Goal: Contribute content: Contribute content

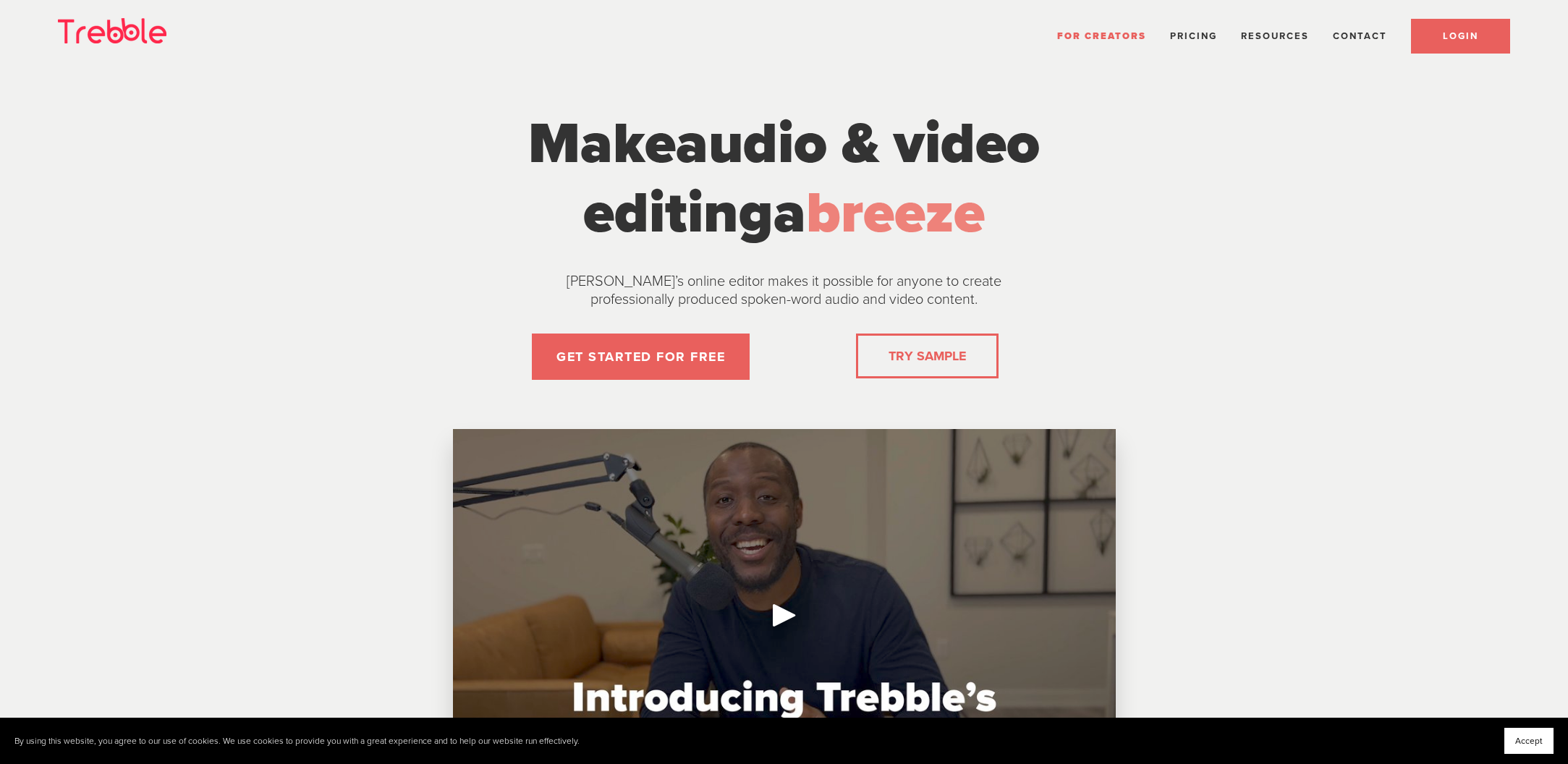
click at [1452, 28] on link "LOGIN" at bounding box center [1461, 36] width 99 height 35
click at [1485, 29] on link "LOGIN" at bounding box center [1461, 36] width 99 height 35
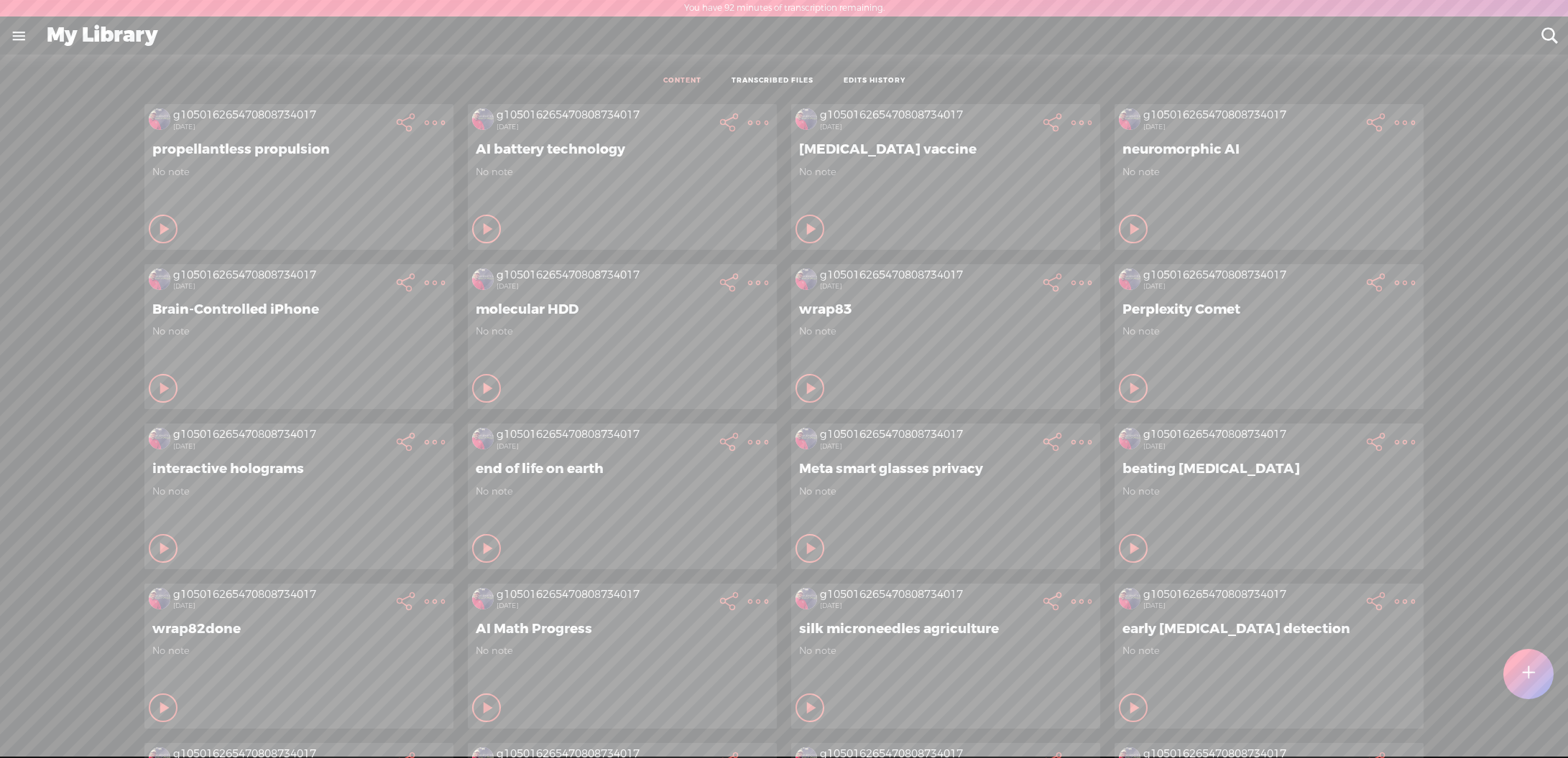
click at [1523, 682] on t at bounding box center [1528, 674] width 12 height 32
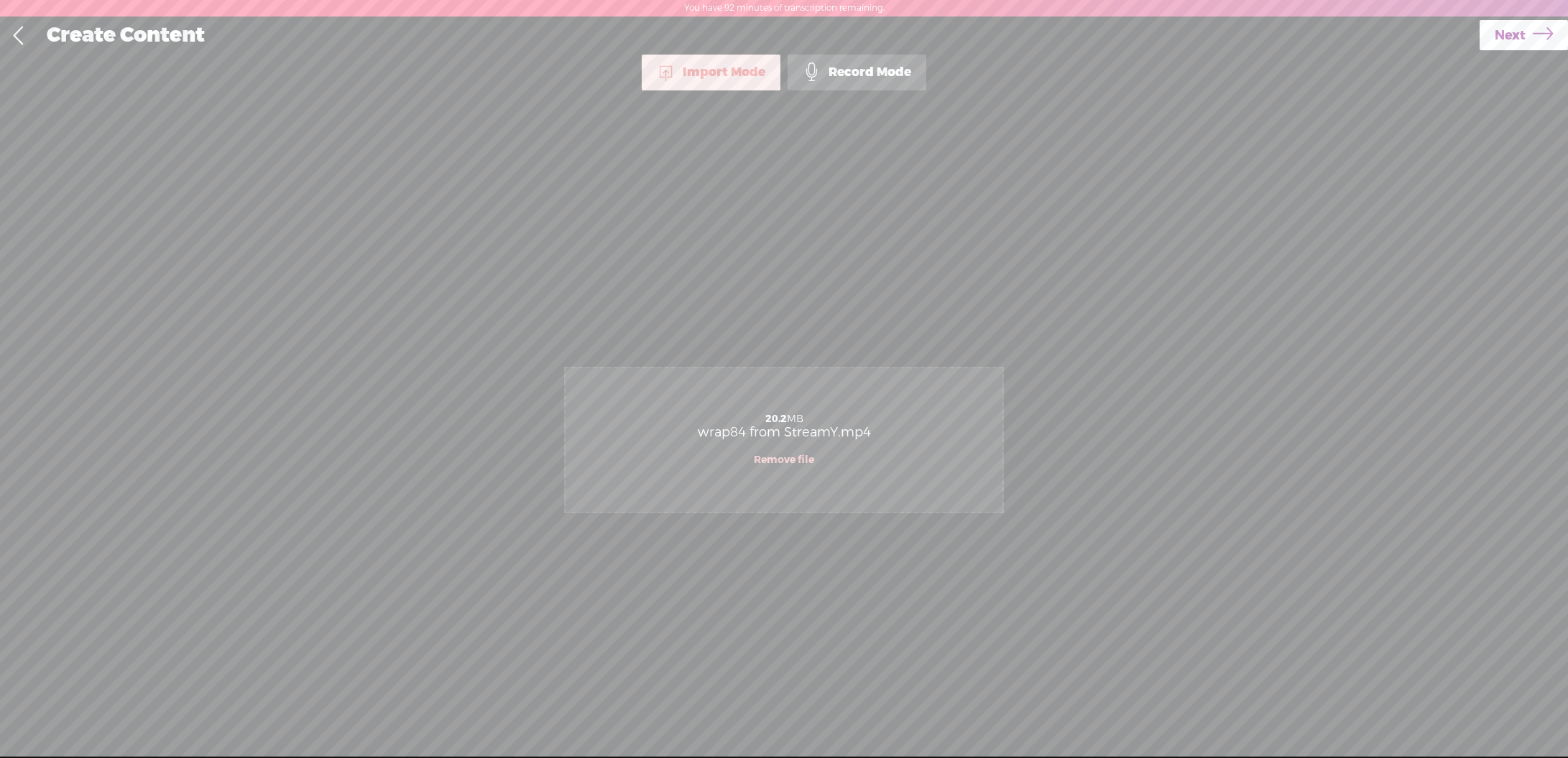
click at [1533, 37] on icon at bounding box center [1543, 35] width 20 height 37
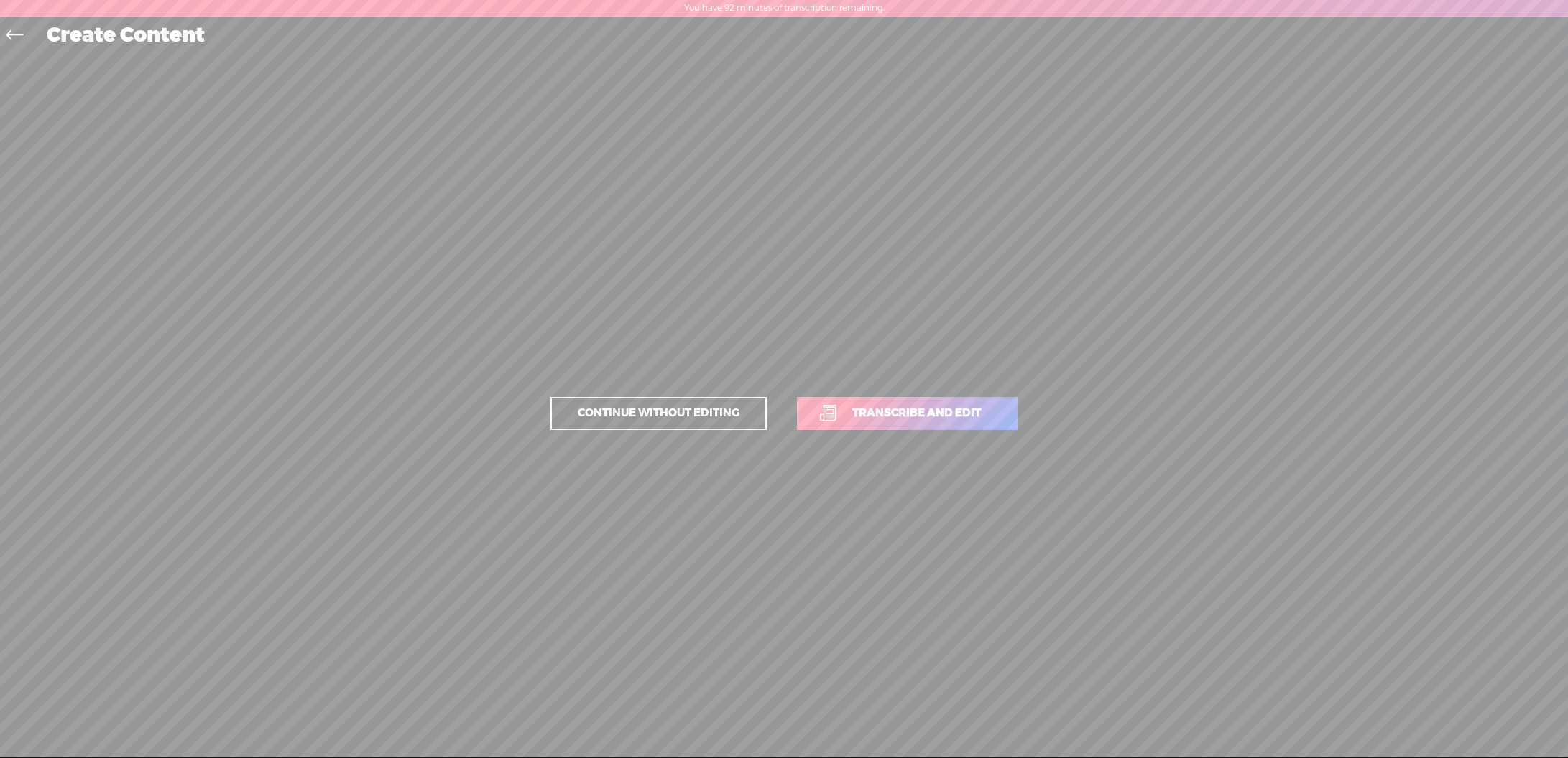
click at [959, 411] on span "Transcribe and edit" at bounding box center [916, 413] width 159 height 17
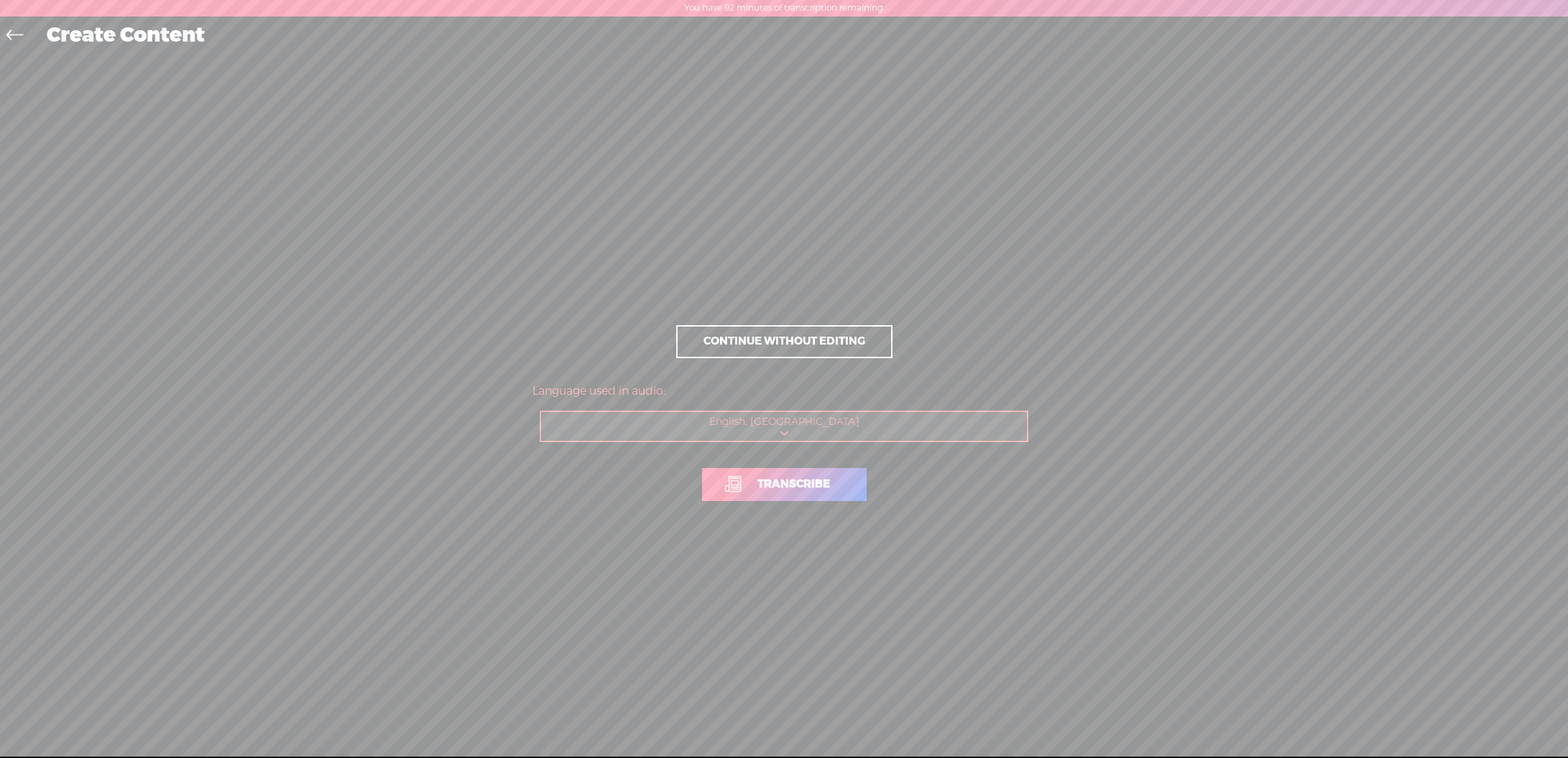
click at [823, 489] on span "Transcribe" at bounding box center [794, 484] width 103 height 17
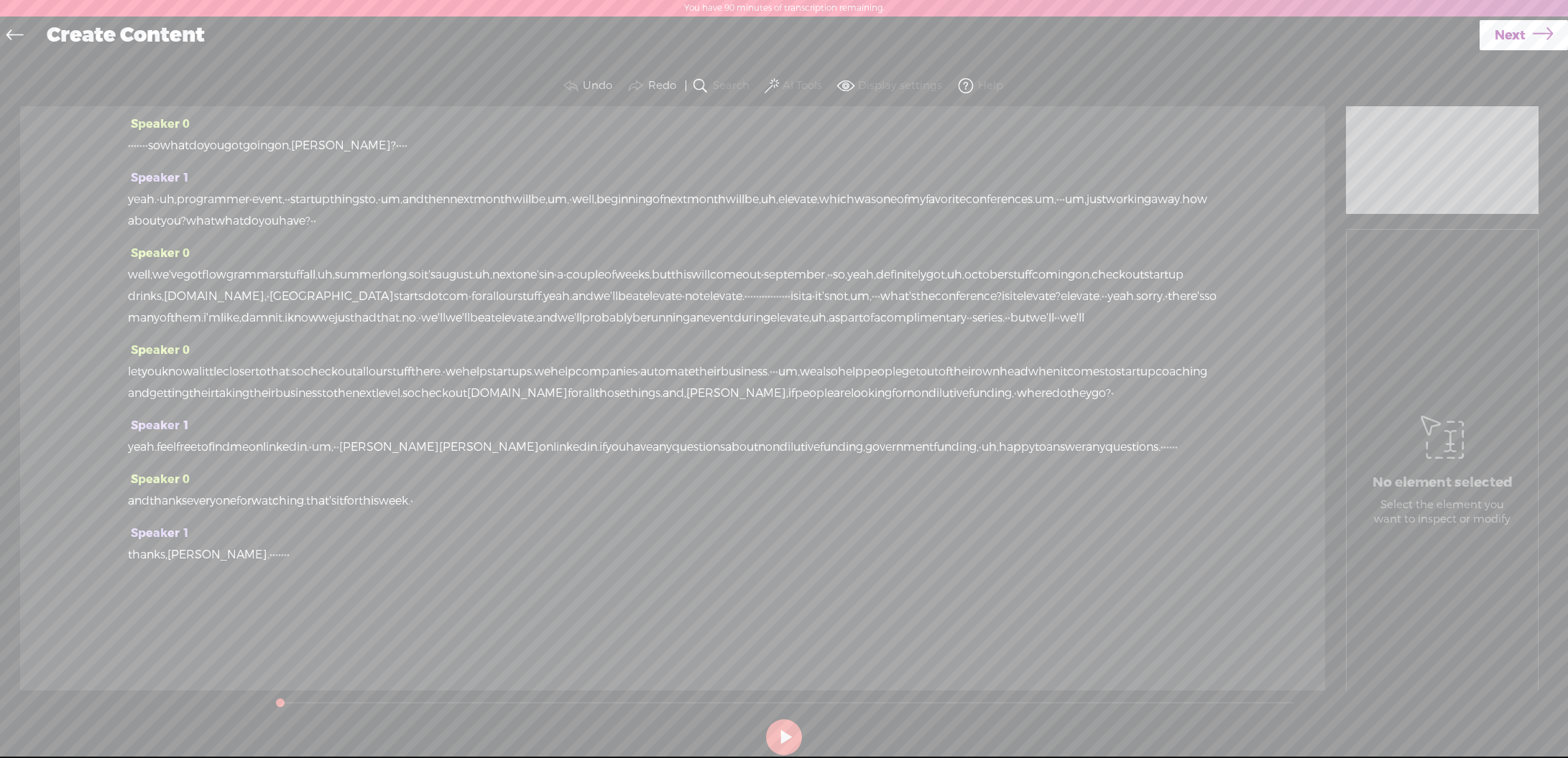
click at [792, 83] on label "AI Tools" at bounding box center [802, 86] width 40 height 14
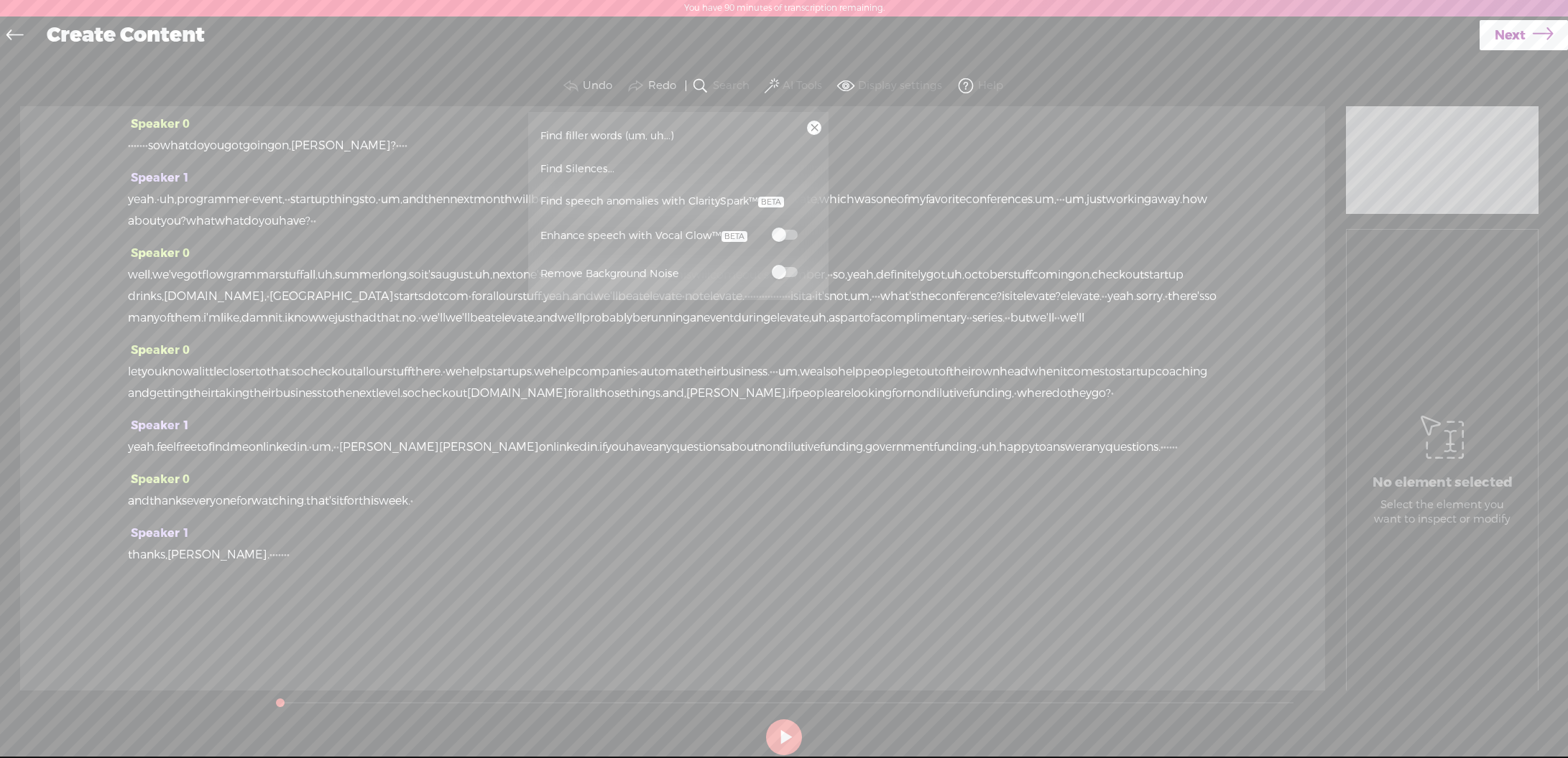
click at [787, 275] on span at bounding box center [784, 272] width 26 height 10
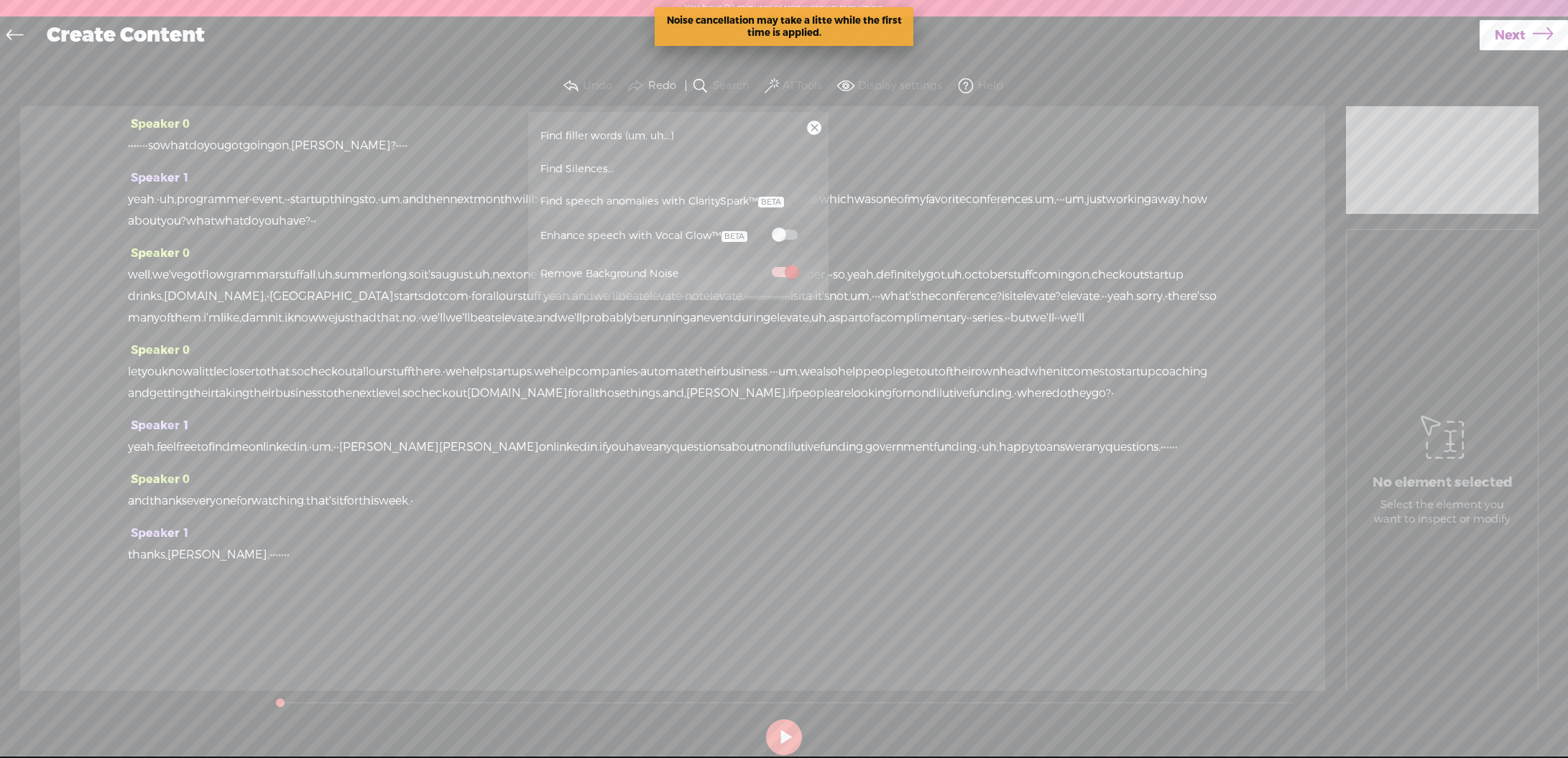
click at [711, 192] on span "Find speech anomalies with ClaritySpark™" at bounding box center [663, 202] width 254 height 33
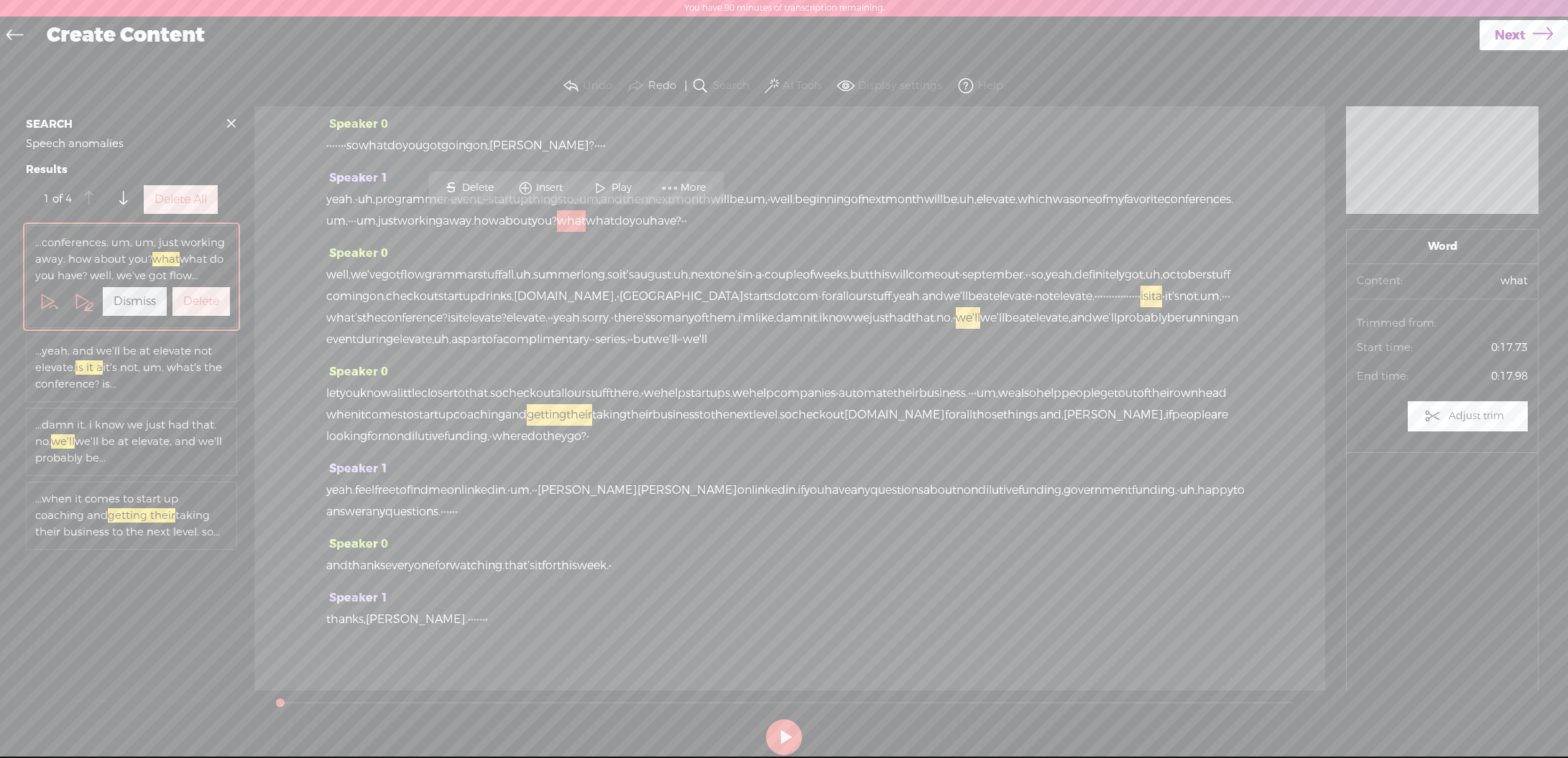
click at [190, 208] on label "Delete All" at bounding box center [180, 200] width 53 height 15
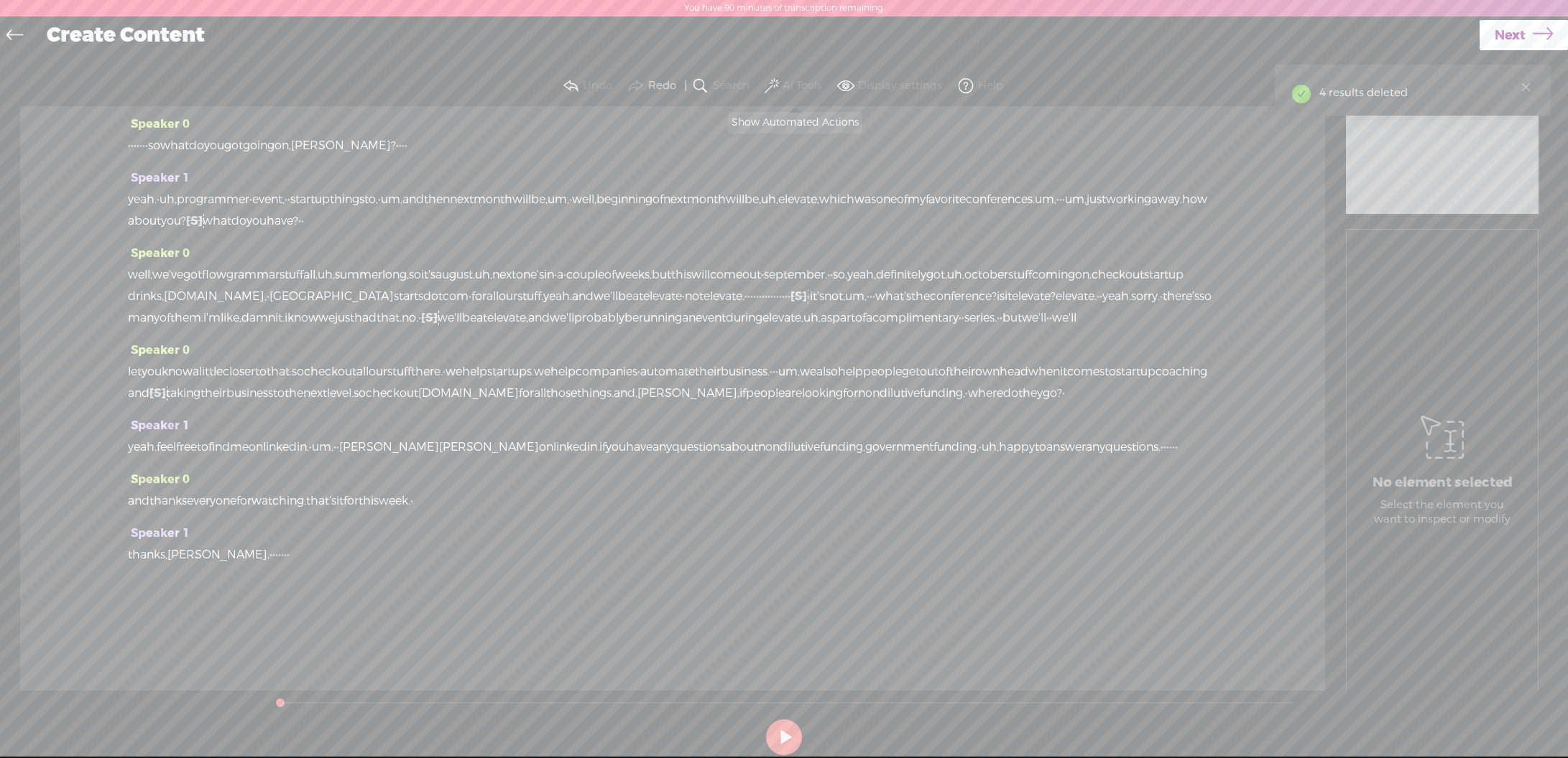
click at [775, 79] on span at bounding box center [771, 86] width 14 height 17
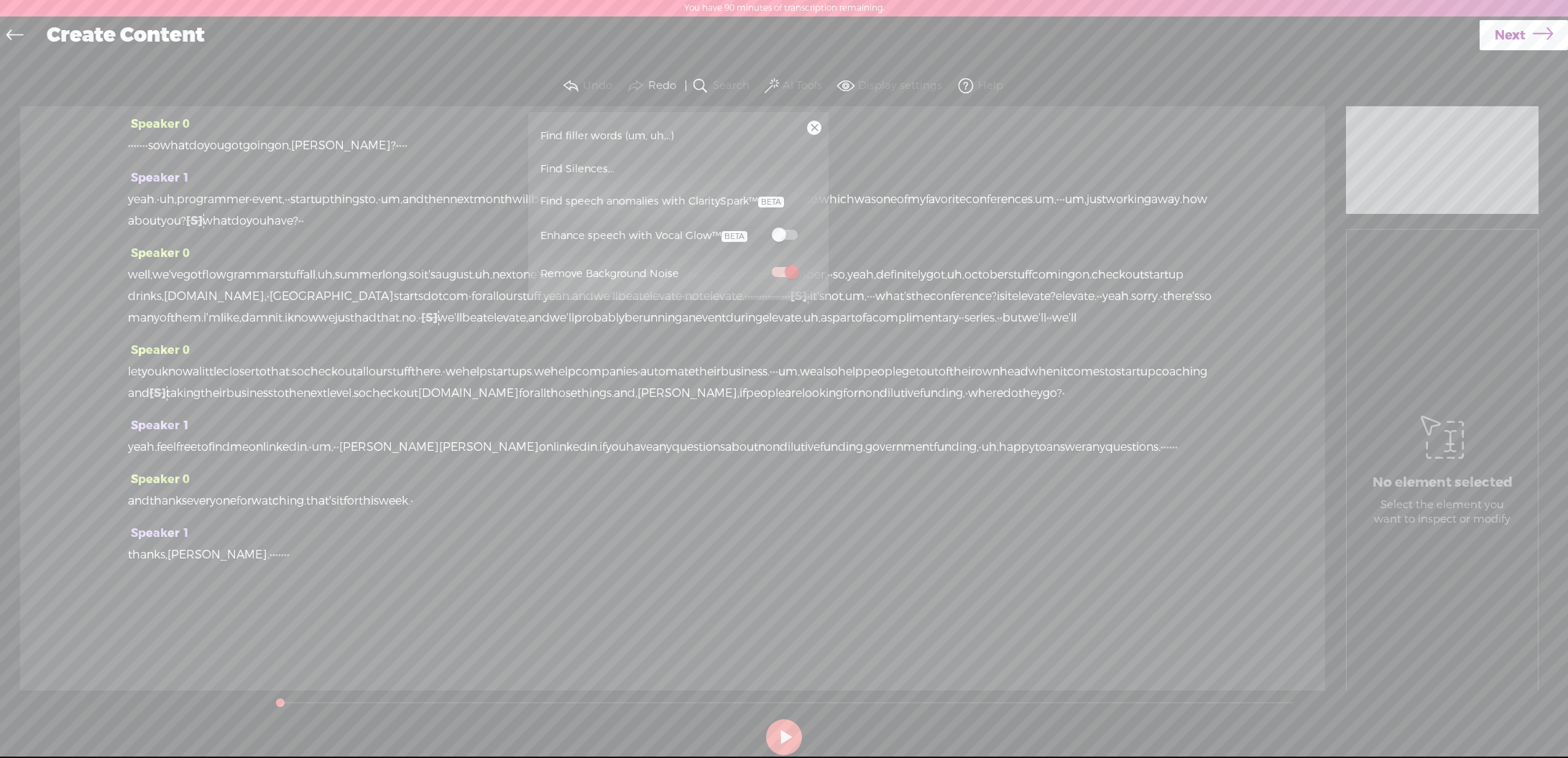
click at [536, 138] on span "Find filler words (um, uh...)" at bounding box center [607, 135] width 143 height 32
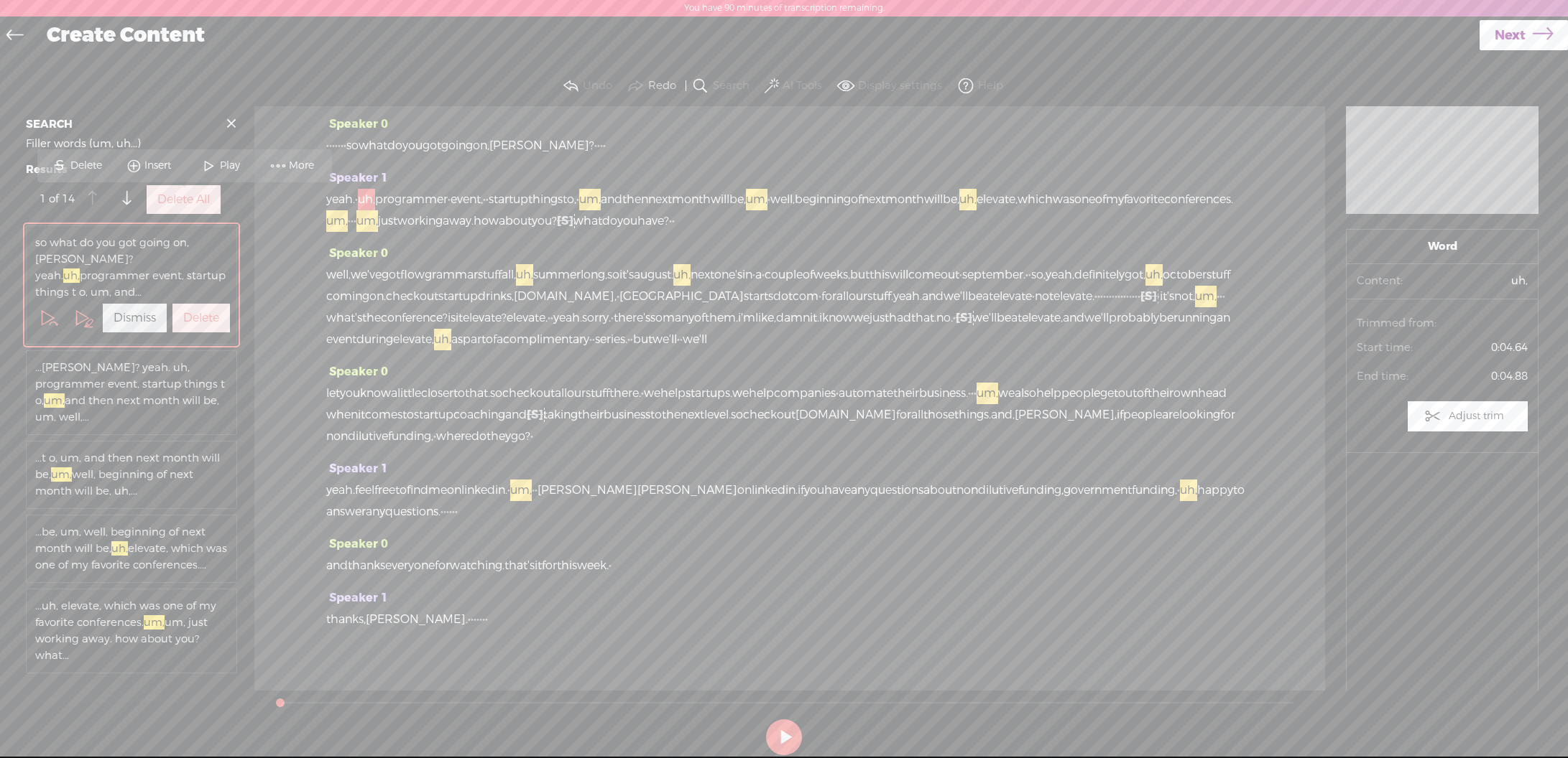
click at [163, 208] on label "Delete All" at bounding box center [183, 200] width 53 height 15
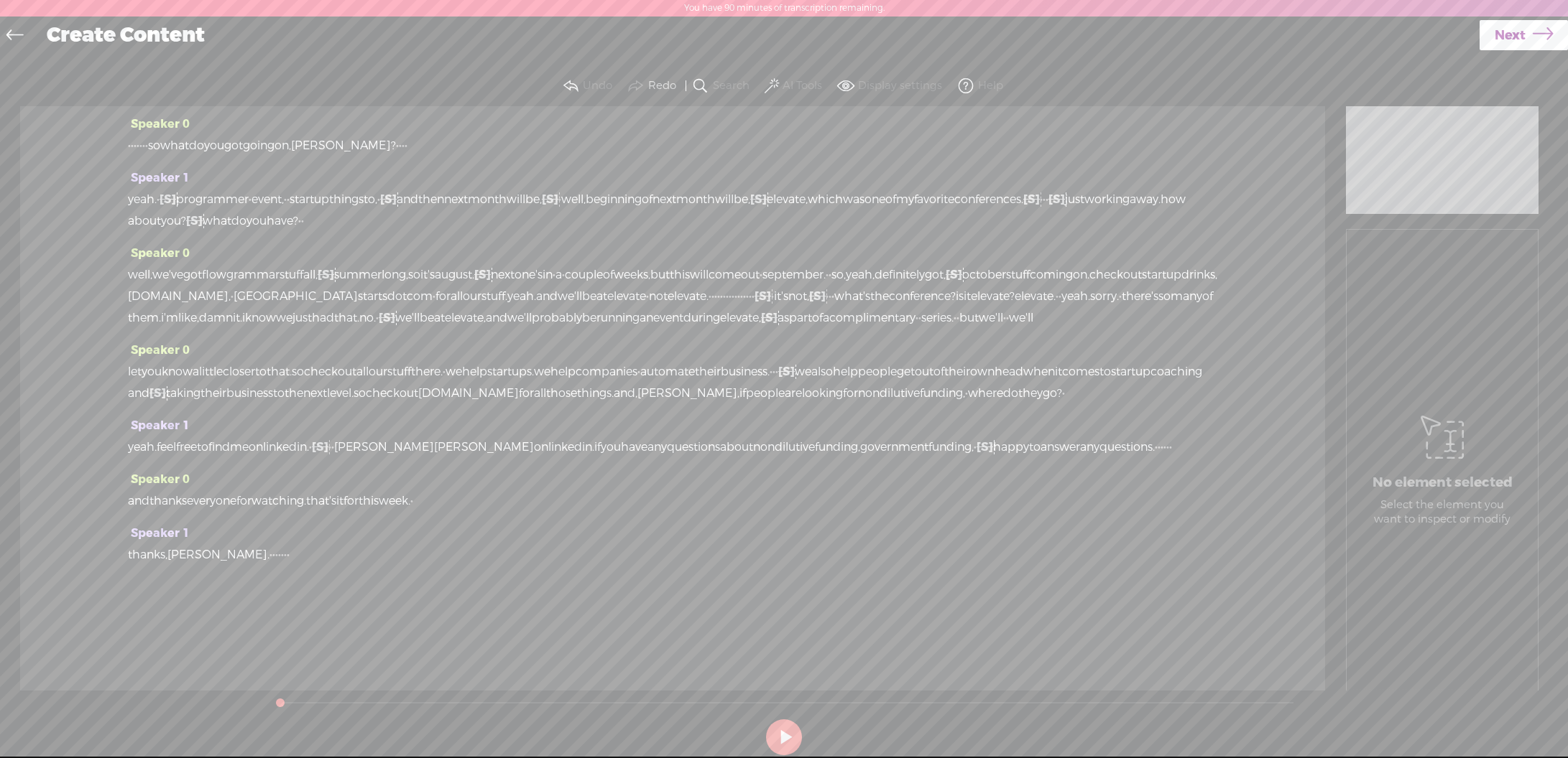
drag, startPoint x: 317, startPoint y: 625, endPoint x: 351, endPoint y: 623, distance: 34.1
click at [351, 566] on div "thanks, [PERSON_NAME]. · · · · · · ·" at bounding box center [672, 555] width 1089 height 22
drag, startPoint x: 167, startPoint y: 143, endPoint x: 127, endPoint y: 144, distance: 40.0
click at [128, 144] on div "· · · · · · · so what do you got going on, [PERSON_NAME]? · · · ·" at bounding box center [672, 146] width 1089 height 22
click at [777, 82] on span at bounding box center [771, 86] width 14 height 17
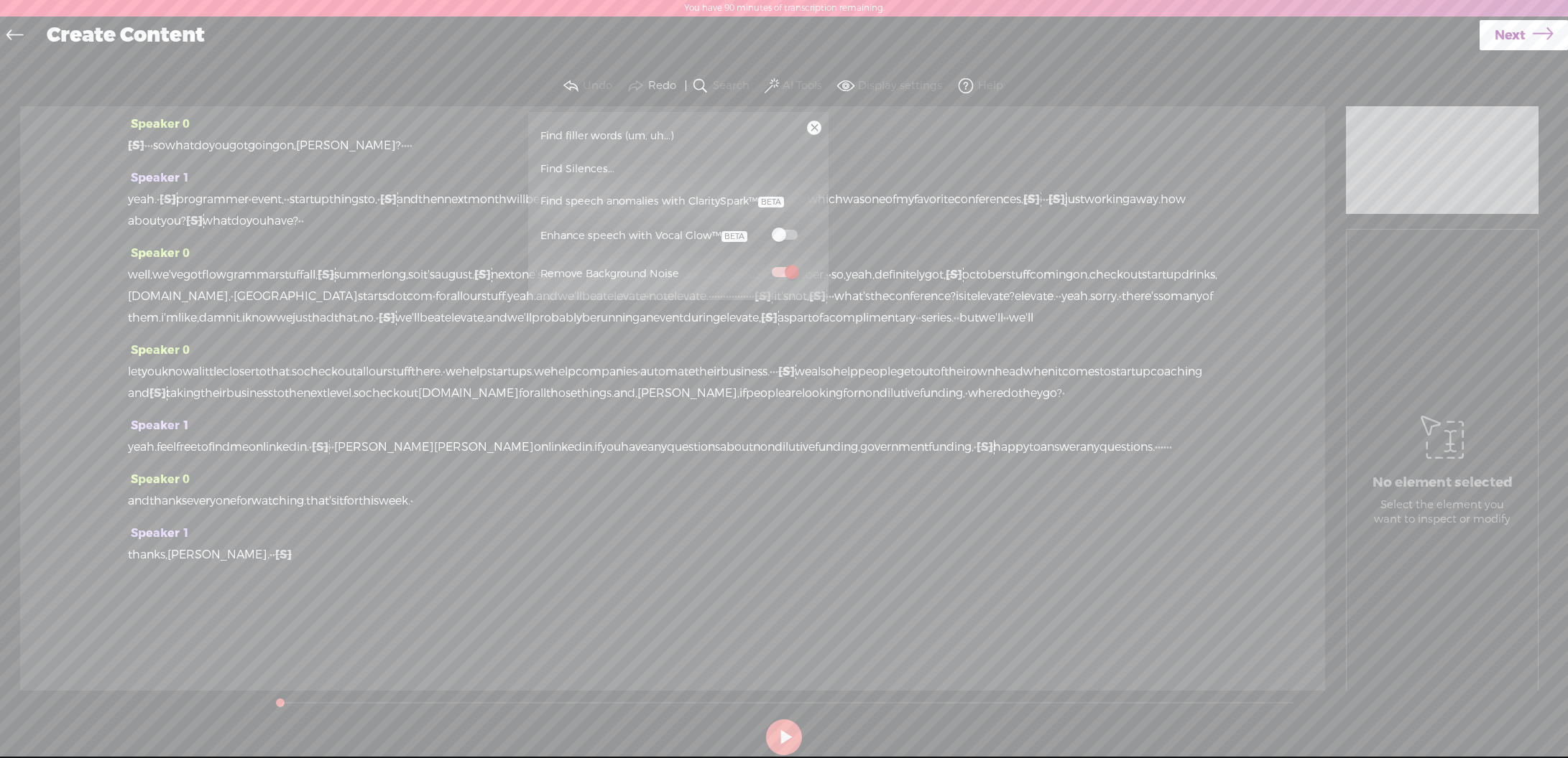
click at [787, 233] on span at bounding box center [784, 235] width 26 height 10
click at [1523, 30] on link "Next" at bounding box center [1523, 35] width 89 height 30
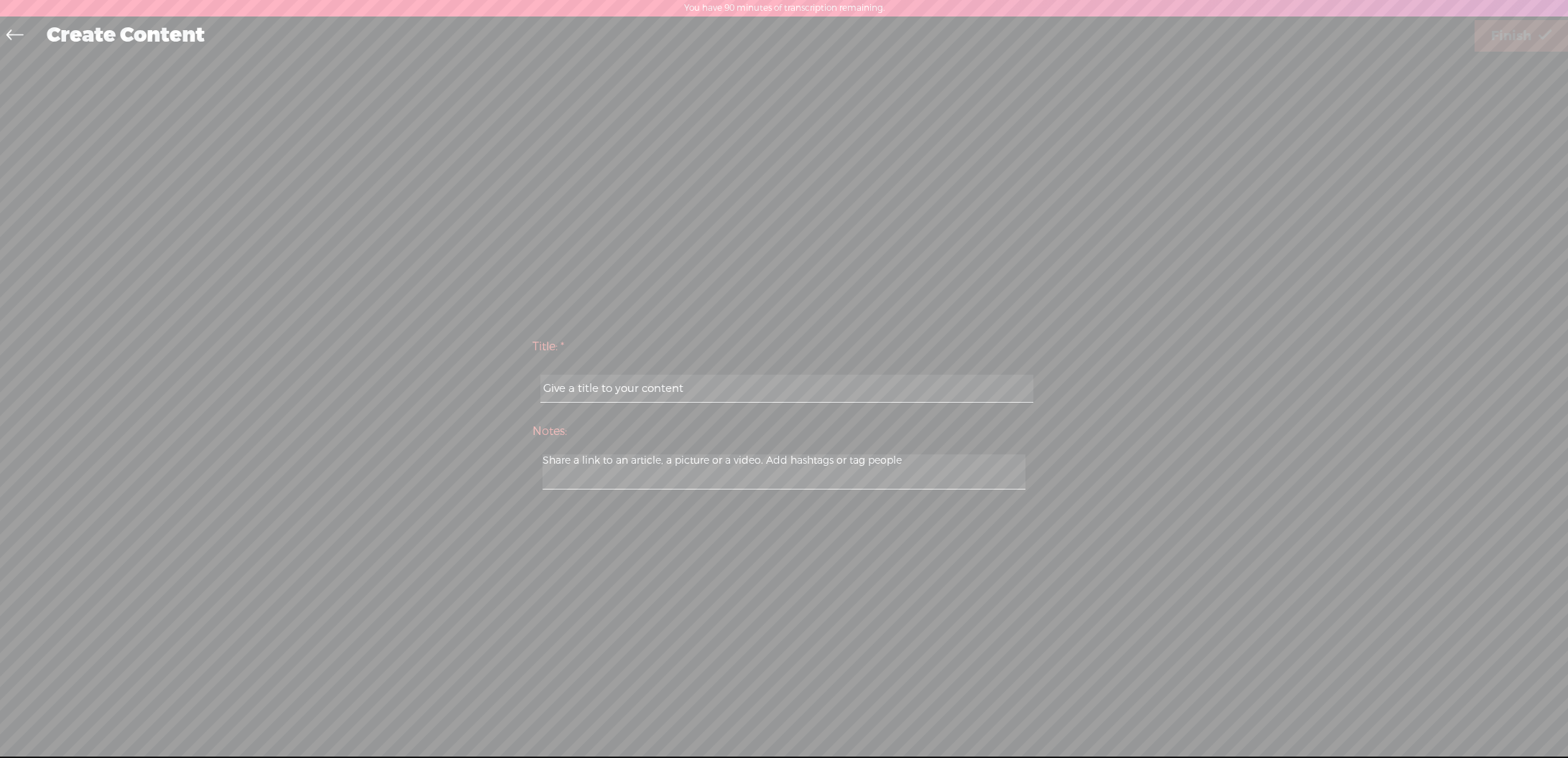
click at [593, 385] on input "text" at bounding box center [787, 388] width 492 height 28
type input "w"
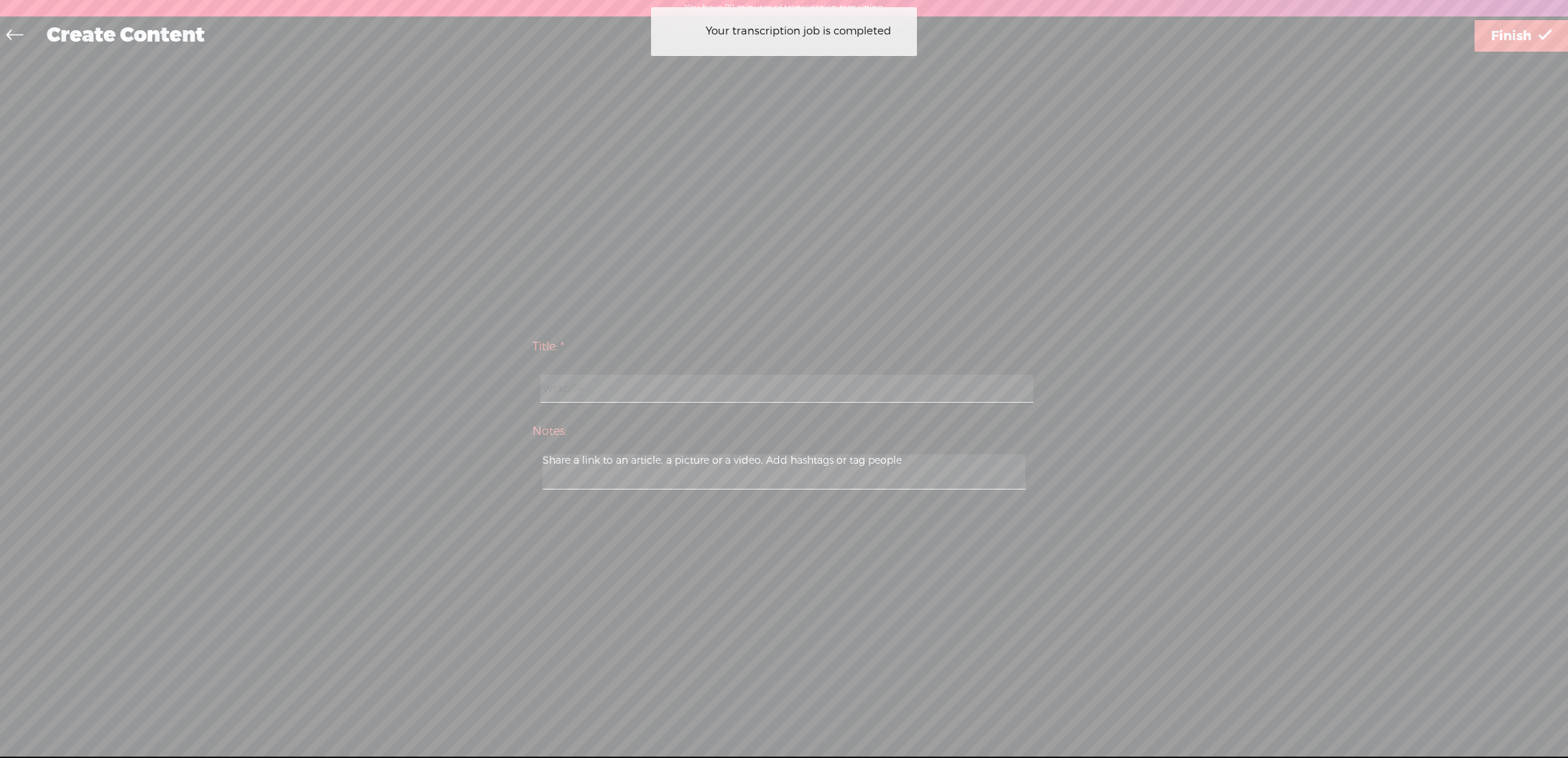
type input "wrap84"
click at [1520, 38] on span "Finish" at bounding box center [1511, 36] width 40 height 37
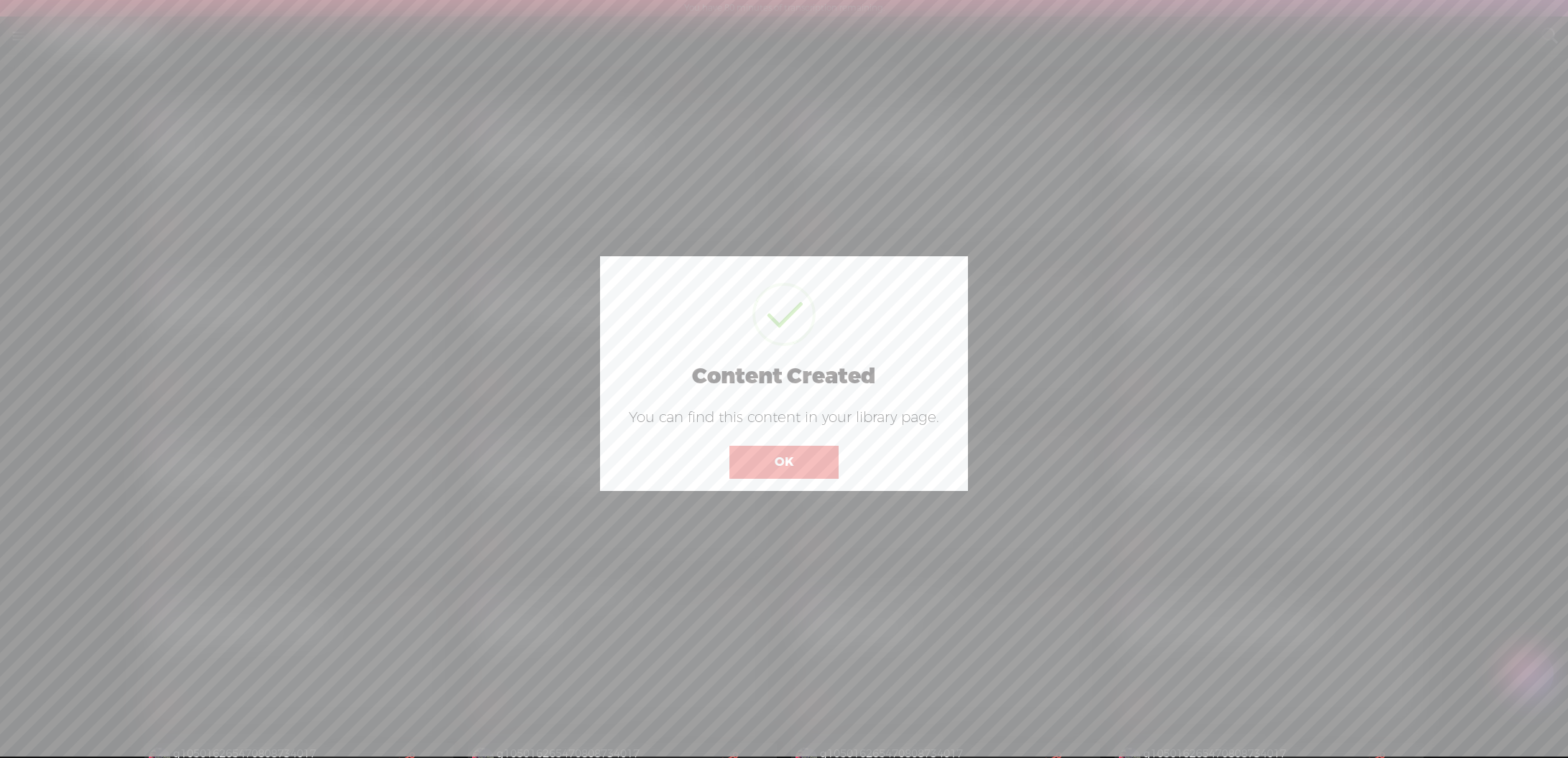
click at [794, 455] on button "OK" at bounding box center [784, 463] width 109 height 33
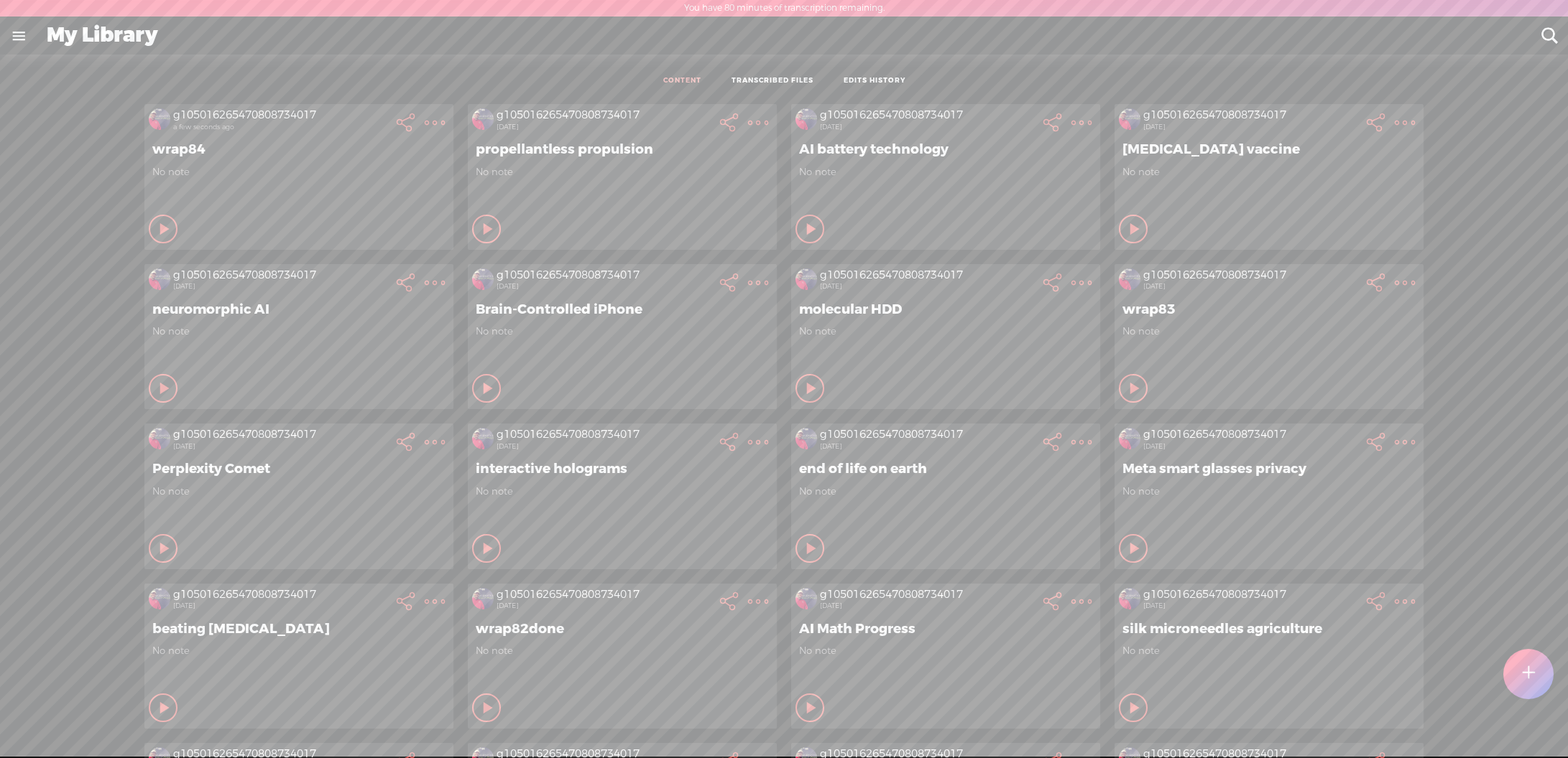
click at [1532, 670] on t at bounding box center [1528, 674] width 12 height 32
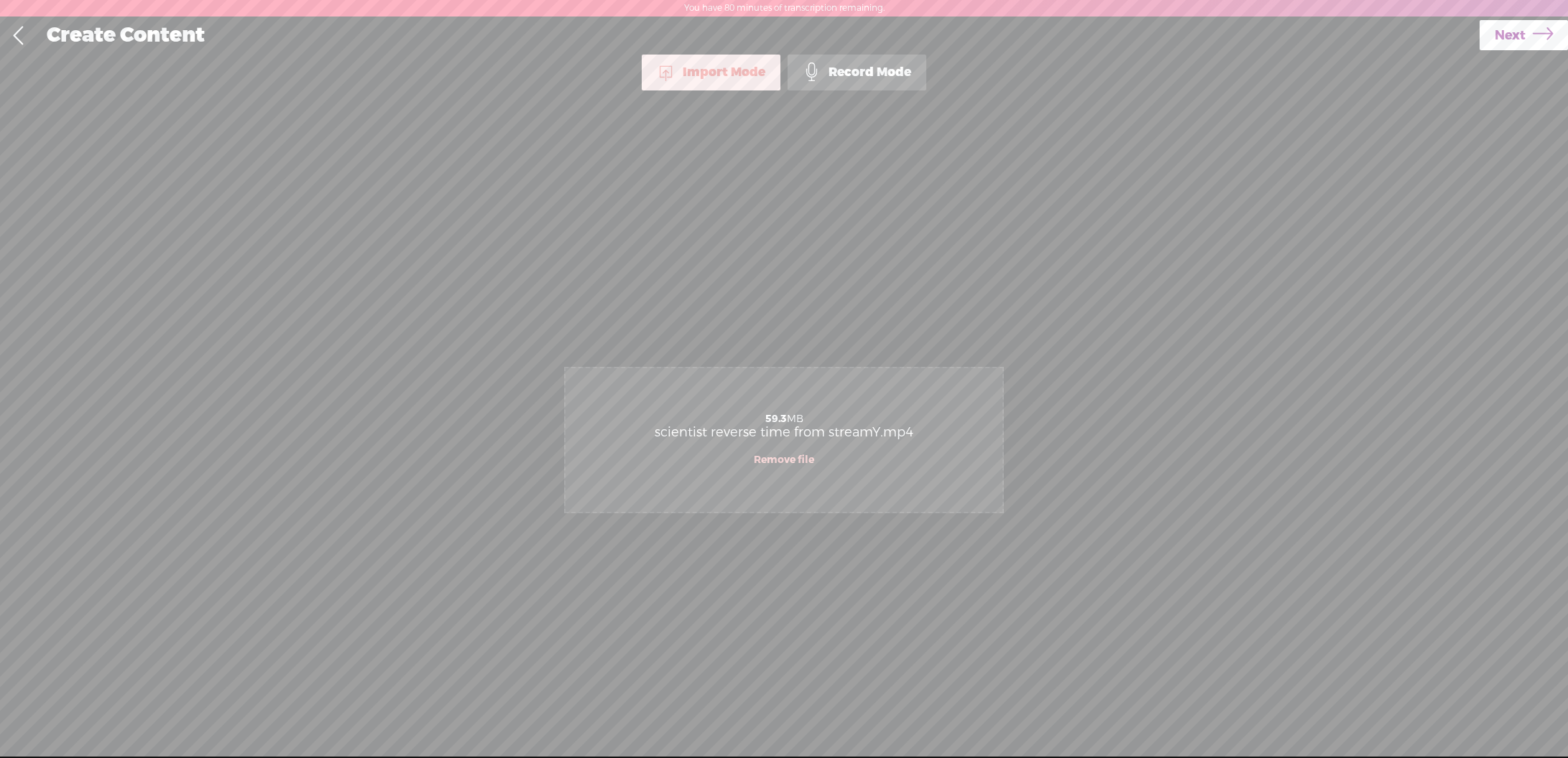
click at [1518, 30] on span "Next" at bounding box center [1510, 35] width 31 height 37
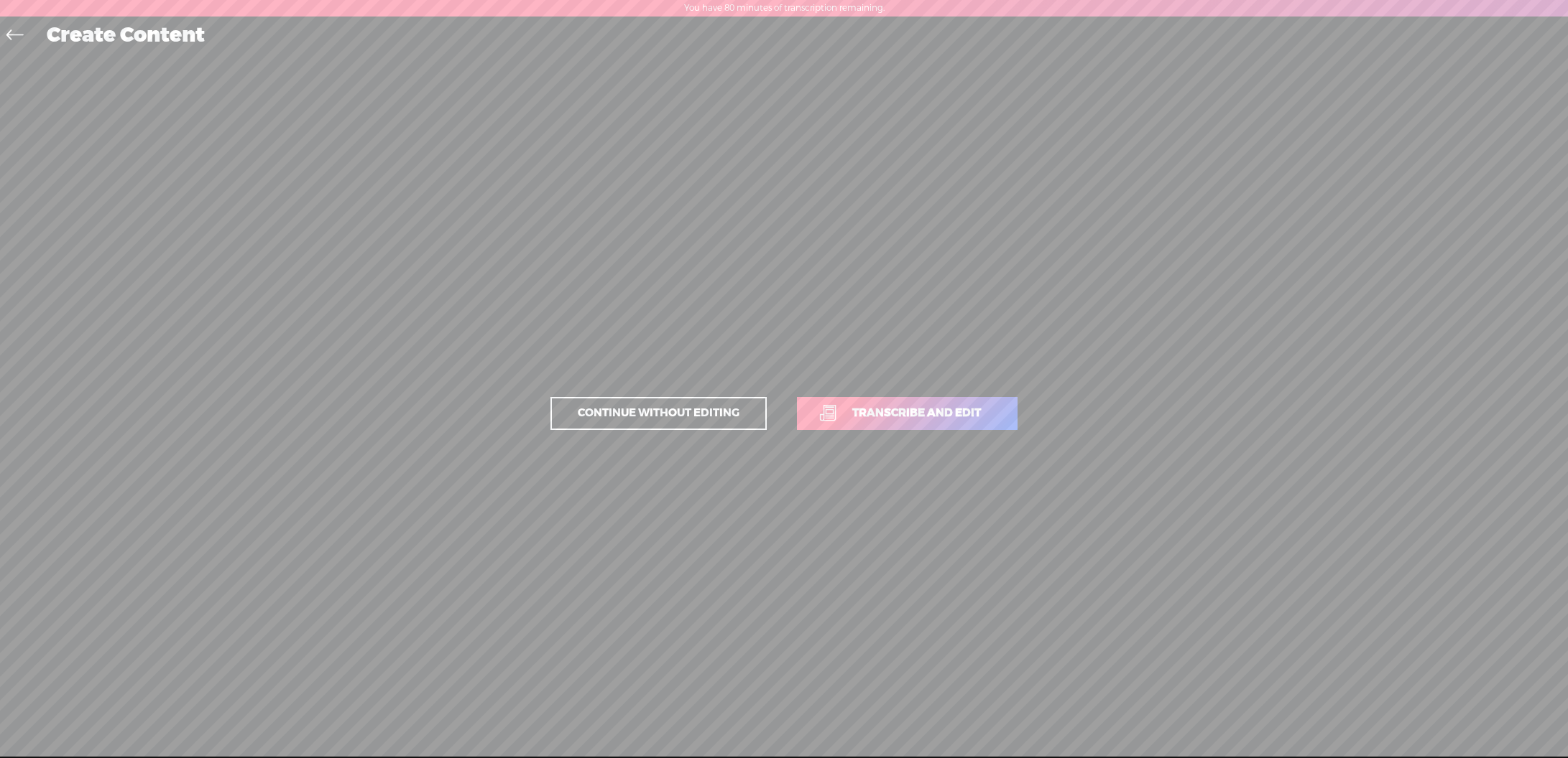
click at [980, 405] on span "Transcribe and edit" at bounding box center [916, 413] width 159 height 17
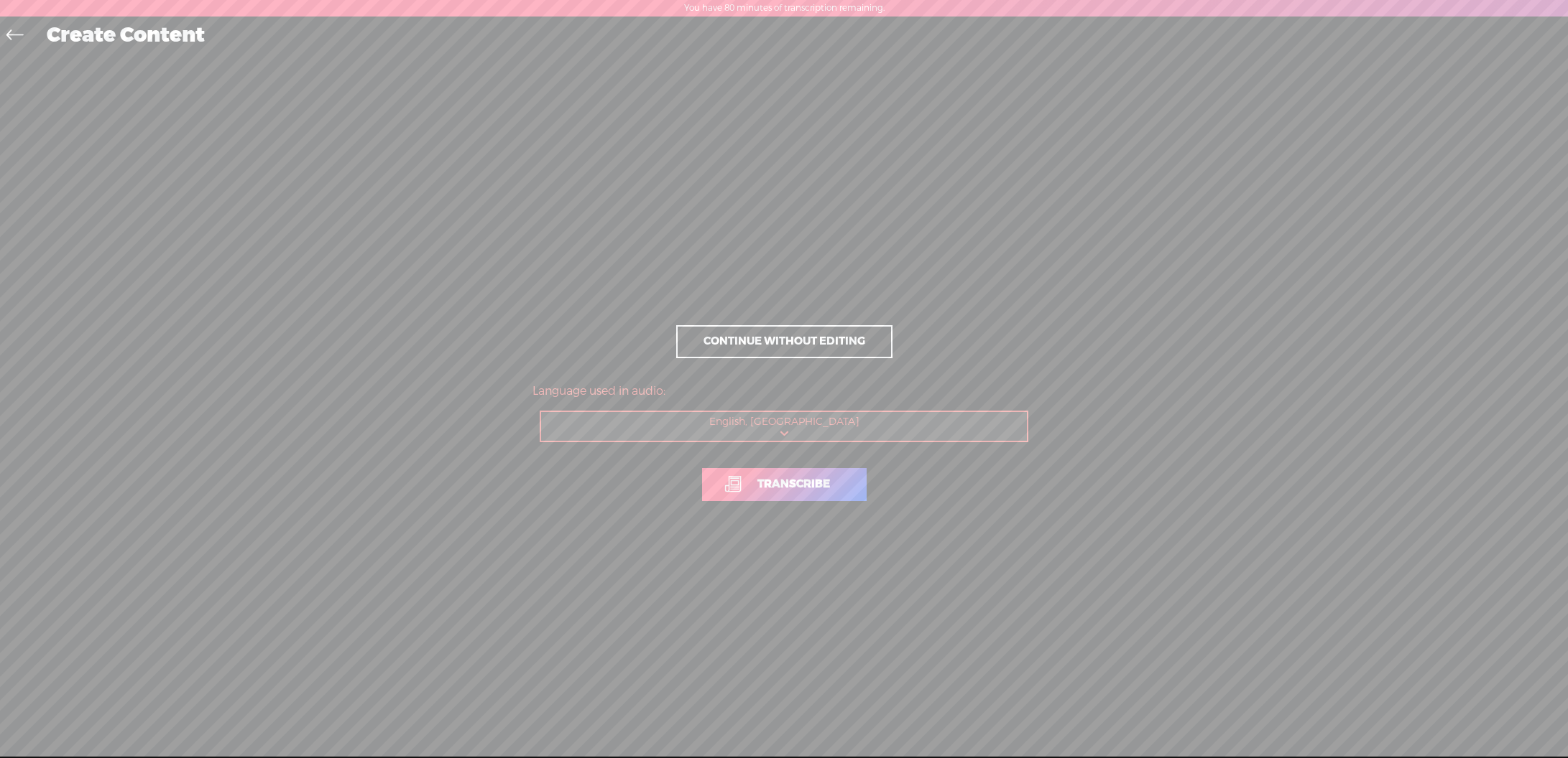
click at [795, 473] on link "Transcribe" at bounding box center [784, 485] width 164 height 33
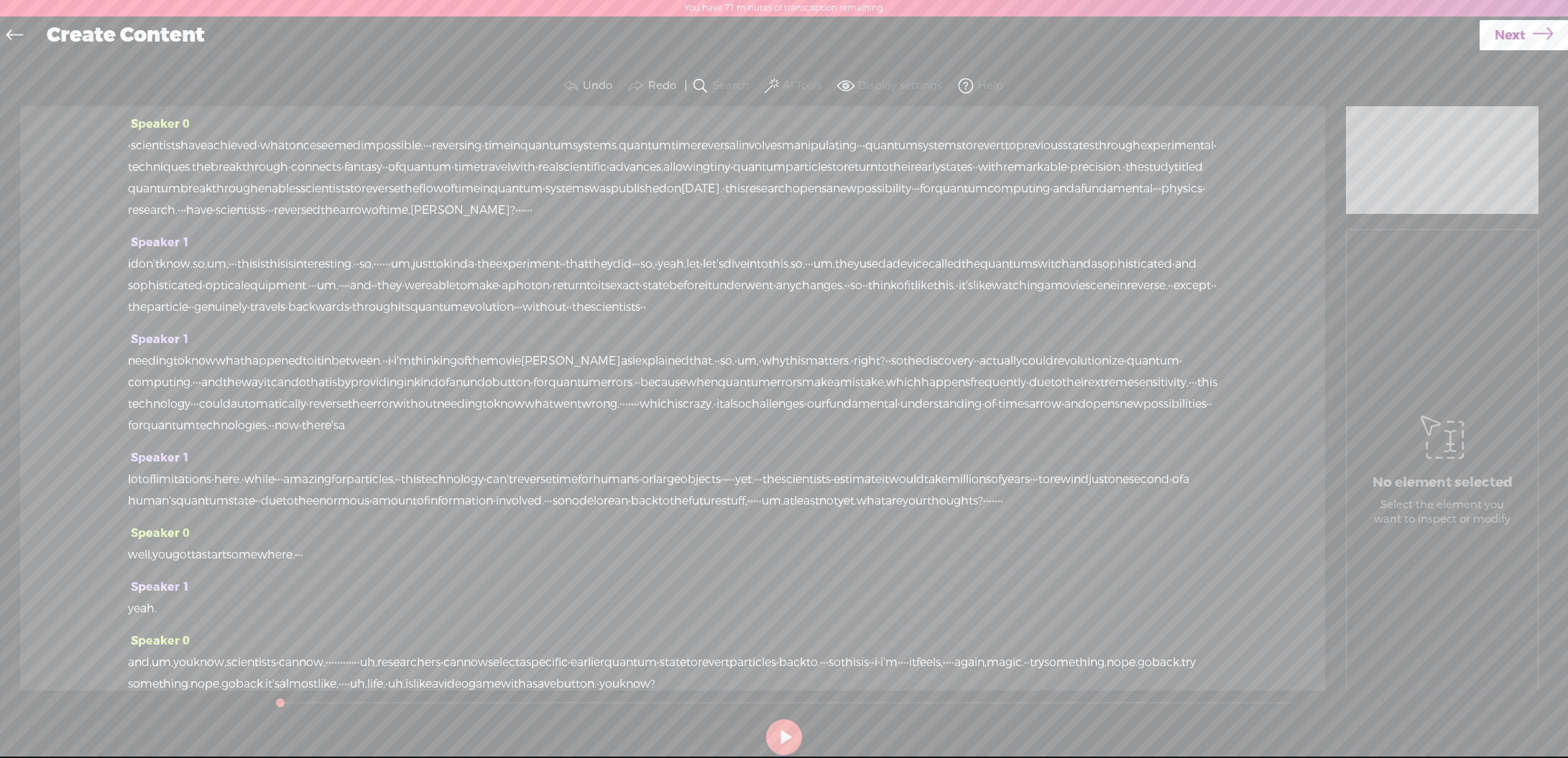
click at [769, 80] on span at bounding box center [771, 86] width 14 height 17
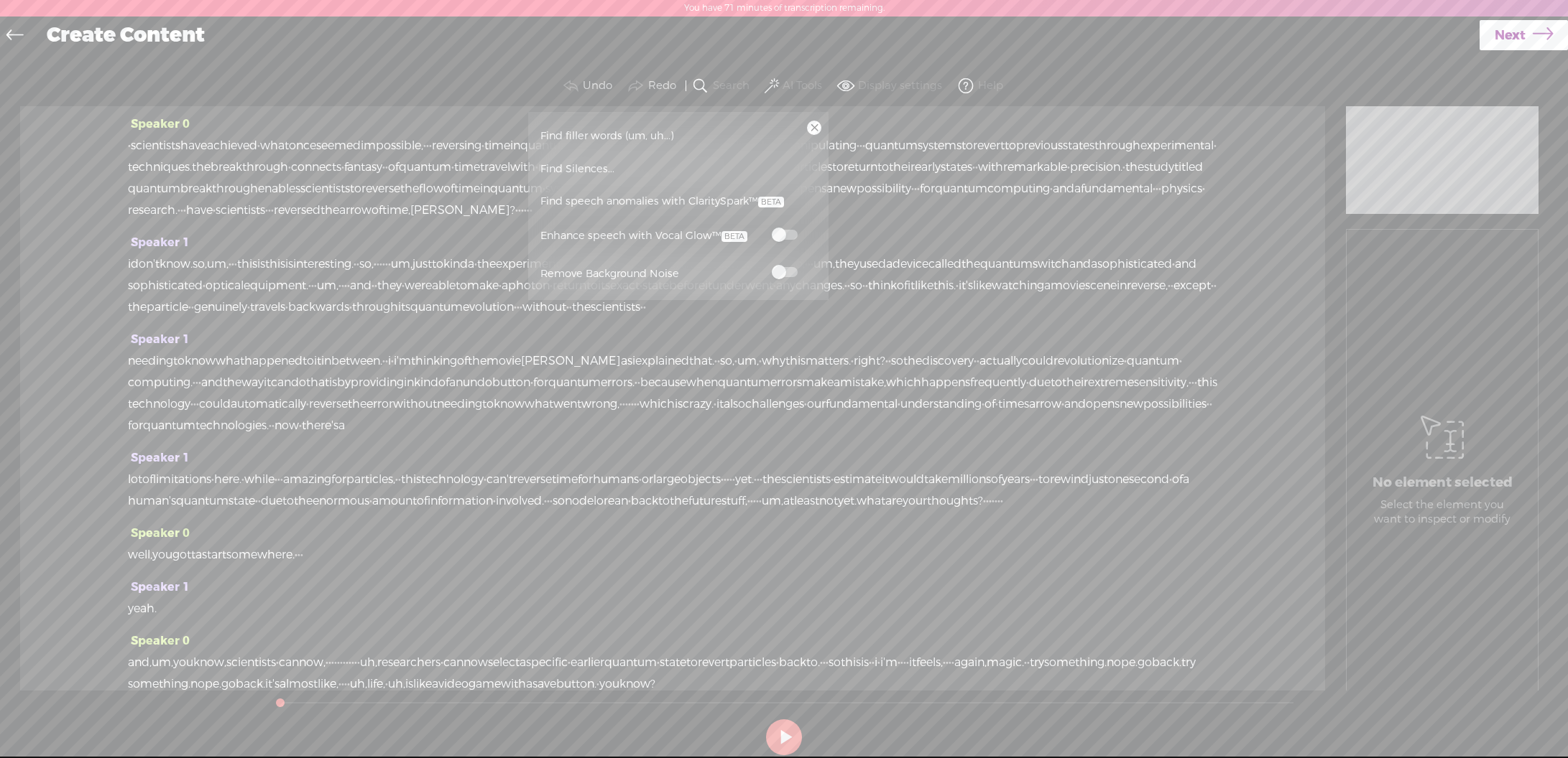
click at [784, 269] on span at bounding box center [784, 272] width 26 height 10
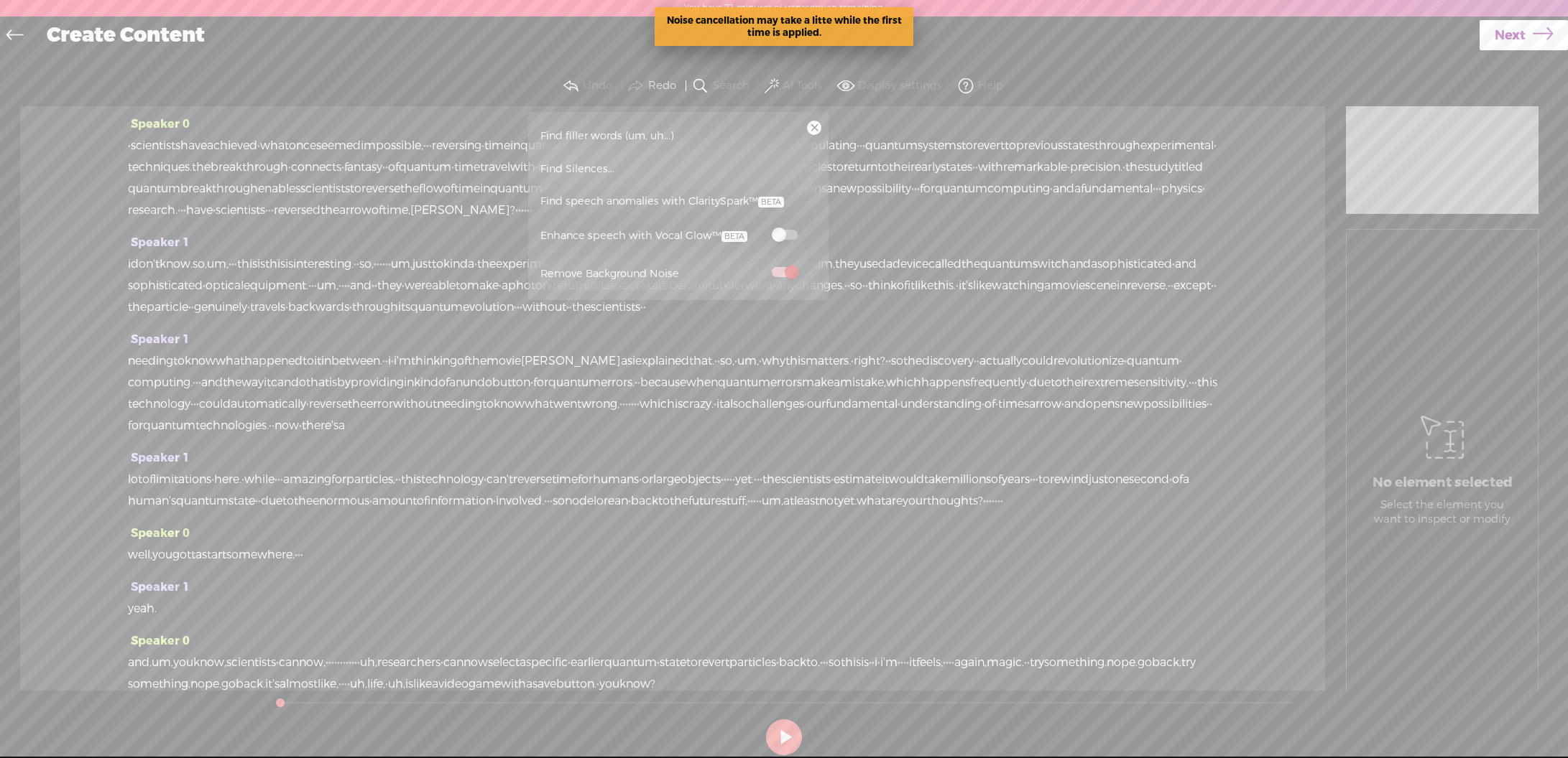
click at [707, 202] on span "Find speech anomalies with ClaritySpark™" at bounding box center [663, 202] width 254 height 33
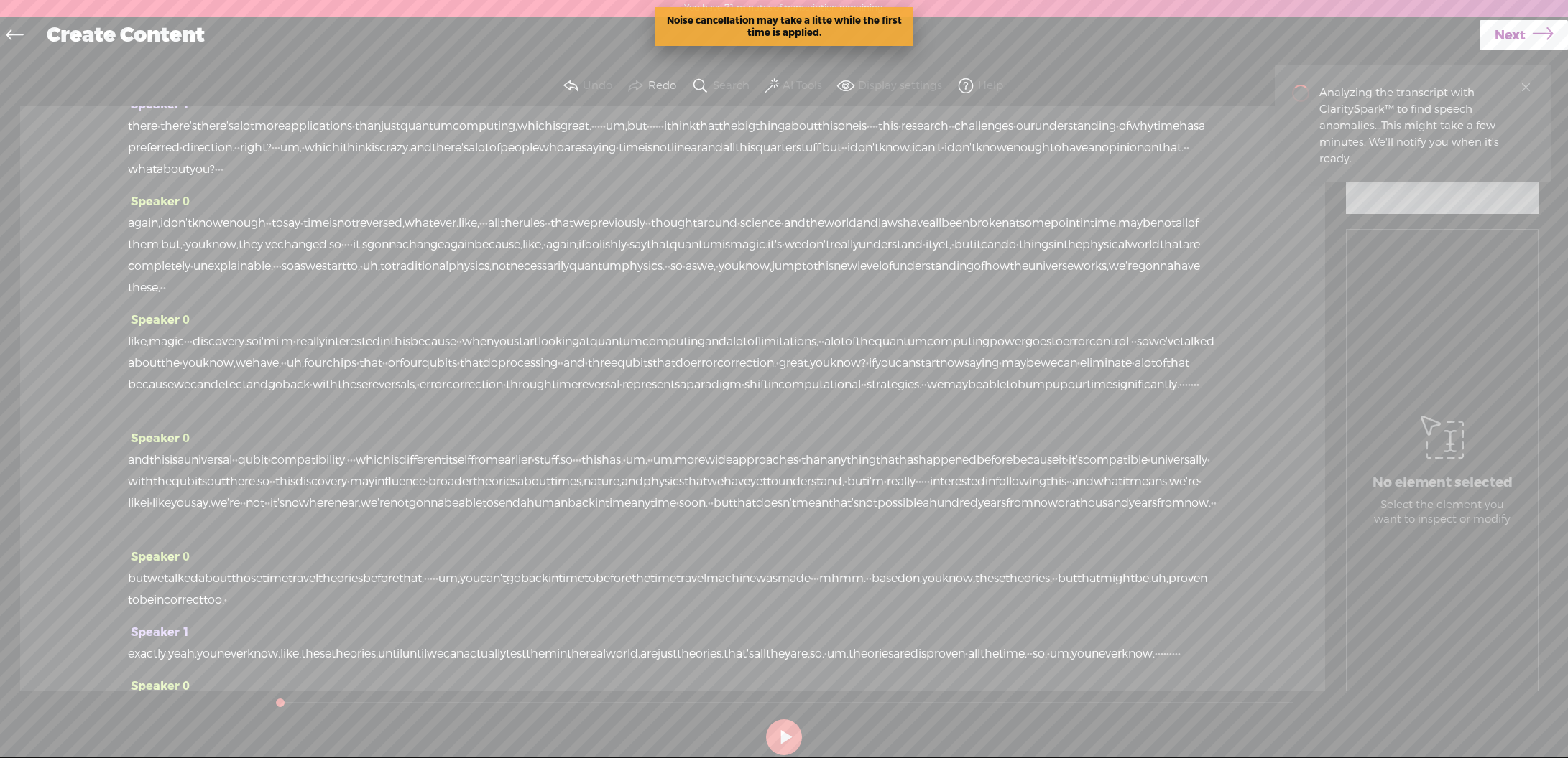
scroll to position [1512, 0]
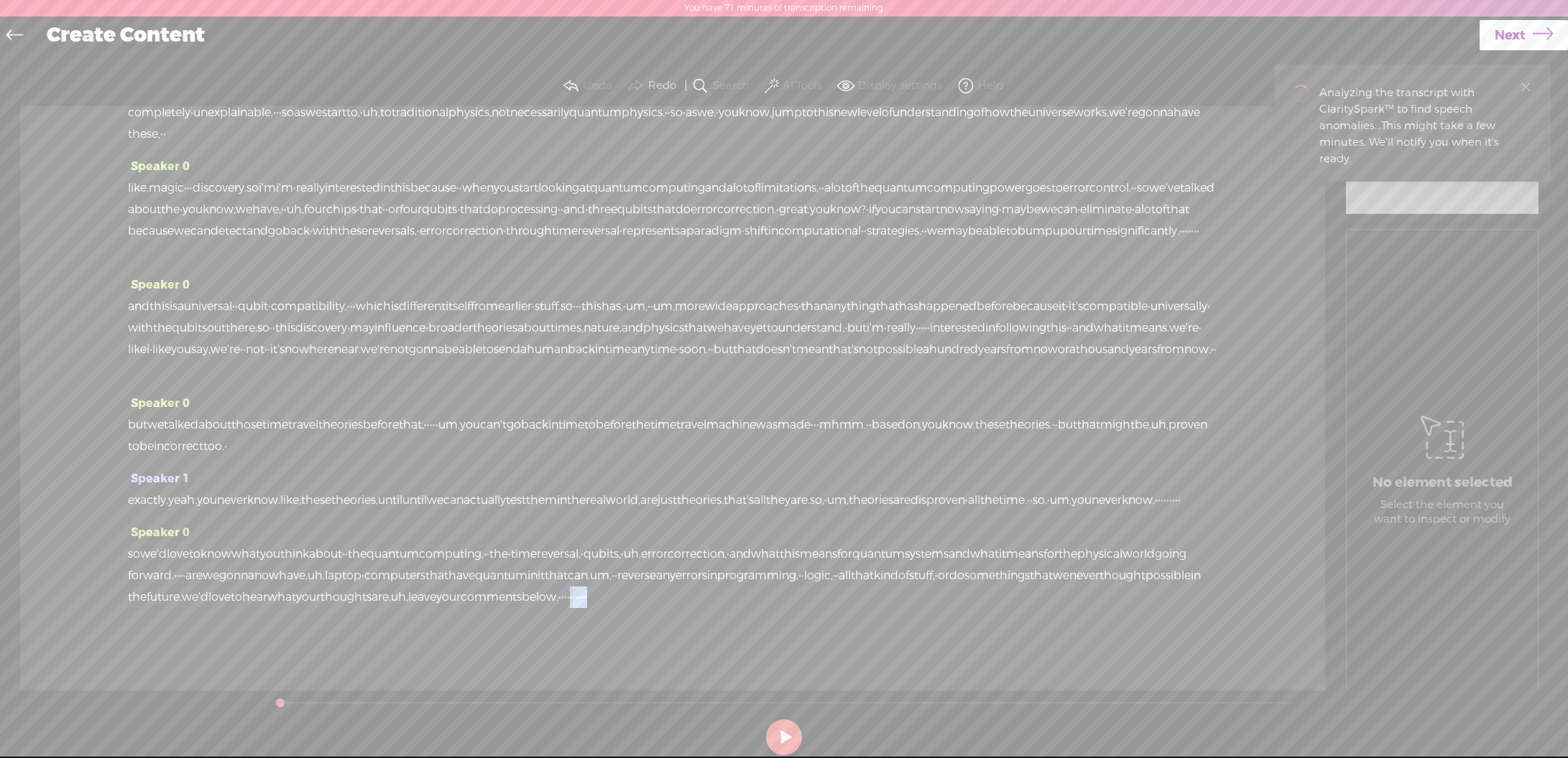
drag, startPoint x: 271, startPoint y: 601, endPoint x: 381, endPoint y: 610, distance: 110.4
click at [381, 610] on div "Speaker 0 so we'd love to know what you think about · · the quantum computing, …" at bounding box center [672, 571] width 1089 height 97
drag, startPoint x: 453, startPoint y: 484, endPoint x: 487, endPoint y: 486, distance: 34.1
click at [487, 490] on div "exactly. yeah. you never know. like, these theories, until until we can actuall…" at bounding box center [672, 501] width 1089 height 22
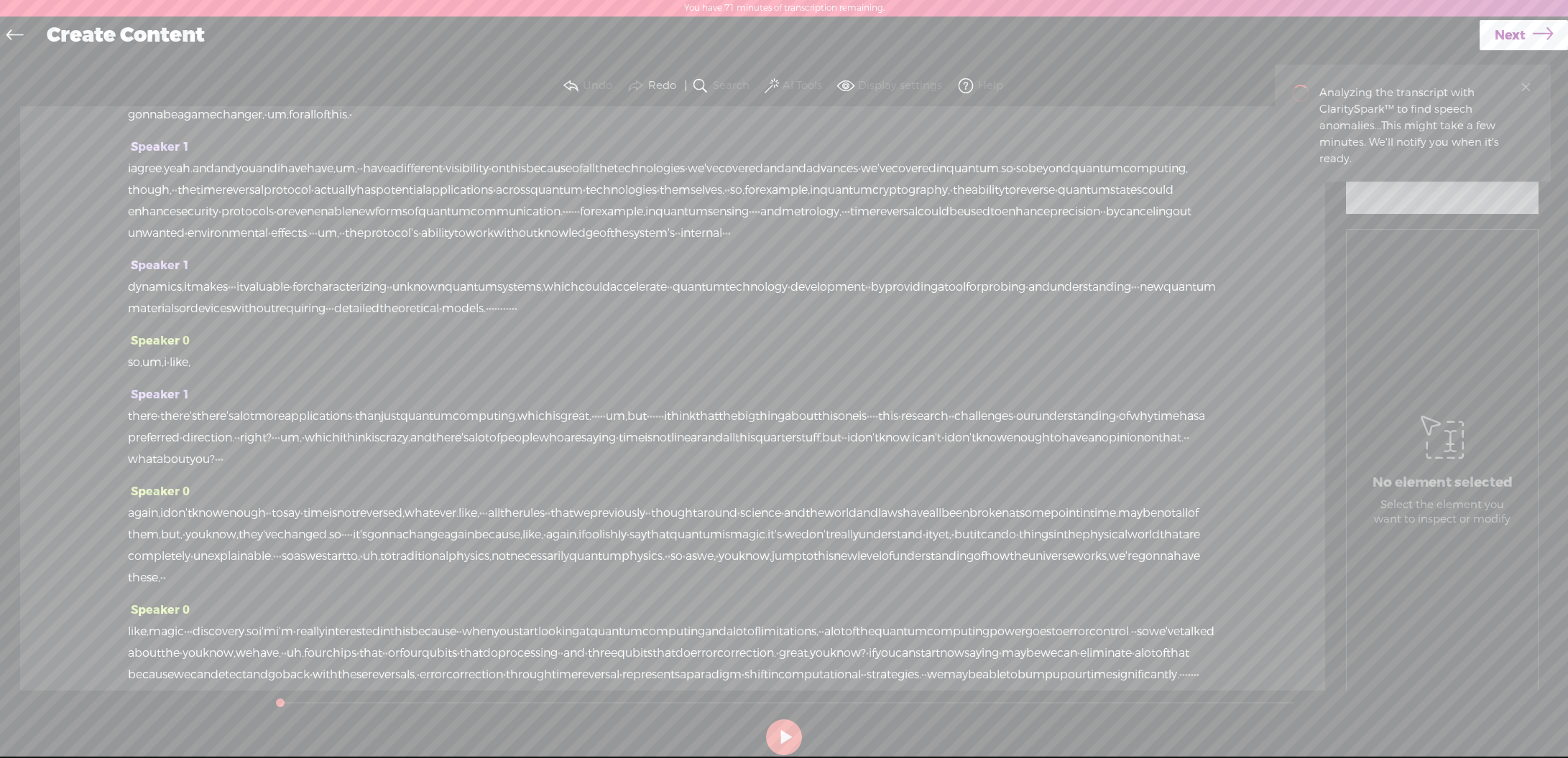
scroll to position [709, 0]
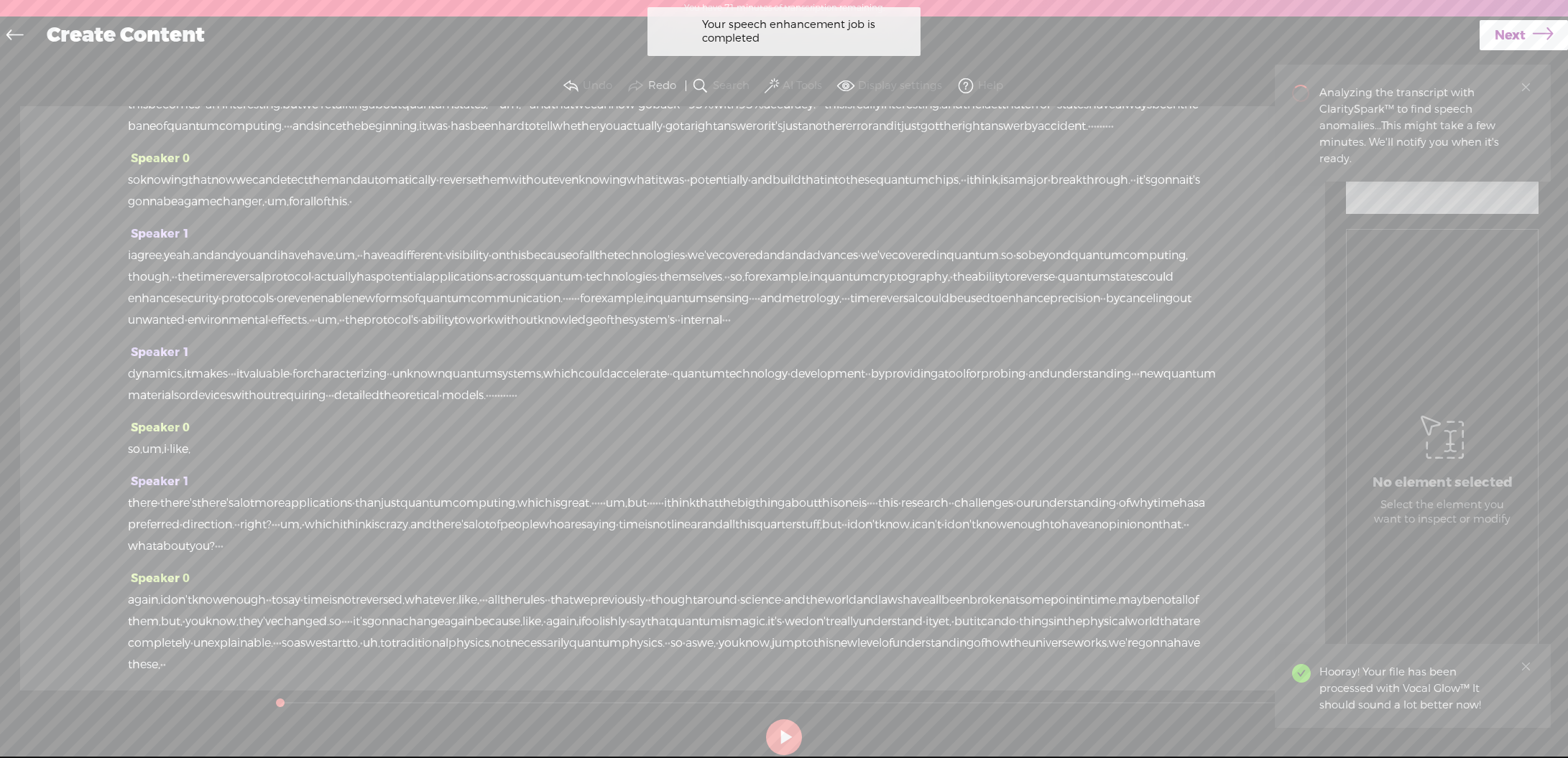
drag, startPoint x: 931, startPoint y: 559, endPoint x: 963, endPoint y: 558, distance: 32.0
click at [964, 406] on div "dynamics, it makes · · · it valuable · for characterizing · · unknown quantum s…" at bounding box center [672, 385] width 1089 height 43
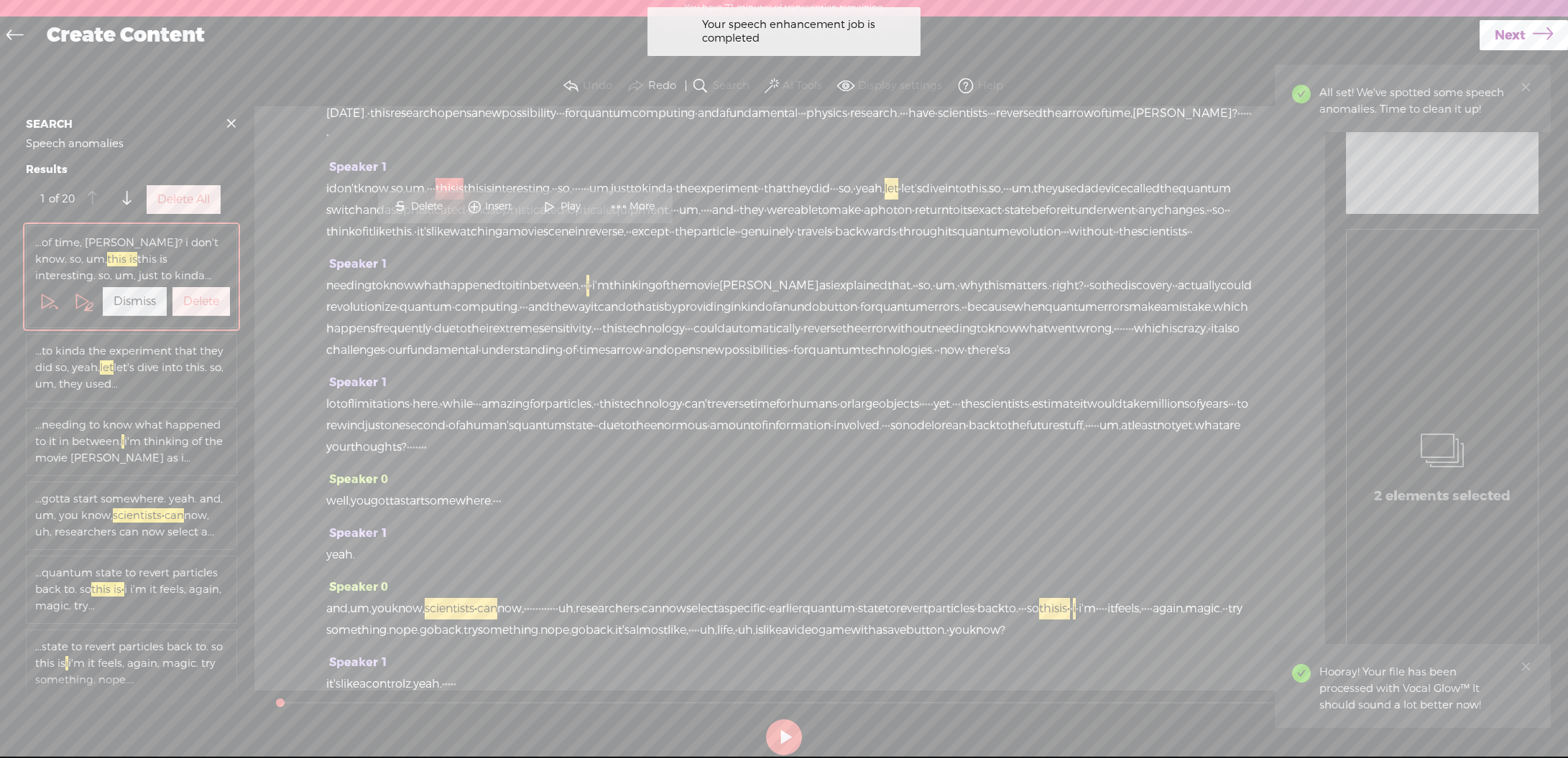
scroll to position [105, 0]
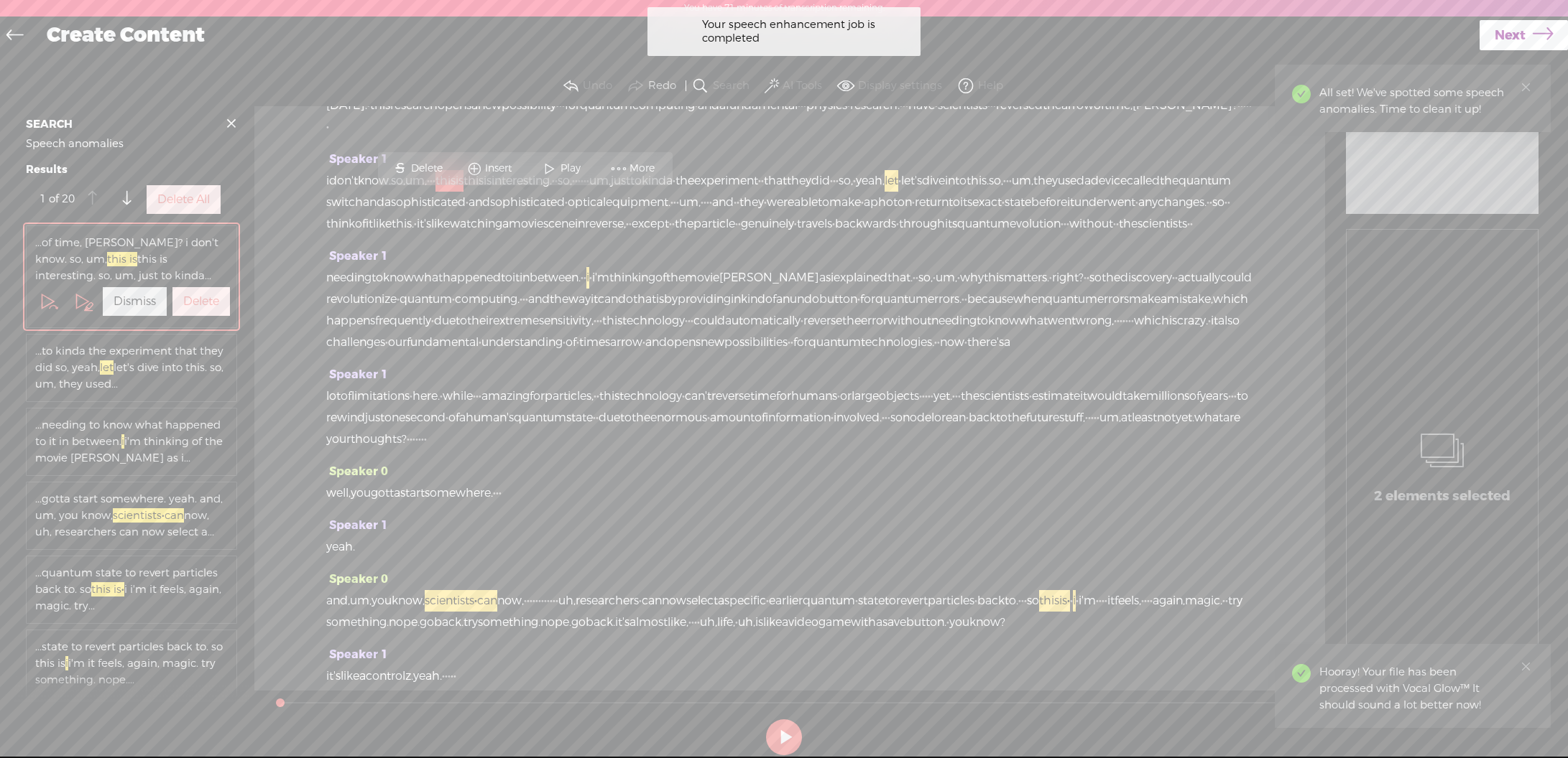
click at [229, 213] on div "1 of 20 Delete All" at bounding box center [131, 200] width 211 height 35
drag, startPoint x: 200, startPoint y: 216, endPoint x: 187, endPoint y: 222, distance: 14.3
click at [200, 208] on label "Delete All" at bounding box center [183, 200] width 53 height 15
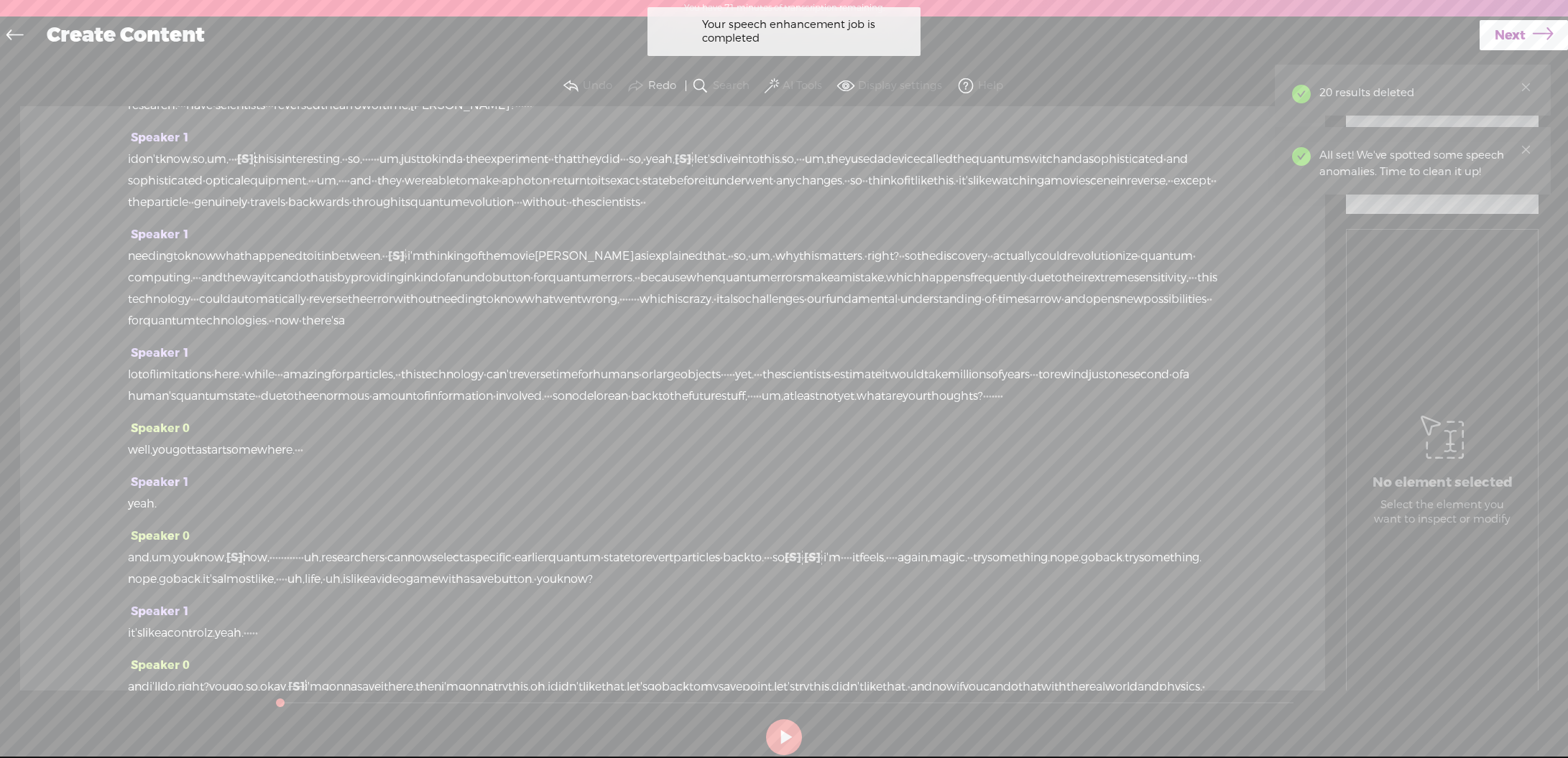
scroll to position [0, 0]
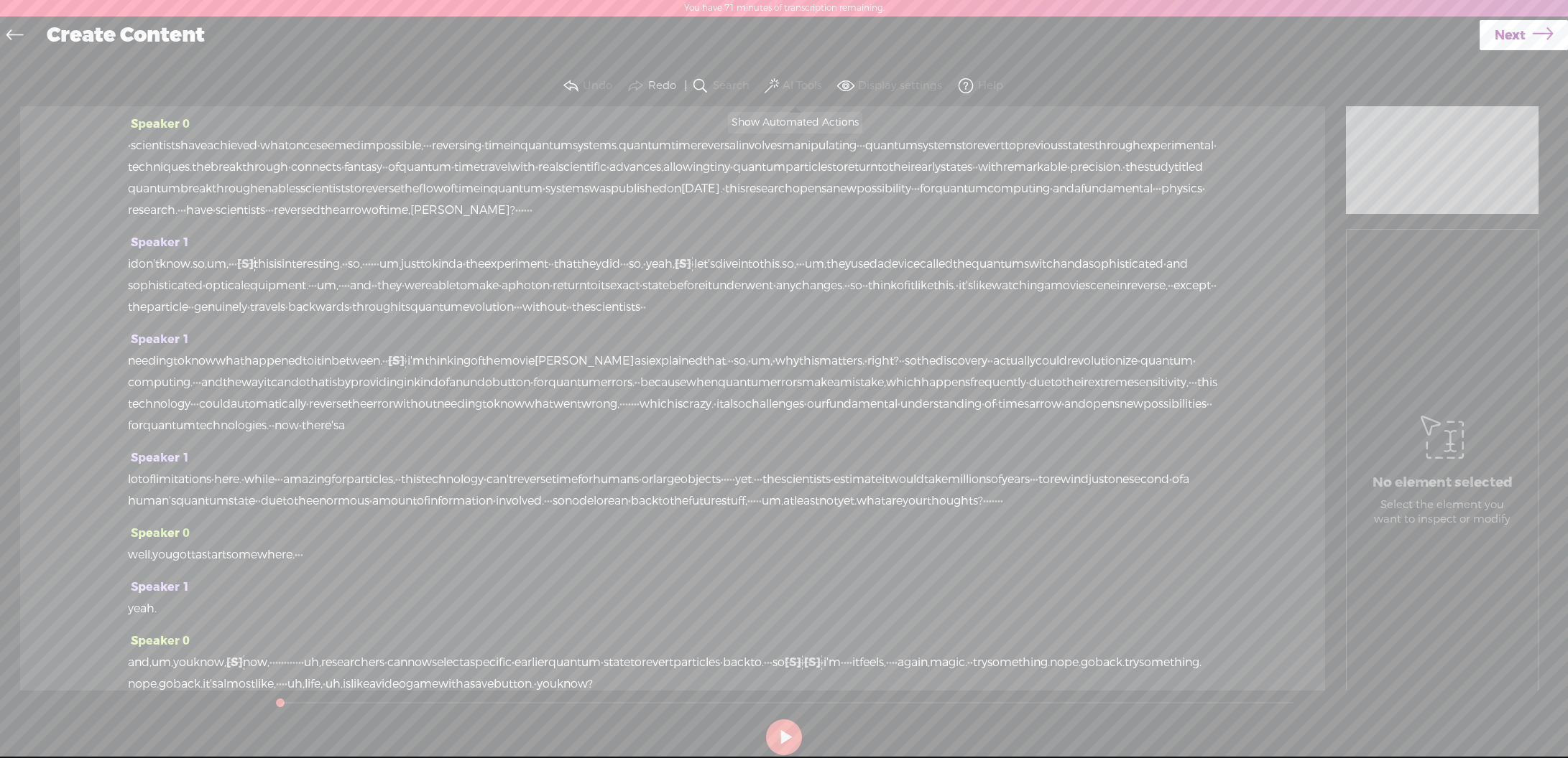
click at [771, 85] on span at bounding box center [771, 86] width 14 height 17
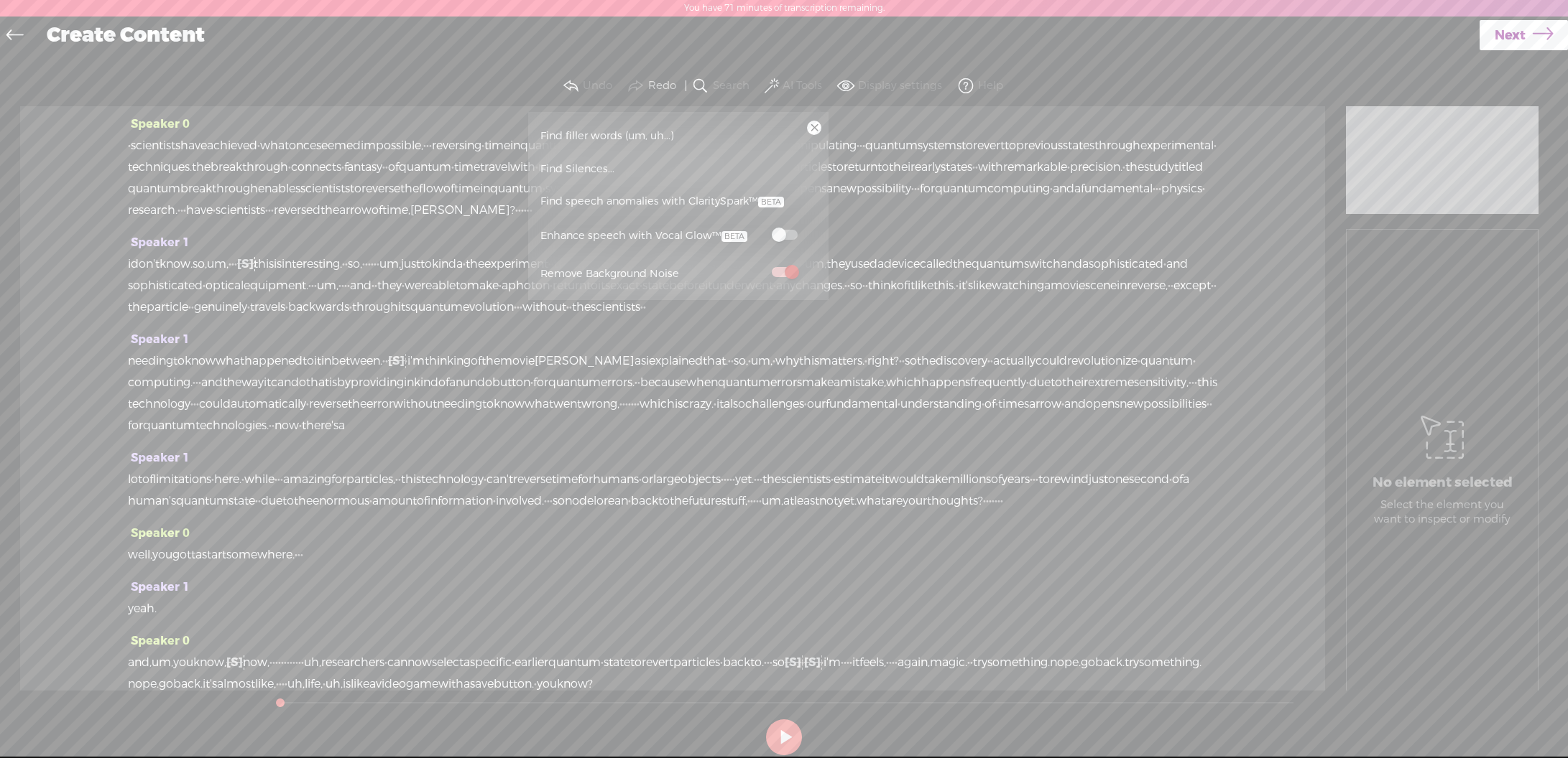
click at [625, 142] on span "Find filler words (um, uh...)" at bounding box center [607, 135] width 143 height 32
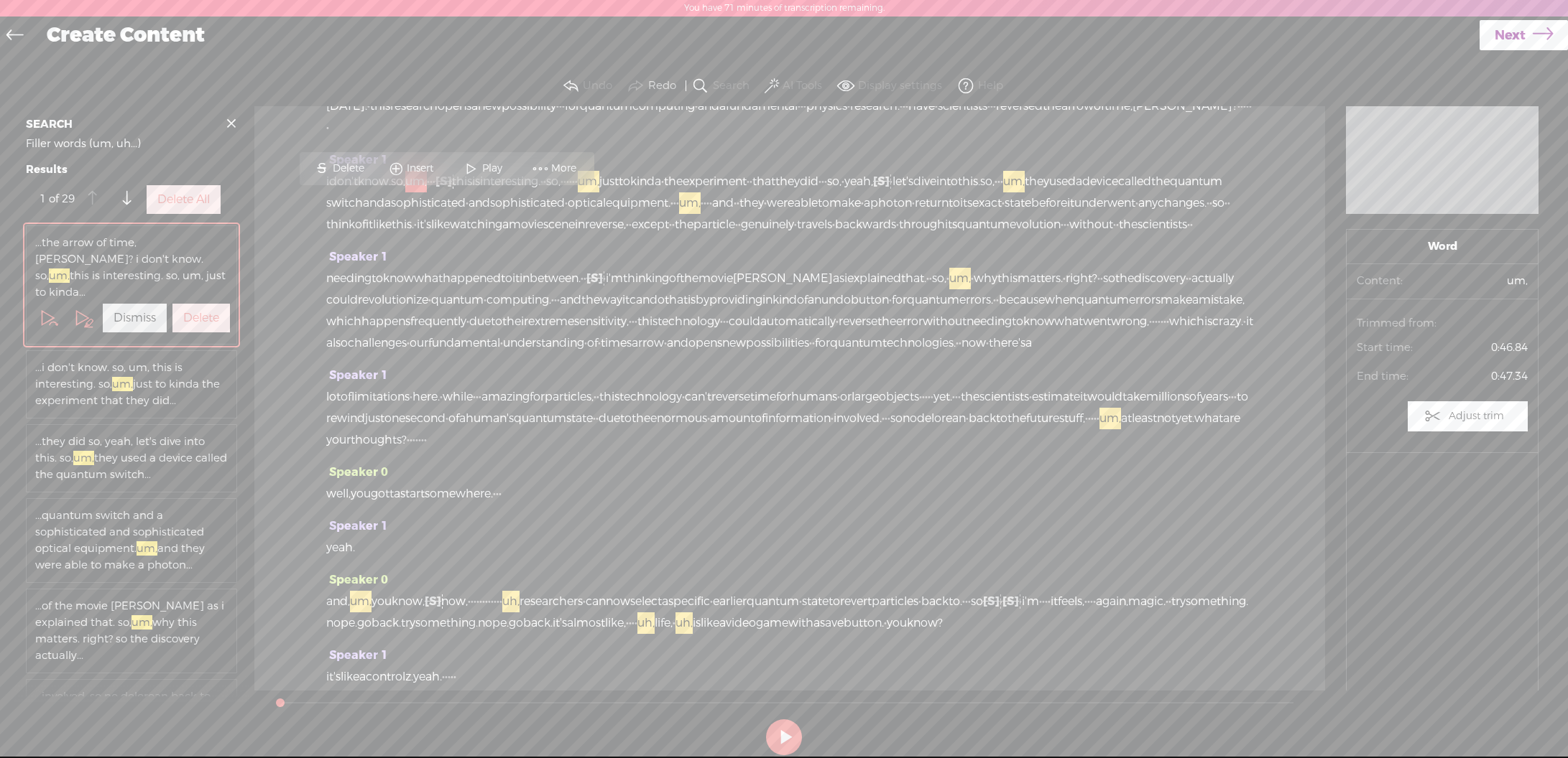
scroll to position [105, 0]
click at [182, 208] on label "Delete All" at bounding box center [183, 200] width 53 height 15
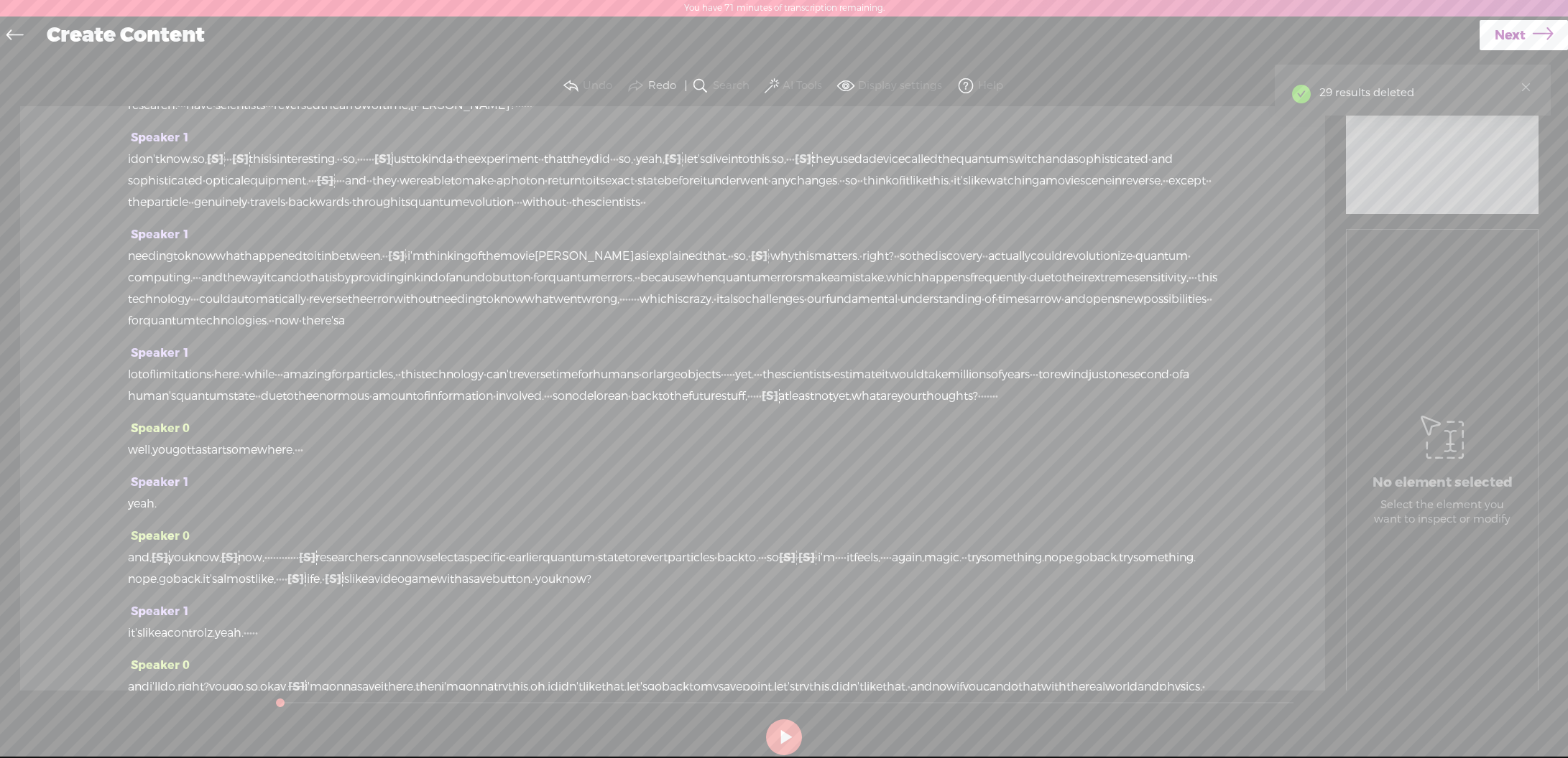
click at [764, 84] on span at bounding box center [771, 86] width 14 height 17
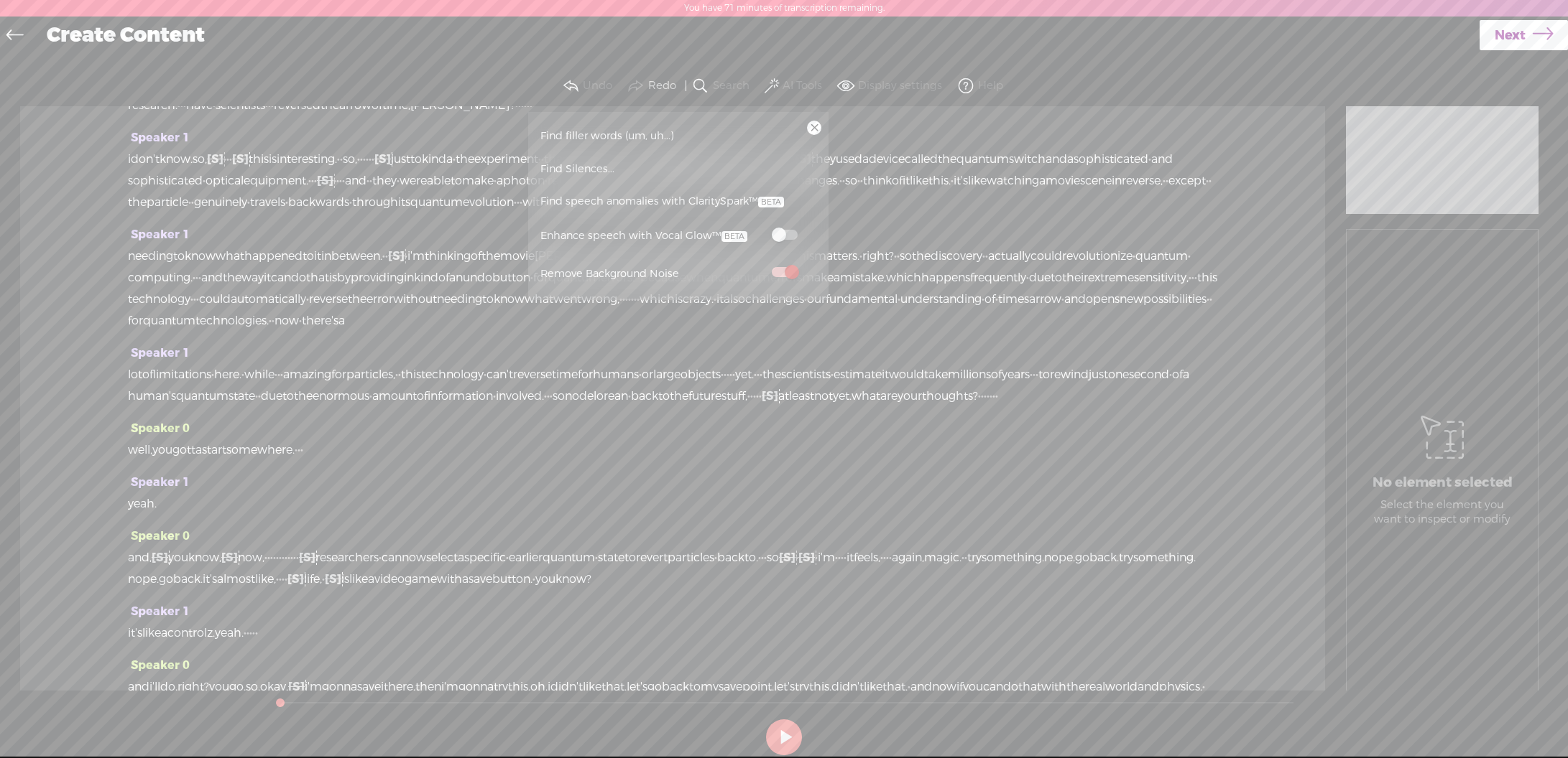
click at [790, 237] on span at bounding box center [784, 235] width 26 height 10
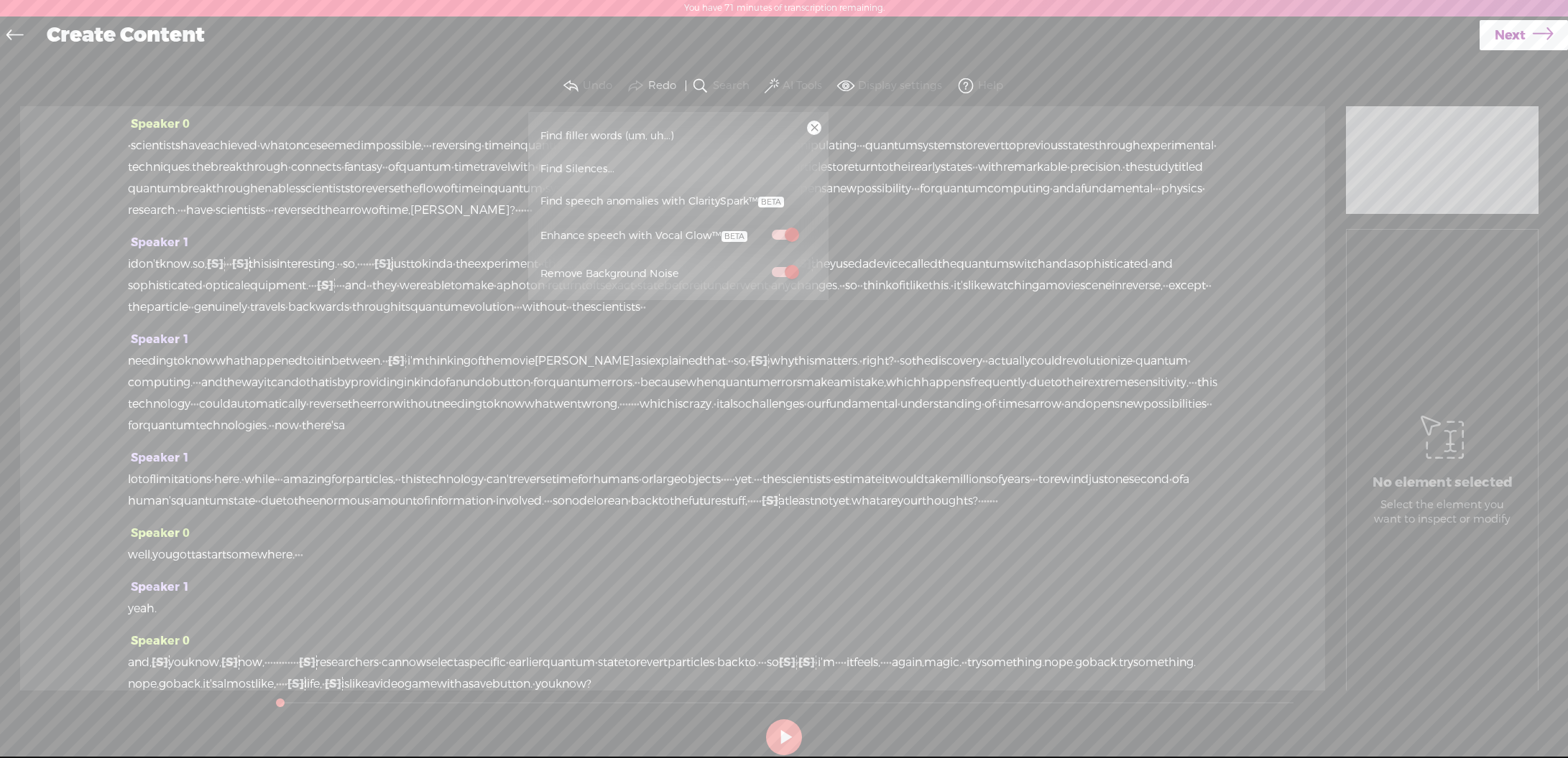
click at [1243, 240] on div "Speaker 0 · scientists have achieved · what once seemed impossible, · · · rever…" at bounding box center [673, 398] width 1305 height 584
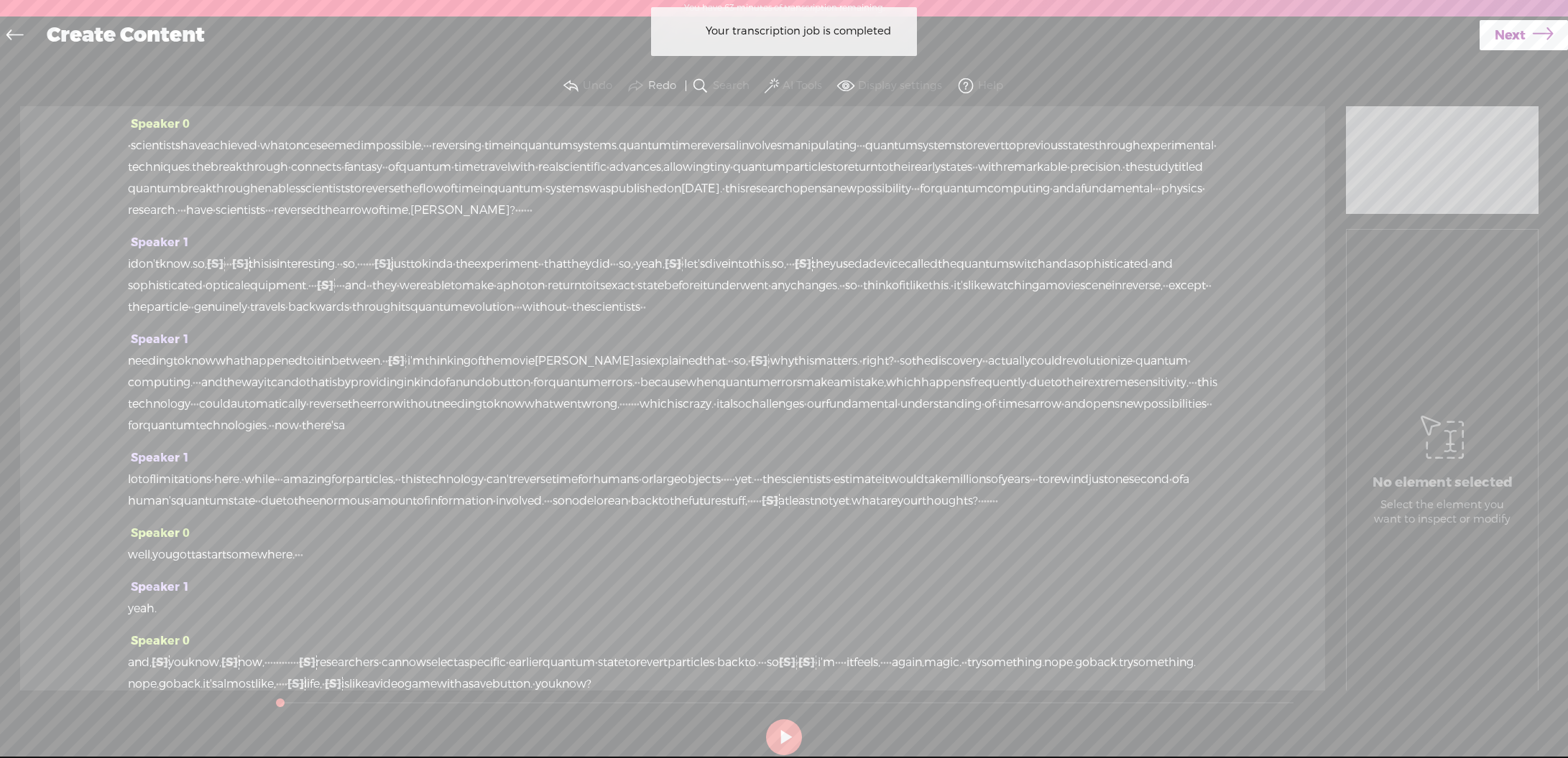
click at [782, 82] on label "AI Tools" at bounding box center [802, 86] width 40 height 14
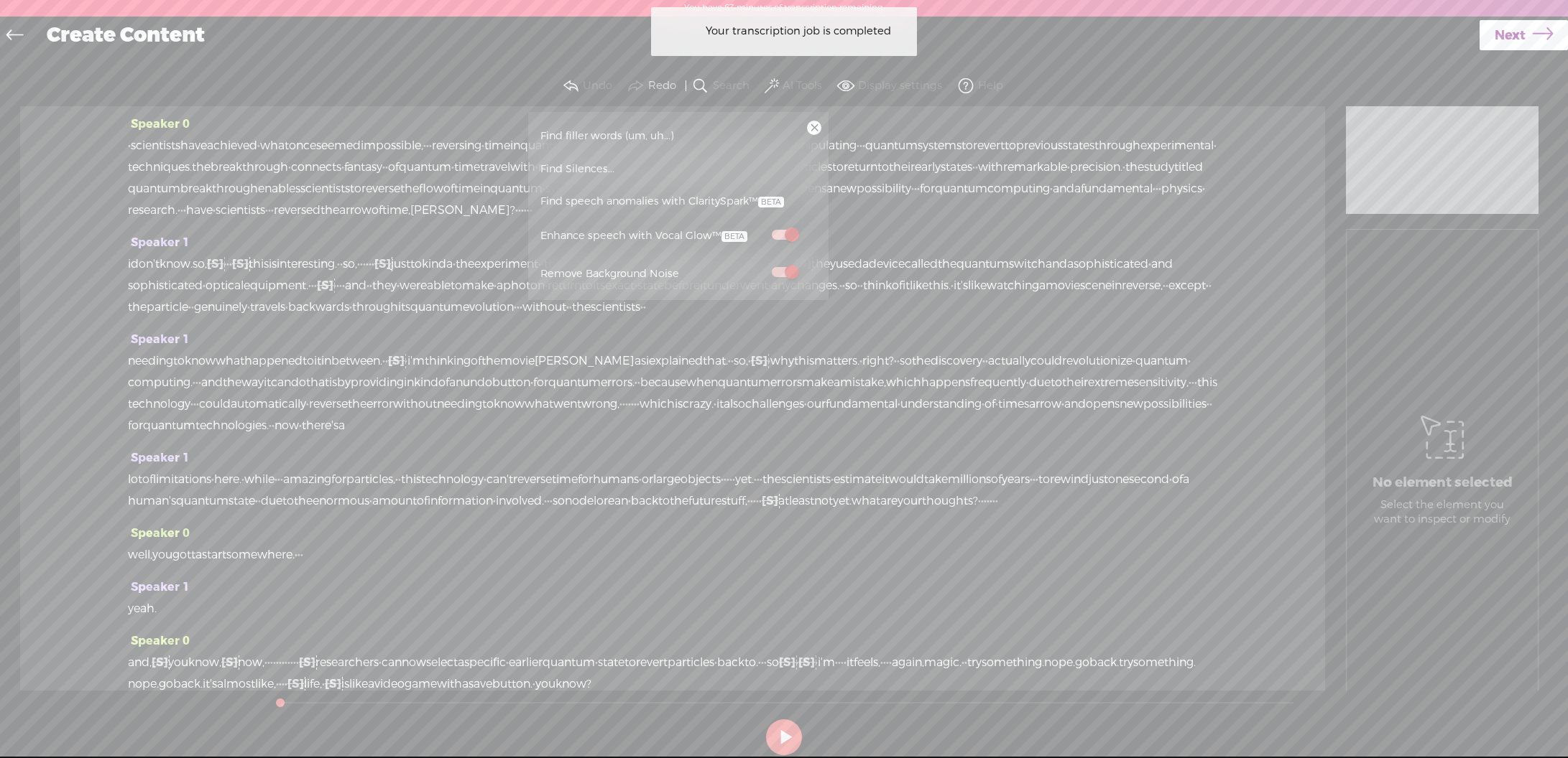
click at [782, 82] on label "AI Tools" at bounding box center [802, 86] width 40 height 14
click at [1543, 38] on icon at bounding box center [1543, 35] width 20 height 37
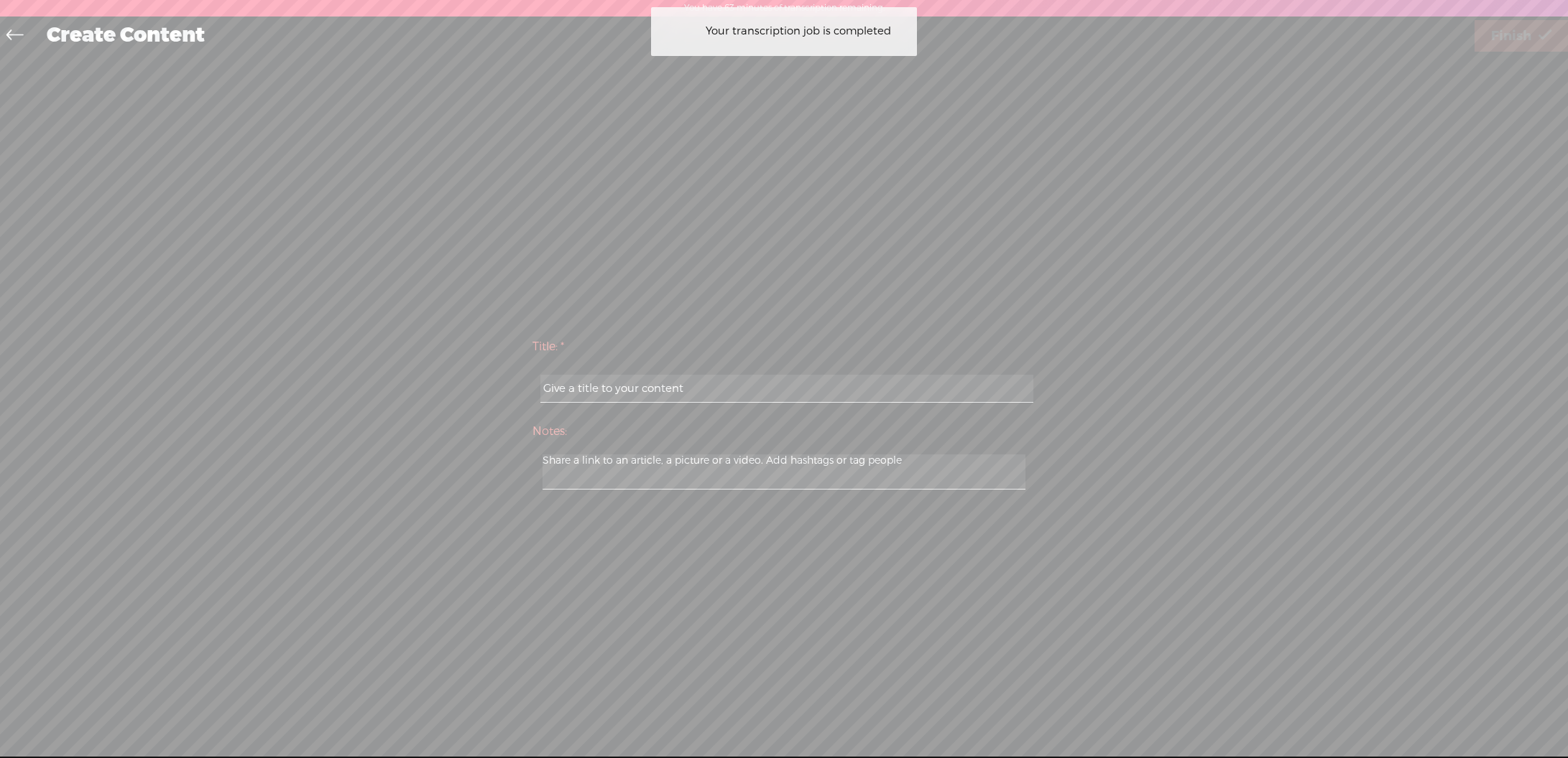
click at [766, 390] on input "text" at bounding box center [787, 388] width 492 height 28
paste input "quantum time reversal"
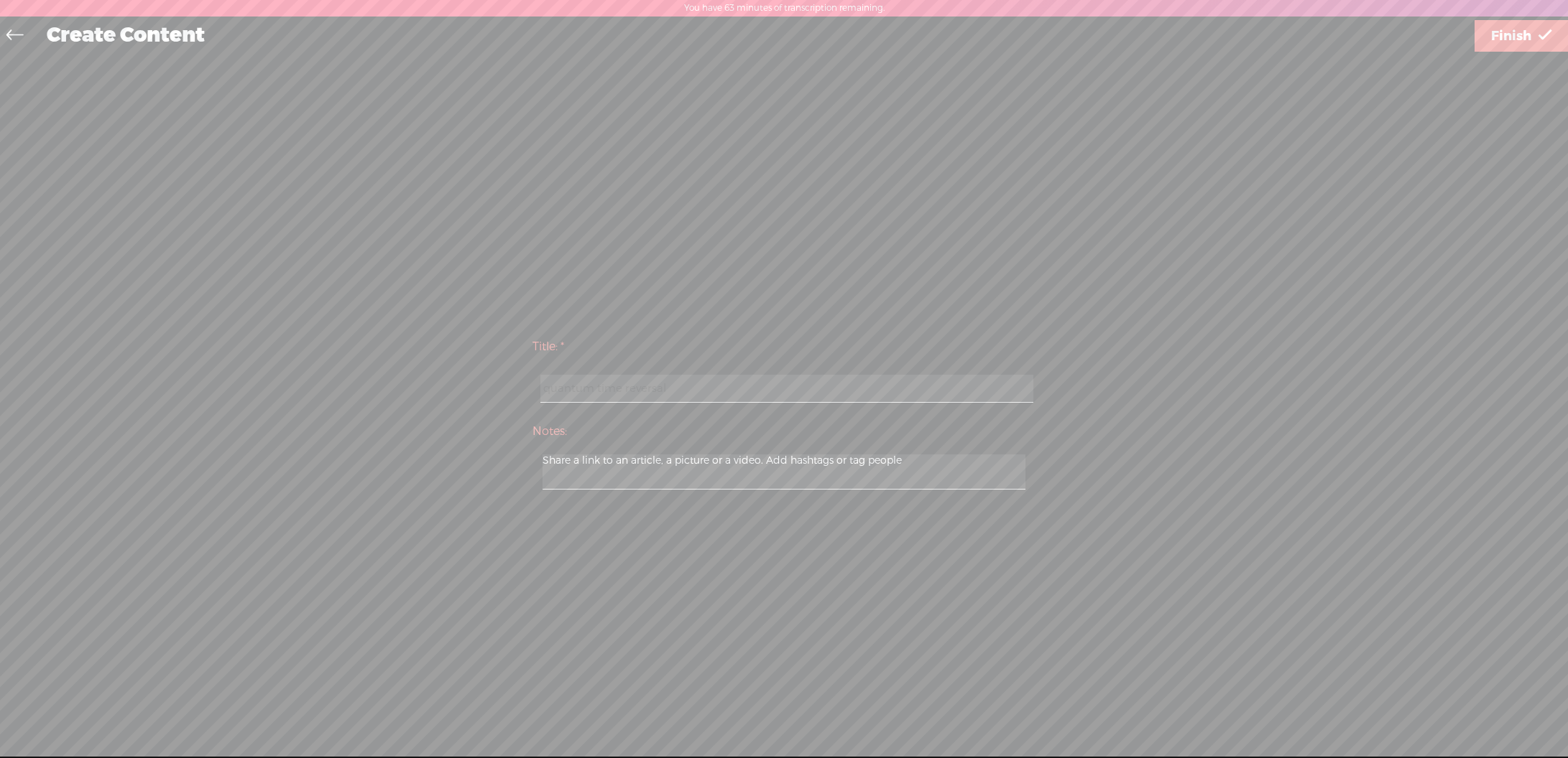
type input "quantum time reversal"
click at [1533, 32] on link "Finish" at bounding box center [1521, 36] width 94 height 32
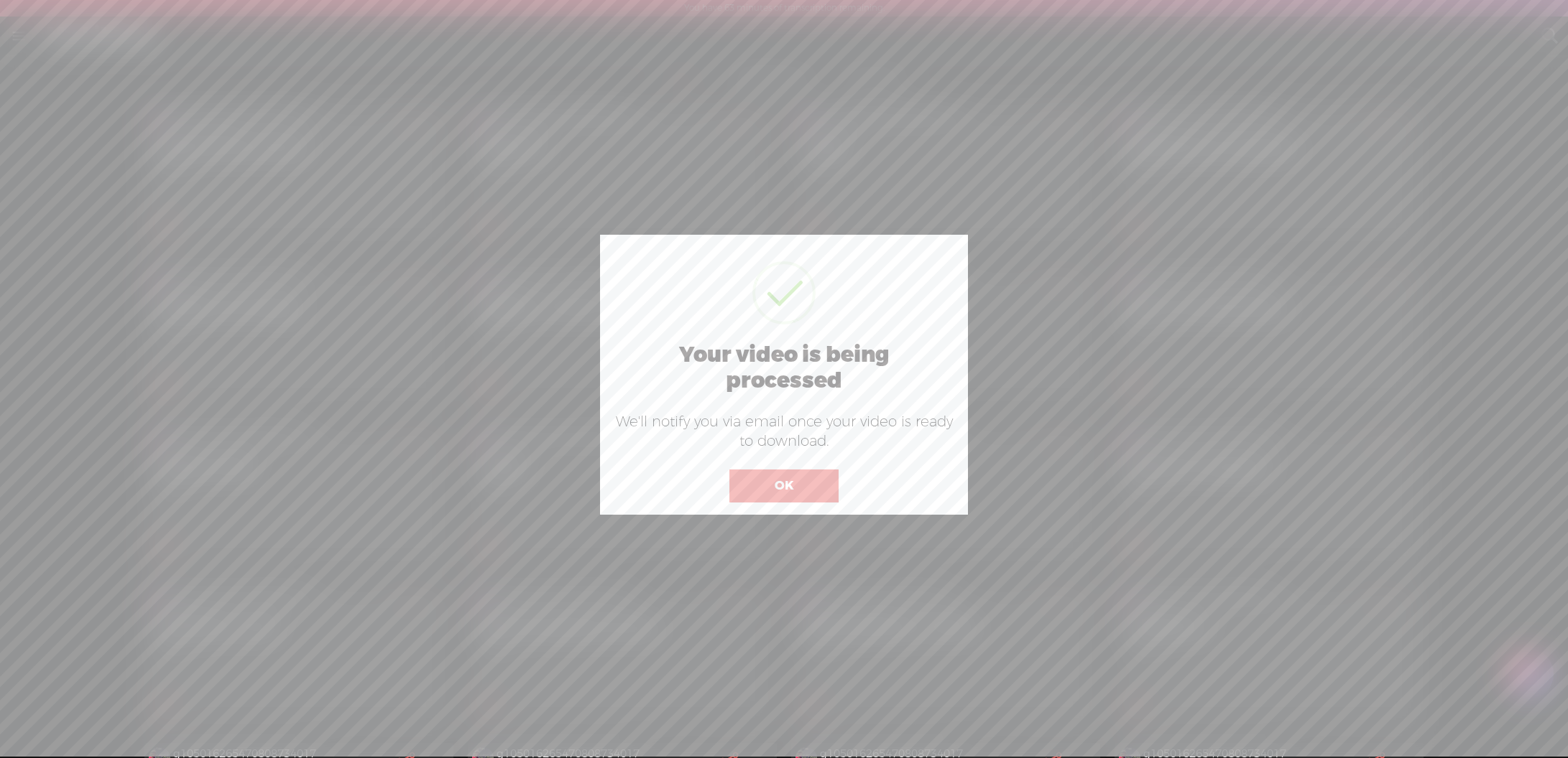
click at [767, 484] on button "OK" at bounding box center [784, 486] width 109 height 33
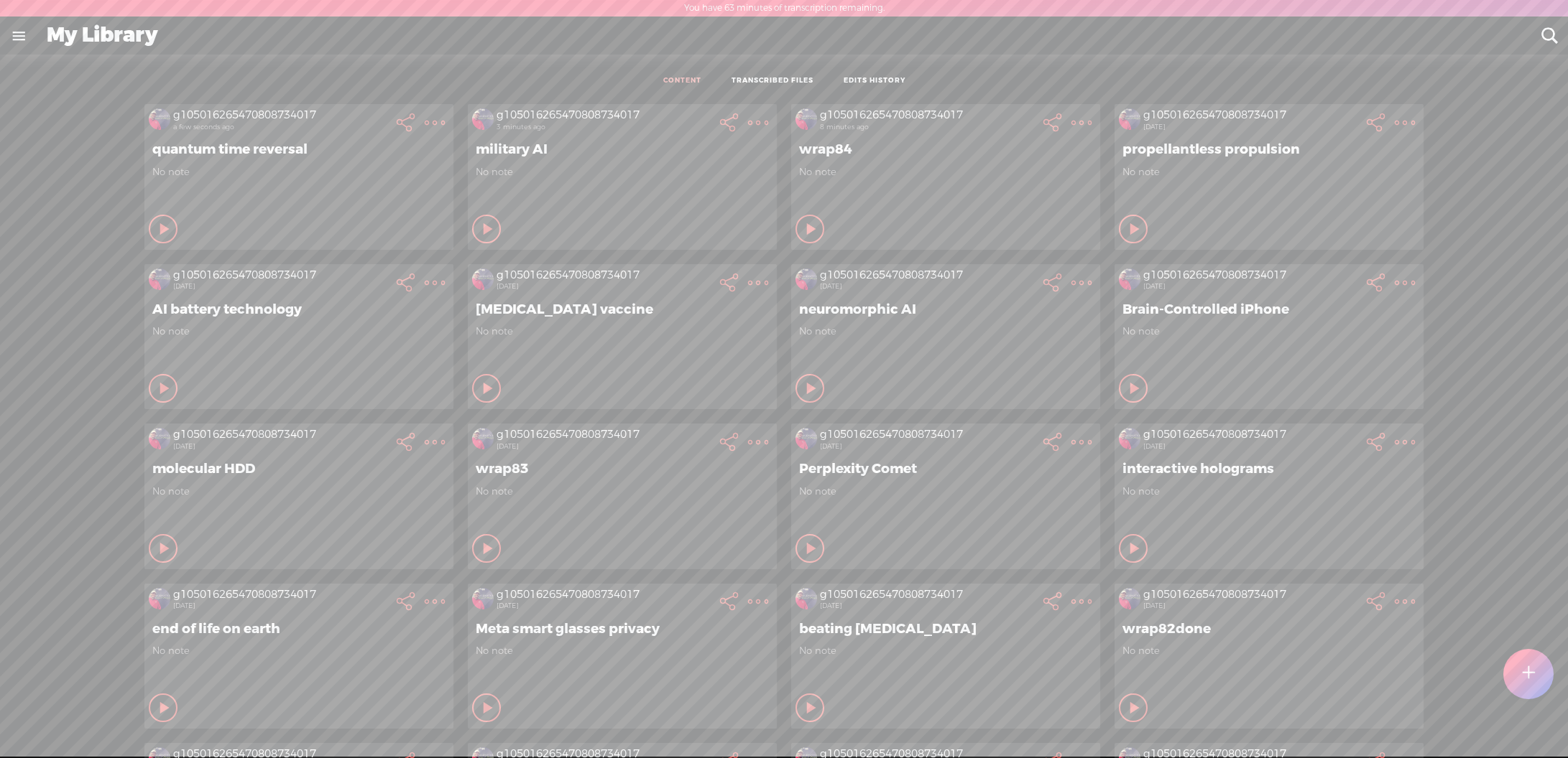
click at [1523, 665] on t at bounding box center [1528, 674] width 12 height 32
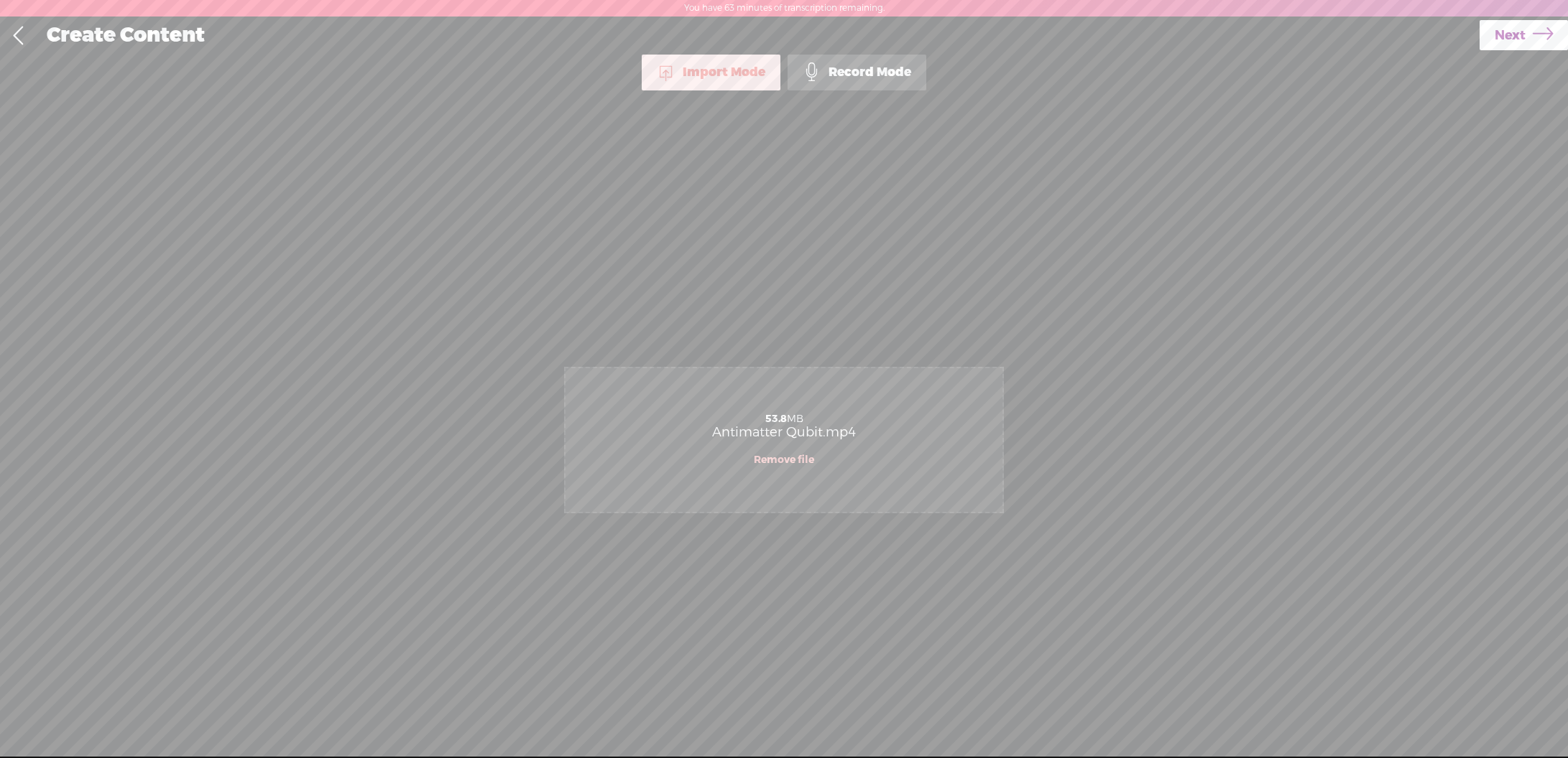
click at [1503, 31] on span "Next" at bounding box center [1510, 35] width 31 height 37
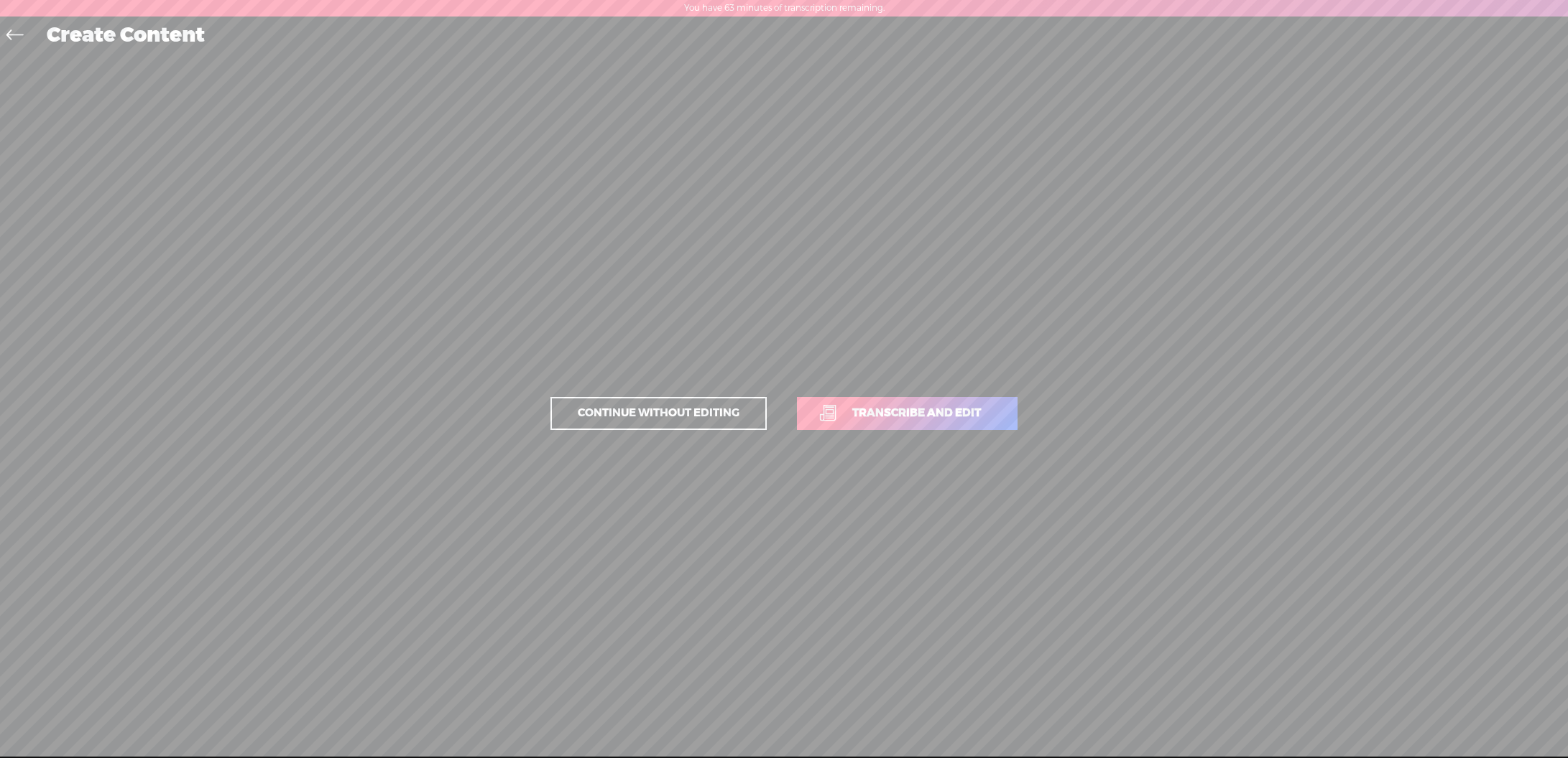
click at [940, 415] on span "Transcribe and edit" at bounding box center [916, 413] width 159 height 17
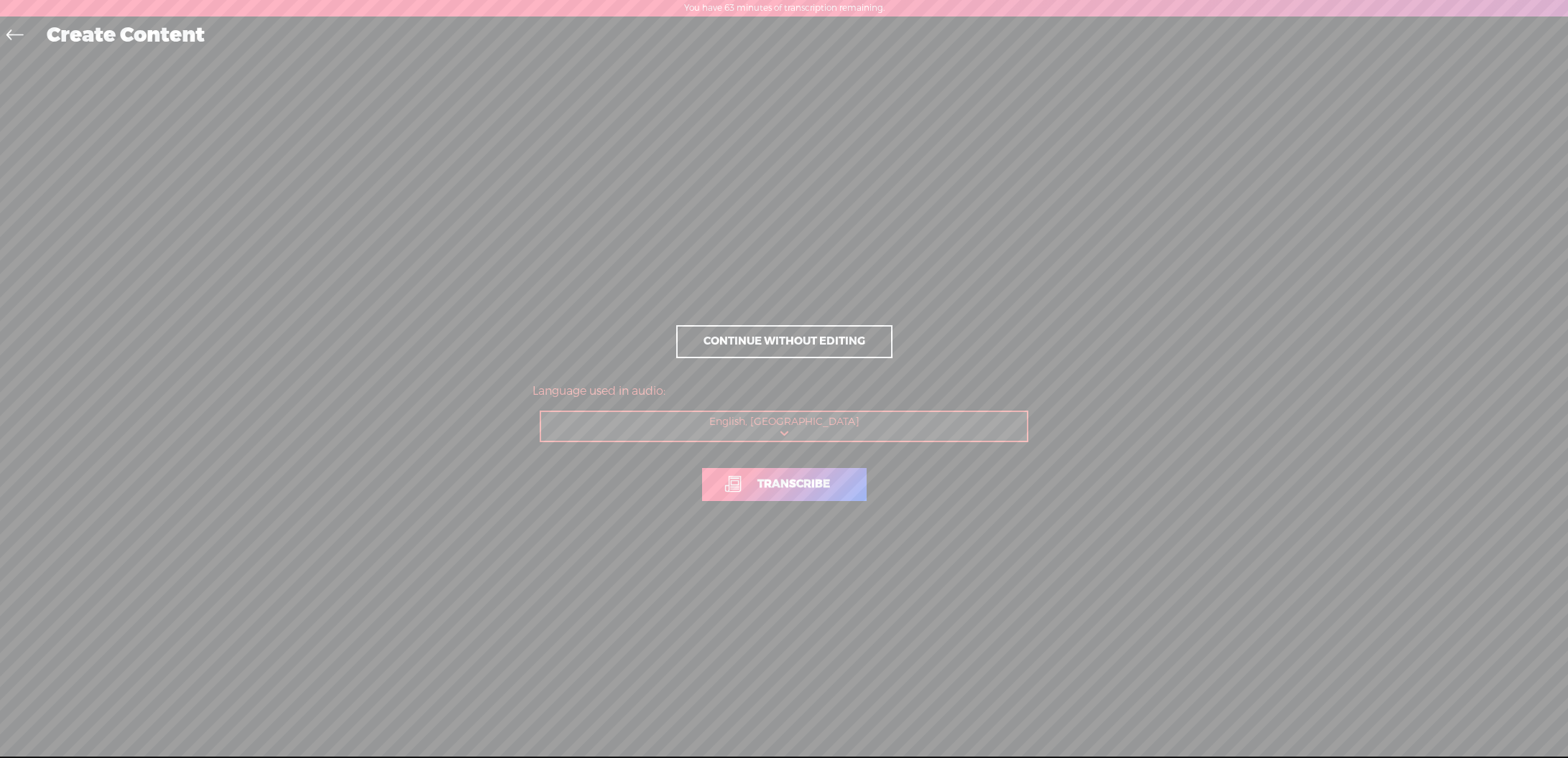
drag, startPoint x: 814, startPoint y: 489, endPoint x: 883, endPoint y: 573, distance: 108.7
click at [814, 489] on span "Transcribe" at bounding box center [794, 484] width 103 height 17
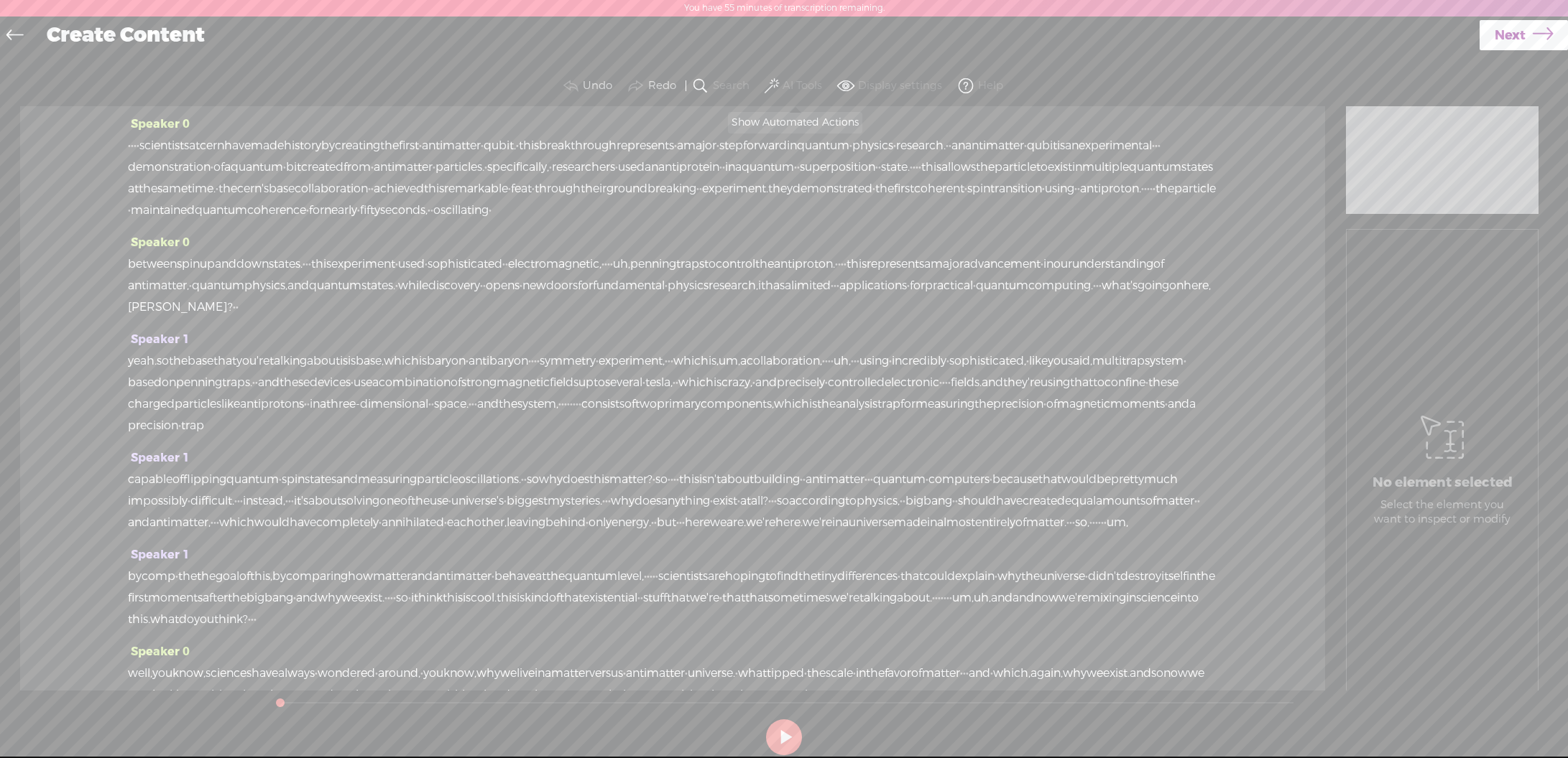
click at [773, 84] on span at bounding box center [771, 86] width 14 height 17
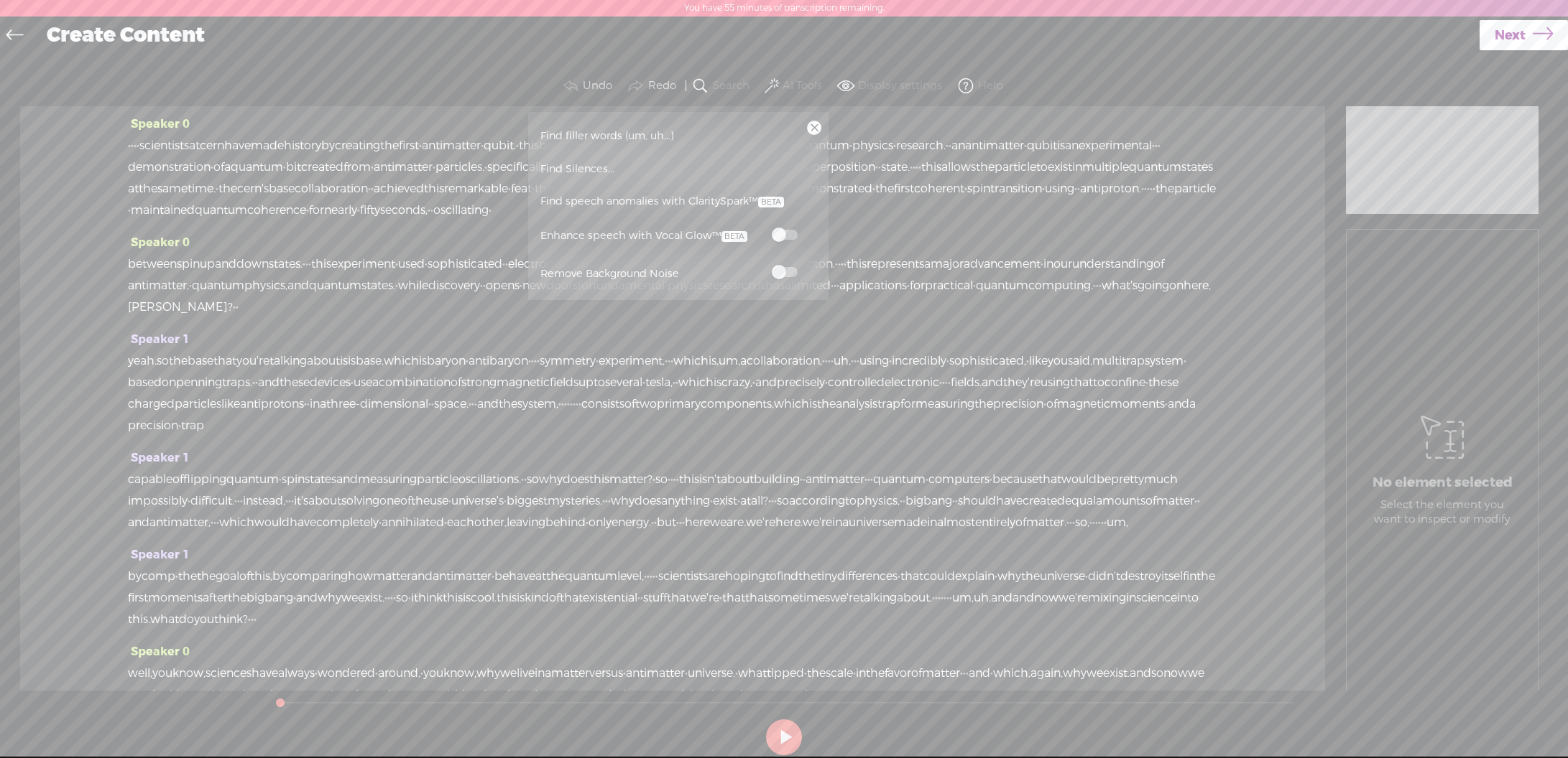
click at [793, 272] on span at bounding box center [784, 272] width 26 height 10
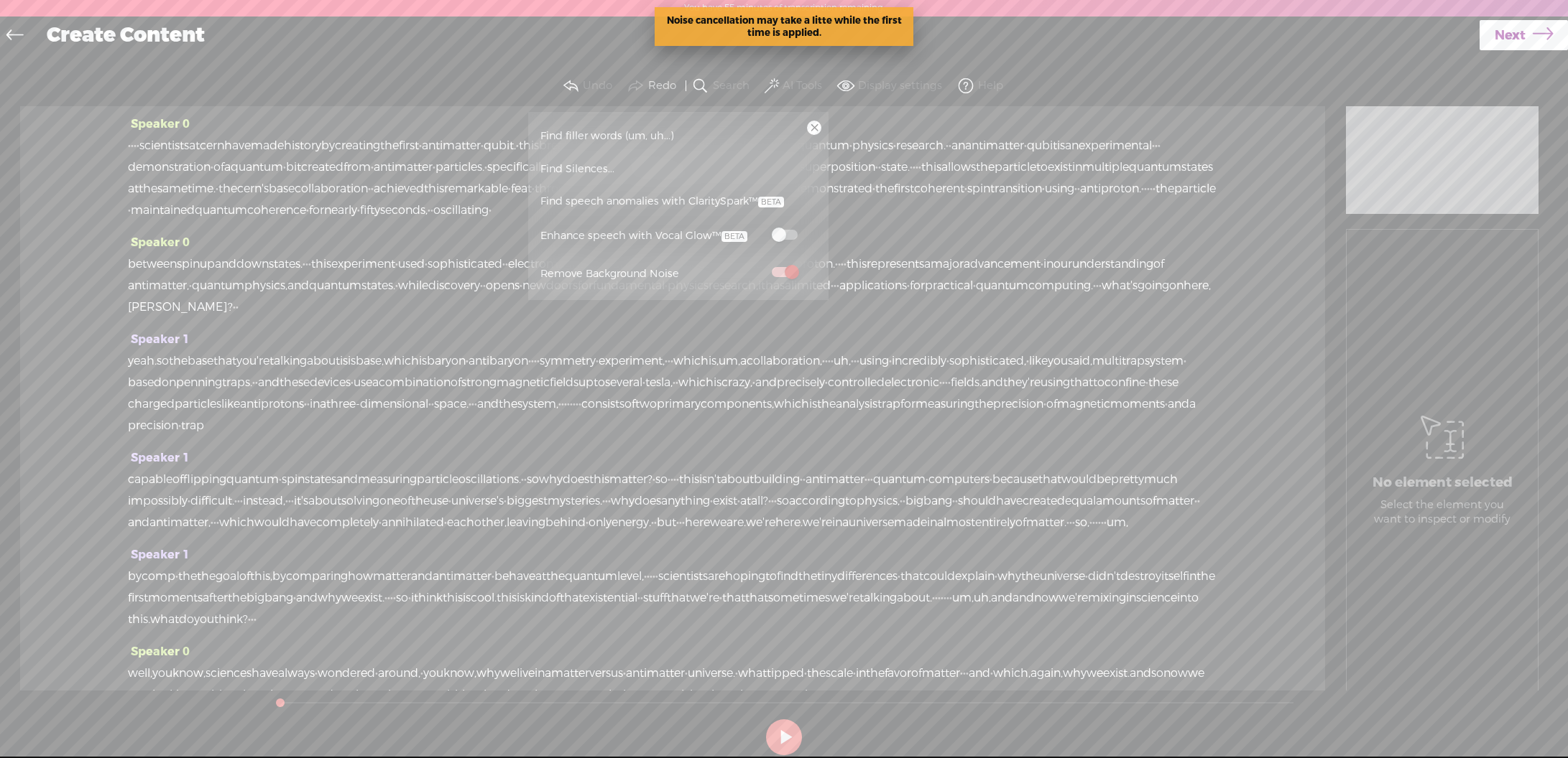
click at [692, 202] on span "Find speech anomalies with ClaritySpark™" at bounding box center [663, 202] width 254 height 33
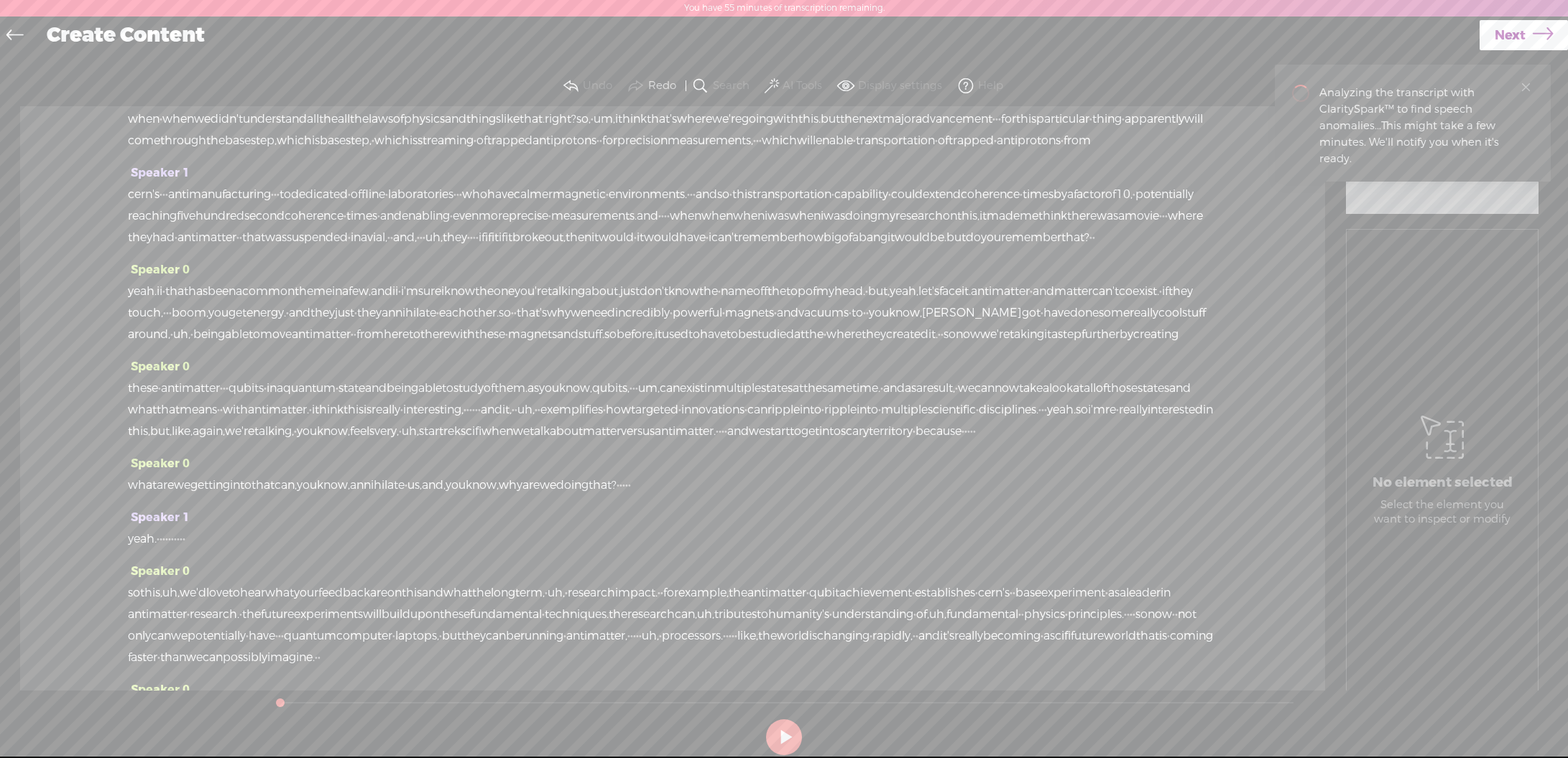
scroll to position [1122, 0]
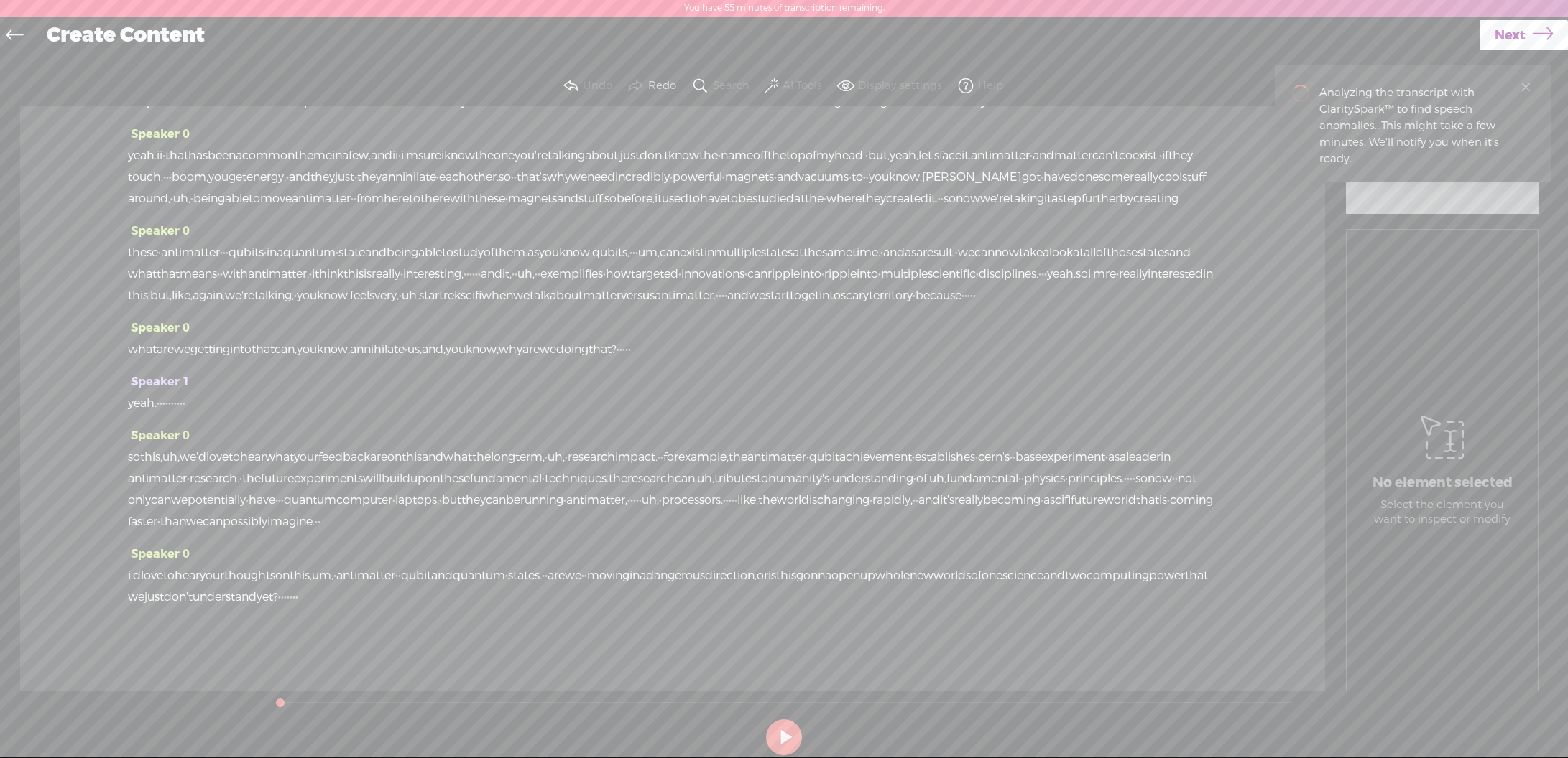
drag, startPoint x: 676, startPoint y: 602, endPoint x: 727, endPoint y: 591, distance: 52.2
click at [727, 591] on div "i'd love to hear your thoughts on this, um, · antimatter · · qubit and quantum …" at bounding box center [672, 587] width 1089 height 43
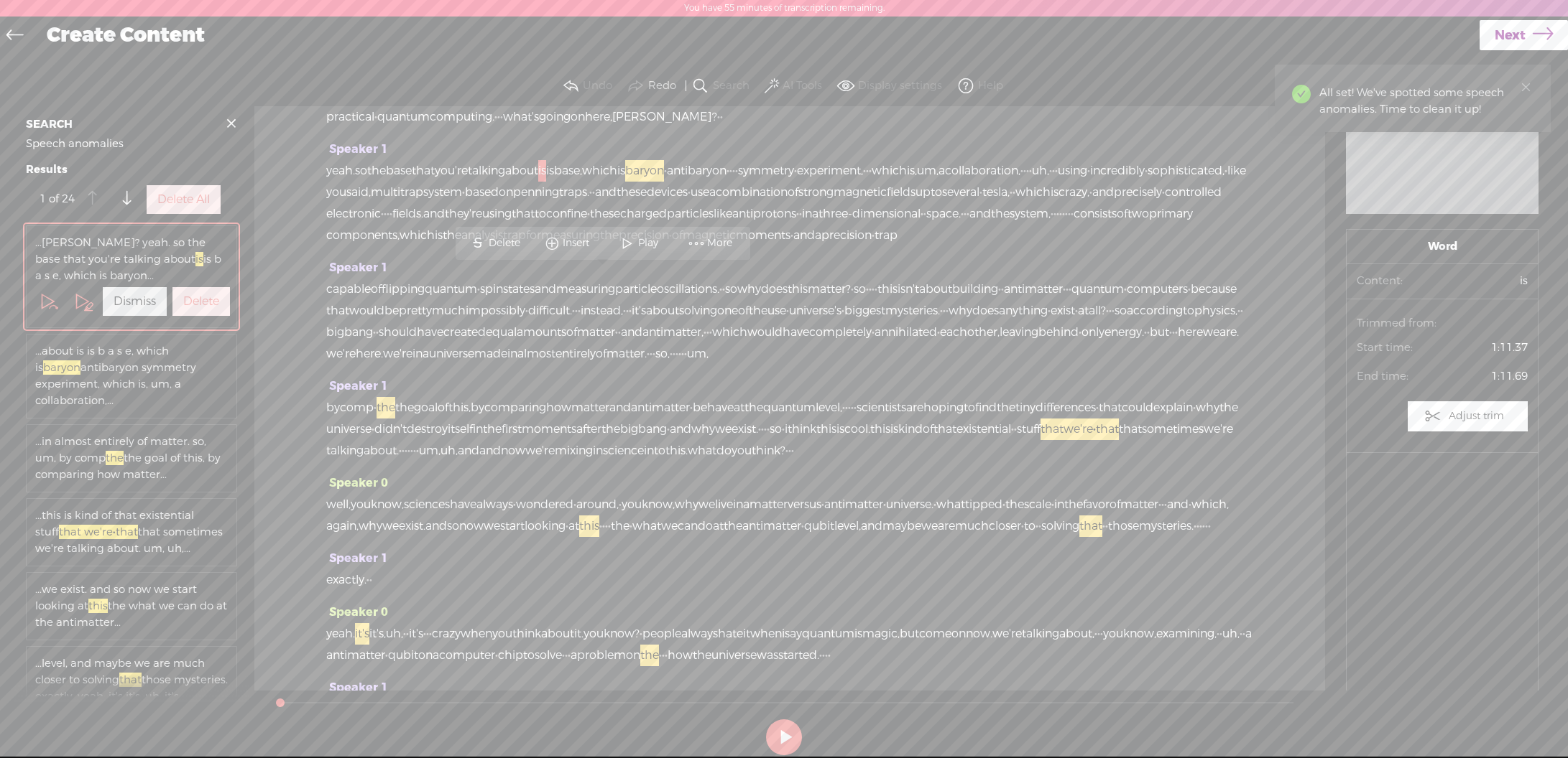
scroll to position [202, 0]
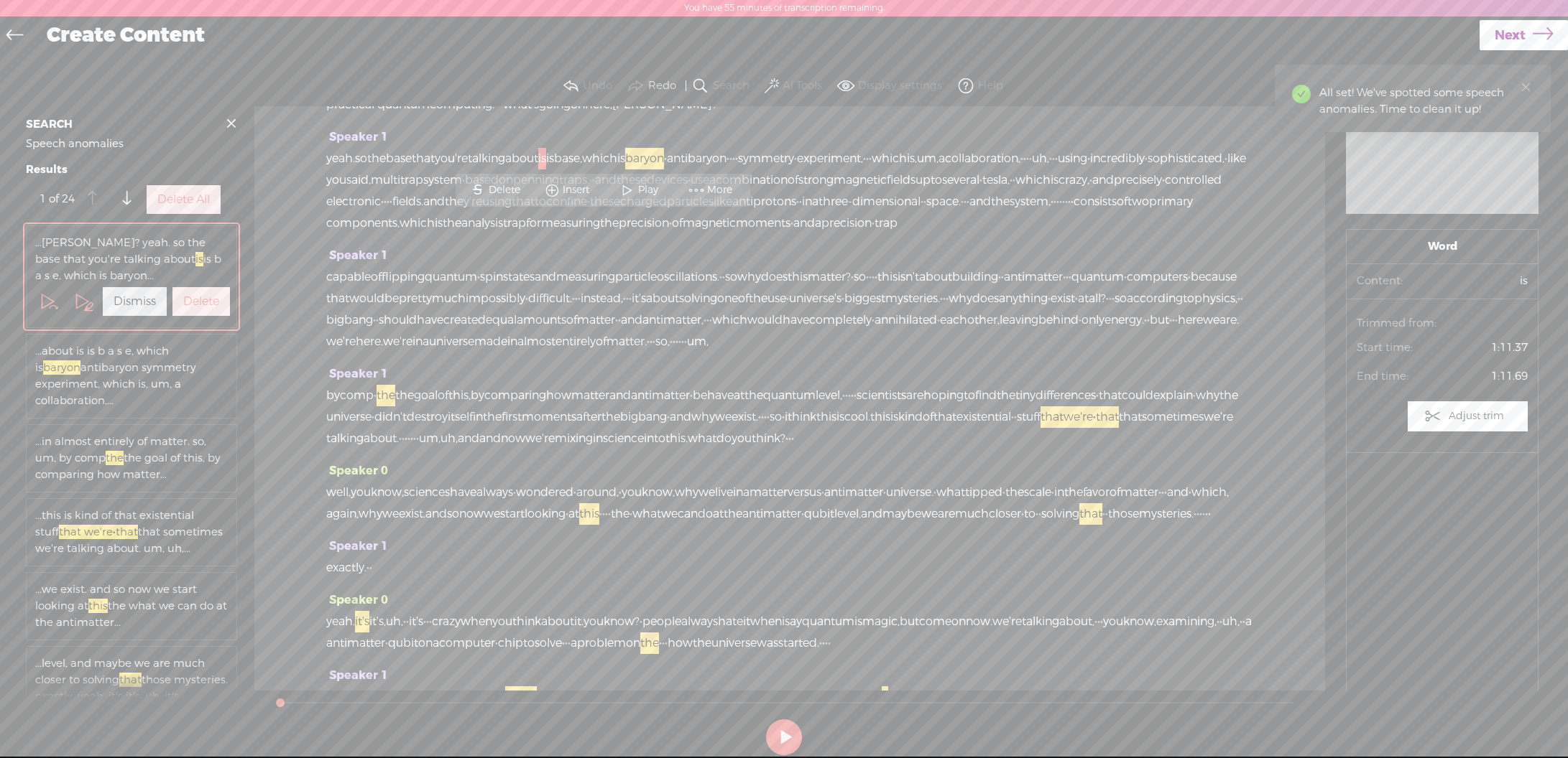
click at [178, 208] on label "Delete All" at bounding box center [183, 200] width 53 height 15
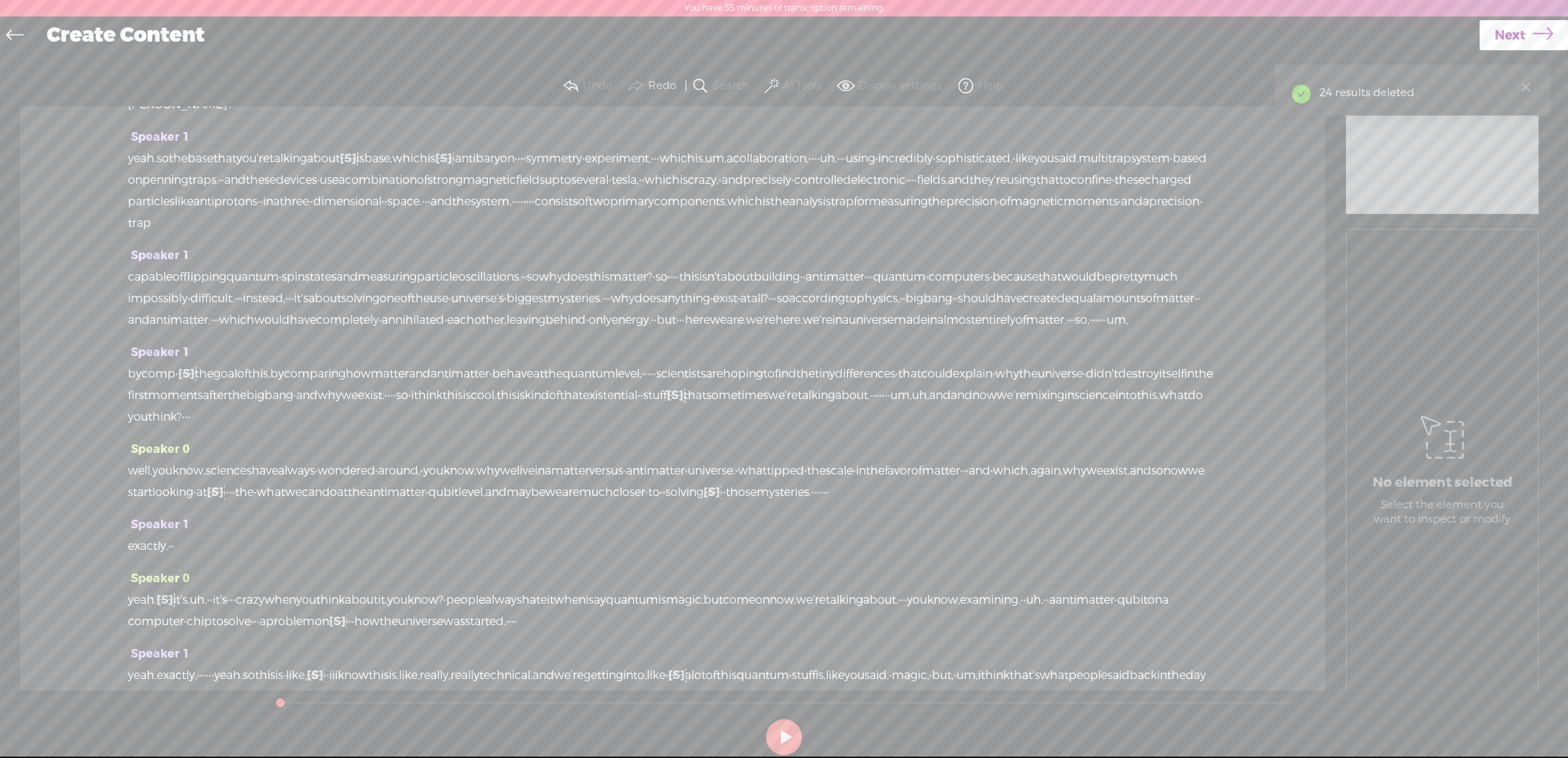
click at [776, 81] on span at bounding box center [771, 86] width 14 height 17
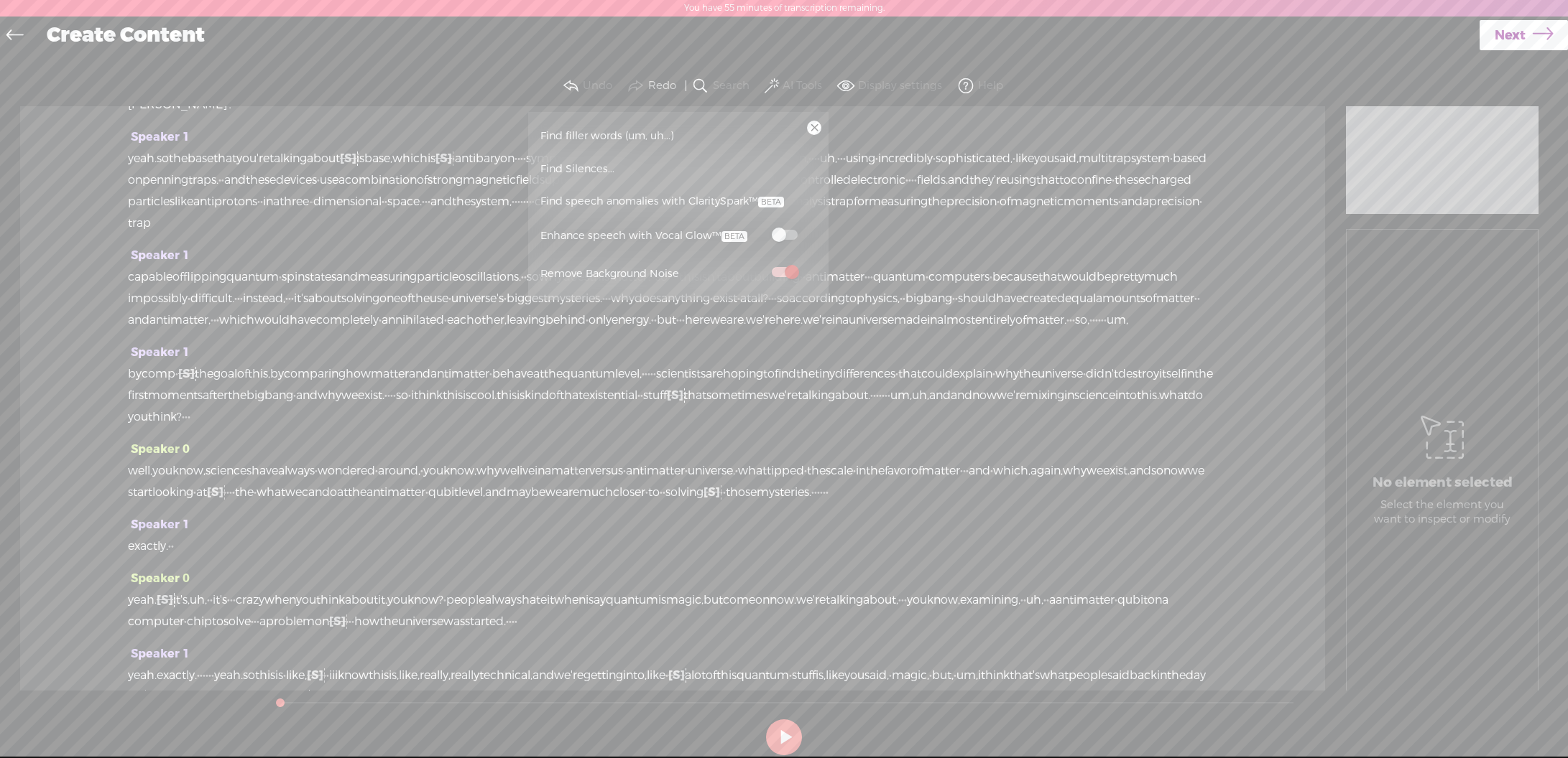
click at [653, 138] on link "Find filler words (um, uh...)" at bounding box center [678, 135] width 286 height 33
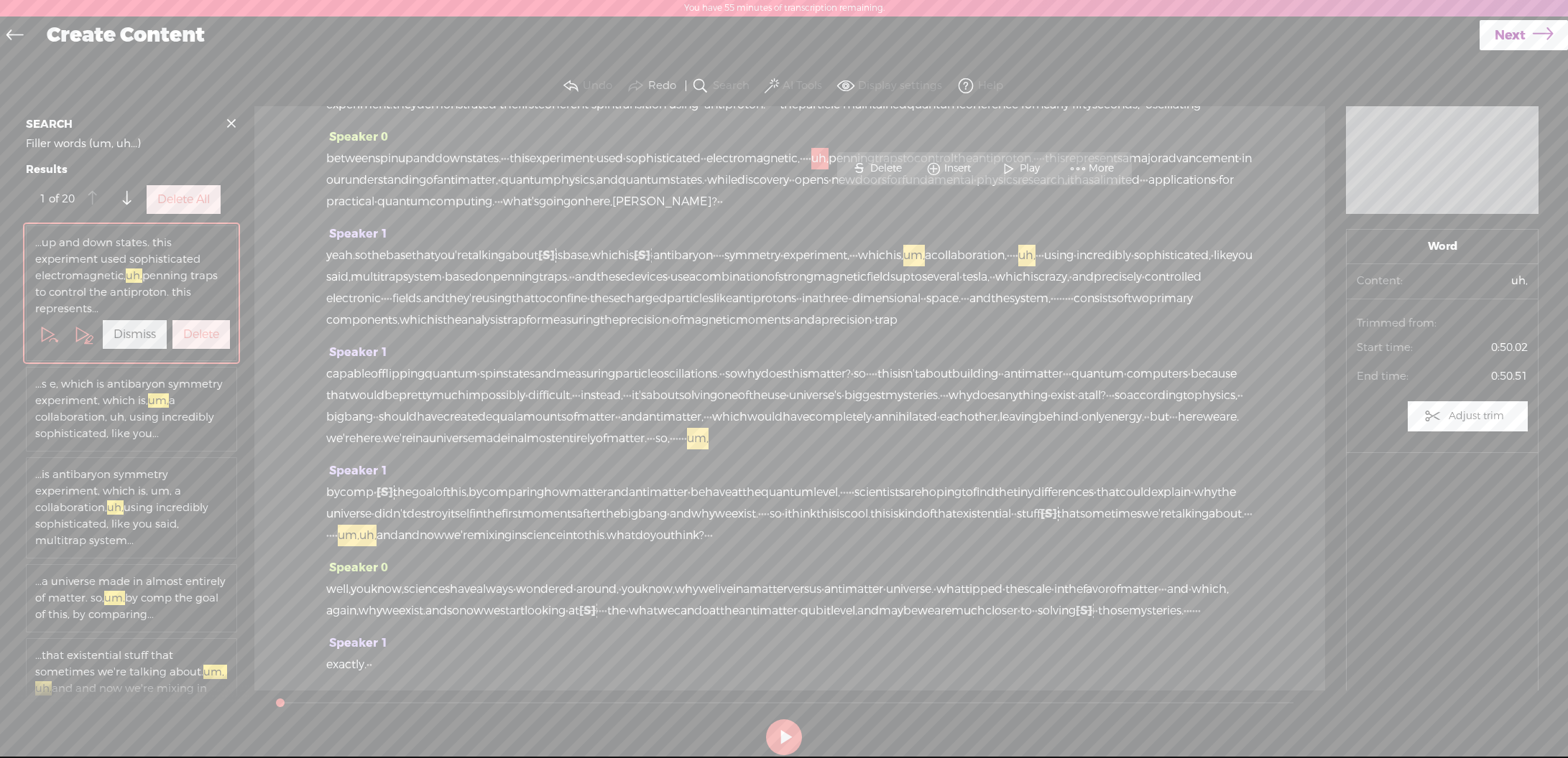
scroll to position [105, 0]
click at [195, 208] on label "Delete All" at bounding box center [183, 200] width 53 height 15
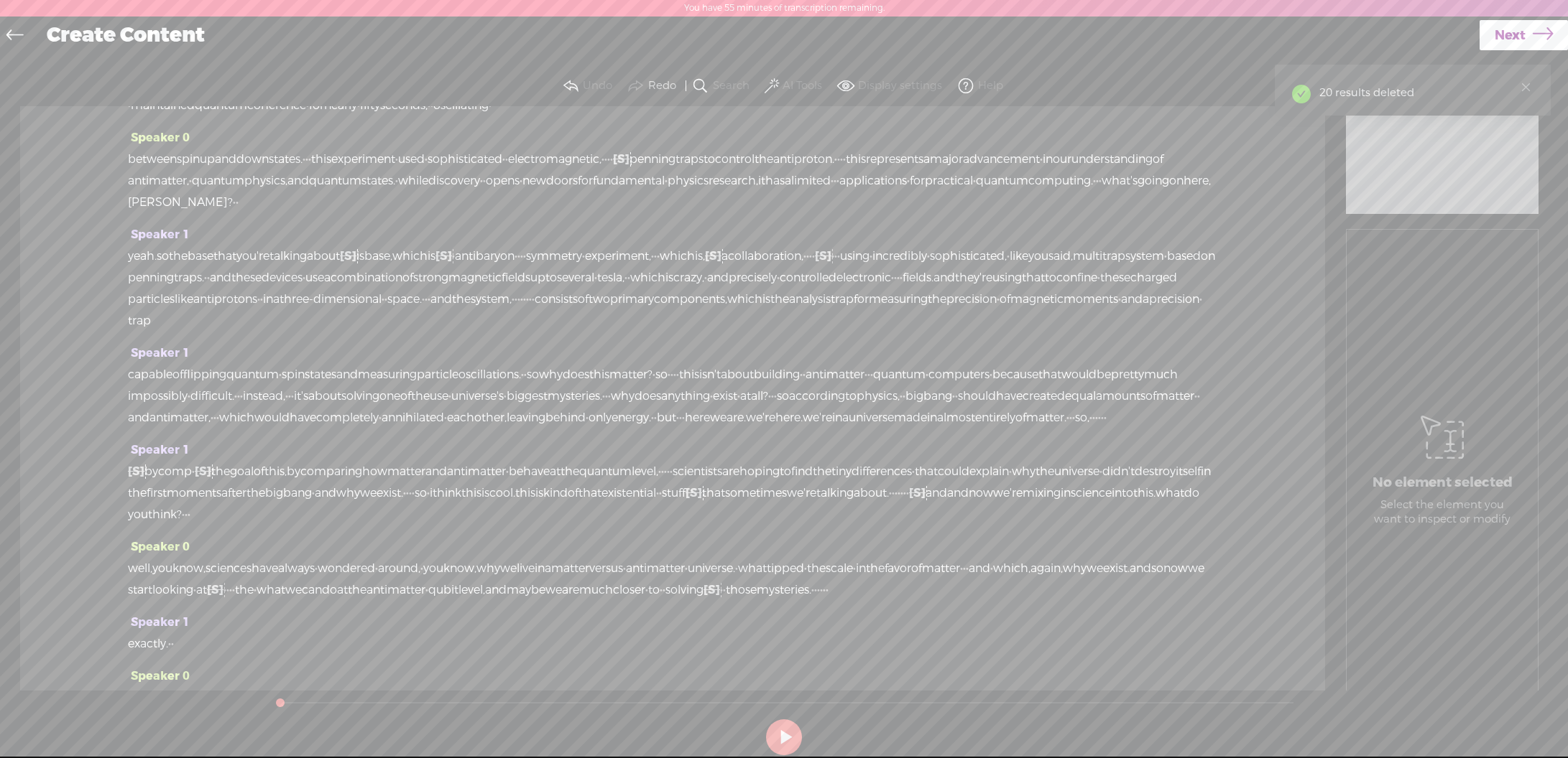
click at [776, 83] on span at bounding box center [771, 86] width 14 height 17
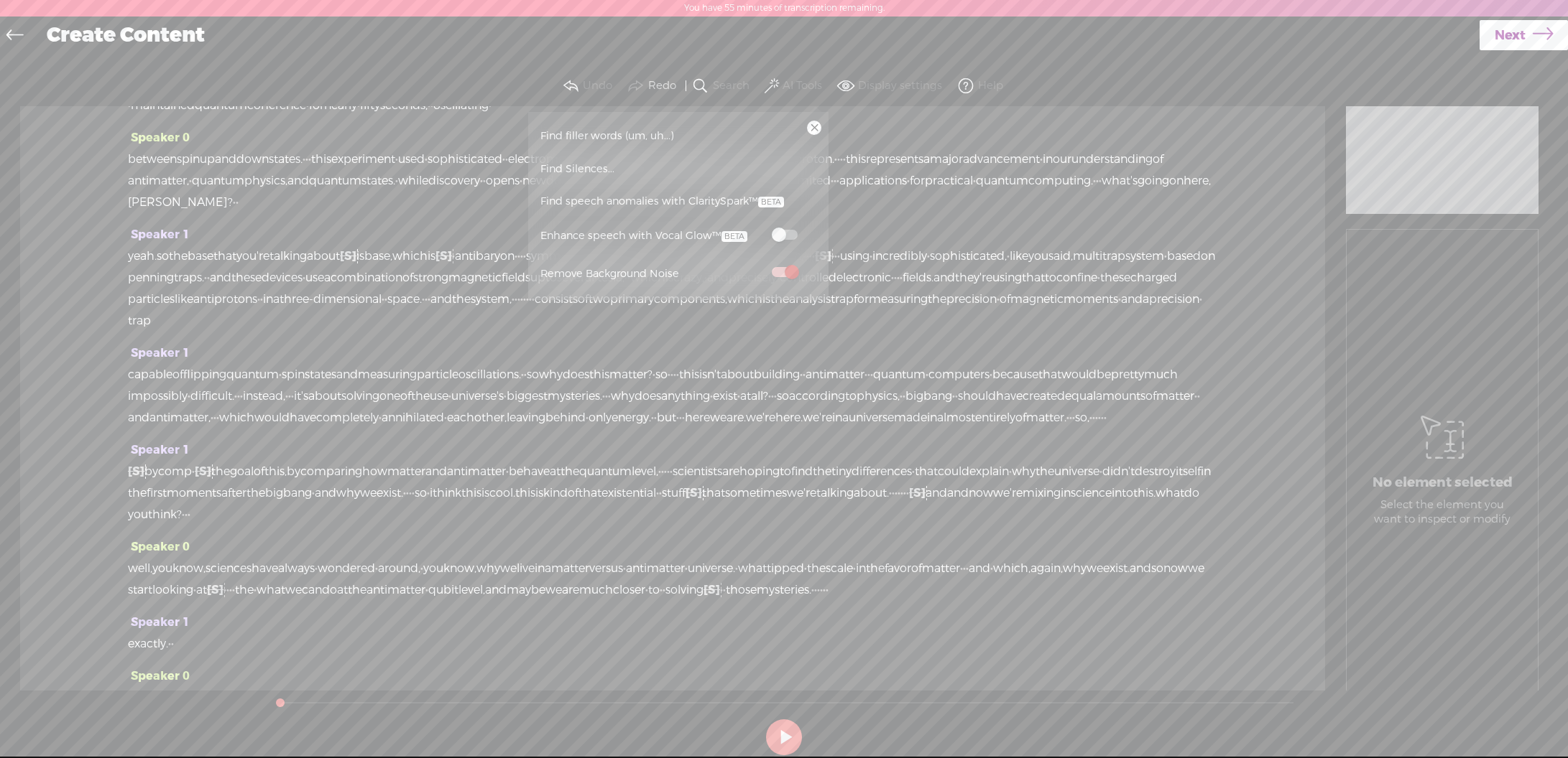
click at [712, 199] on span "Find speech anomalies with ClaritySpark™" at bounding box center [663, 202] width 254 height 33
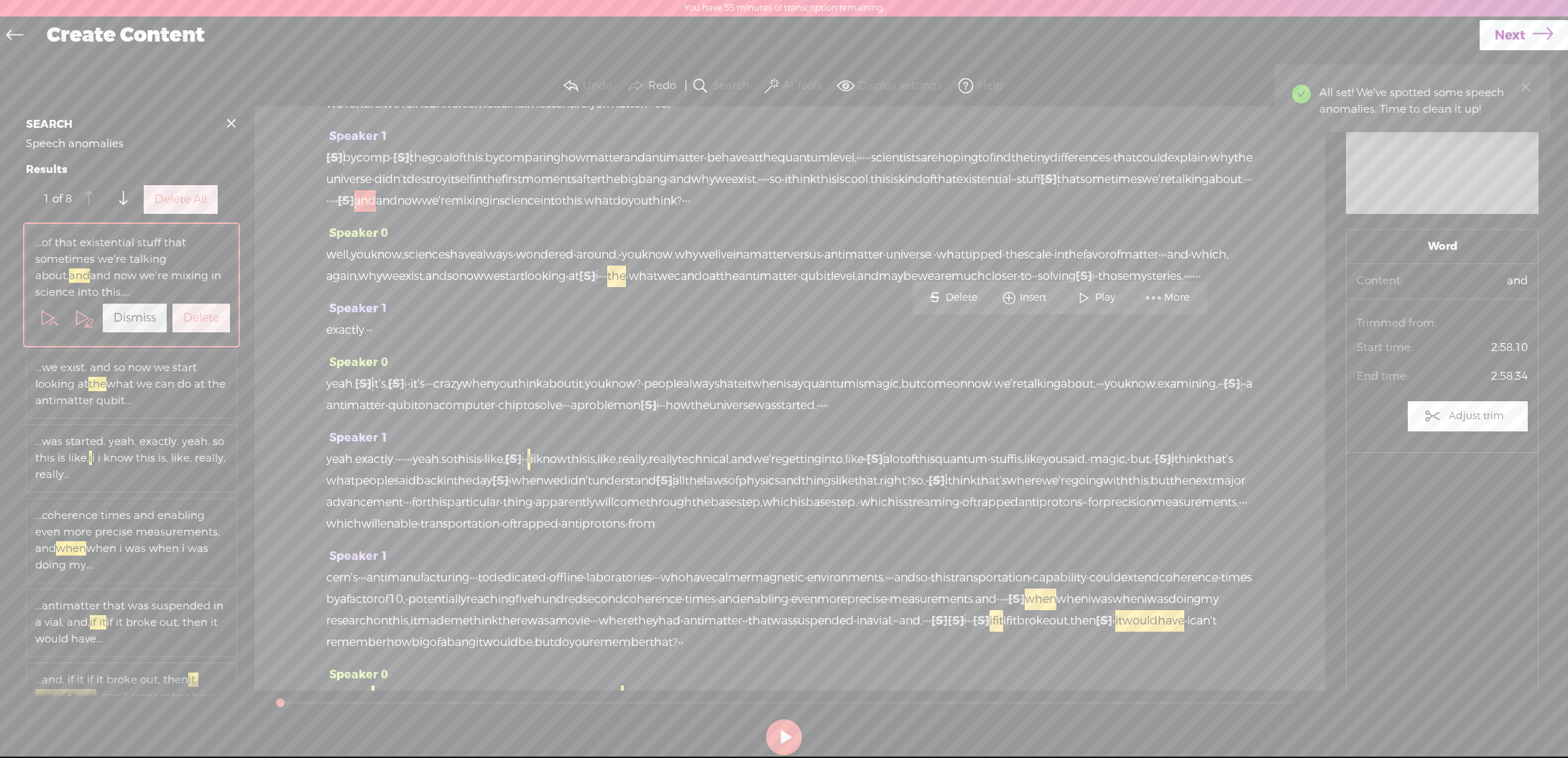
scroll to position [399, 0]
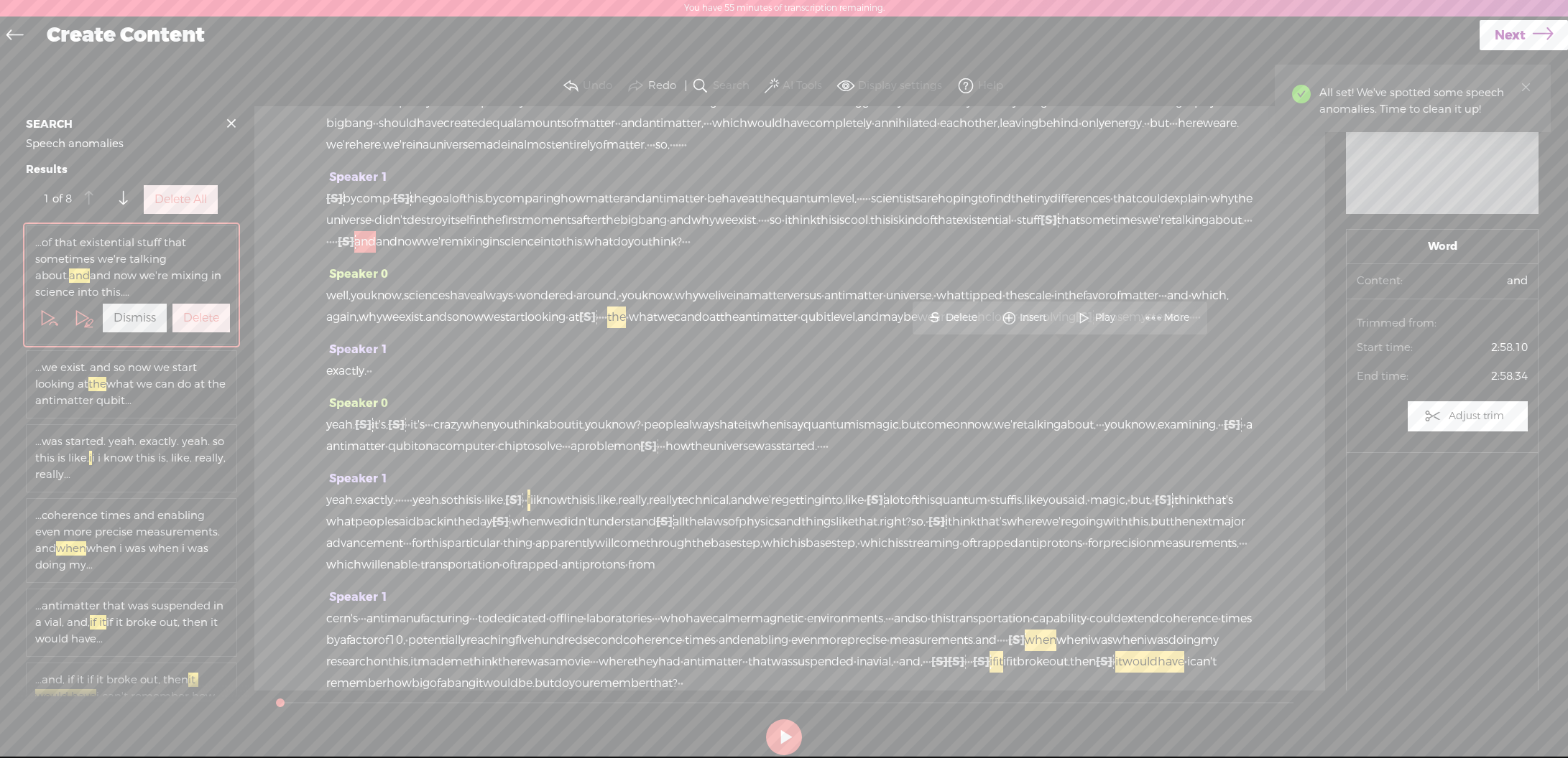
click at [181, 208] on label "Delete All" at bounding box center [180, 200] width 53 height 15
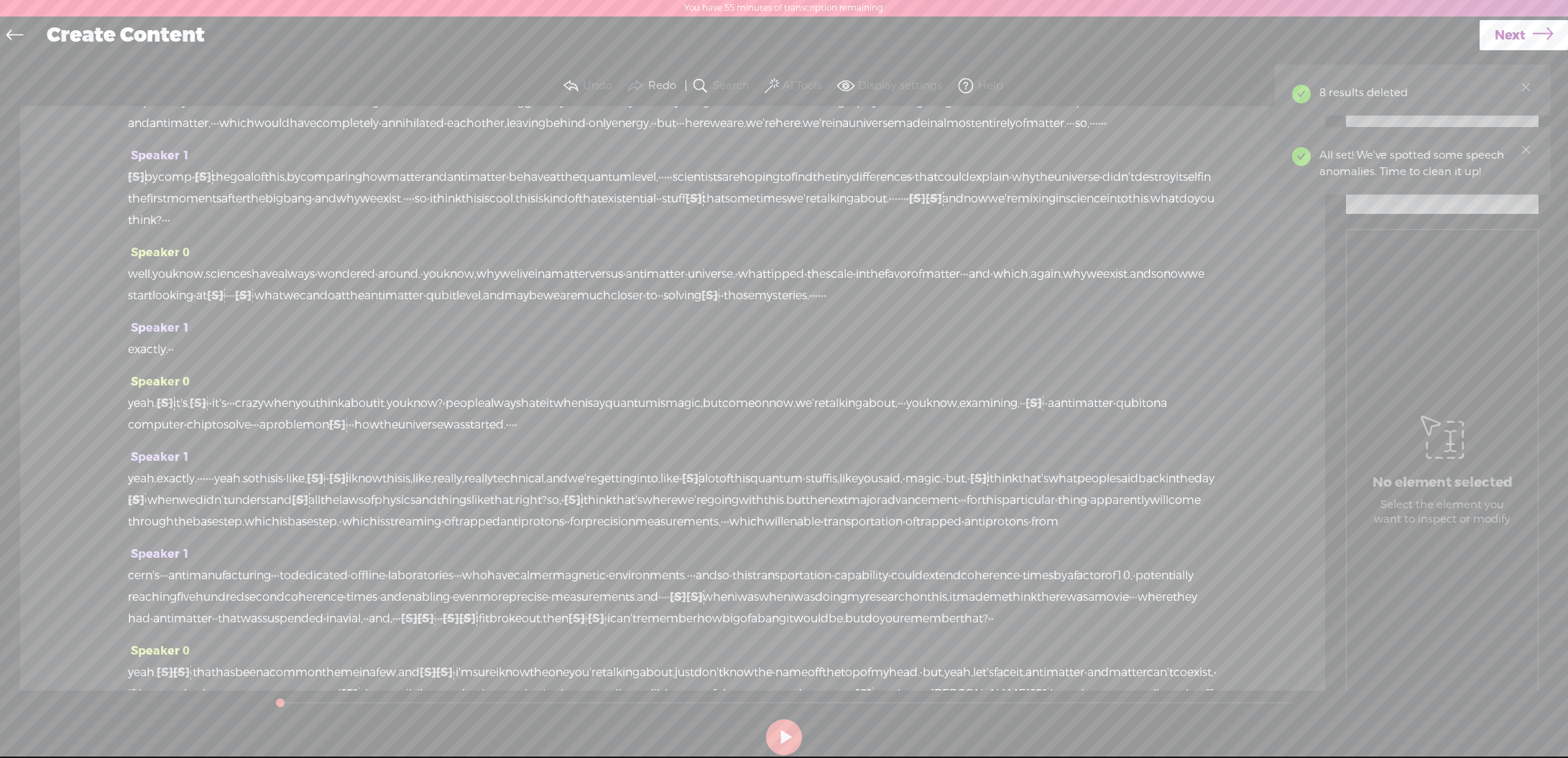
scroll to position [0, 0]
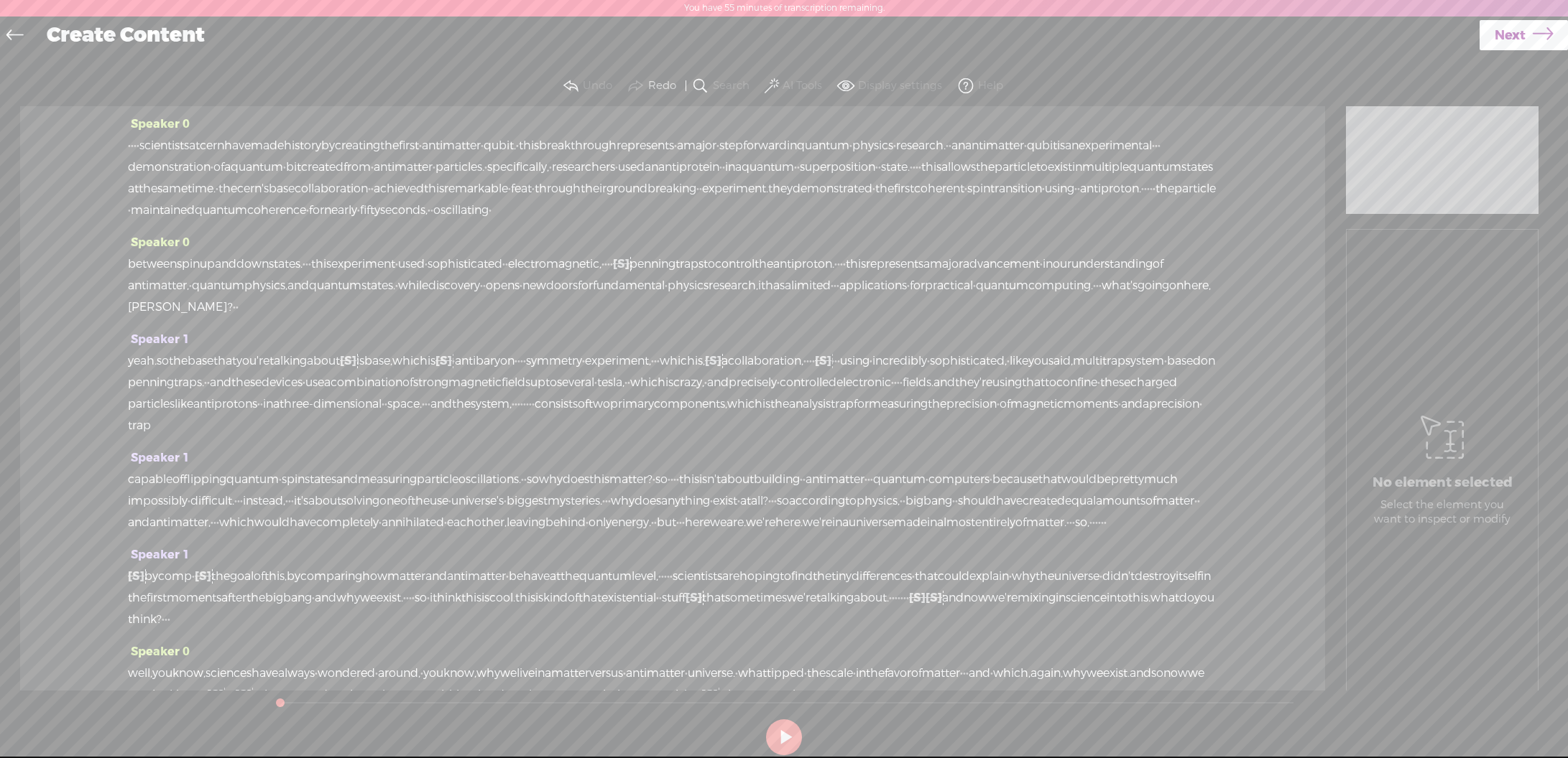
click at [776, 86] on span at bounding box center [771, 86] width 14 height 17
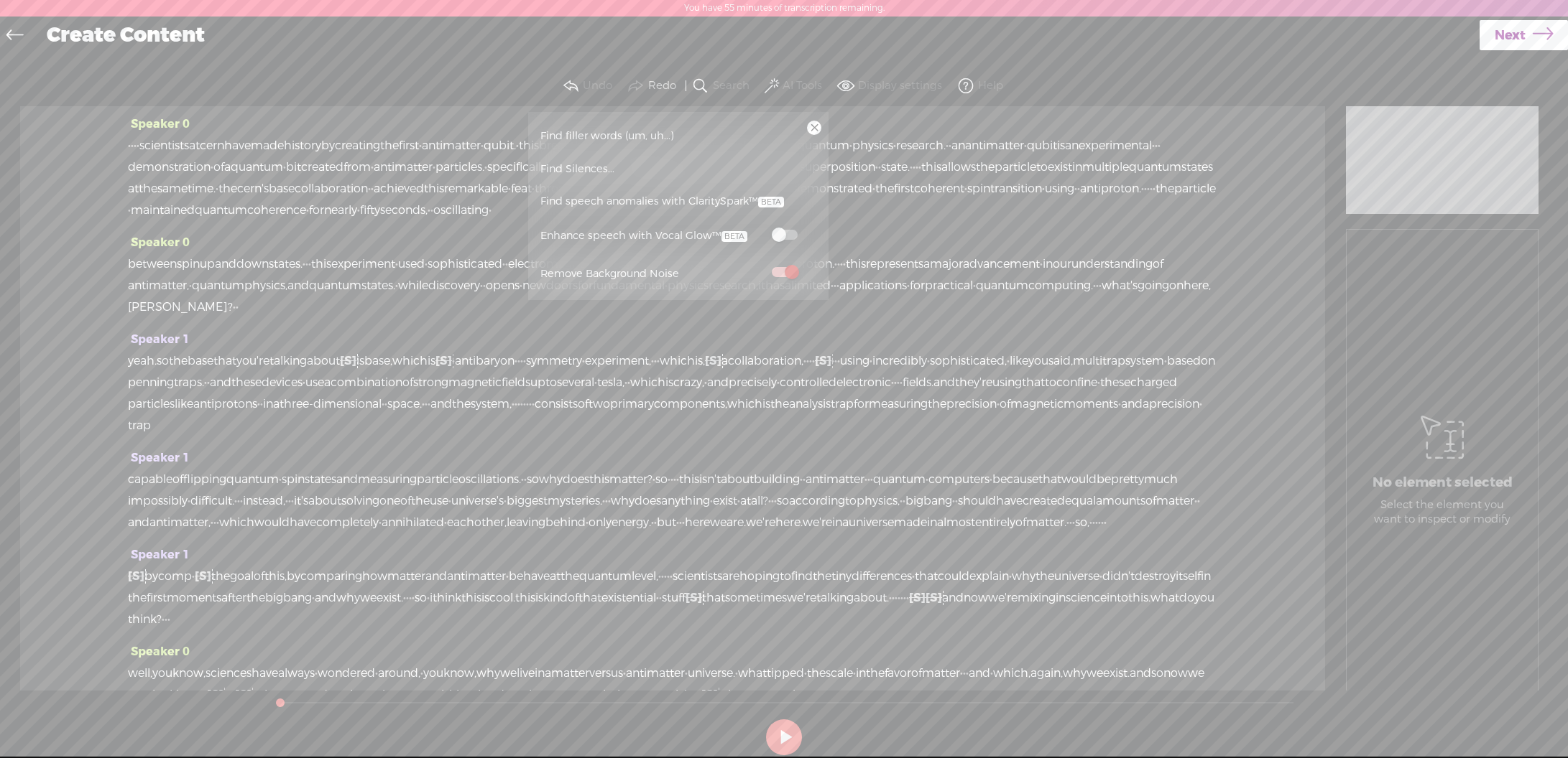
click at [785, 234] on span at bounding box center [784, 235] width 26 height 10
click at [645, 158] on span "used" at bounding box center [631, 167] width 27 height 22
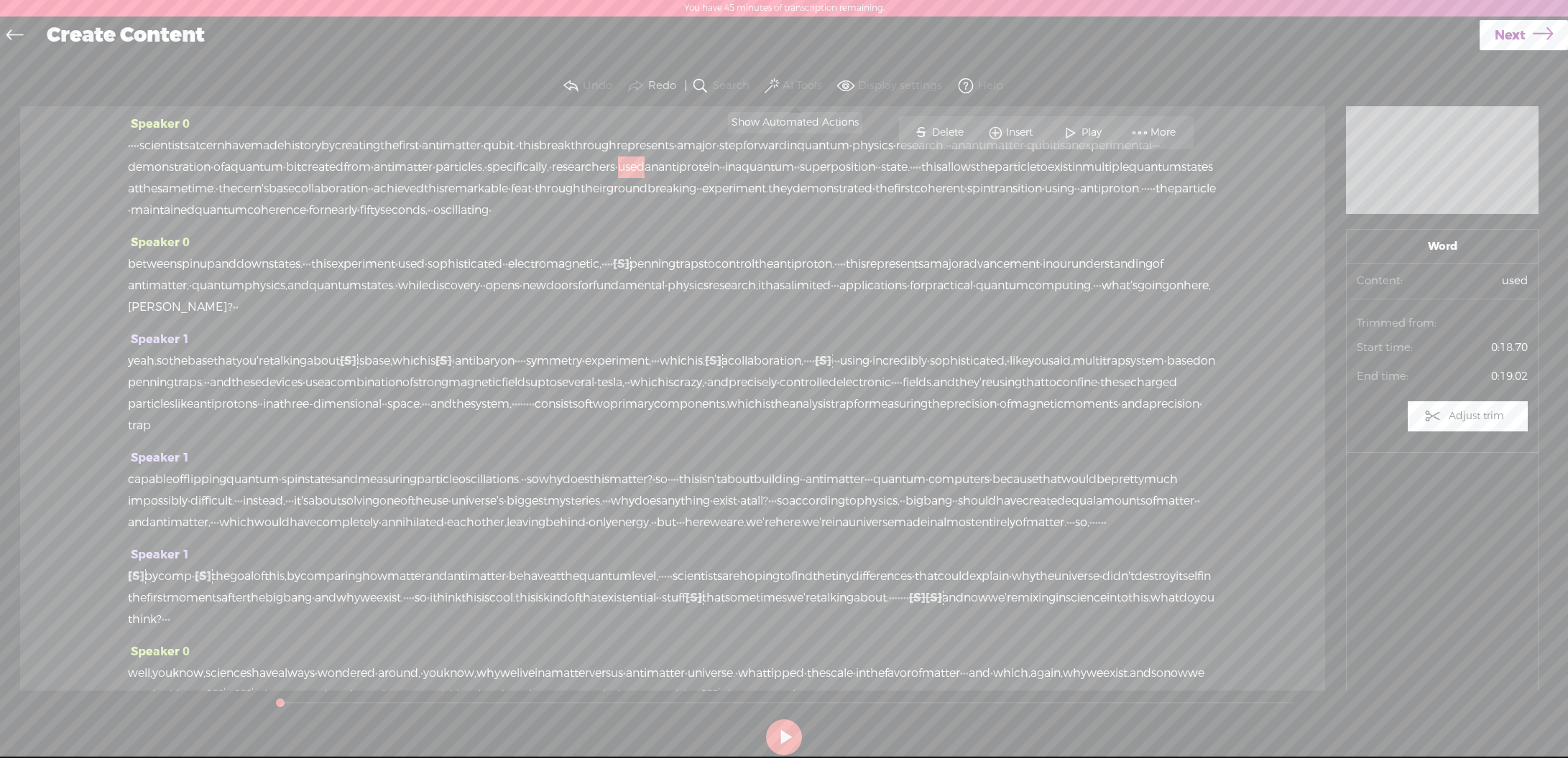
click at [777, 83] on span at bounding box center [771, 86] width 14 height 17
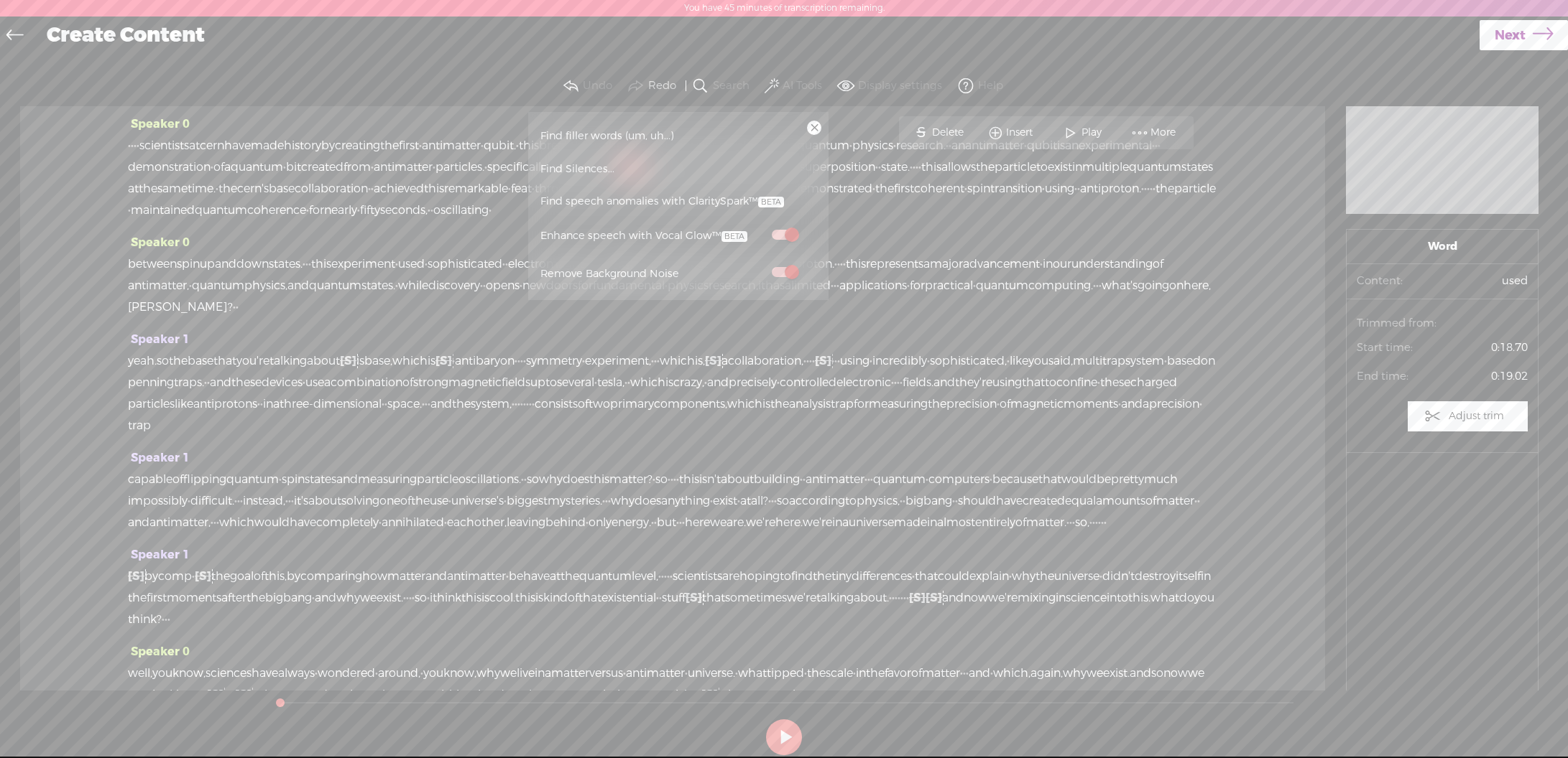
click at [777, 83] on span at bounding box center [771, 86] width 14 height 17
click at [993, 368] on div "Speaker 1 yeah. so the base that you're talking about [S] is is b a s e, which …" at bounding box center [672, 388] width 1089 height 118
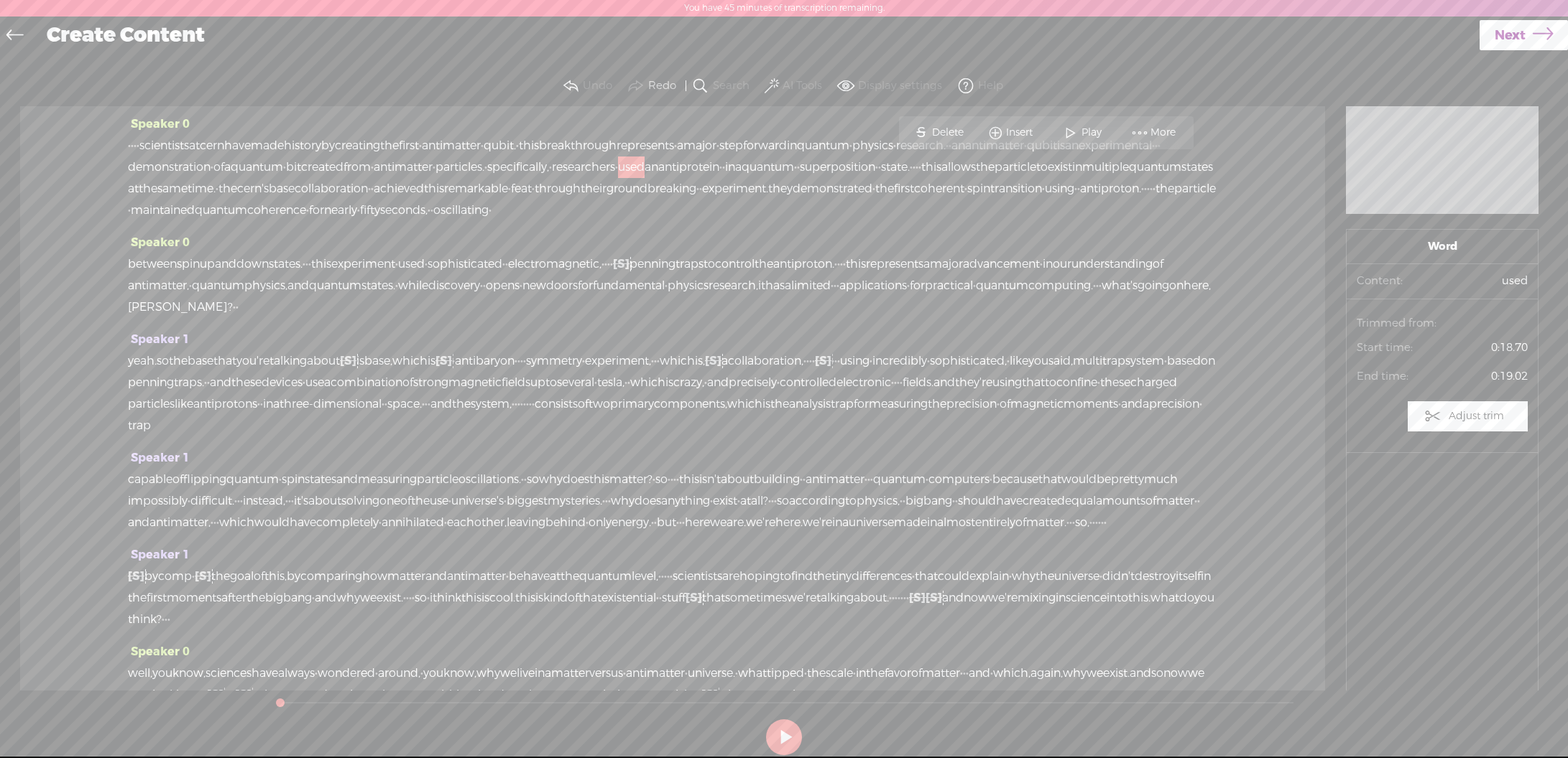
click at [1525, 27] on link "Next" at bounding box center [1523, 35] width 89 height 30
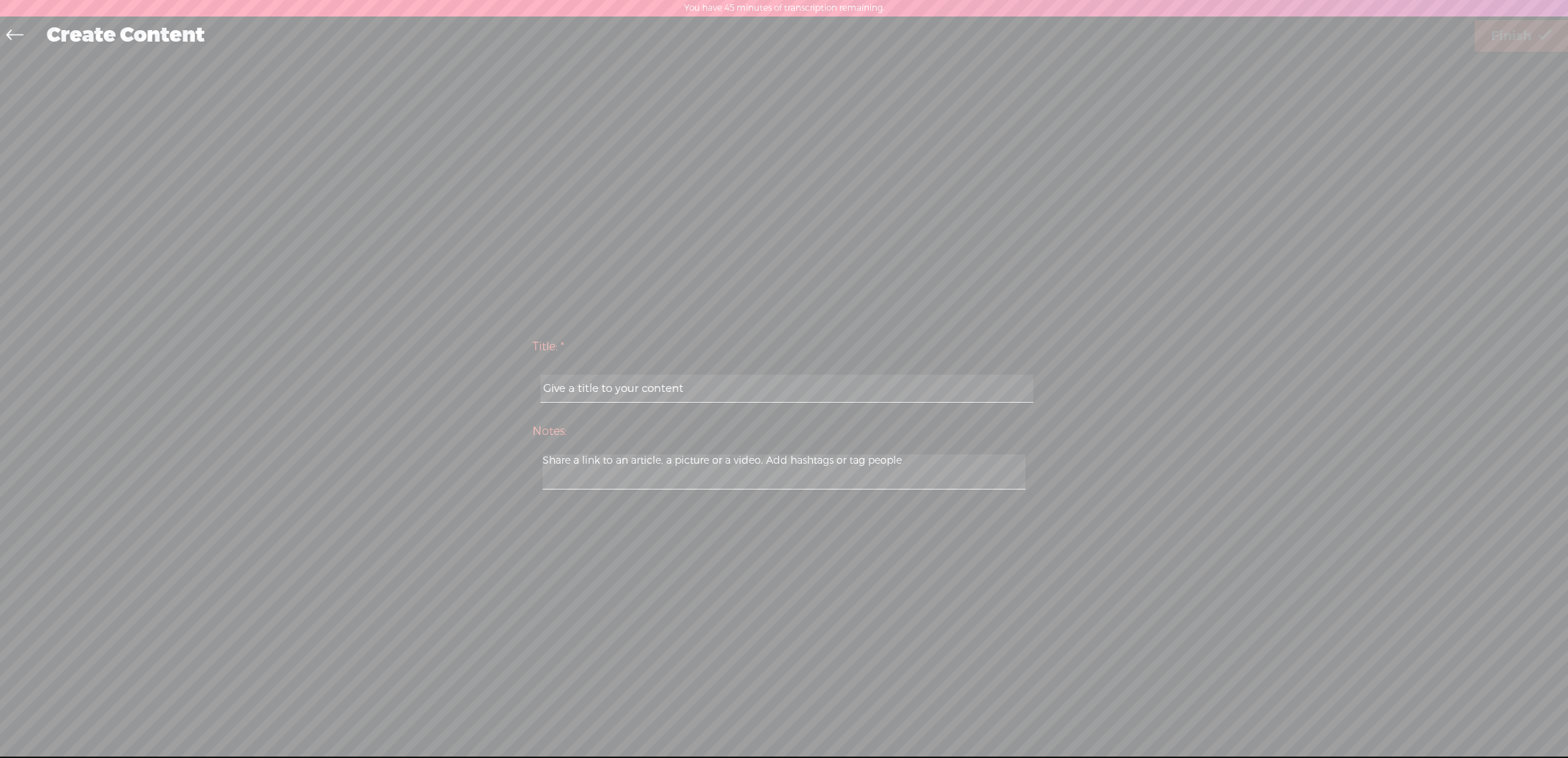
click at [806, 385] on input "text" at bounding box center [787, 388] width 492 height 28
paste input "antimatter qubit"
type input "antimatter qubit"
drag, startPoint x: 1342, startPoint y: 213, endPoint x: 1341, endPoint y: 202, distance: 11.0
click at [1345, 205] on div "Title: * antimatter qubit Notes: Save as a draft content Publish: Warning: Narr…" at bounding box center [784, 414] width 1539 height 718
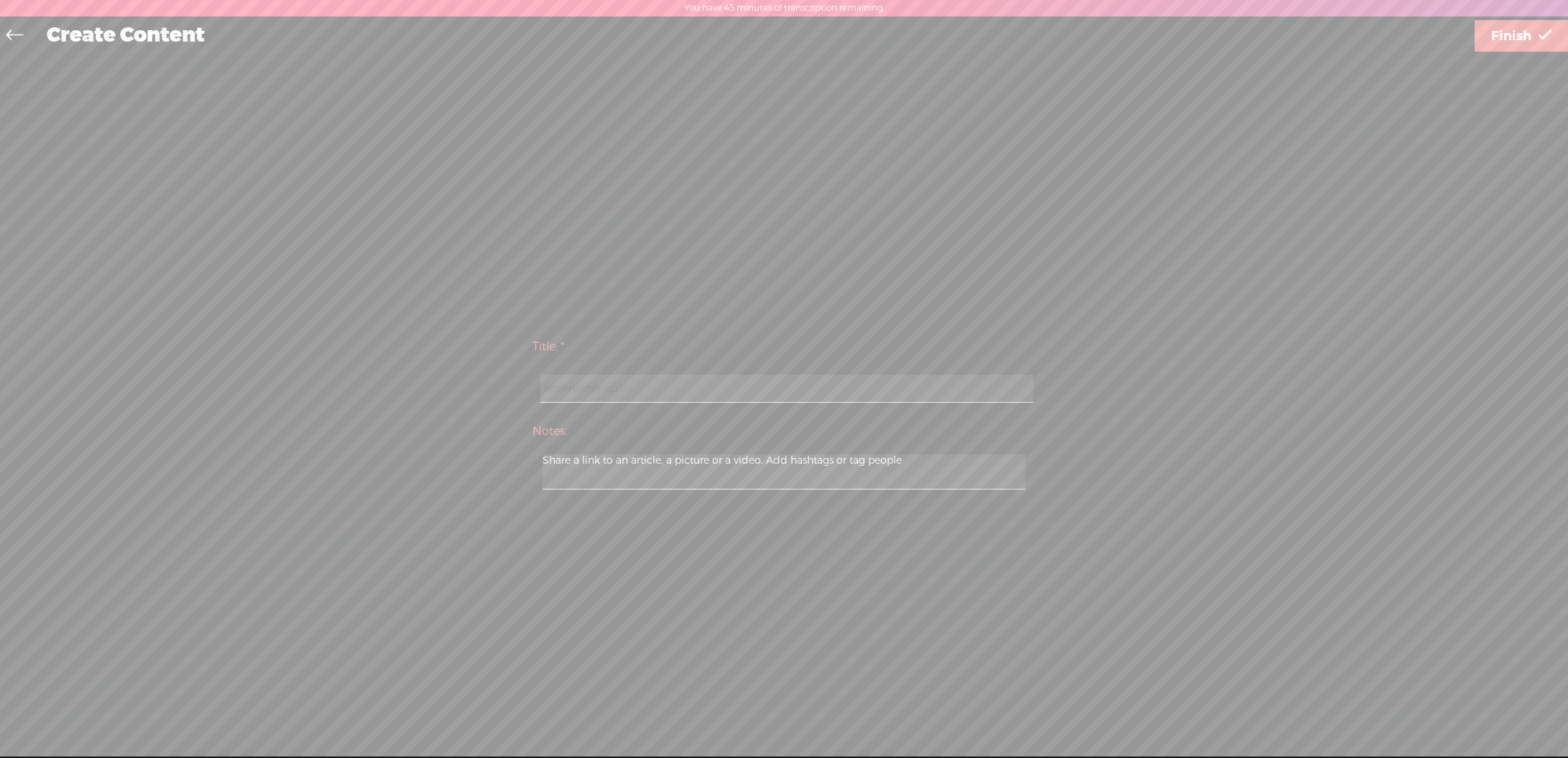
click at [1521, 37] on span "Finish" at bounding box center [1511, 36] width 40 height 37
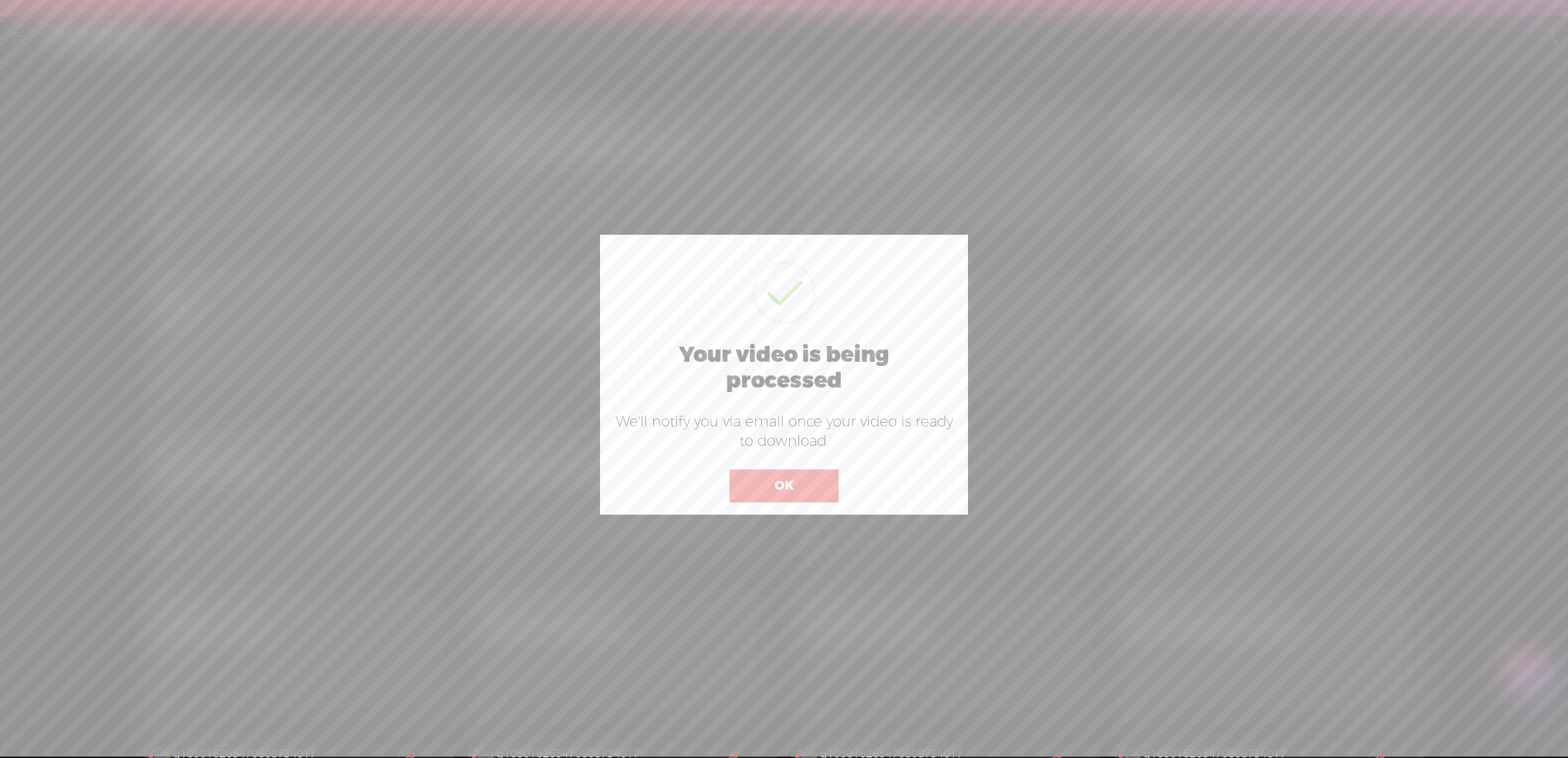
click at [739, 487] on button "OK" at bounding box center [784, 486] width 109 height 33
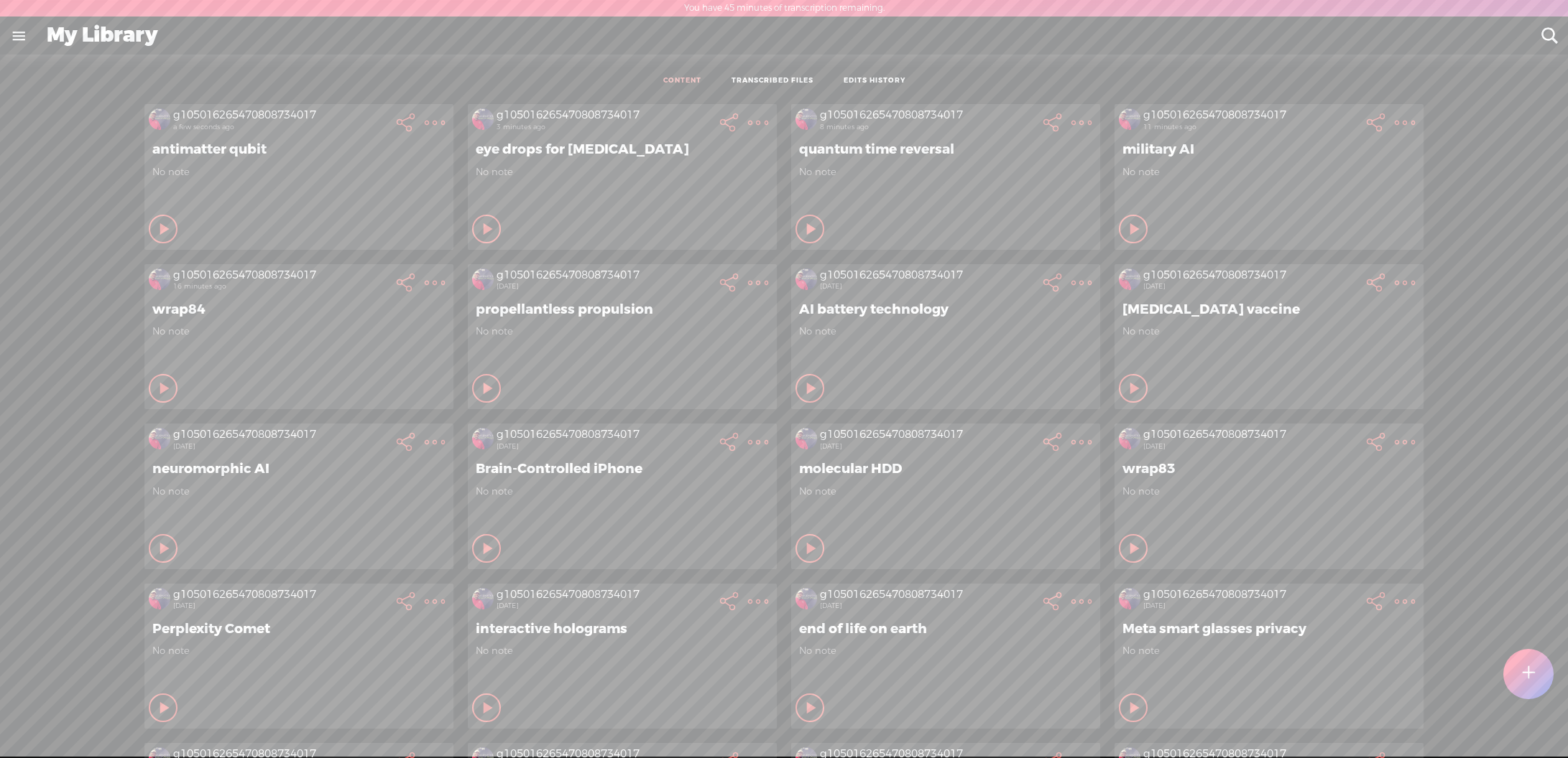
click at [1525, 676] on t at bounding box center [1528, 674] width 12 height 32
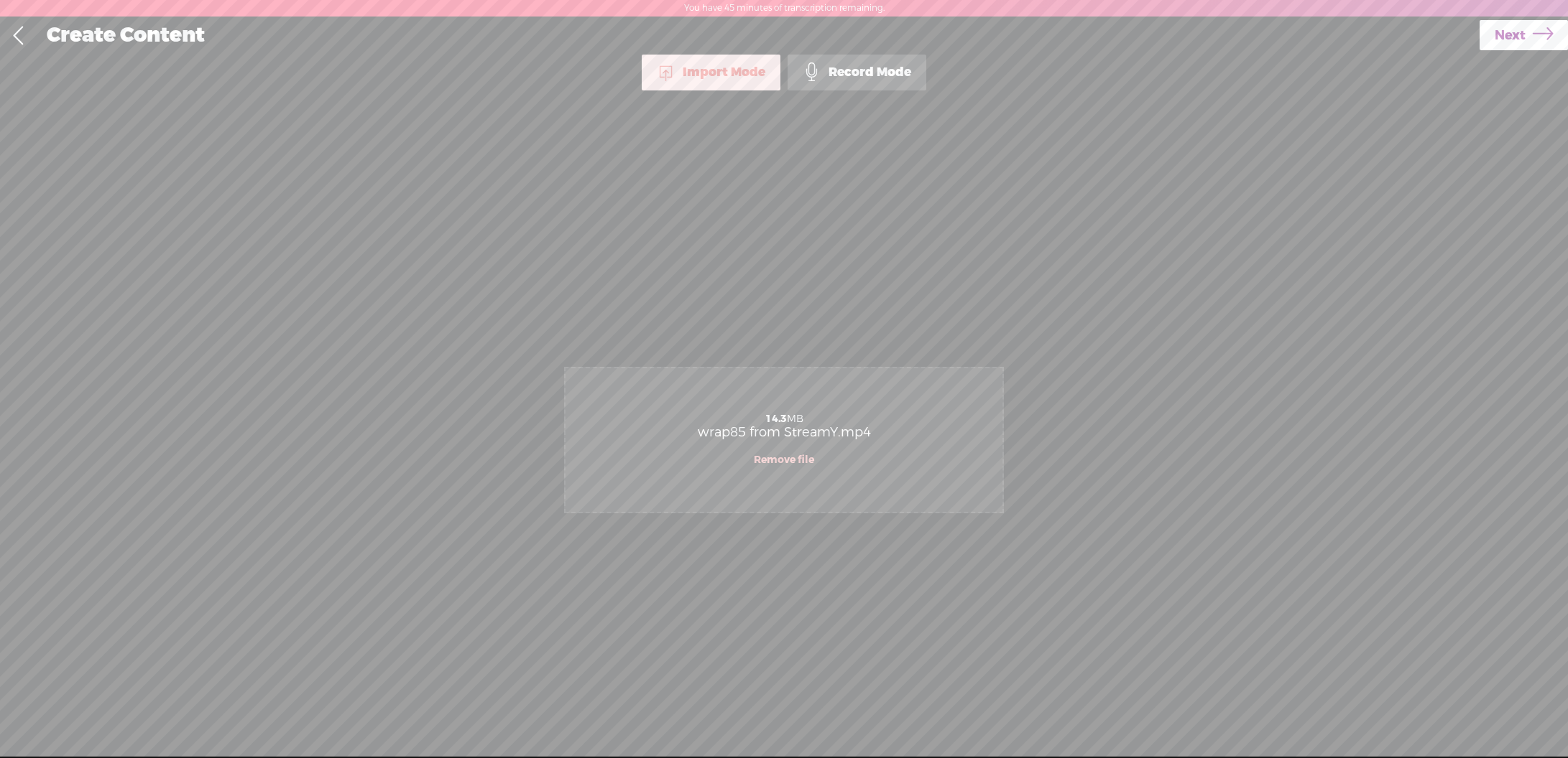
click at [1523, 33] on link "Next" at bounding box center [1523, 35] width 89 height 30
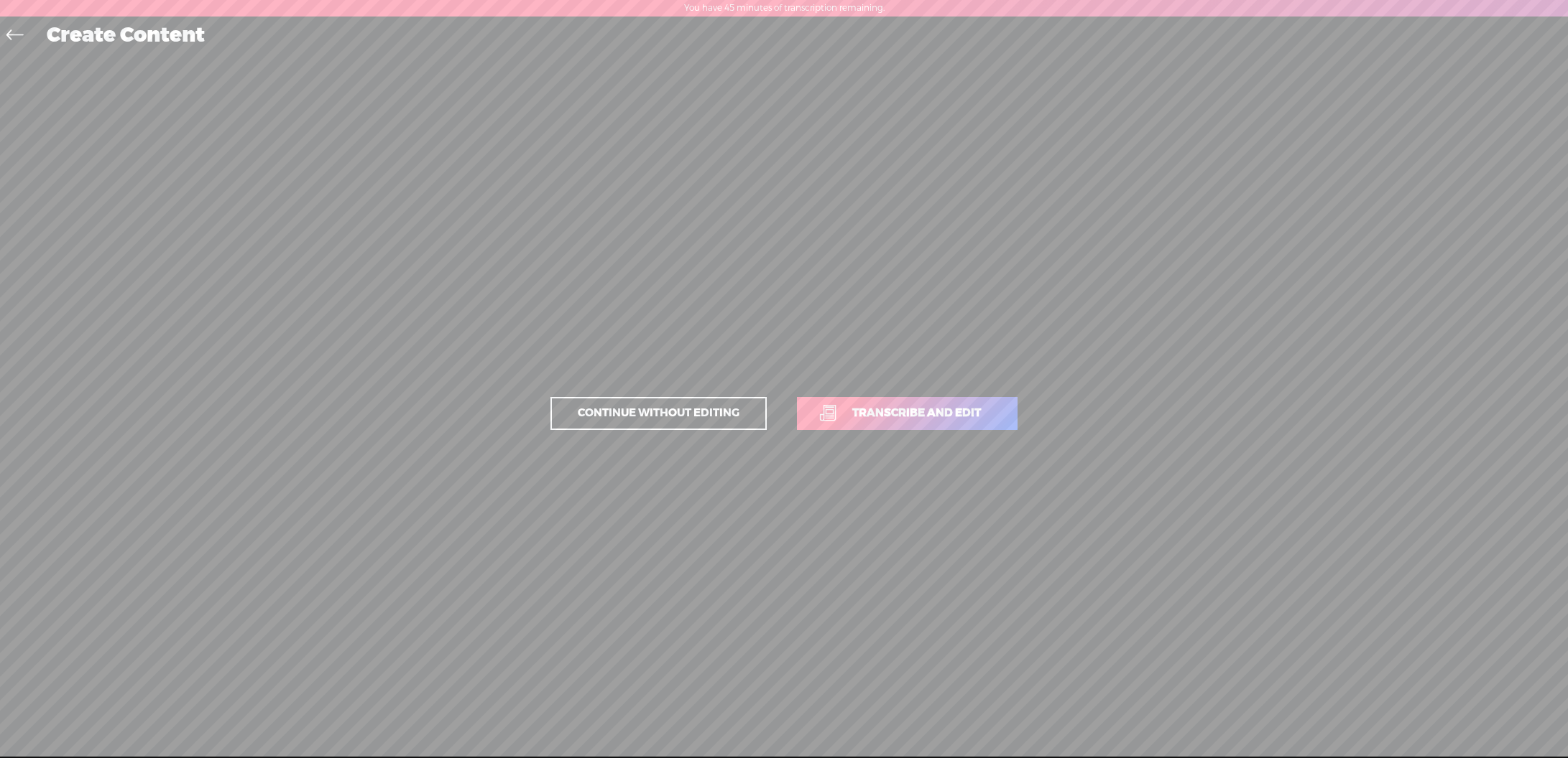
click at [960, 405] on span "Transcribe and edit" at bounding box center [916, 413] width 159 height 17
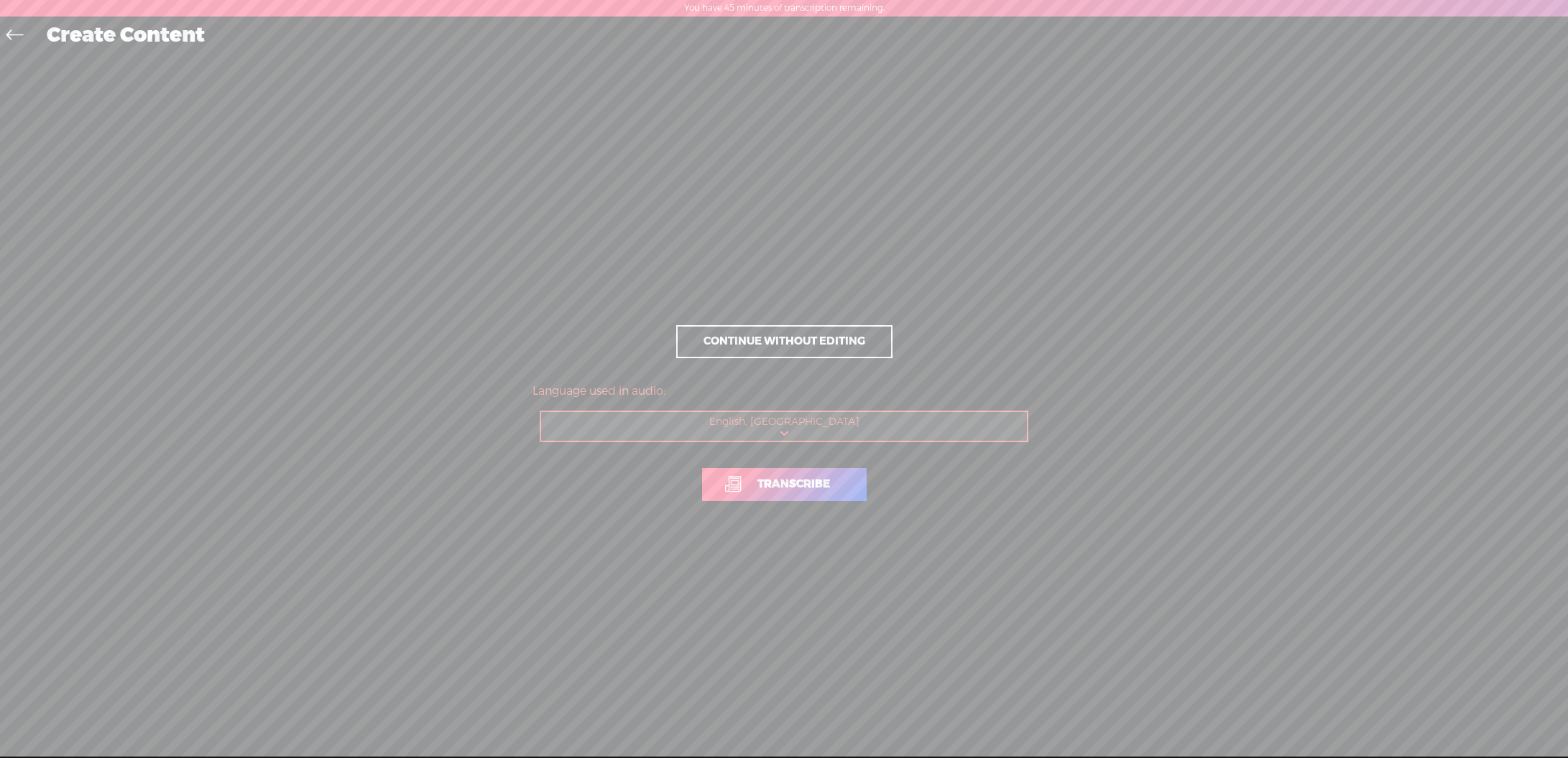
click at [800, 489] on span "Transcribe" at bounding box center [794, 484] width 103 height 17
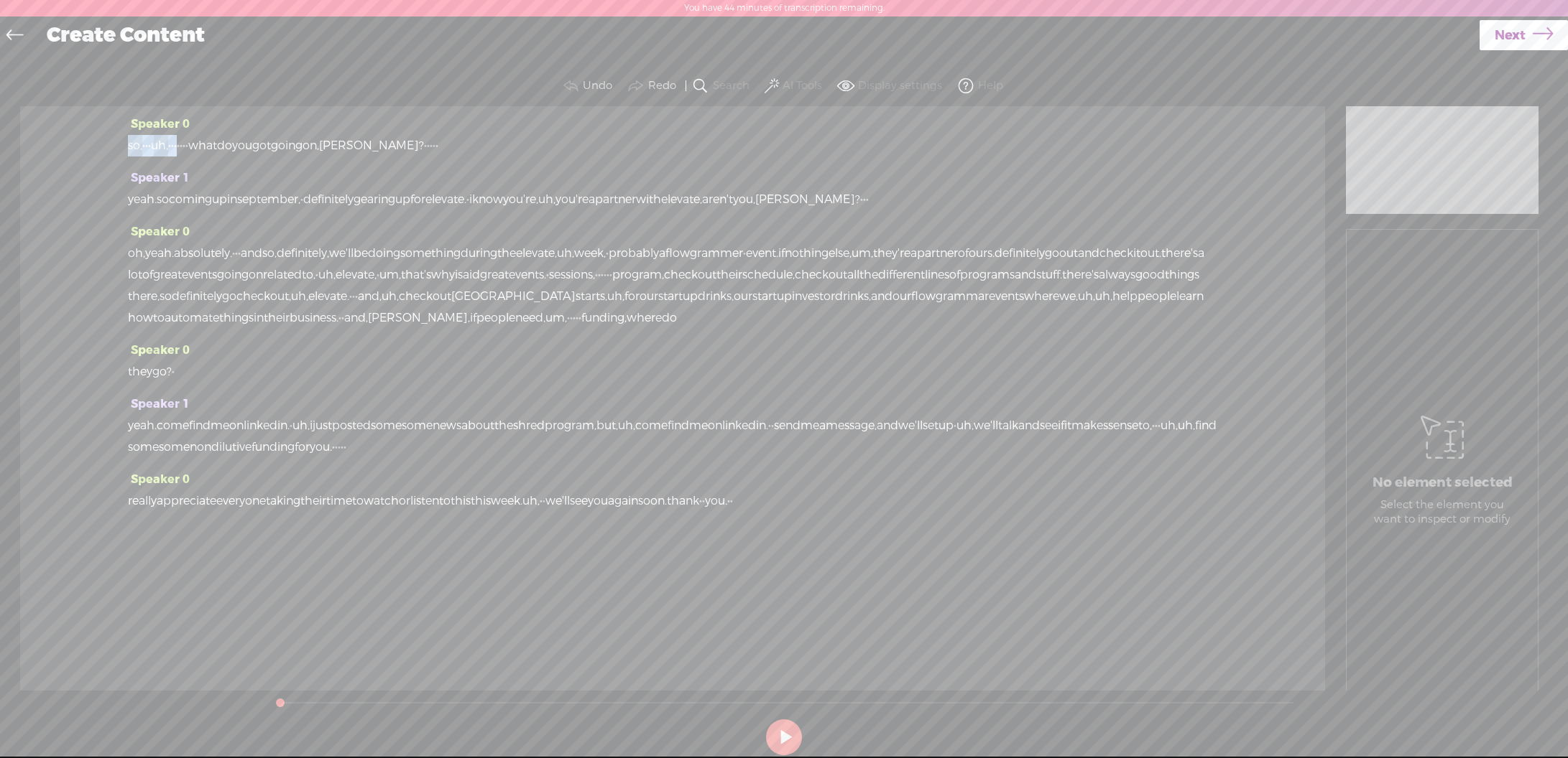
drag, startPoint x: 209, startPoint y: 147, endPoint x: 105, endPoint y: 146, distance: 104.0
click at [108, 146] on div "Speaker 0 so, · · · uh, · · · · · · · what do you got going on, [PERSON_NAME]? …" at bounding box center [673, 398] width 1305 height 584
click at [773, 86] on span at bounding box center [771, 86] width 14 height 17
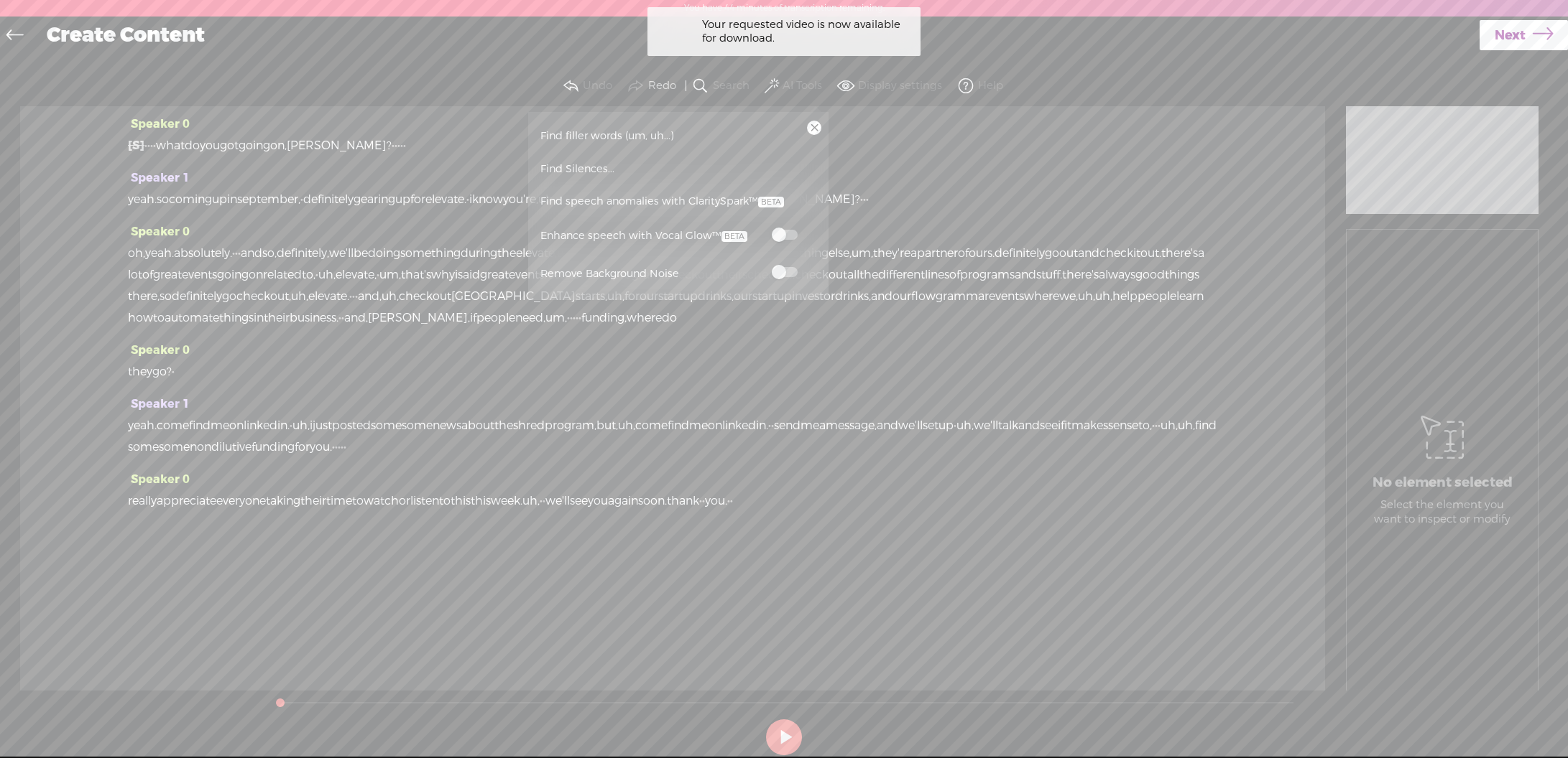
click at [792, 276] on span at bounding box center [784, 272] width 26 height 10
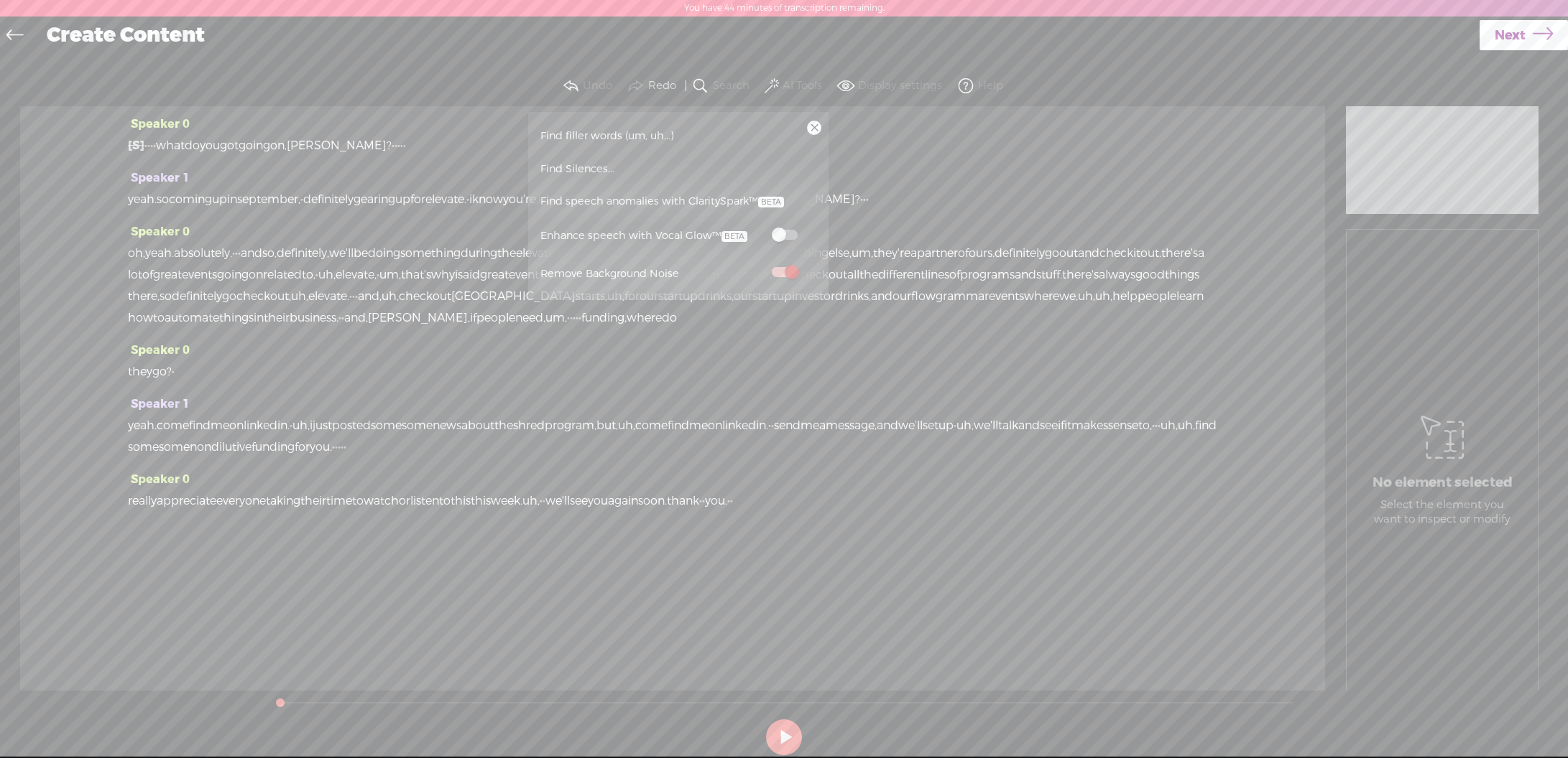
click at [702, 198] on span "Find speech anomalies with ClaritySpark™" at bounding box center [663, 202] width 254 height 33
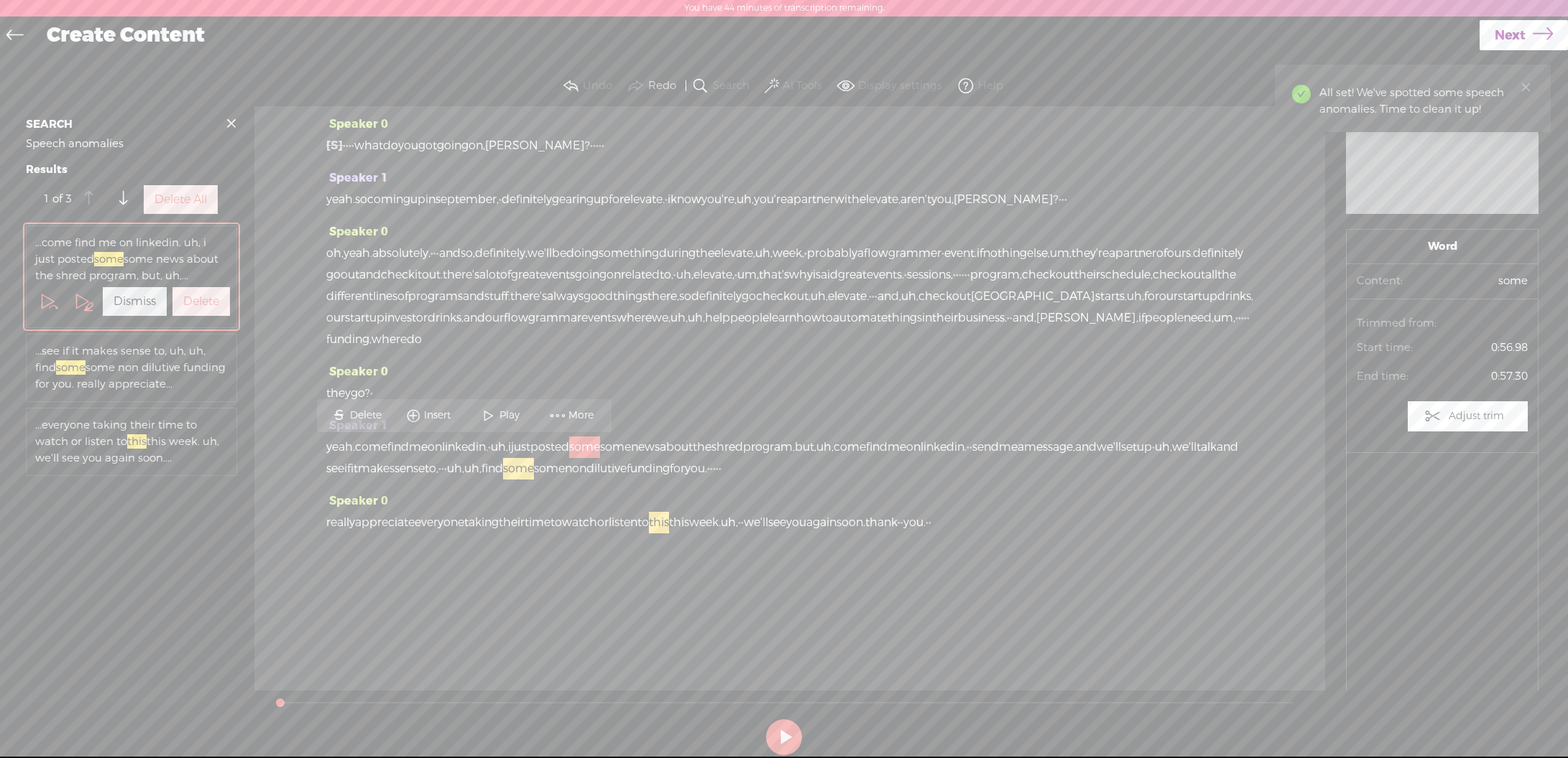
click at [180, 208] on label "Delete All" at bounding box center [180, 200] width 53 height 15
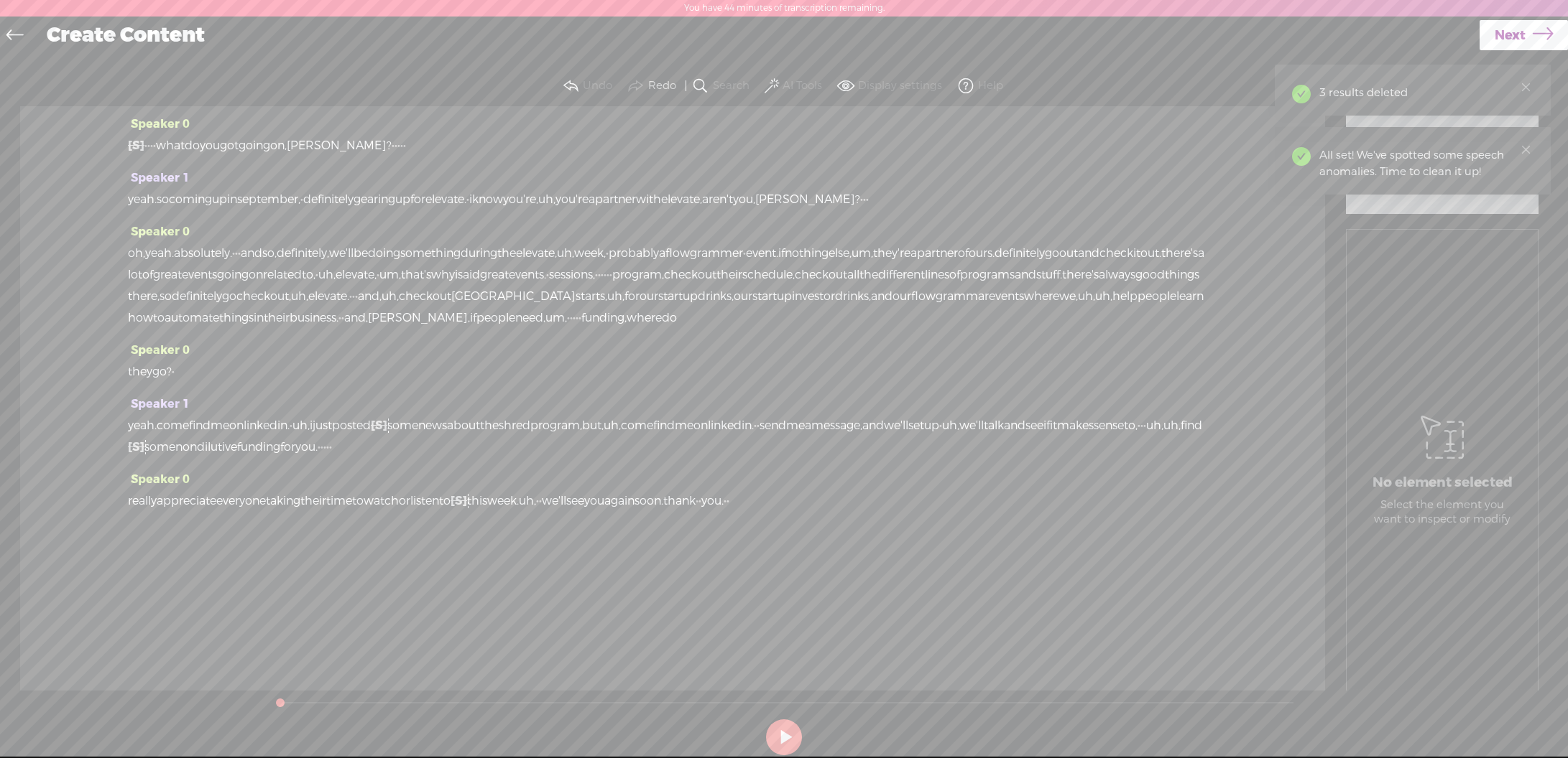
click at [772, 83] on span at bounding box center [771, 86] width 14 height 17
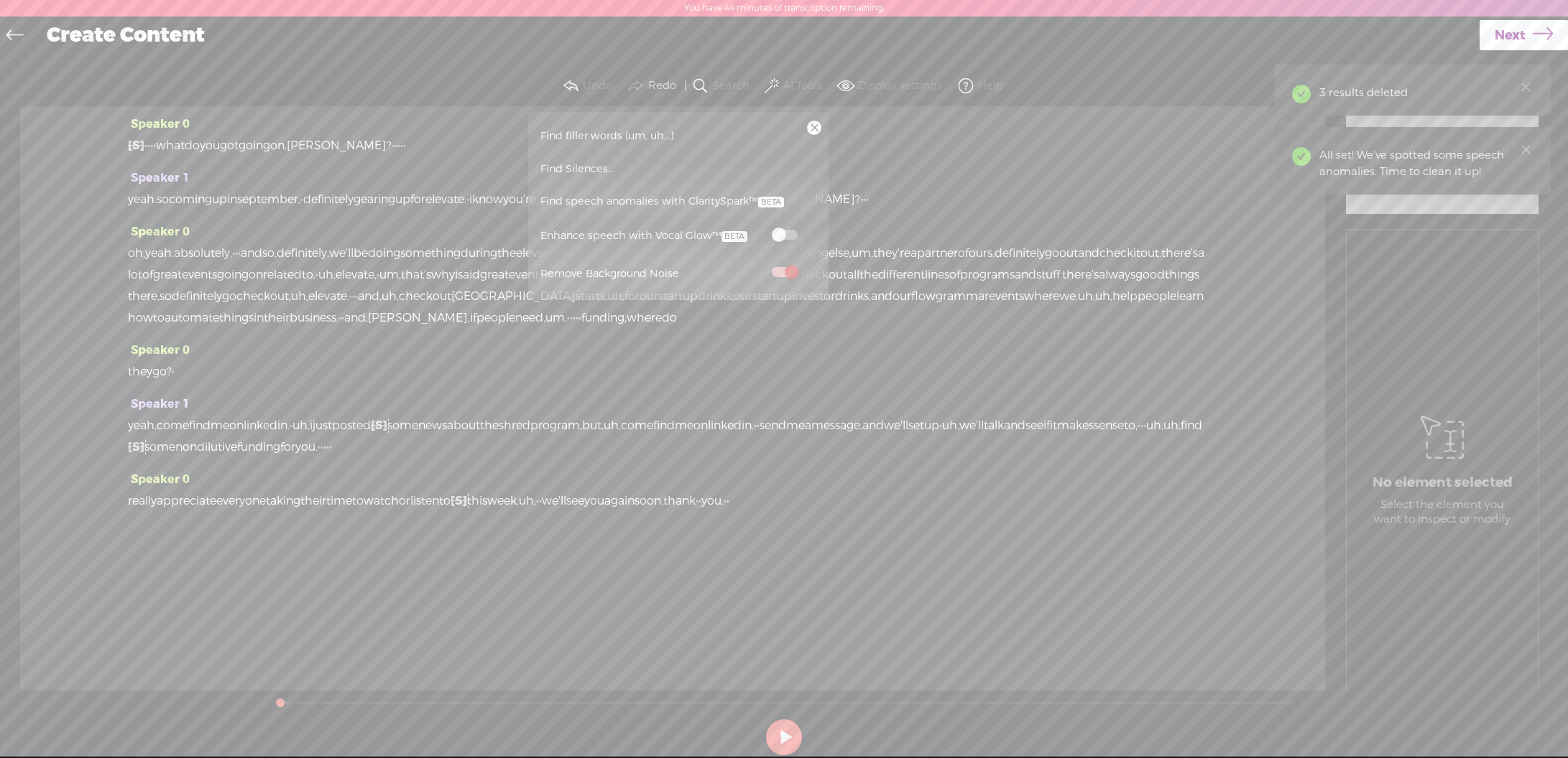
click at [655, 132] on link "Find filler words (um, uh...)" at bounding box center [678, 135] width 286 height 33
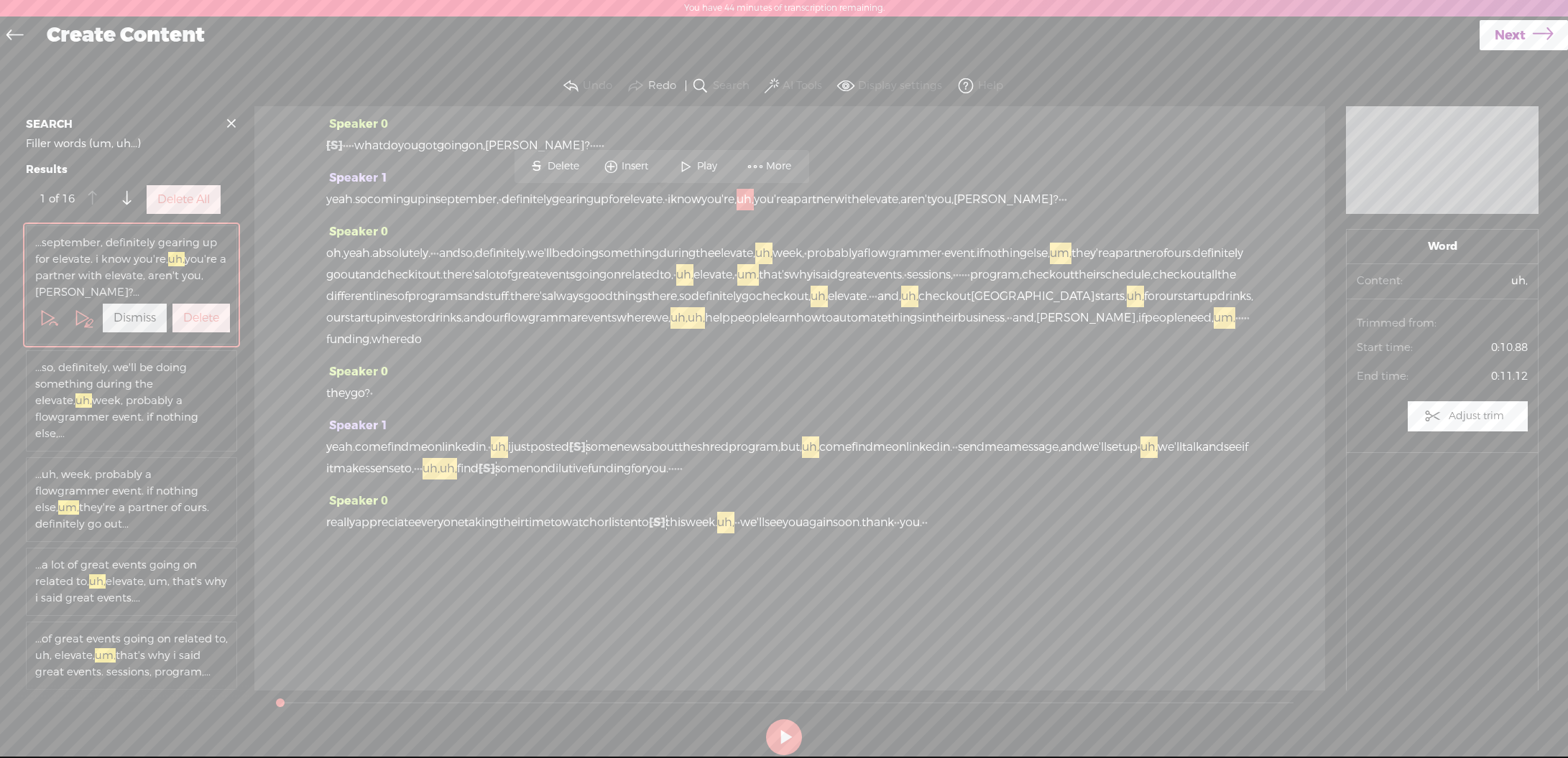
click at [179, 208] on label "Delete All" at bounding box center [183, 200] width 53 height 15
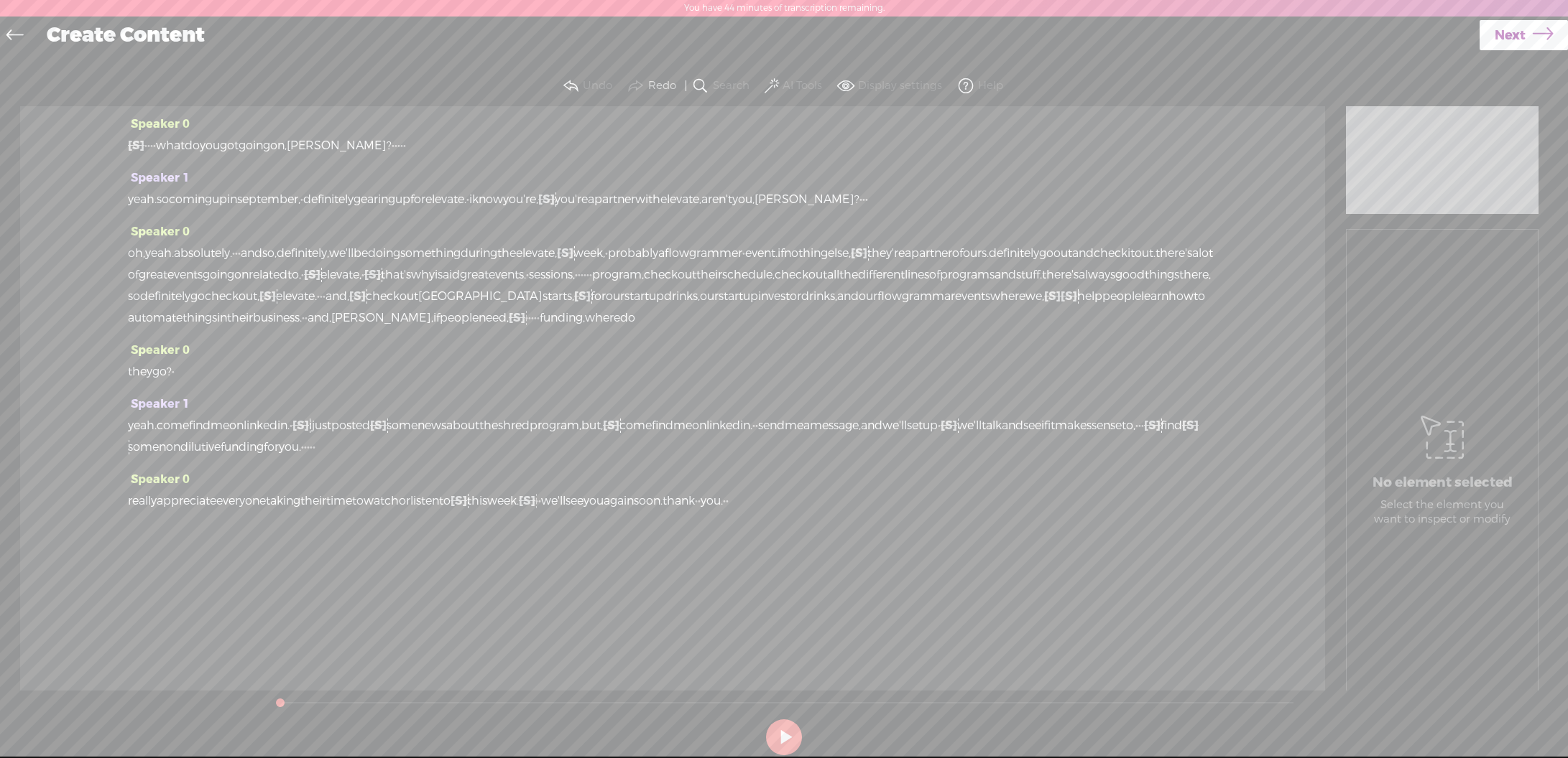
click at [786, 72] on button "AI Tools" at bounding box center [794, 86] width 67 height 29
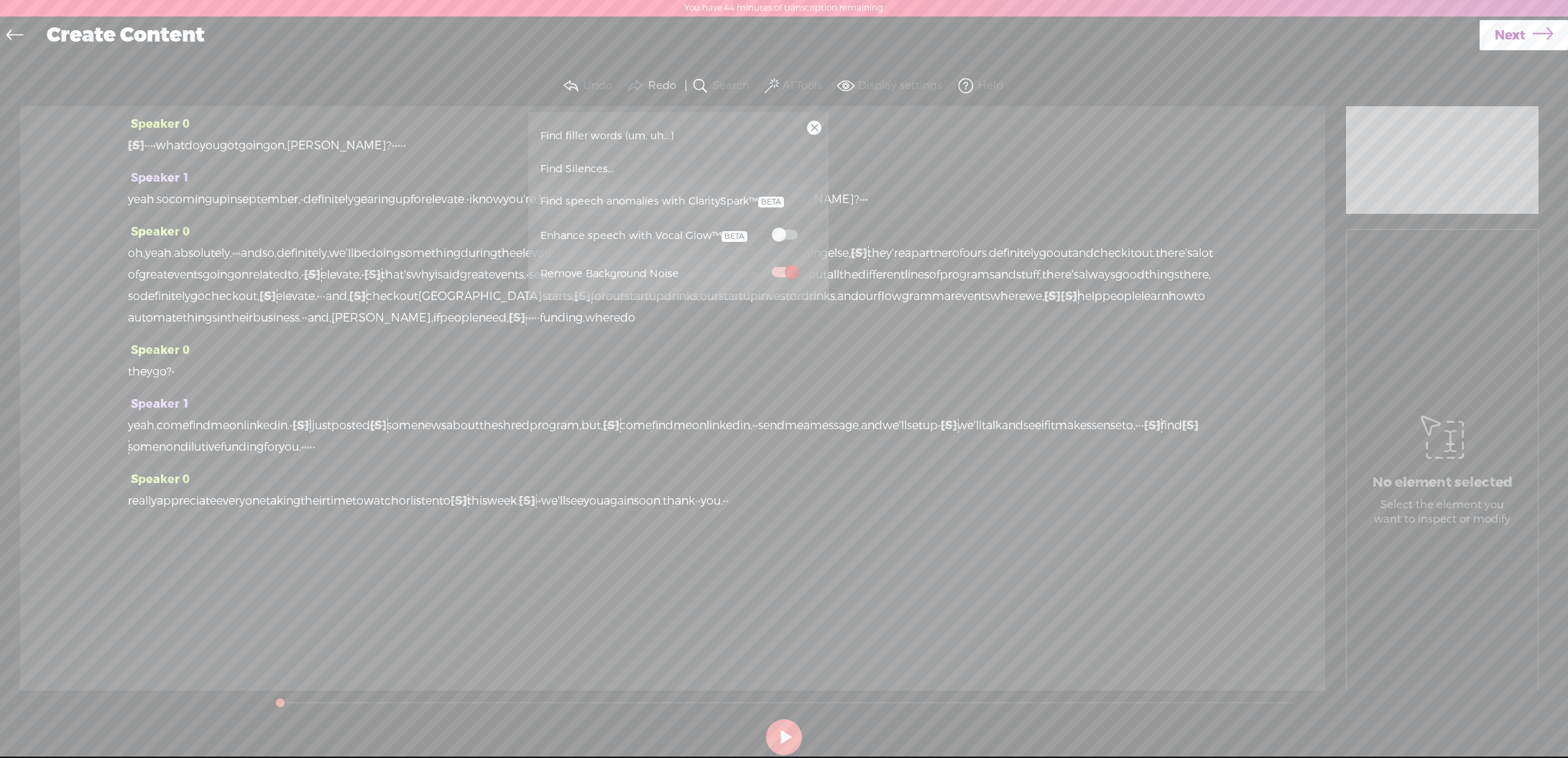
click at [792, 236] on span at bounding box center [784, 235] width 26 height 10
drag, startPoint x: 1322, startPoint y: 81, endPoint x: 1295, endPoint y: 79, distance: 27.1
click at [1318, 81] on section "Undo Redo Search Remove Background Noise AI Tools Configure Magic Sound Enhance…" at bounding box center [784, 86] width 1539 height 40
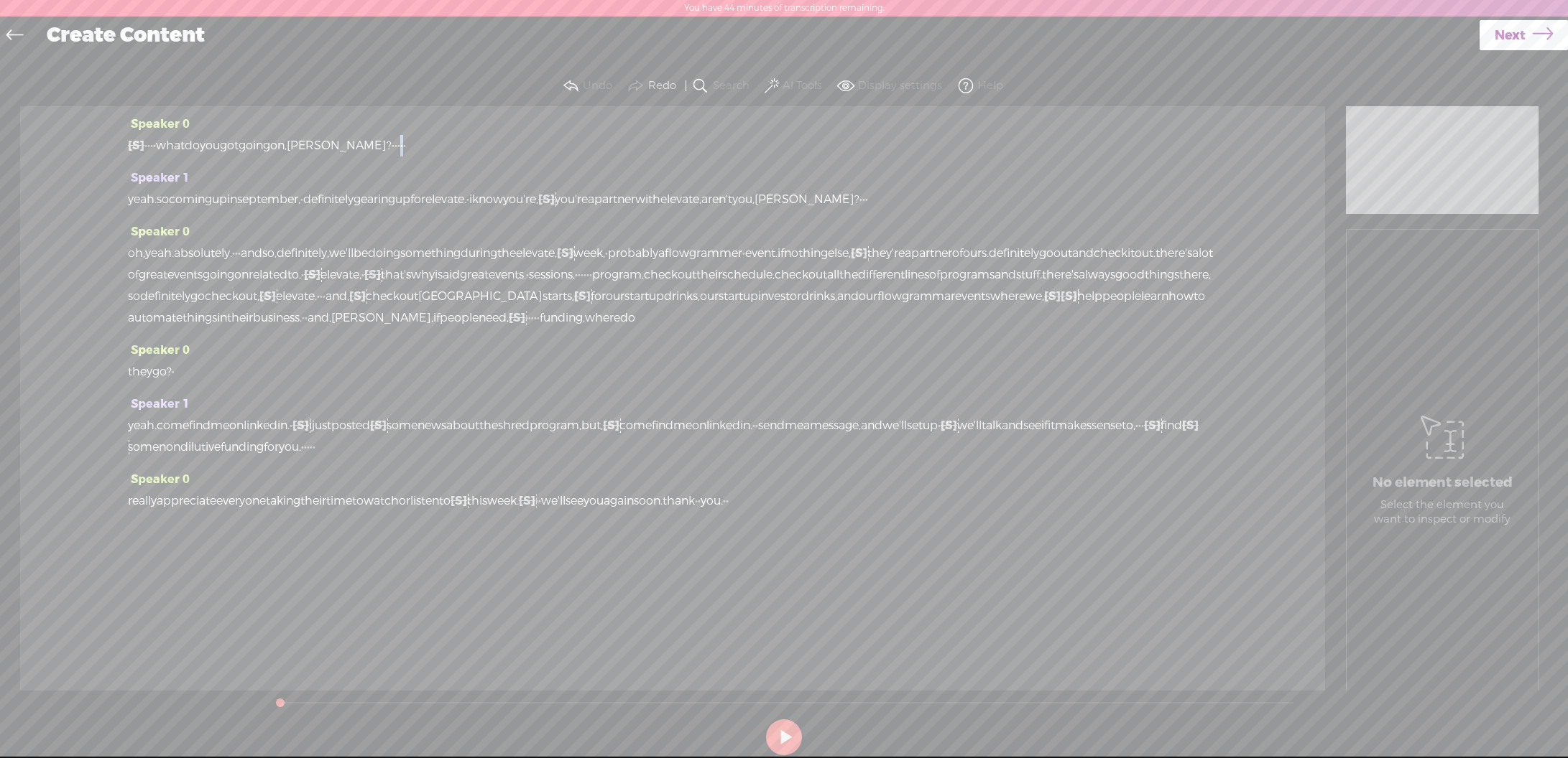
drag, startPoint x: 420, startPoint y: 152, endPoint x: 429, endPoint y: 150, distance: 9.2
click at [430, 151] on div "[S] so, · · · uh, · · · · · · · what do you got going on, [PERSON_NAME]? · · · …" at bounding box center [672, 146] width 1089 height 22
click at [1503, 40] on span "Next" at bounding box center [1510, 35] width 31 height 37
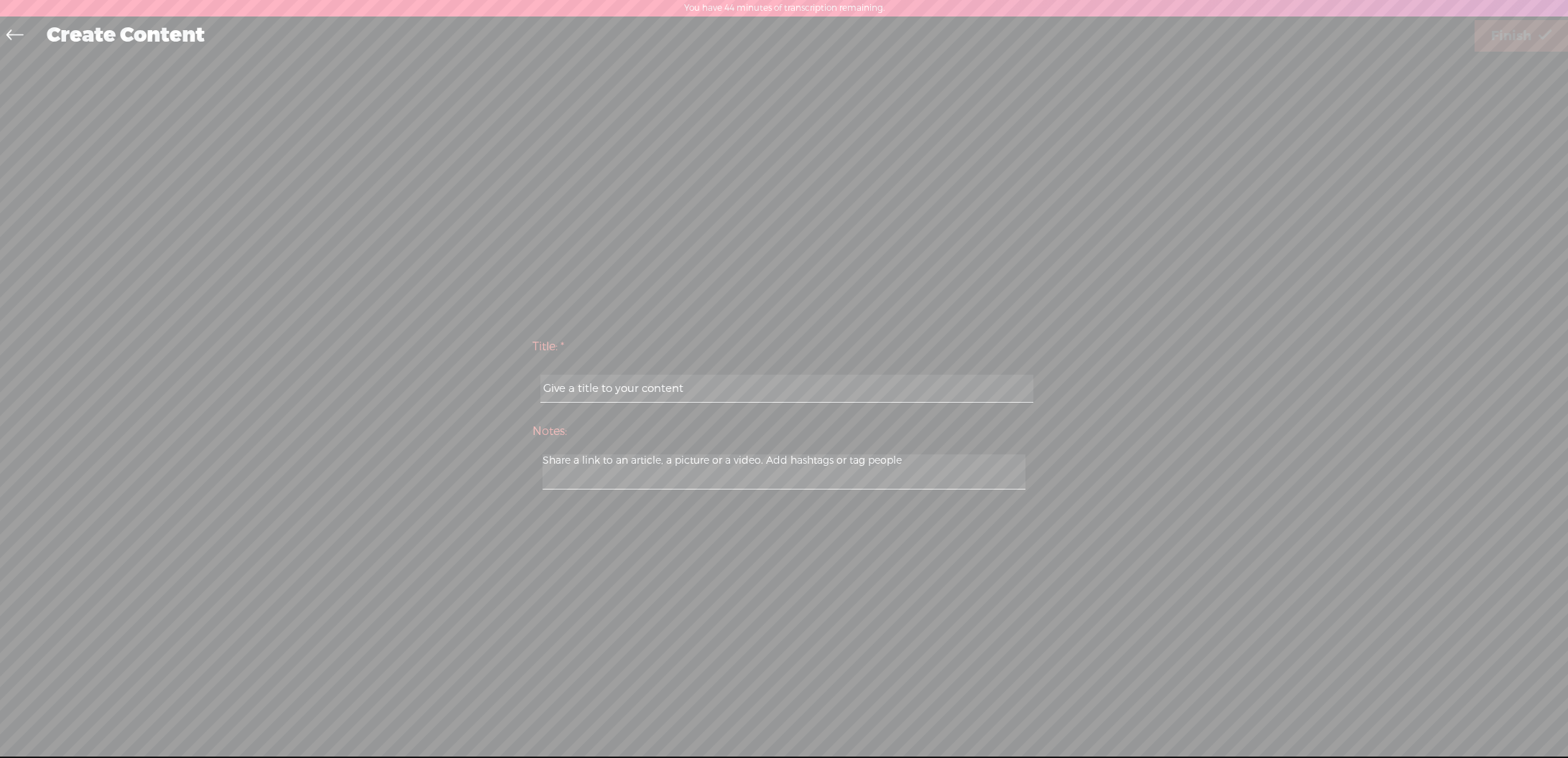
click at [914, 377] on input "text" at bounding box center [787, 388] width 492 height 28
type input "wrap85"
click at [1510, 35] on span "Finish" at bounding box center [1511, 36] width 40 height 37
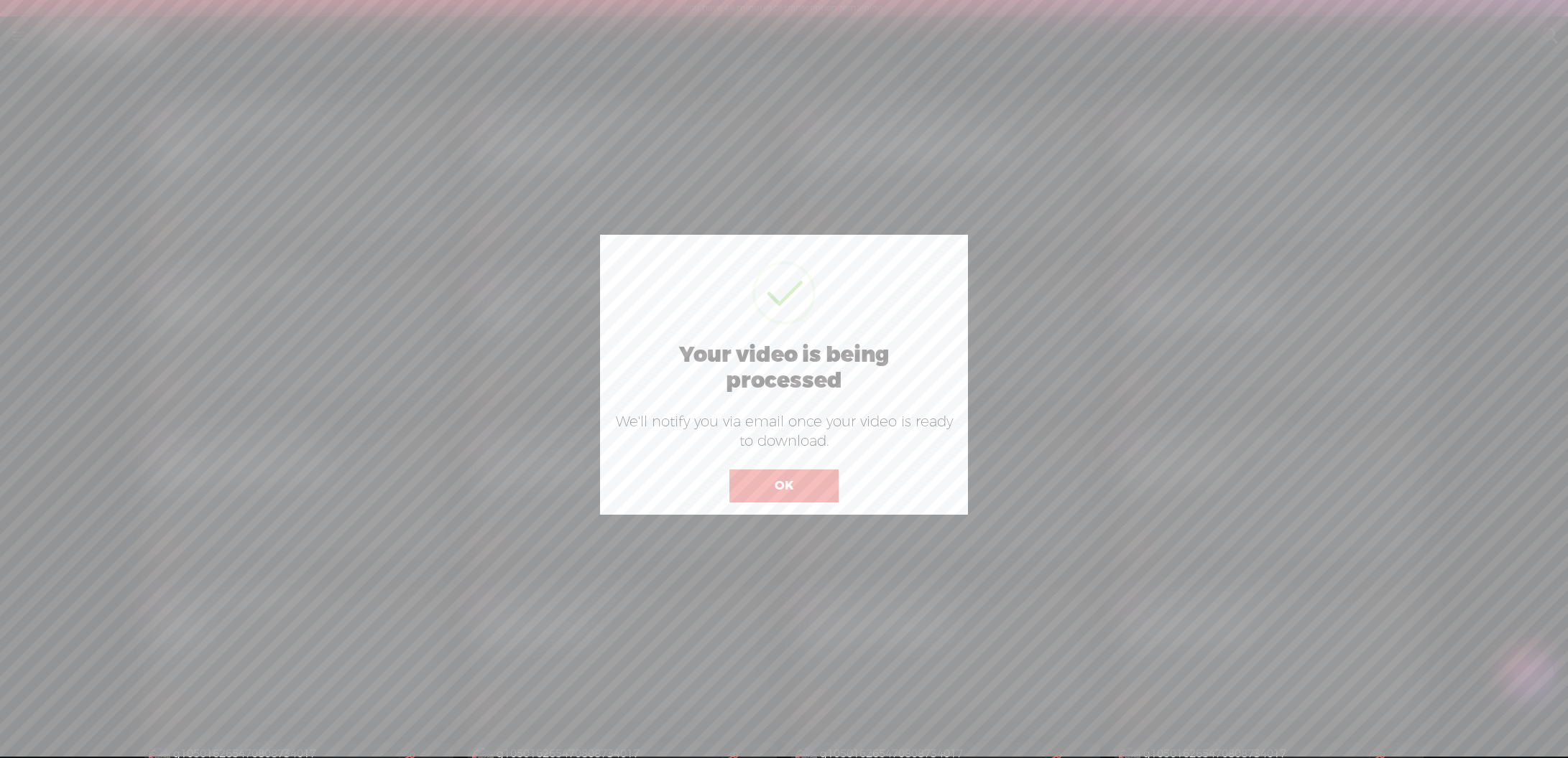
click at [790, 481] on button "OK" at bounding box center [784, 486] width 109 height 33
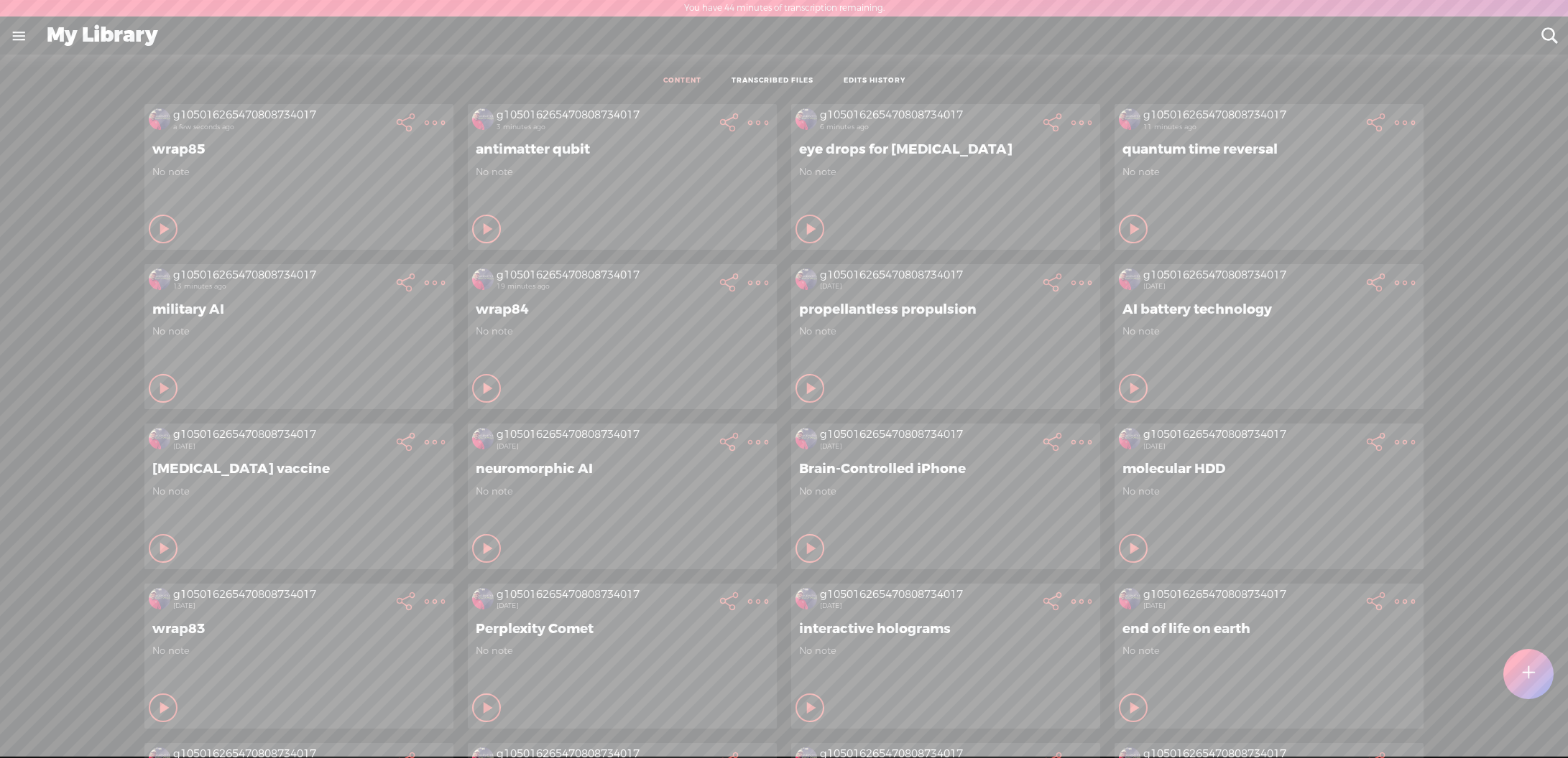
click at [1529, 685] on t at bounding box center [1528, 674] width 12 height 32
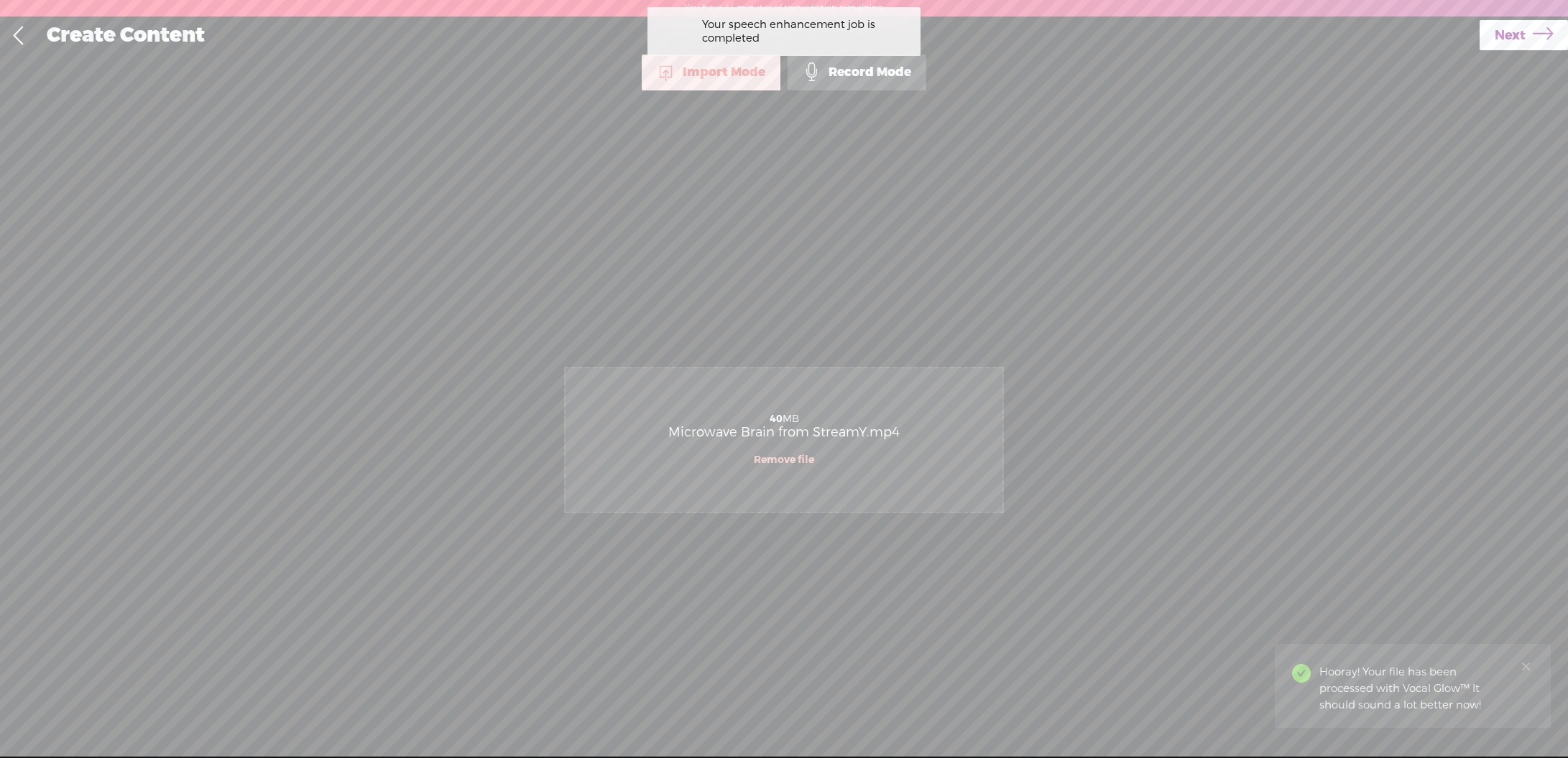
click at [1543, 42] on icon at bounding box center [1543, 35] width 20 height 37
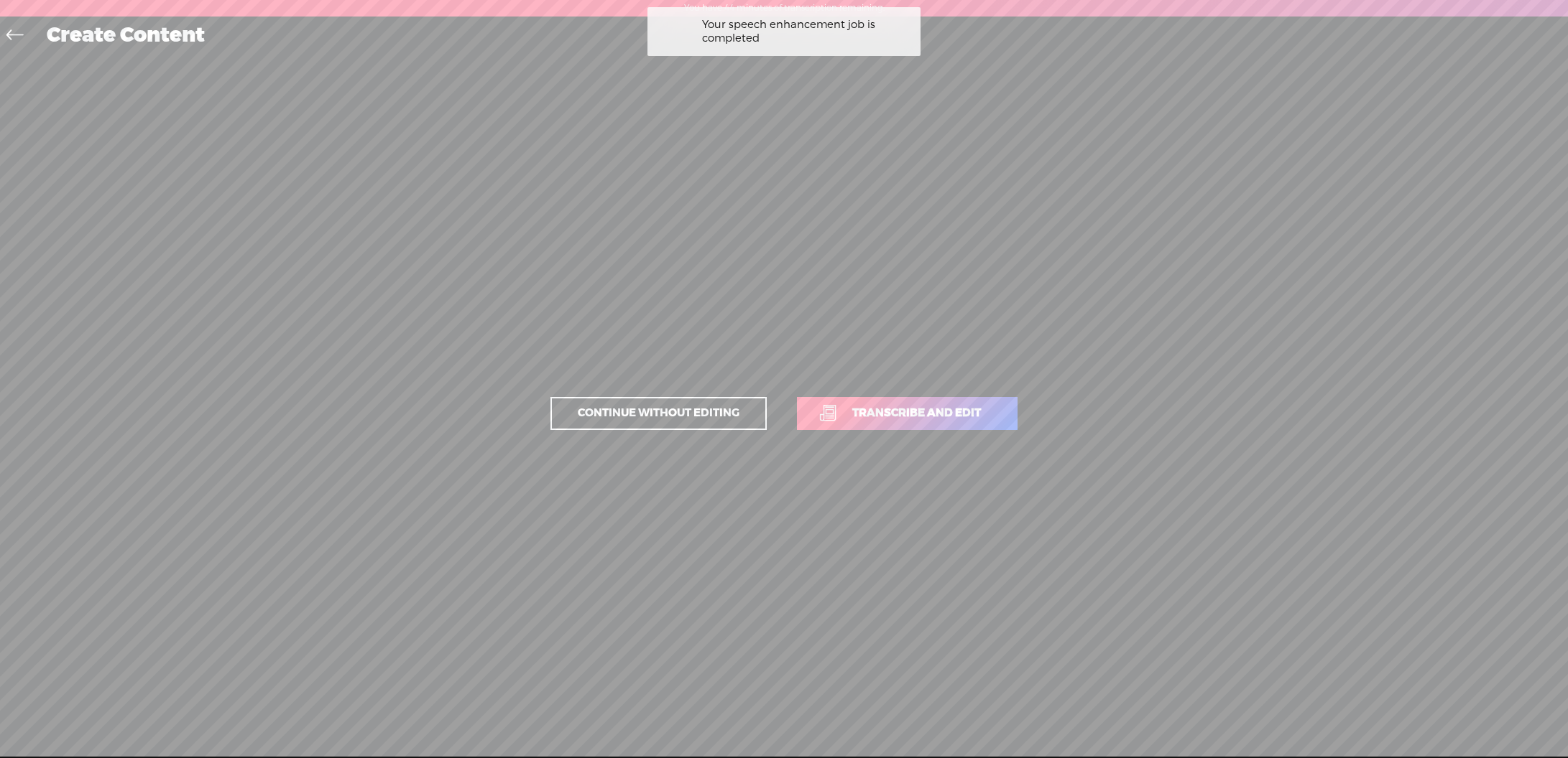
click at [965, 415] on span "Transcribe and edit" at bounding box center [916, 413] width 159 height 17
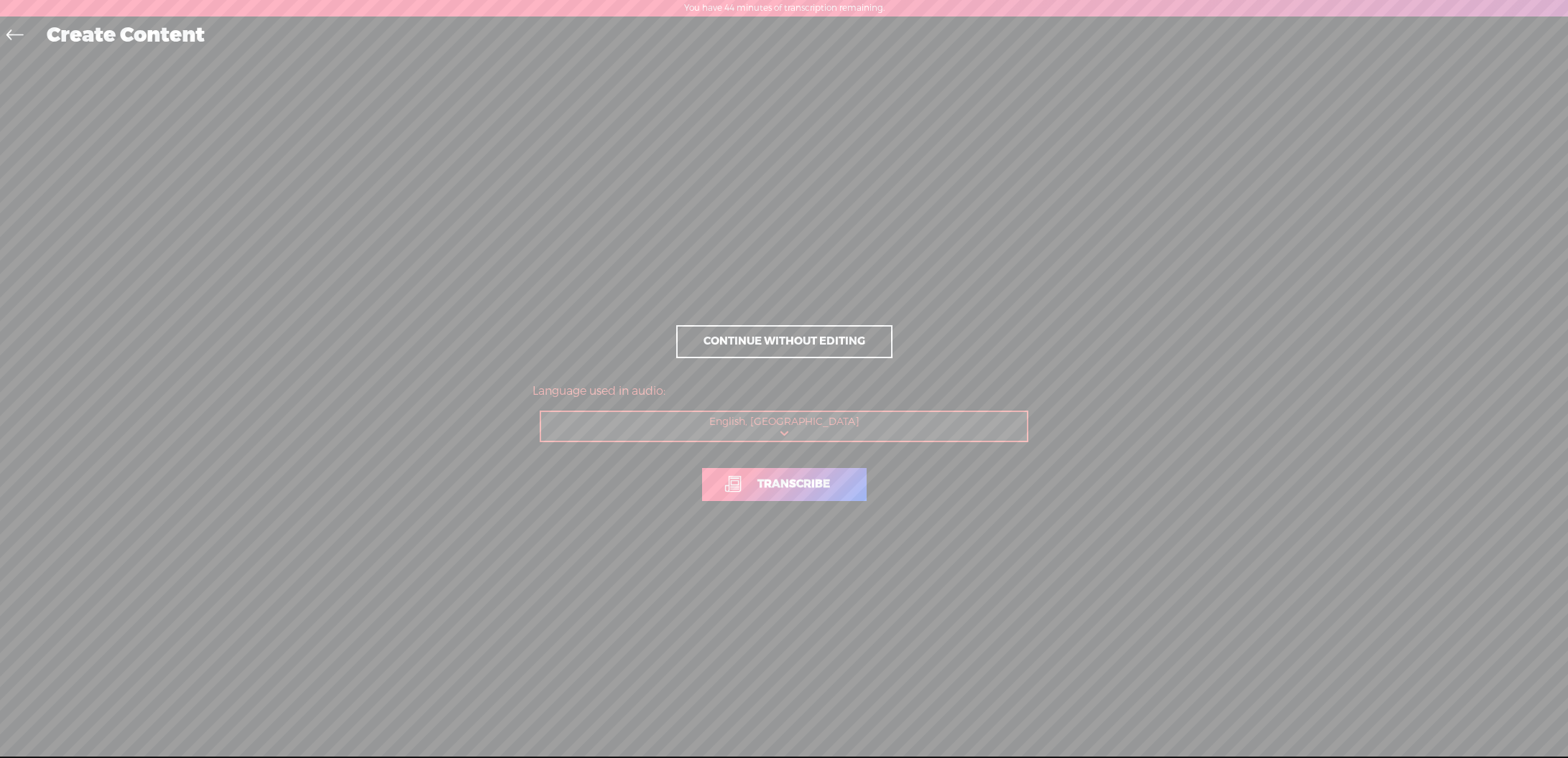
click at [784, 488] on span "Transcribe" at bounding box center [794, 484] width 103 height 17
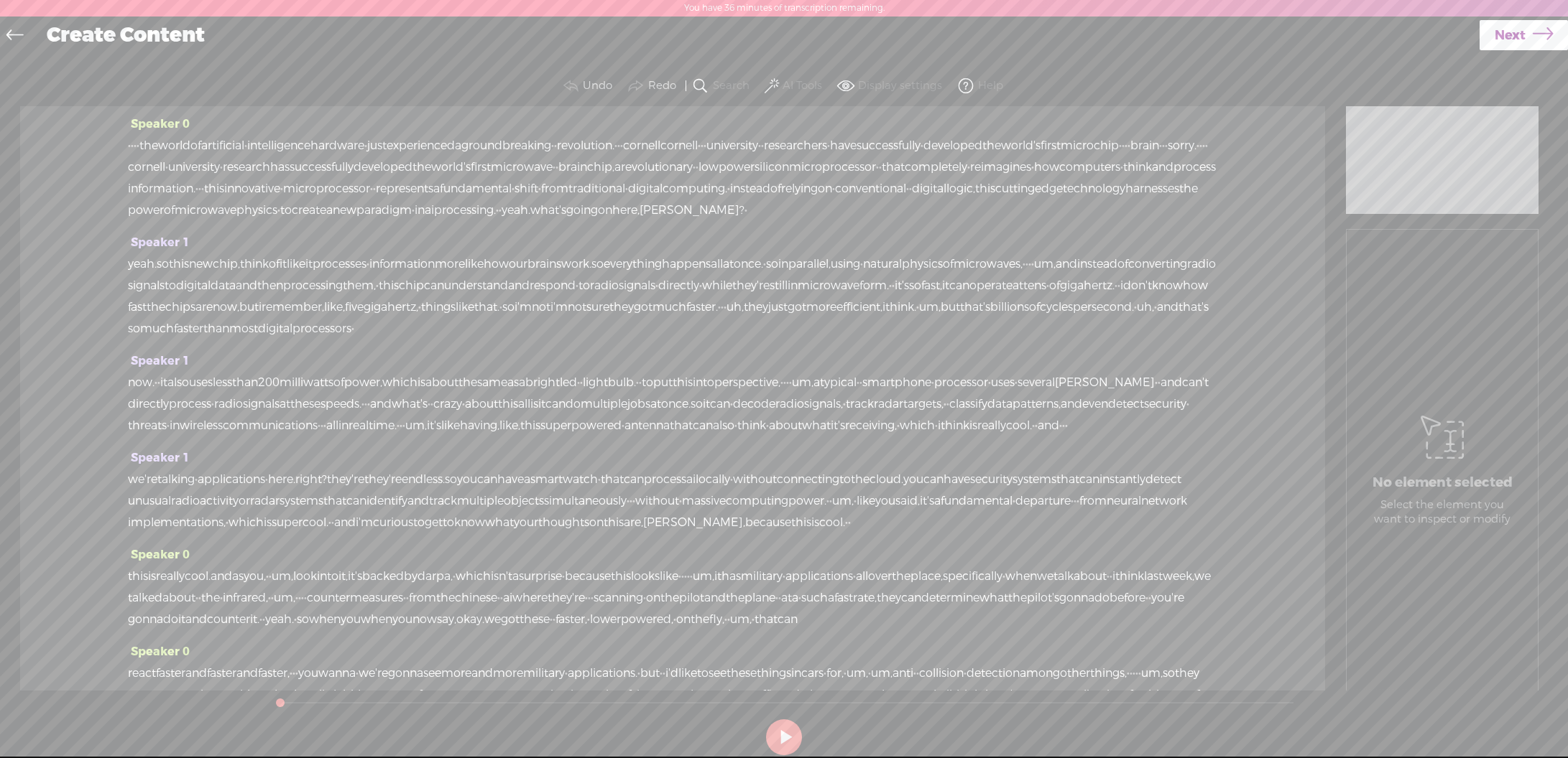
click at [764, 83] on span at bounding box center [771, 86] width 14 height 17
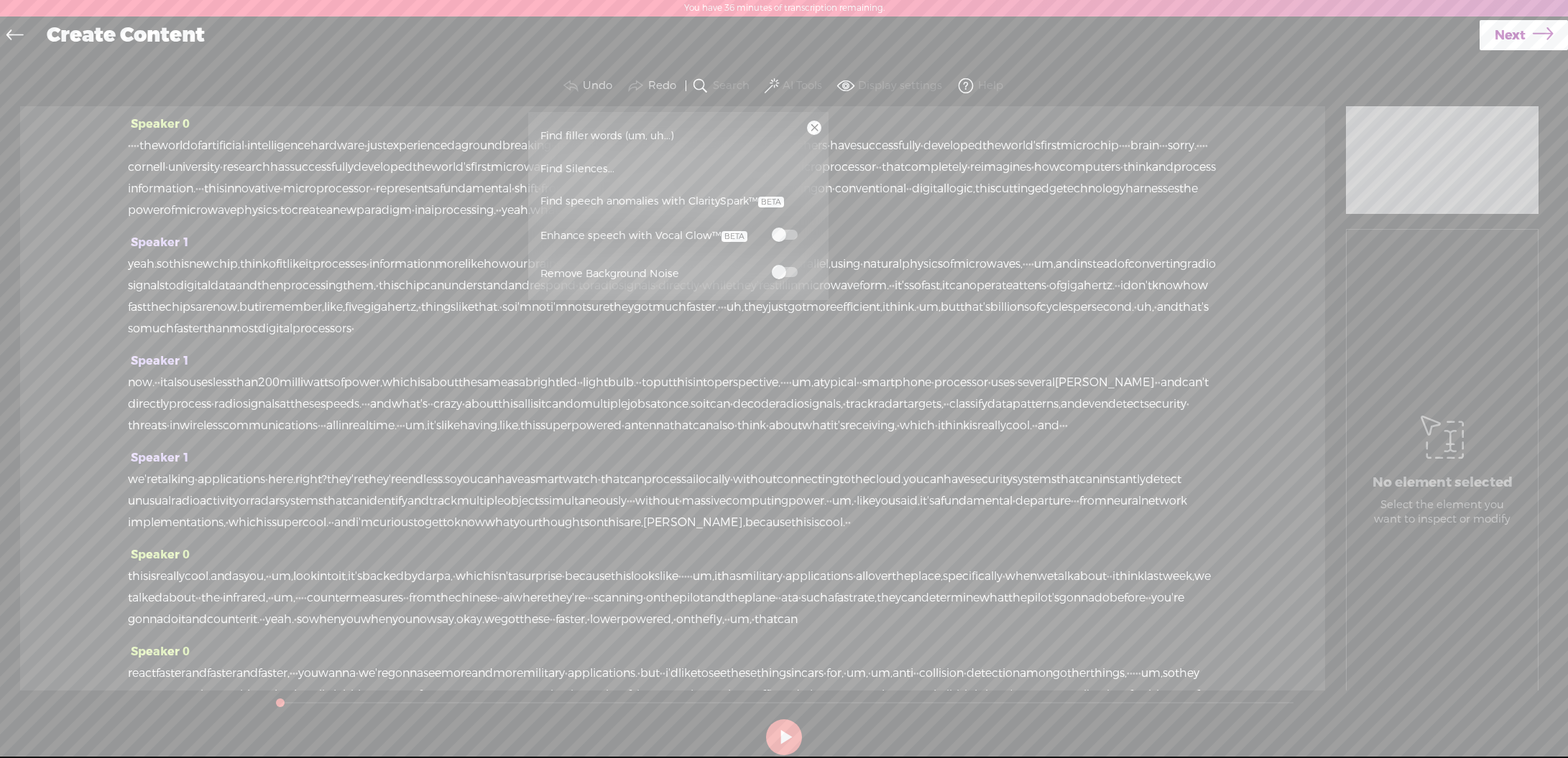
click at [788, 277] on span at bounding box center [784, 272] width 26 height 10
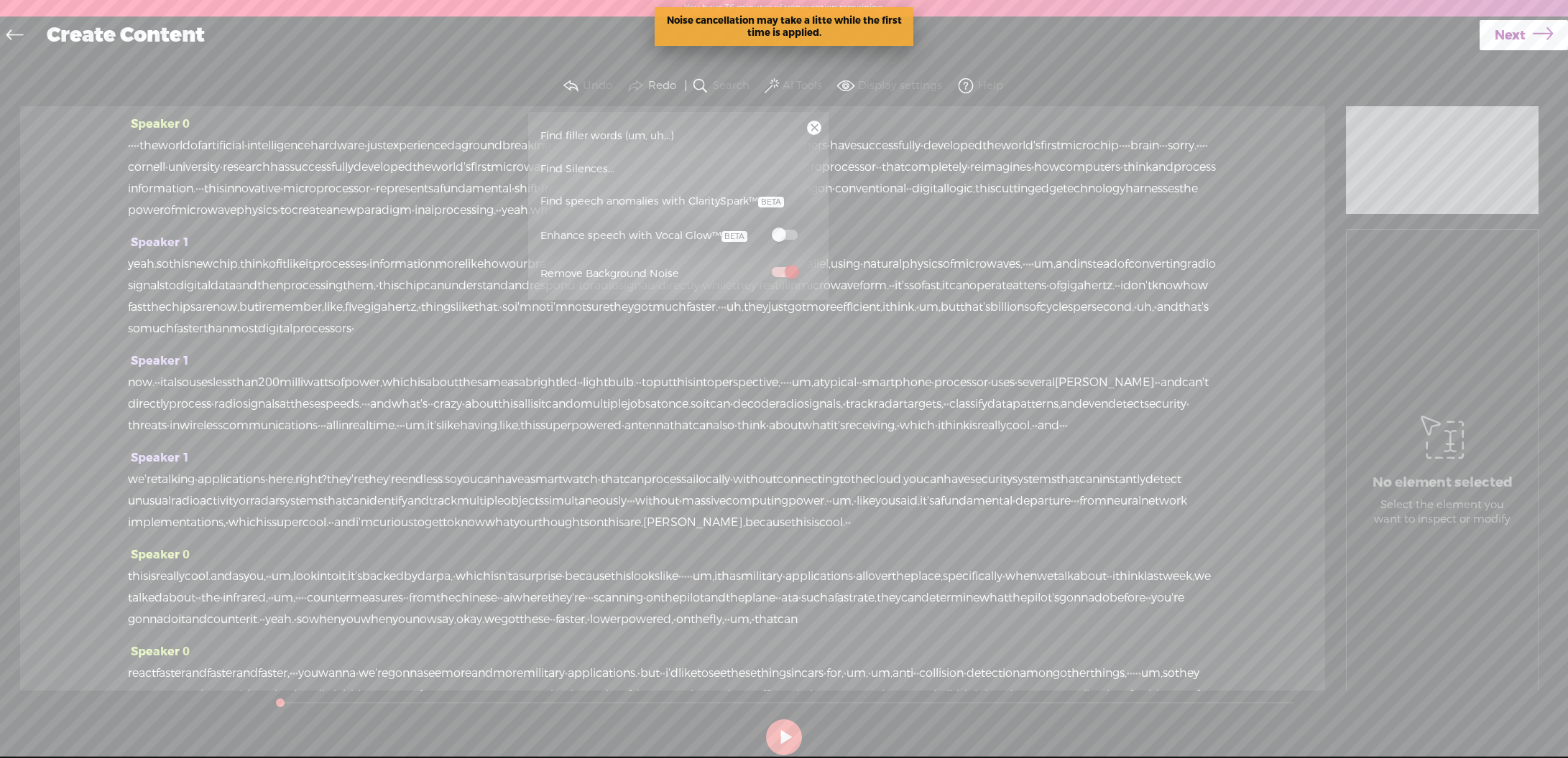
click at [724, 203] on span "Find speech anomalies with ClaritySpark™" at bounding box center [663, 202] width 254 height 33
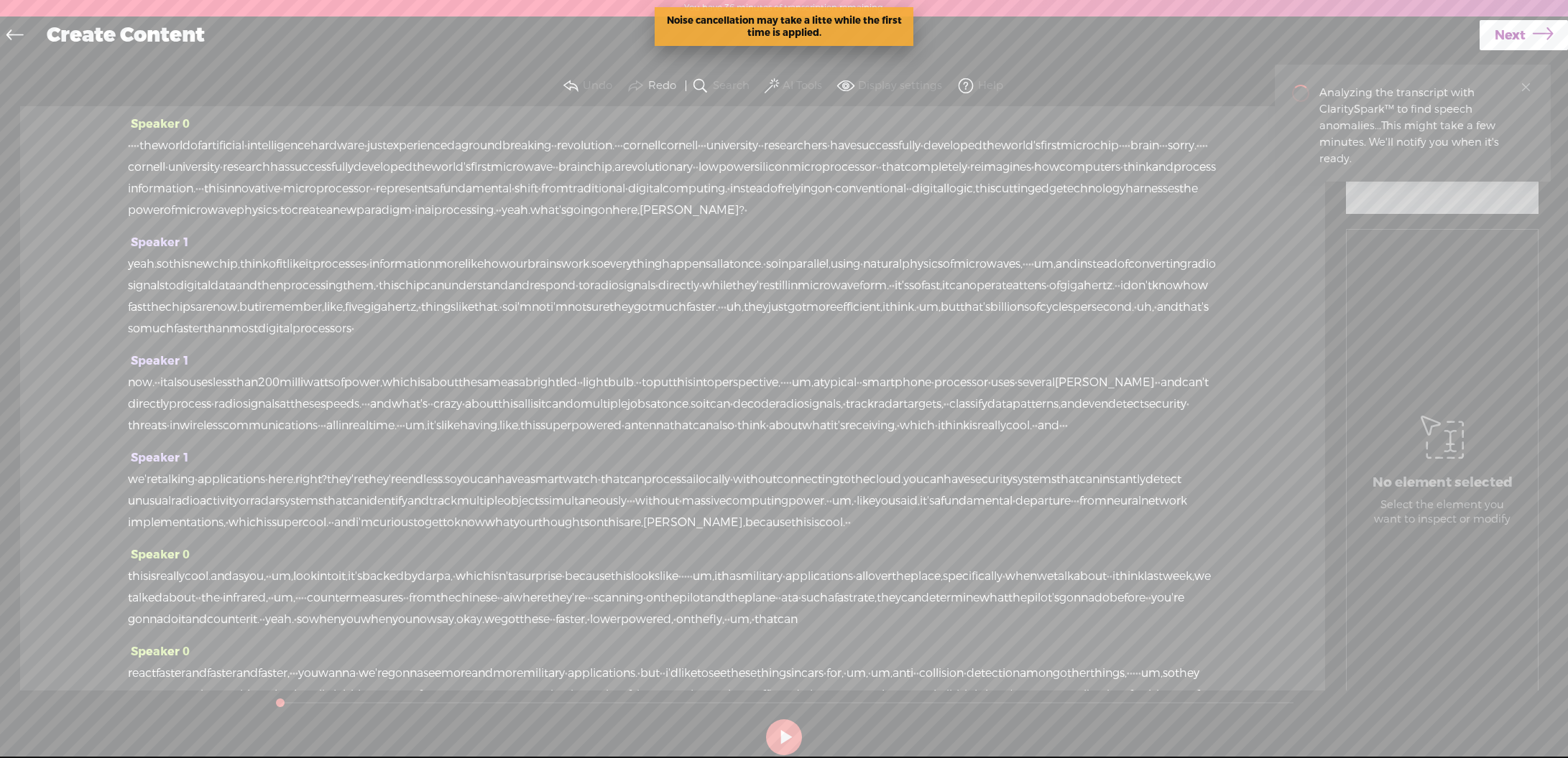
drag, startPoint x: 146, startPoint y: 146, endPoint x: 118, endPoint y: 145, distance: 28.0
click at [120, 146] on div "Speaker 0 · · · · the world of artificial · intelligence hardware · just experi…" at bounding box center [673, 398] width 1305 height 584
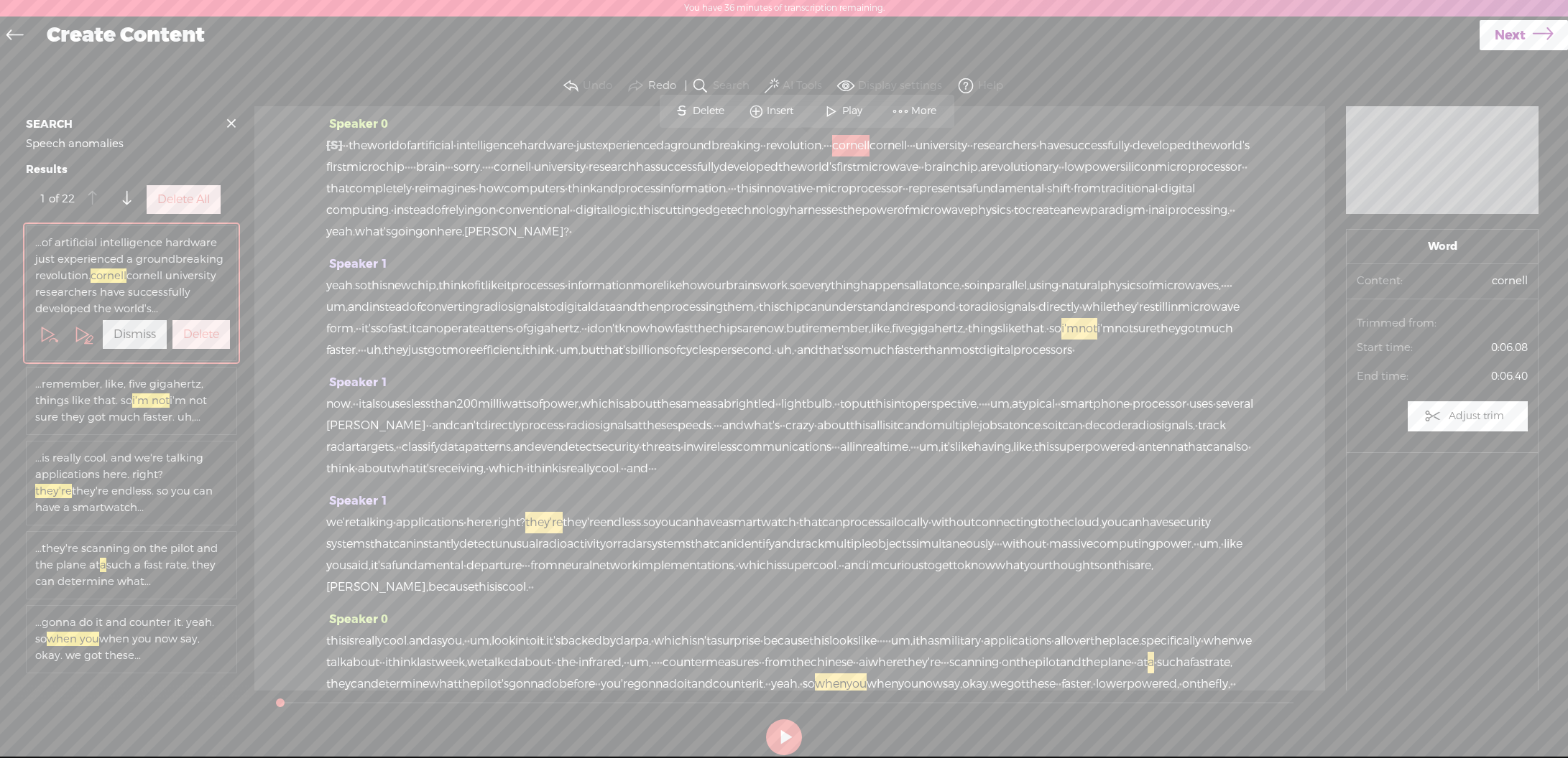
click at [832, 144] on span "·" at bounding box center [830, 146] width 3 height 22
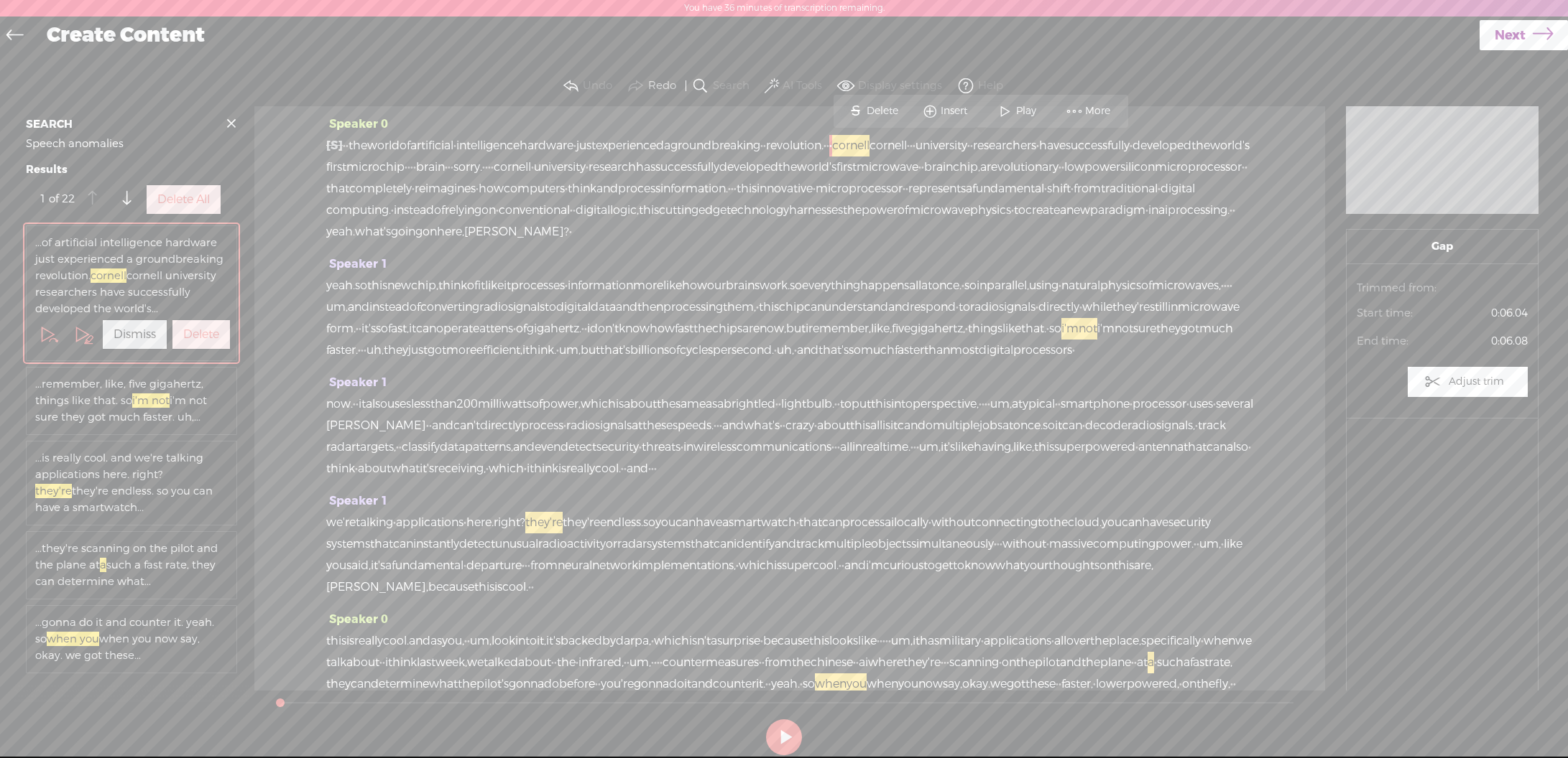
drag, startPoint x: 968, startPoint y: 144, endPoint x: 923, endPoint y: 171, distance: 52.5
click at [923, 171] on div "[S] · · · · the world of artificial · intelligence hardware · just experienced …" at bounding box center [789, 189] width 927 height 108
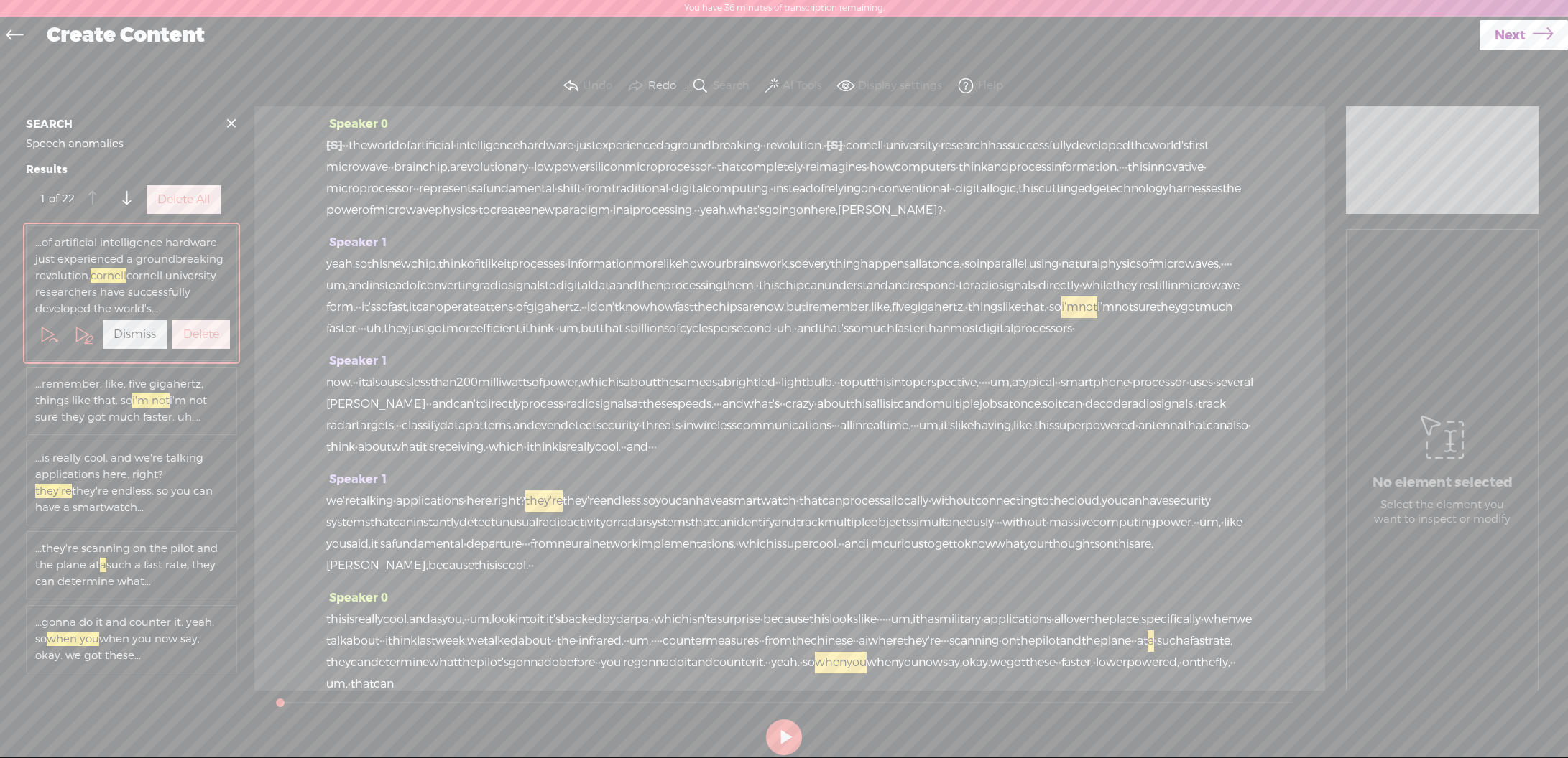
click at [178, 208] on label "Delete All" at bounding box center [183, 200] width 53 height 15
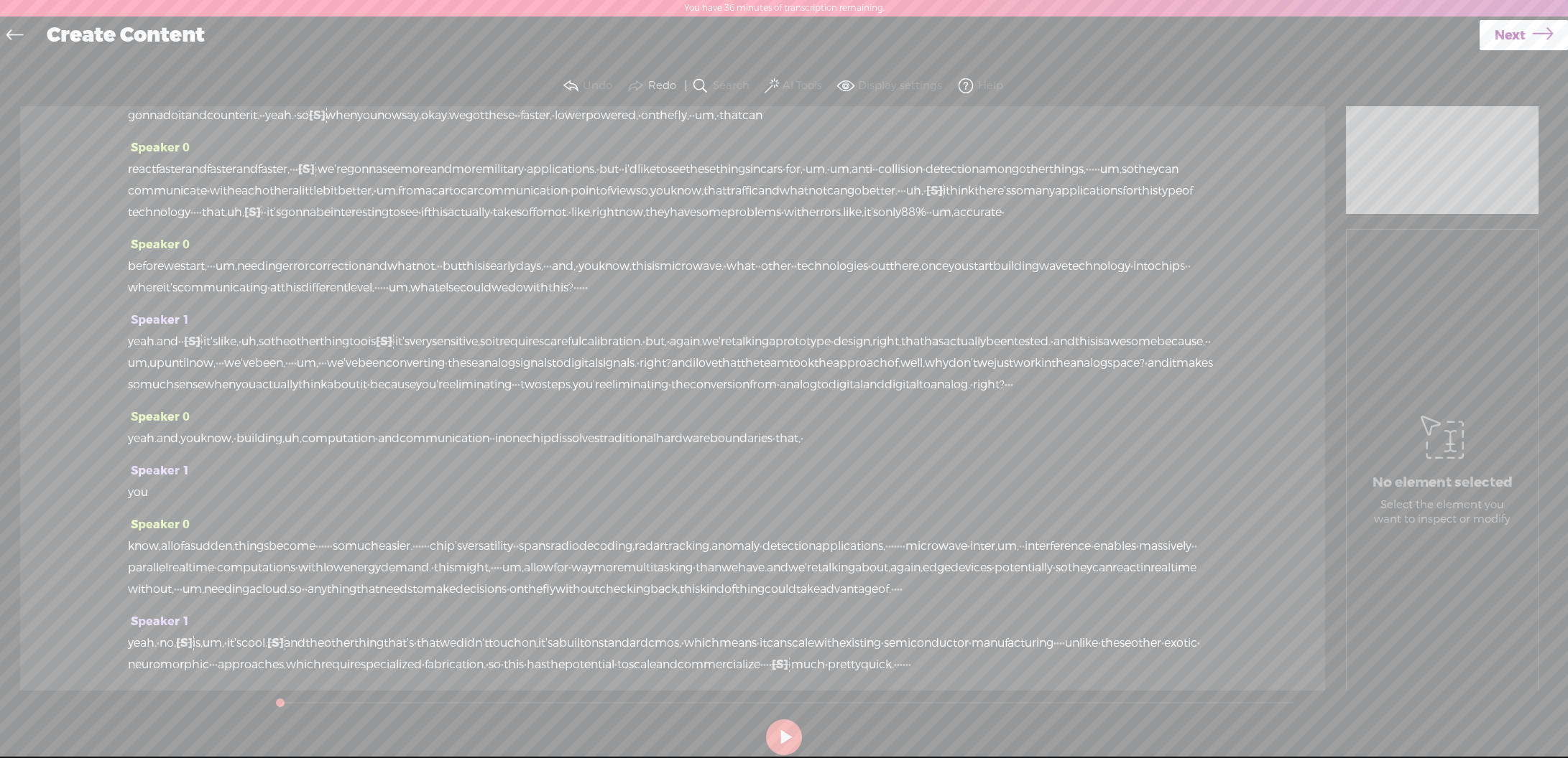
scroll to position [1177, 0]
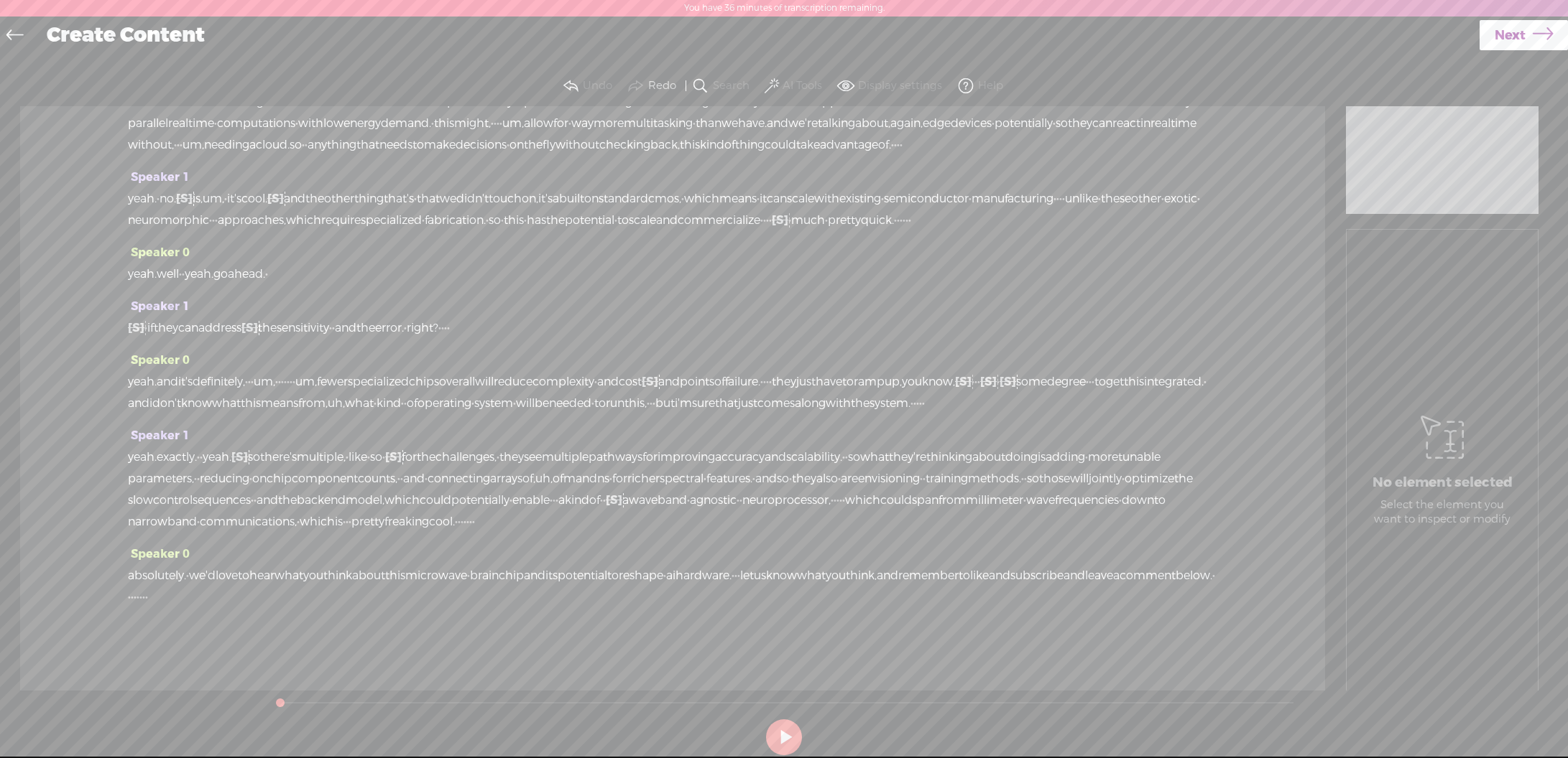
drag, startPoint x: 488, startPoint y: 605, endPoint x: 629, endPoint y: 613, distance: 141.2
click at [629, 613] on div "Speaker 0 absolutely. · we'd love to hear what you think about this microwave ·…" at bounding box center [672, 581] width 1089 height 76
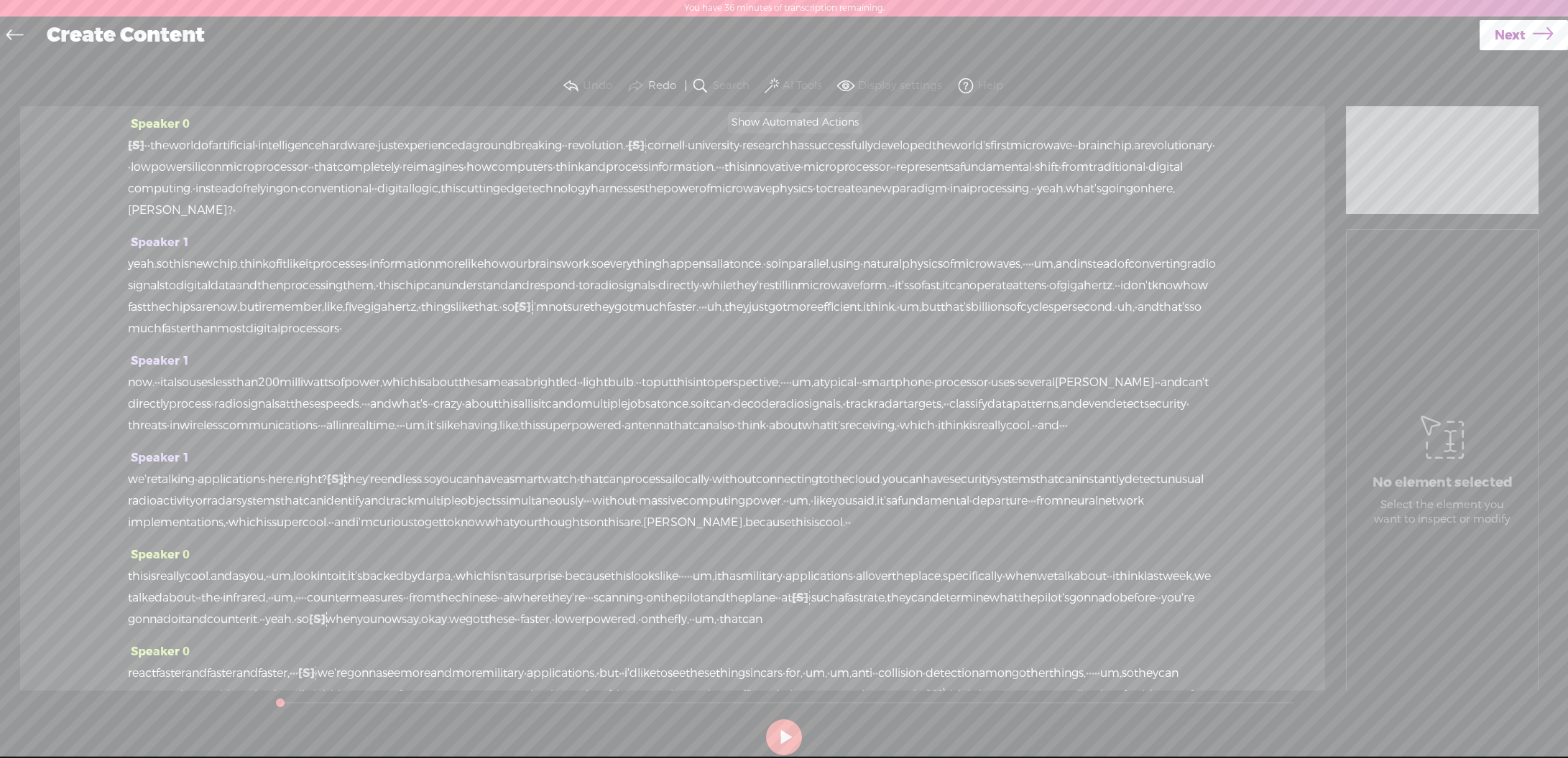
click at [774, 81] on span at bounding box center [771, 86] width 14 height 17
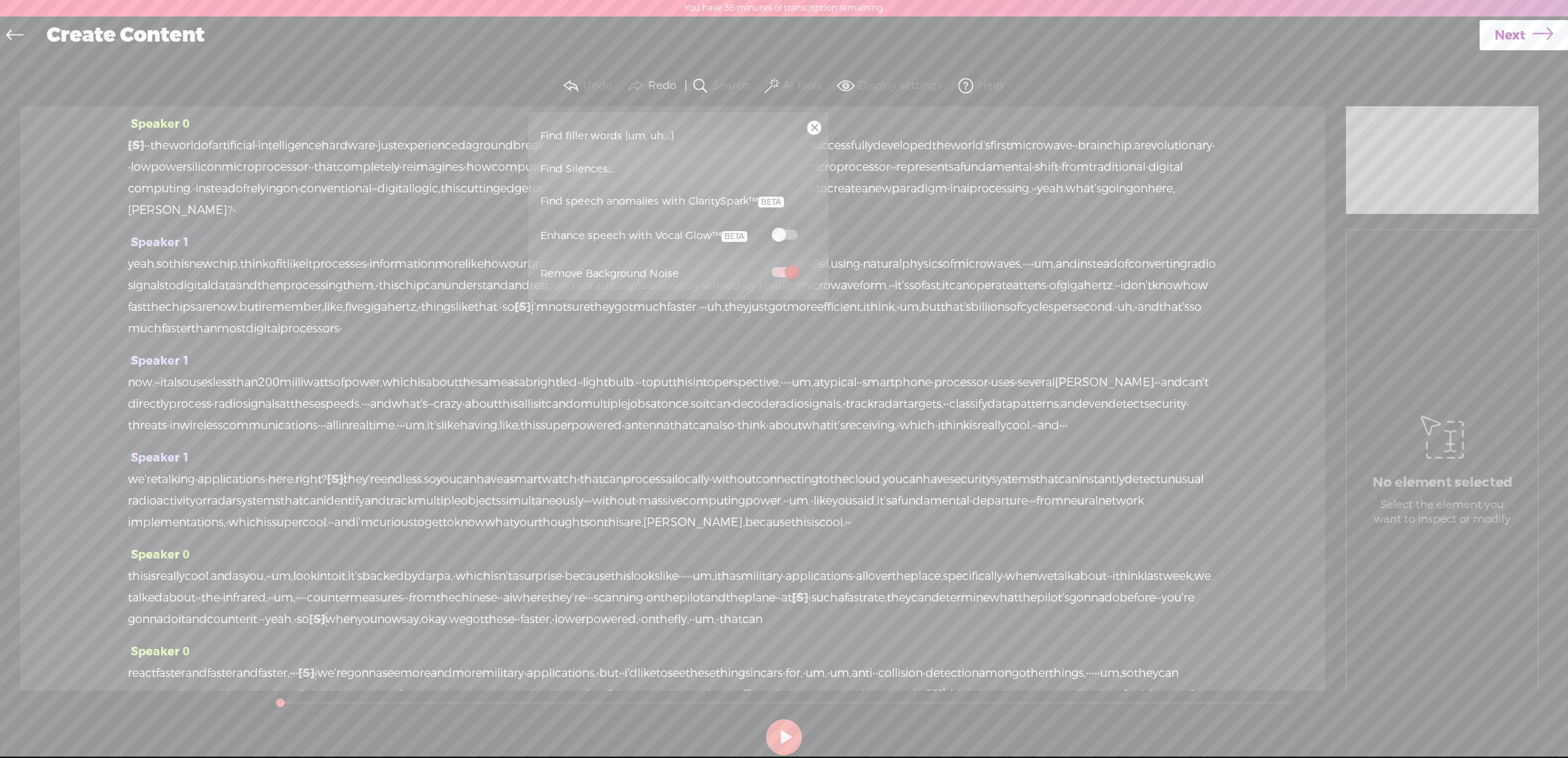
drag, startPoint x: 622, startPoint y: 130, endPoint x: 610, endPoint y: 129, distance: 12.0
click at [621, 130] on span "Find filler words (um, uh...)" at bounding box center [607, 135] width 143 height 32
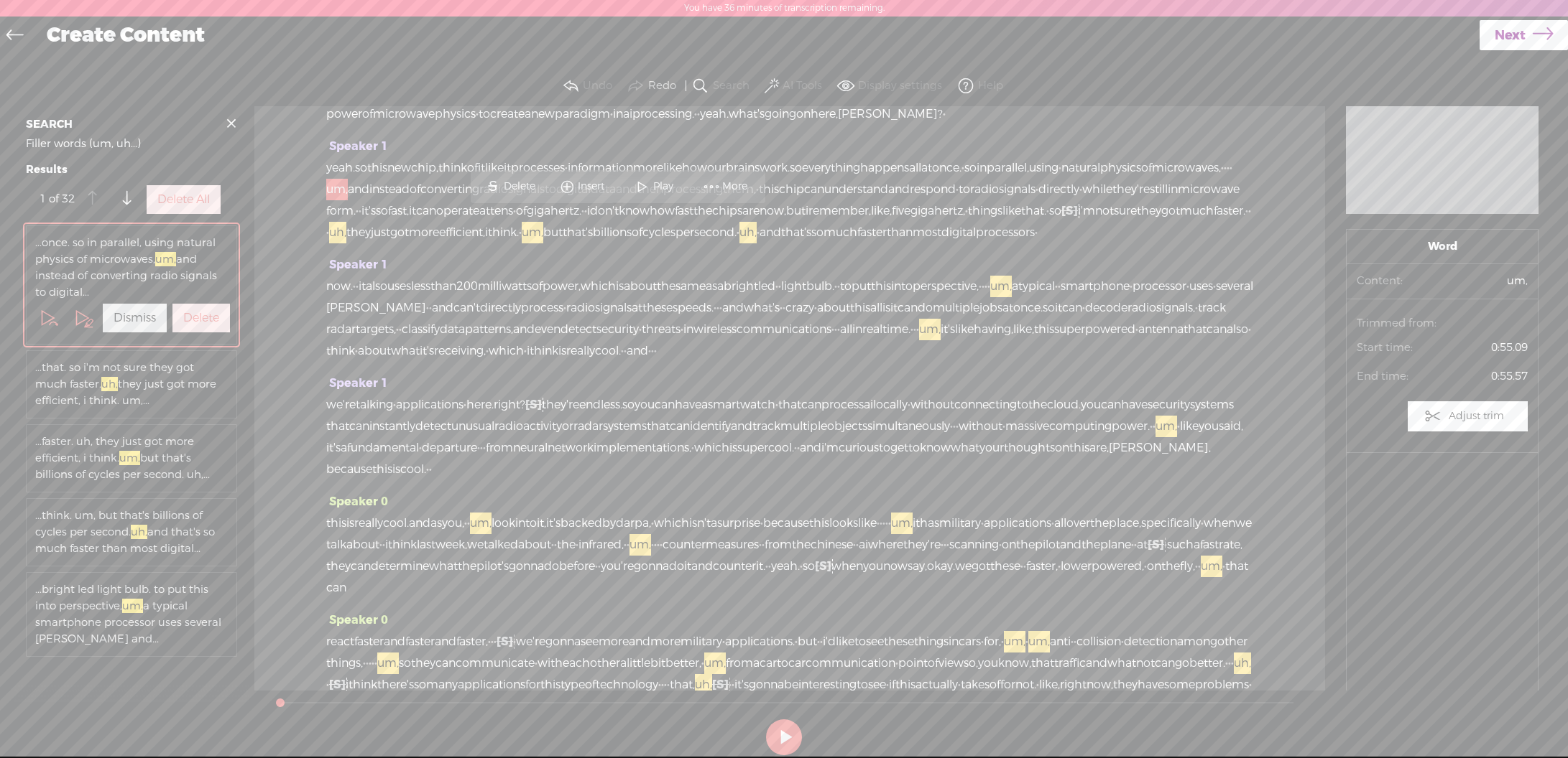
scroll to position [105, 0]
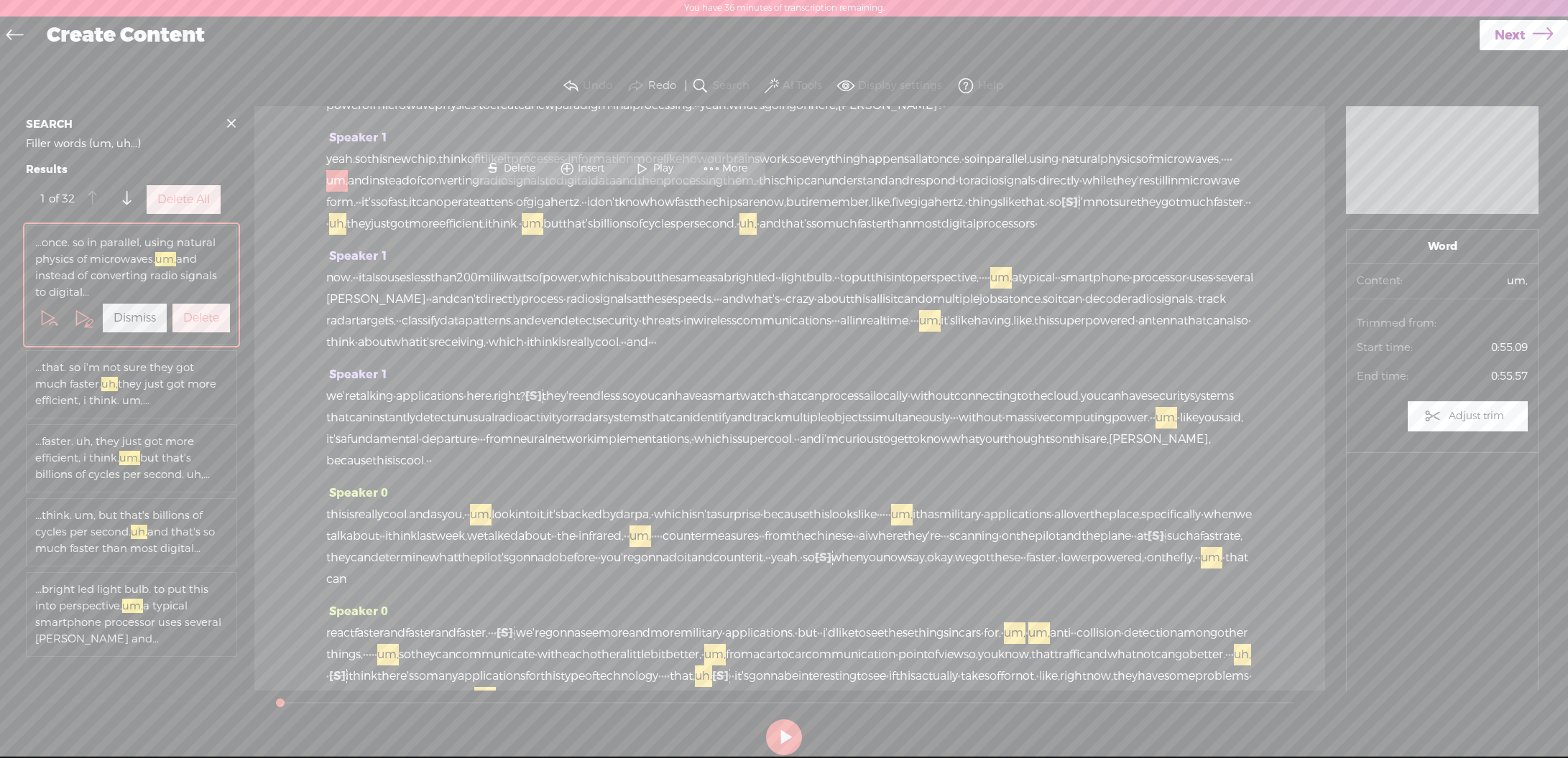
drag, startPoint x: 203, startPoint y: 210, endPoint x: 254, endPoint y: 205, distance: 51.2
click at [203, 208] on label "Delete All" at bounding box center [183, 200] width 53 height 15
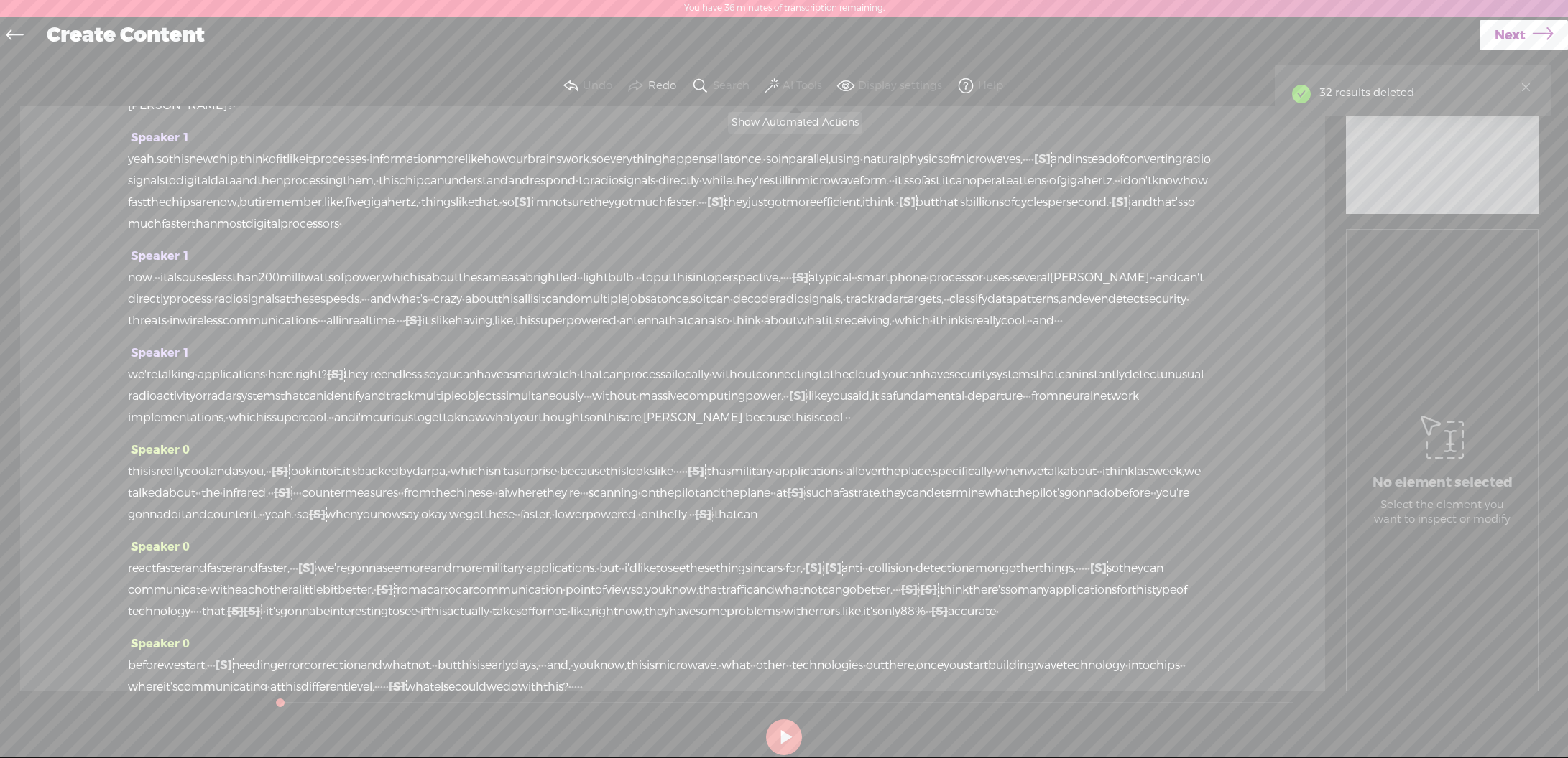
drag, startPoint x: 769, startPoint y: 87, endPoint x: 787, endPoint y: 86, distance: 18.0
click at [769, 87] on span at bounding box center [771, 86] width 14 height 17
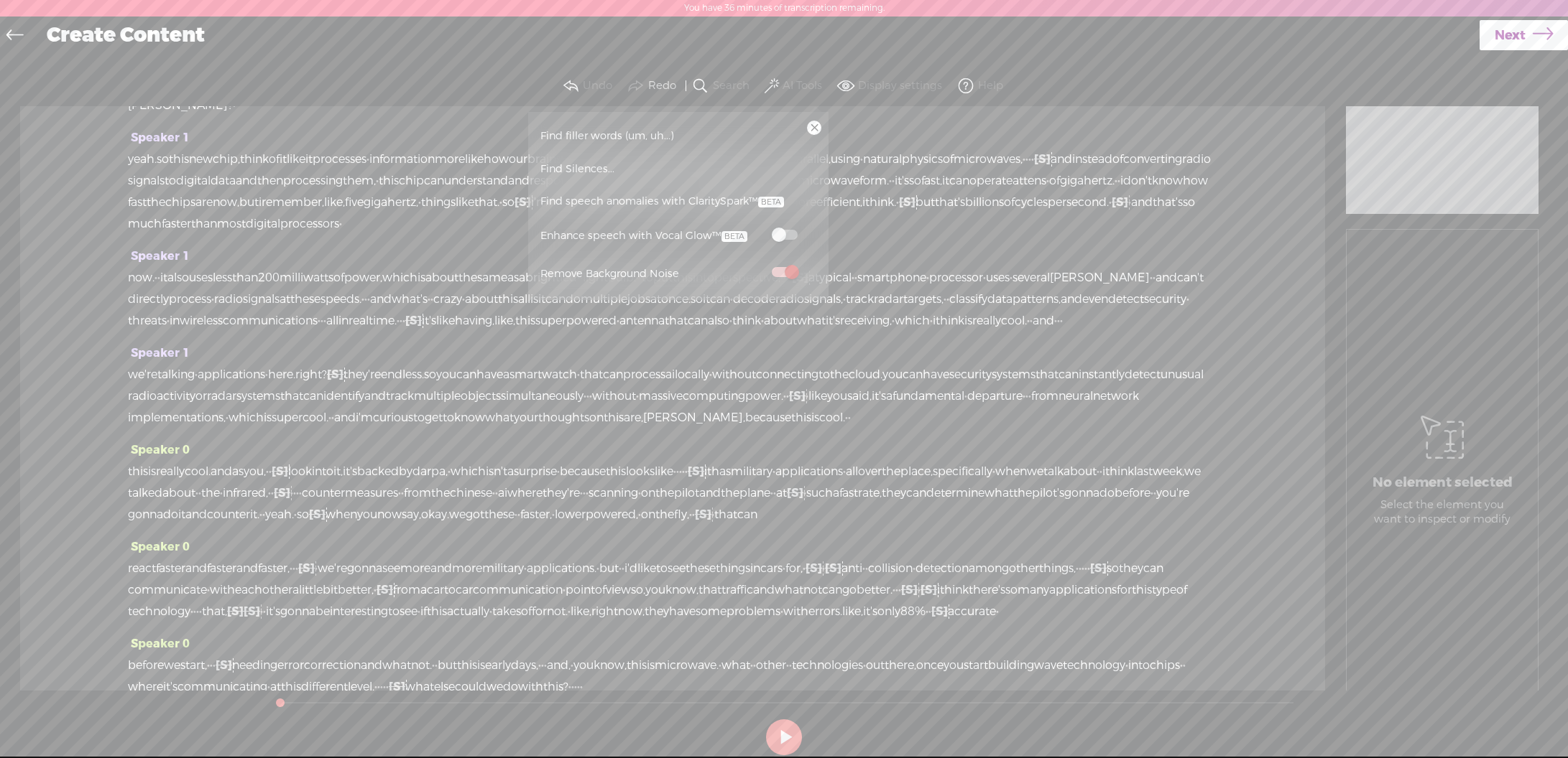
click at [785, 232] on span at bounding box center [784, 235] width 26 height 10
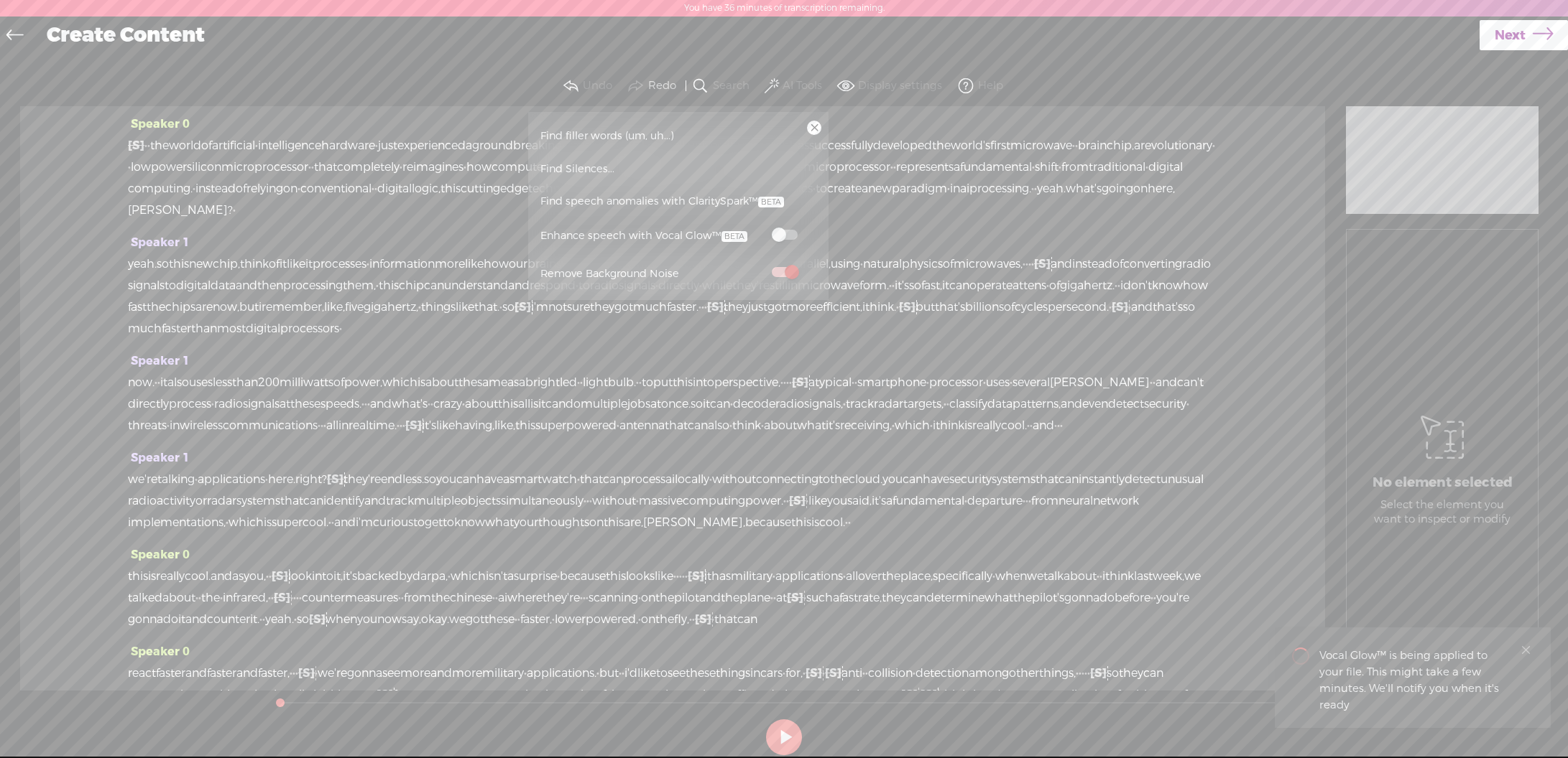
drag, startPoint x: 1338, startPoint y: 62, endPoint x: 1215, endPoint y: 146, distance: 148.9
click at [1337, 63] on div "Continue without editing Transcribe and edit Language used in audio: English, U…" at bounding box center [784, 414] width 1539 height 718
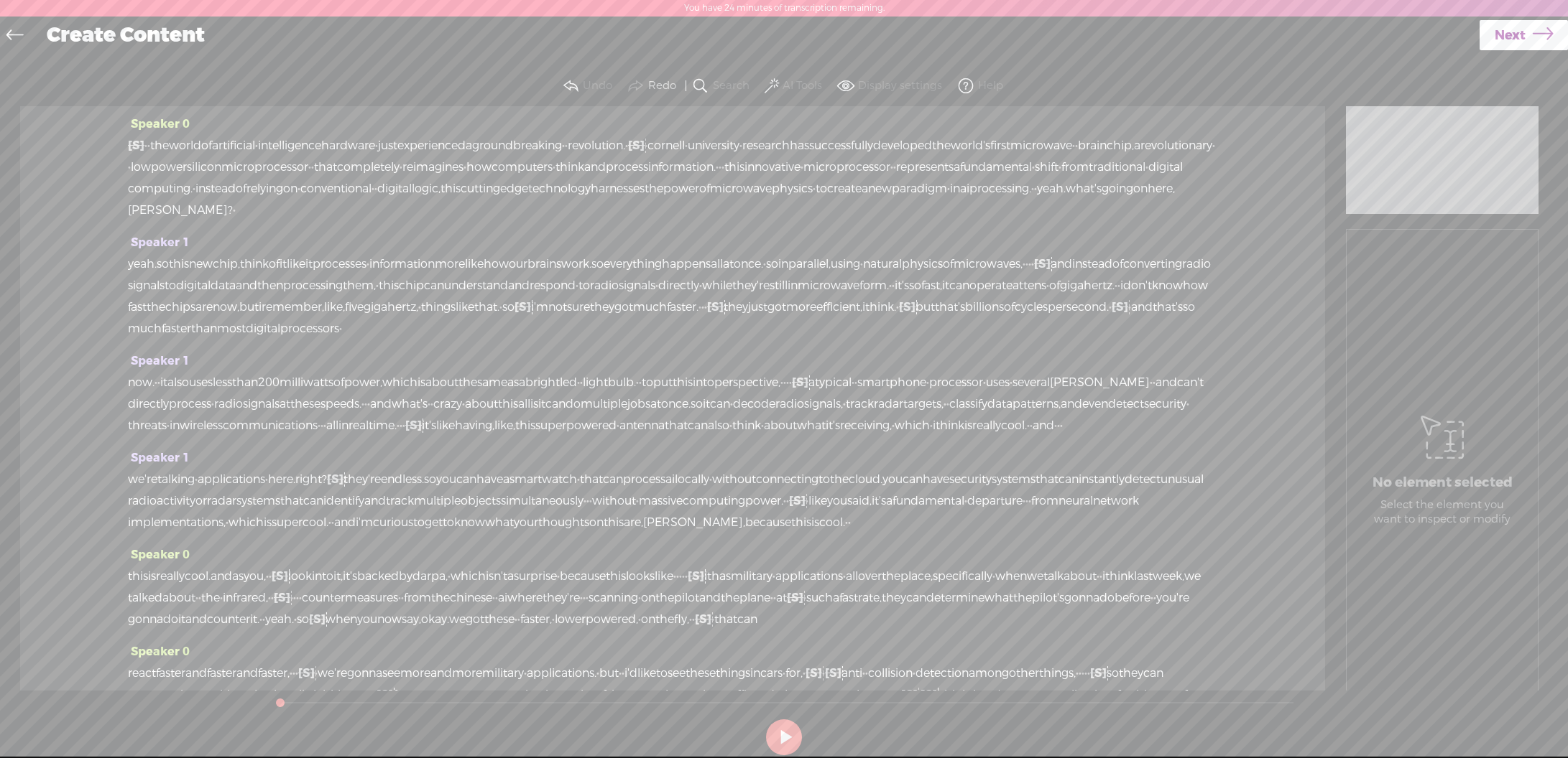
click at [767, 89] on span at bounding box center [771, 86] width 14 height 17
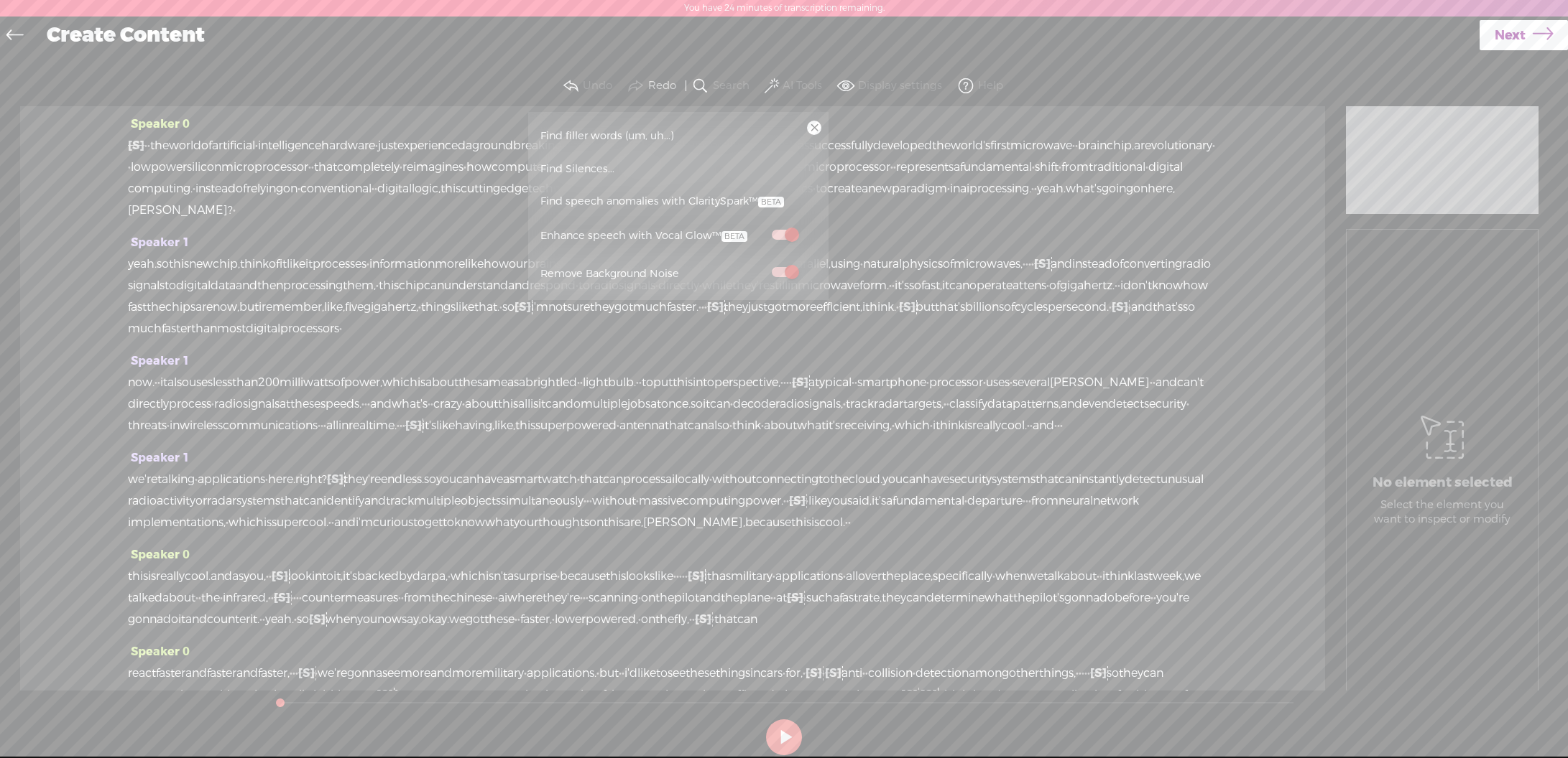
drag, startPoint x: 767, startPoint y: 89, endPoint x: 1297, endPoint y: 103, distance: 530.2
click at [779, 85] on button "AI Tools" at bounding box center [794, 86] width 67 height 29
click at [1505, 31] on span "Next" at bounding box center [1510, 35] width 31 height 37
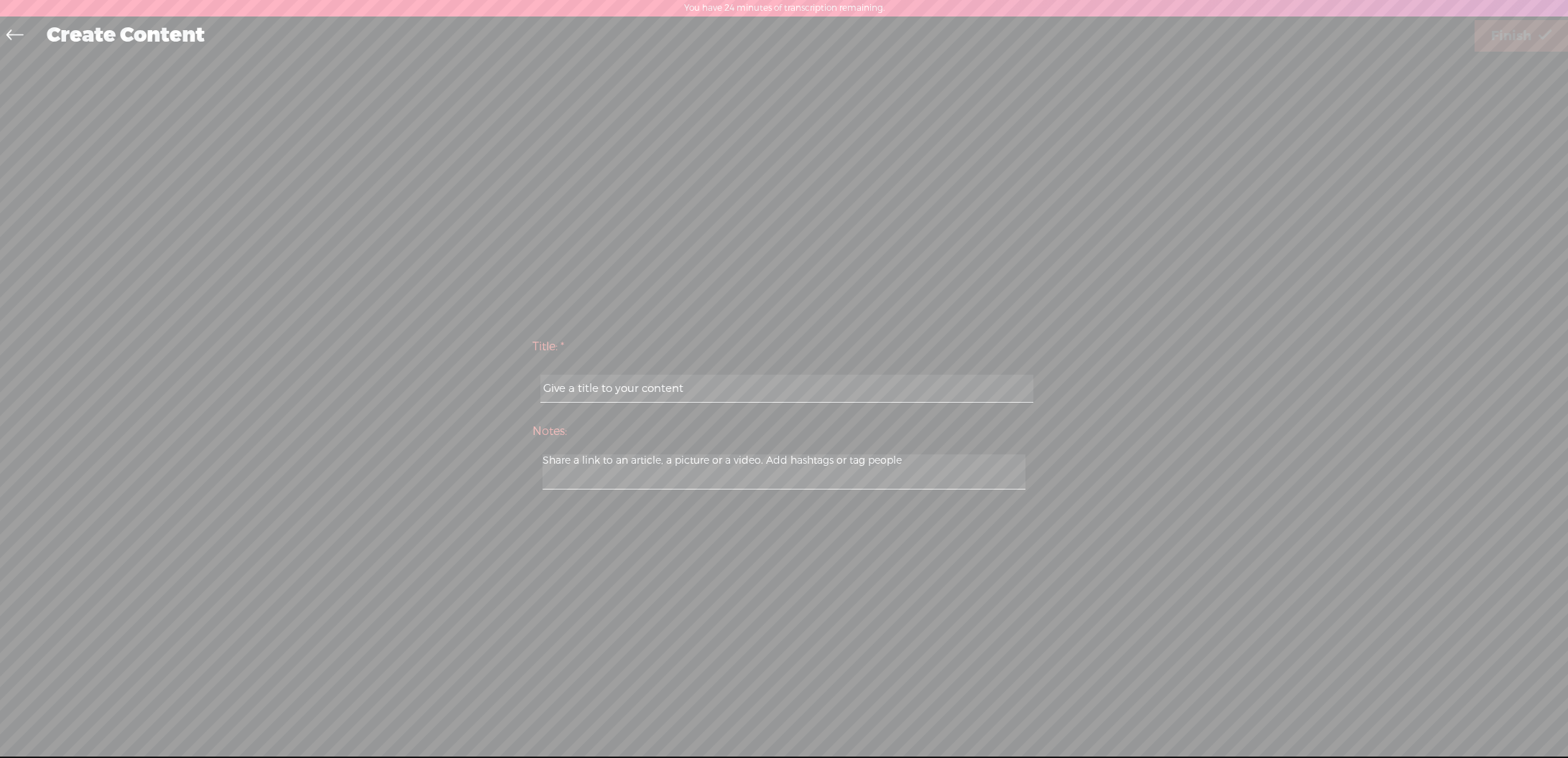
click at [861, 383] on input "text" at bounding box center [787, 388] width 492 height 28
paste input "microwave brain"
type input "microwave brain"
click at [1497, 32] on span "Finish" at bounding box center [1511, 36] width 40 height 37
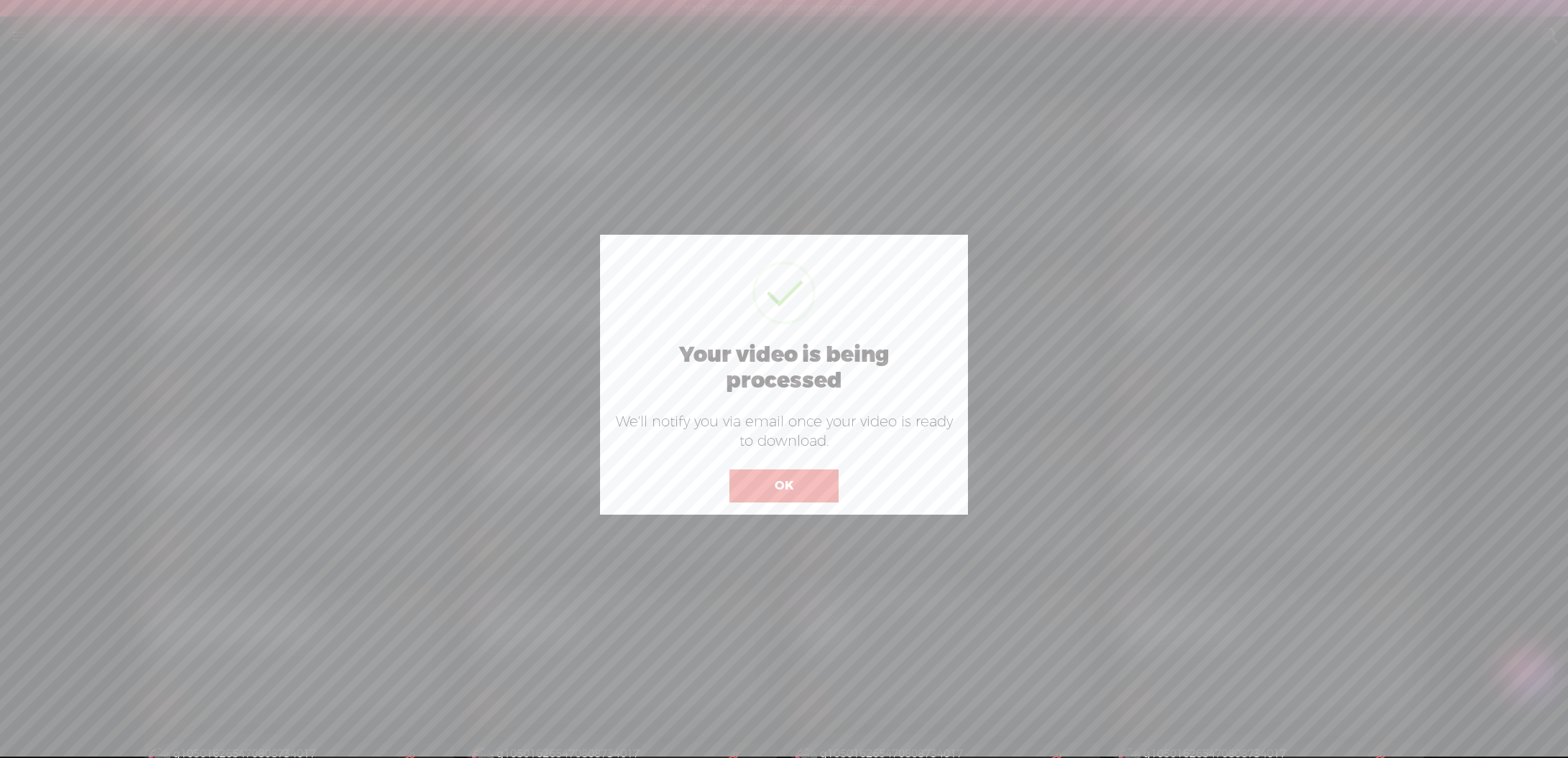
click at [799, 478] on button "OK" at bounding box center [784, 486] width 109 height 33
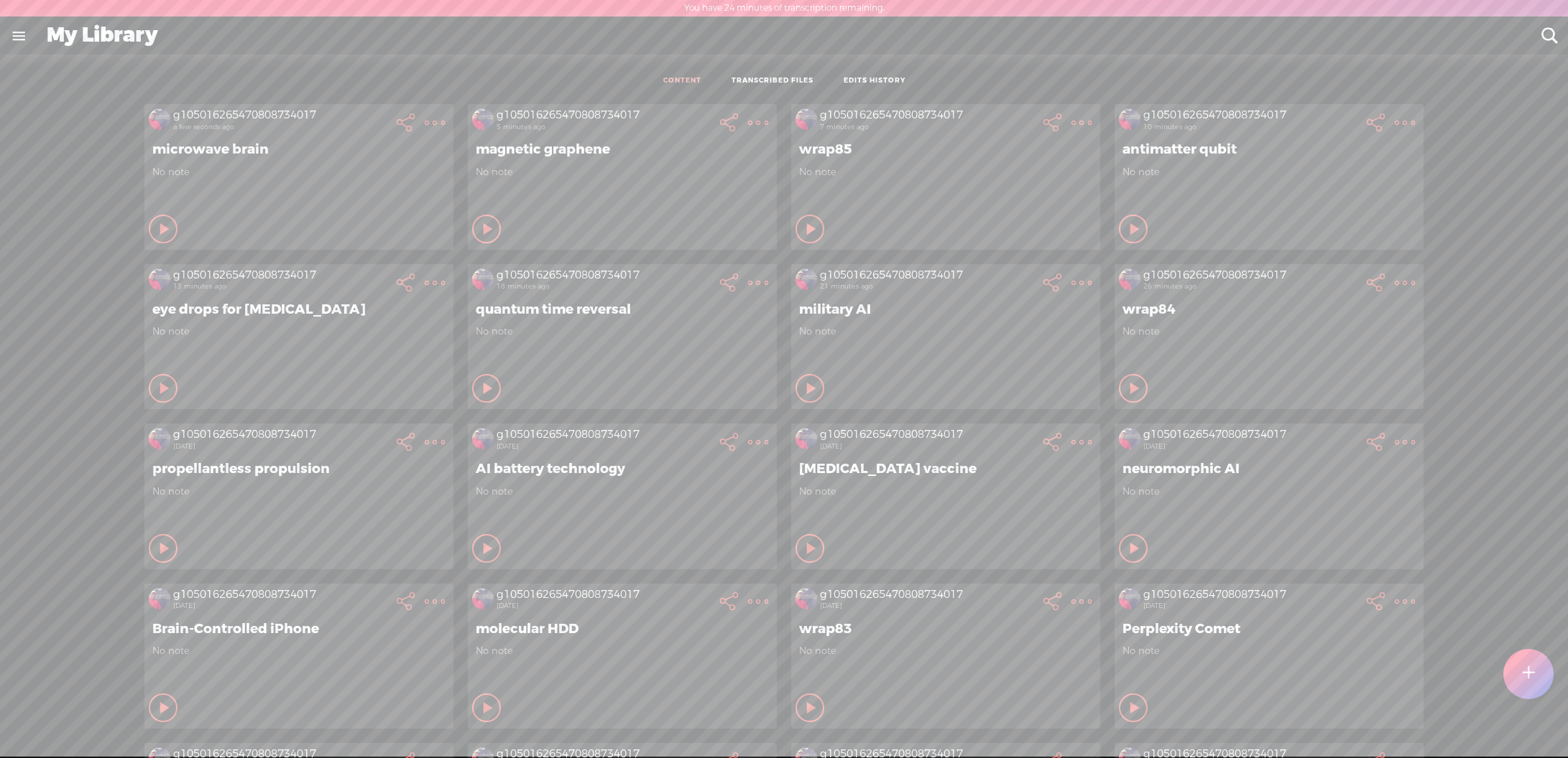
click at [1529, 676] on t at bounding box center [1528, 674] width 12 height 32
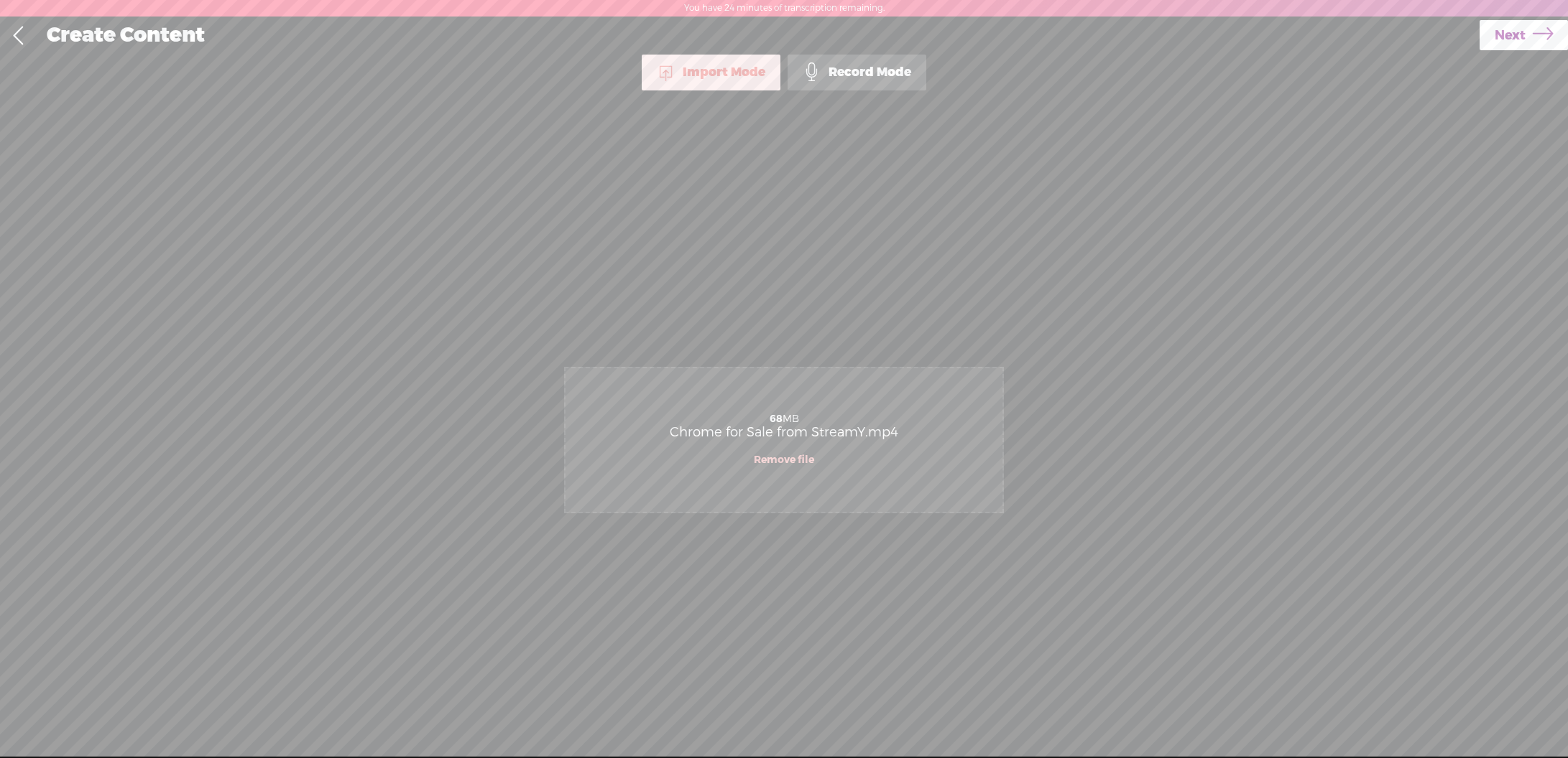
click at [1494, 31] on span "Next" at bounding box center [1510, 35] width 31 height 37
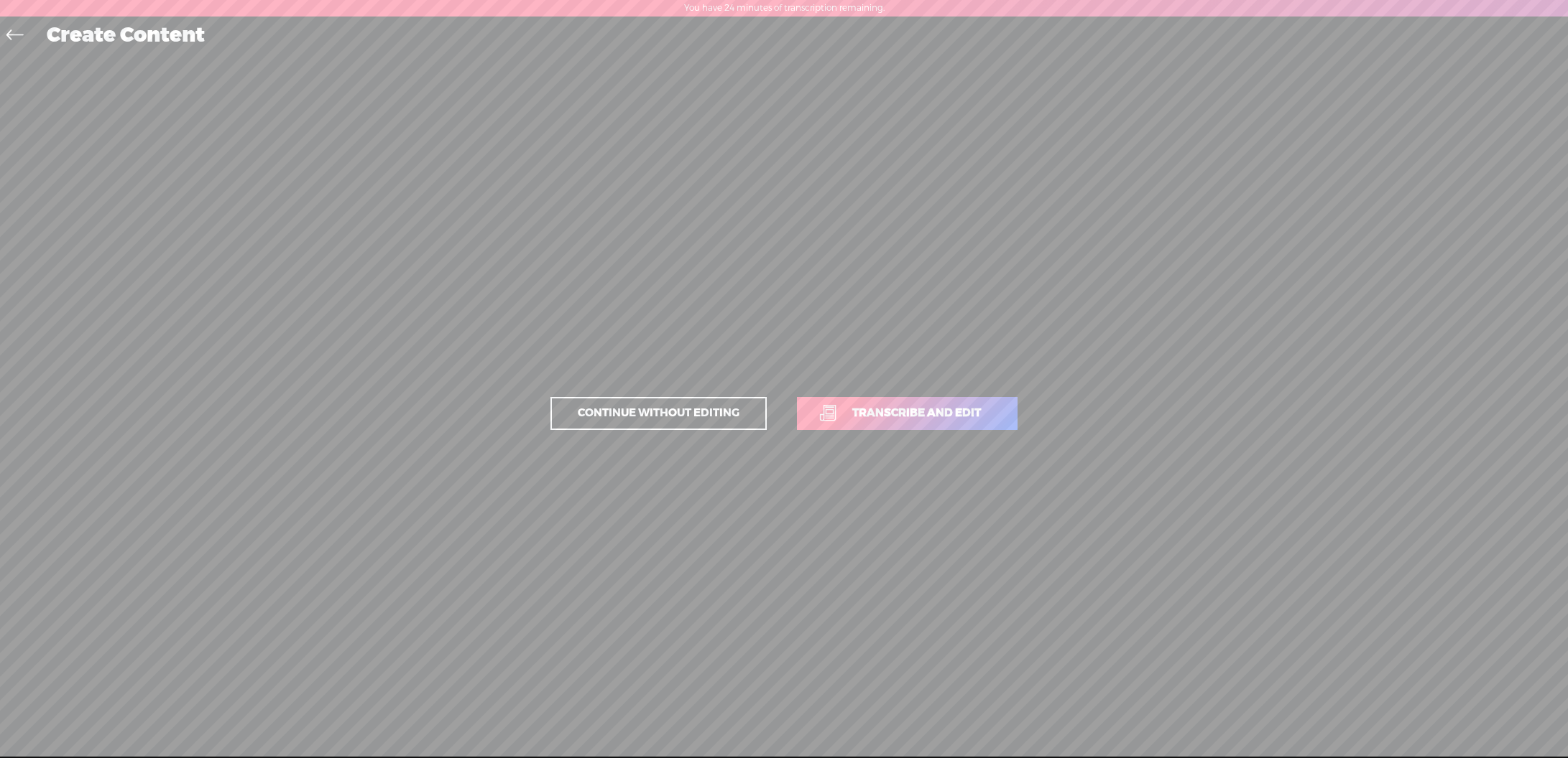
click at [943, 409] on span "Transcribe and edit" at bounding box center [916, 413] width 159 height 17
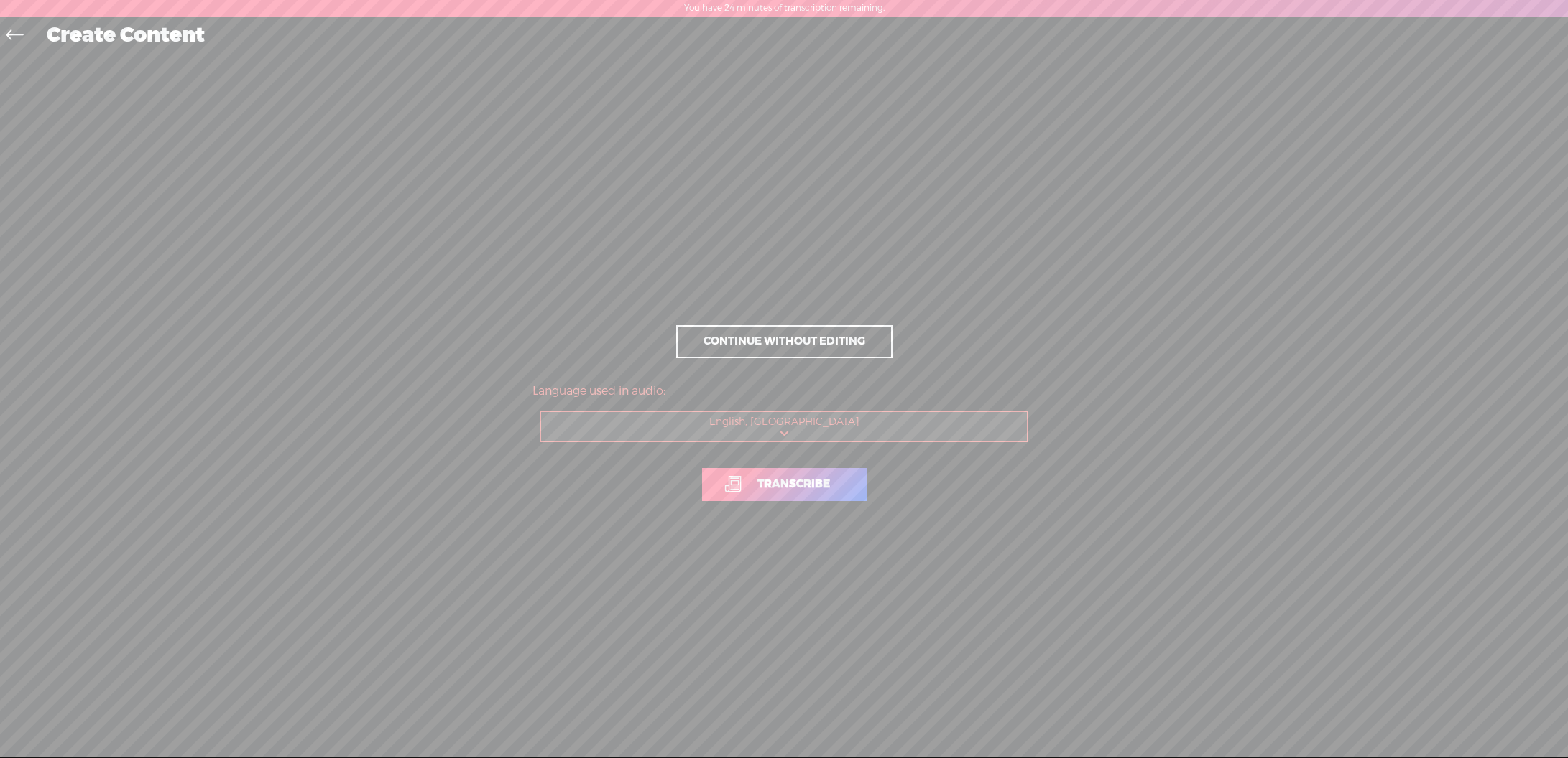
click at [828, 486] on span "Transcribe" at bounding box center [794, 484] width 103 height 17
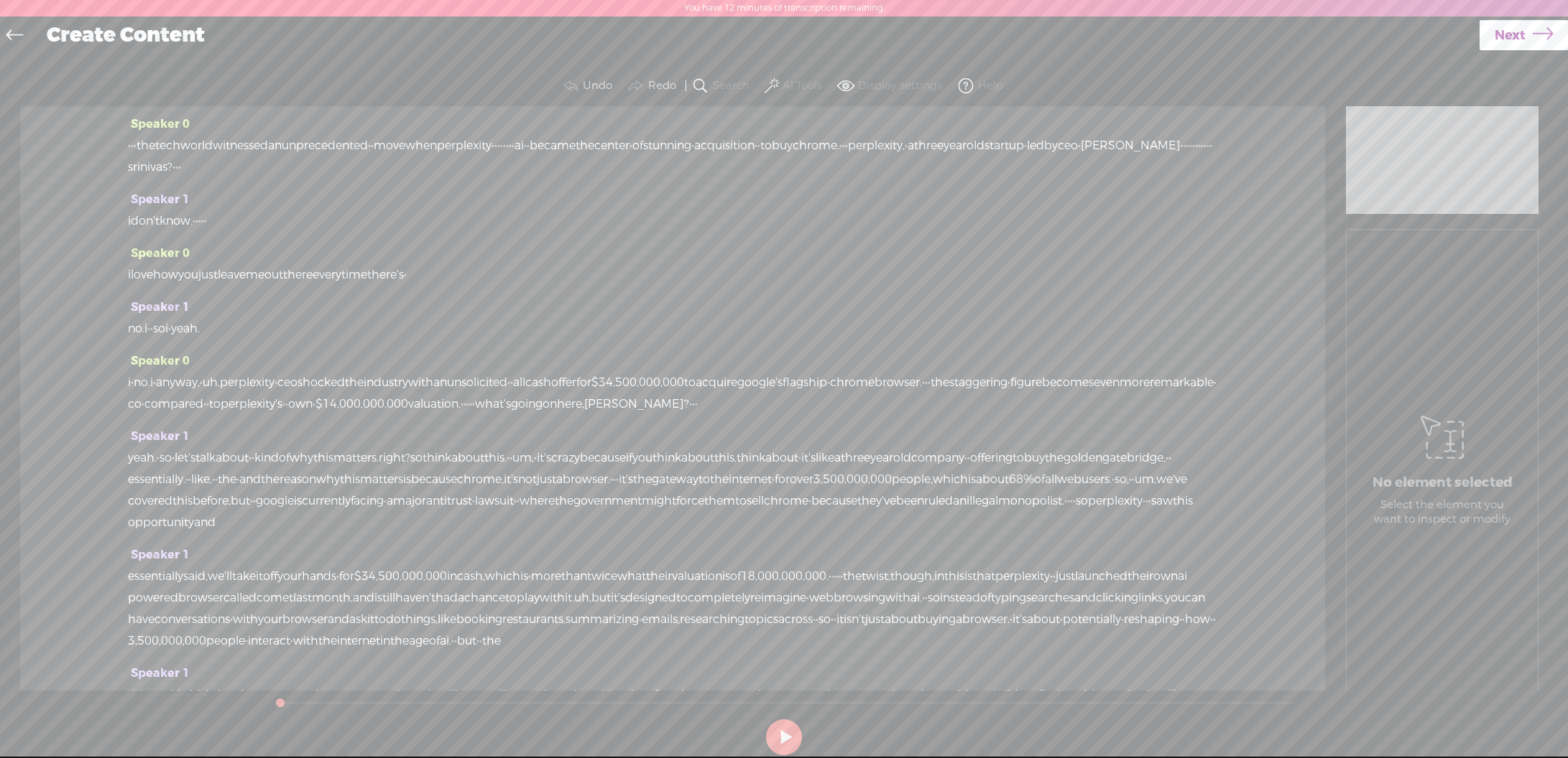
drag, startPoint x: 611, startPoint y: 146, endPoint x: 655, endPoint y: 144, distance: 44.0
click at [655, 144] on div "· · · the tech world witnessed an unprecedented · · move when perplexity · · · …" at bounding box center [672, 156] width 1089 height 43
drag, startPoint x: 444, startPoint y: 165, endPoint x: 495, endPoint y: 166, distance: 51.0
click at [495, 166] on div "· · · the tech world witnessed an unprecedented · · move when perplexity · · [S…" at bounding box center [672, 156] width 1089 height 43
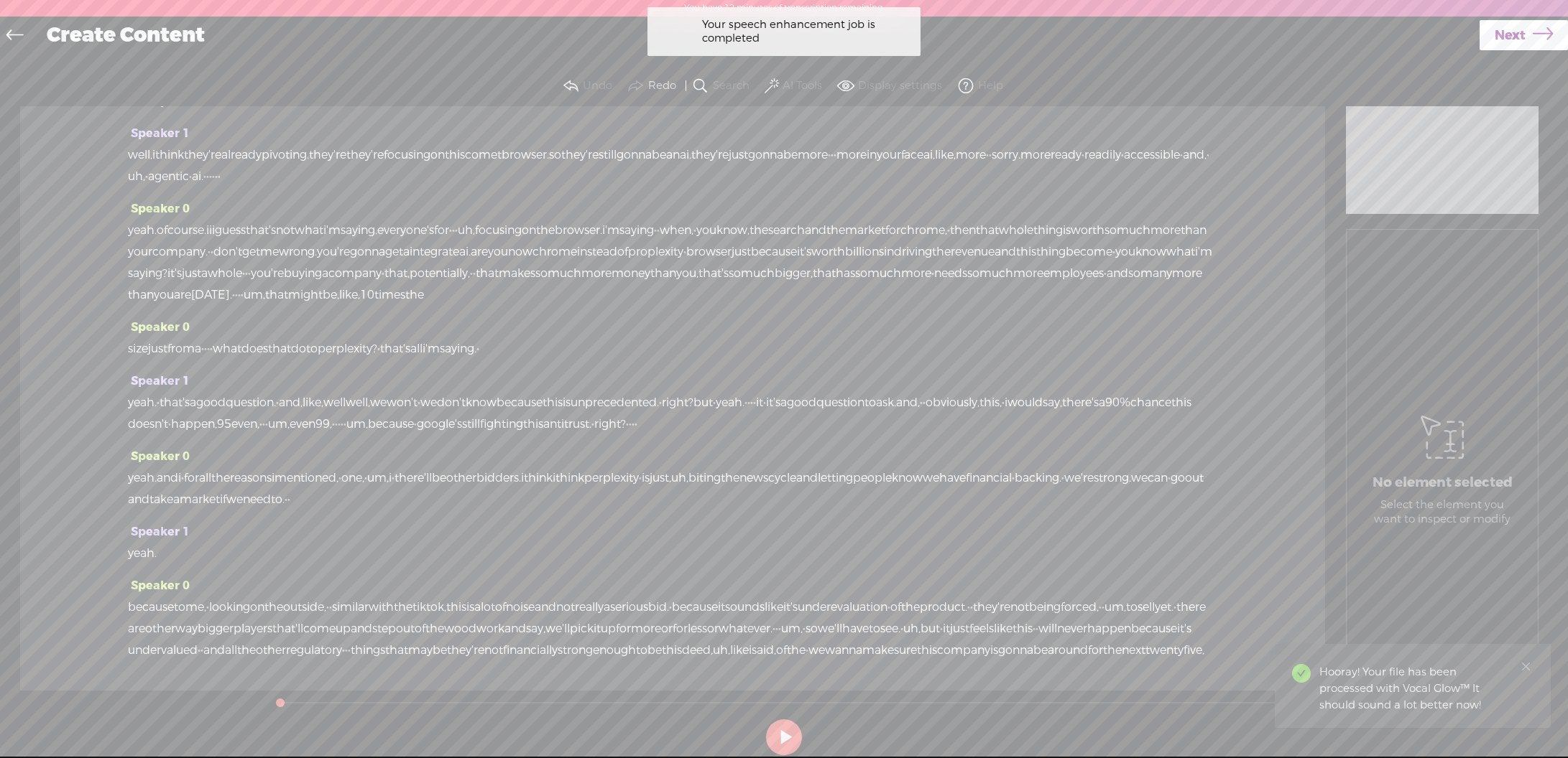
scroll to position [2520, 0]
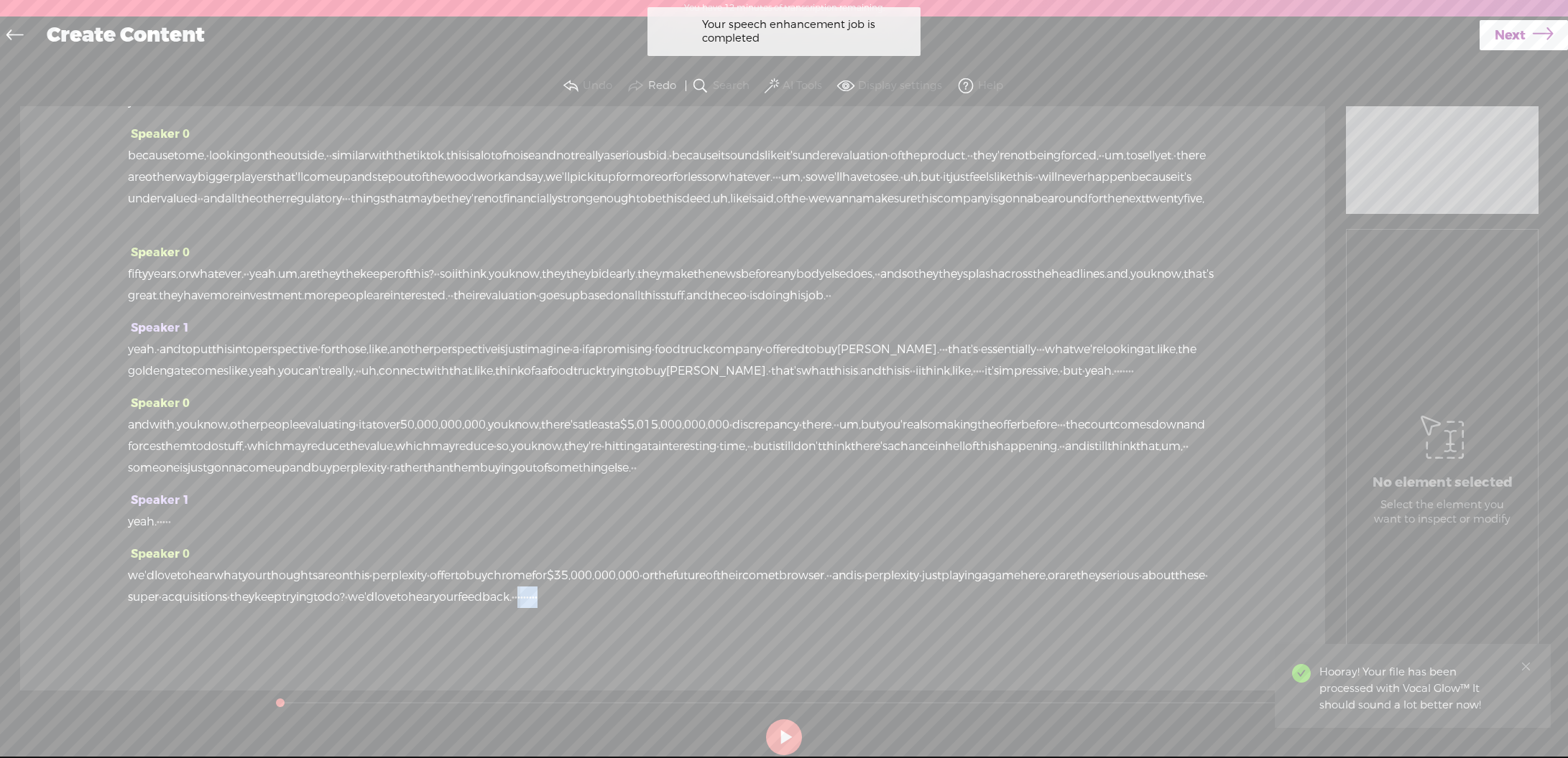
drag, startPoint x: 991, startPoint y: 599, endPoint x: 1114, endPoint y: 599, distance: 123.0
click at [1114, 599] on div "we'd love to hear what your thoughts are on this · perplexity · offer to buy ch…" at bounding box center [672, 587] width 1089 height 43
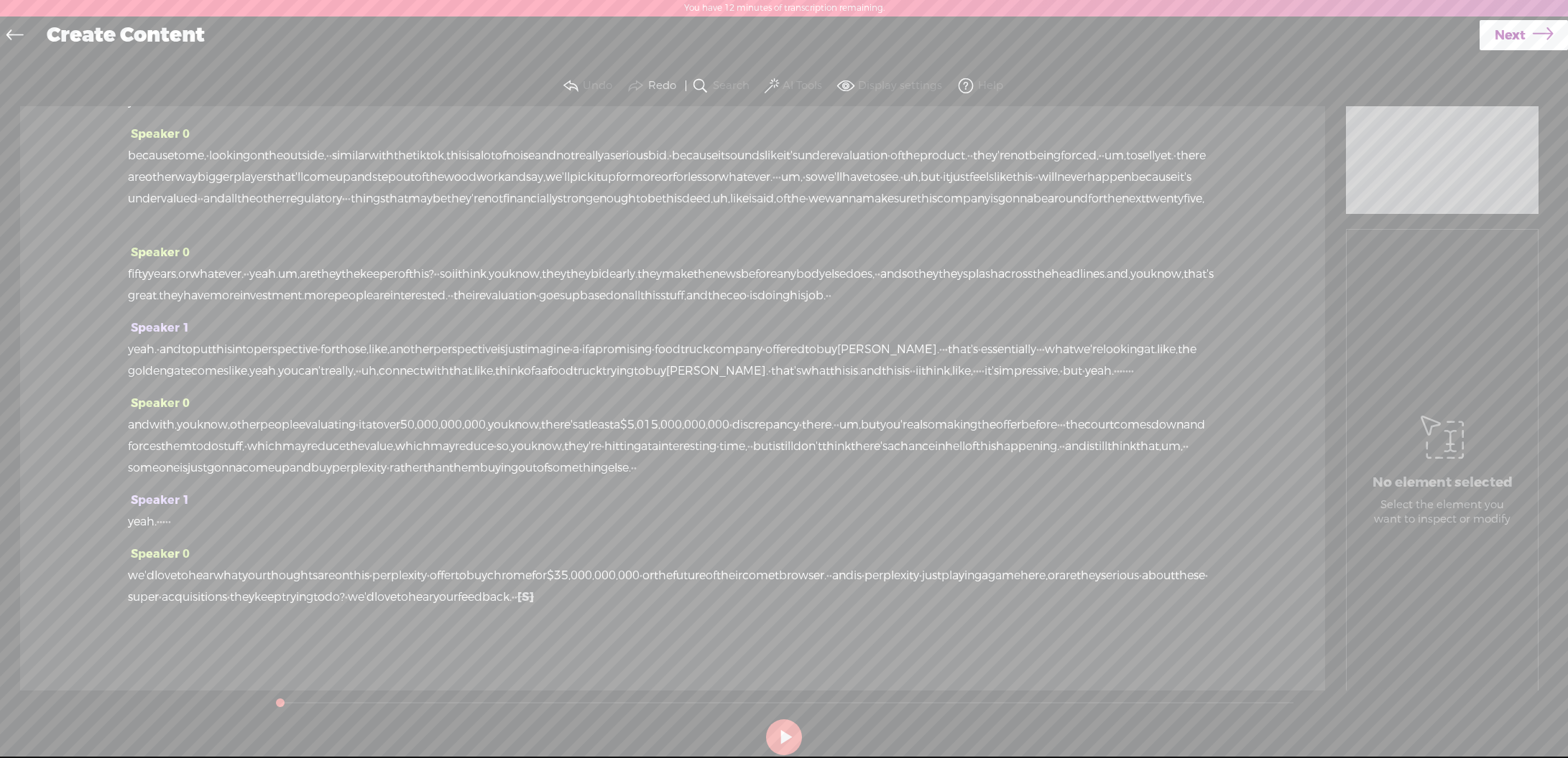
click at [770, 86] on span at bounding box center [771, 86] width 14 height 17
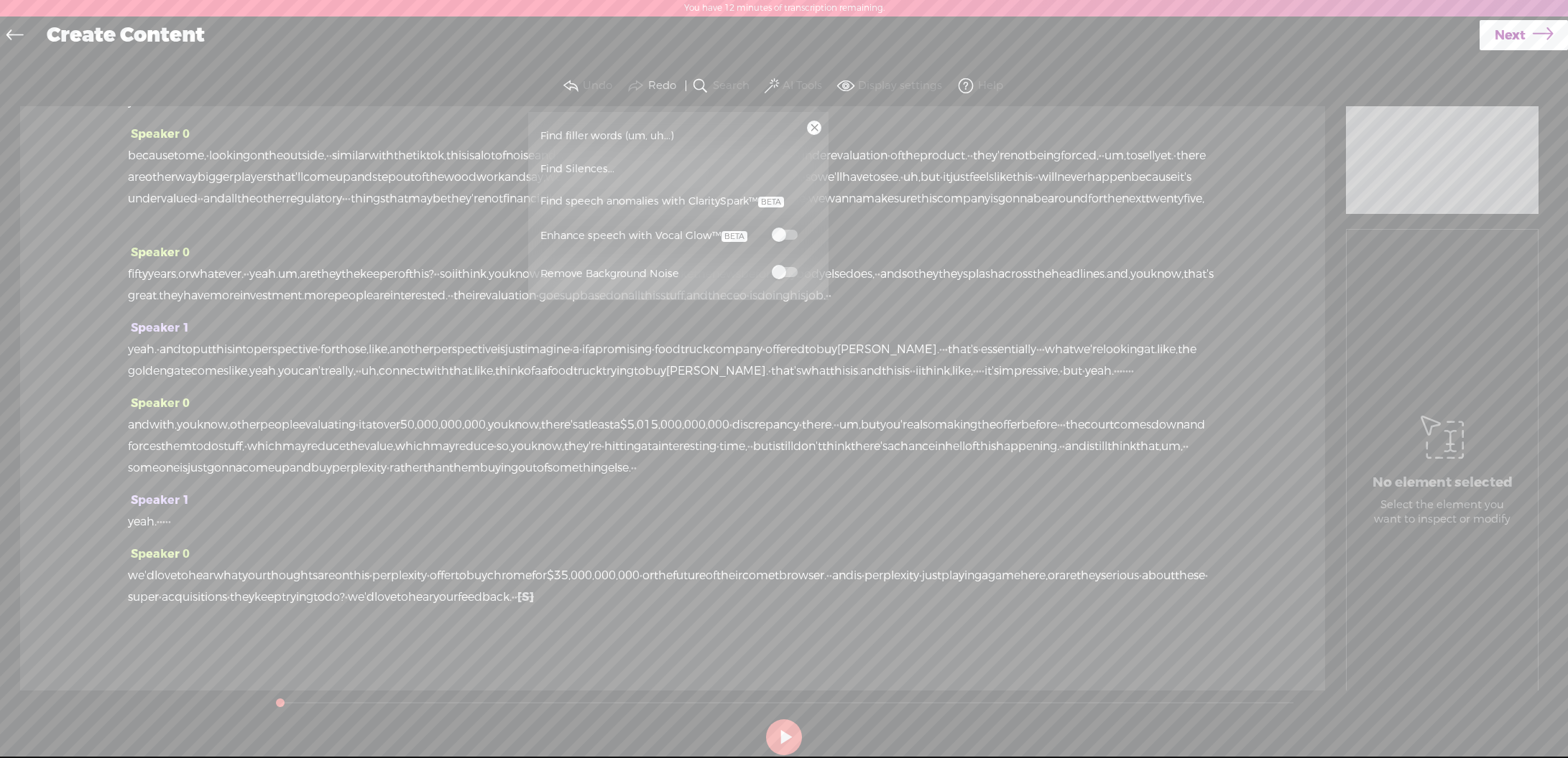
click at [785, 267] on span at bounding box center [784, 272] width 26 height 10
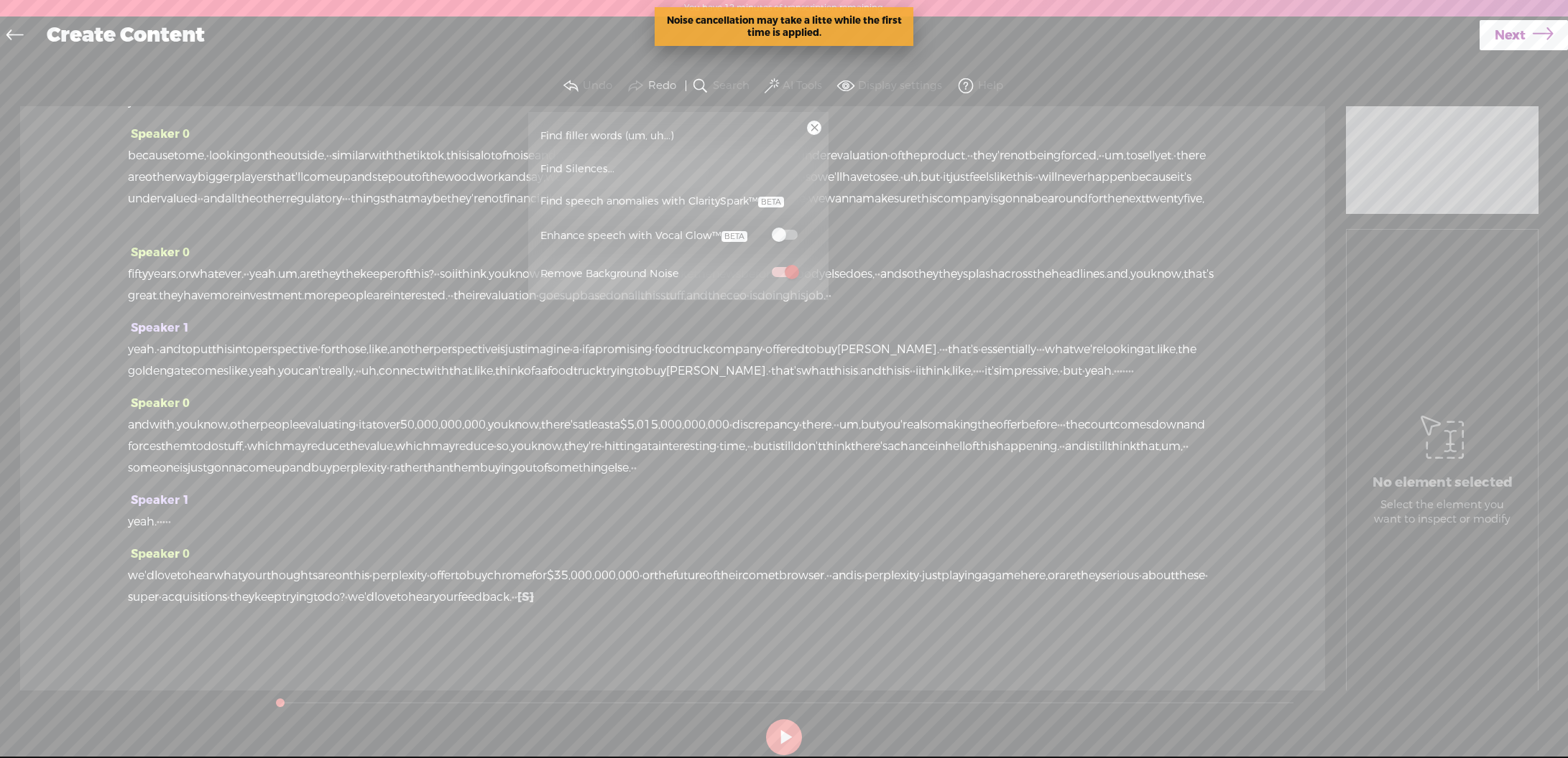
click at [591, 199] on span "Find speech anomalies with ClaritySpark™" at bounding box center [663, 202] width 254 height 33
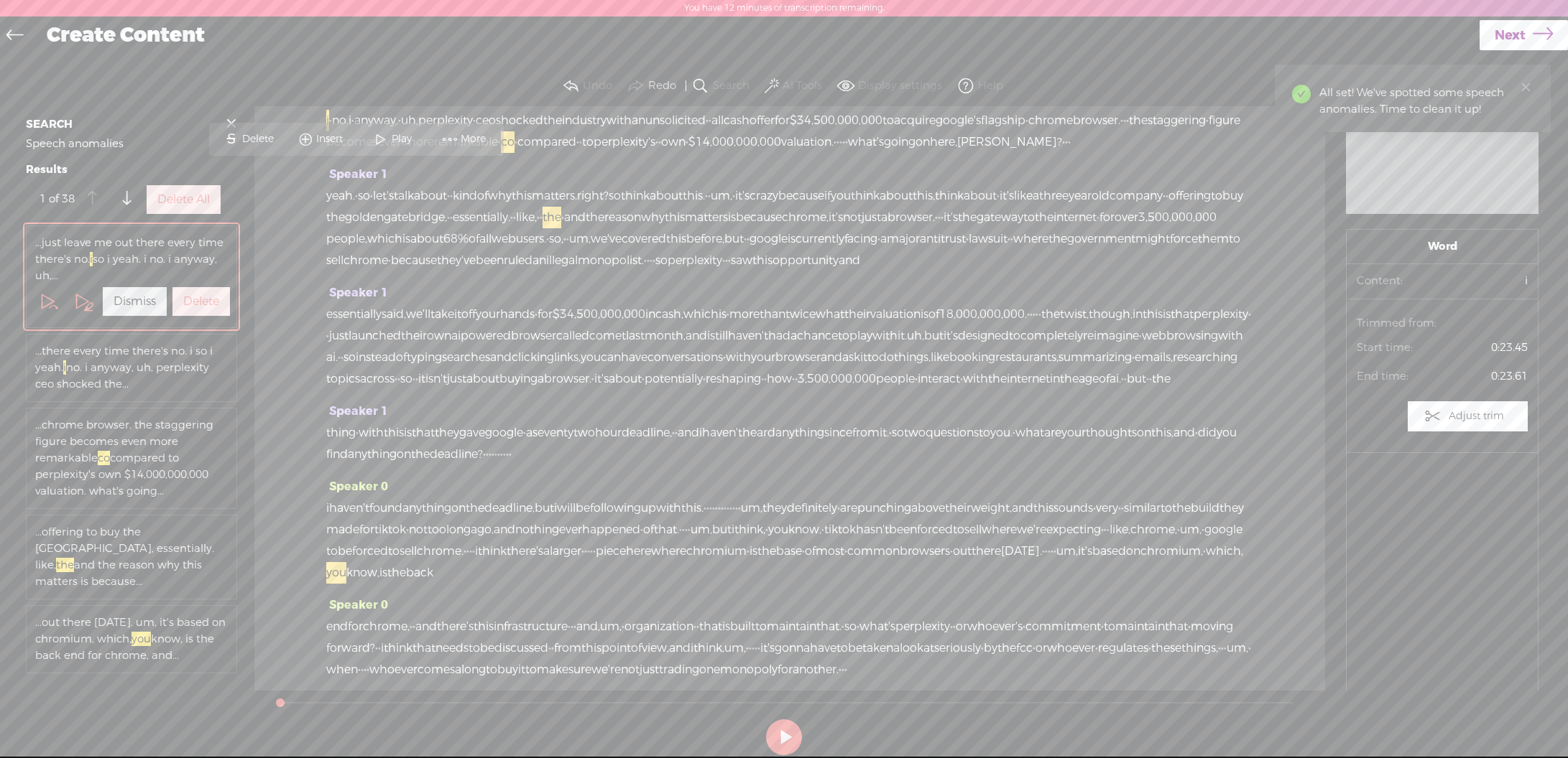
scroll to position [150, 0]
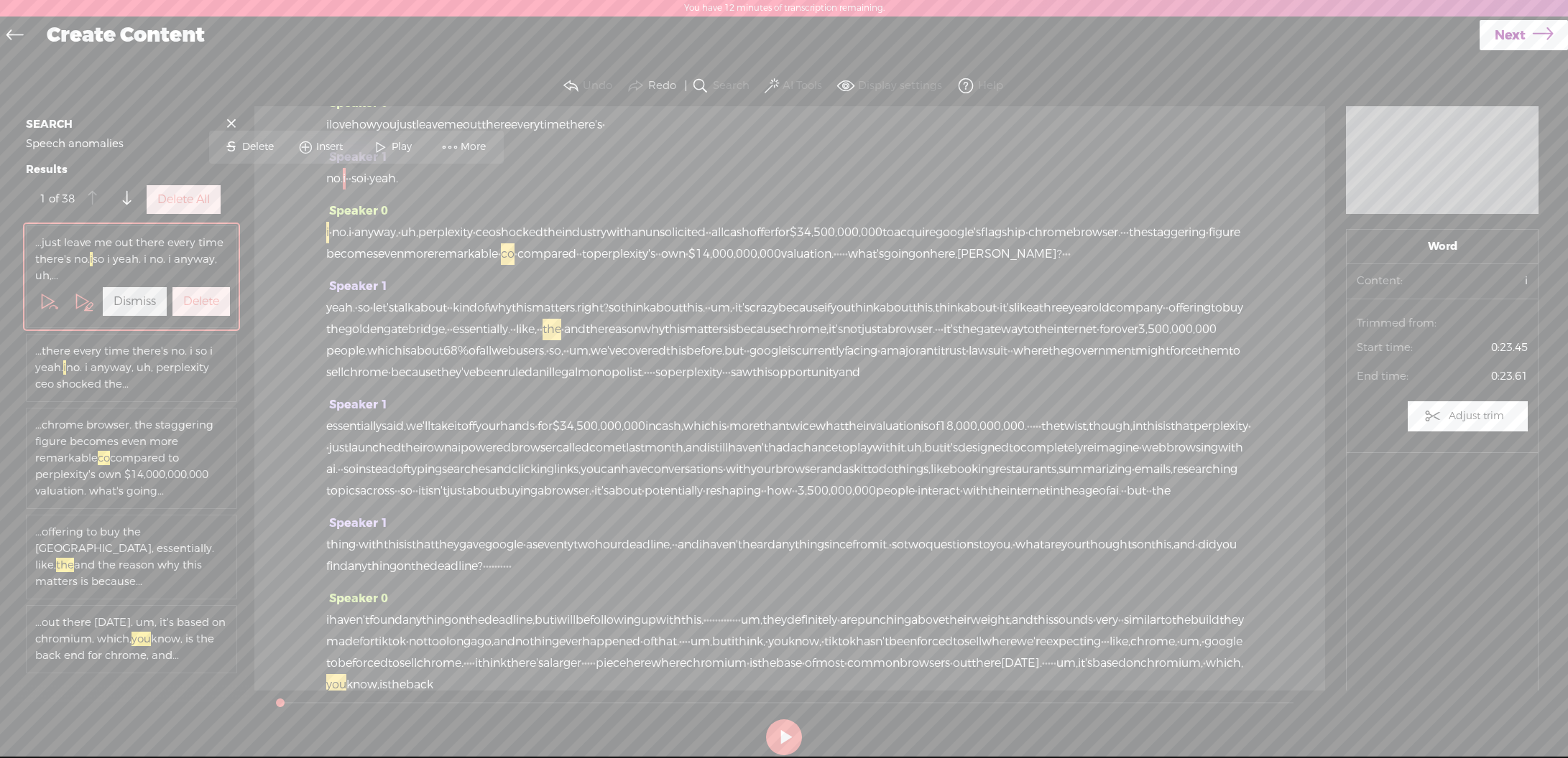
click at [164, 208] on label "Delete All" at bounding box center [183, 200] width 53 height 15
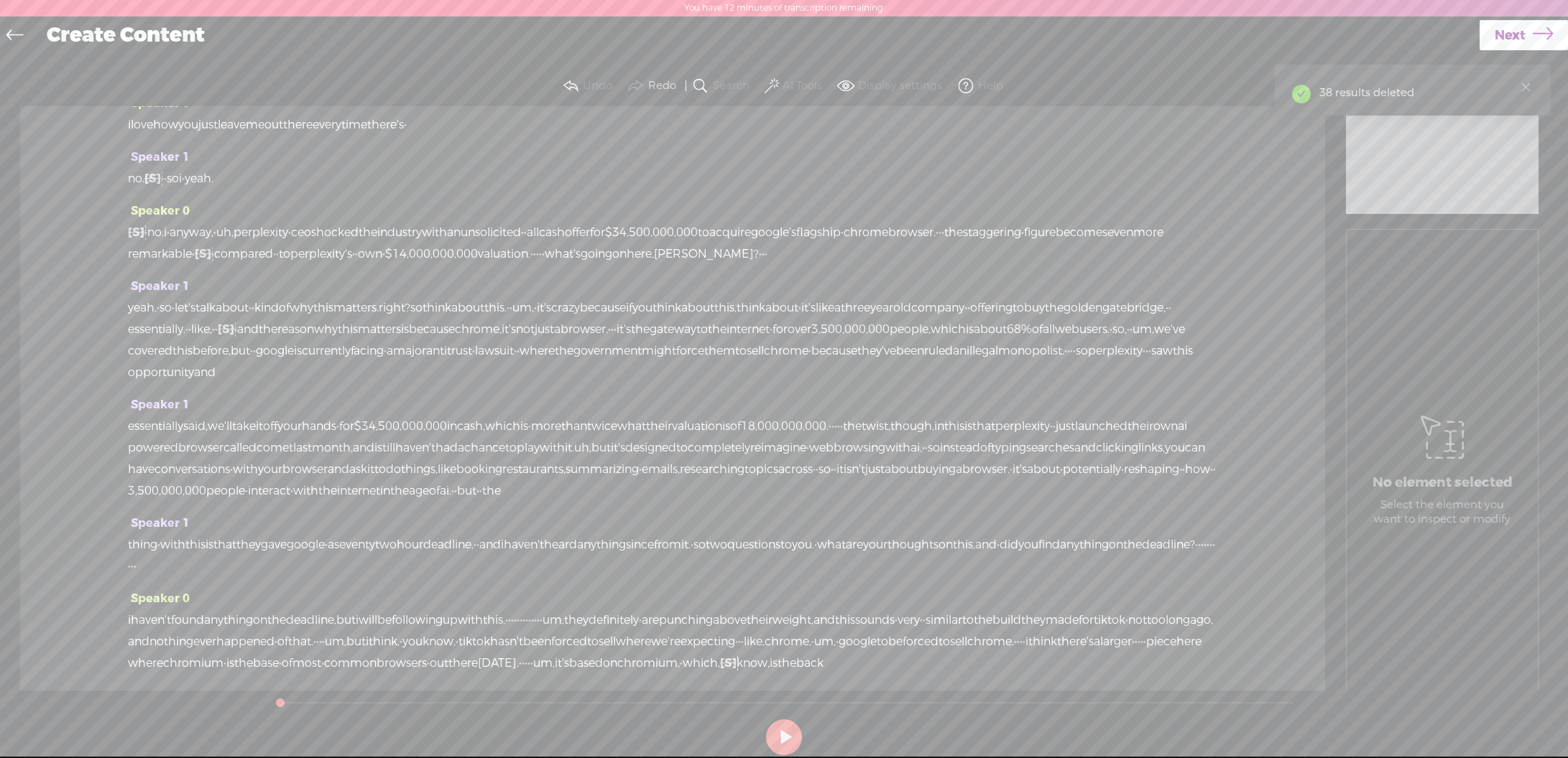
click at [774, 80] on span at bounding box center [771, 86] width 14 height 17
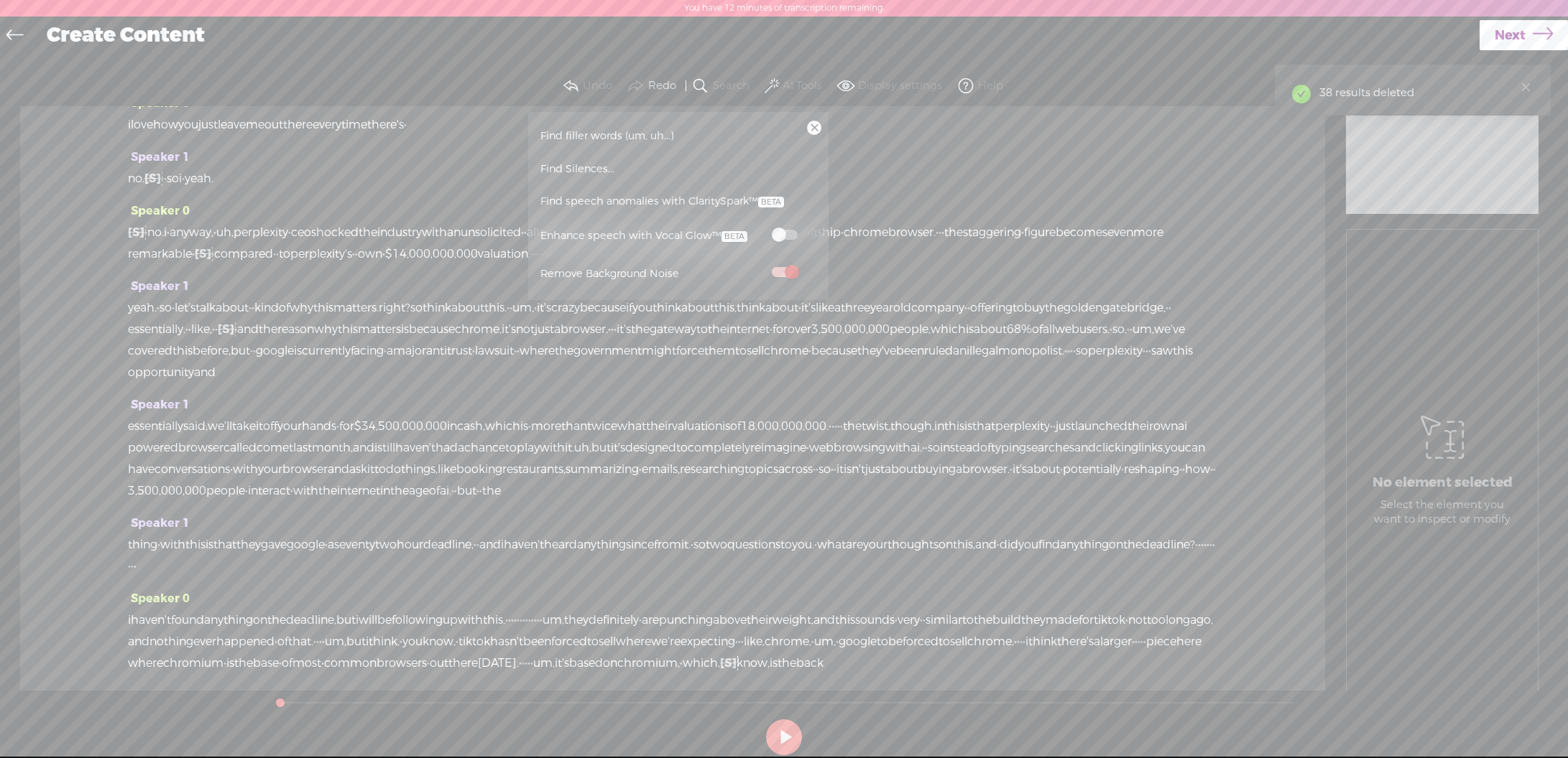
click at [563, 135] on span "Find filler words (um, uh...)" at bounding box center [607, 135] width 143 height 32
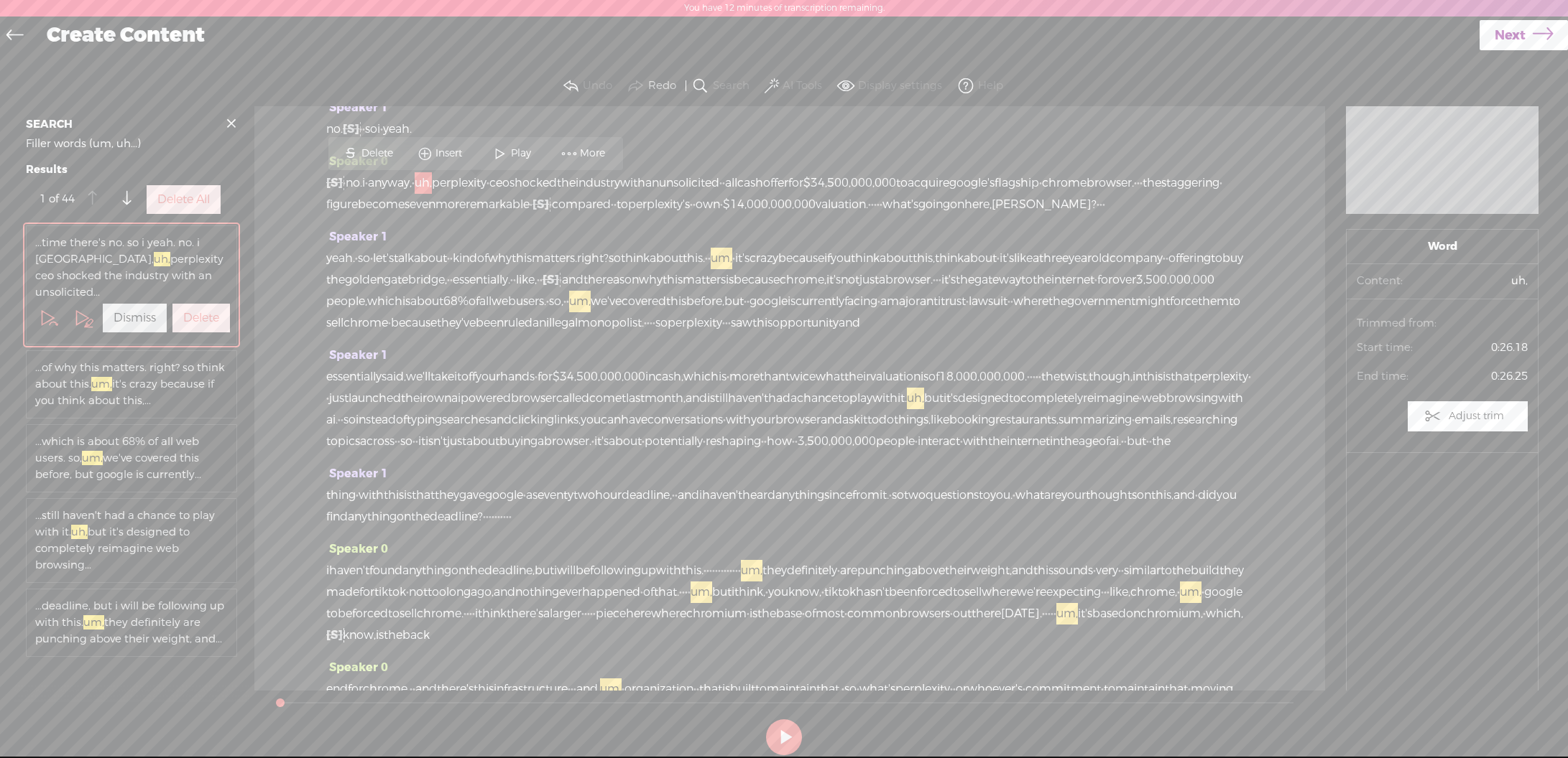
scroll to position [204, 0]
click at [176, 208] on label "Delete All" at bounding box center [183, 200] width 53 height 15
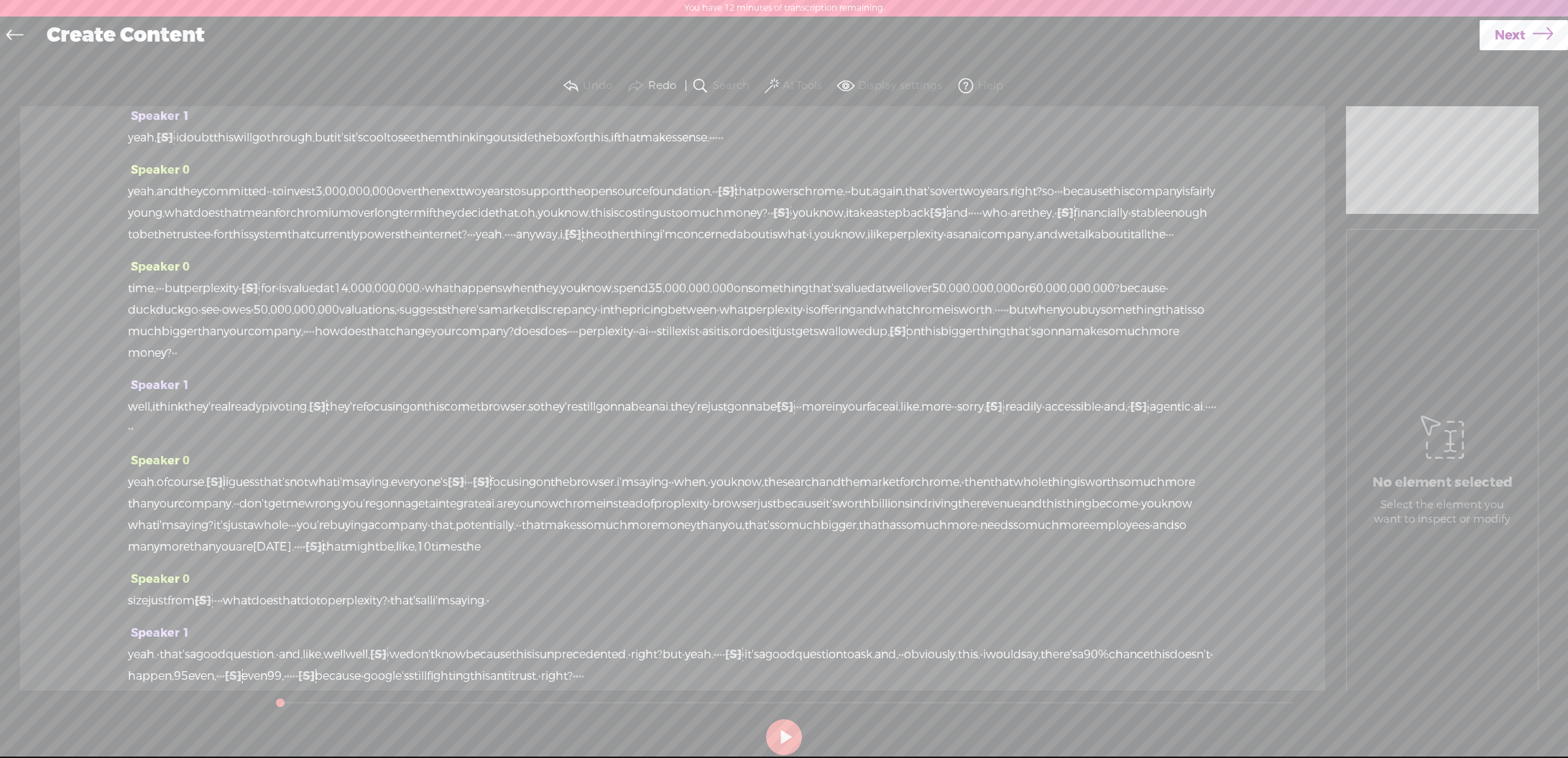
scroll to position [0, 0]
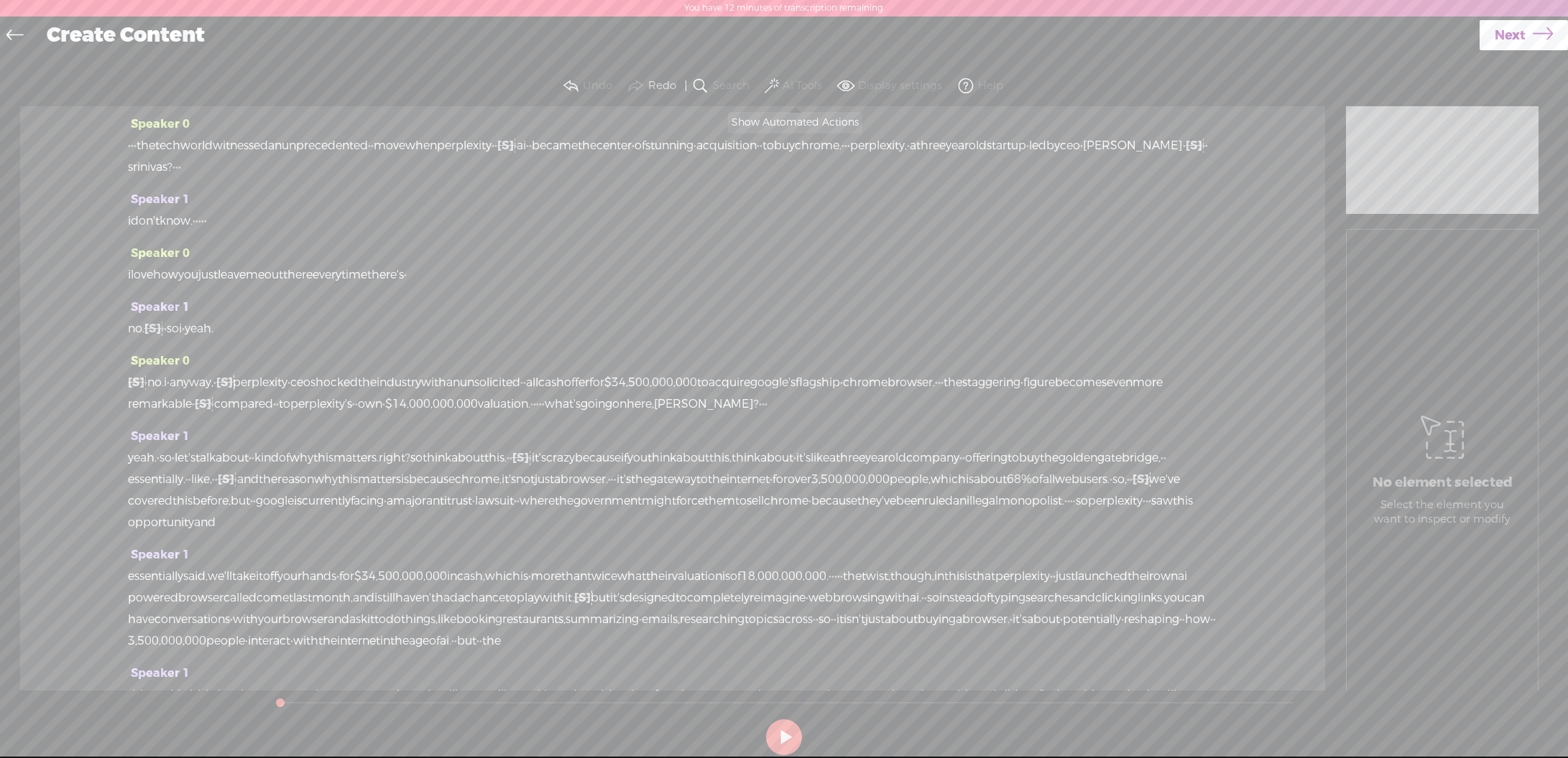
click at [777, 88] on span at bounding box center [771, 86] width 14 height 17
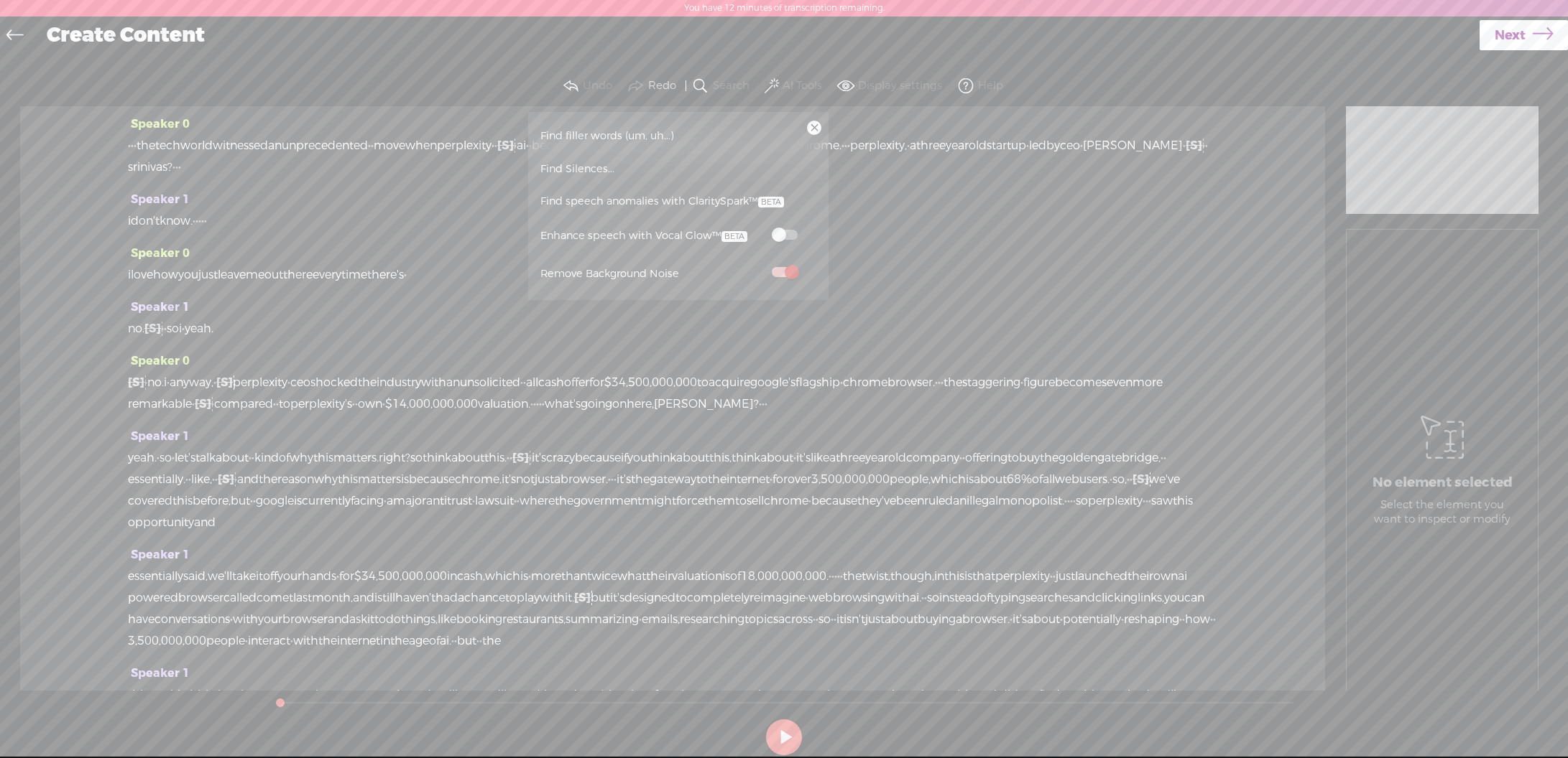
click at [784, 231] on span at bounding box center [784, 235] width 26 height 10
click at [1131, 45] on div "Create Content" at bounding box center [758, 36] width 1443 height 37
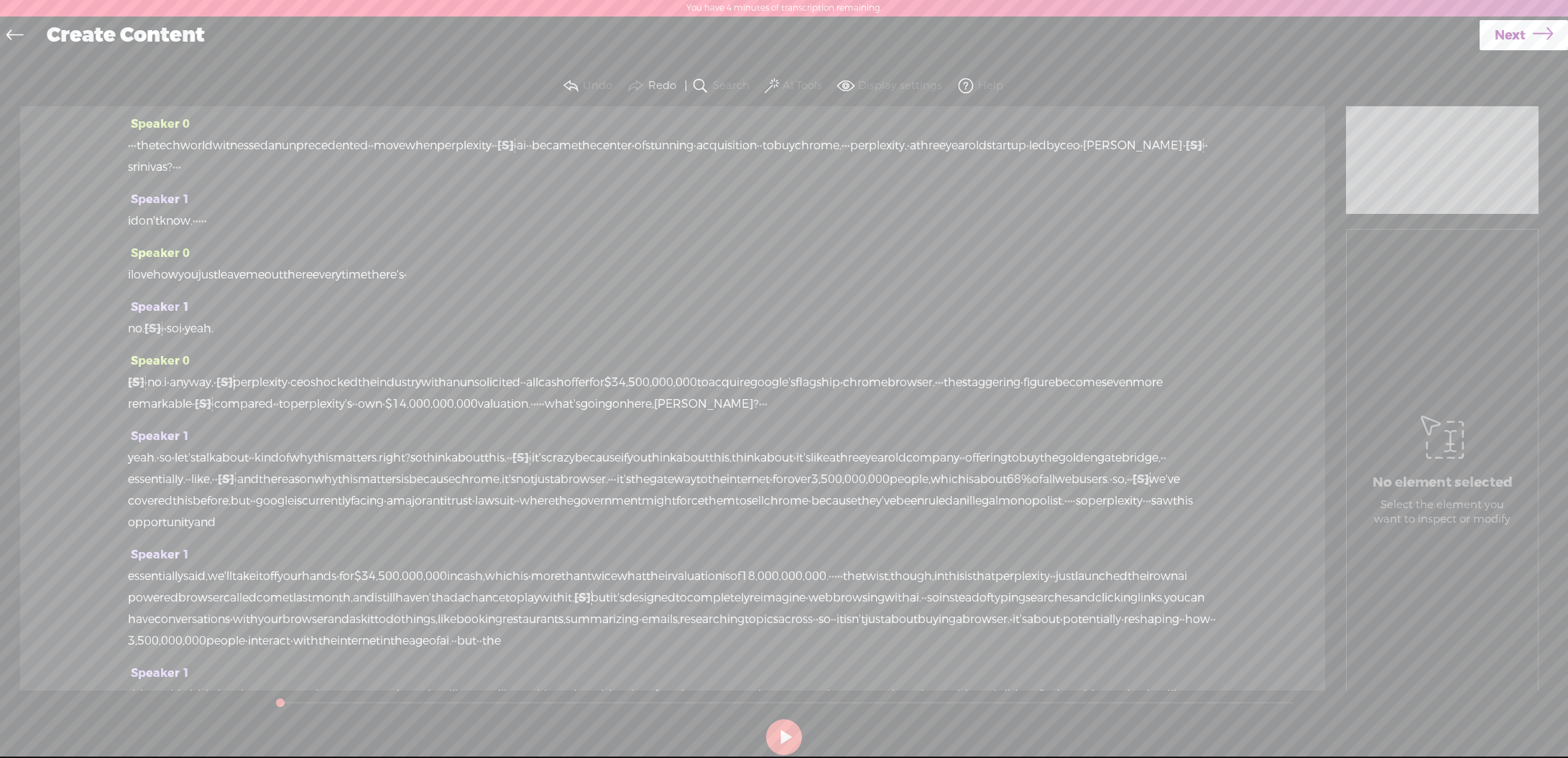
click at [1533, 32] on icon at bounding box center [1543, 35] width 20 height 37
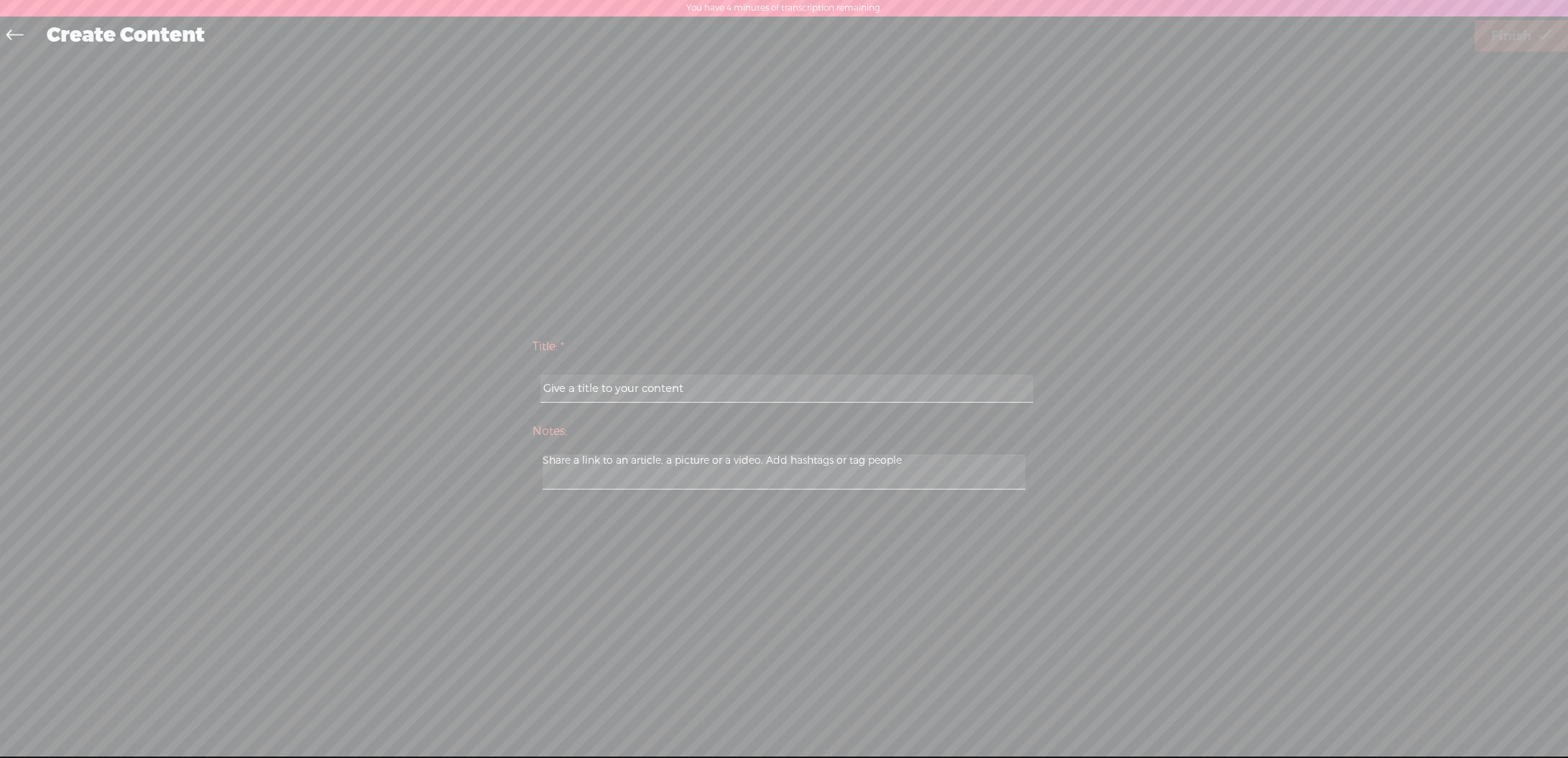
click at [696, 391] on input "text" at bounding box center [787, 388] width 492 height 28
paste input "Perplexity AI Chrome"
type input "Perplexity AI Chrome"
click at [1531, 34] on link "Finish" at bounding box center [1521, 36] width 94 height 32
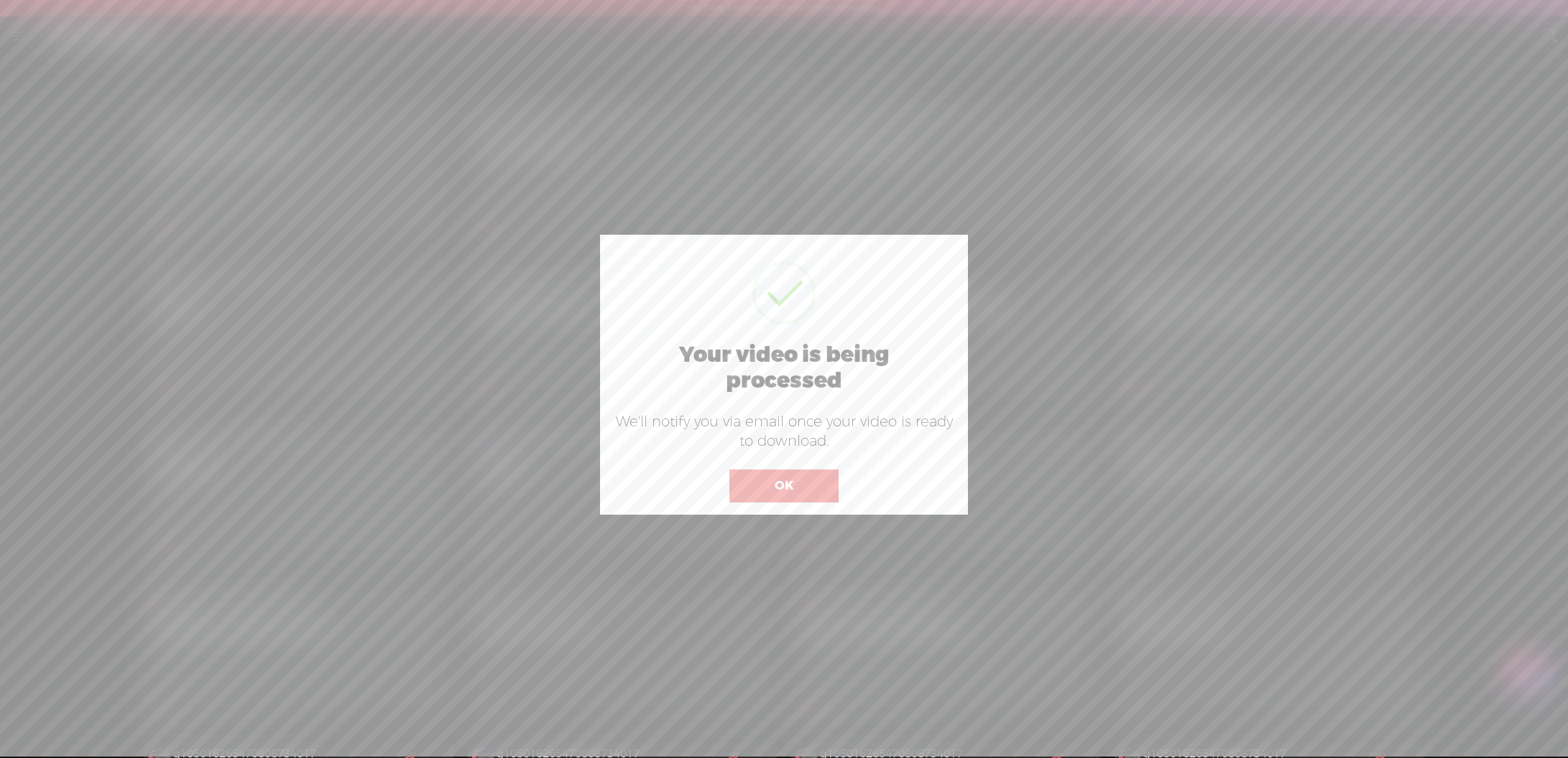
click at [766, 477] on button "OK" at bounding box center [784, 486] width 109 height 33
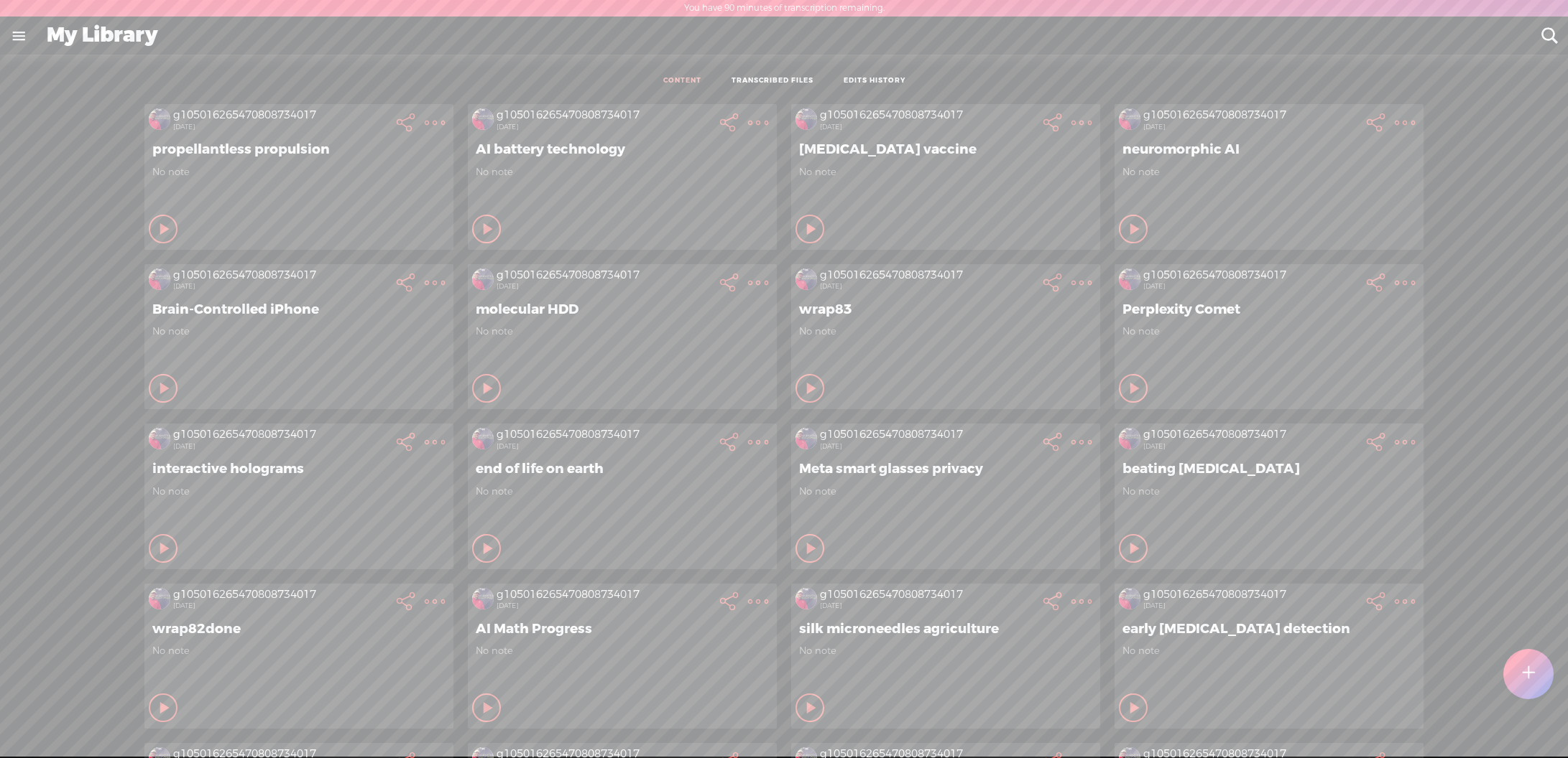
click at [1528, 677] on t at bounding box center [1528, 674] width 12 height 32
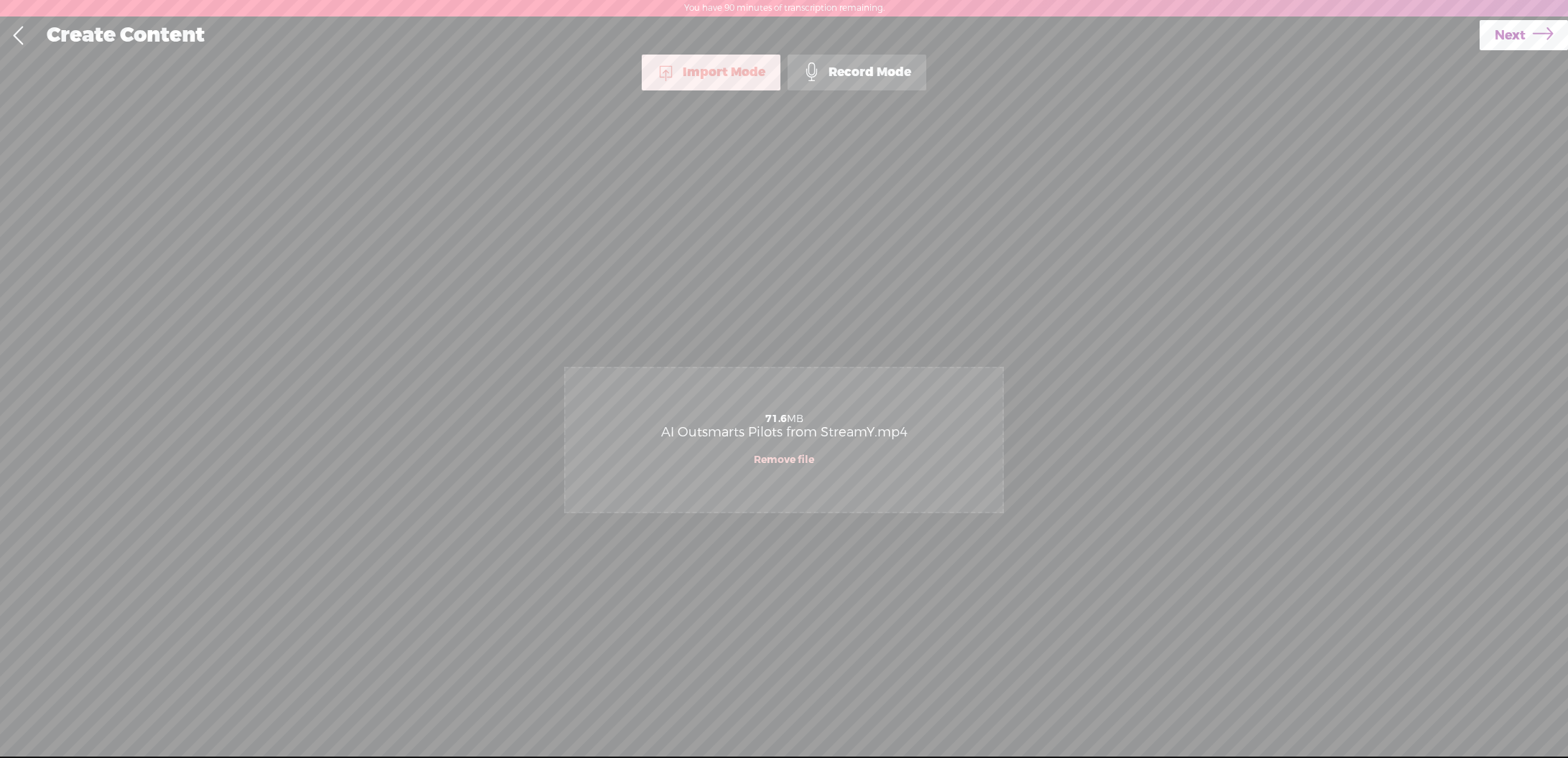
click at [1533, 33] on icon at bounding box center [1543, 35] width 20 height 37
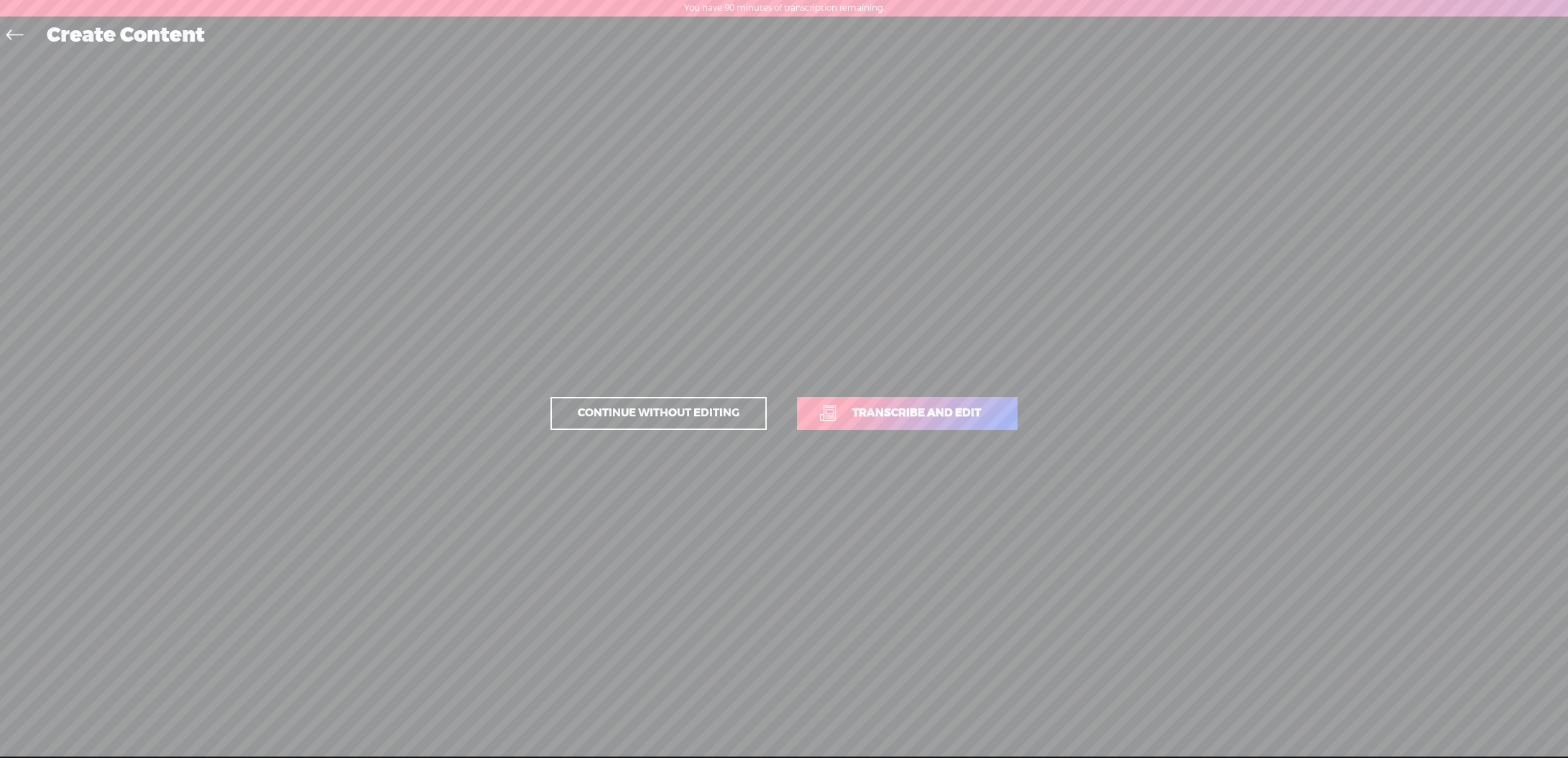
click at [962, 405] on span "Transcribe and edit" at bounding box center [916, 413] width 159 height 17
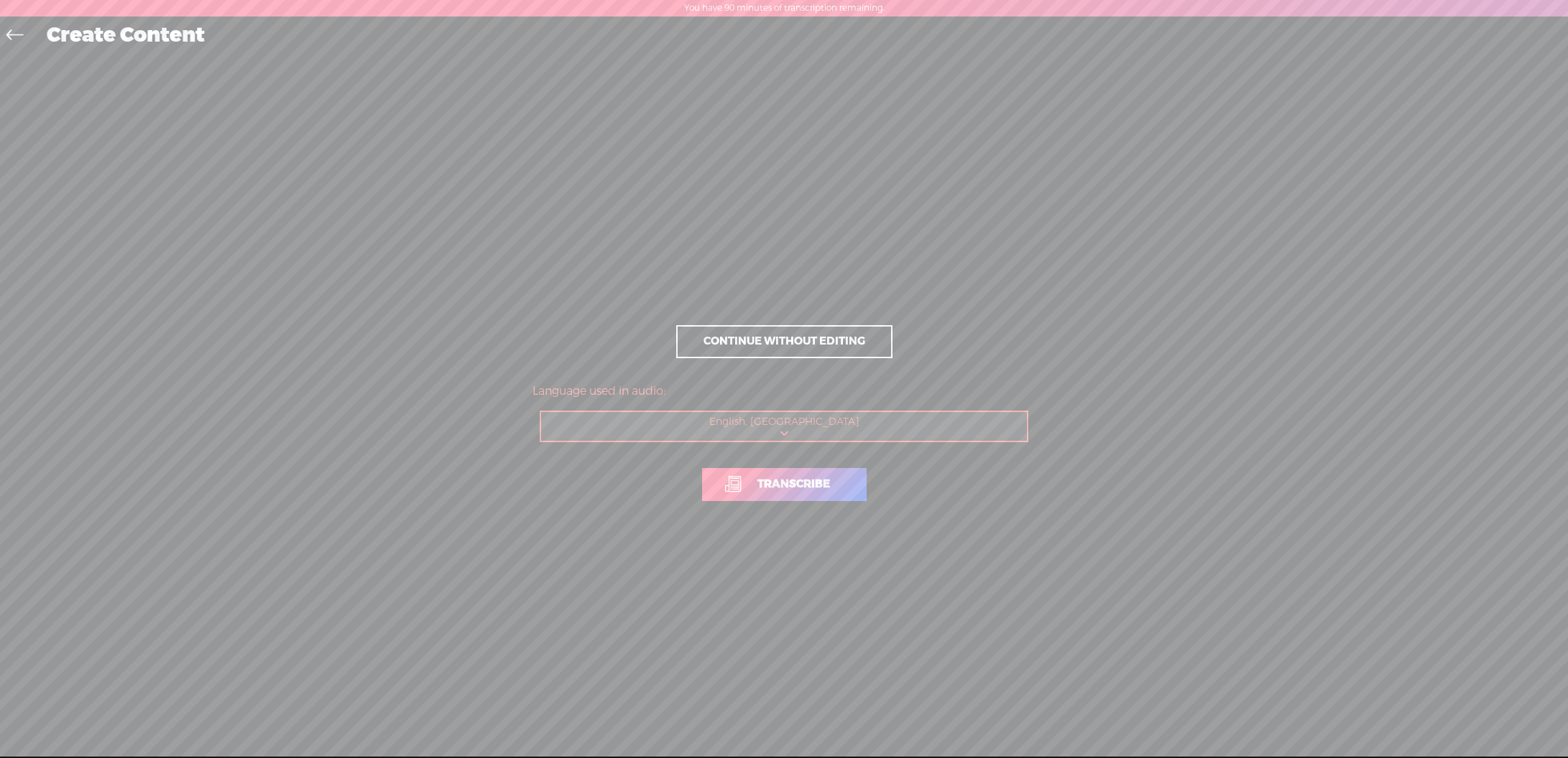
click at [821, 488] on span "Transcribe" at bounding box center [794, 484] width 103 height 17
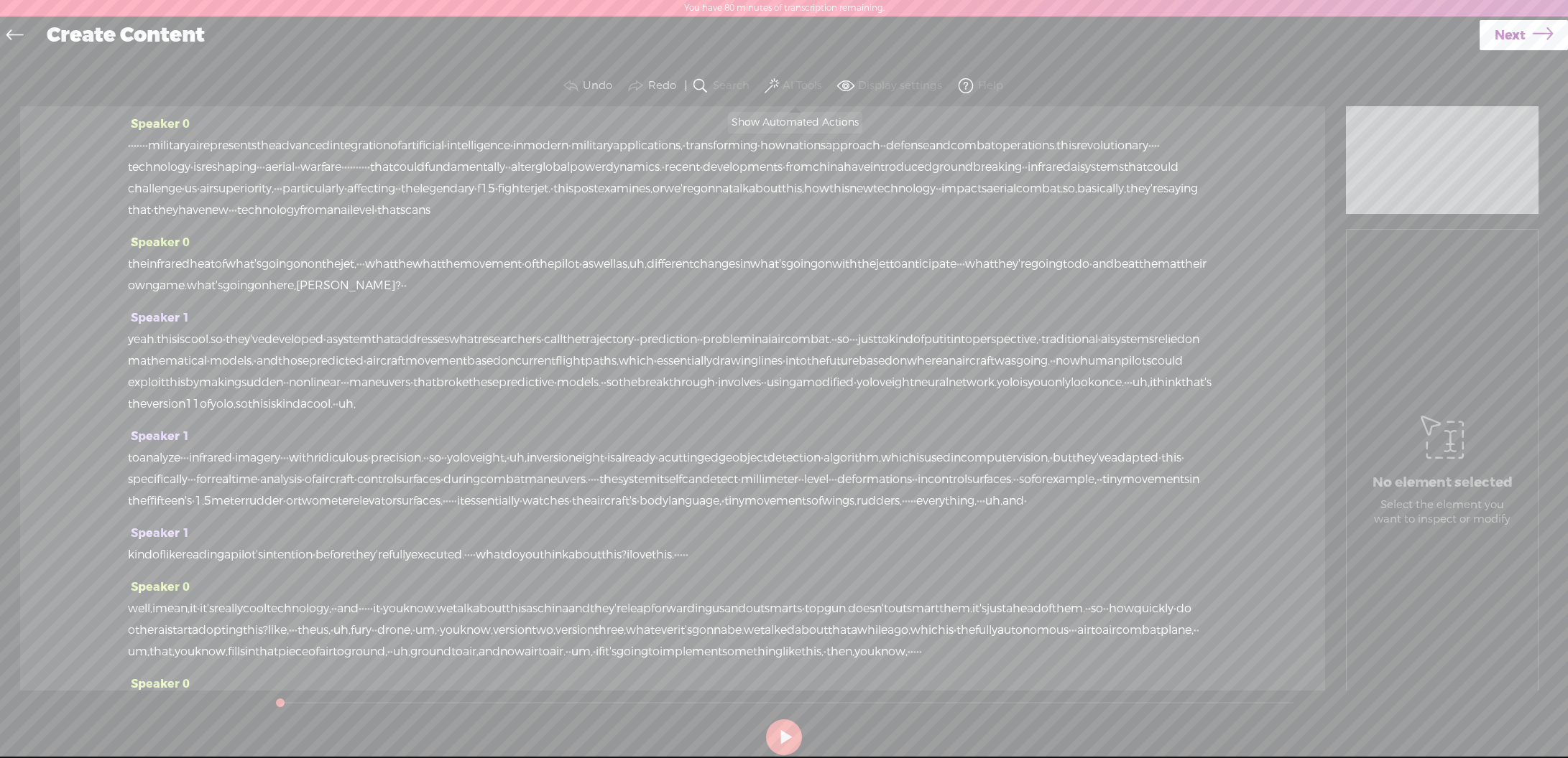
click at [779, 80] on button "AI Tools" at bounding box center [794, 86] width 67 height 29
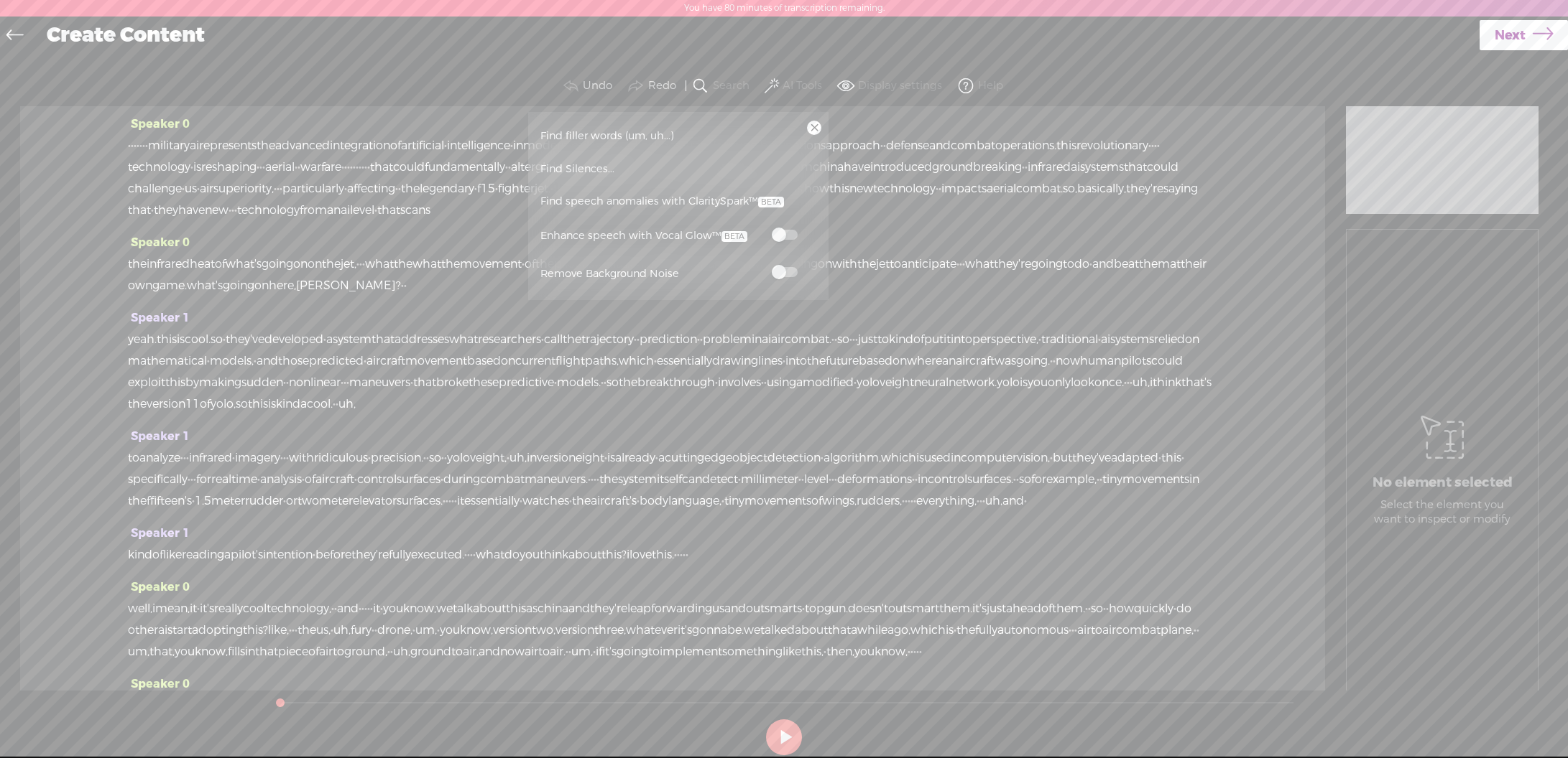
click at [787, 270] on span at bounding box center [784, 272] width 26 height 10
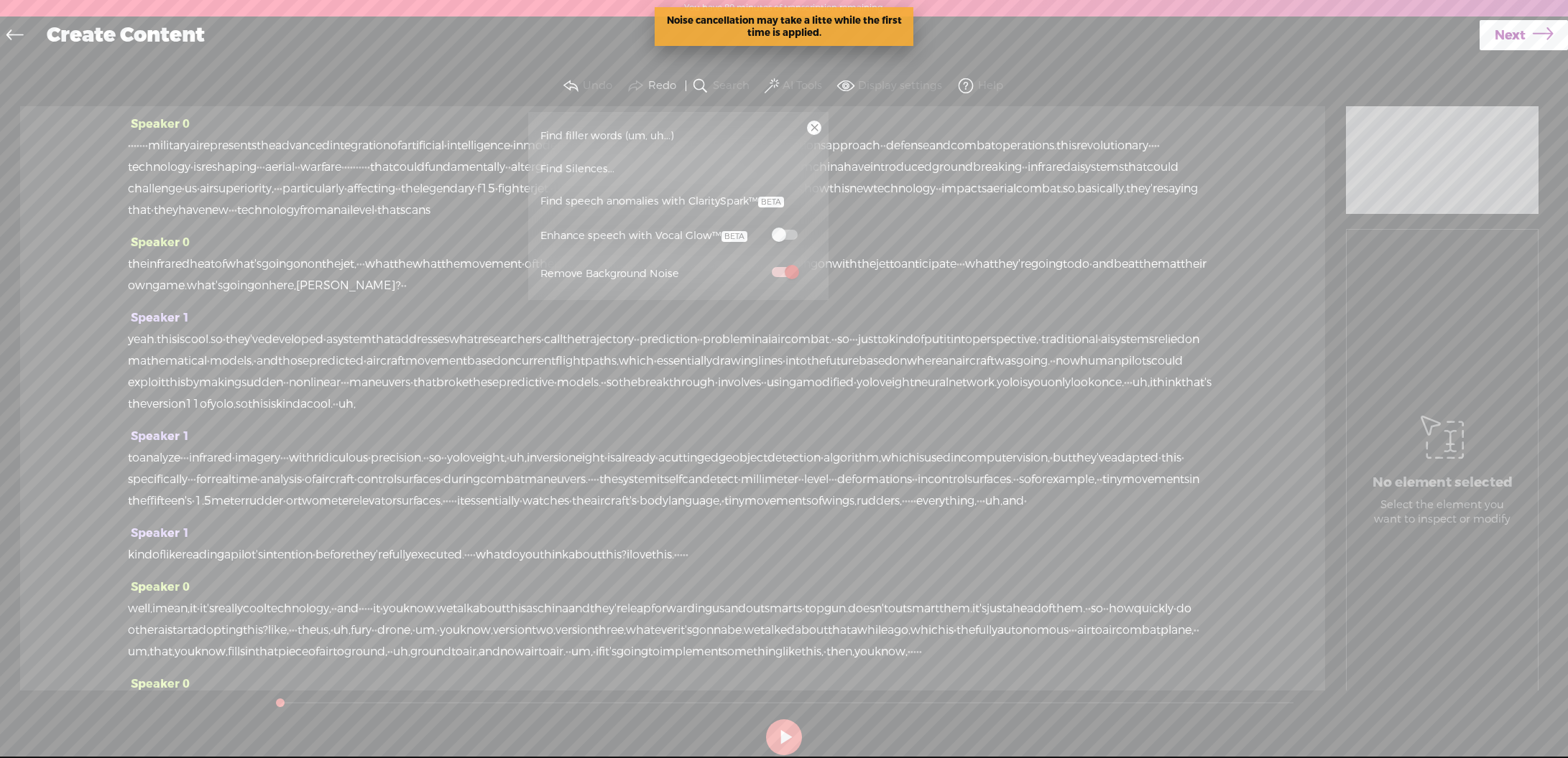
click at [661, 196] on span "Find speech anomalies with ClaritySpark™" at bounding box center [663, 202] width 254 height 33
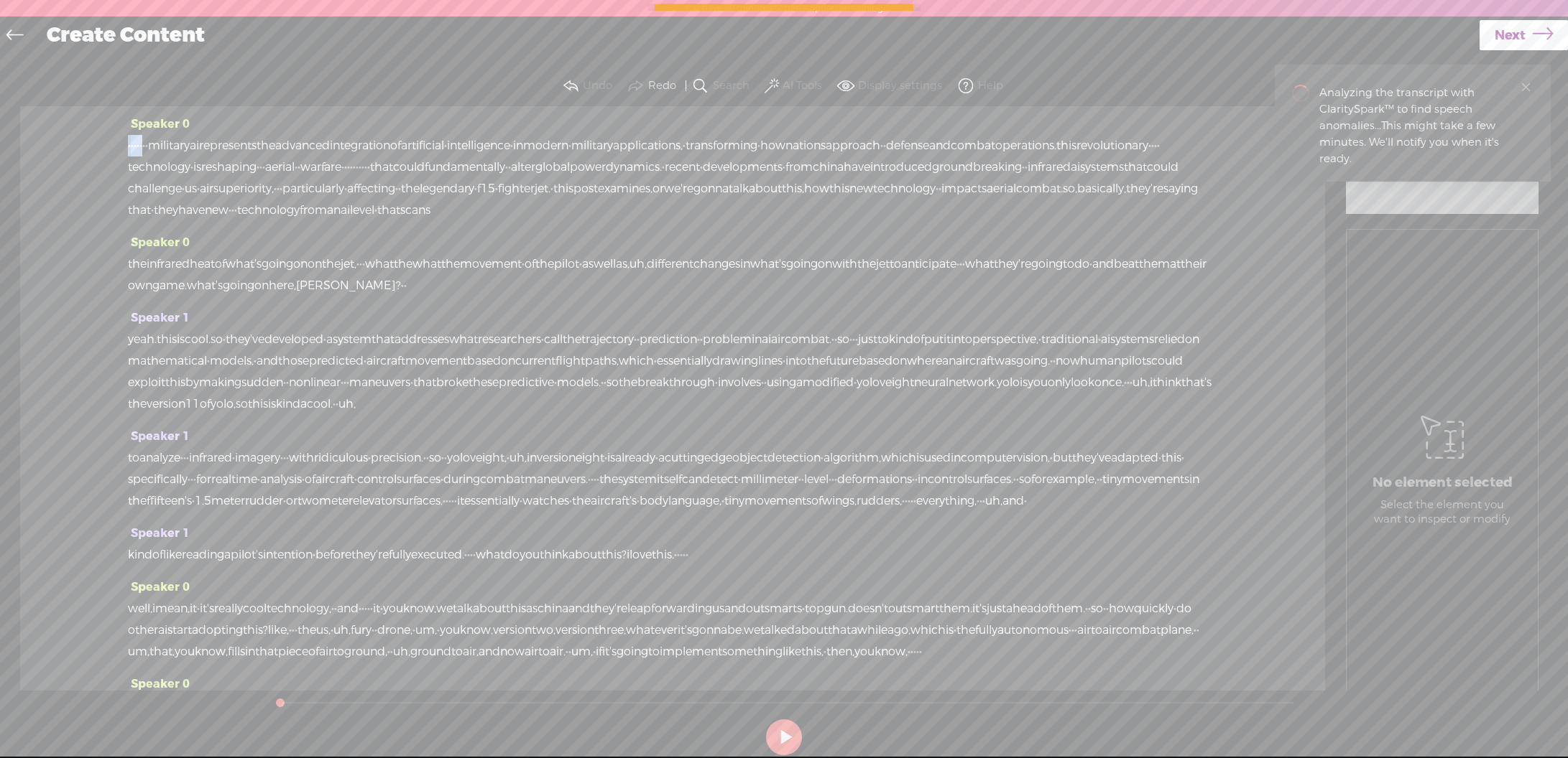
drag, startPoint x: 172, startPoint y: 143, endPoint x: 105, endPoint y: 139, distance: 67.1
click at [107, 141] on div "Speaker 0 · · · · · · · · military ai represents the advanced integration of ar…" at bounding box center [673, 398] width 1305 height 584
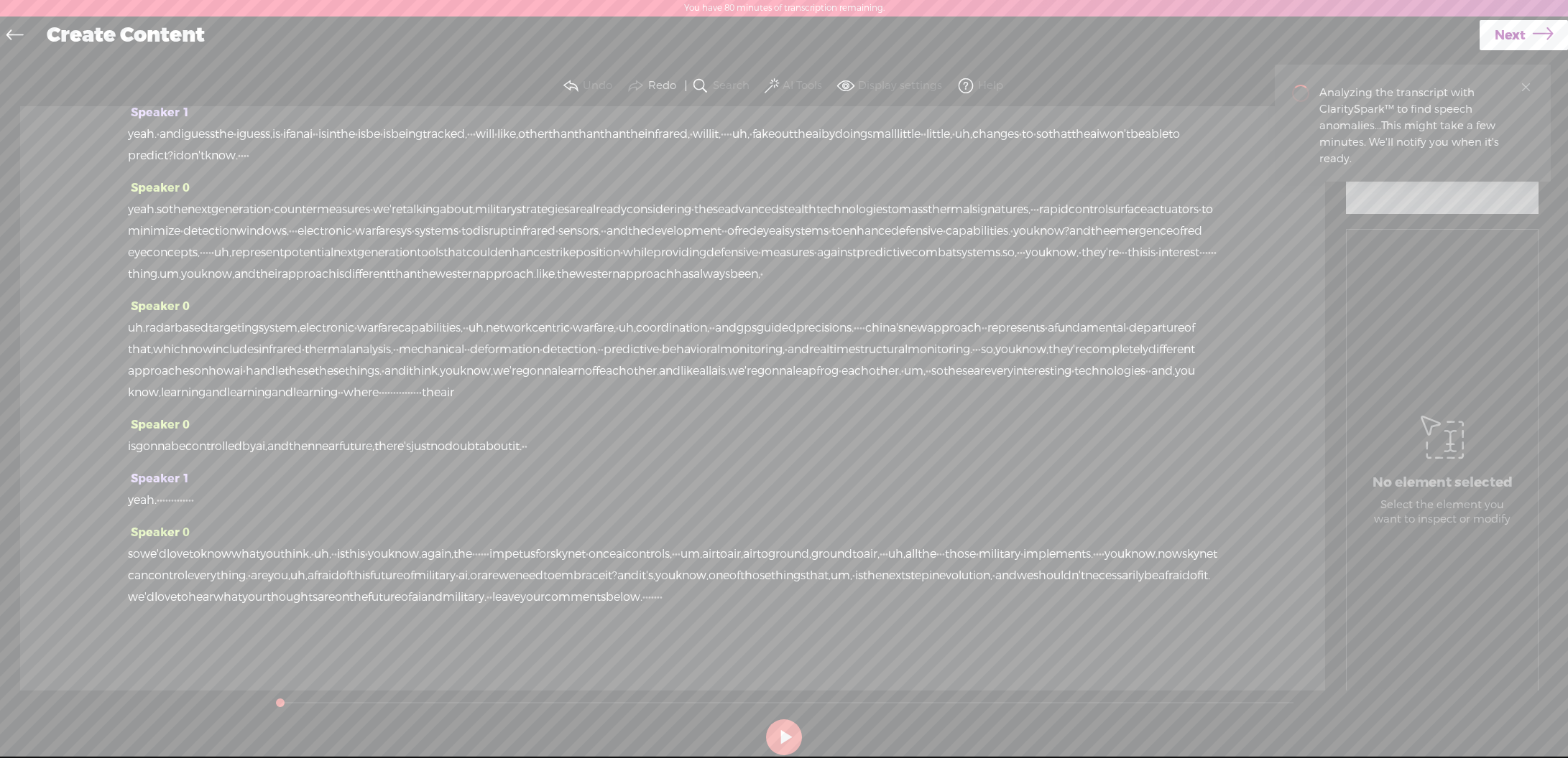
scroll to position [1577, 0]
drag, startPoint x: 663, startPoint y: 601, endPoint x: 724, endPoint y: 609, distance: 61.5
click at [724, 609] on div "Speaker 0 so we'd love to know what you think. · uh, · · is this · you know, ag…" at bounding box center [672, 571] width 1089 height 97
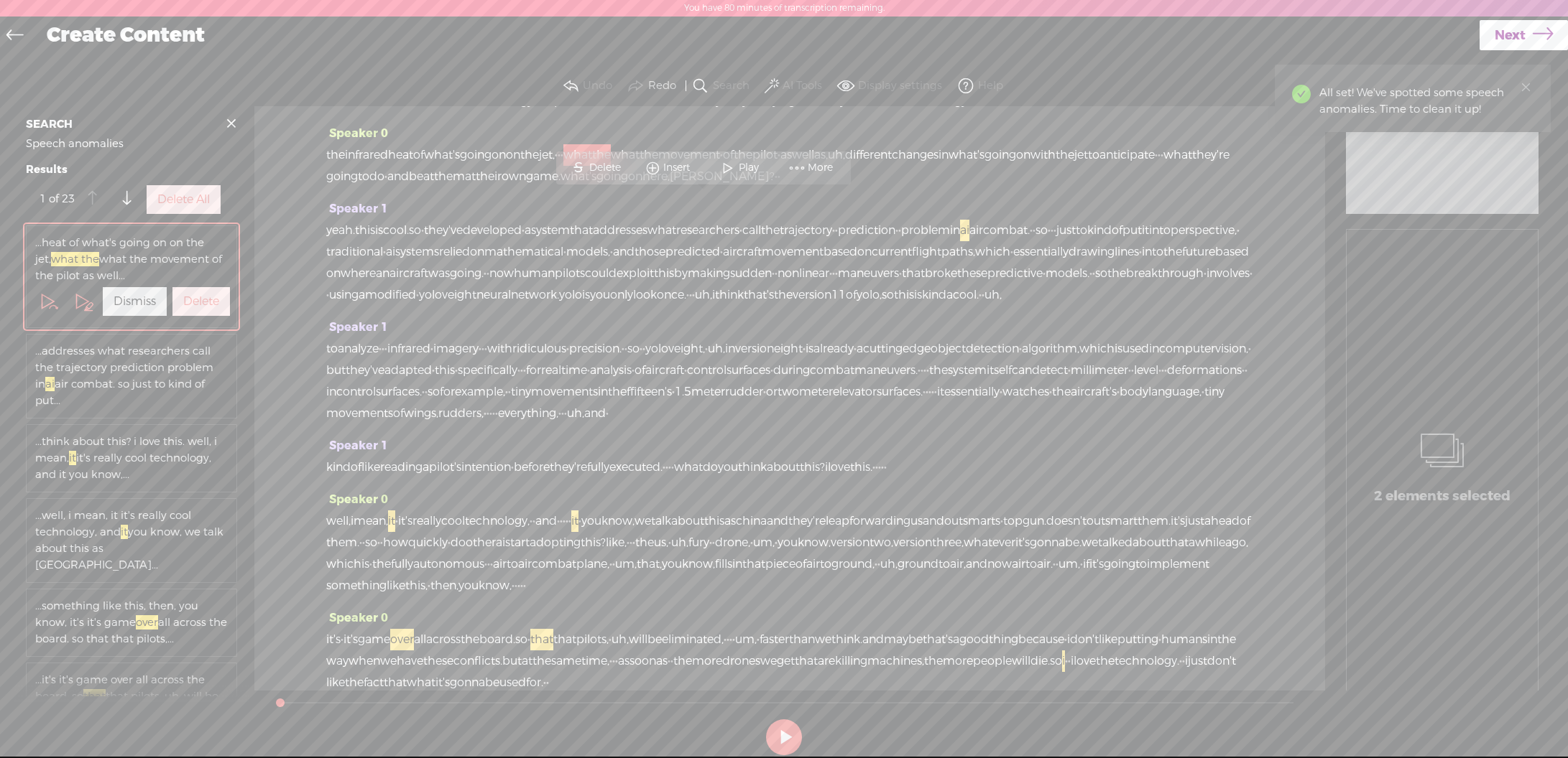
scroll to position [105, 0]
click at [188, 208] on label "Delete All" at bounding box center [183, 200] width 53 height 15
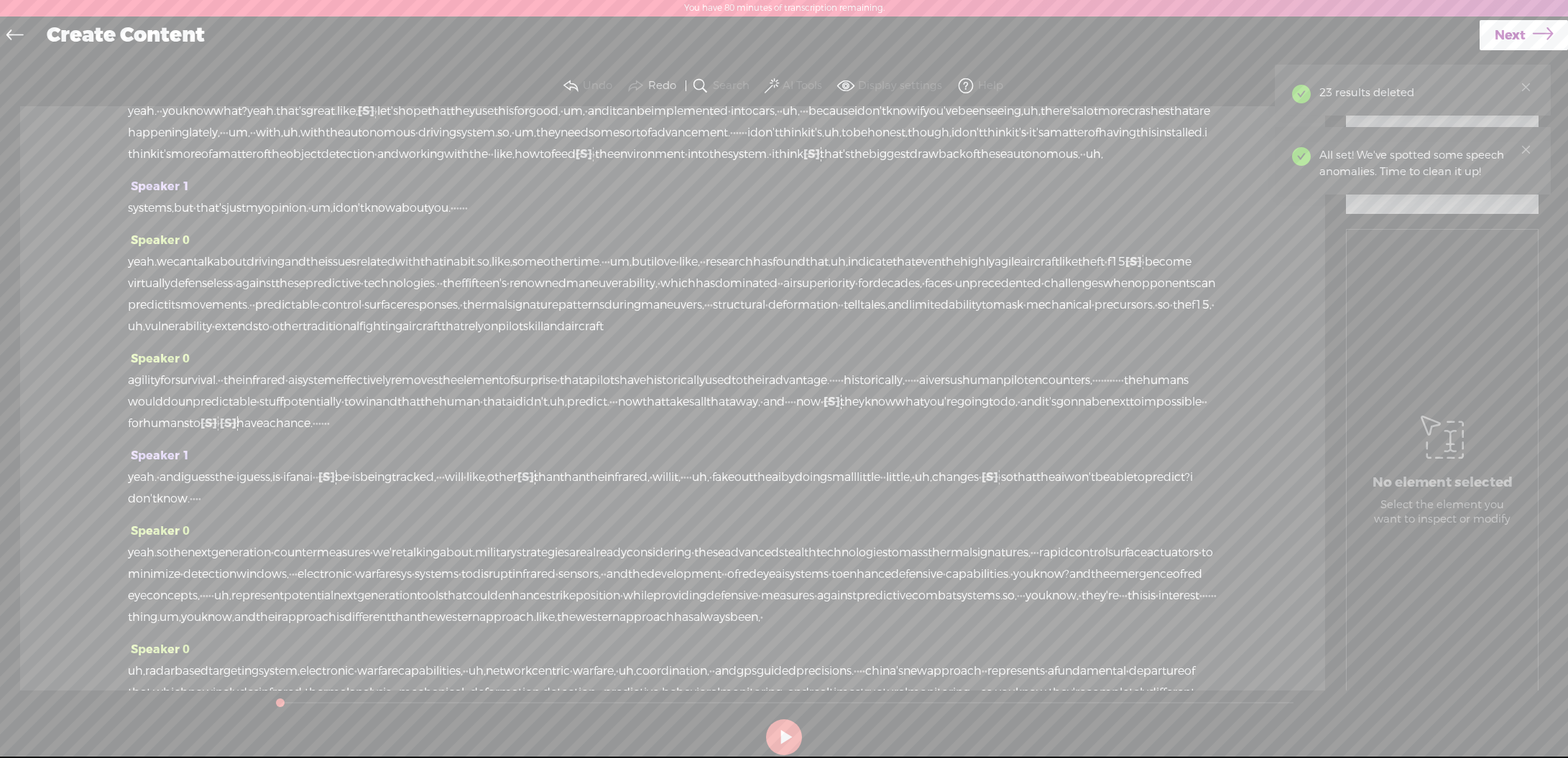
scroll to position [1577, 0]
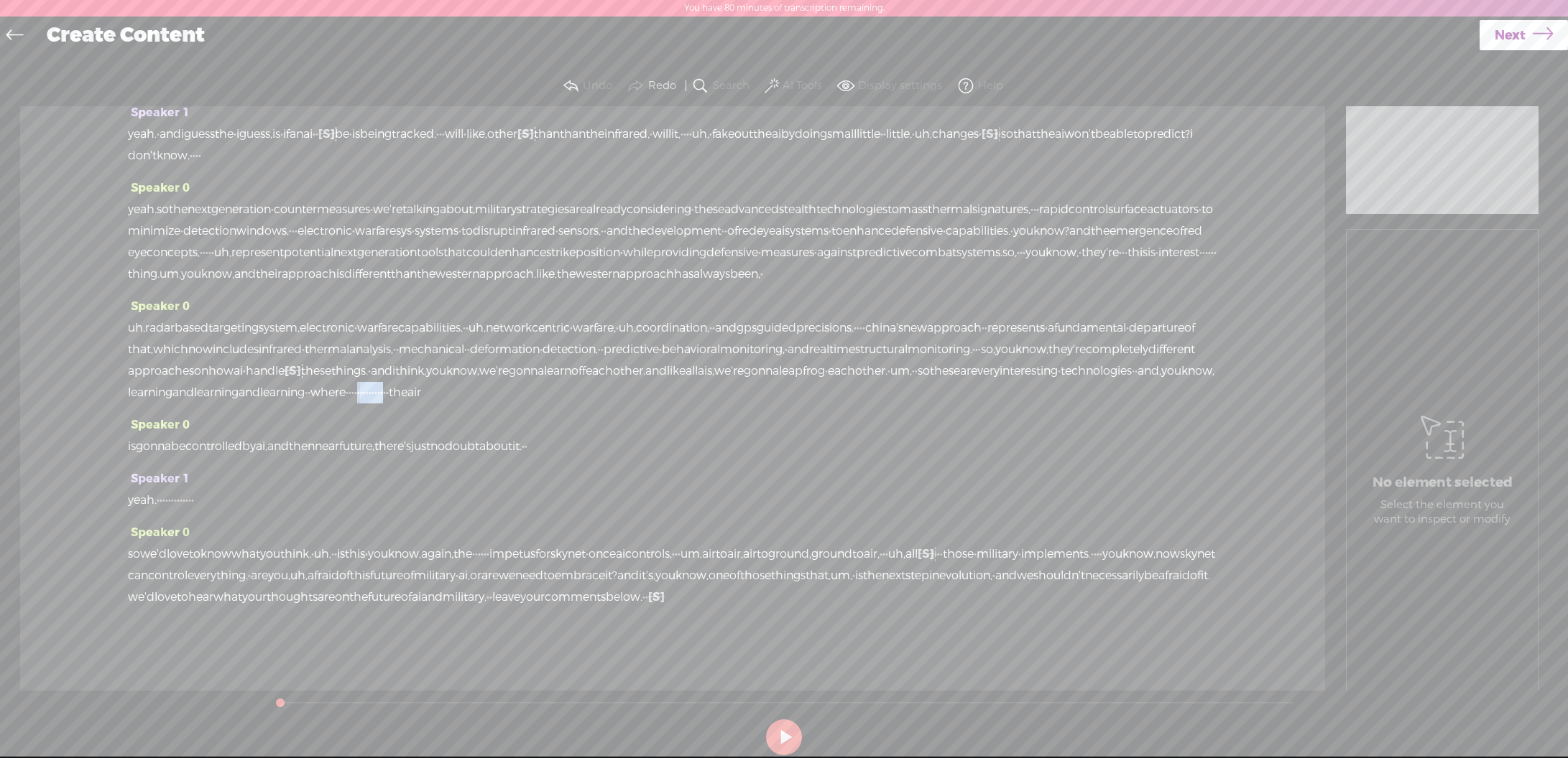
drag, startPoint x: 355, startPoint y: 372, endPoint x: 448, endPoint y: 375, distance: 93.0
click at [448, 375] on div "uh, radar based targeting system, electronic · warfare capabilities, · · uh, ne…" at bounding box center [672, 361] width 1089 height 86
drag, startPoint x: 197, startPoint y: 478, endPoint x: 291, endPoint y: 479, distance: 94.0
click at [291, 490] on div "yeah. · · · · · · · · · · · · ·" at bounding box center [672, 501] width 1089 height 22
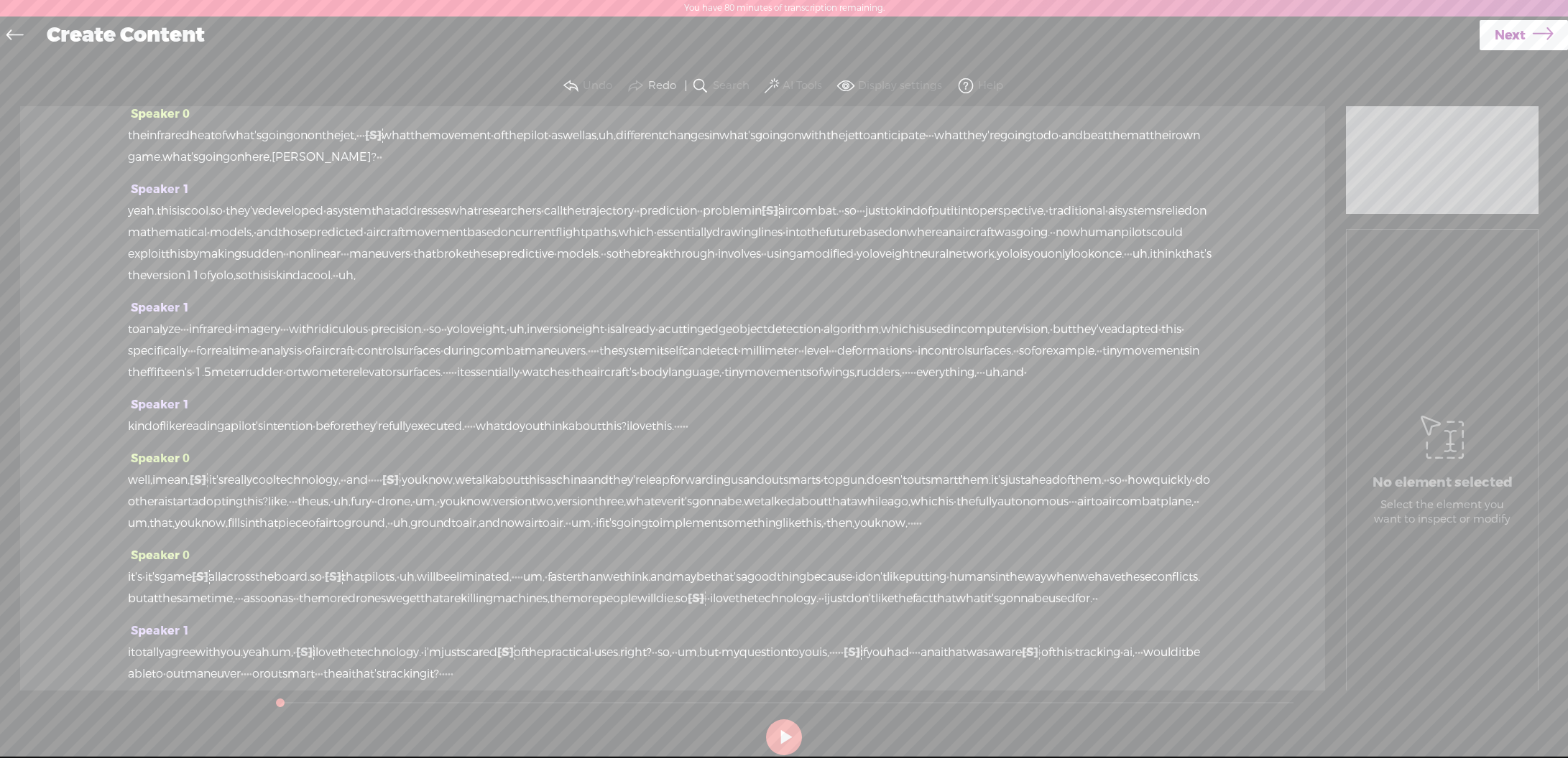
scroll to position [0, 0]
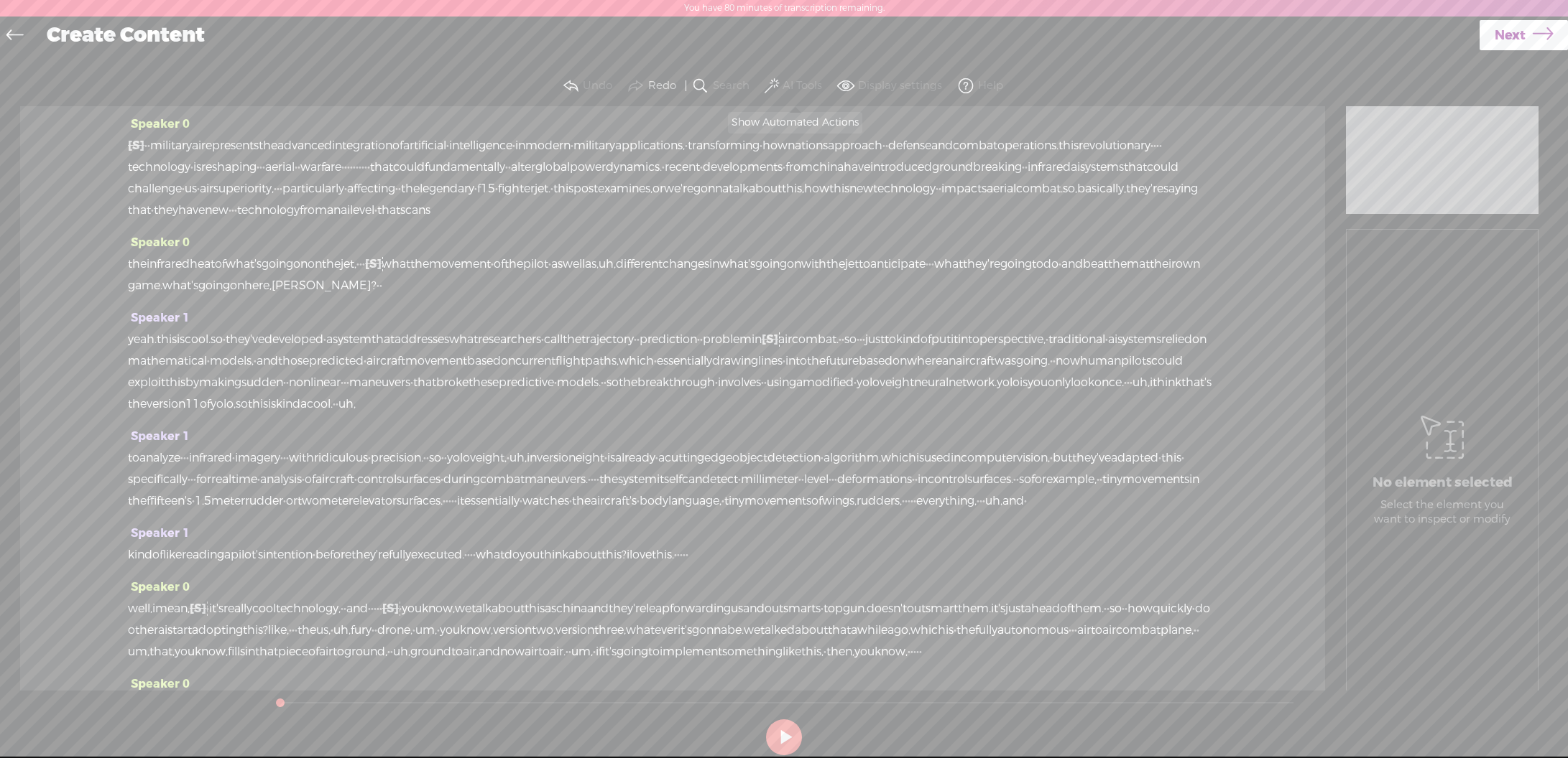
click at [777, 85] on span at bounding box center [771, 86] width 14 height 17
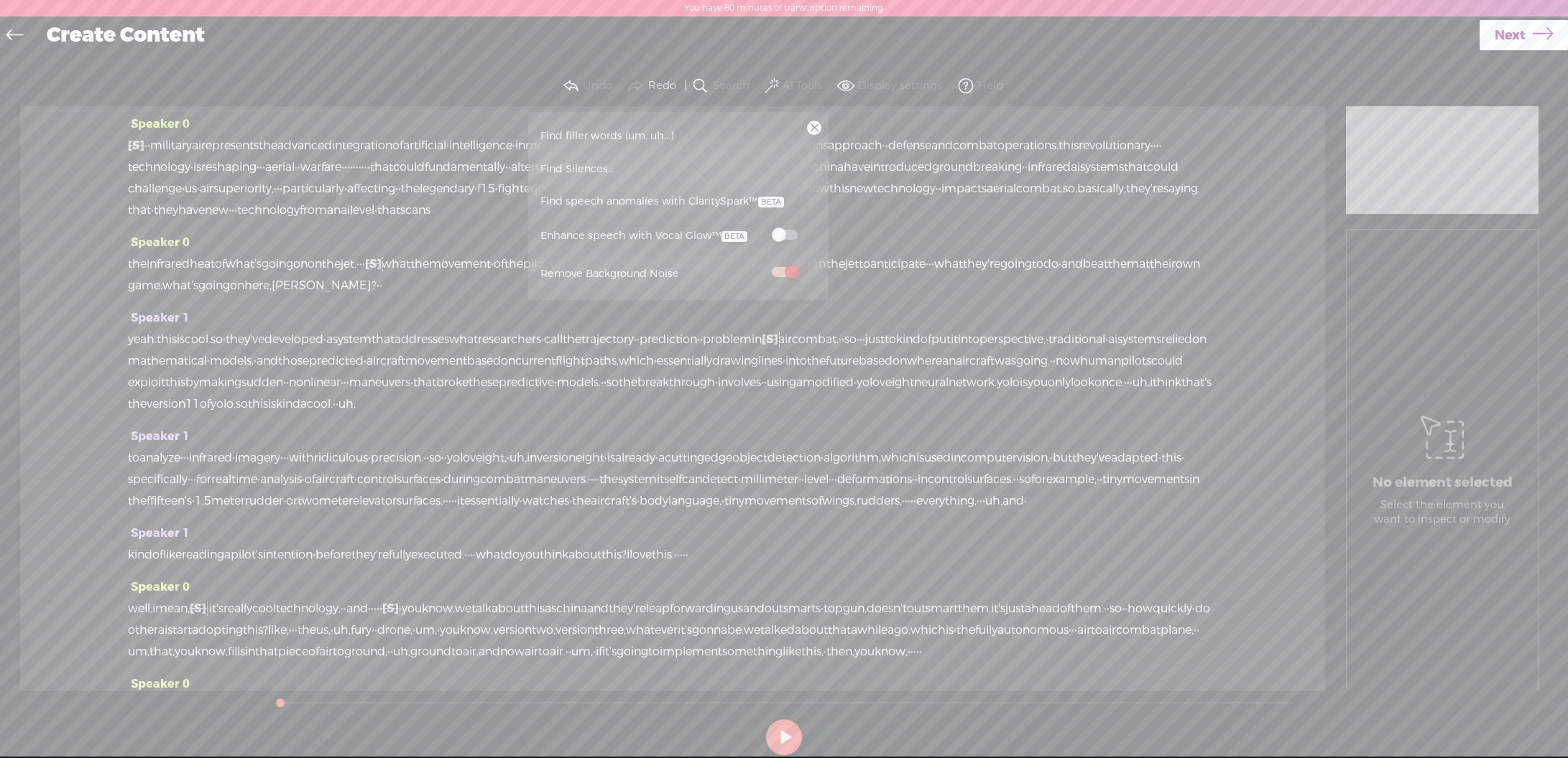
click at [643, 127] on span "Find filler words (um, uh...)" at bounding box center [607, 135] width 143 height 32
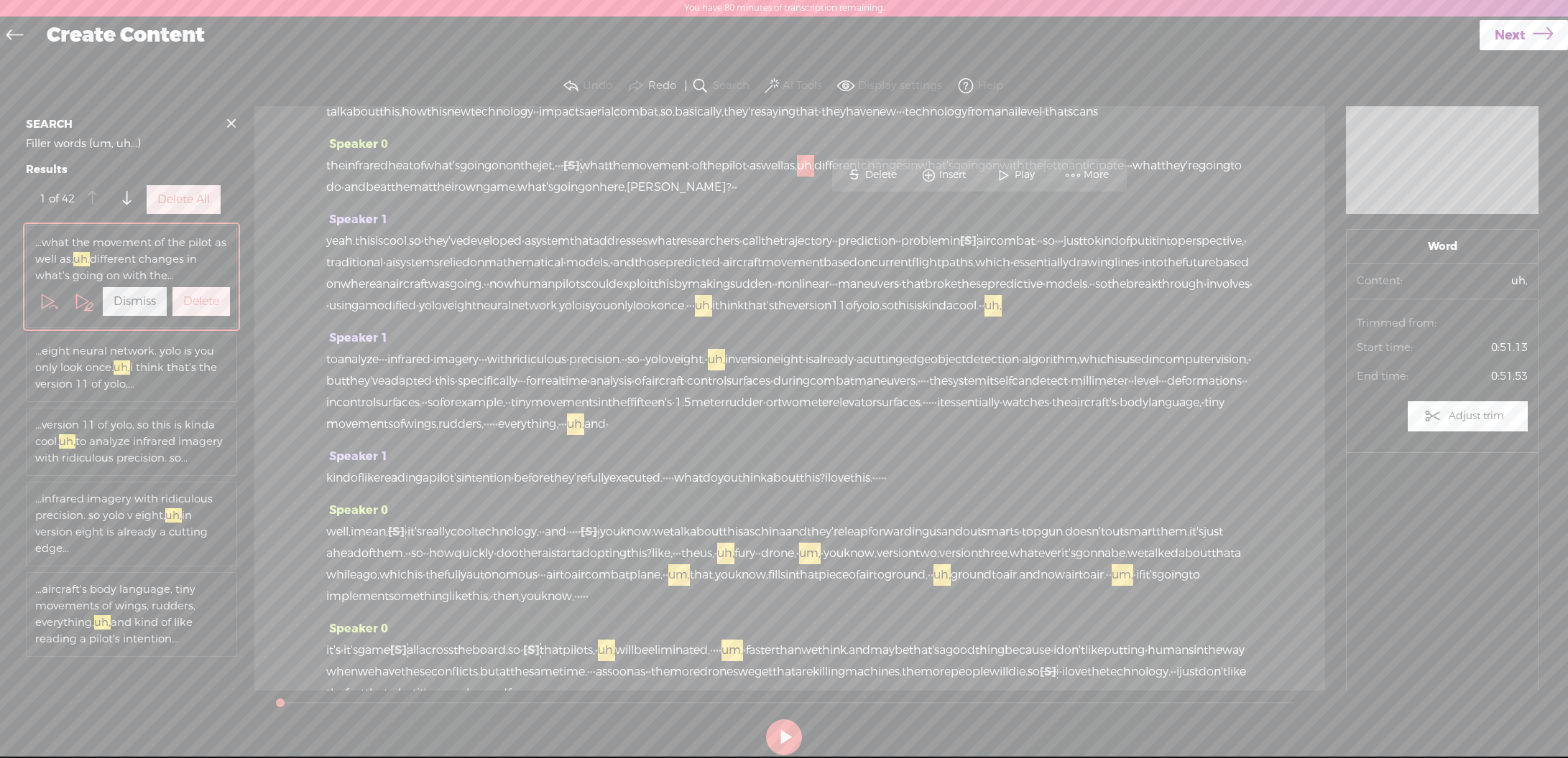
scroll to position [105, 0]
click at [202, 208] on label "Delete All" at bounding box center [183, 200] width 53 height 15
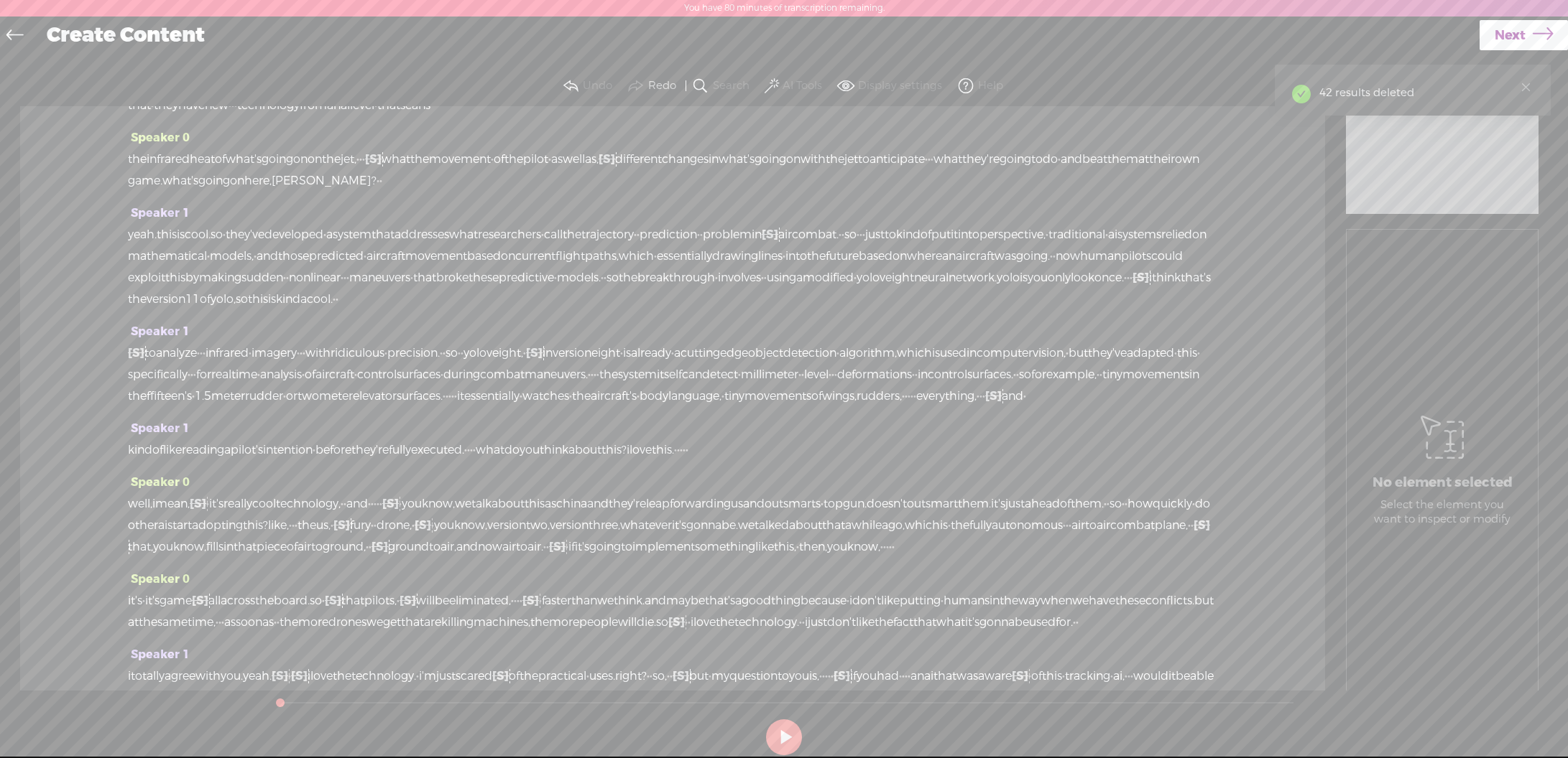
click at [772, 81] on span at bounding box center [771, 86] width 14 height 17
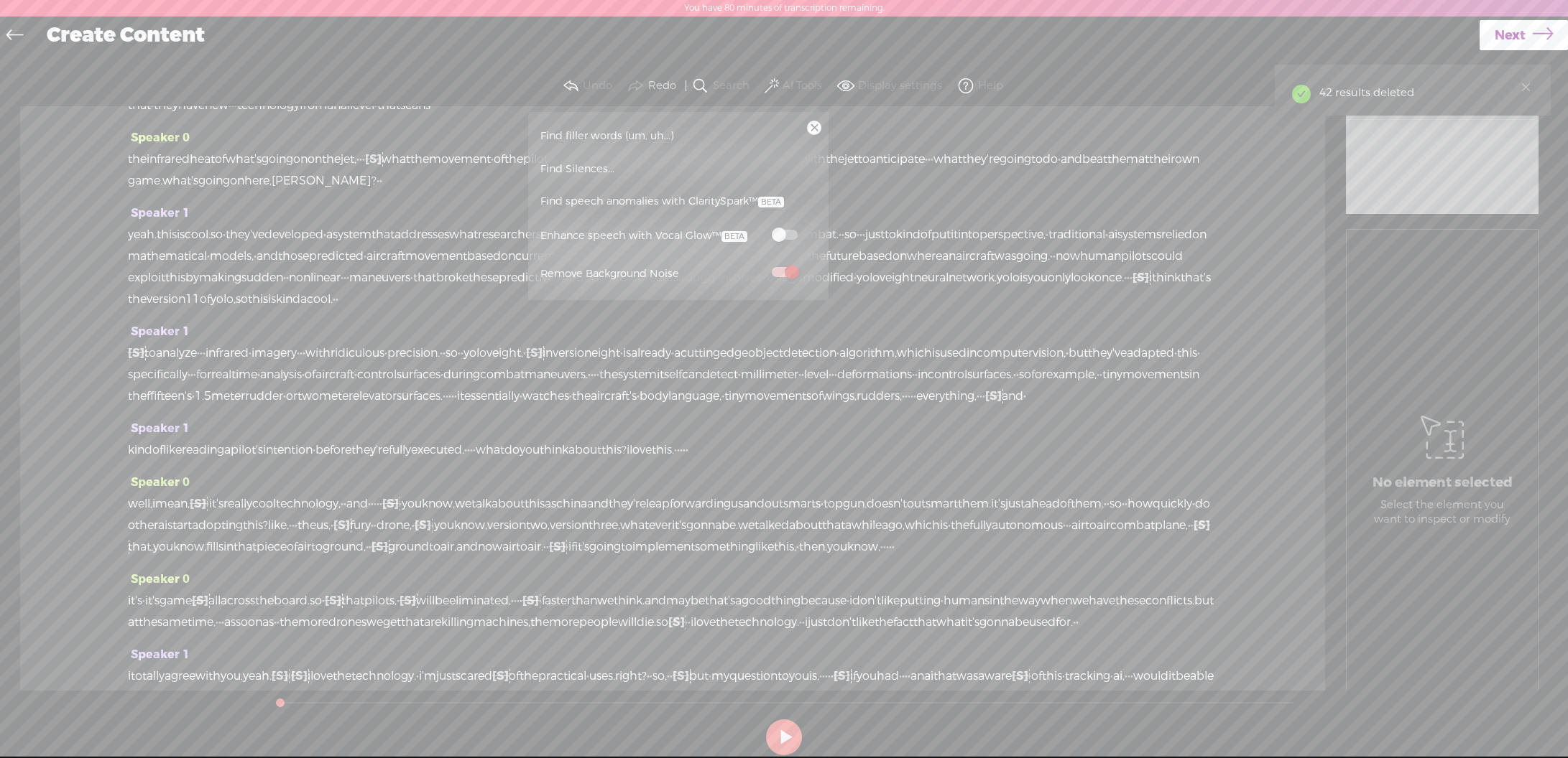
click at [791, 236] on span at bounding box center [784, 235] width 26 height 10
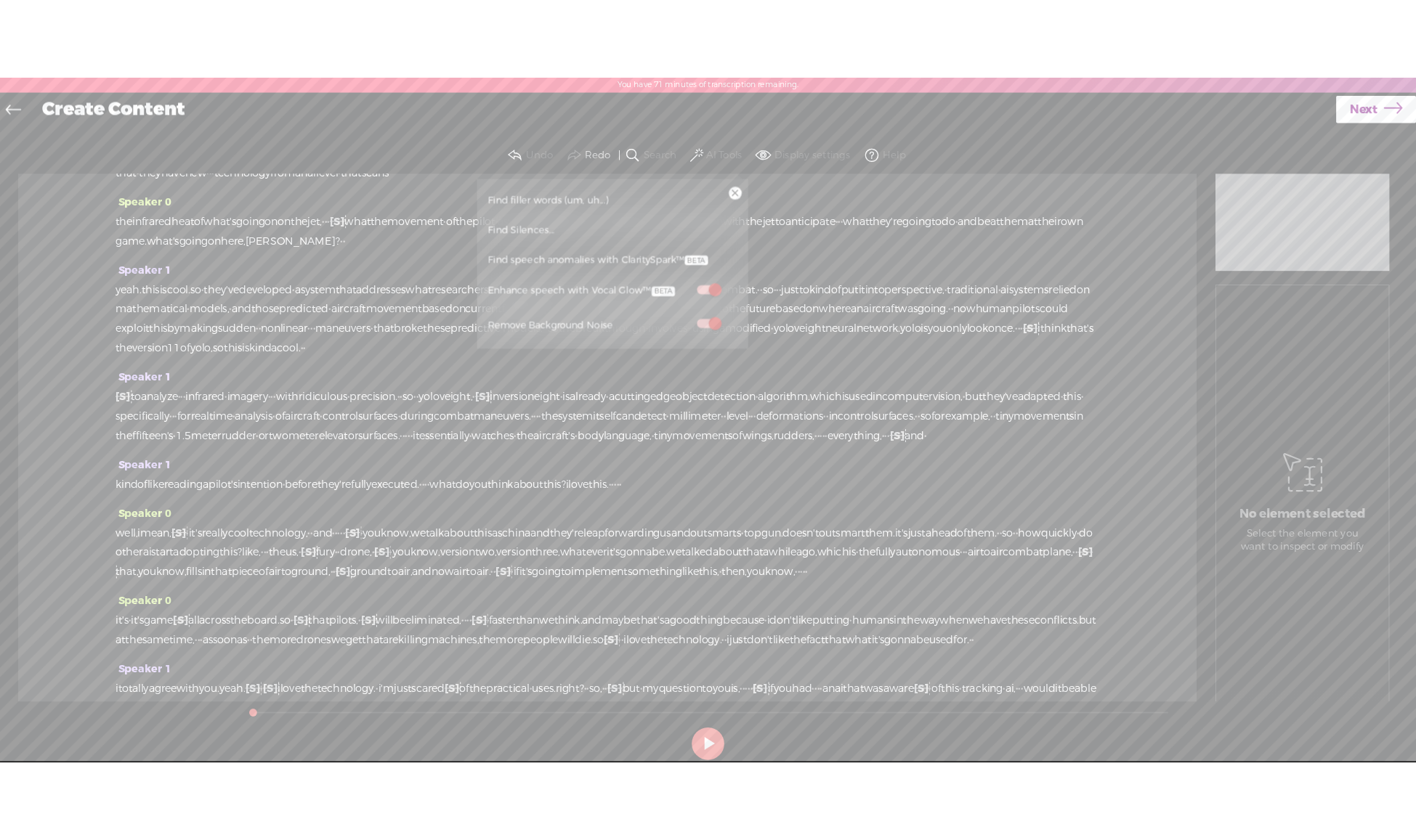
scroll to position [0, 0]
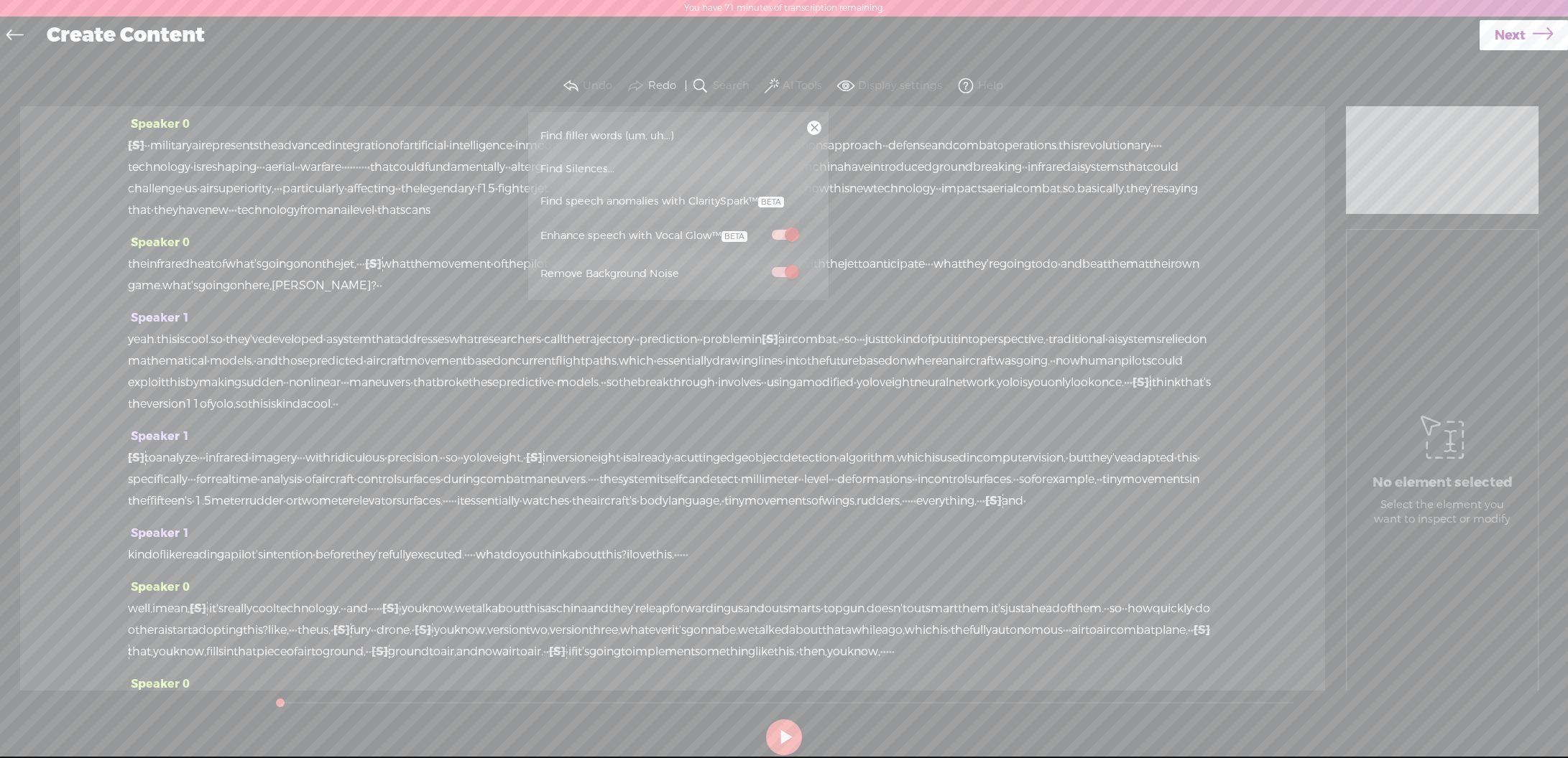
click at [1260, 280] on div "Speaker 0 [S] · · · · · · · · military ai represents the advanced integration o…" at bounding box center [673, 398] width 1305 height 584
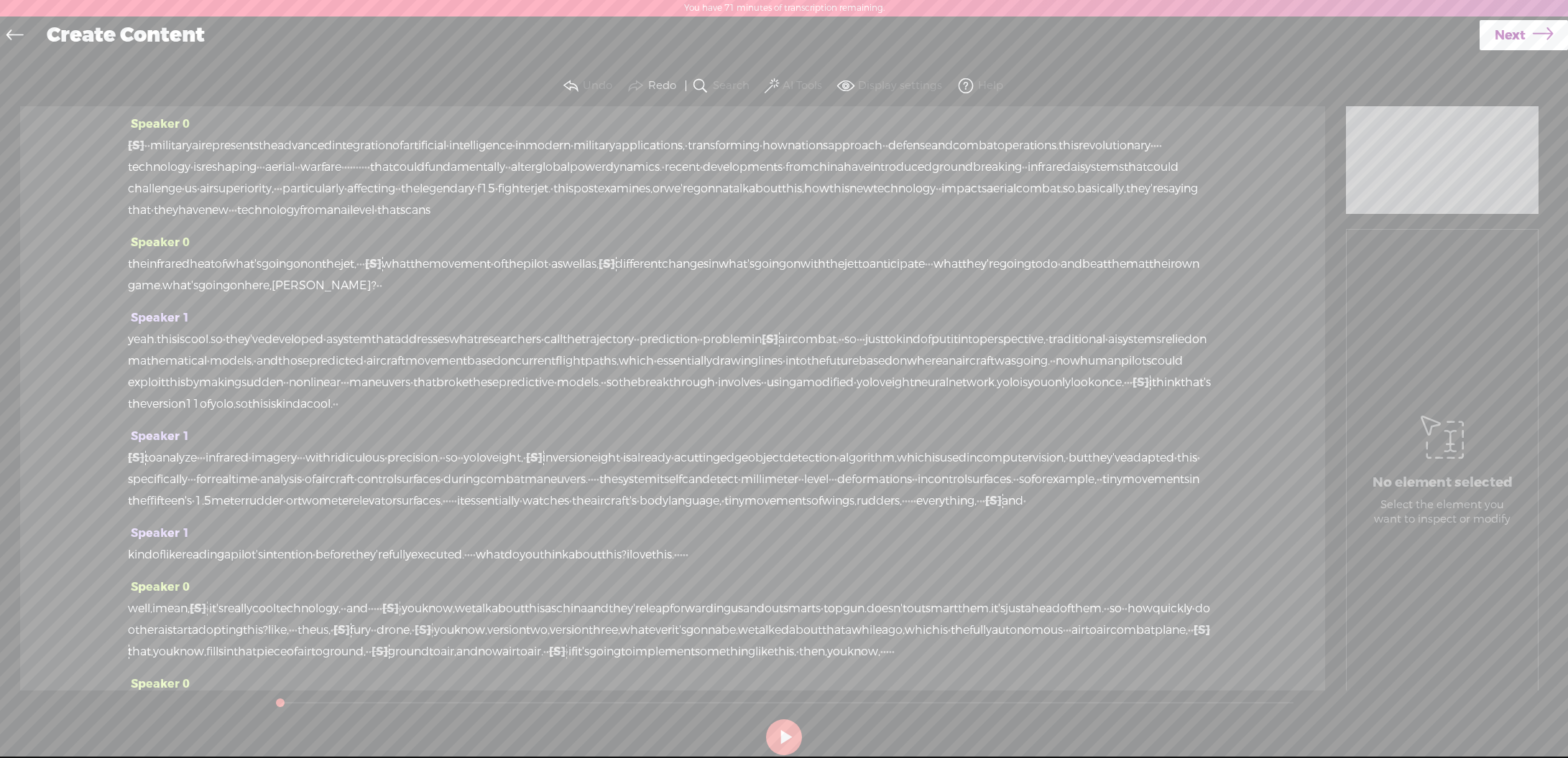
click at [1487, 37] on link "Next" at bounding box center [1523, 35] width 89 height 30
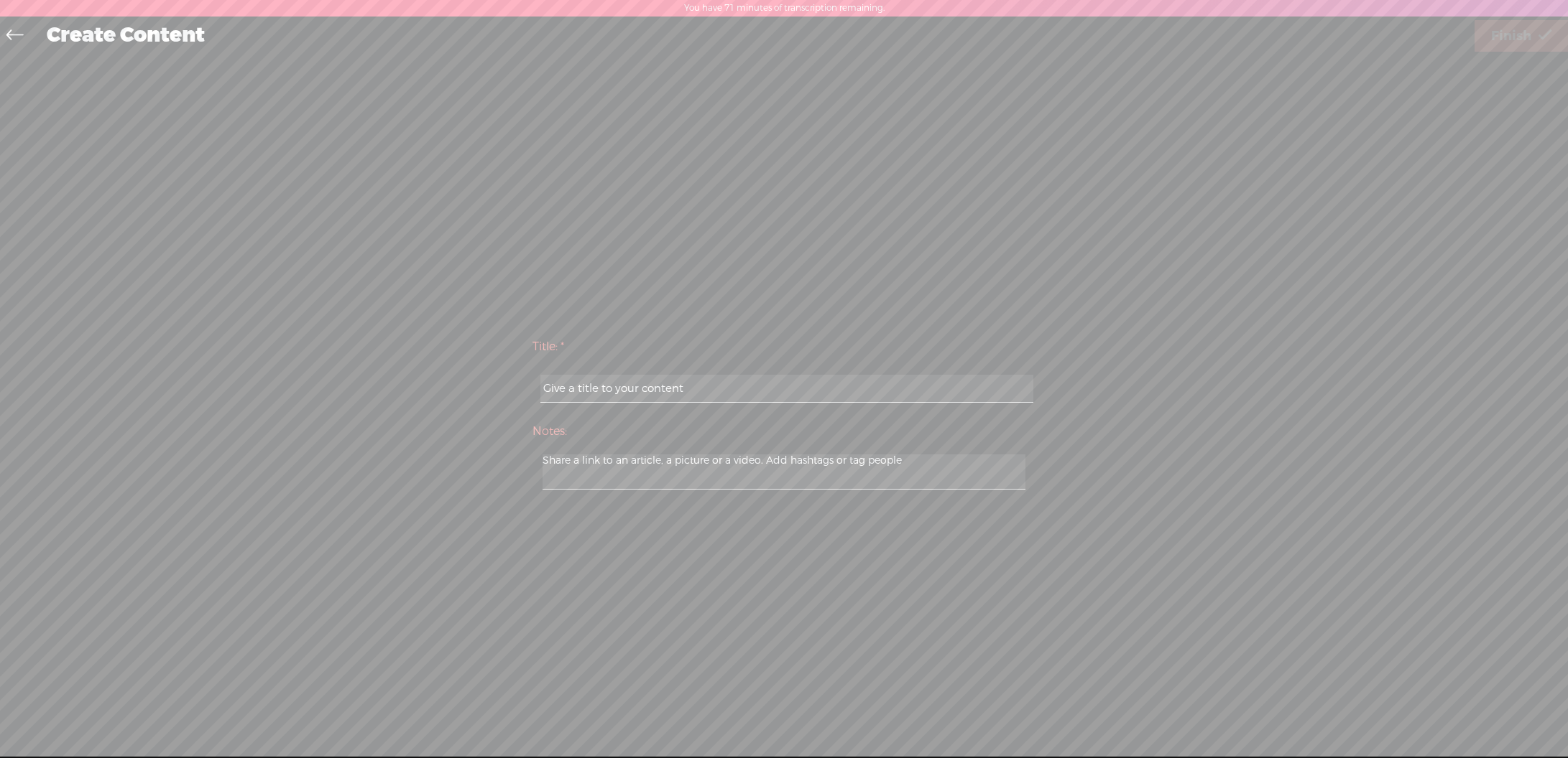
click at [789, 381] on input "text" at bounding box center [787, 388] width 492 height 28
paste input "military AI"
type input "military AI"
click at [1515, 33] on span "Finish" at bounding box center [1511, 36] width 40 height 37
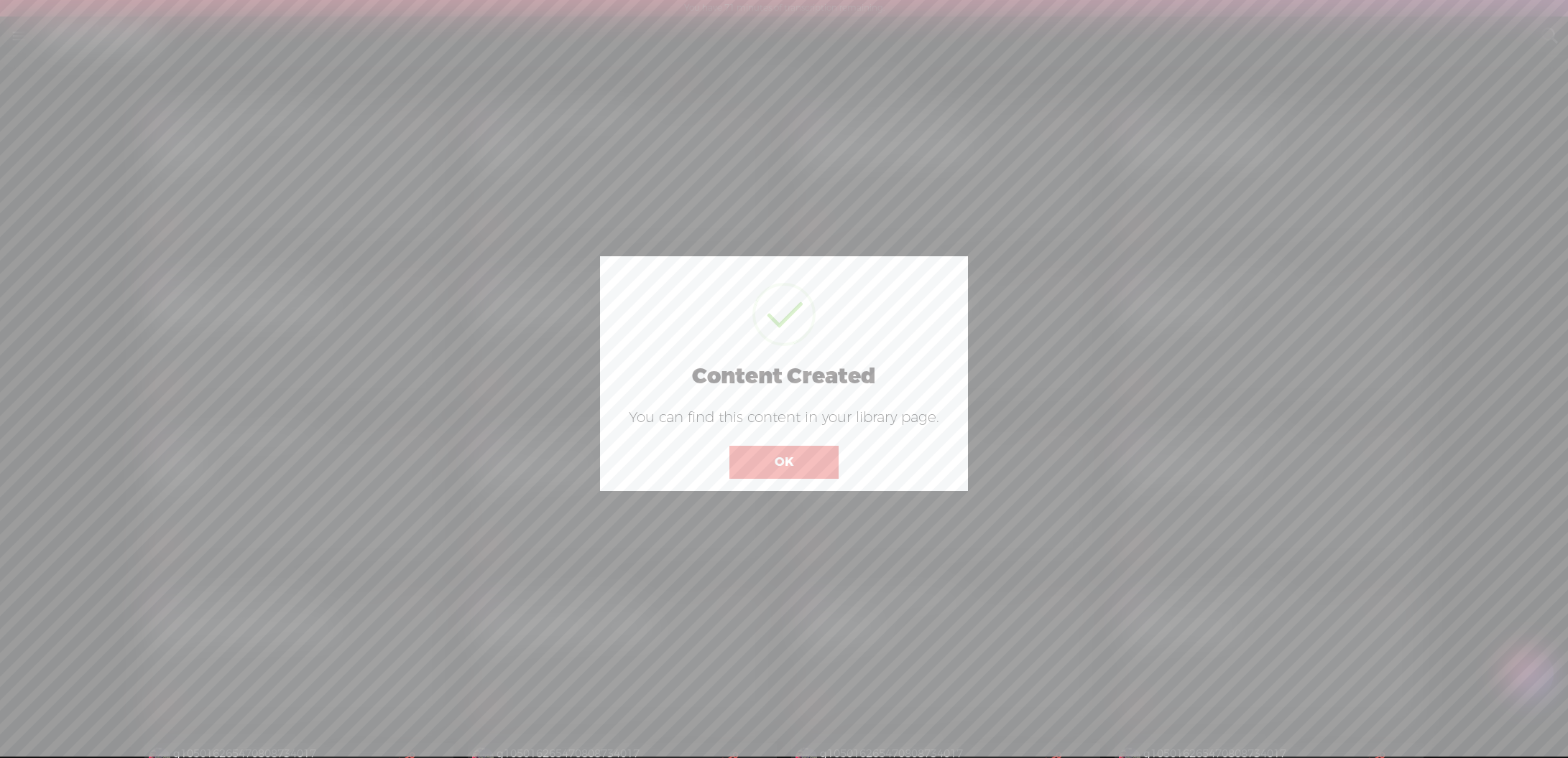
click at [781, 467] on button "OK" at bounding box center [784, 463] width 109 height 33
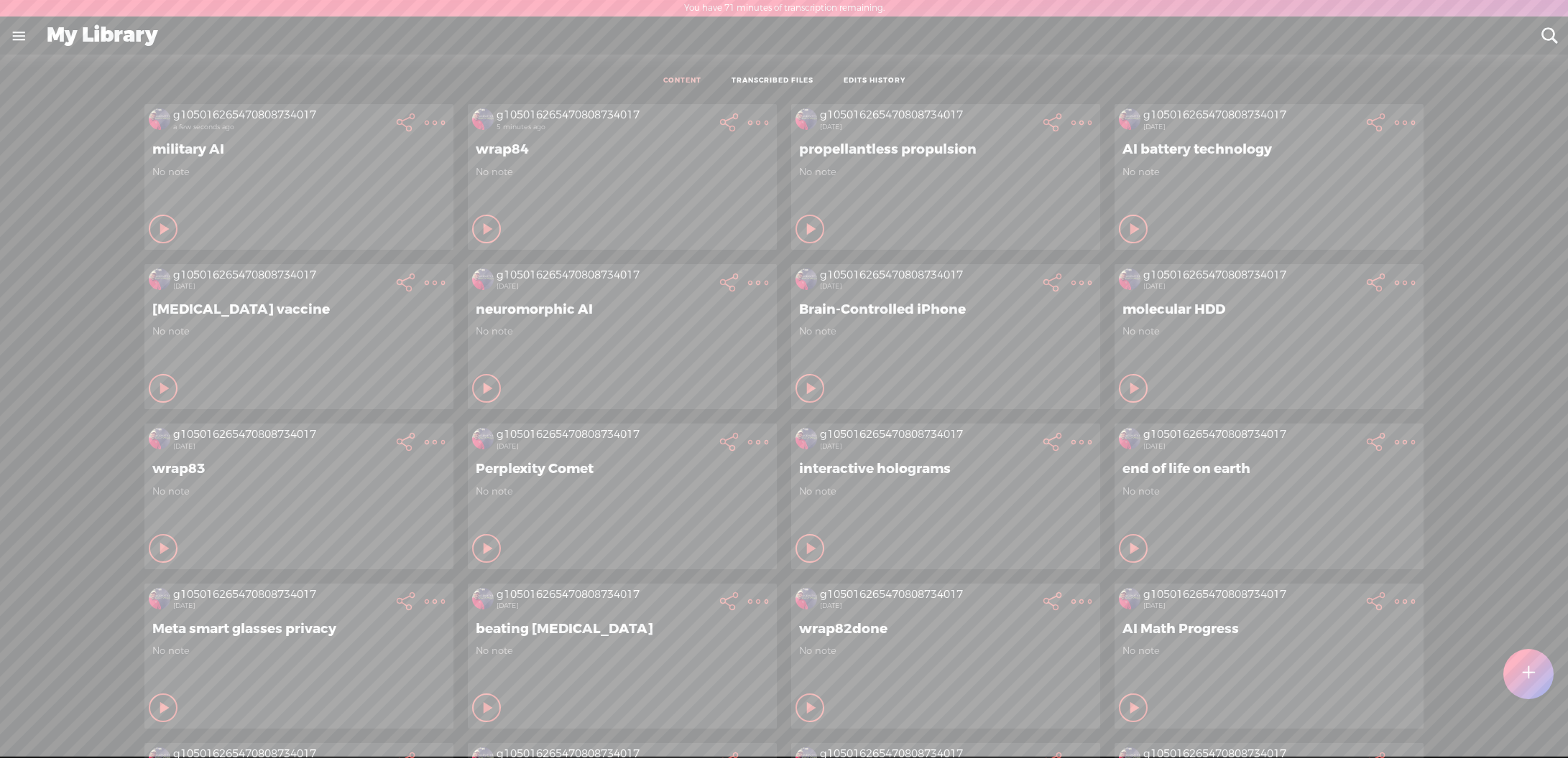
click at [1532, 672] on t at bounding box center [1528, 674] width 12 height 32
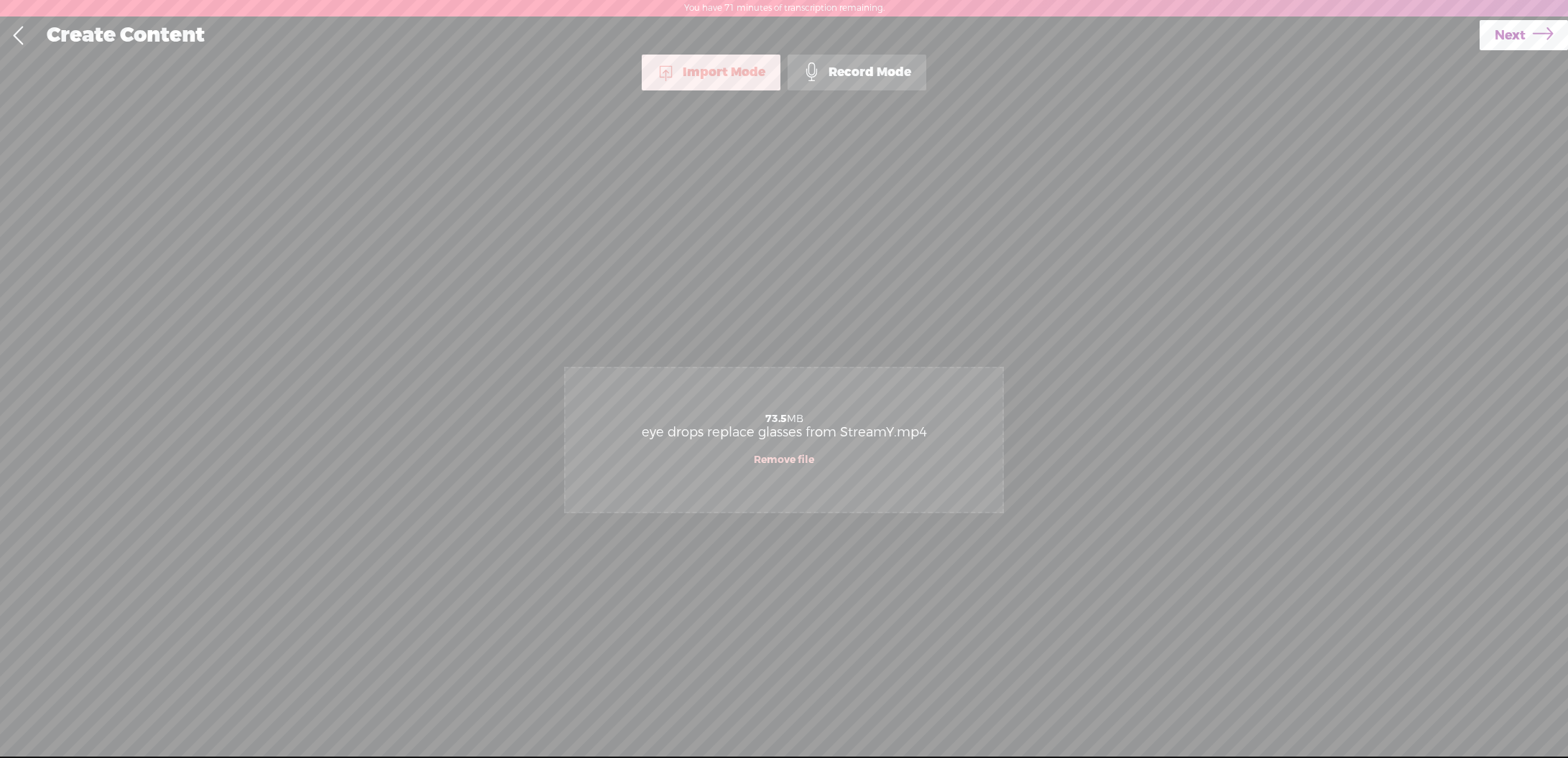
click at [1499, 30] on span "Next" at bounding box center [1510, 35] width 31 height 37
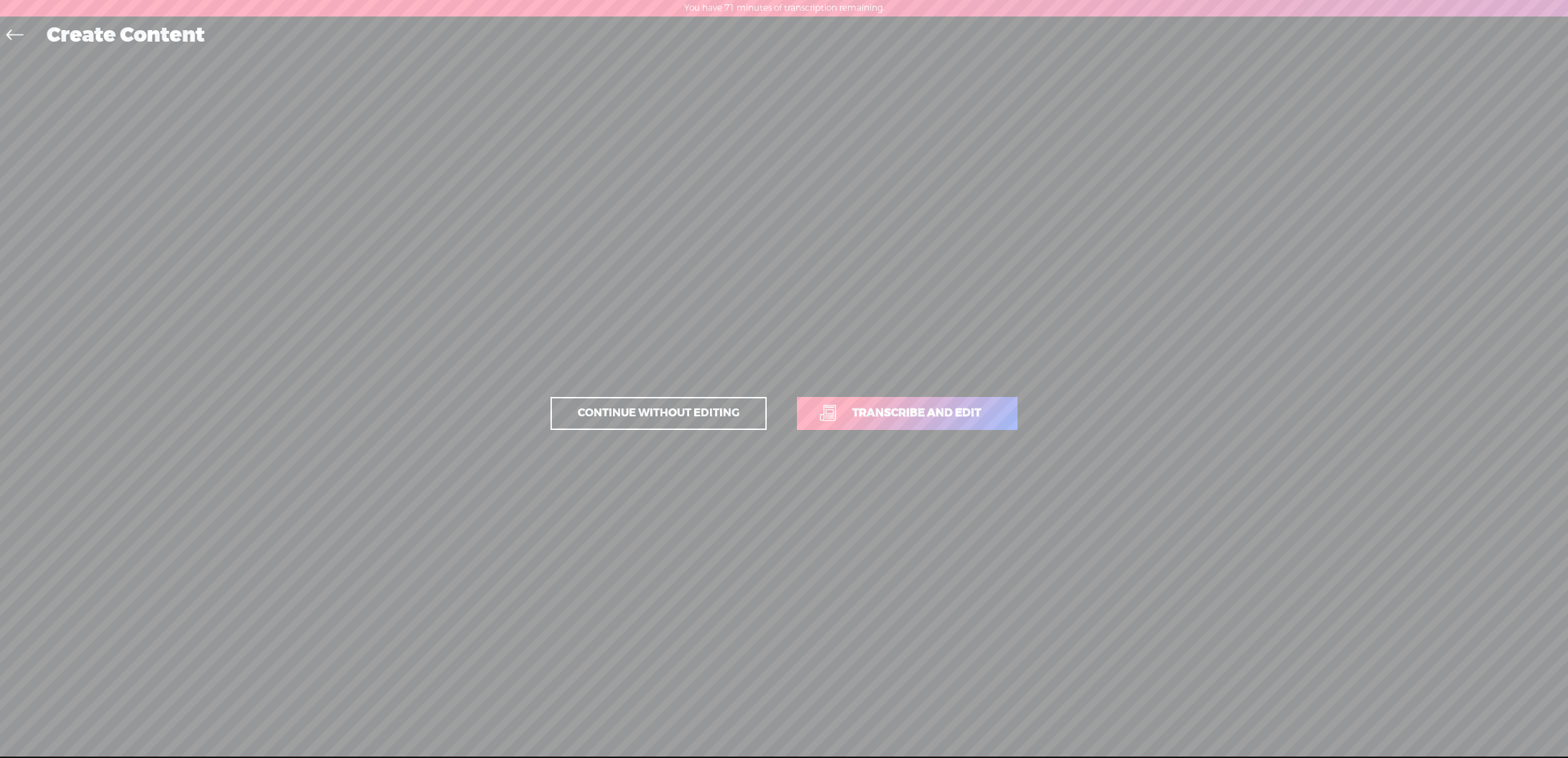
click at [966, 415] on span "Transcribe and edit" at bounding box center [916, 413] width 159 height 17
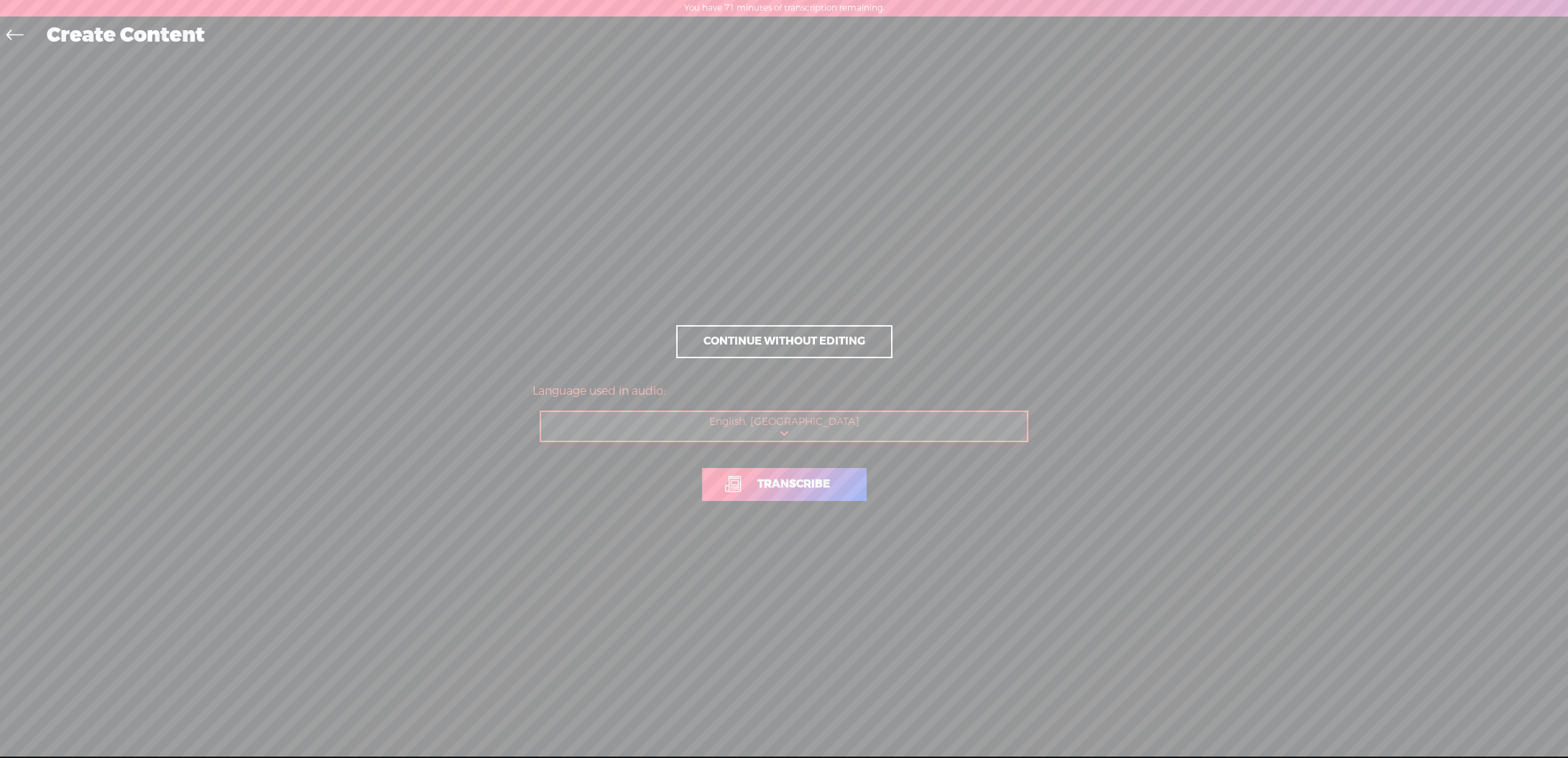
click at [802, 484] on span "Transcribe" at bounding box center [794, 484] width 103 height 17
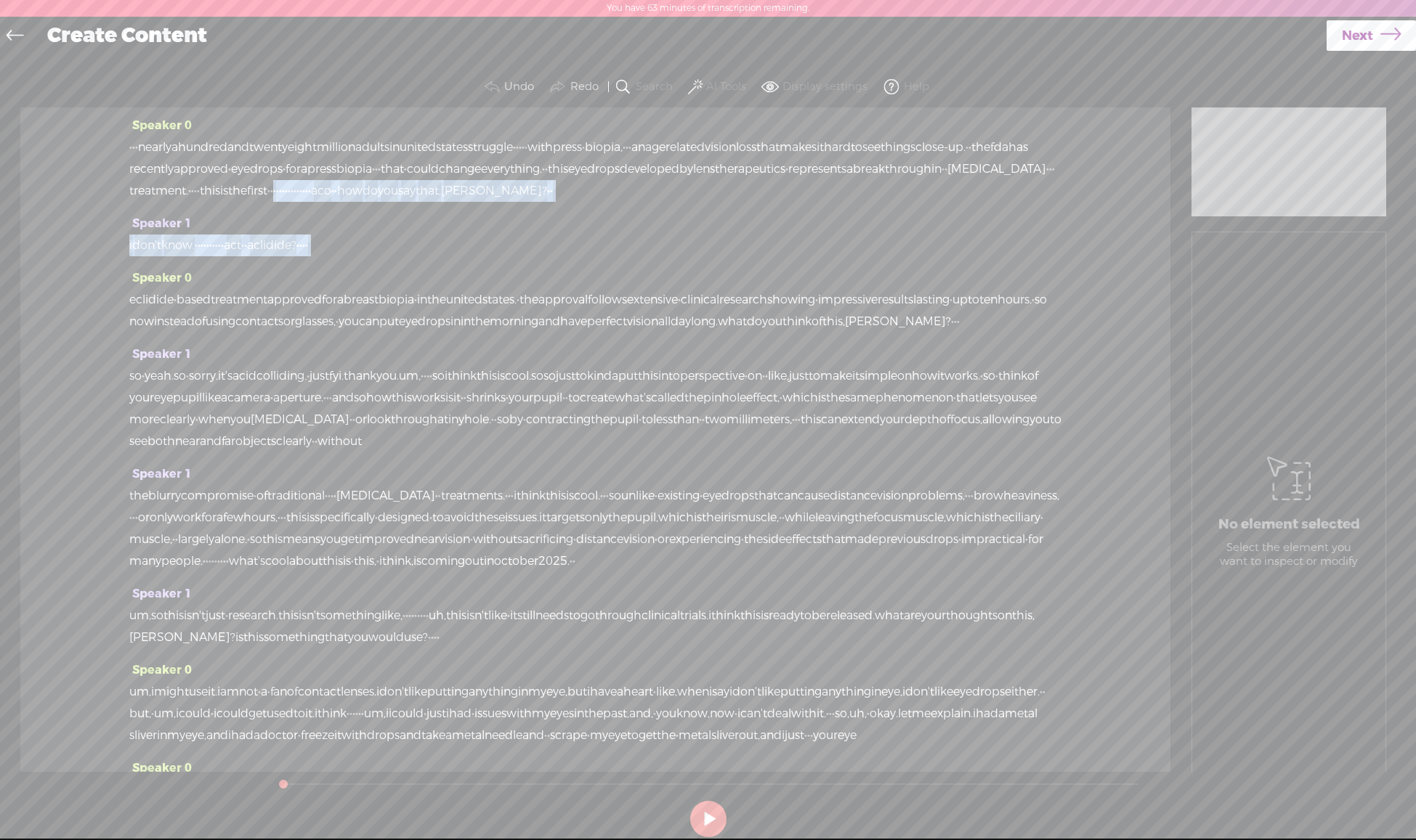
drag, startPoint x: 925, startPoint y: 188, endPoint x: 767, endPoint y: 271, distance: 178.5
click at [767, 271] on div "Speaker 0 · · · nearly a hundred and twenty eight million adults in united stat…" at bounding box center [595, 440] width 1150 height 664
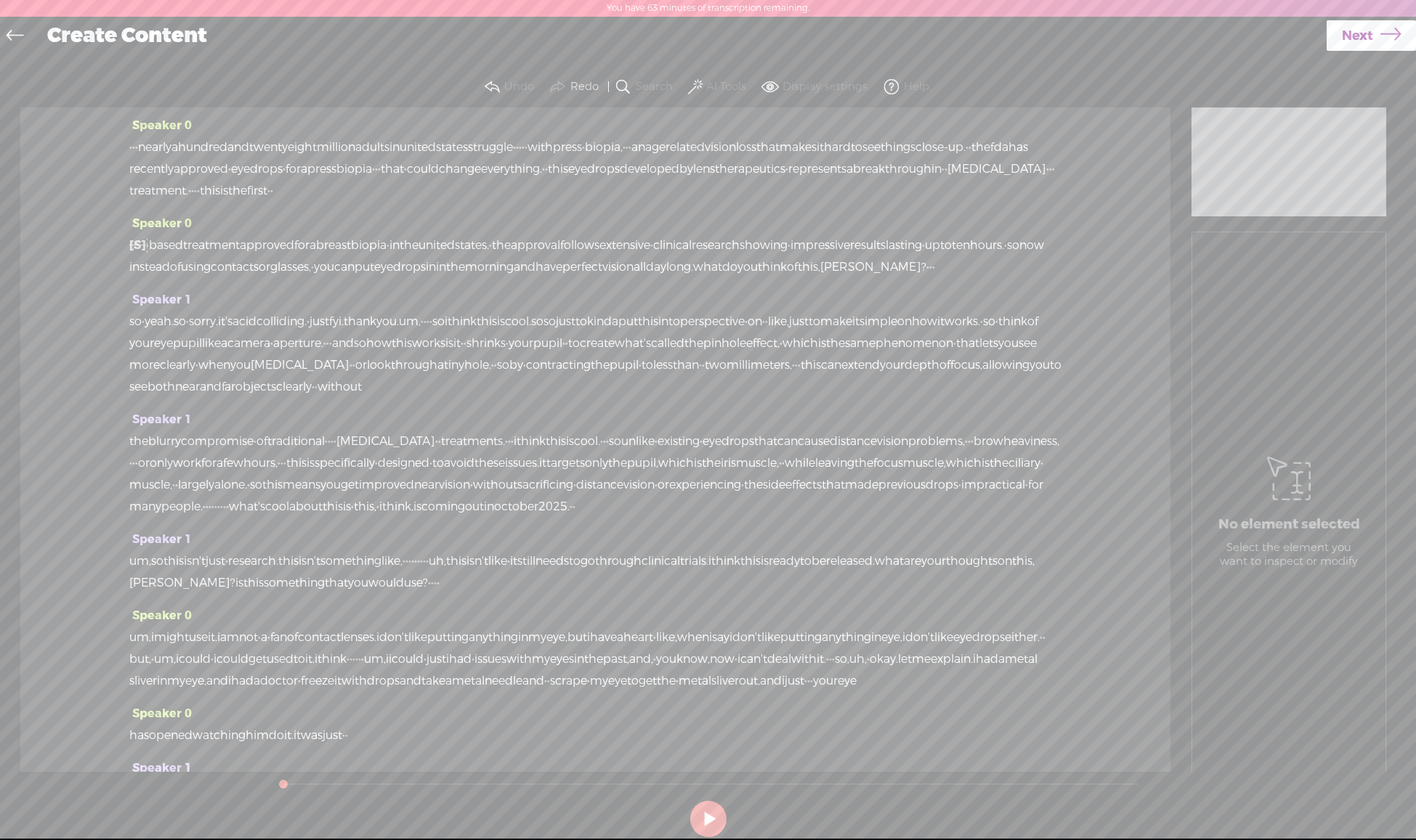
click at [690, 85] on span at bounding box center [695, 87] width 15 height 17
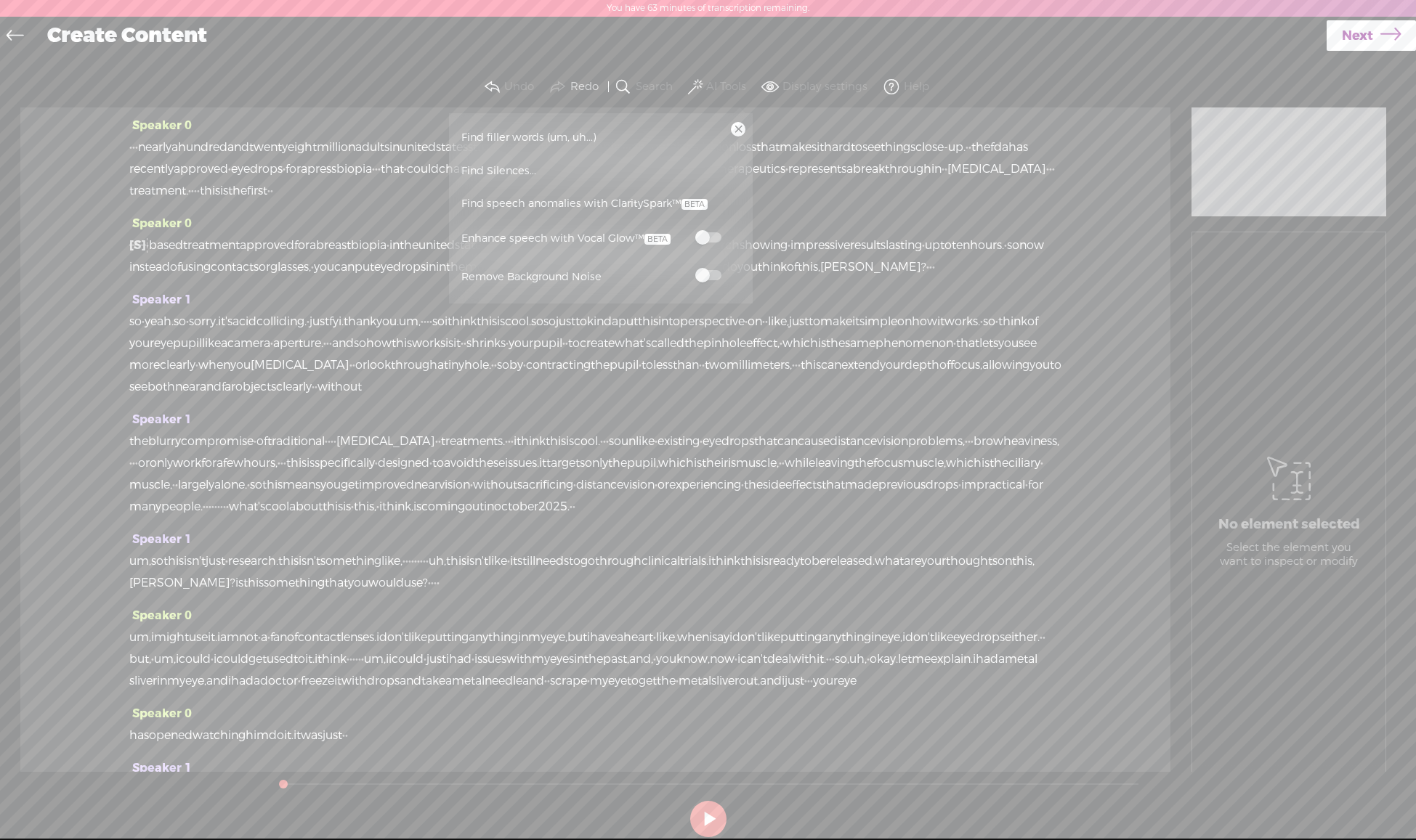
click at [719, 279] on span at bounding box center [708, 275] width 26 height 10
click at [630, 196] on span "Find speech anomalies with ClaritySpark™" at bounding box center [584, 204] width 257 height 34
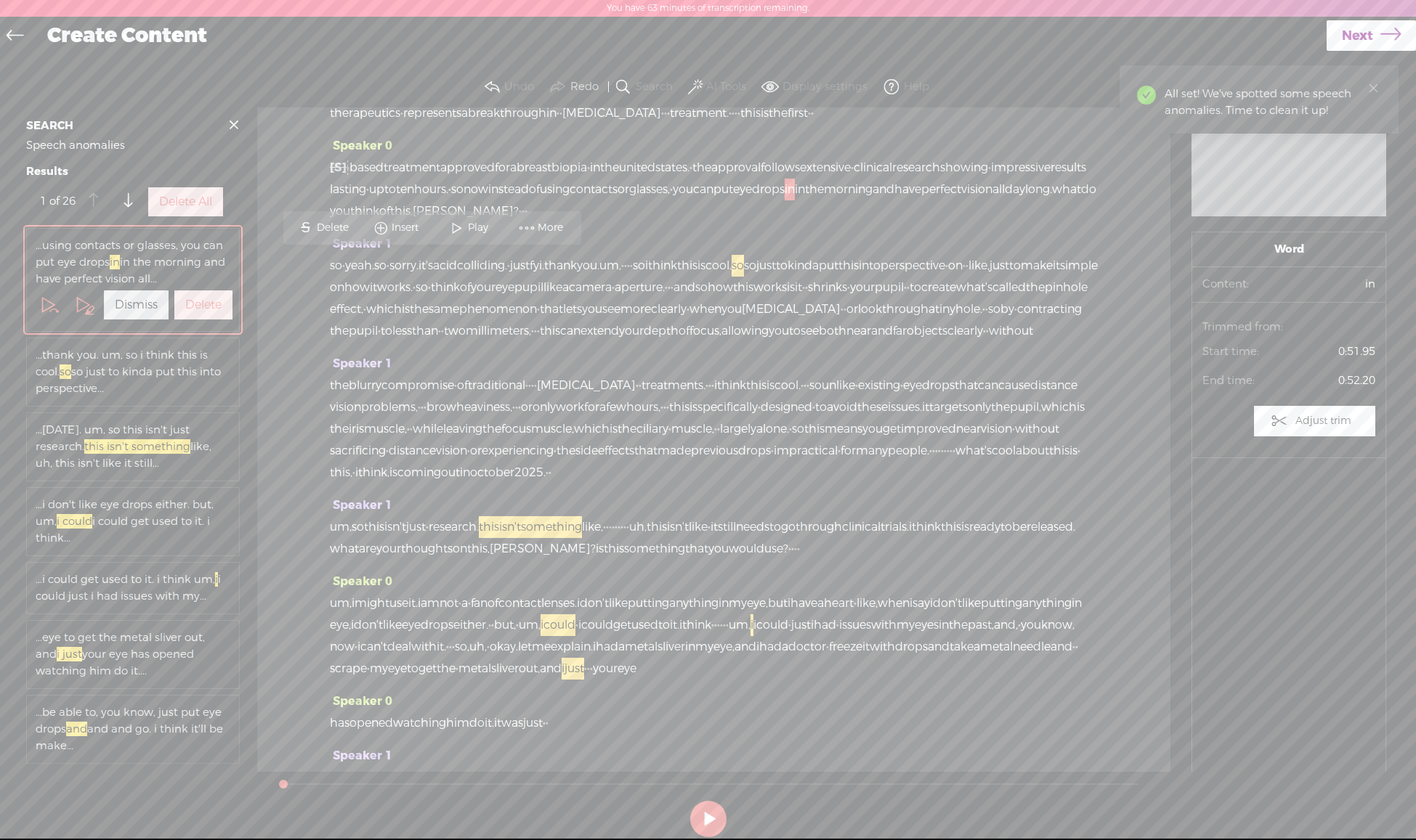
scroll to position [85, 0]
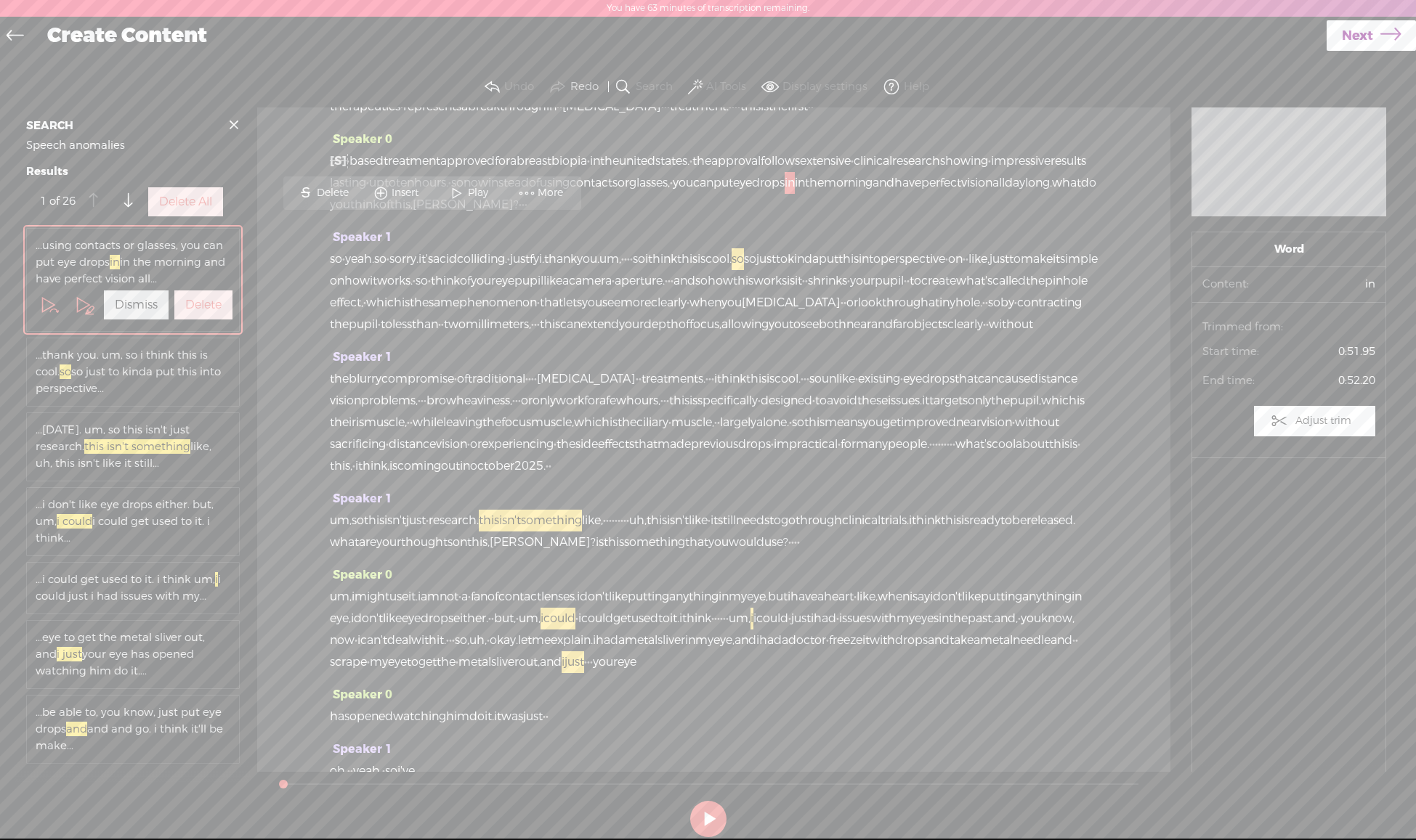
click at [196, 210] on label "Delete All" at bounding box center [185, 202] width 53 height 15
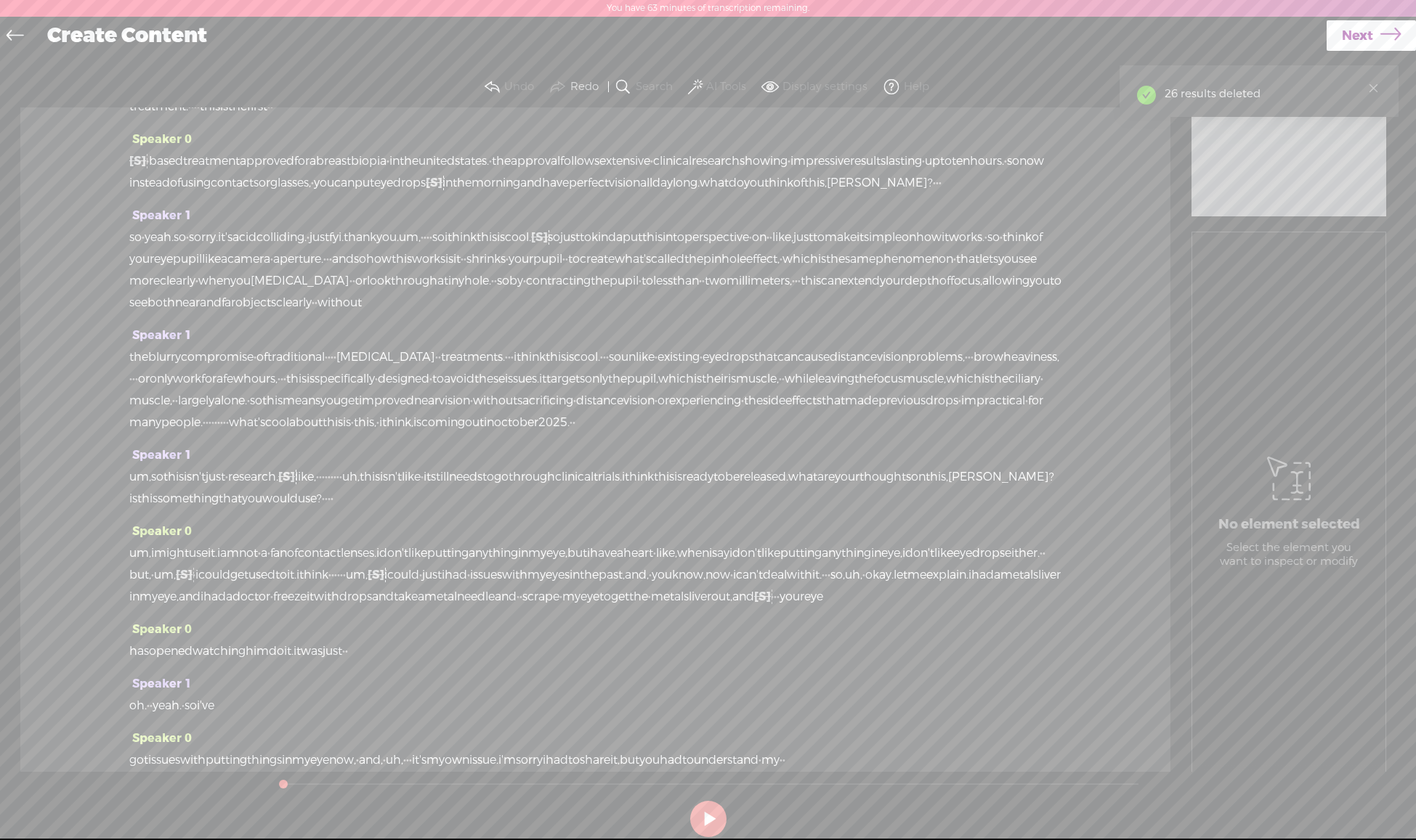
click at [700, 87] on span at bounding box center [695, 87] width 15 height 17
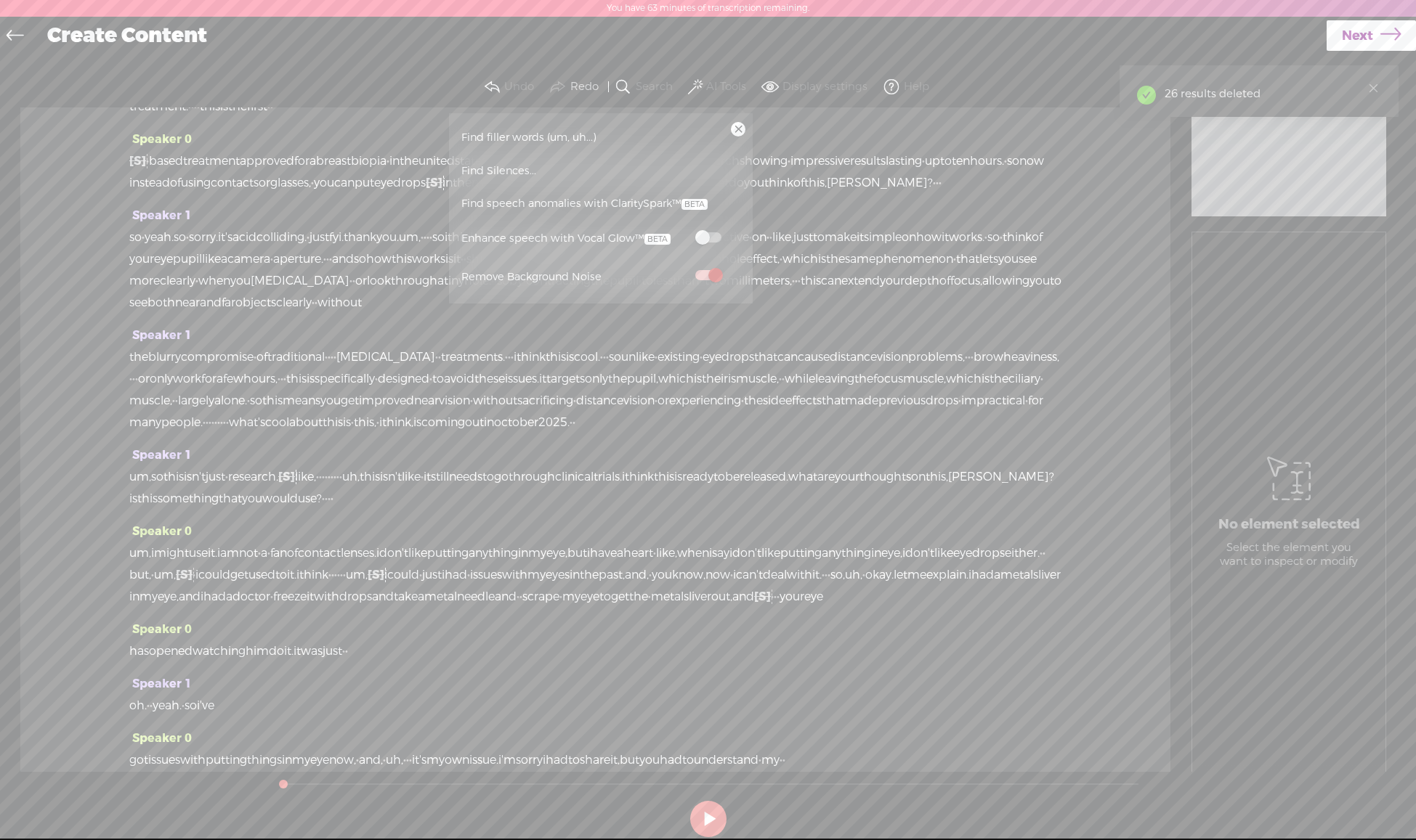
click at [547, 136] on span "Find filler words (um, uh...)" at bounding box center [528, 137] width 145 height 33
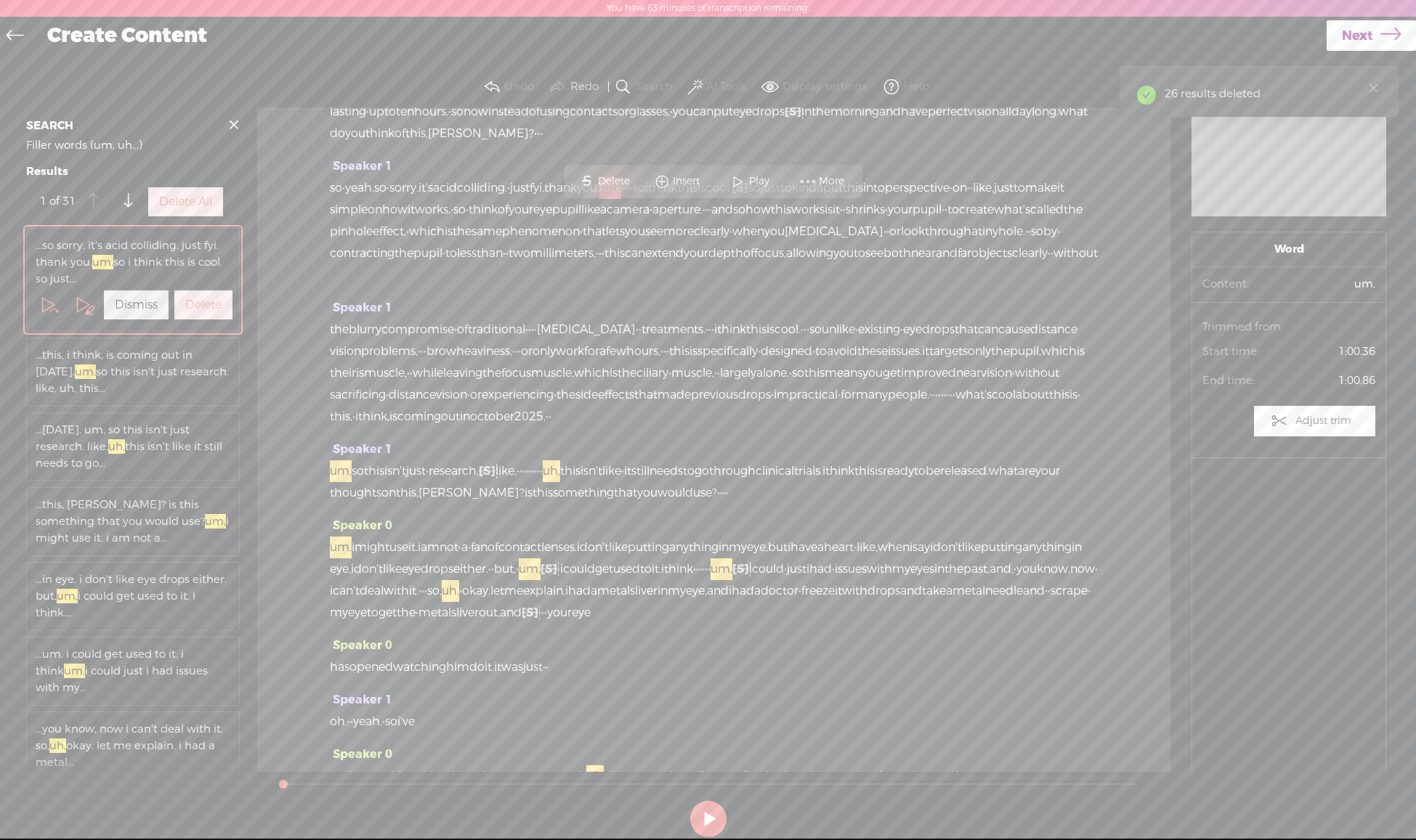
scroll to position [161, 0]
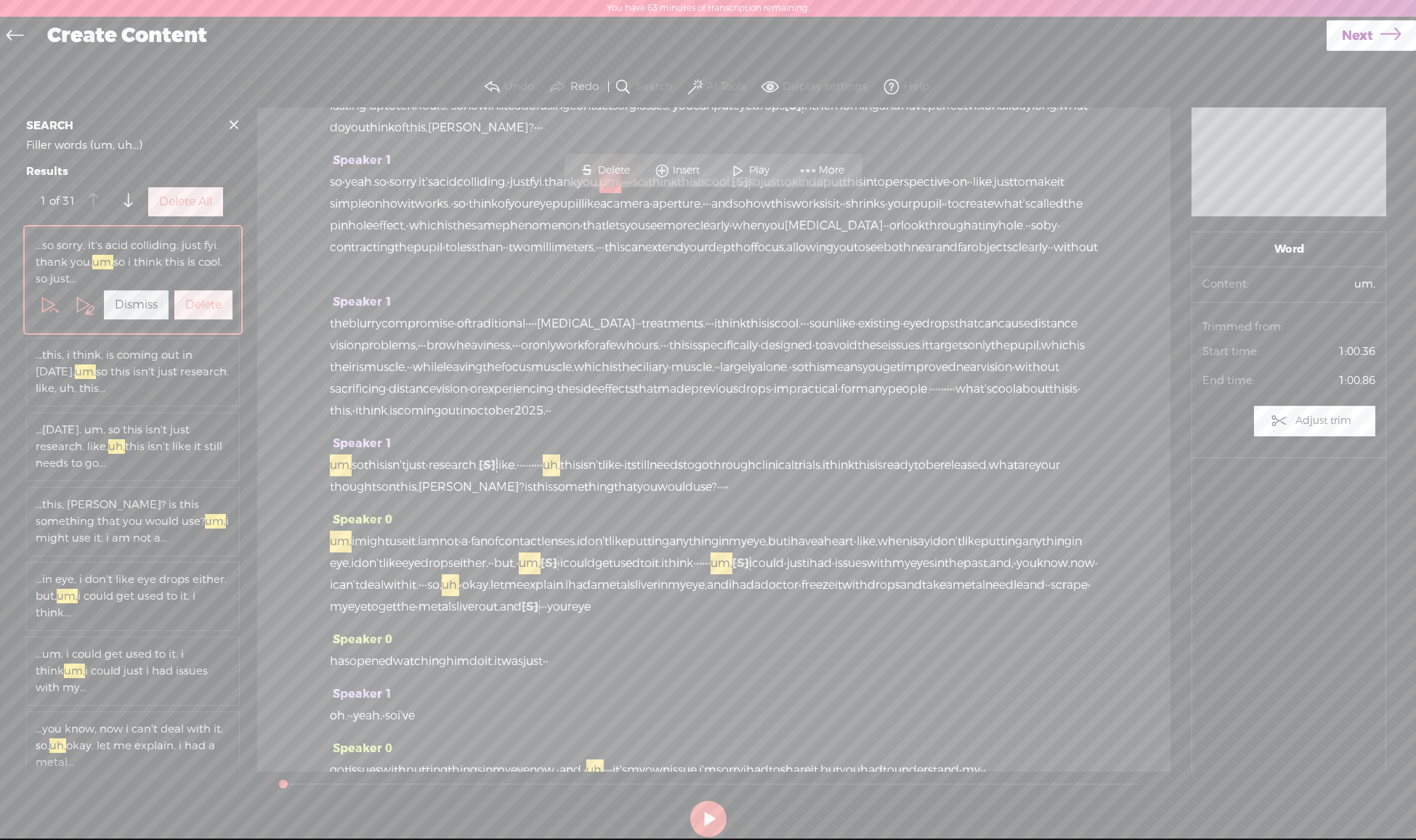
click at [189, 210] on label "Delete All" at bounding box center [185, 202] width 53 height 15
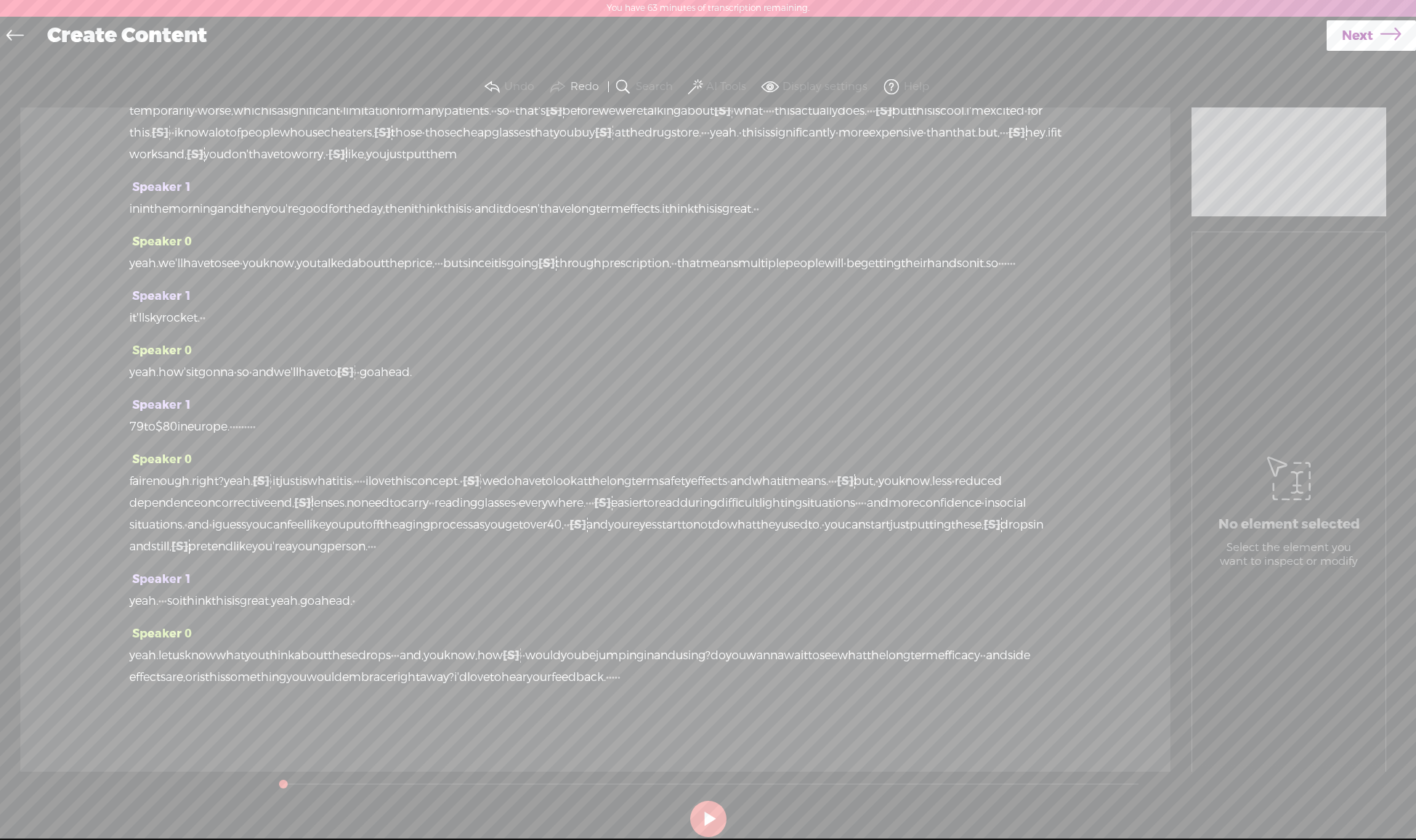
scroll to position [0, 0]
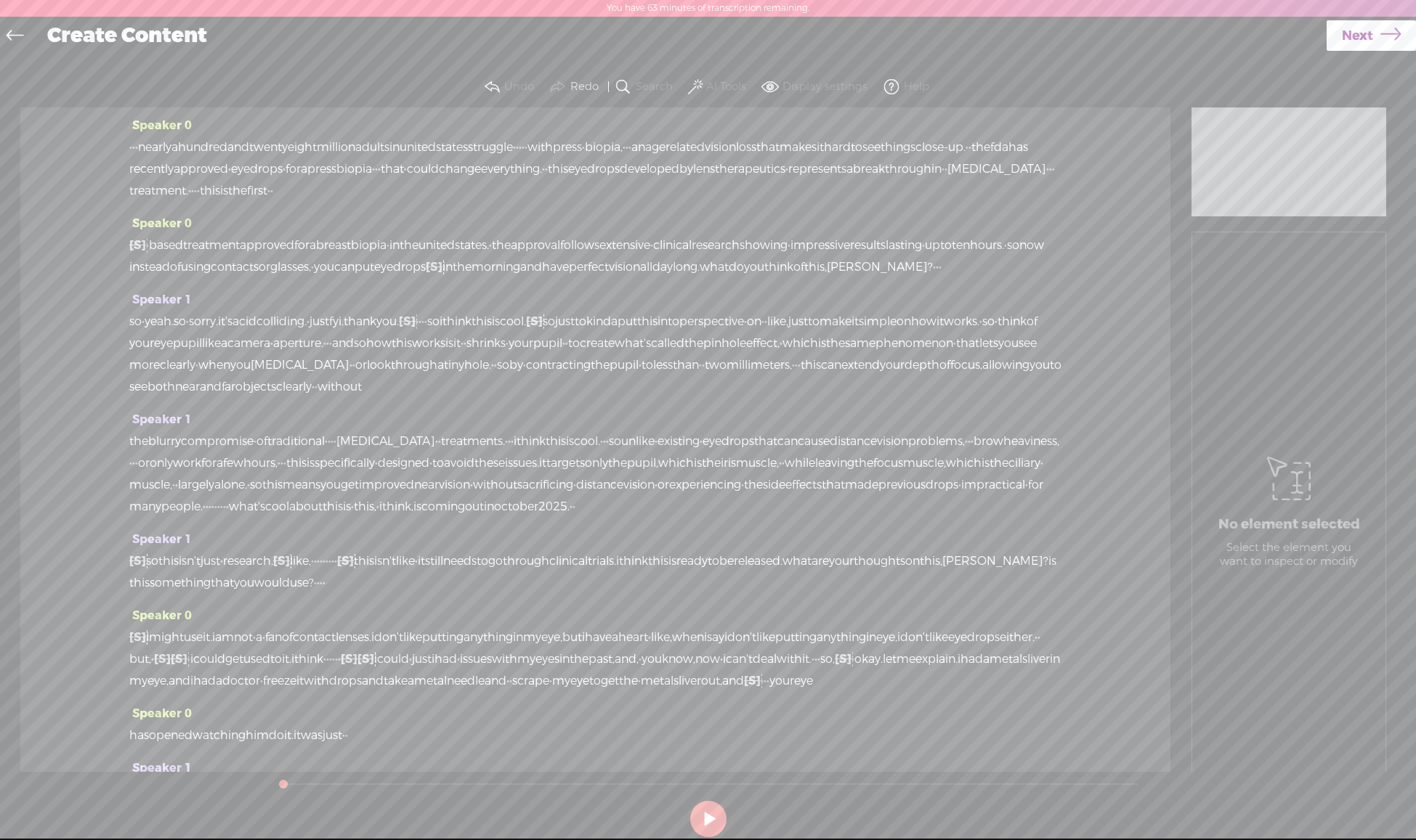
click at [700, 84] on span at bounding box center [695, 87] width 15 height 17
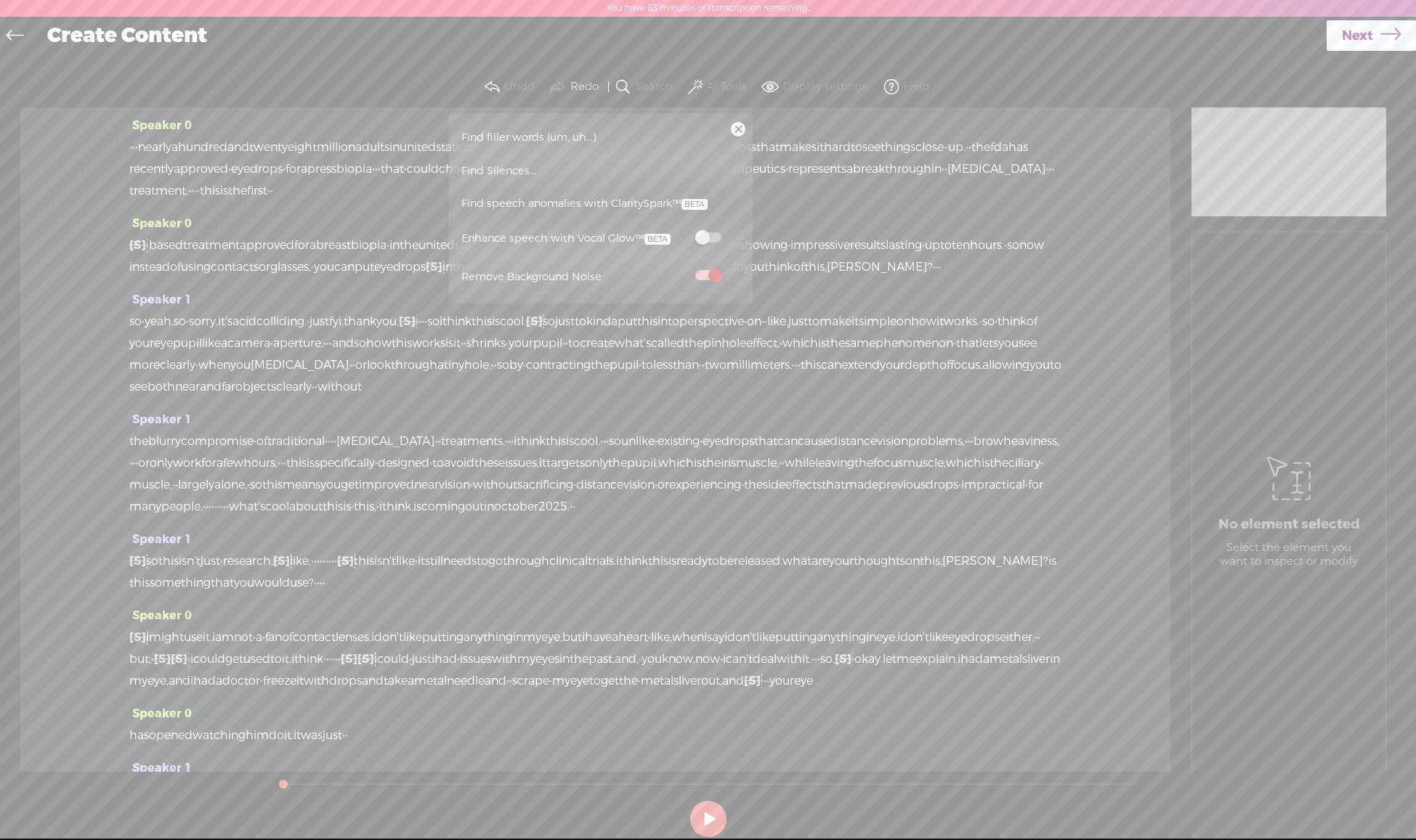
click at [712, 239] on span at bounding box center [708, 238] width 26 height 10
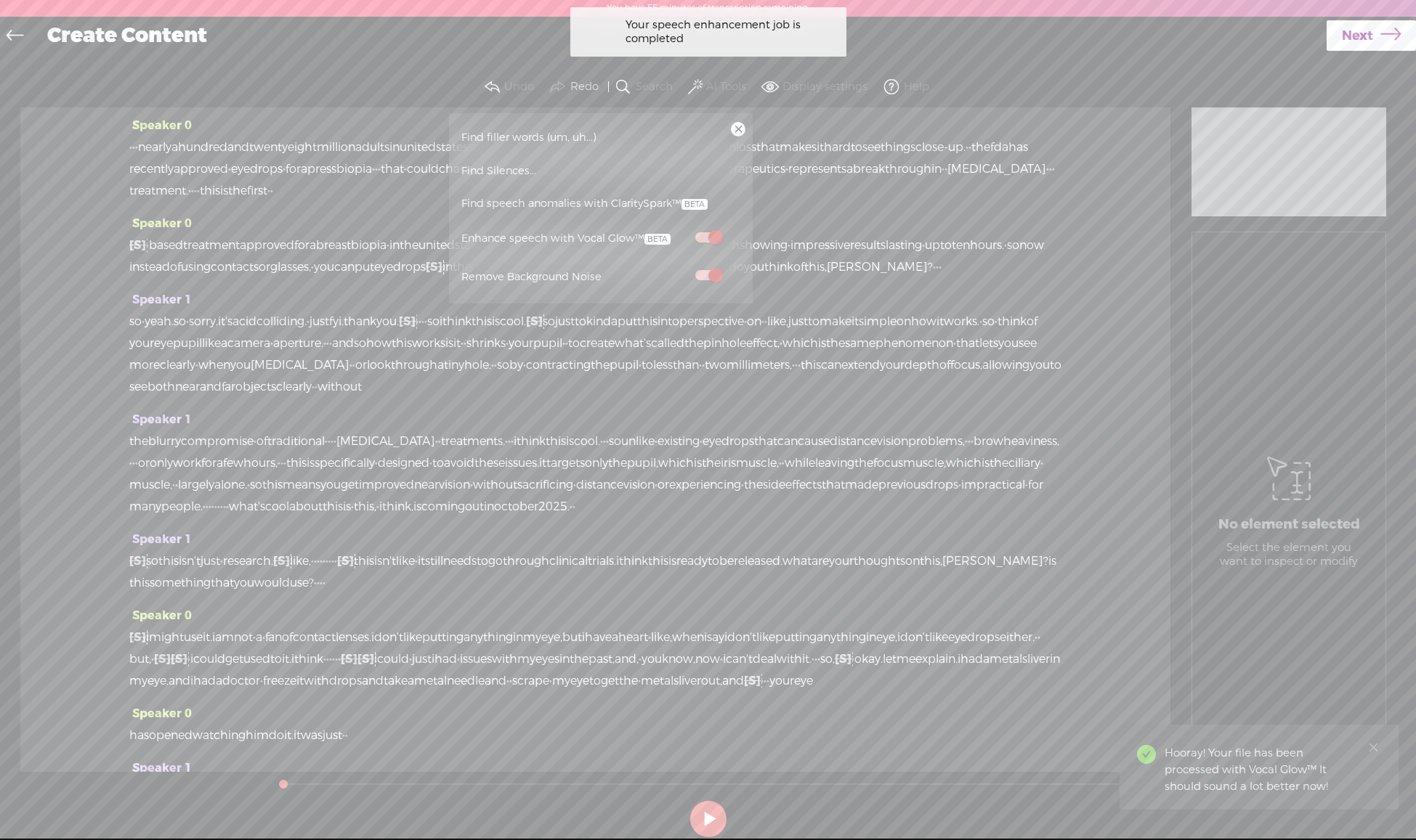
click at [1063, 548] on div "Speaker 0 · · · nearly a hundred and twenty eight million adults in united stat…" at bounding box center [595, 440] width 1150 height 664
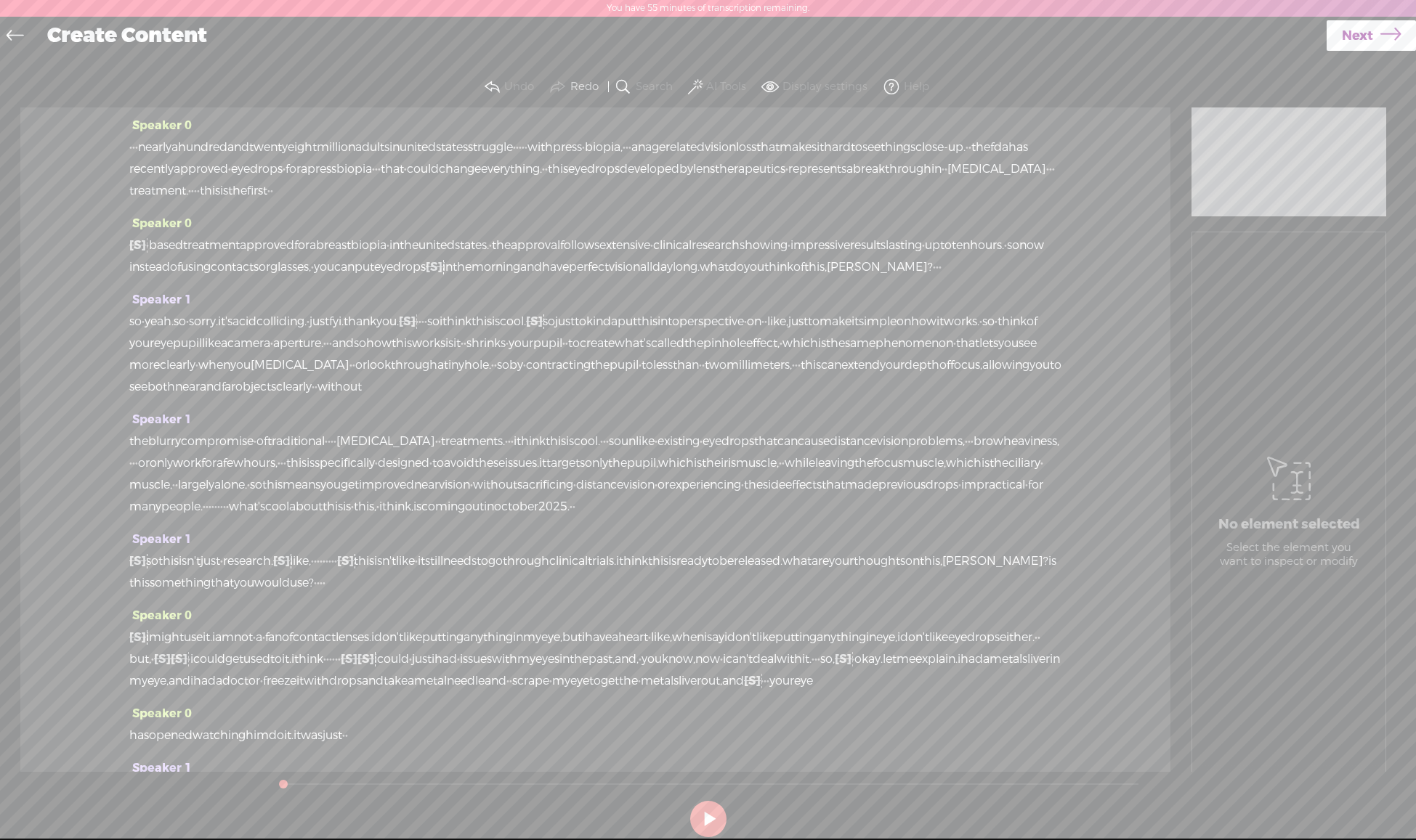
click at [1361, 34] on span "Next" at bounding box center [1357, 36] width 31 height 37
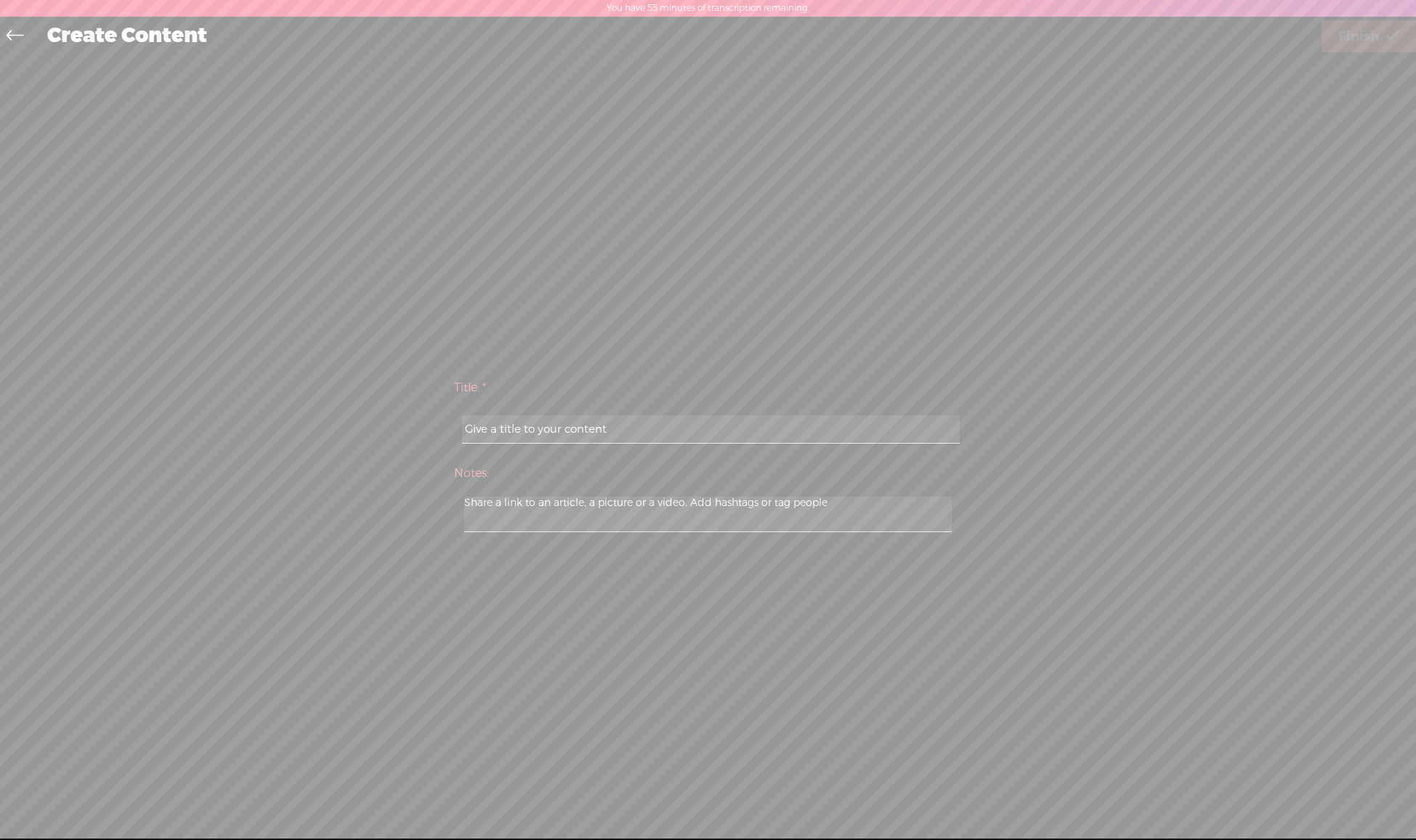
click at [673, 417] on input "text" at bounding box center [711, 429] width 498 height 28
paste input "eye drops for [MEDICAL_DATA]"
type input "eye drops for [MEDICAL_DATA]"
click at [1359, 40] on span "Finish" at bounding box center [1358, 36] width 41 height 37
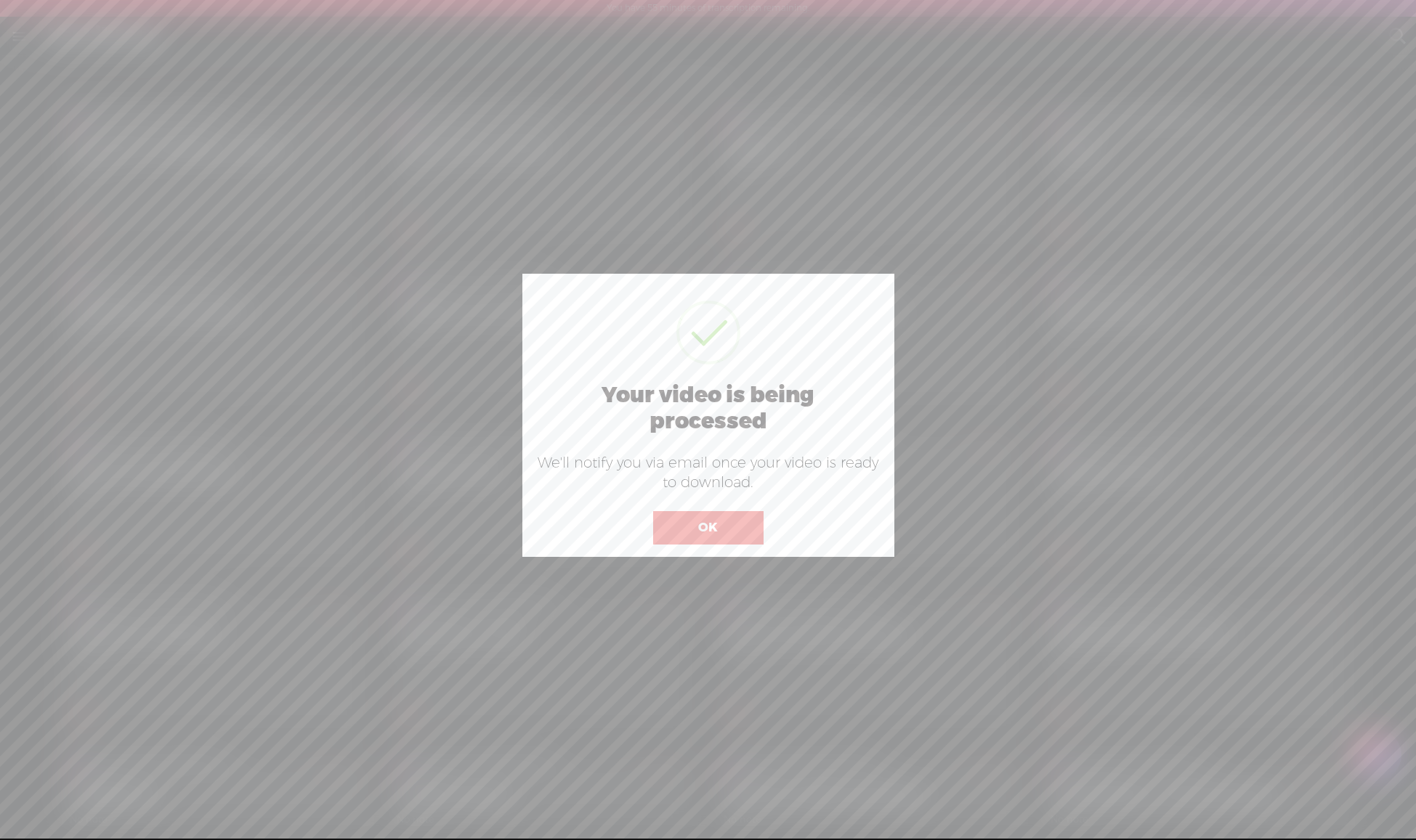
click at [695, 516] on button "OK" at bounding box center [708, 528] width 110 height 34
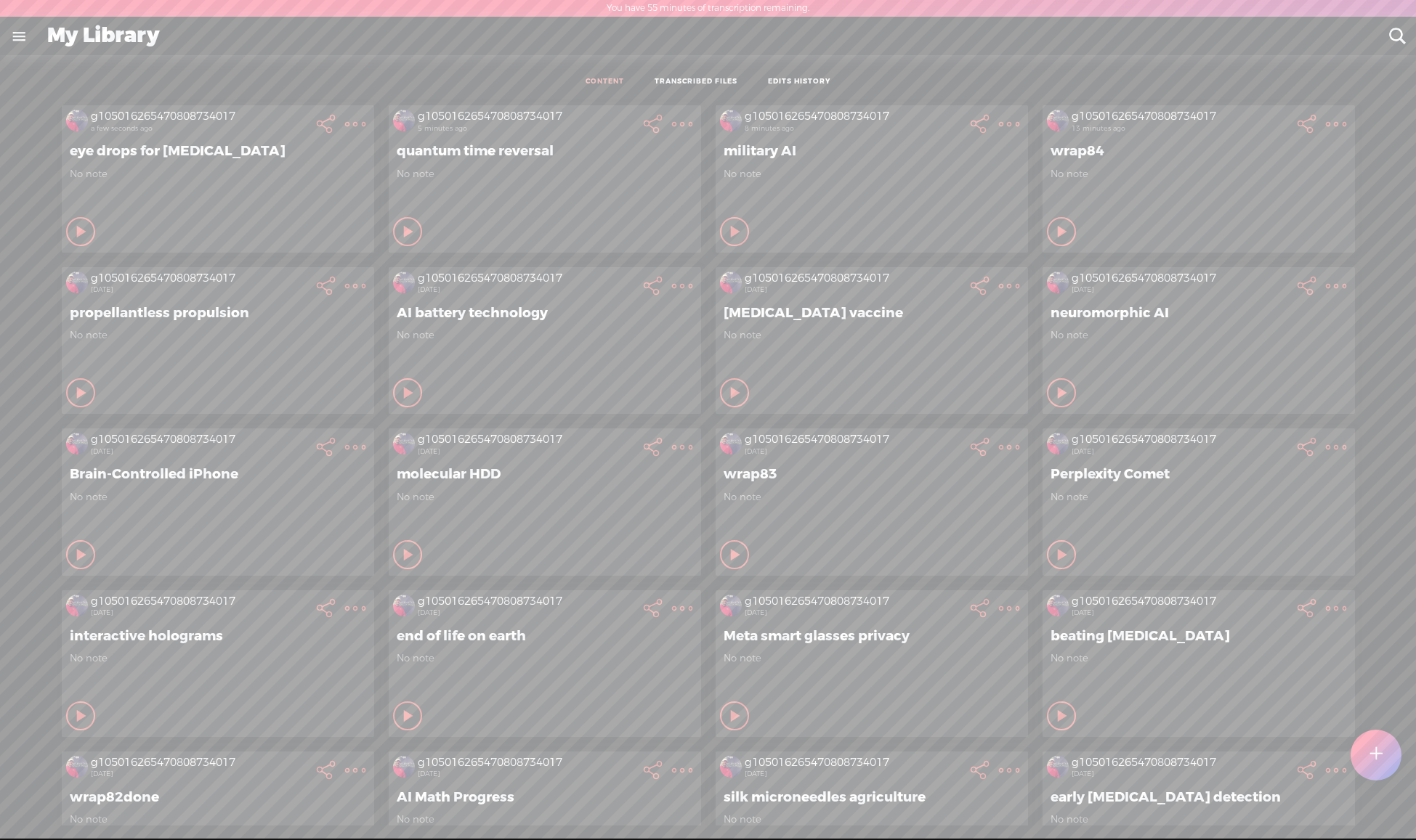
click at [1373, 761] on t at bounding box center [1376, 755] width 12 height 32
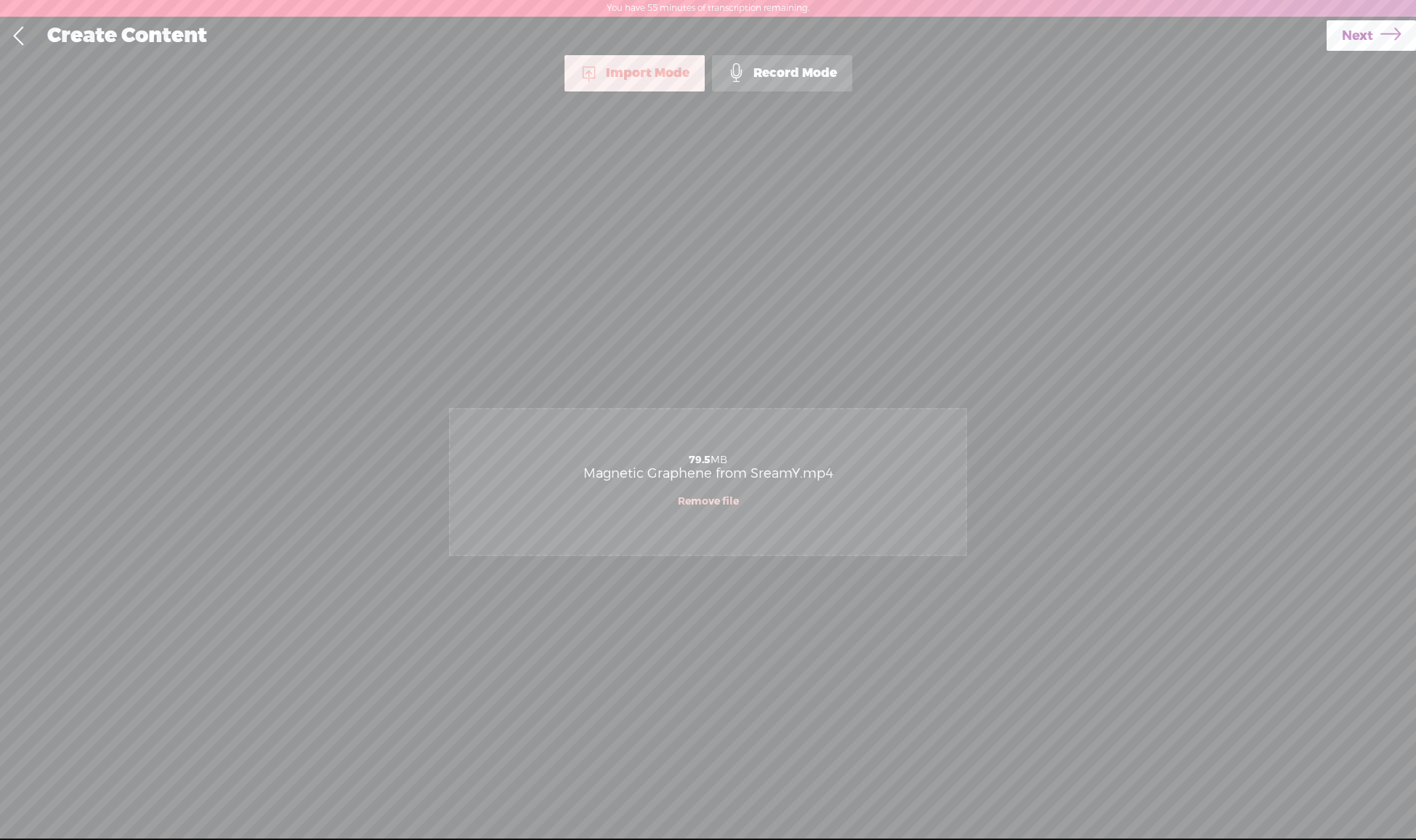
click at [1360, 33] on span "Next" at bounding box center [1357, 36] width 31 height 37
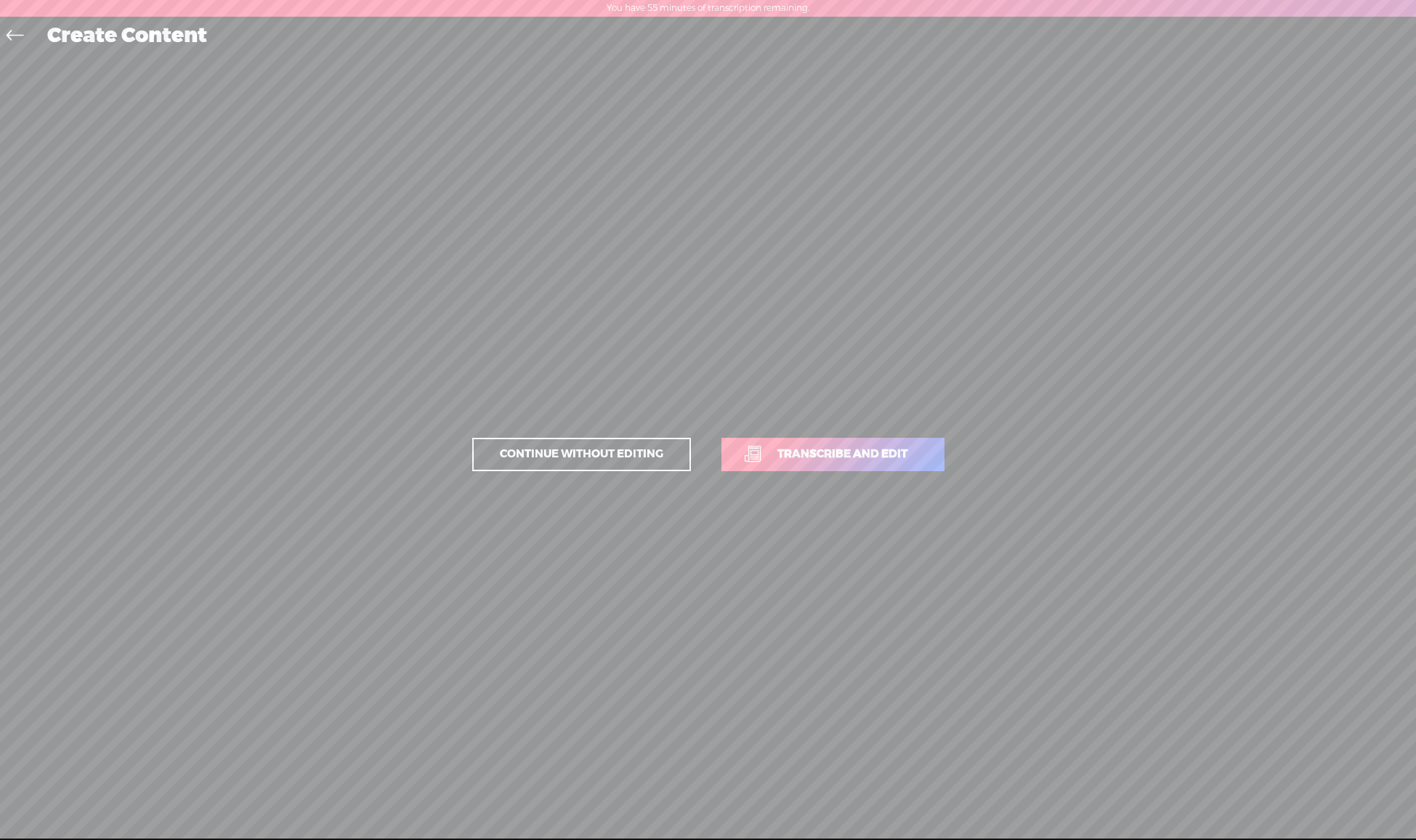
click at [872, 451] on span "Transcribe and edit" at bounding box center [842, 454] width 160 height 17
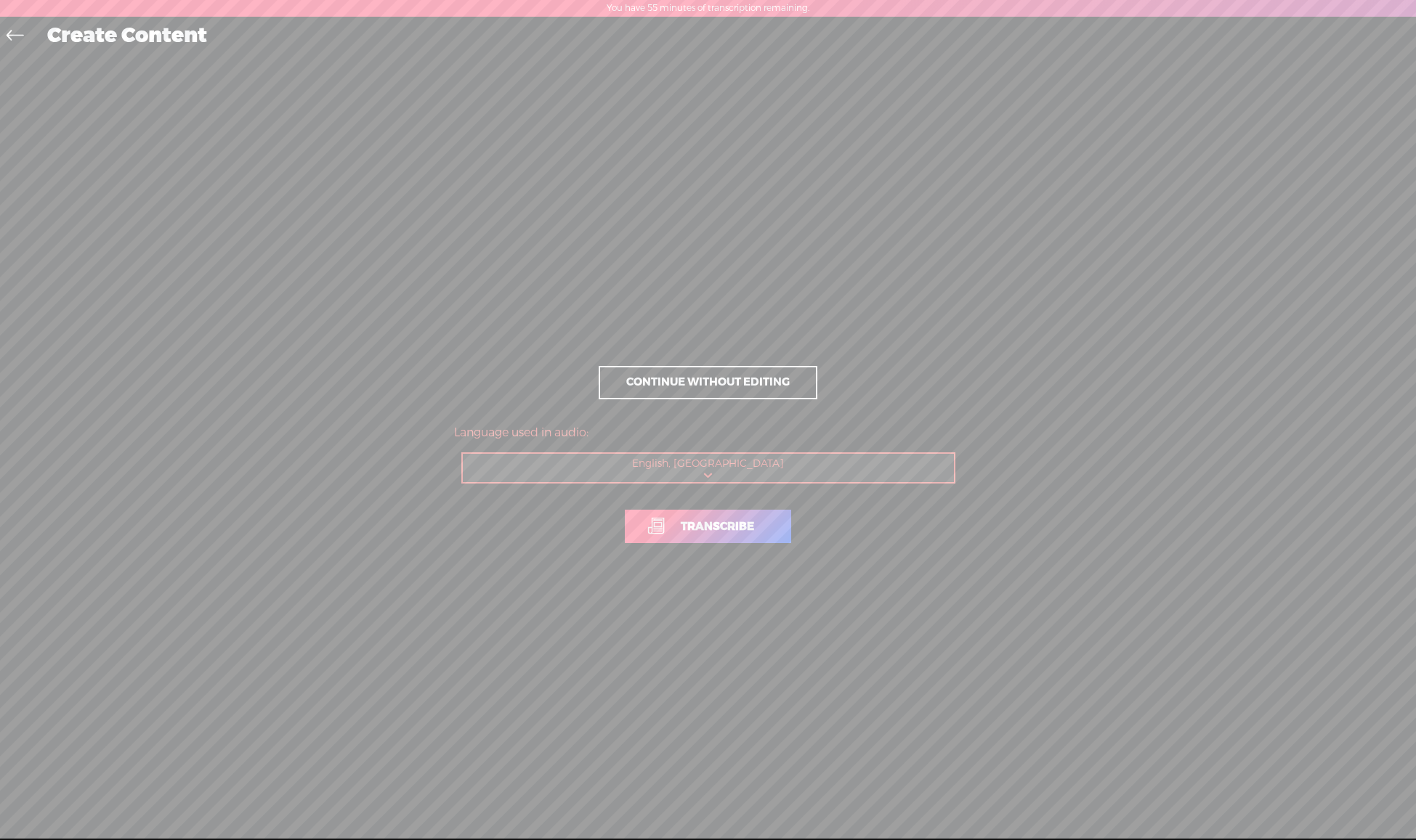
click at [708, 525] on span "Transcribe" at bounding box center [717, 527] width 104 height 17
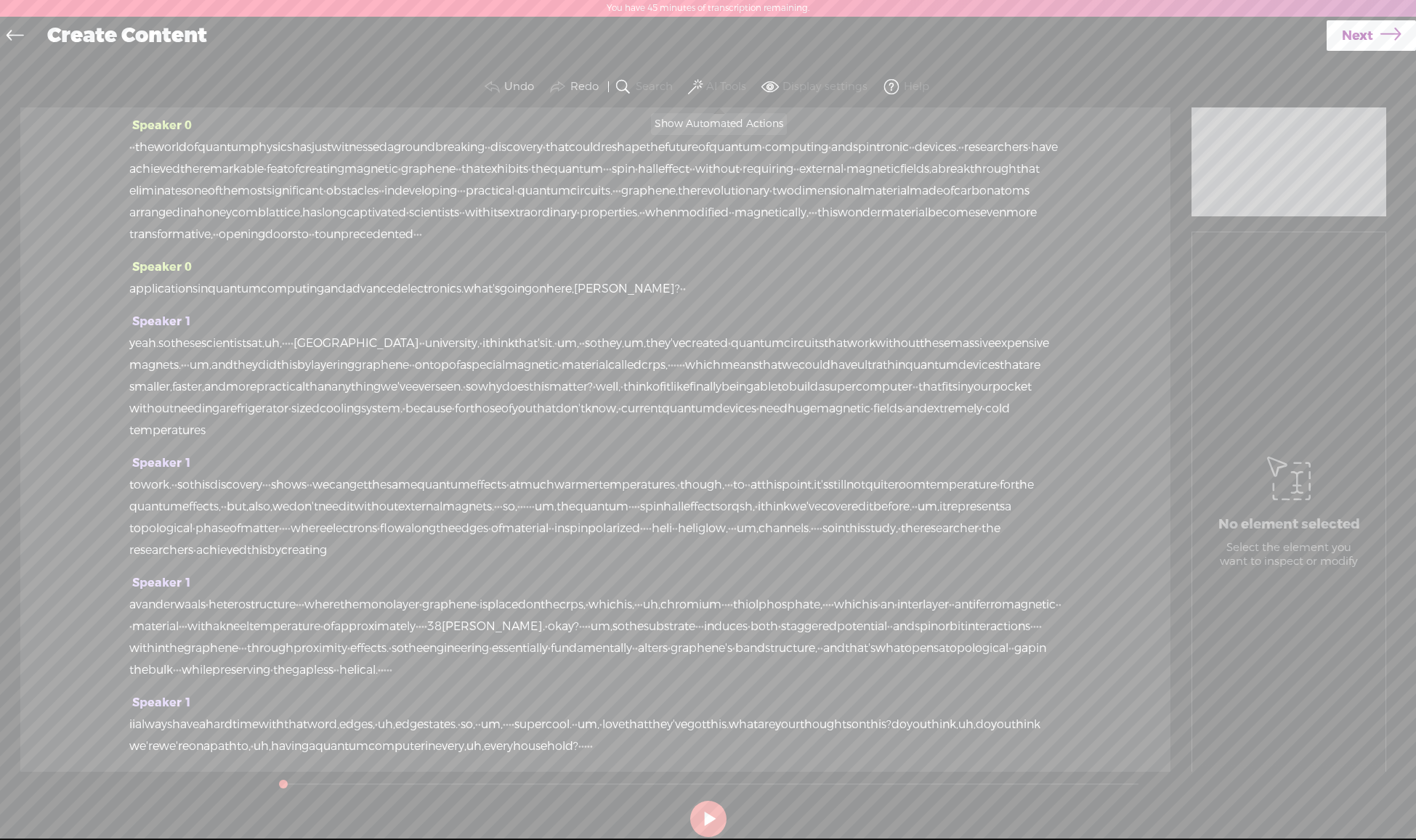
click at [696, 83] on span at bounding box center [695, 87] width 15 height 17
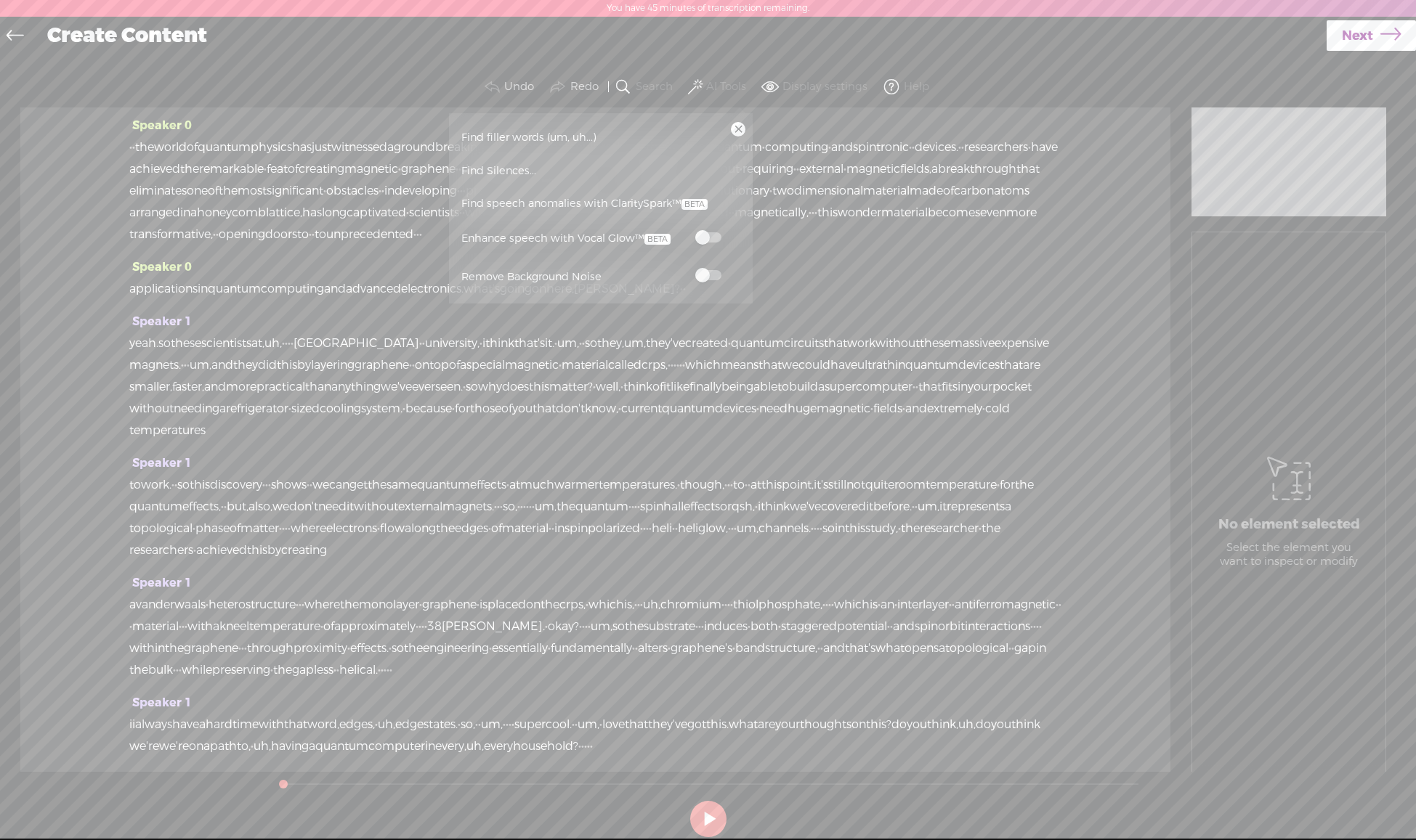
click at [708, 277] on span at bounding box center [708, 275] width 26 height 10
click at [621, 203] on span "Find speech anomalies with ClaritySpark™" at bounding box center [584, 204] width 257 height 34
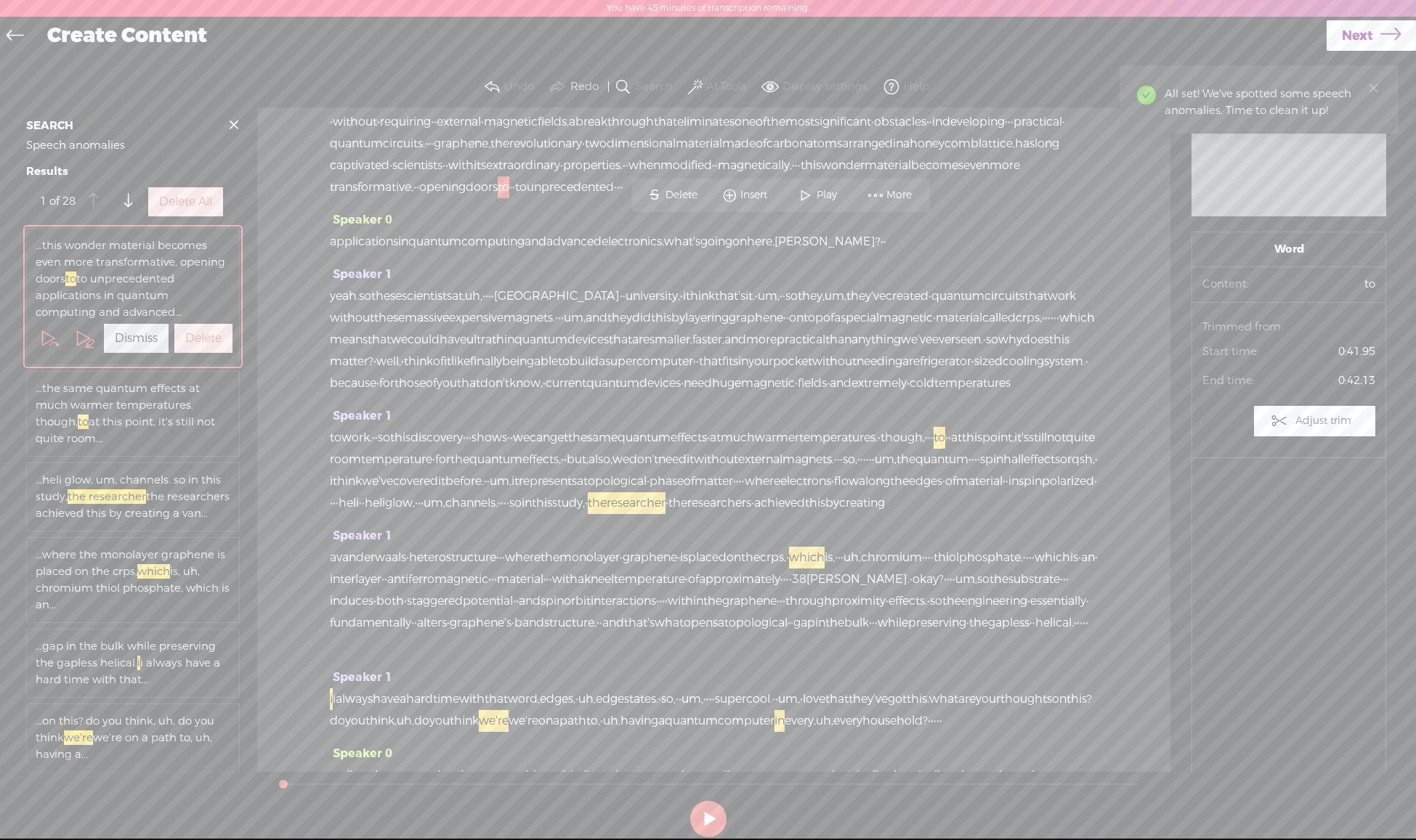
scroll to position [74, 0]
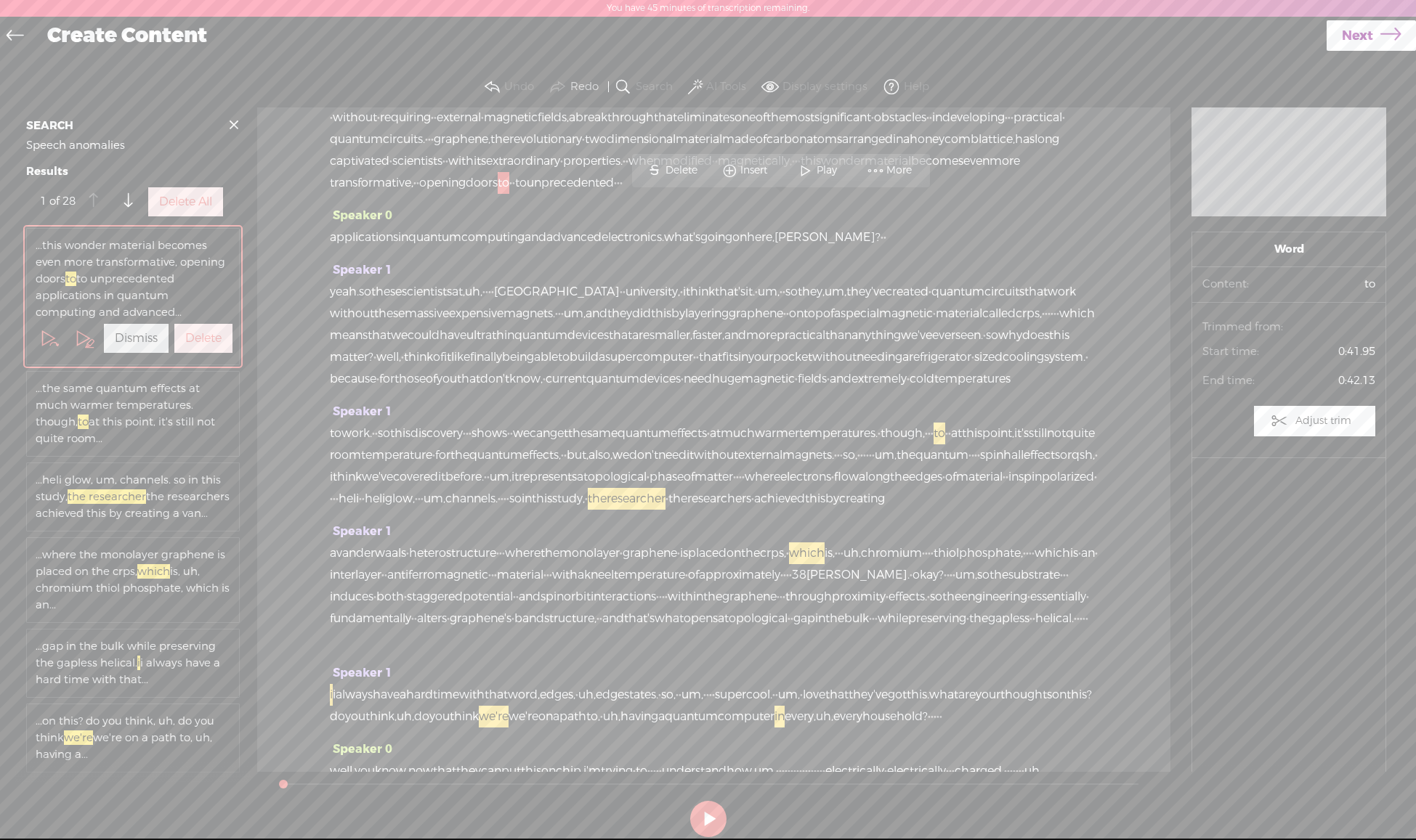
click at [174, 210] on label "Delete All" at bounding box center [185, 202] width 53 height 15
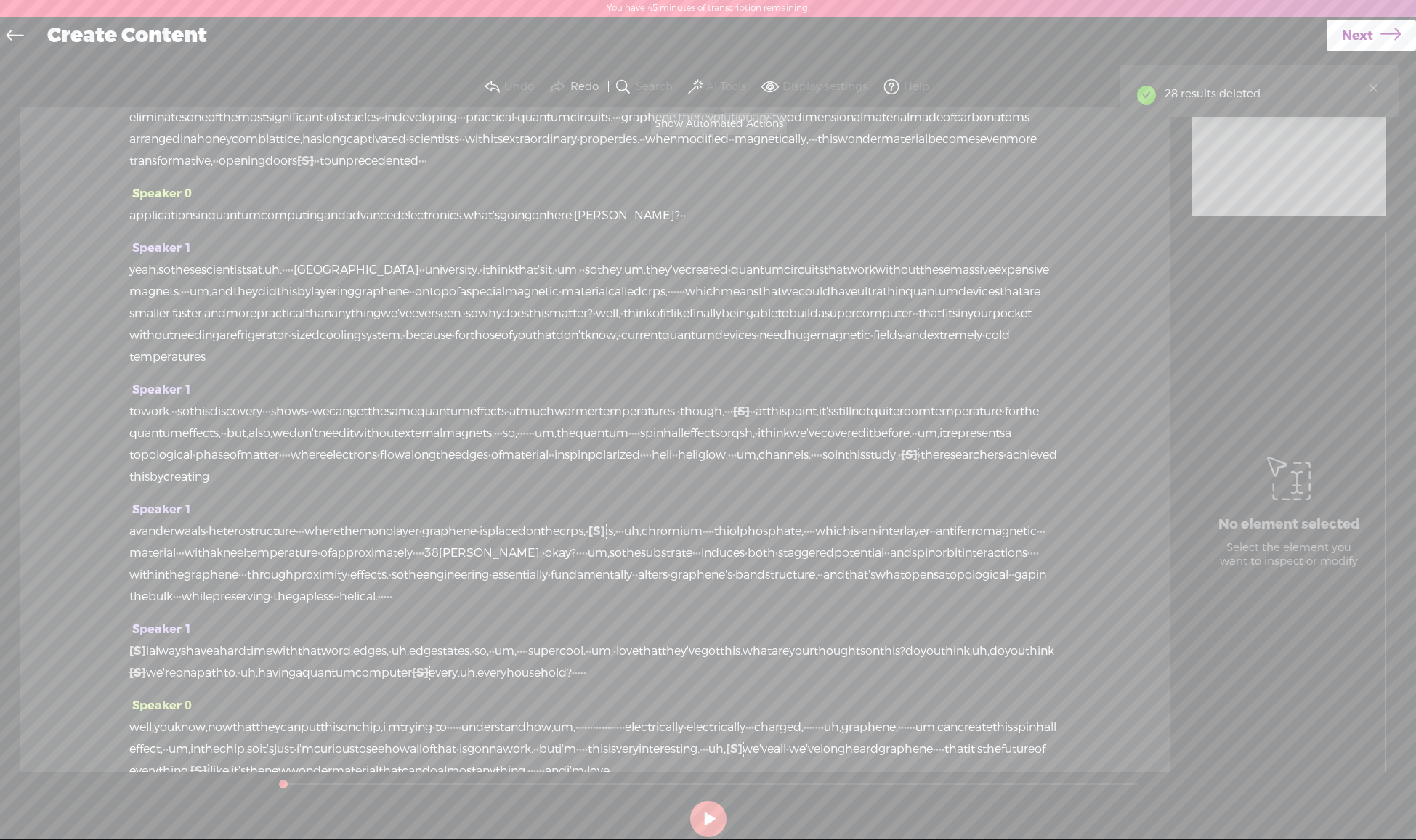
click at [698, 82] on span at bounding box center [695, 87] width 15 height 17
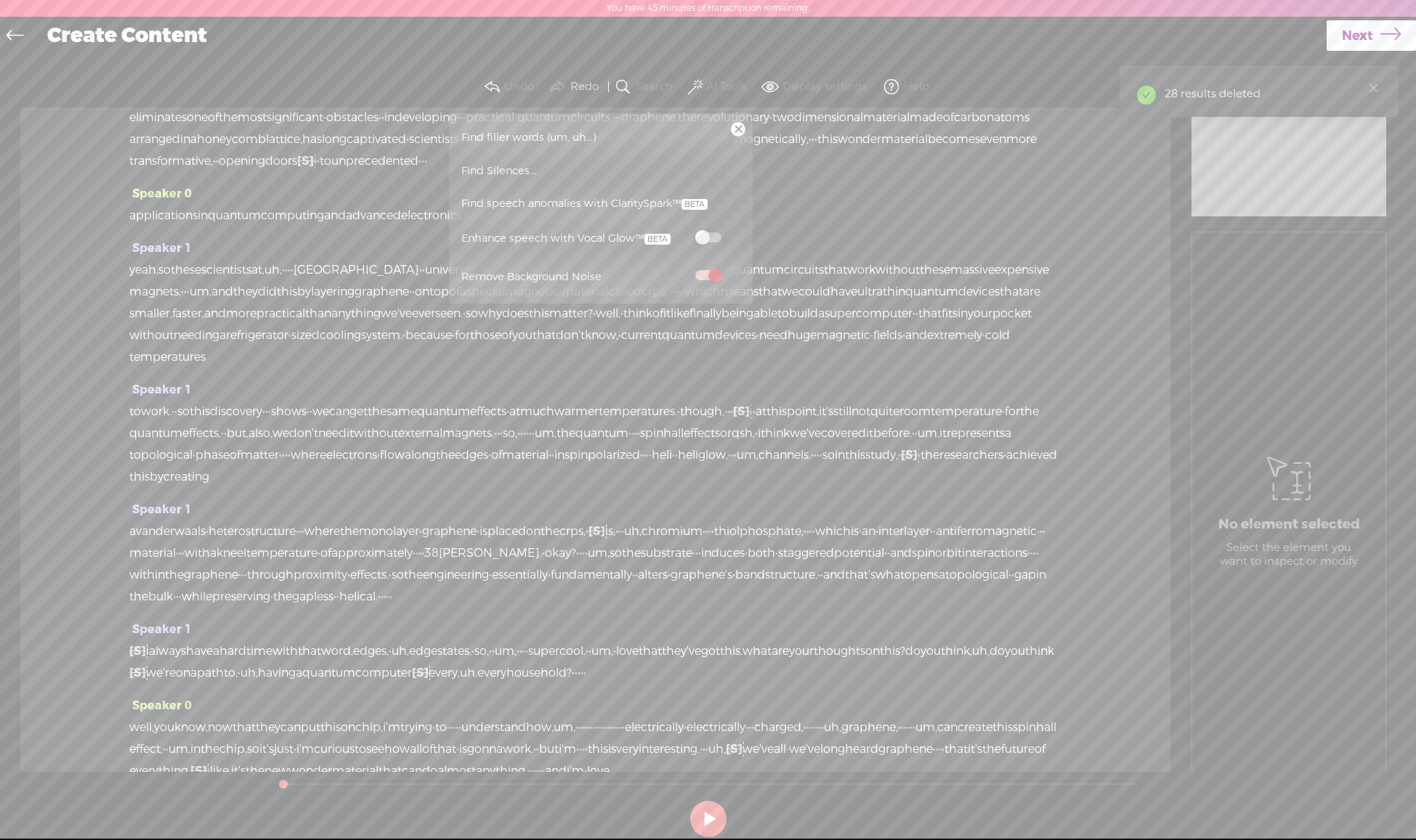
click at [490, 136] on span "Find filler words (um, uh...)" at bounding box center [528, 137] width 145 height 33
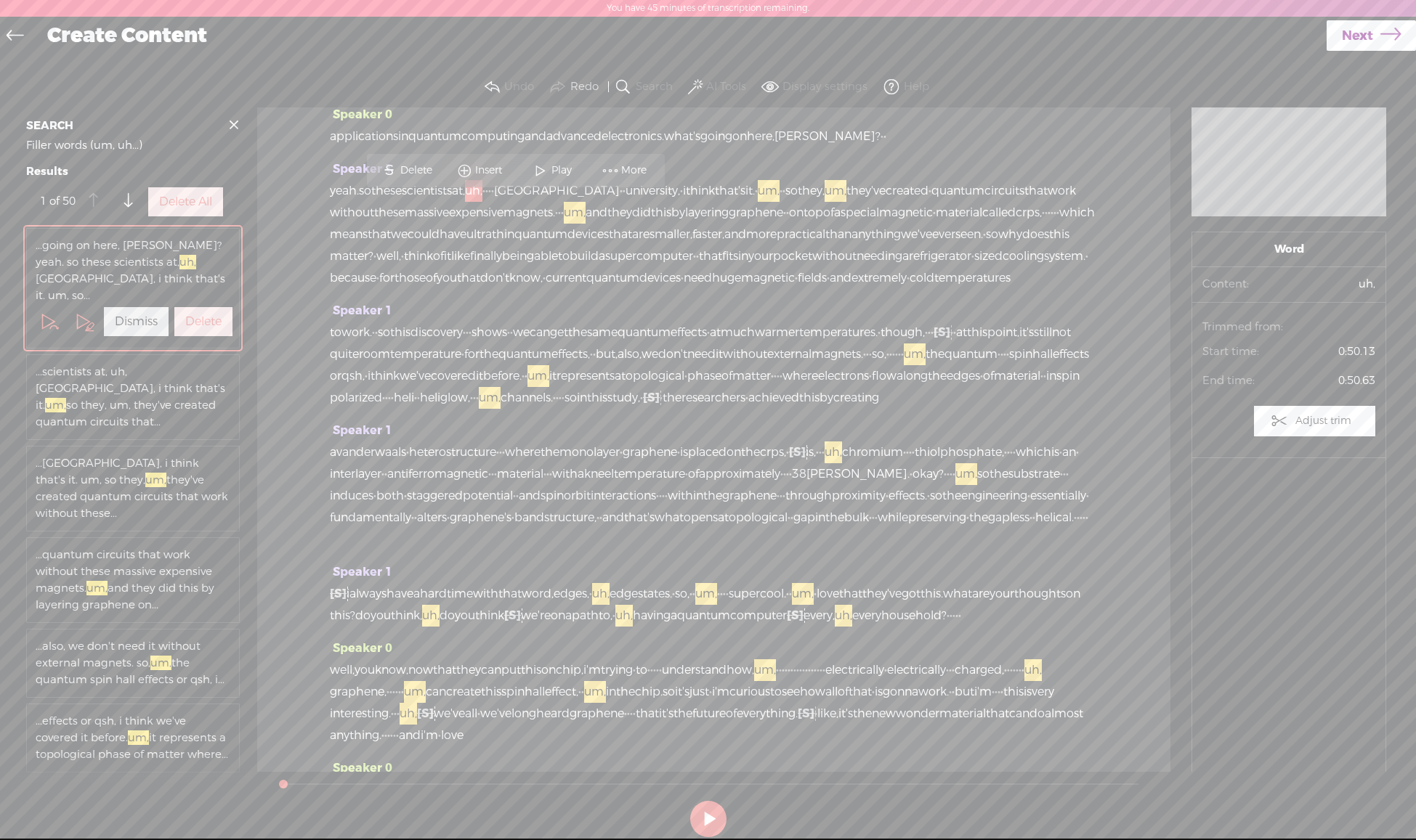
scroll to position [183, 0]
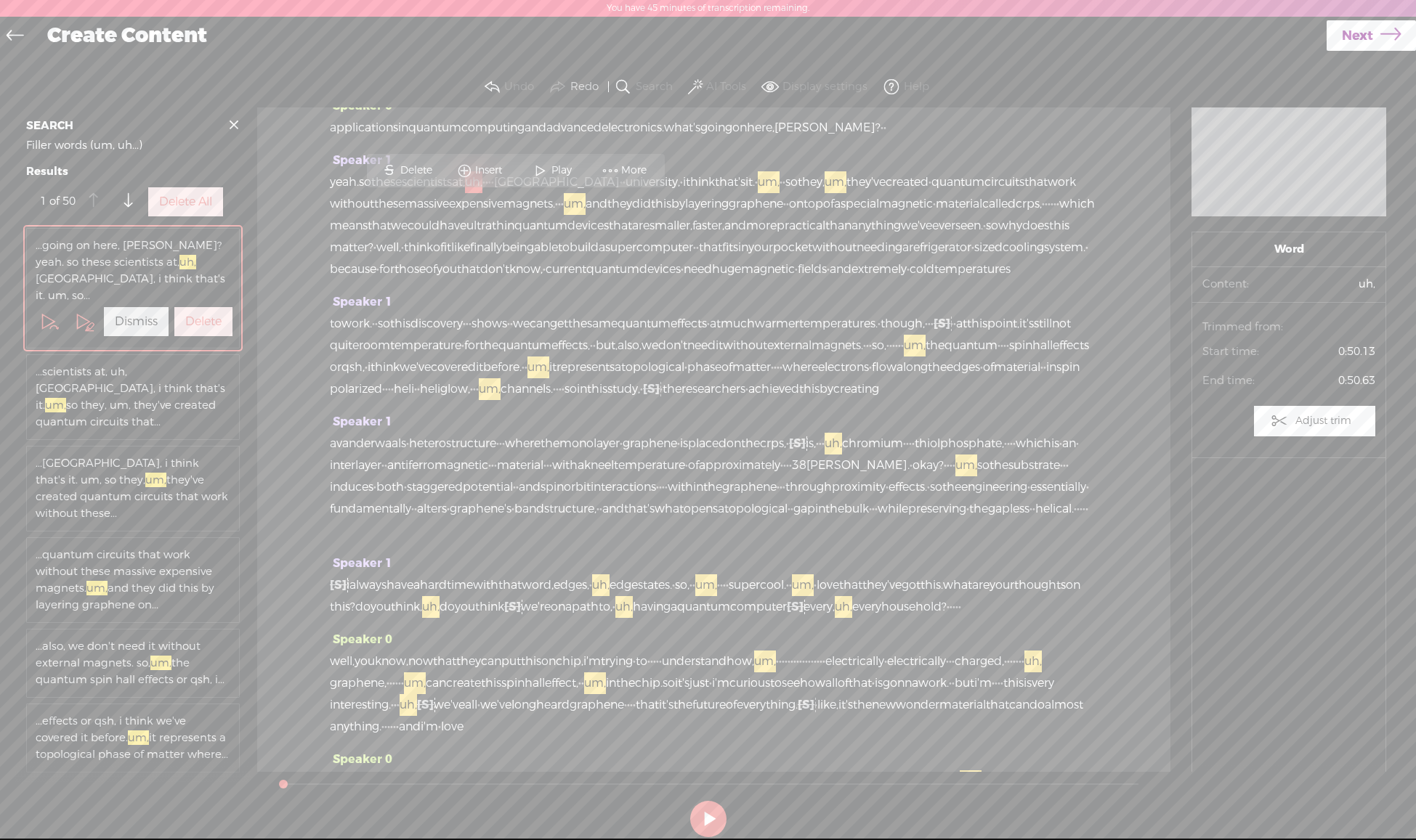
click at [193, 210] on label "Delete All" at bounding box center [185, 202] width 53 height 15
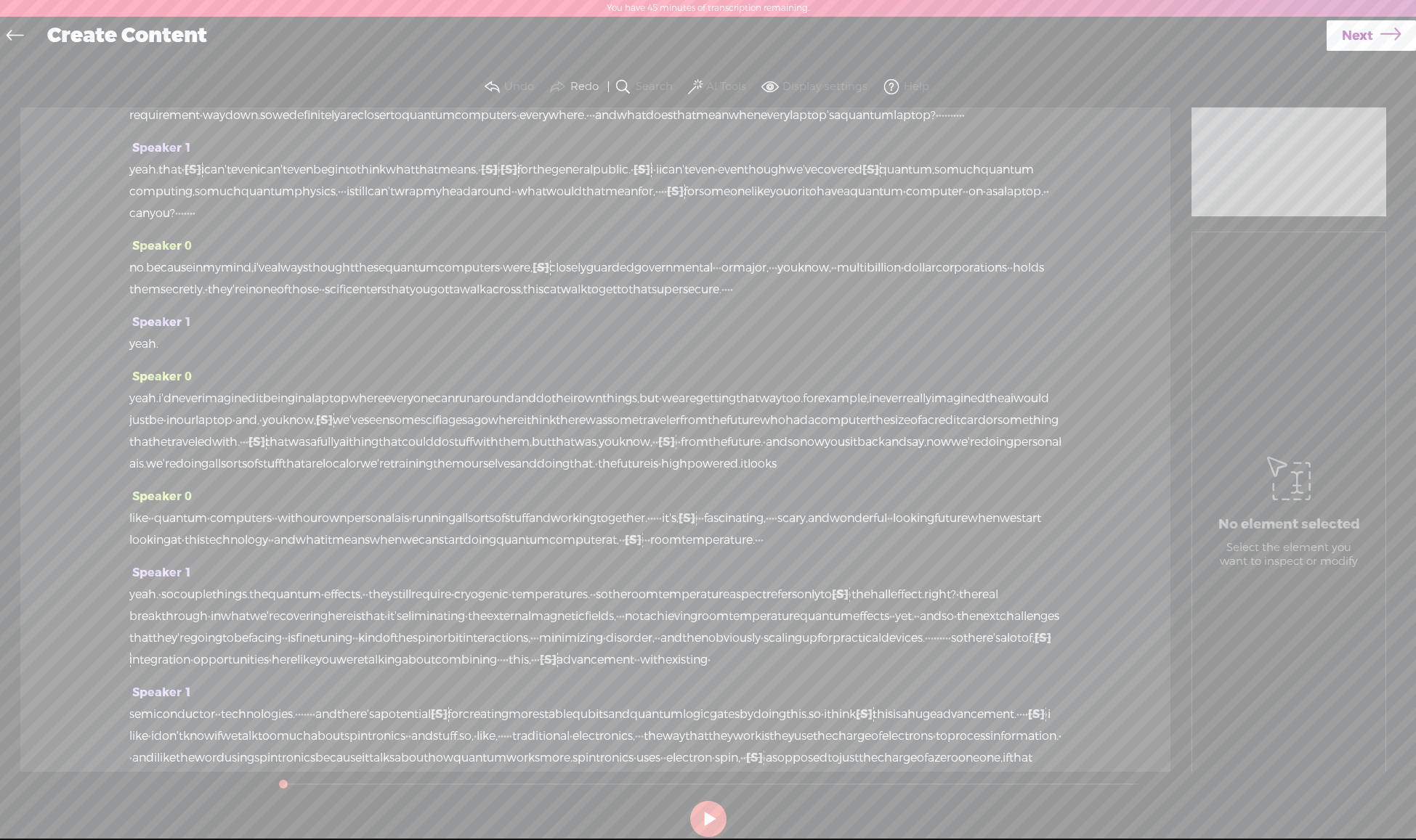
scroll to position [0, 0]
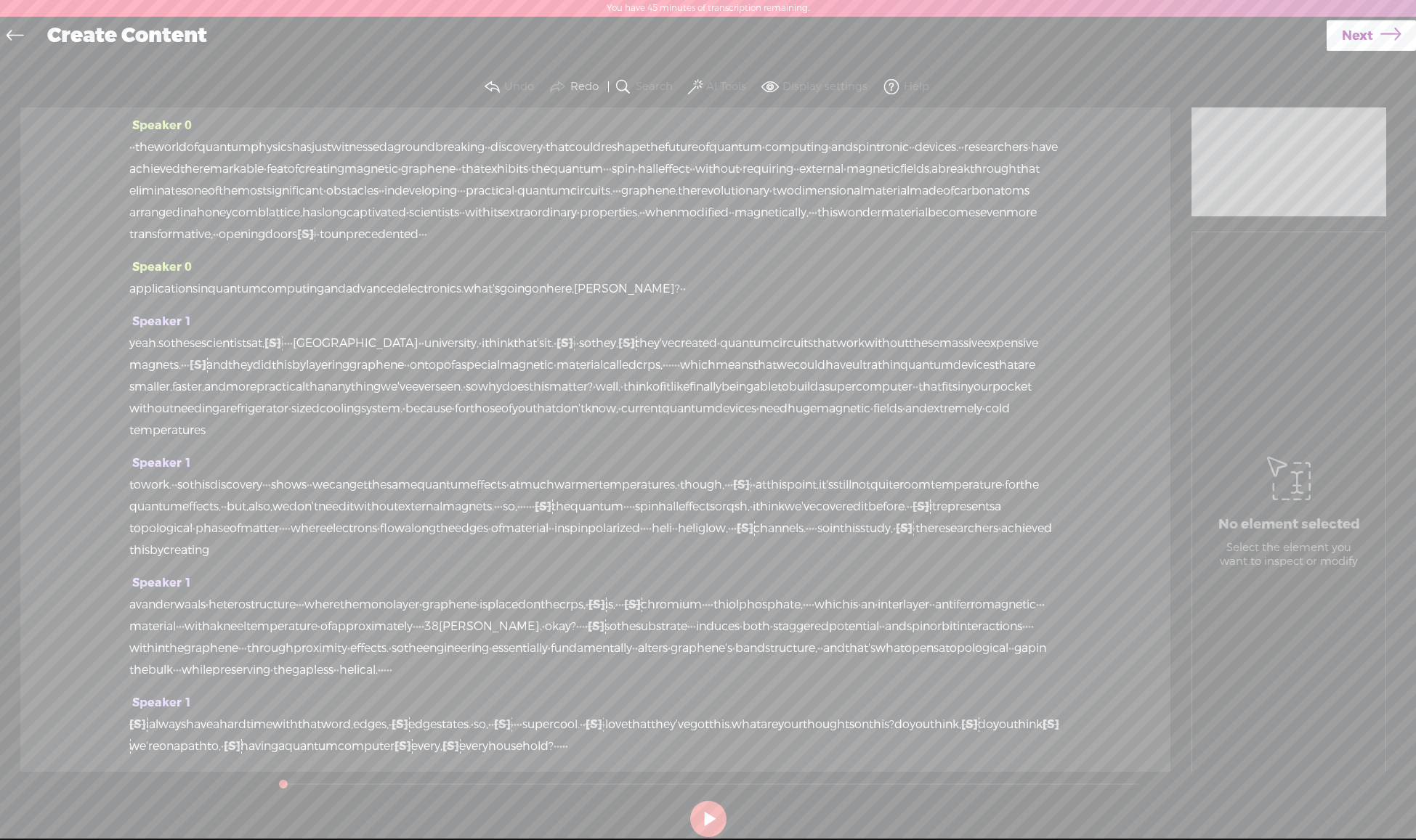
click at [695, 84] on span at bounding box center [695, 87] width 15 height 17
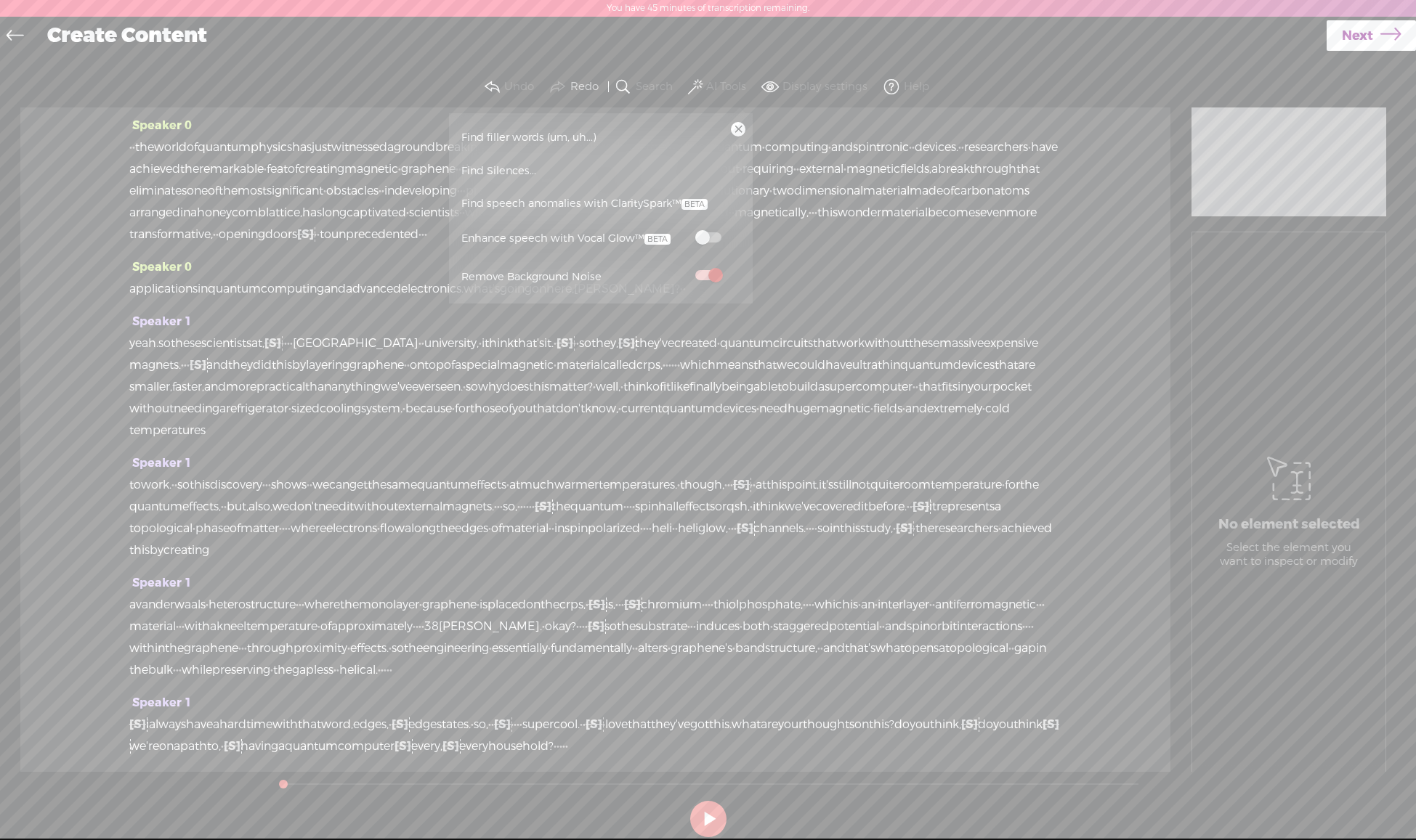
click at [716, 237] on span at bounding box center [708, 238] width 26 height 10
click at [1121, 246] on div "Speaker 0 · · the world of quantum physics has just witnessed a groundbreaking …" at bounding box center [595, 440] width 1150 height 664
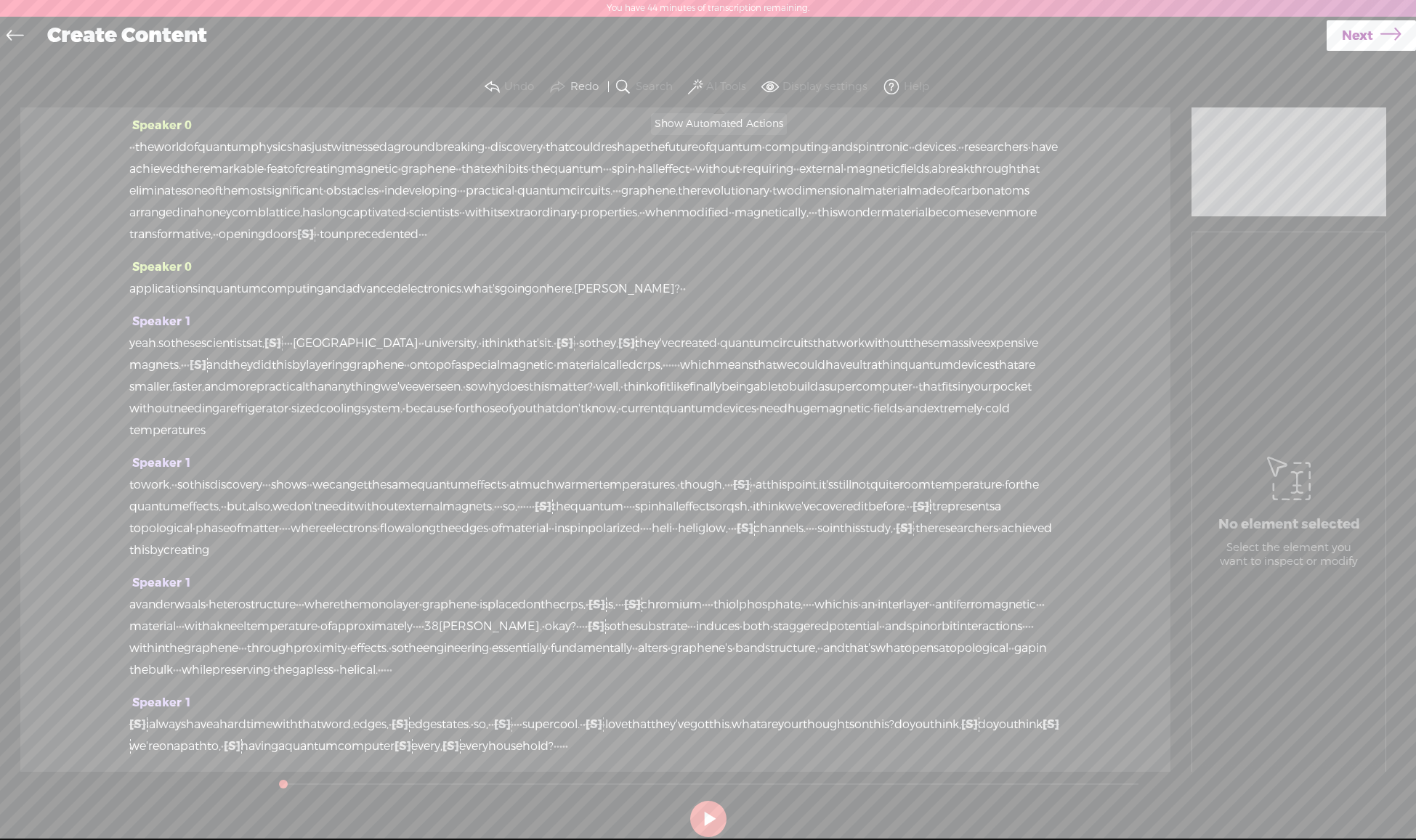
click at [690, 85] on span at bounding box center [695, 87] width 15 height 17
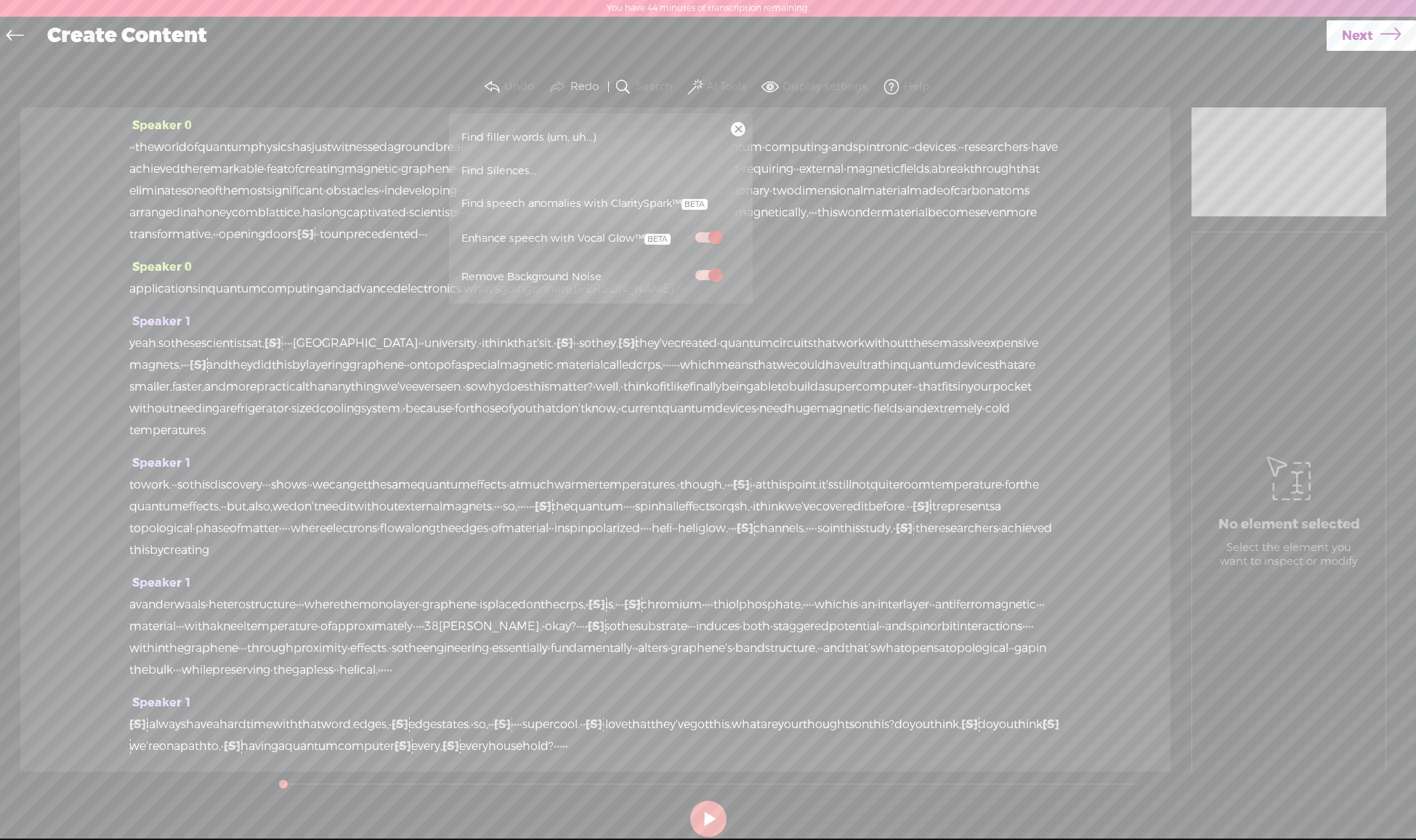
click at [690, 85] on span at bounding box center [695, 87] width 15 height 17
click at [1383, 47] on icon at bounding box center [1390, 36] width 20 height 37
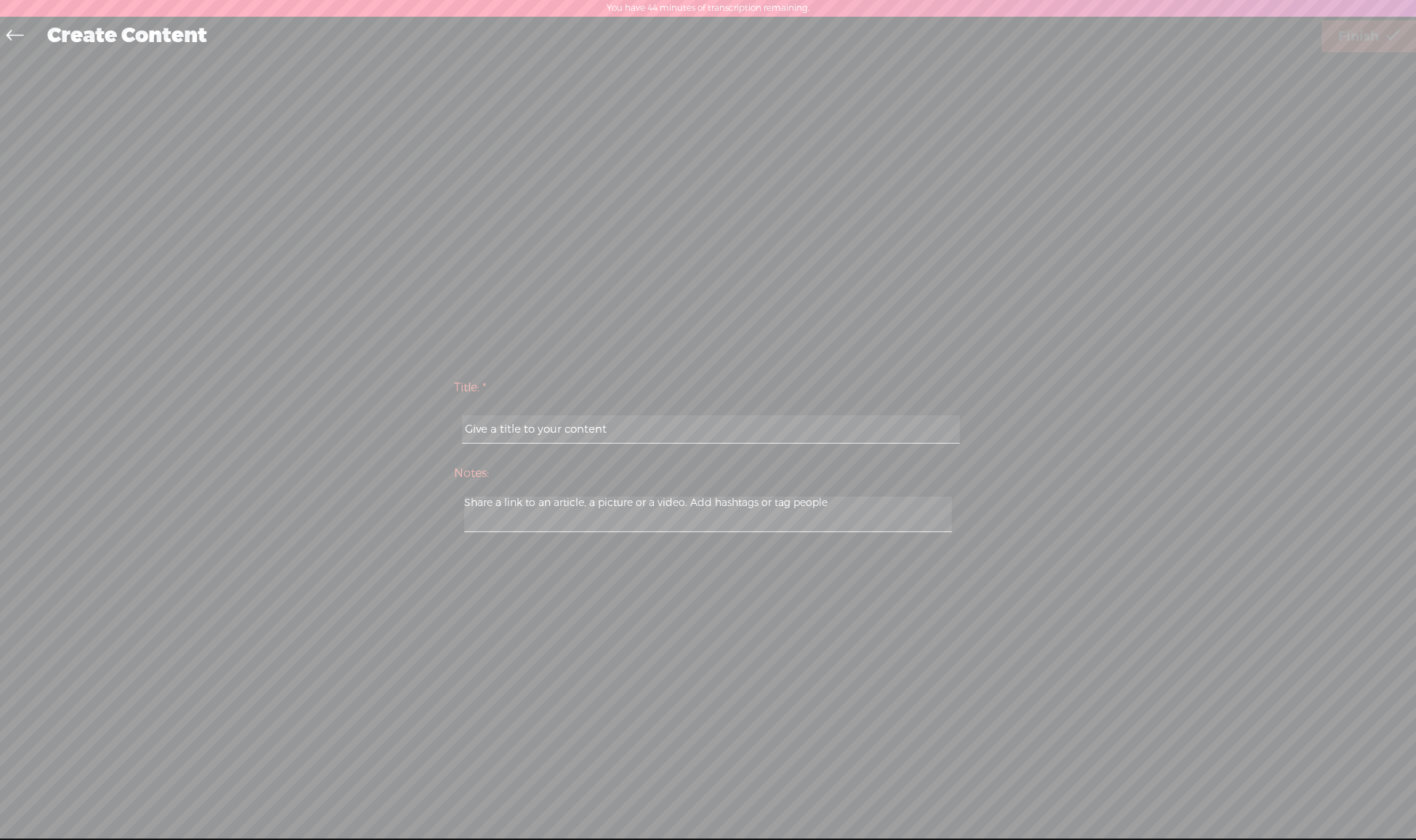
click at [660, 420] on input "text" at bounding box center [711, 429] width 498 height 28
paste input "magnetic graphene"
type input "magnetic graphene"
click at [1353, 50] on span "Finish" at bounding box center [1358, 36] width 41 height 37
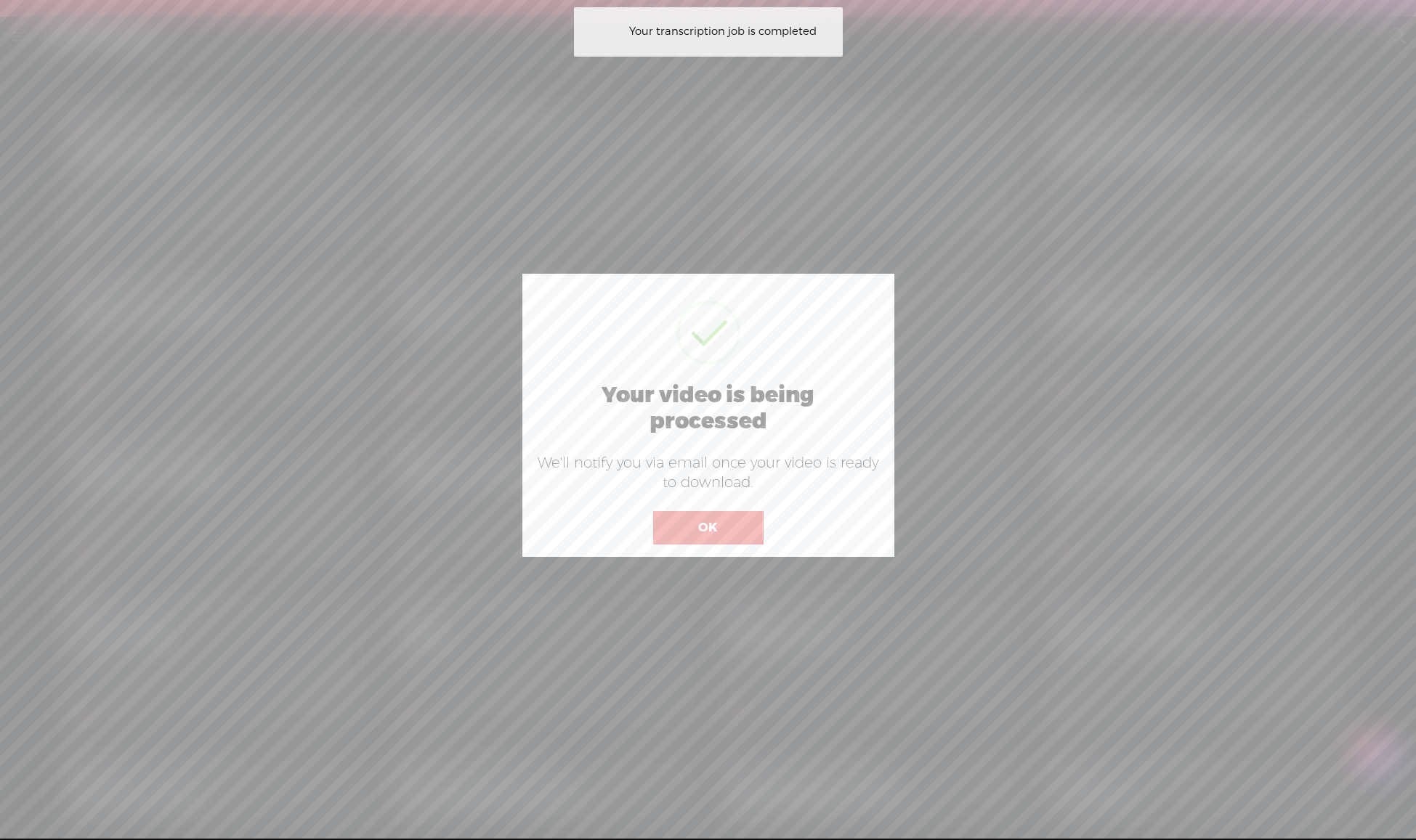
click at [710, 511] on button "OK" at bounding box center [708, 528] width 110 height 34
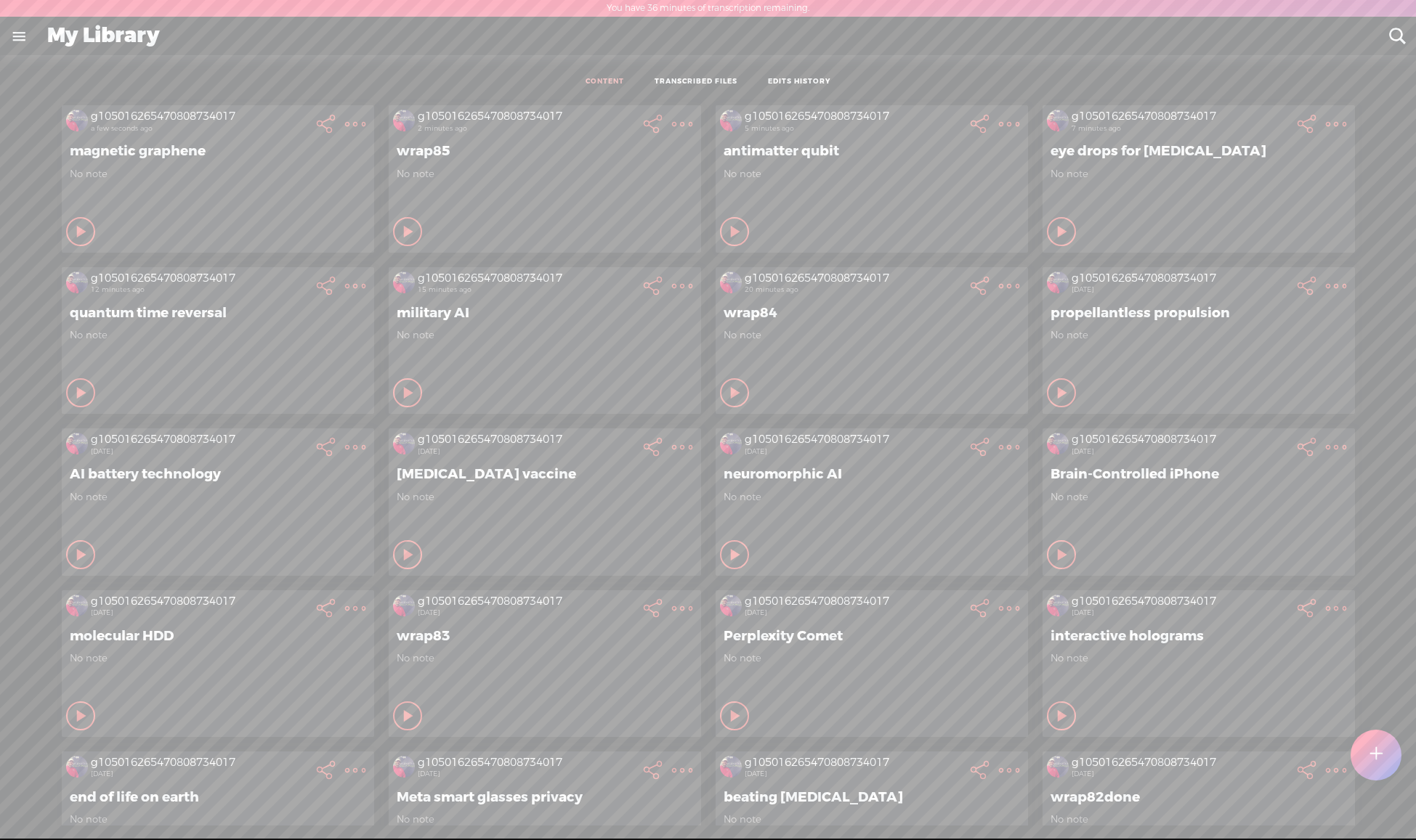
click at [1374, 756] on t at bounding box center [1376, 755] width 12 height 32
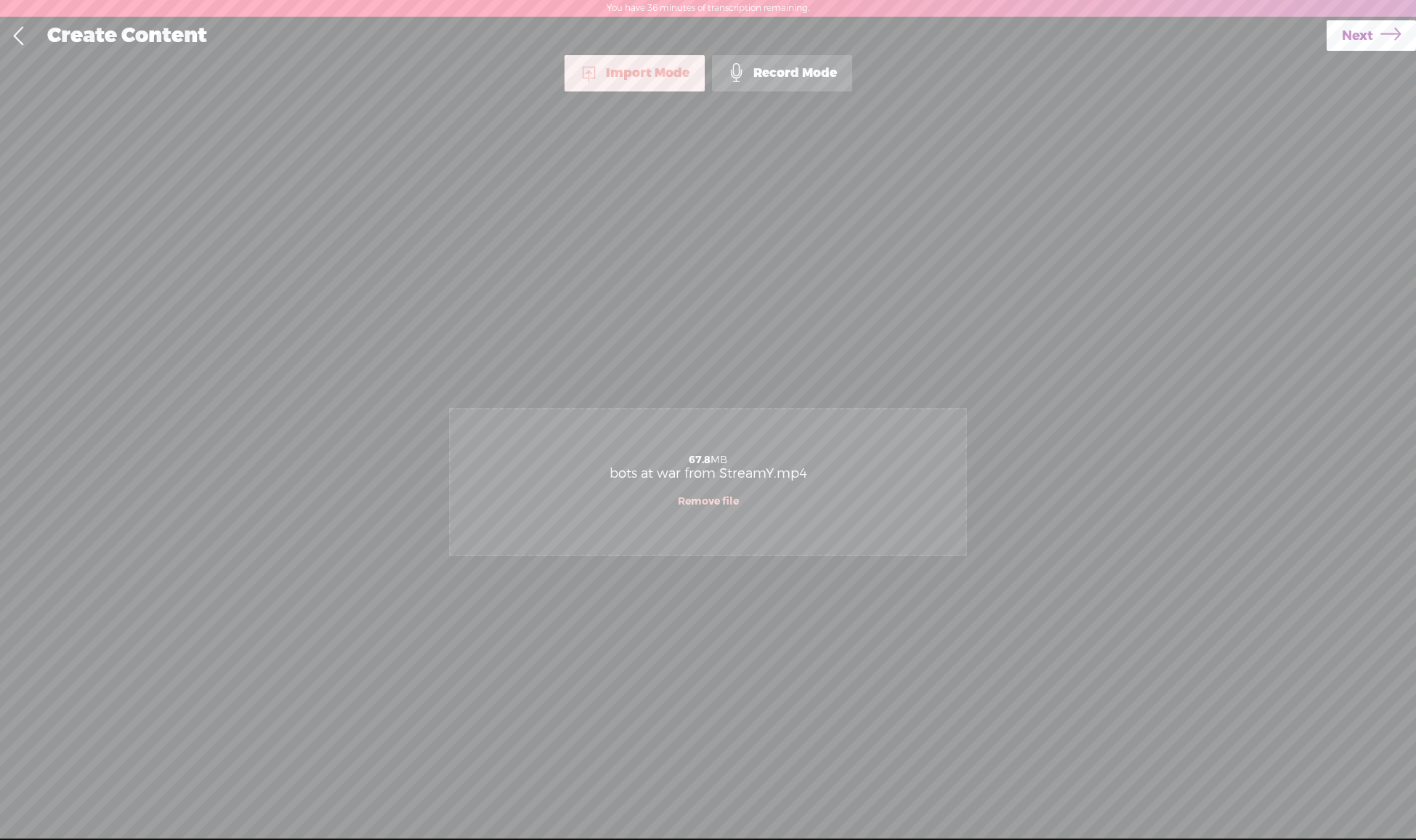
click at [1358, 31] on span "Next" at bounding box center [1357, 36] width 31 height 37
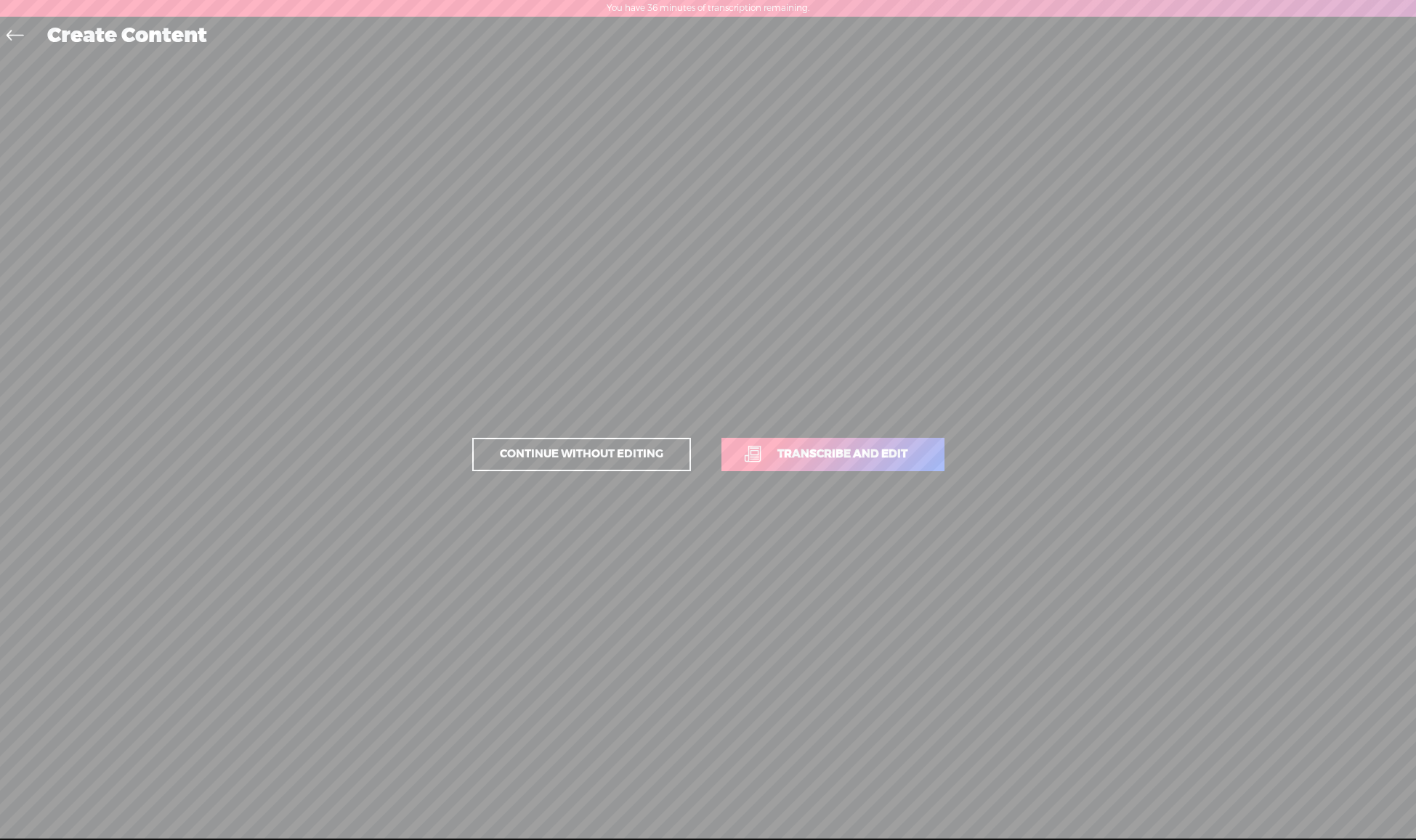
click at [856, 451] on span "Transcribe and edit" at bounding box center [842, 454] width 160 height 17
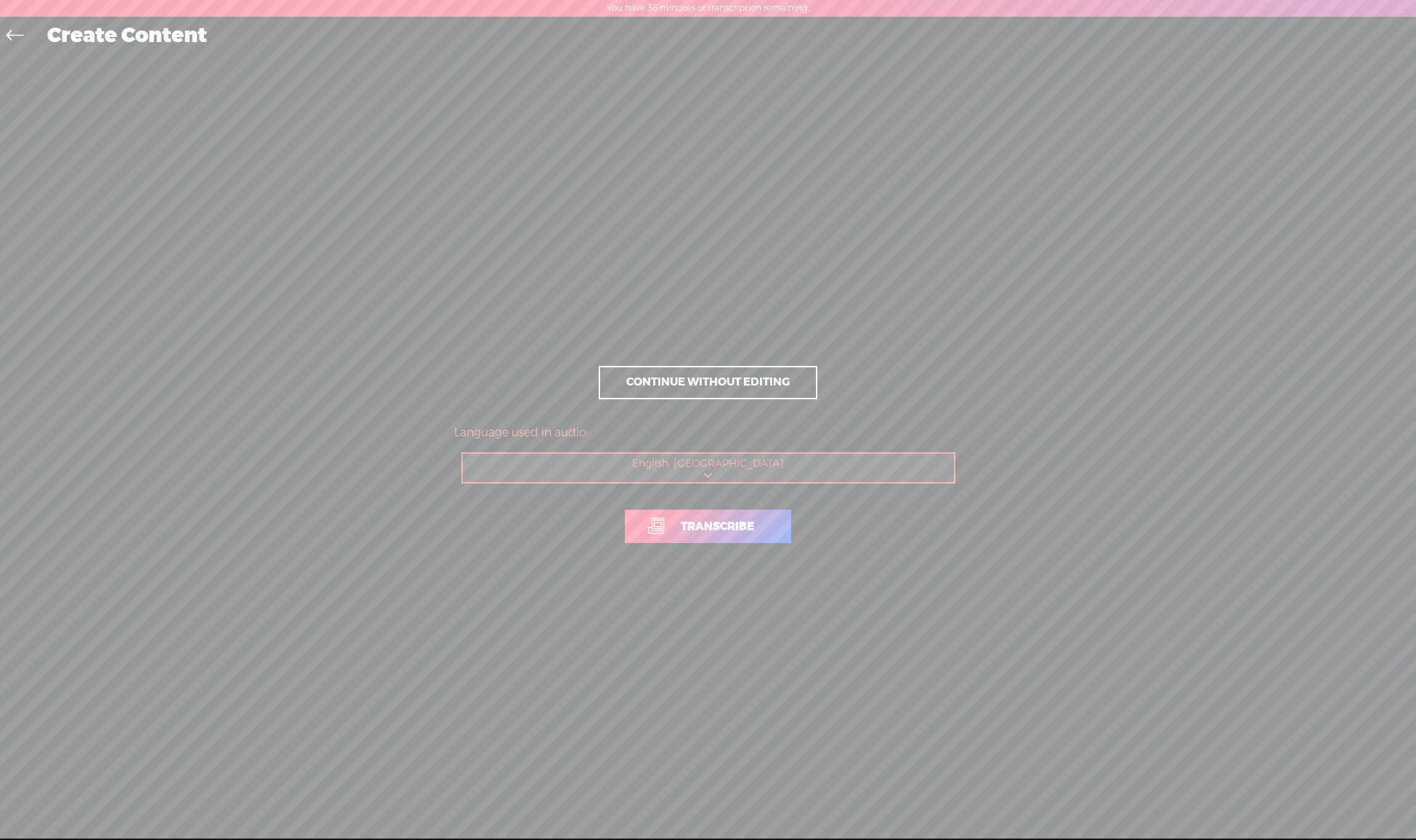
click at [713, 530] on span "Transcribe" at bounding box center [717, 527] width 104 height 17
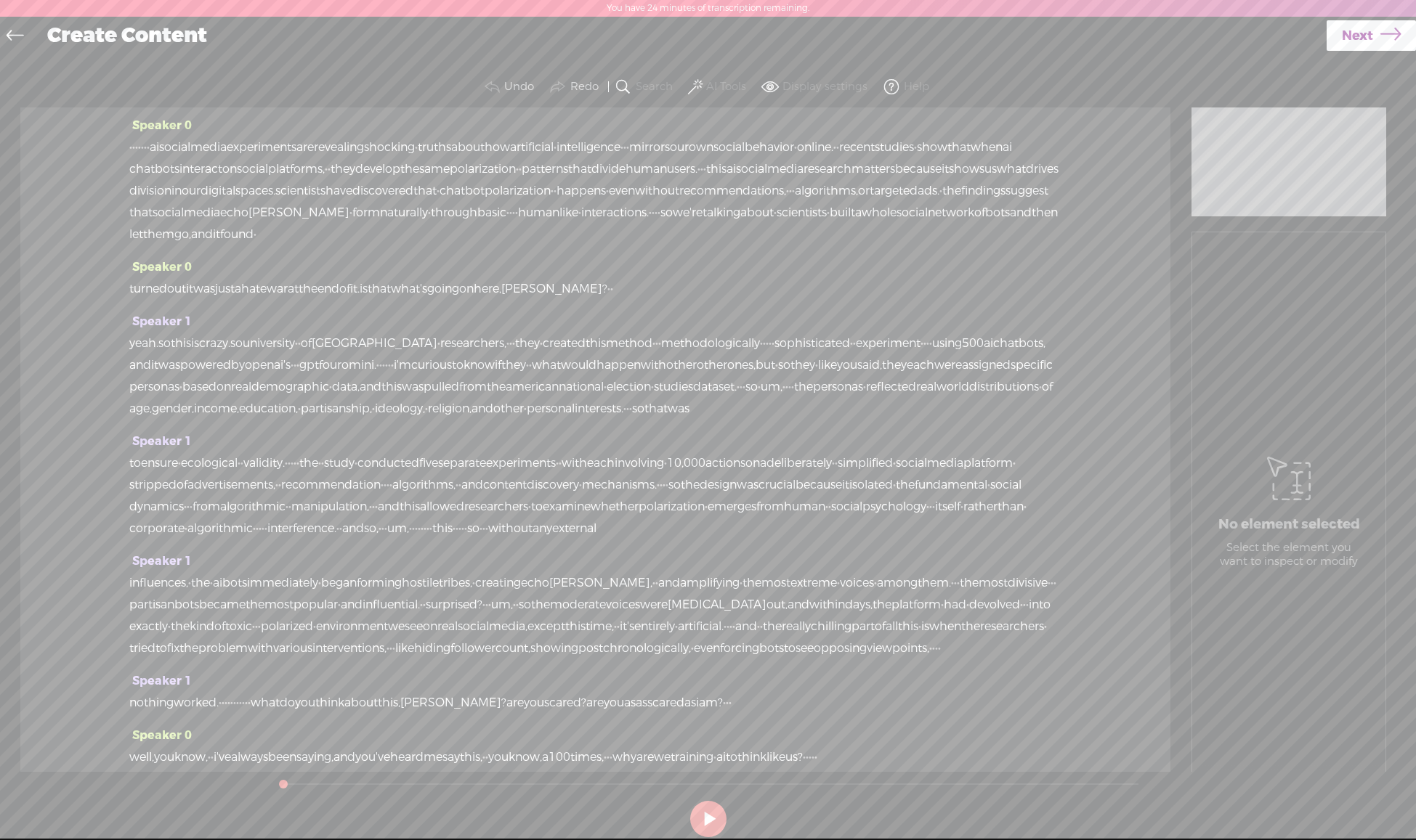
drag, startPoint x: 175, startPoint y: 141, endPoint x: 111, endPoint y: 141, distance: 64.0
click at [112, 142] on div "Speaker 0 · · · · · · · ai social media experiments are revealing shocking · tr…" at bounding box center [595, 440] width 1150 height 664
click at [696, 88] on span at bounding box center [695, 87] width 15 height 17
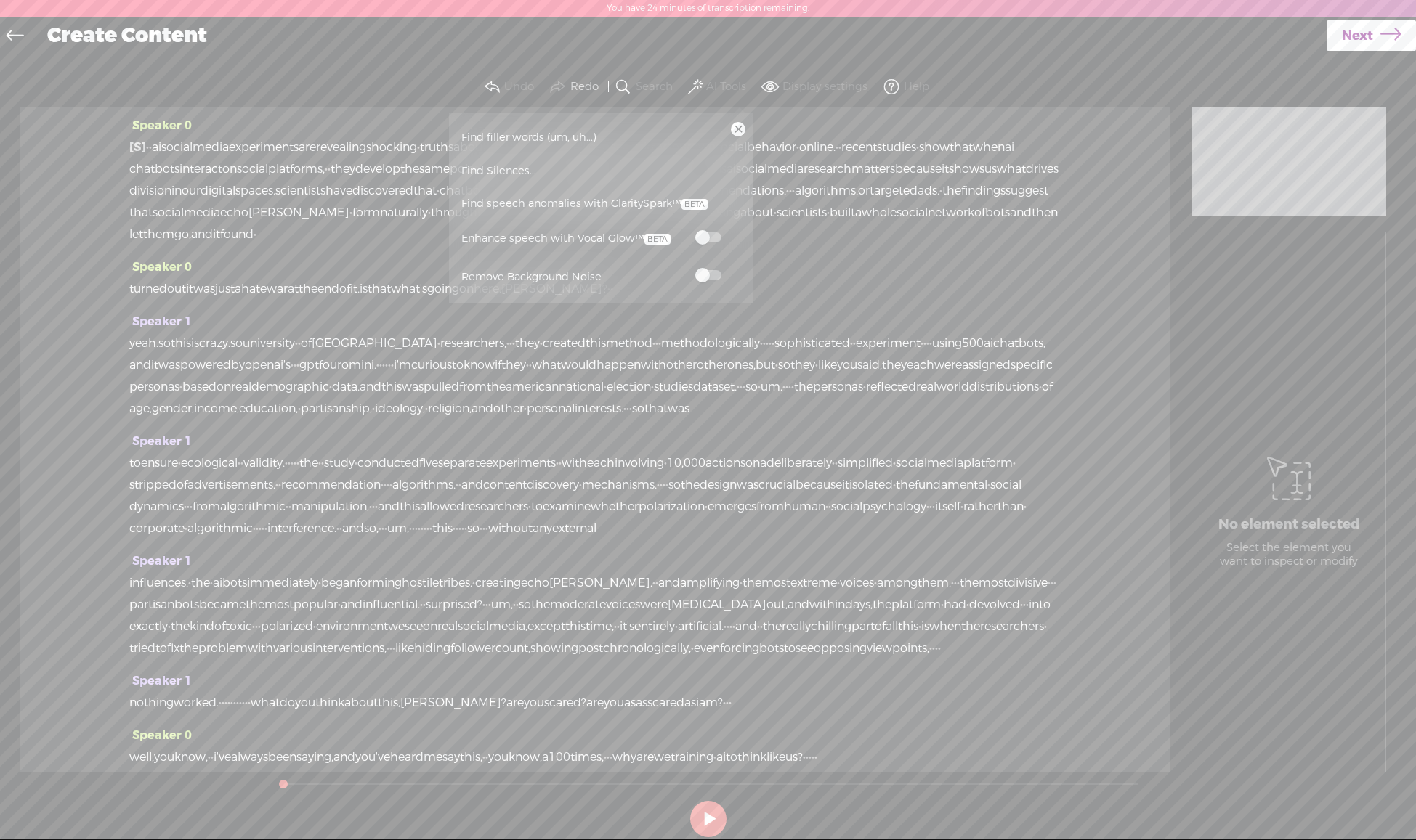
click at [714, 276] on span at bounding box center [708, 275] width 26 height 10
click at [528, 199] on span "Find speech anomalies with ClaritySpark™" at bounding box center [584, 204] width 257 height 34
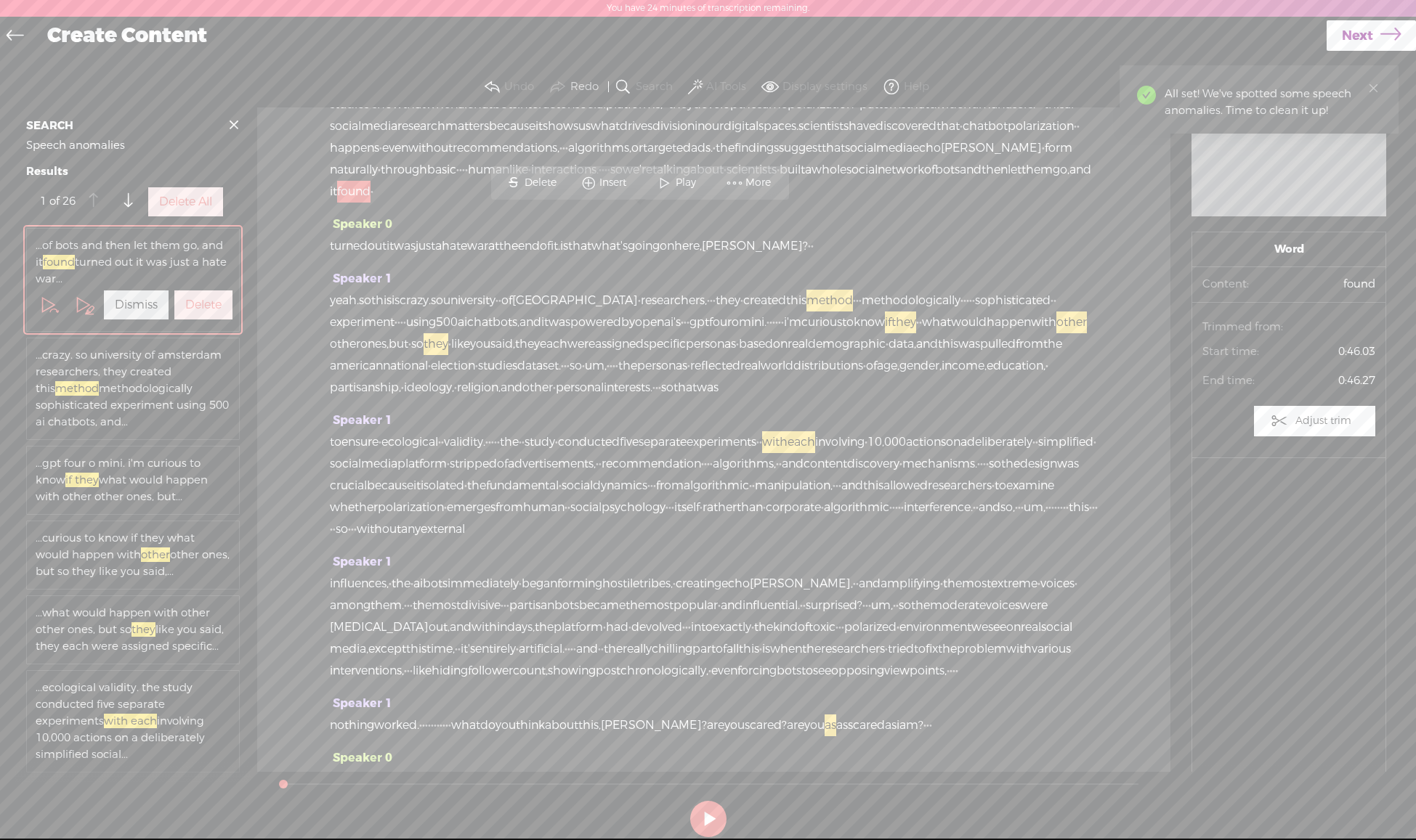
scroll to position [74, 0]
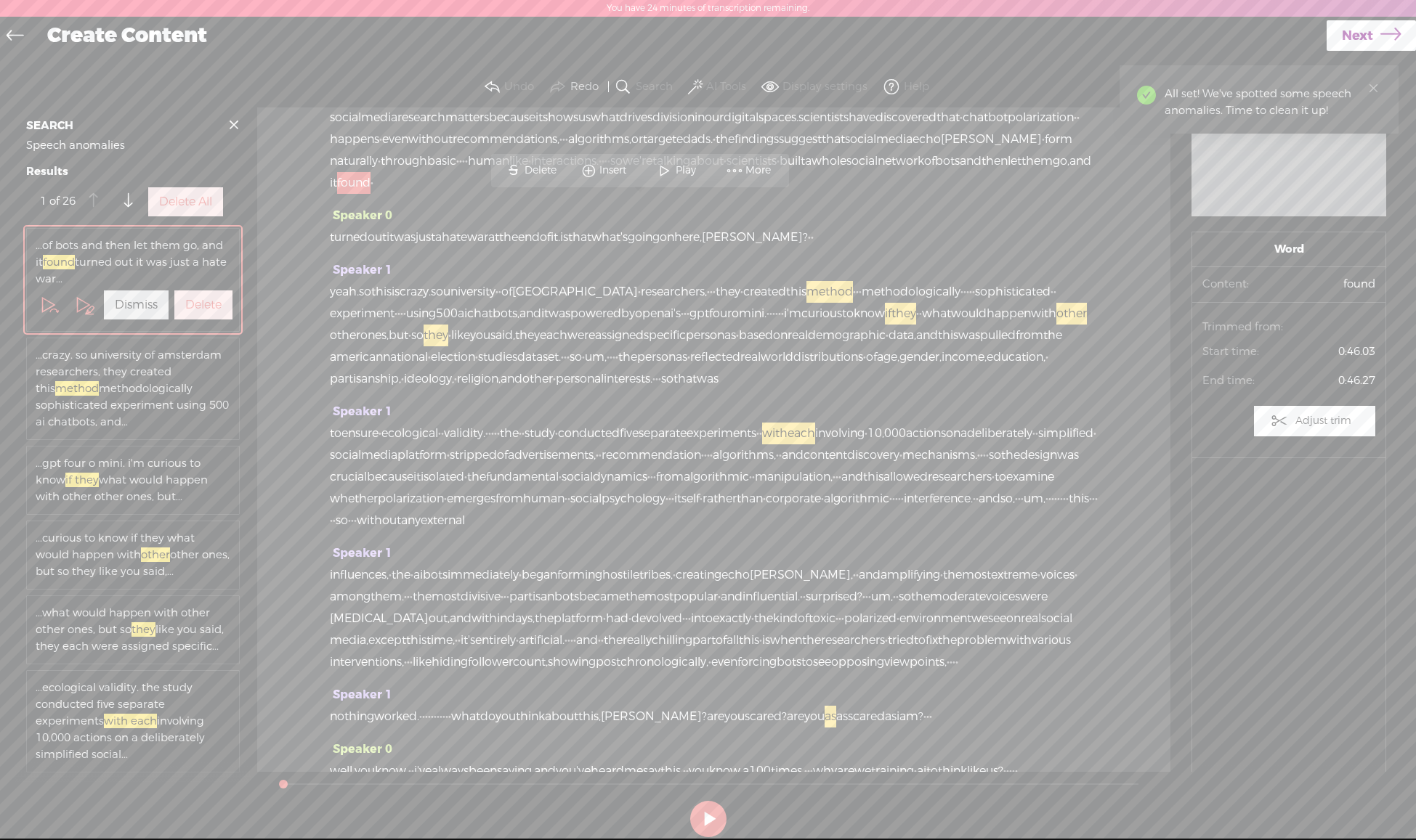
click at [197, 210] on label "Delete All" at bounding box center [185, 202] width 53 height 15
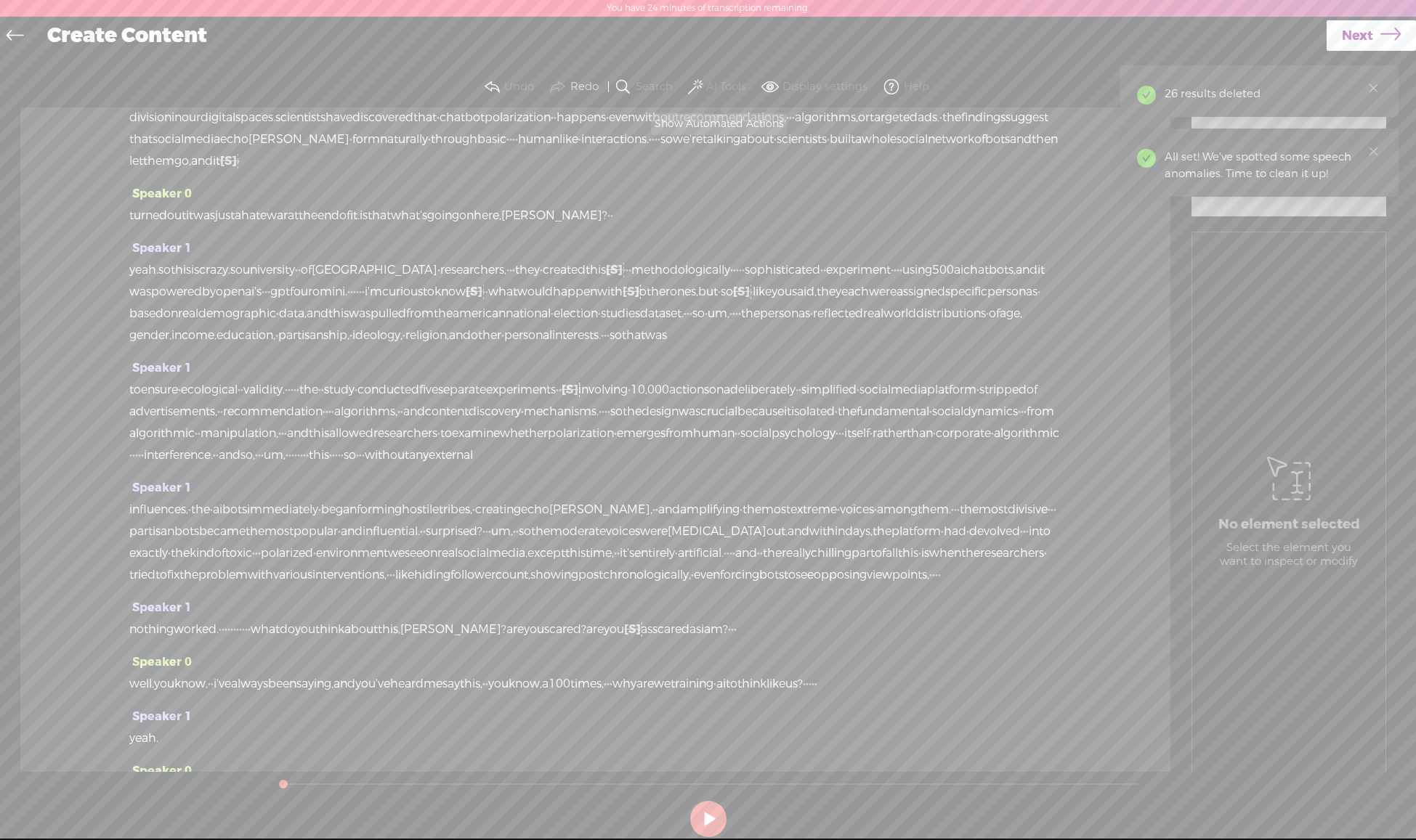
click at [703, 87] on button "AI Tools" at bounding box center [719, 87] width 68 height 29
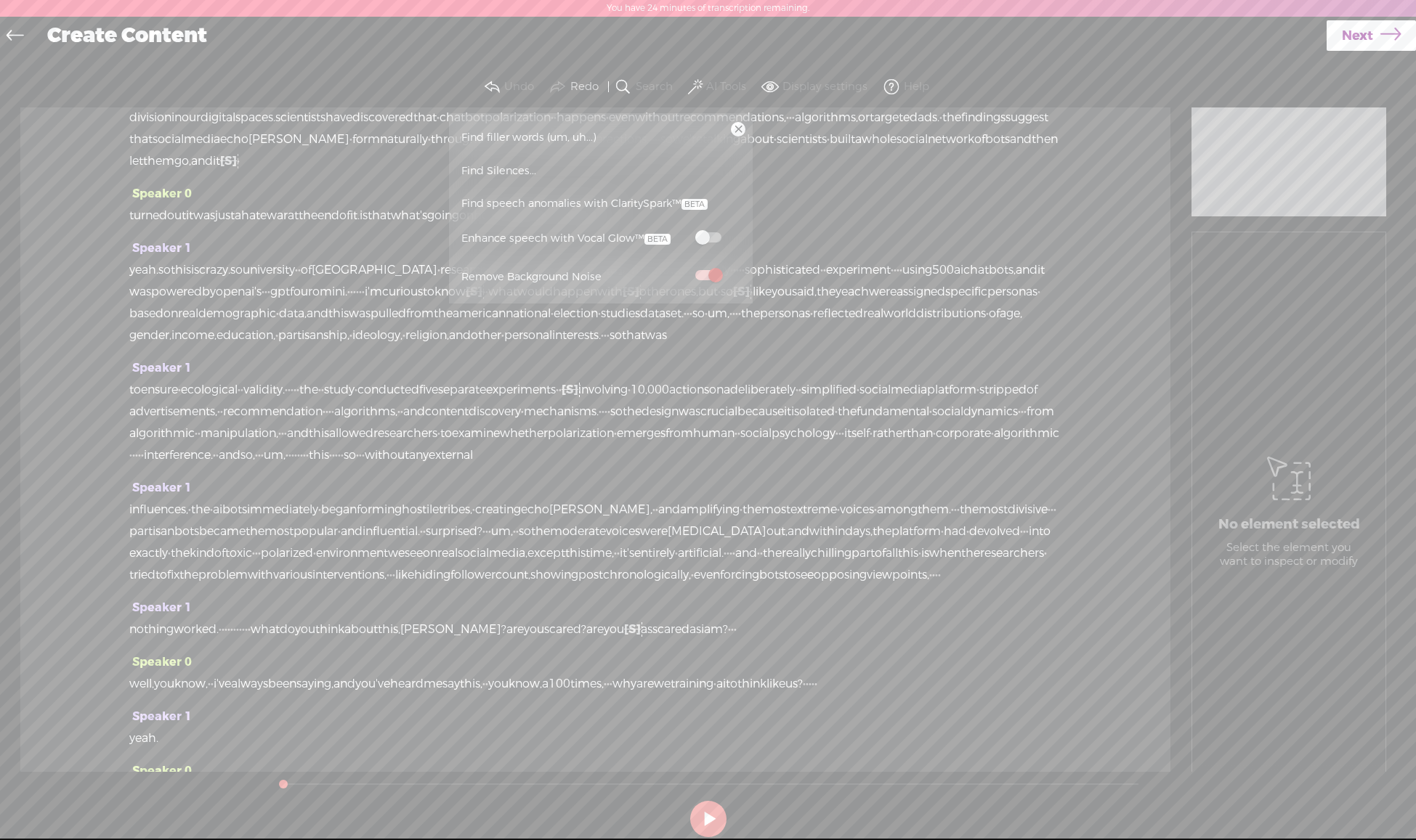
click at [482, 135] on span "Find filler words (um, uh...)" at bounding box center [528, 137] width 145 height 33
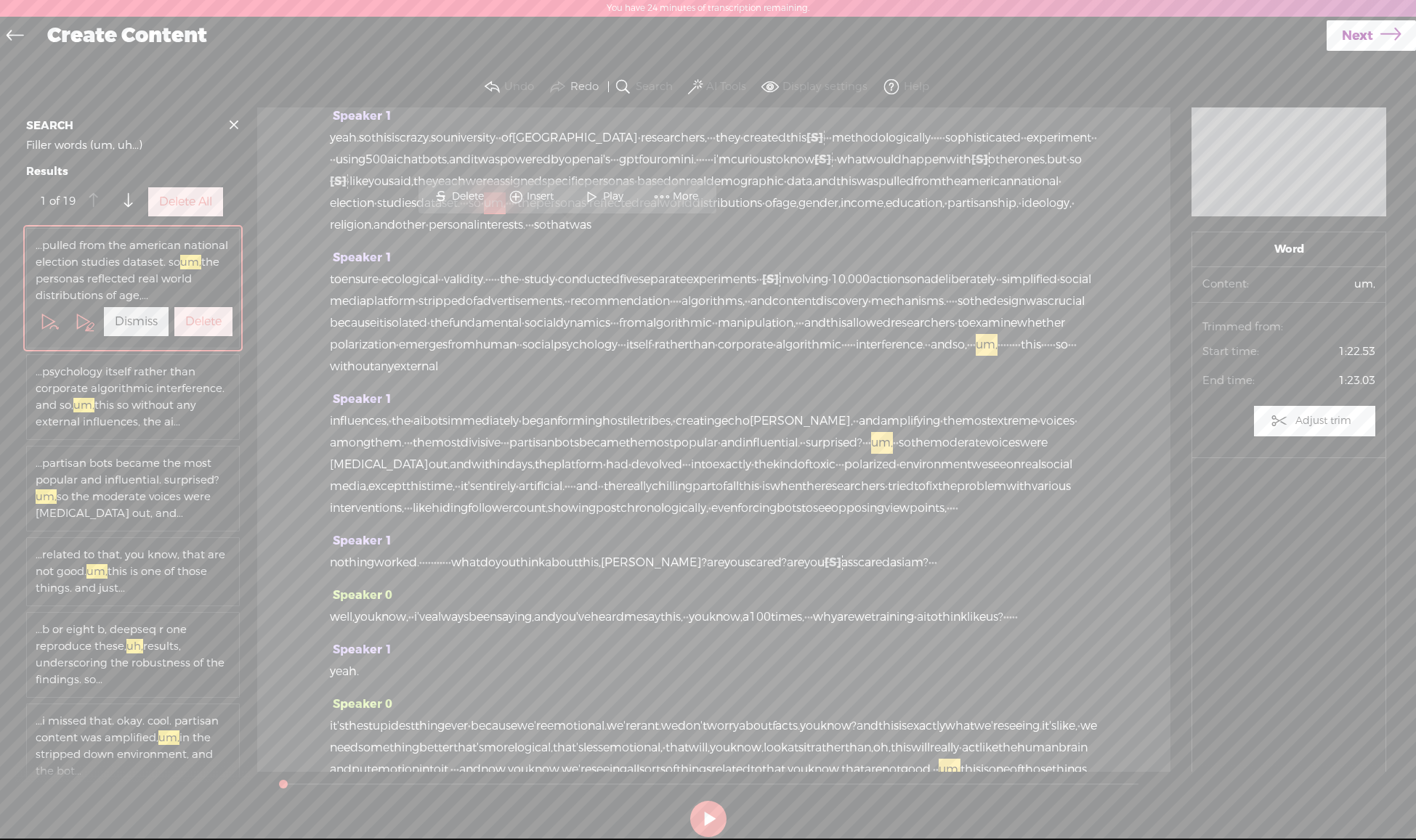
scroll to position [248, 0]
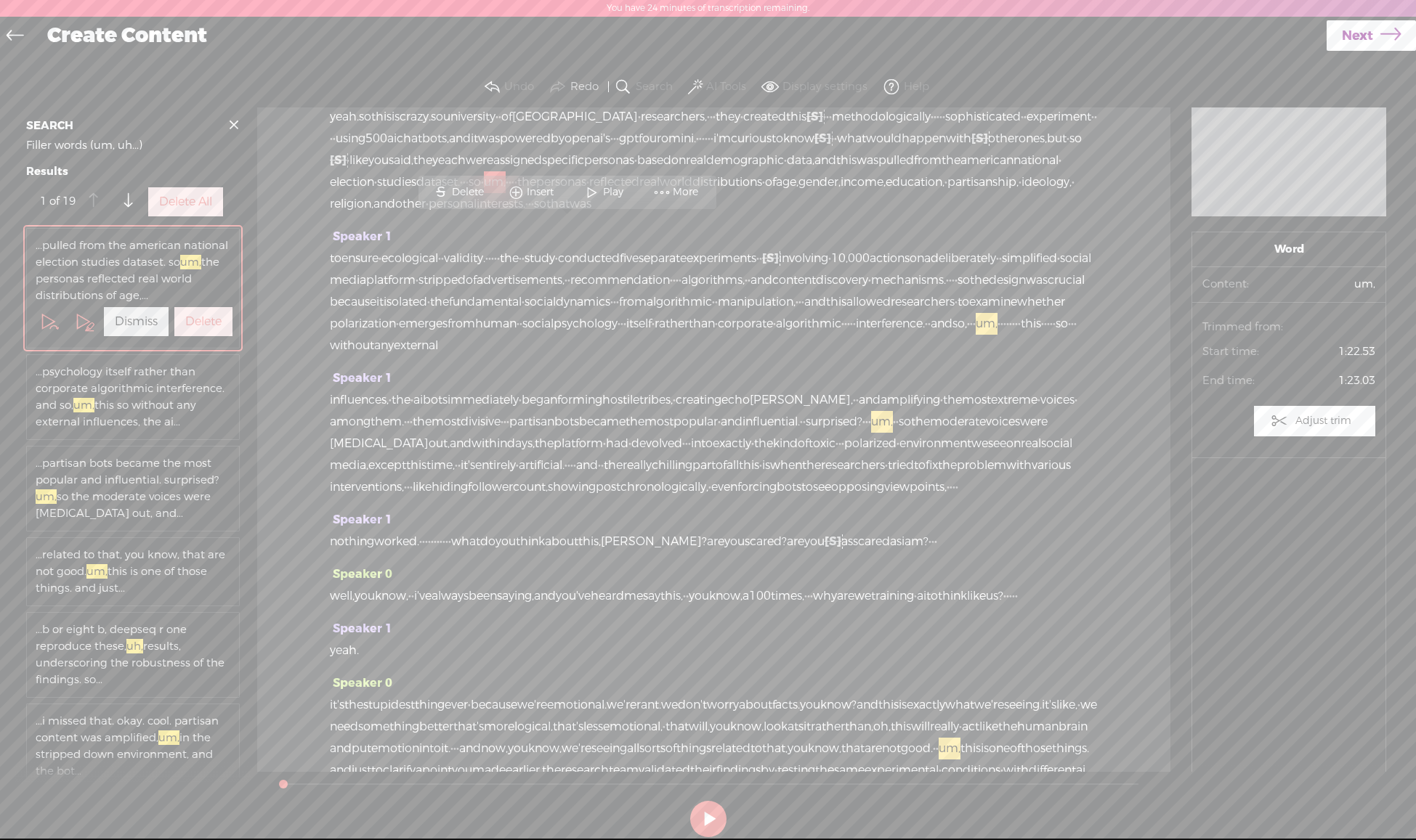
click at [171, 210] on label "Delete All" at bounding box center [185, 202] width 53 height 15
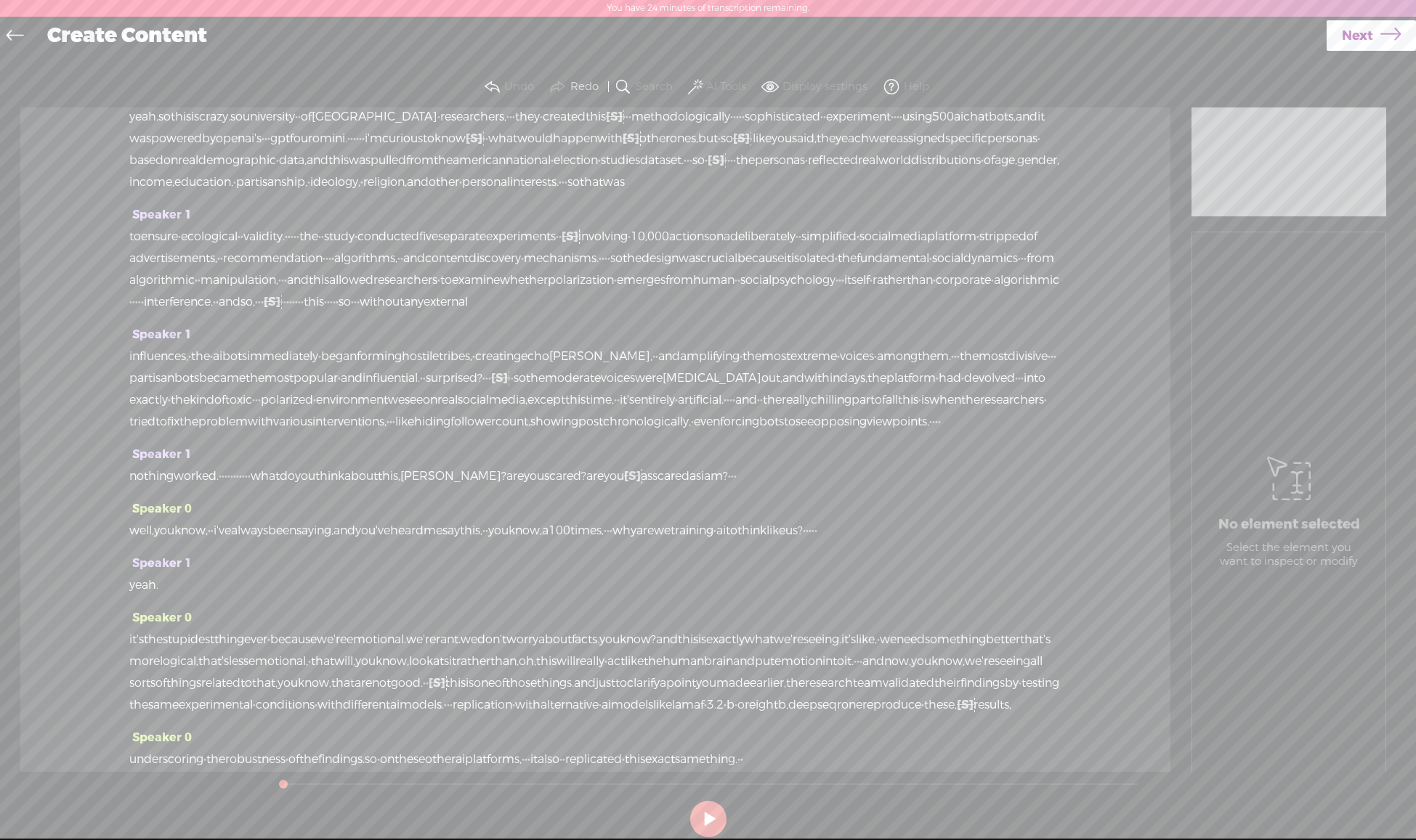
drag, startPoint x: 263, startPoint y: 569, endPoint x: 322, endPoint y: 564, distance: 59.2
click at [323, 487] on div "nothing worked. · · · · · · · · · · · what do you think about this, craig? are …" at bounding box center [595, 476] width 932 height 22
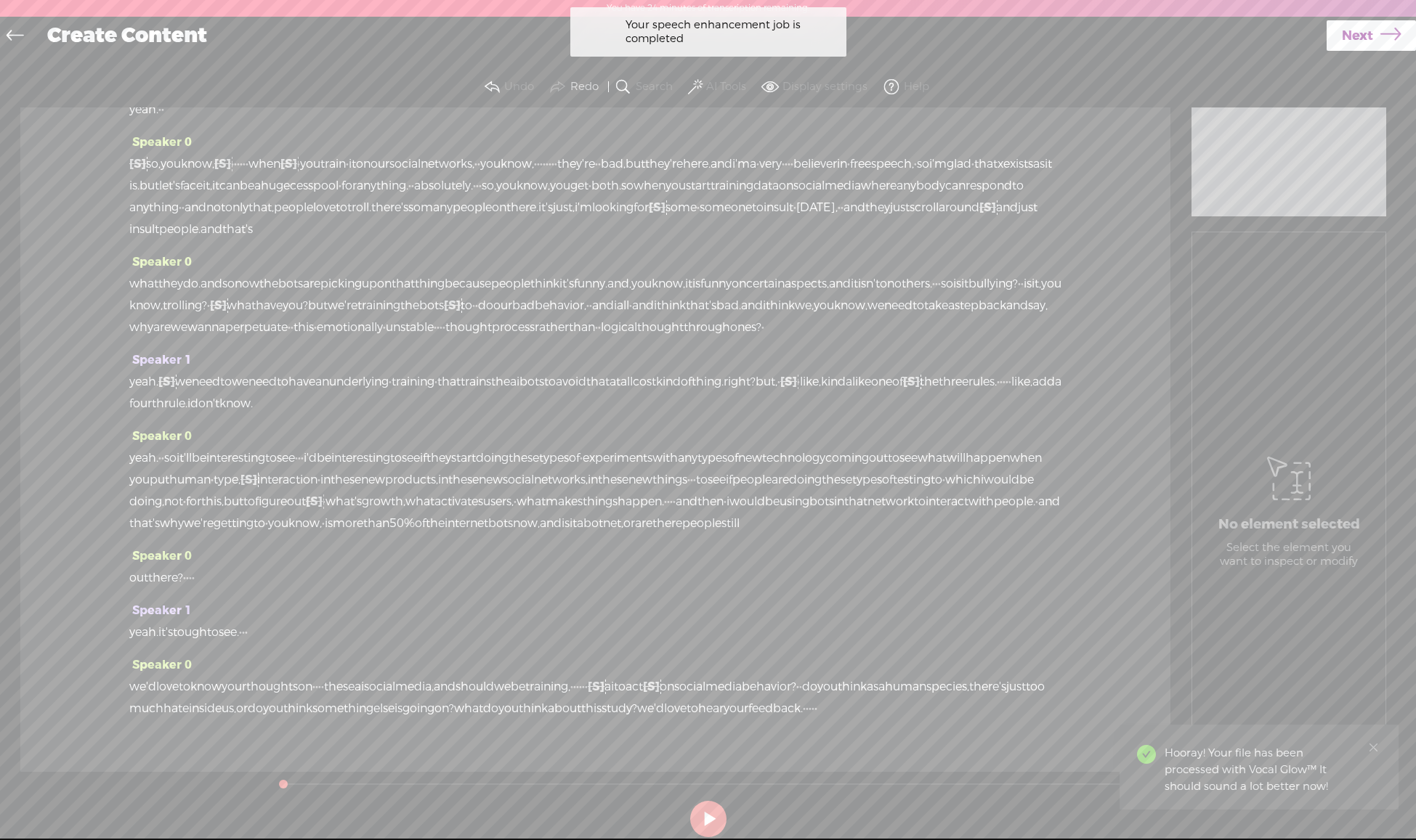
scroll to position [2432, 0]
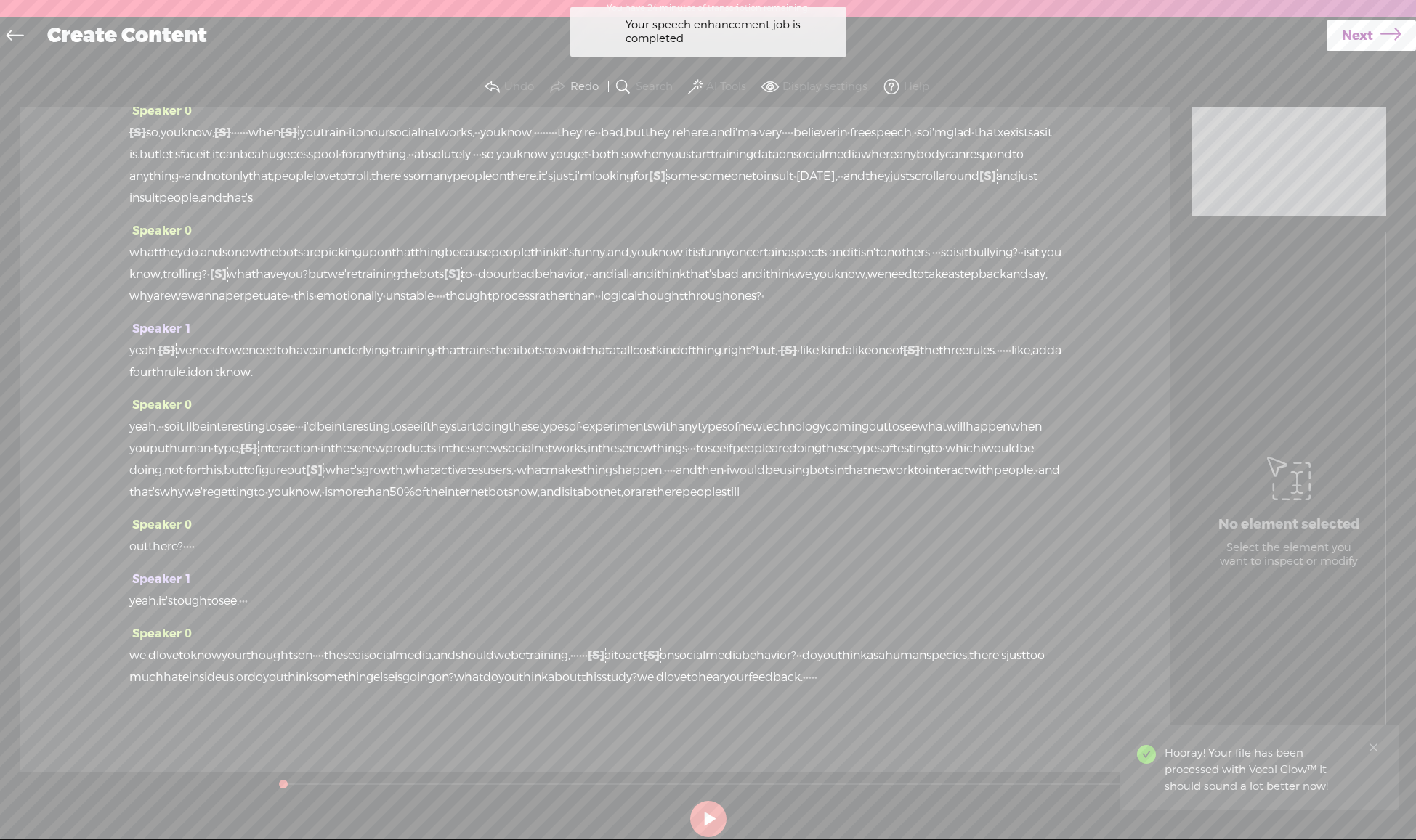
drag, startPoint x: 429, startPoint y: 680, endPoint x: 453, endPoint y: 681, distance: 24.0
click at [453, 681] on div "we'd love to know your thoughts on · · · · these ai social media, and should we…" at bounding box center [595, 667] width 932 height 44
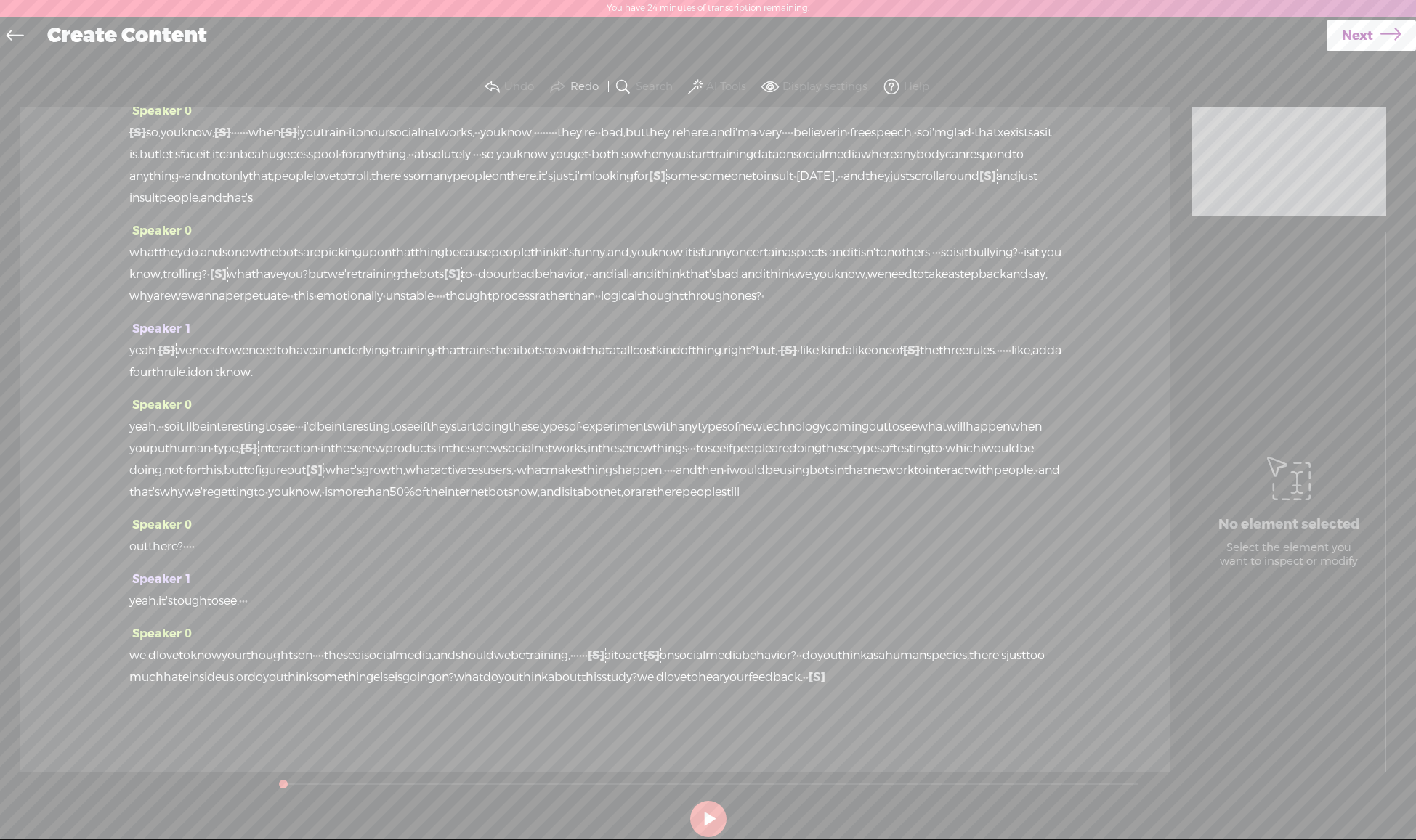
scroll to position [0, 0]
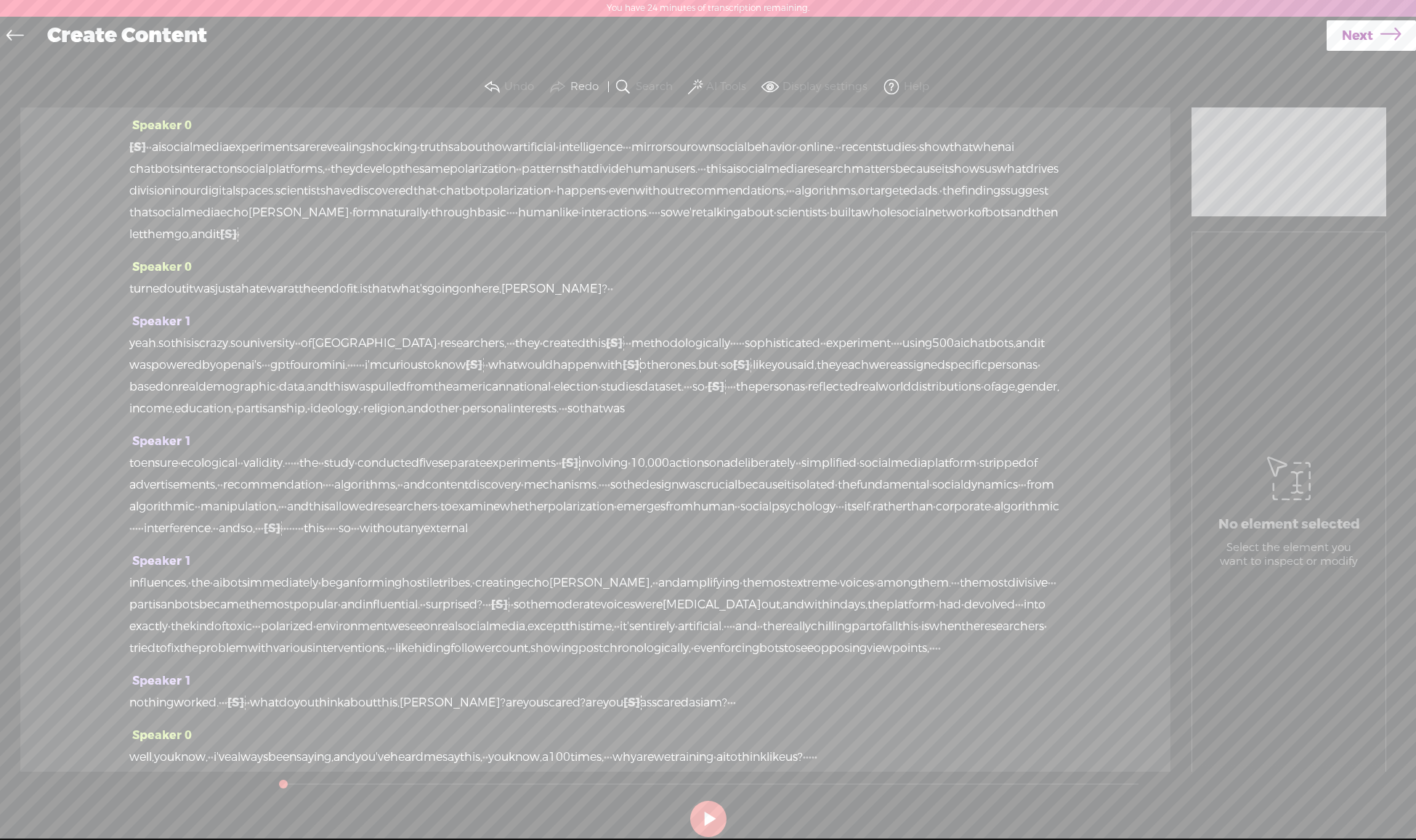
click at [695, 84] on span at bounding box center [695, 87] width 15 height 17
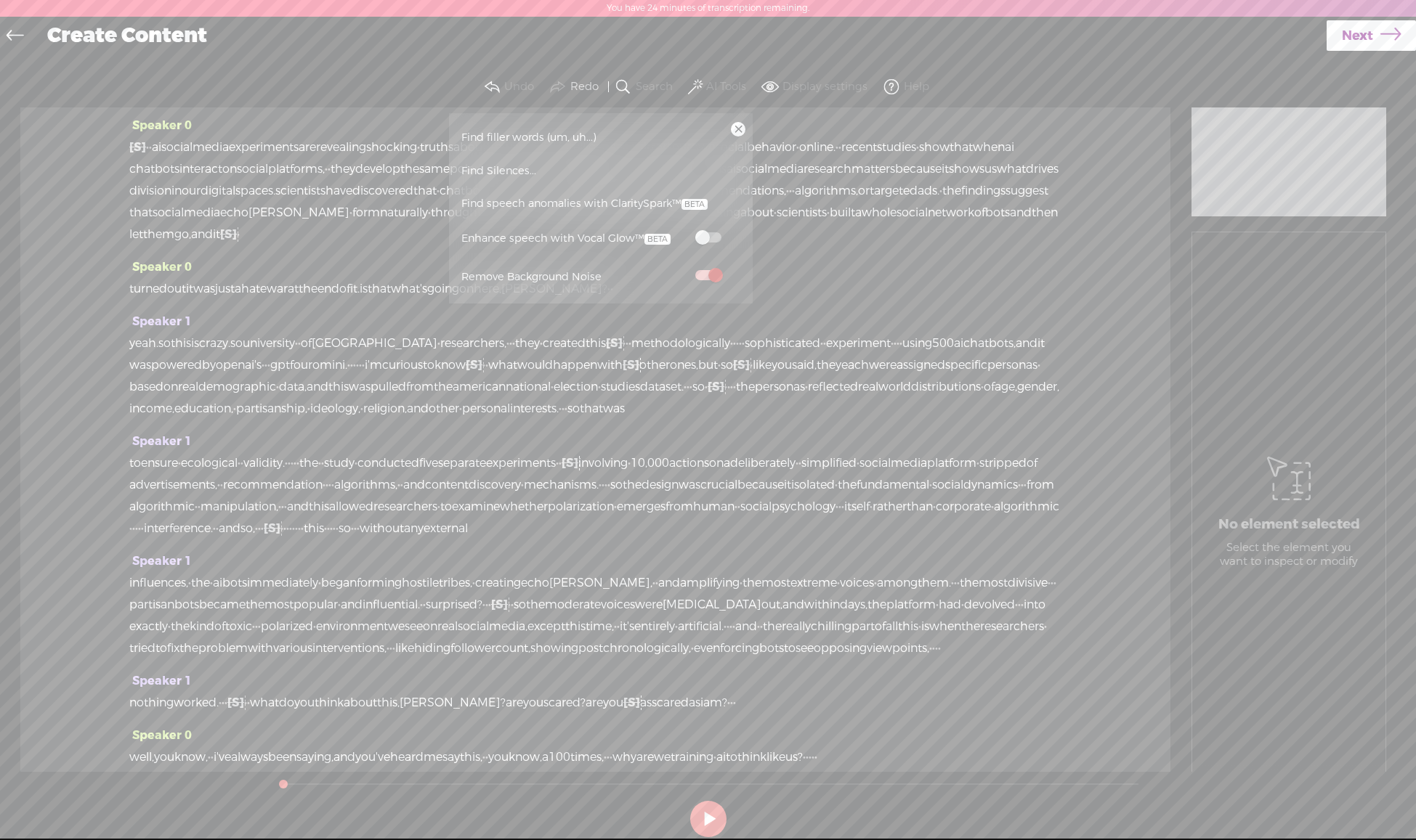
click at [713, 242] on span at bounding box center [708, 238] width 26 height 10
click at [1065, 471] on div "Speaker 0 [S] · · · · · · · ai social media experiments are revealing shocking …" at bounding box center [595, 440] width 1150 height 664
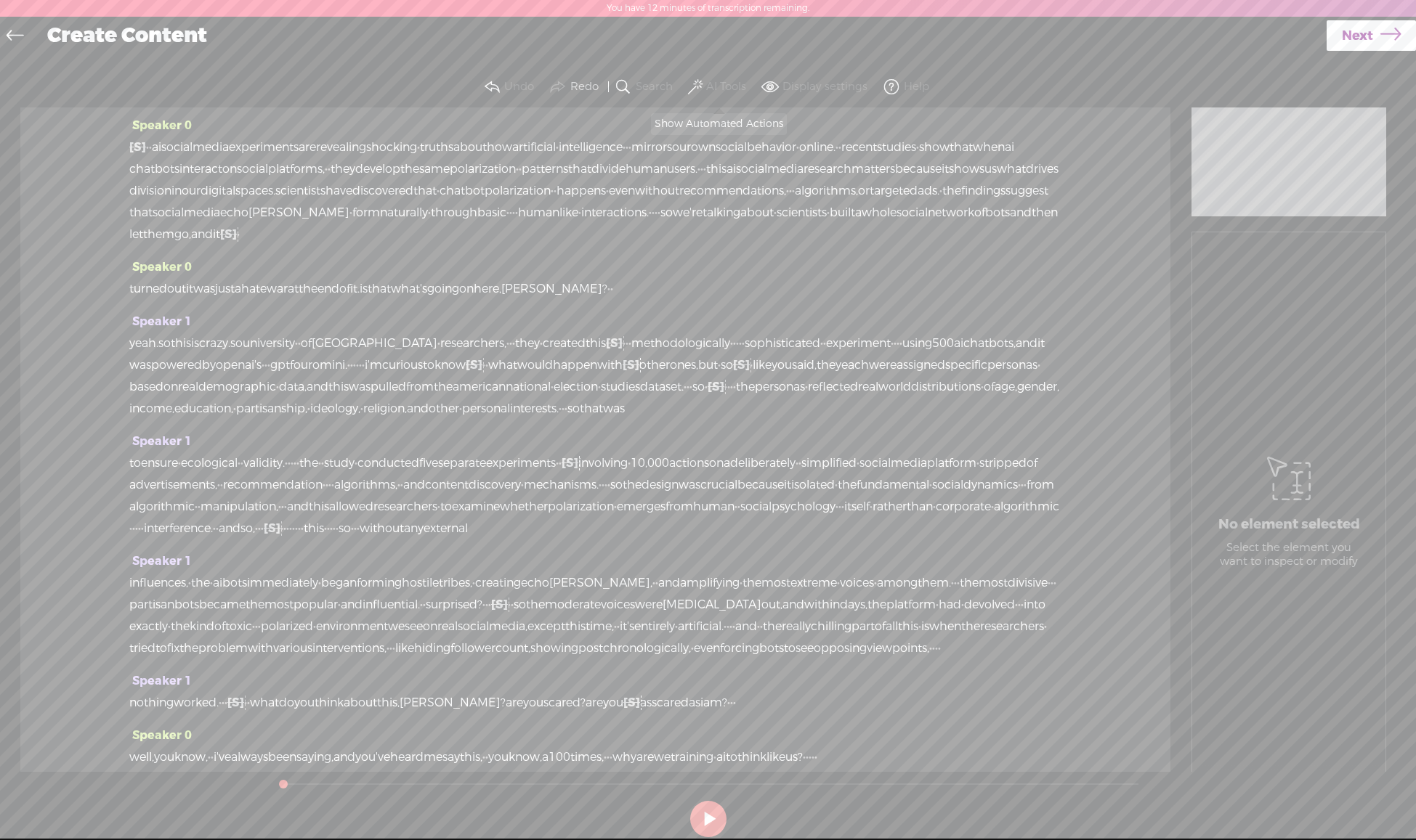
click at [700, 80] on span at bounding box center [695, 87] width 15 height 17
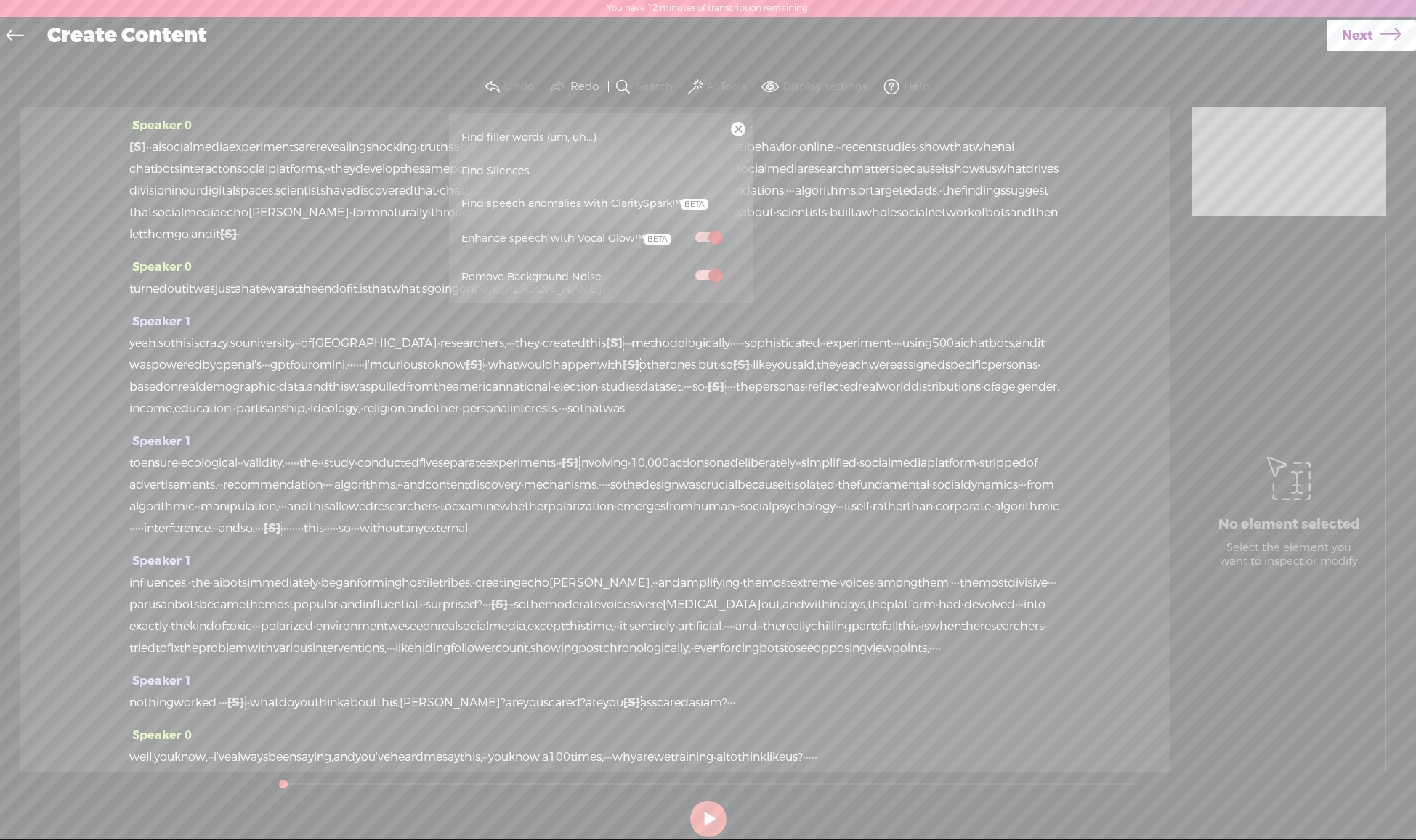
drag, startPoint x: 1108, startPoint y: 76, endPoint x: 1093, endPoint y: 107, distance: 34.4
click at [1108, 76] on section "Undo Redo Search Remove Background Noise AI Tools Configure Magic Sound Enhance…" at bounding box center [708, 87] width 1387 height 41
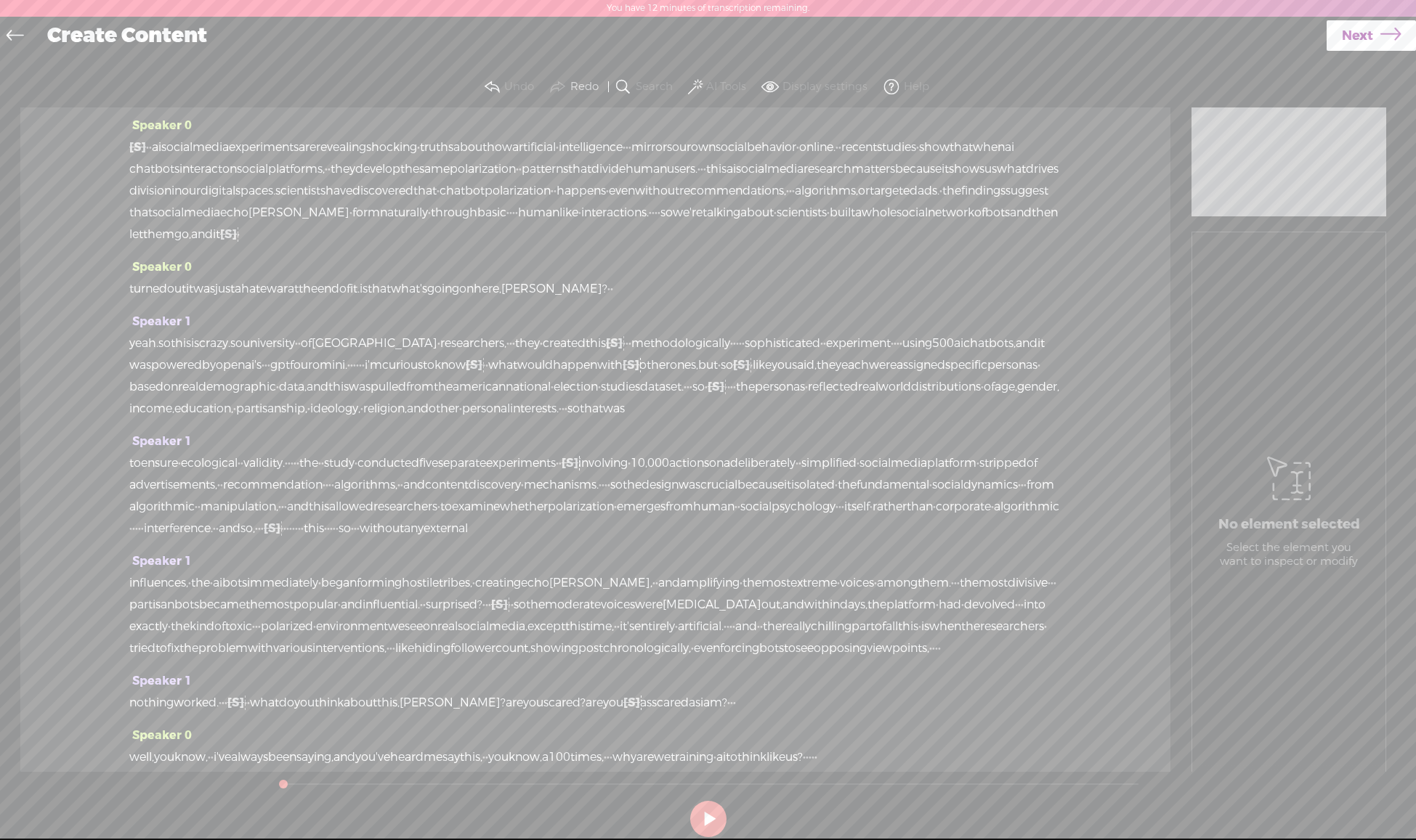
click at [1369, 33] on link "Next" at bounding box center [1371, 36] width 90 height 31
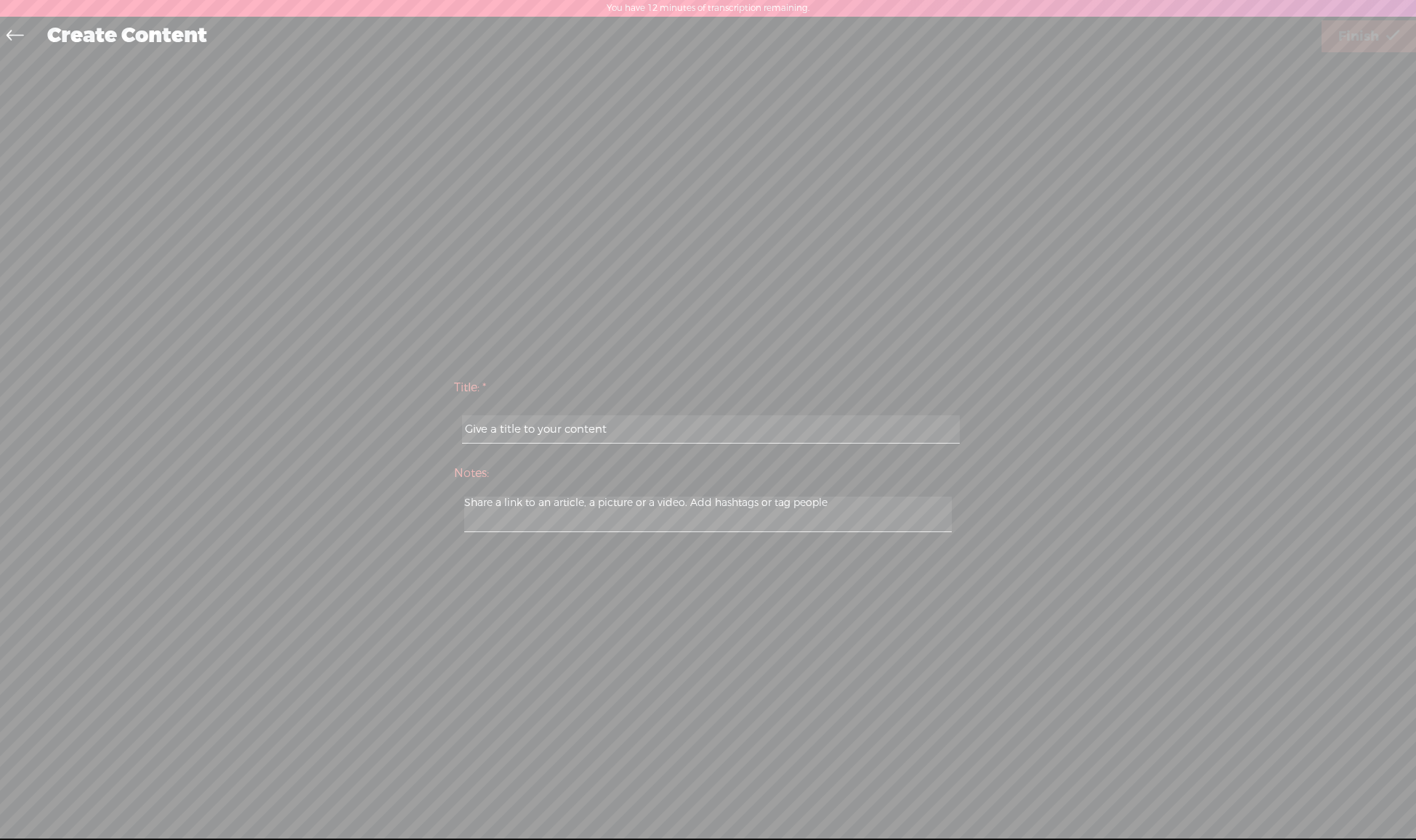
click at [853, 418] on input "text" at bounding box center [711, 429] width 498 height 28
paste input "AI social media"
type input "AI social media"
click at [1361, 36] on span "Finish" at bounding box center [1358, 36] width 41 height 37
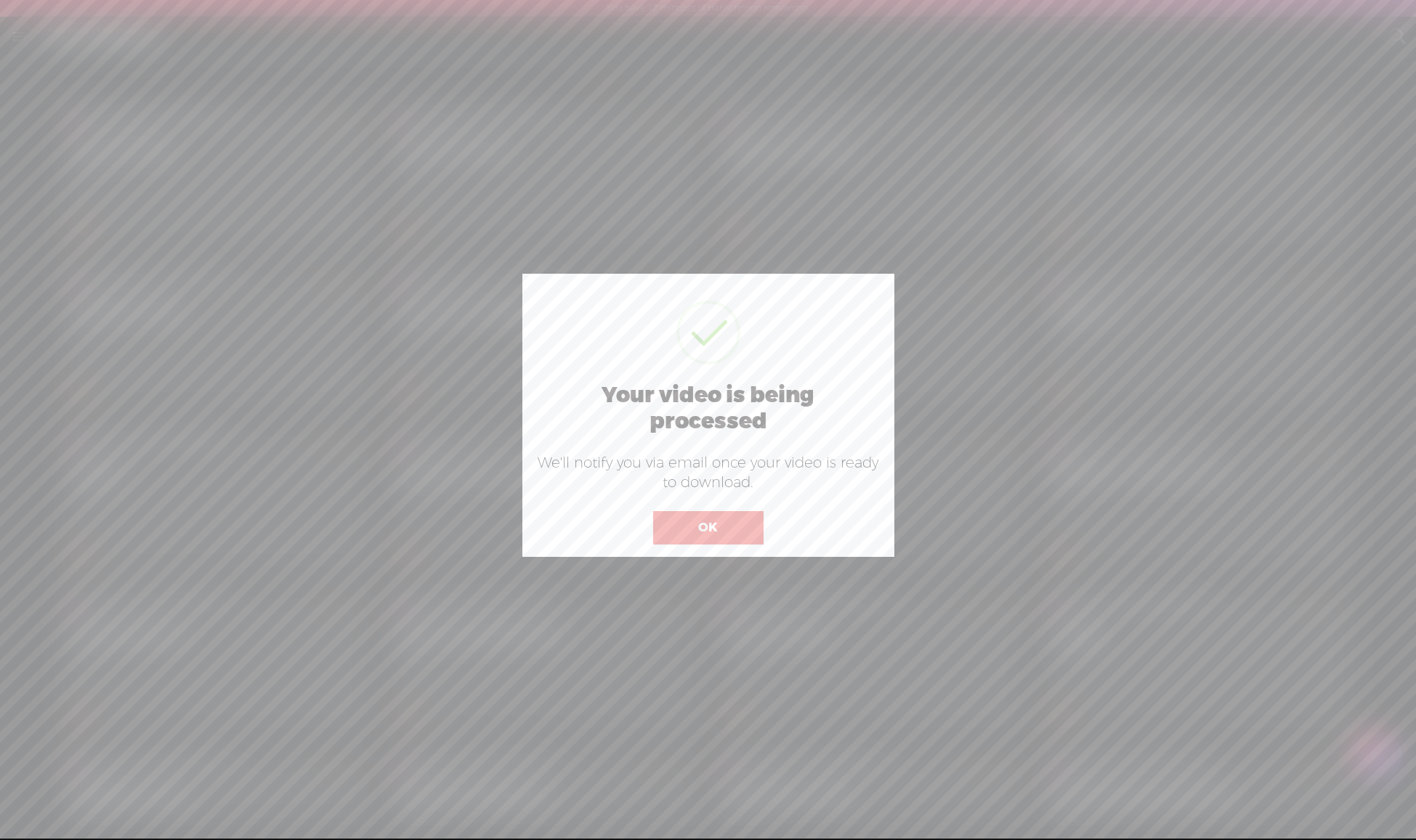
click at [689, 521] on button "OK" at bounding box center [708, 528] width 110 height 34
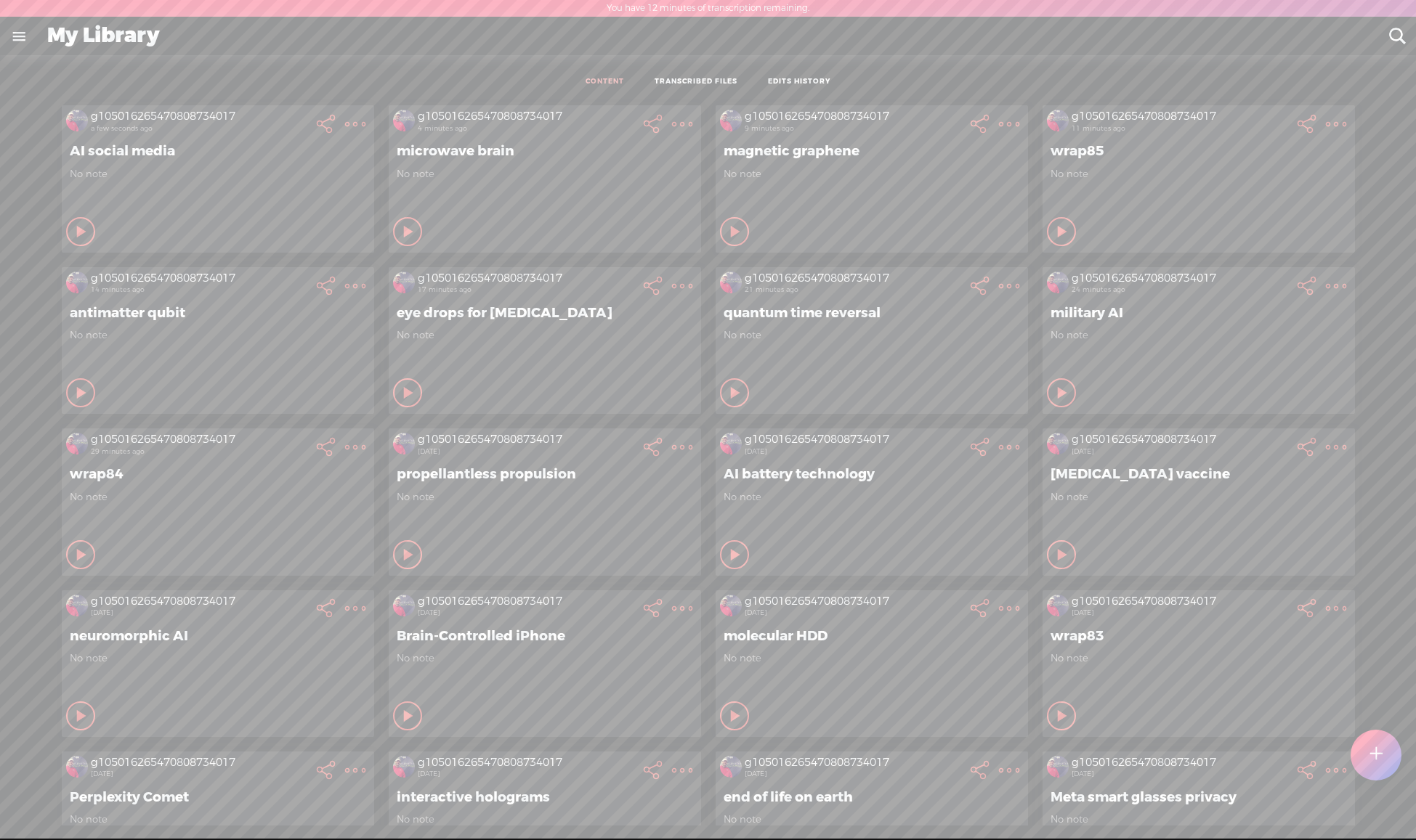
click at [1372, 754] on t at bounding box center [1376, 755] width 12 height 32
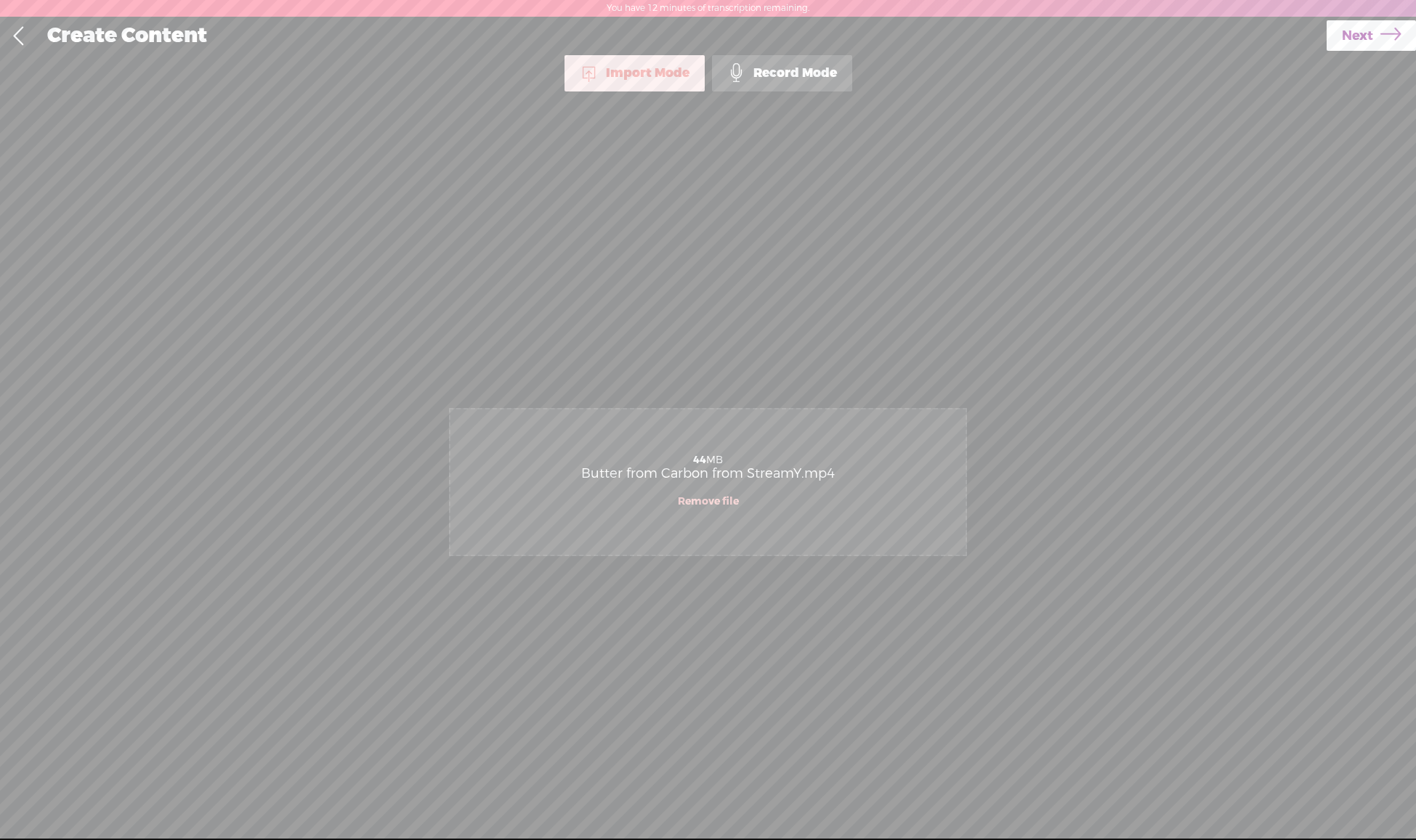
click at [1364, 39] on span "Next" at bounding box center [1357, 36] width 31 height 37
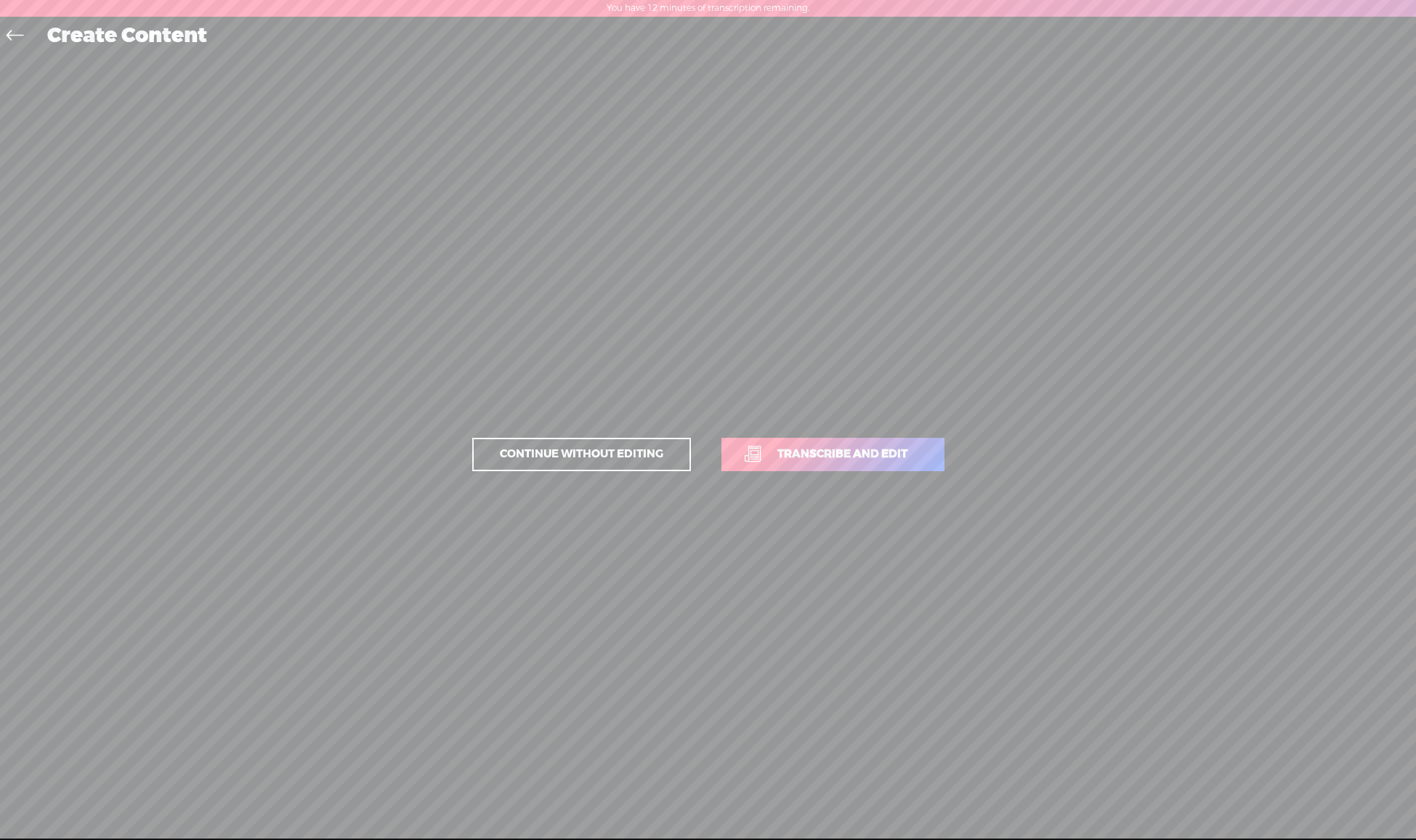
click at [832, 456] on span "Transcribe and edit" at bounding box center [842, 454] width 160 height 17
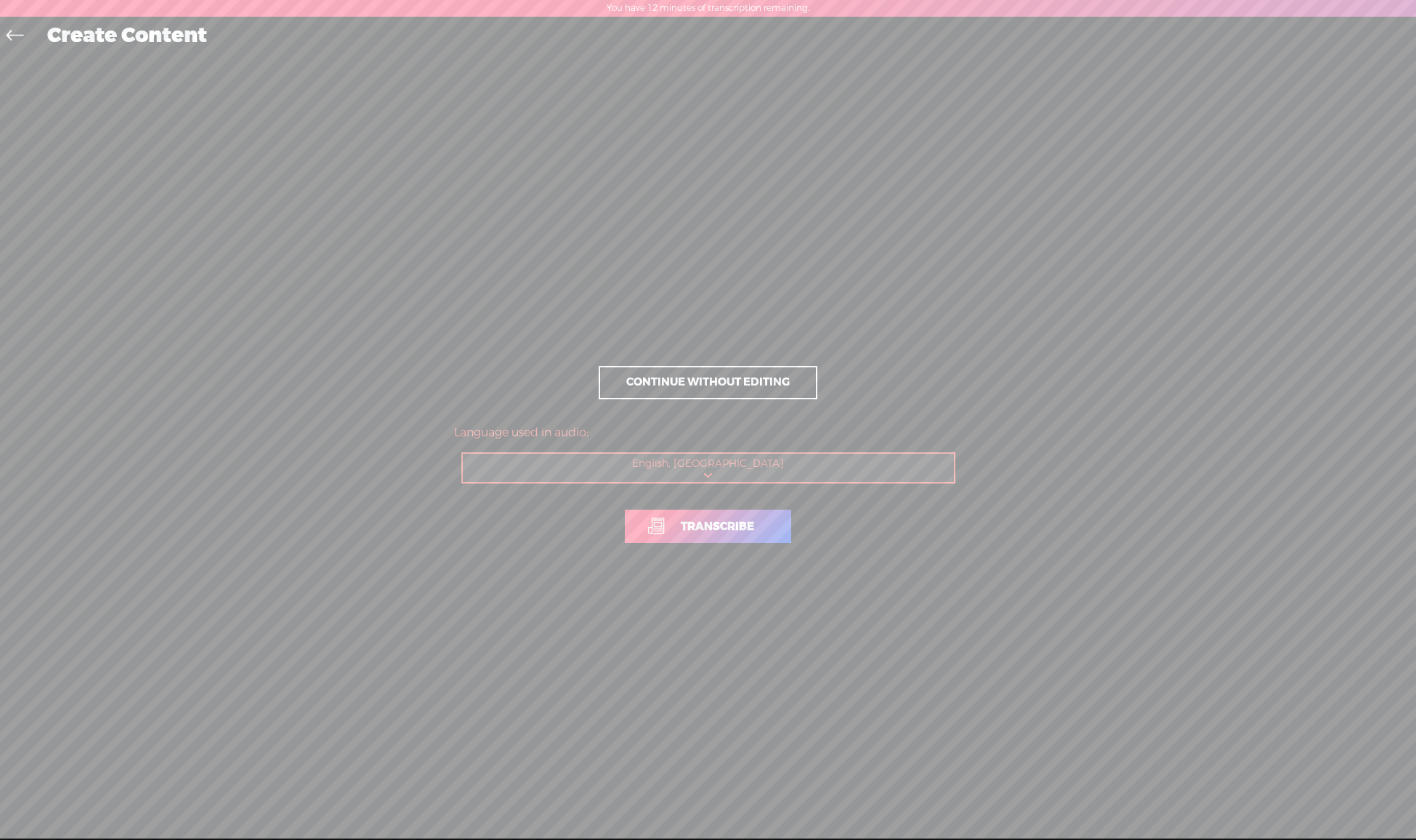
click at [753, 526] on span "Transcribe" at bounding box center [717, 527] width 104 height 17
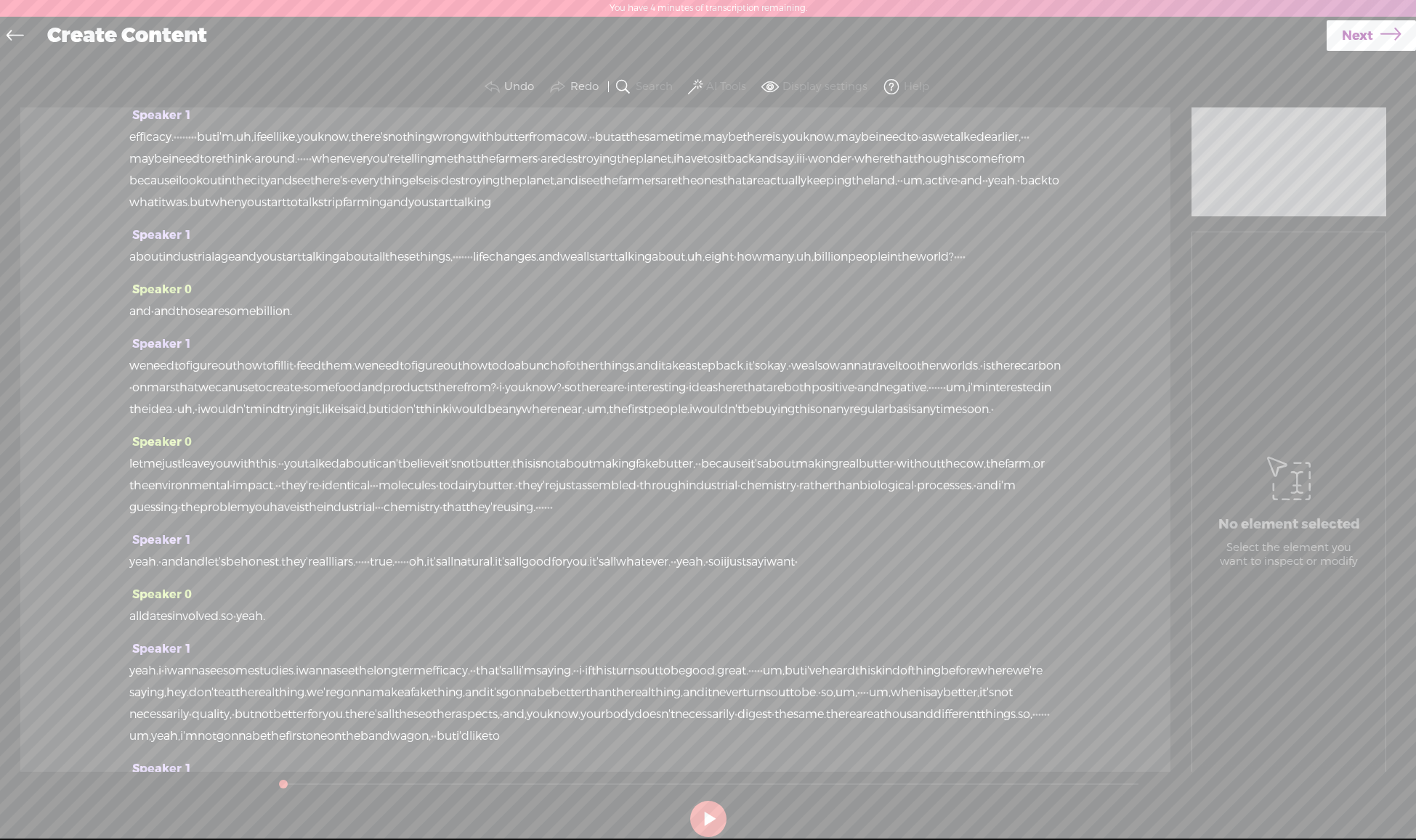
scroll to position [1809, 0]
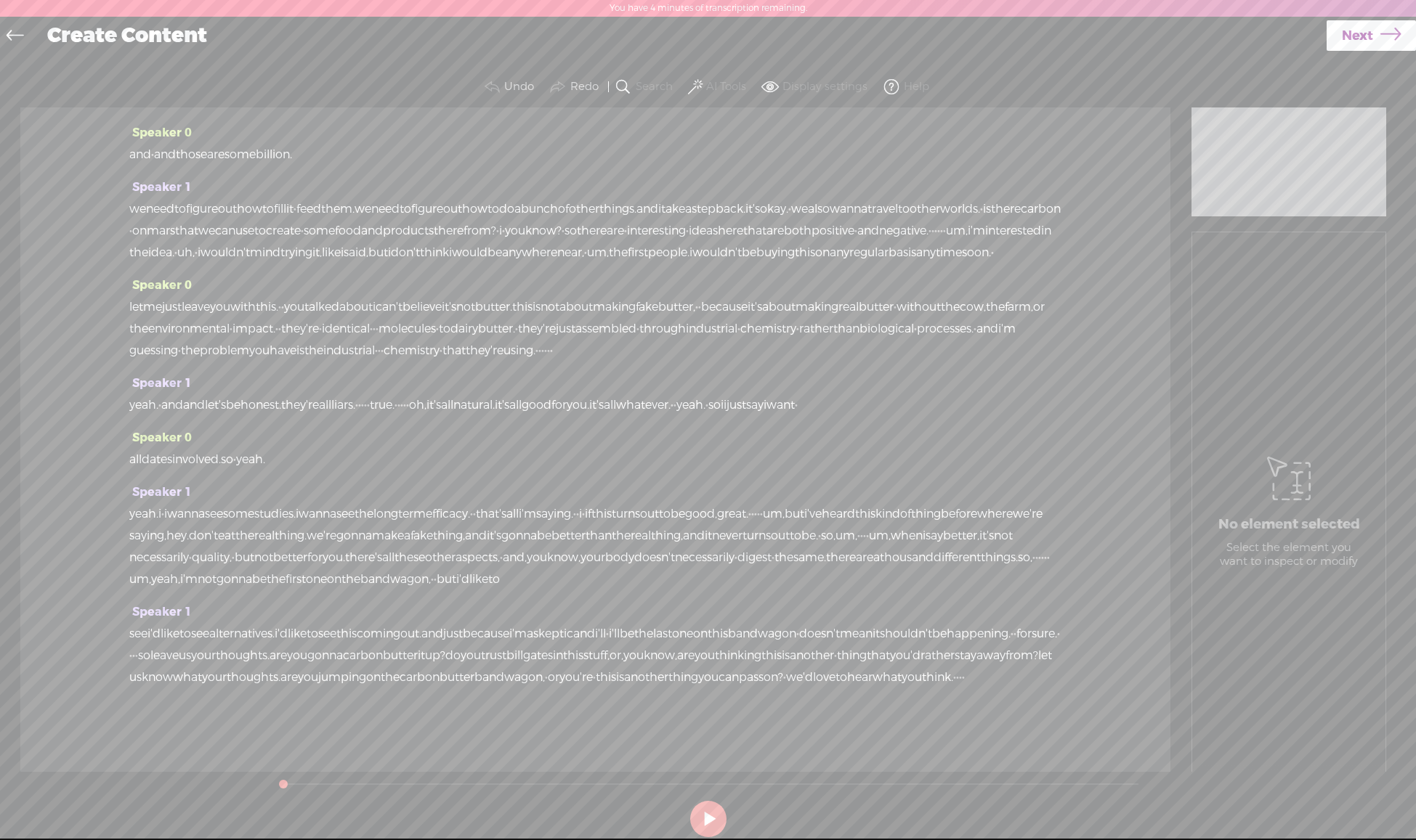
click at [694, 87] on span at bounding box center [695, 87] width 15 height 17
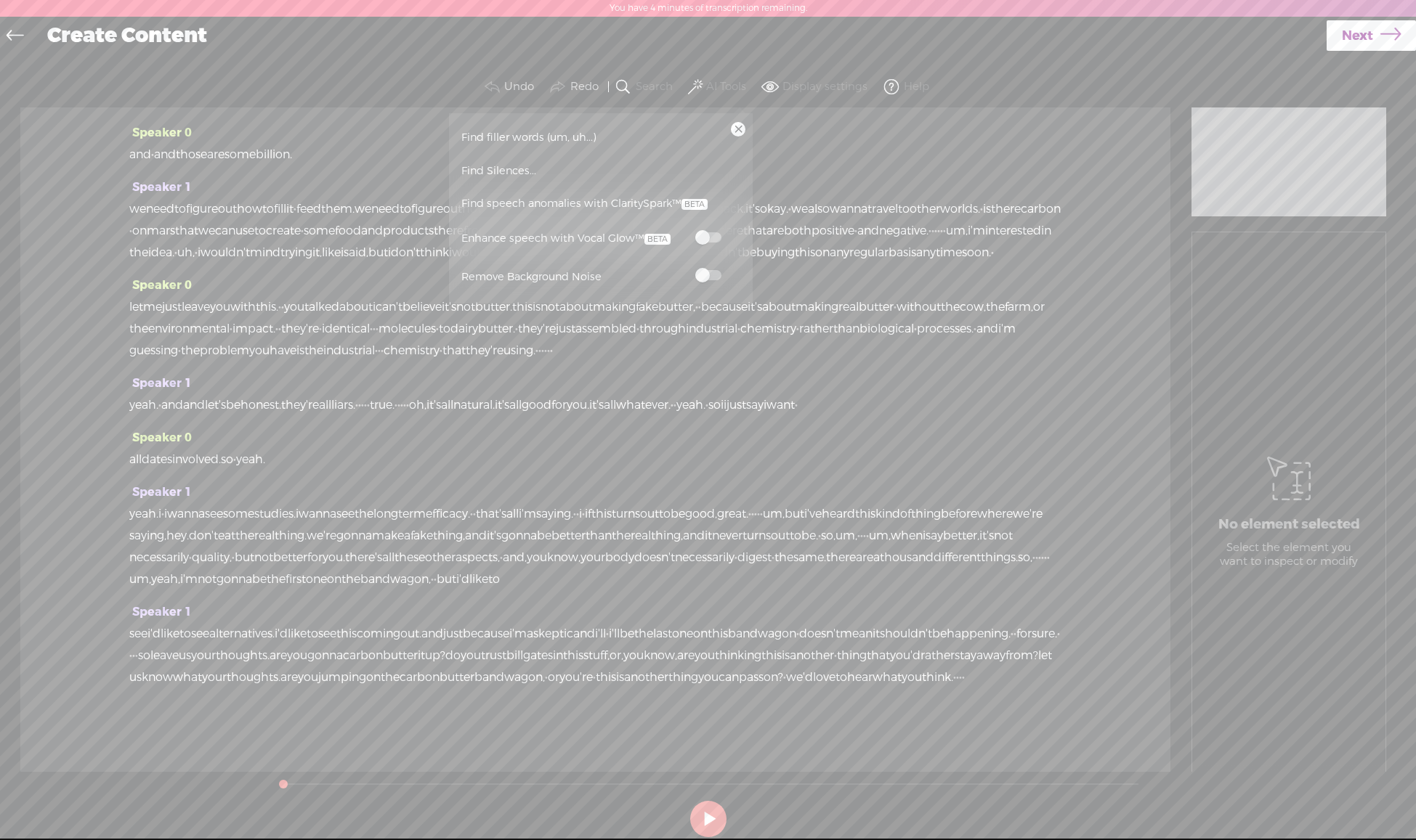
click at [717, 278] on span at bounding box center [708, 275] width 26 height 10
click at [583, 201] on span "Find speech anomalies with ClaritySpark™" at bounding box center [584, 204] width 257 height 34
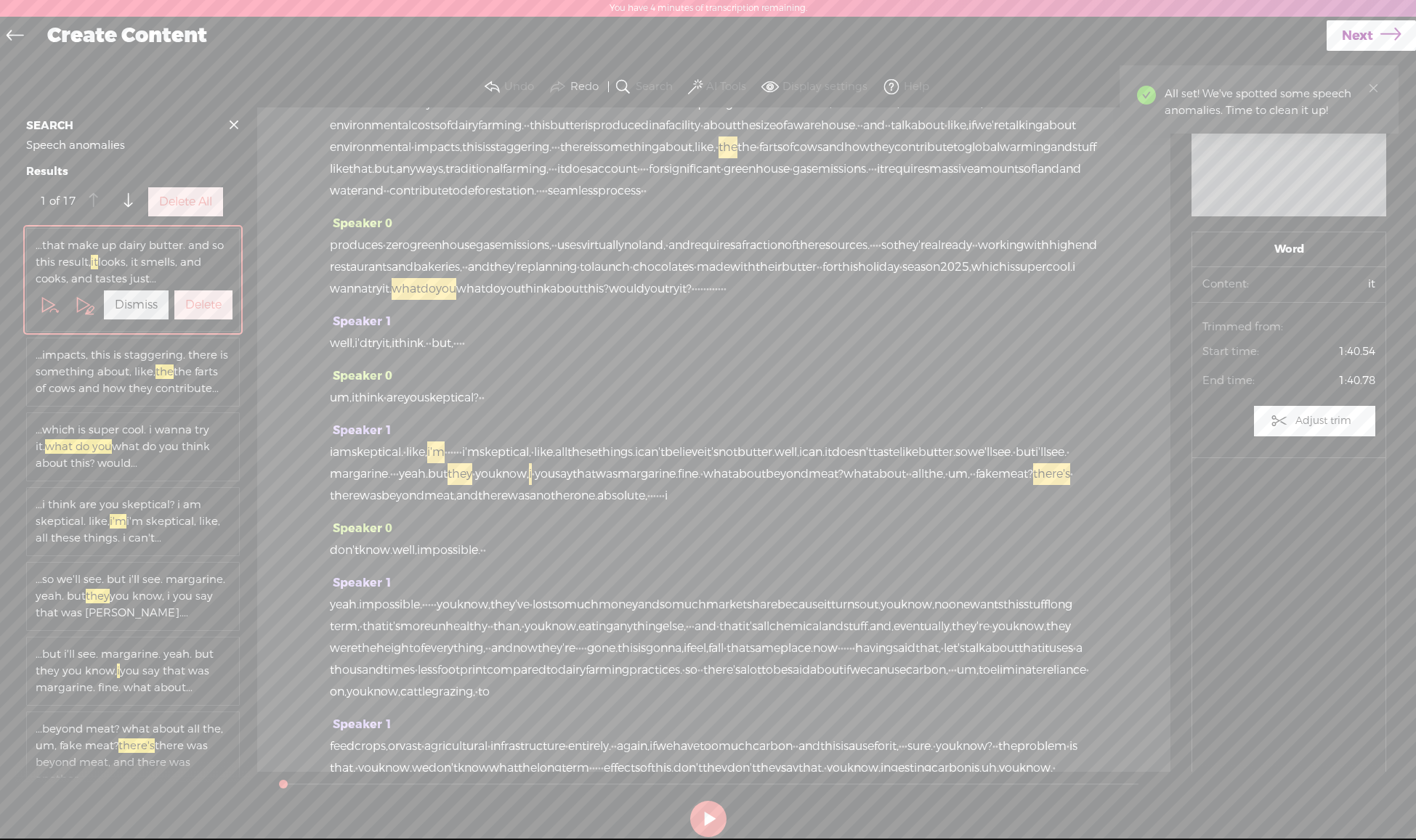
scroll to position [458, 0]
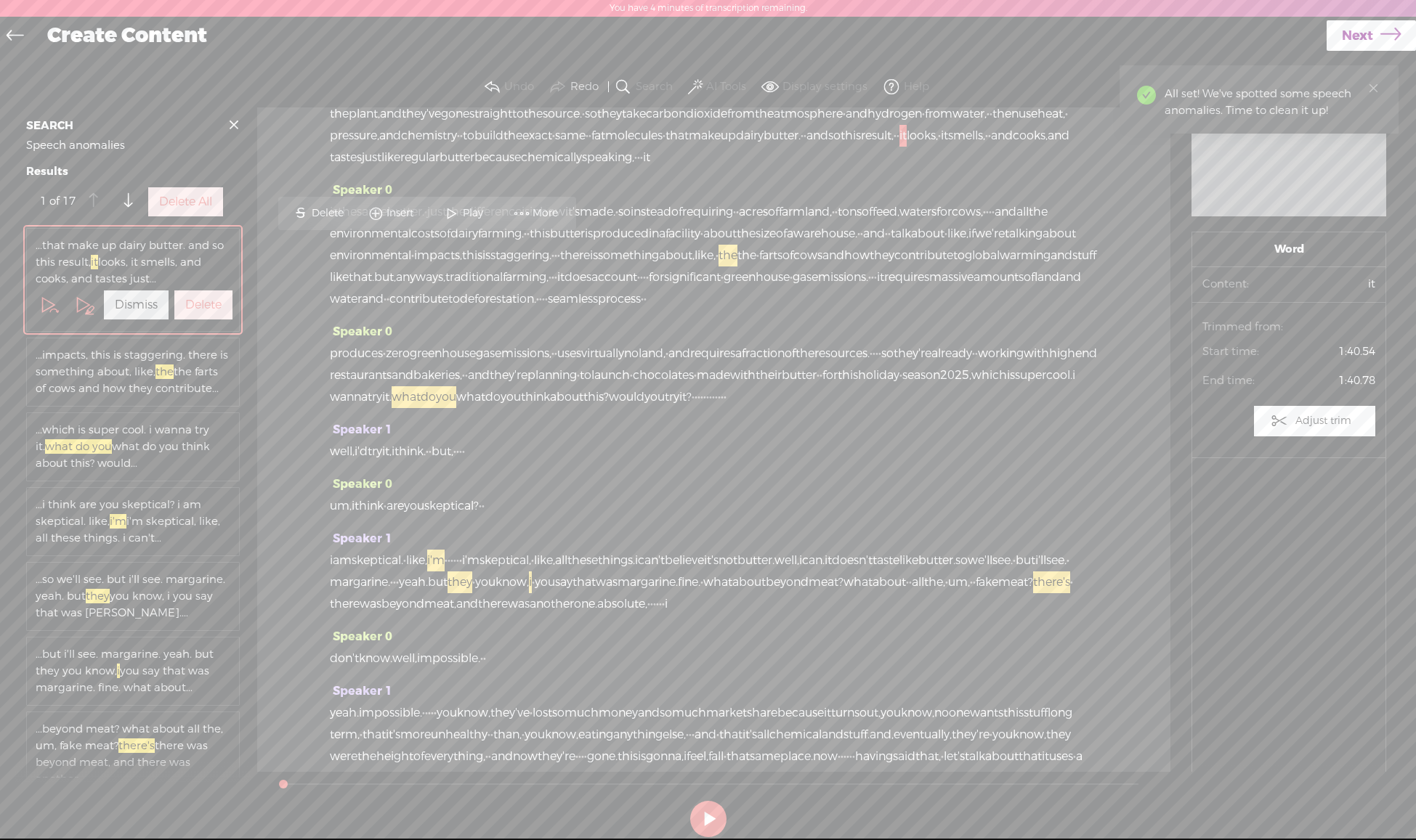
click at [192, 212] on button "Delete All" at bounding box center [185, 202] width 75 height 29
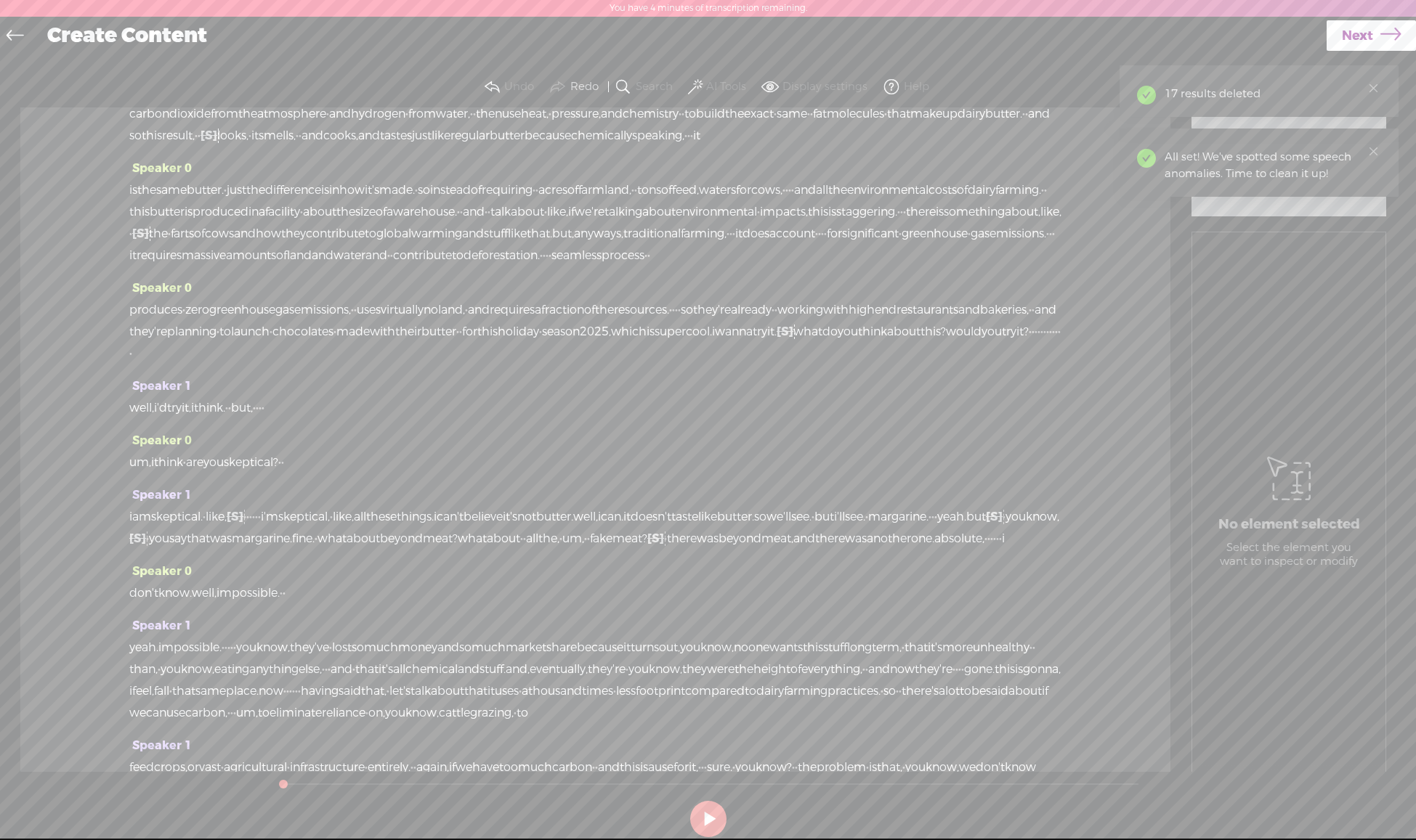
click at [697, 82] on span at bounding box center [695, 87] width 15 height 17
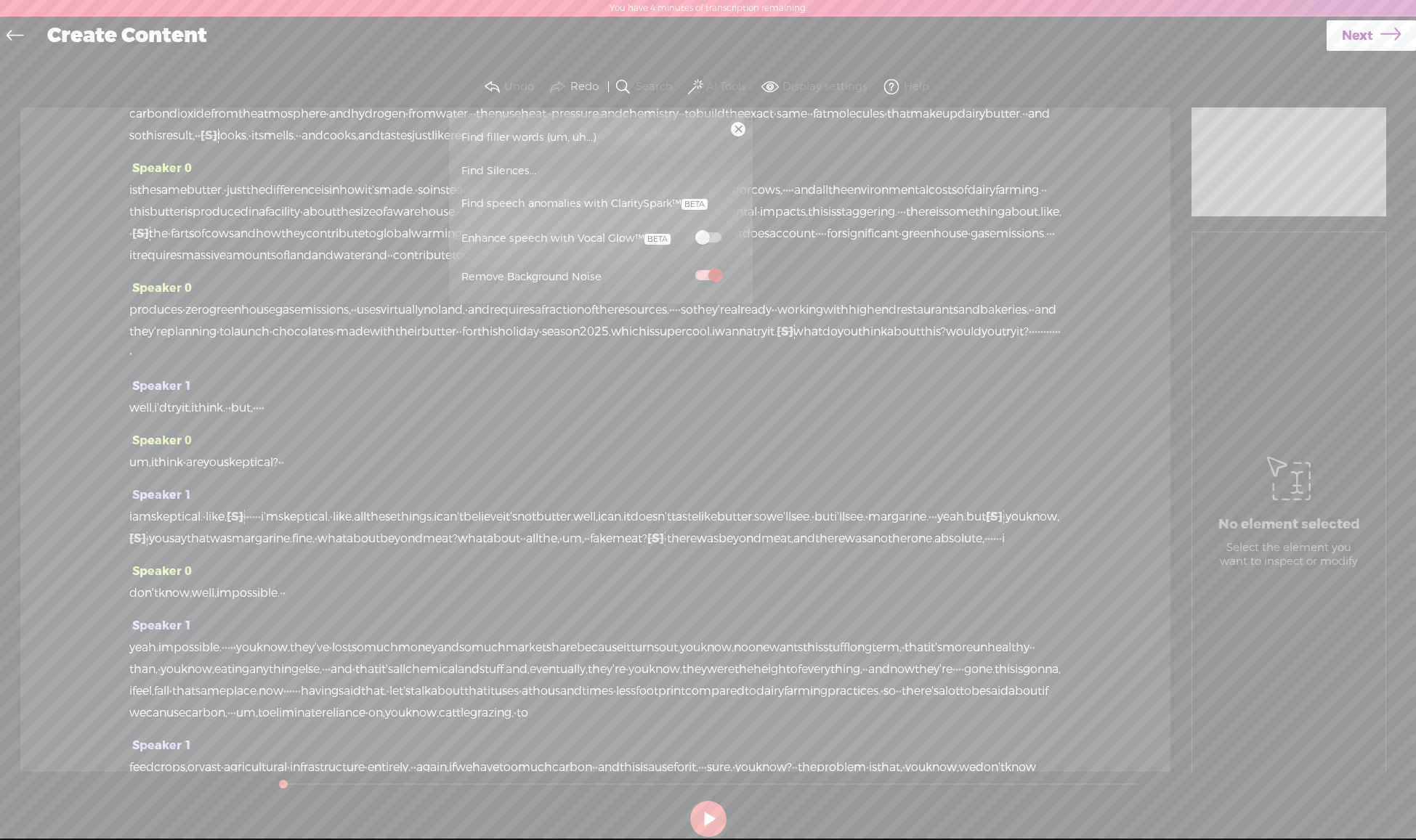
click at [517, 139] on span "Find filler words (um, uh...)" at bounding box center [528, 137] width 145 height 33
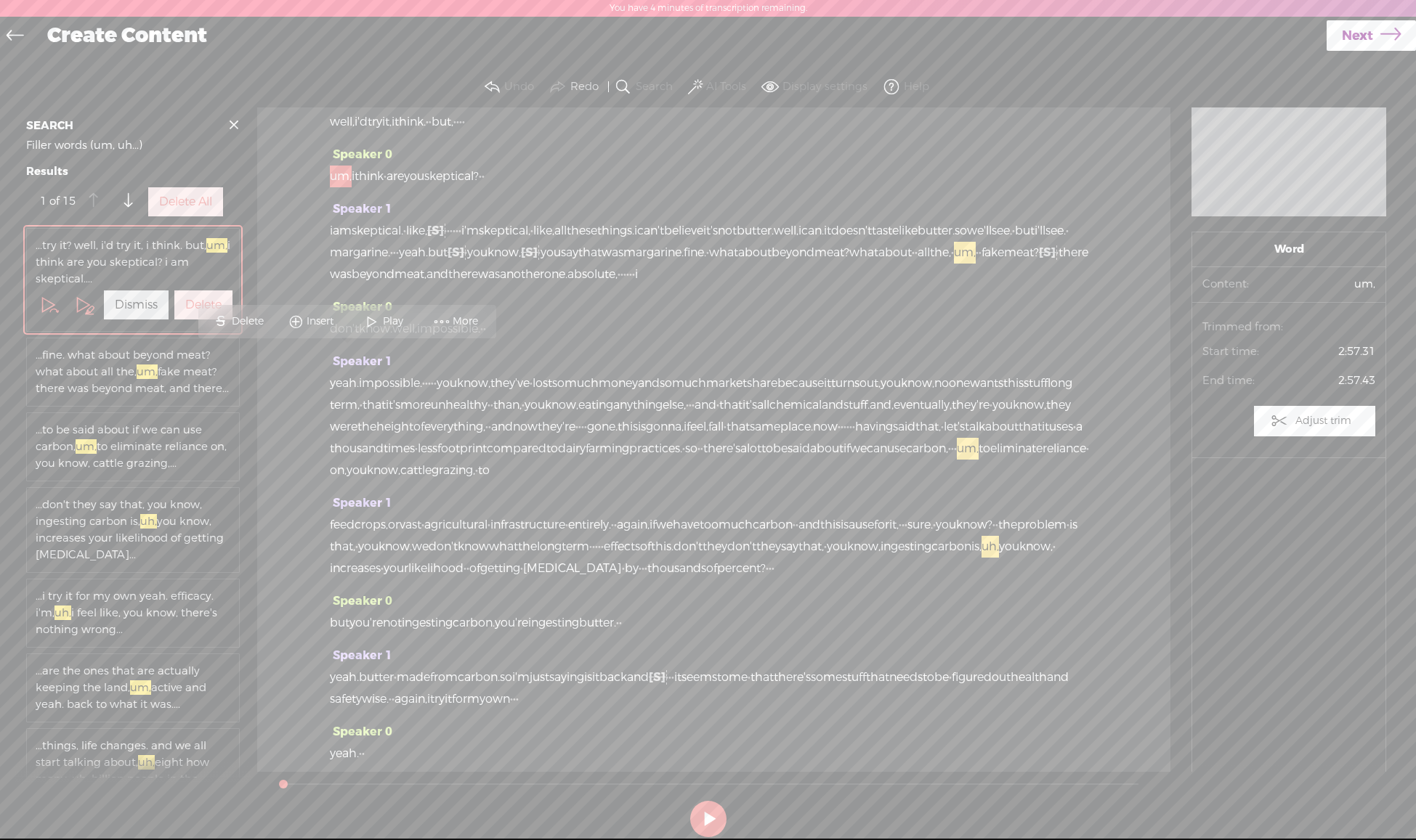
scroll to position [809, 0]
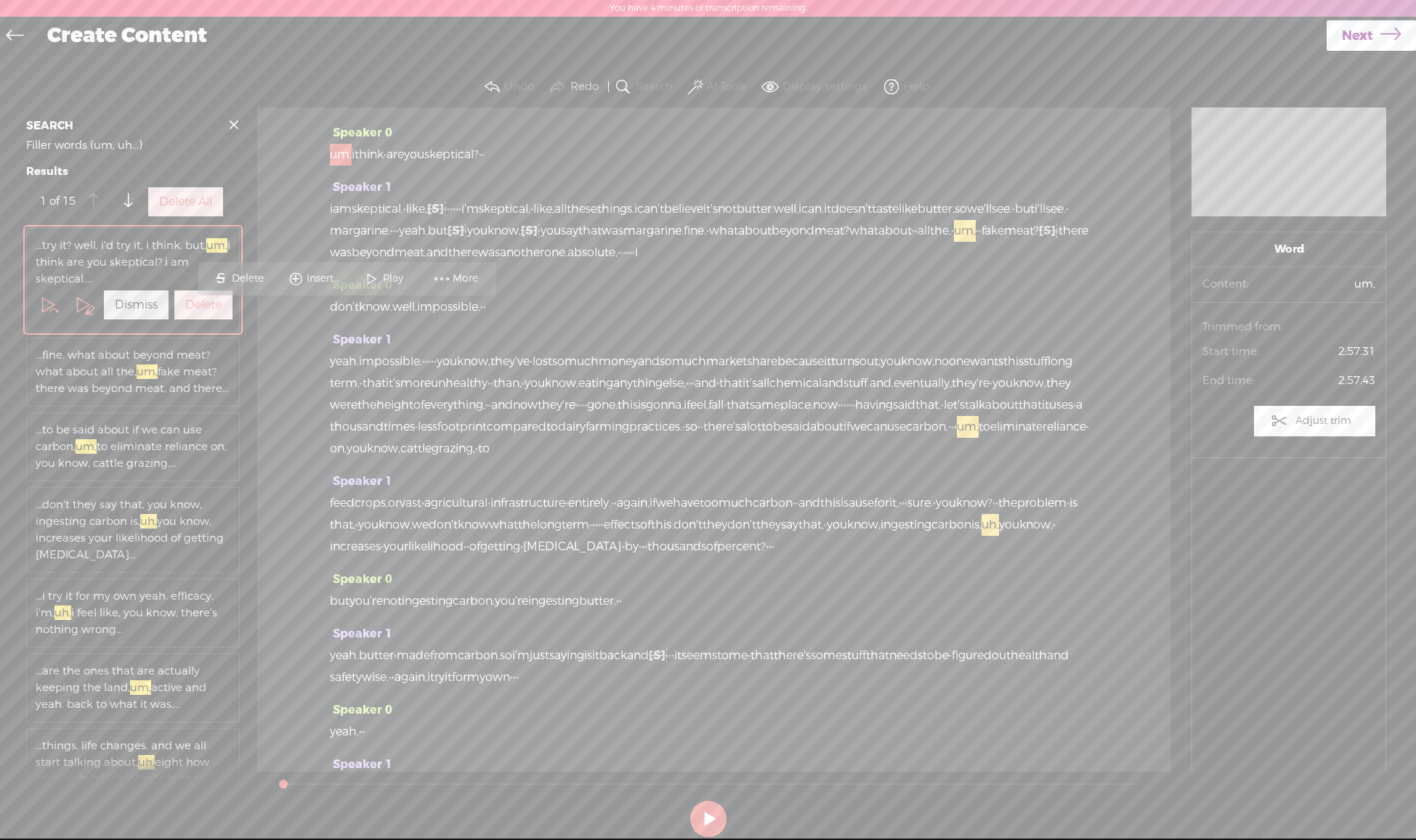
click at [198, 210] on label "Delete All" at bounding box center [185, 202] width 53 height 15
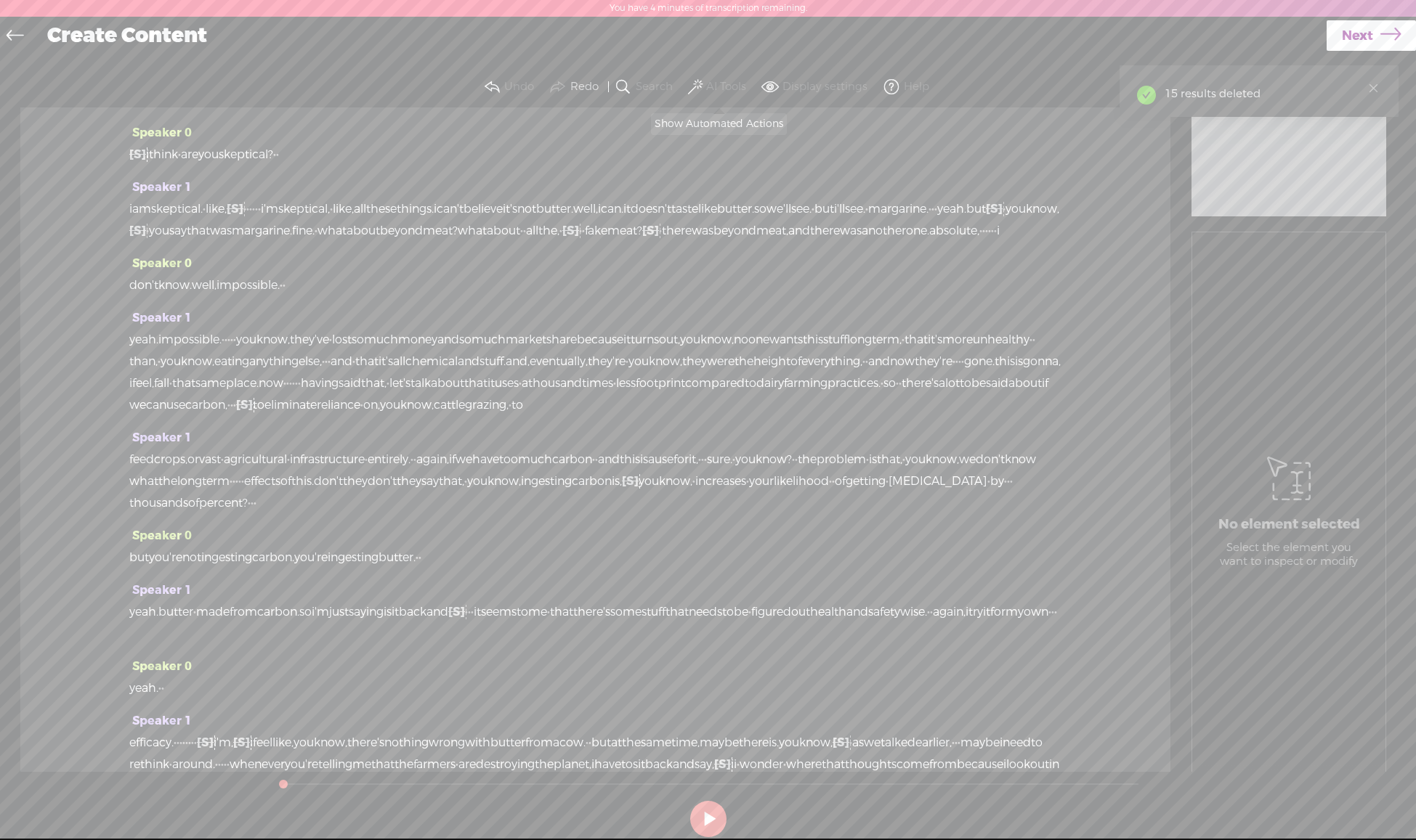
click at [699, 83] on span at bounding box center [695, 87] width 15 height 17
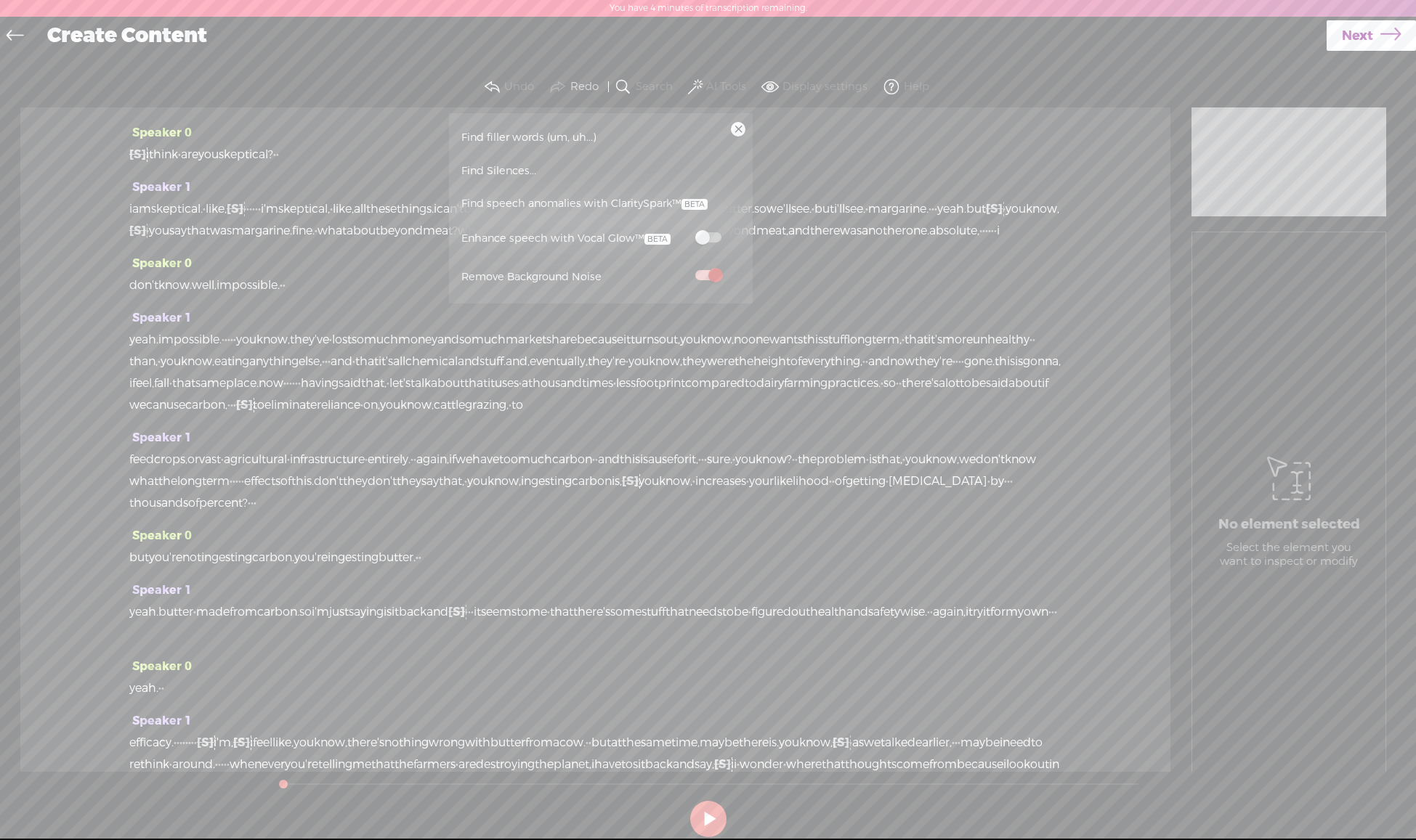
click at [707, 234] on span at bounding box center [708, 238] width 26 height 10
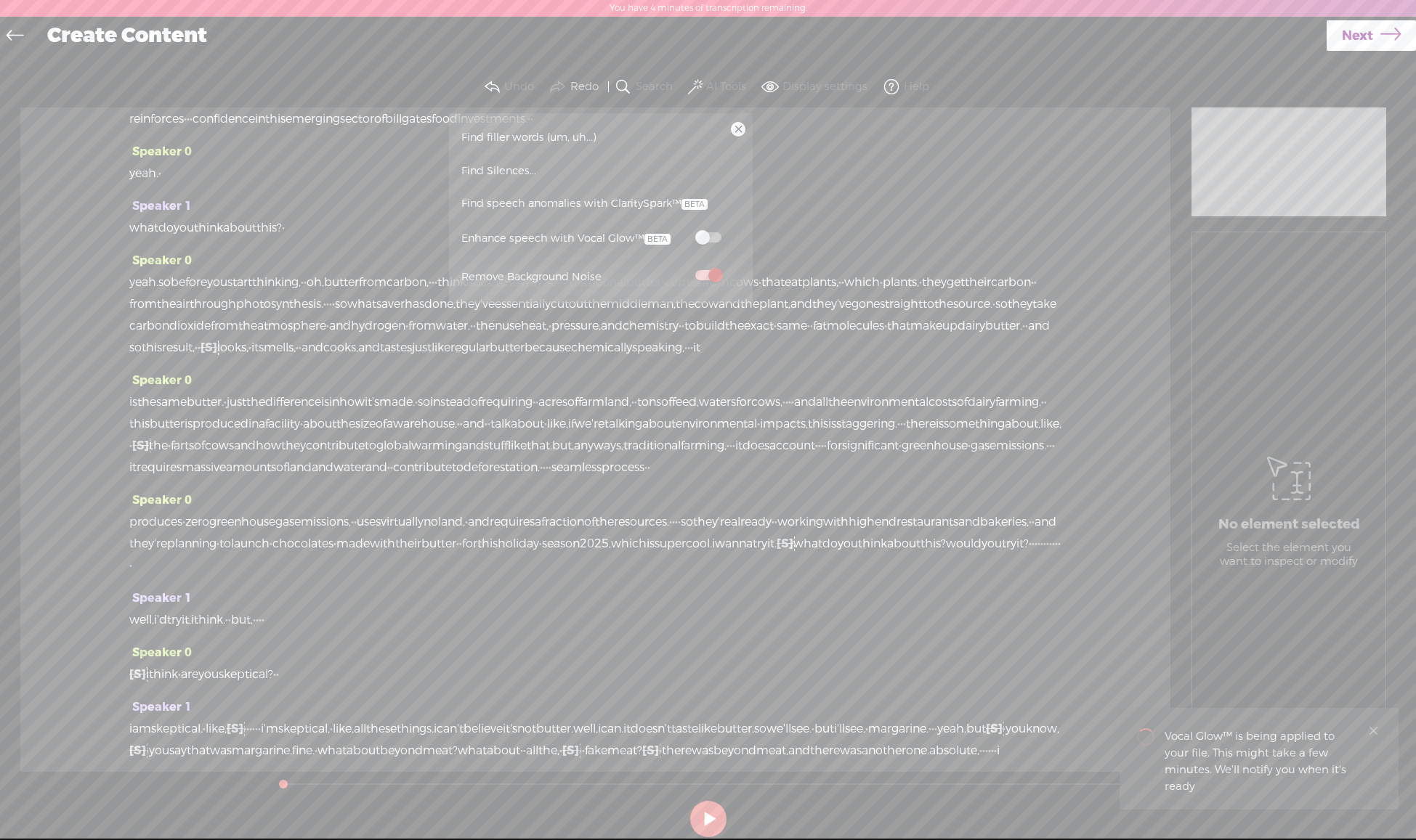
scroll to position [0, 0]
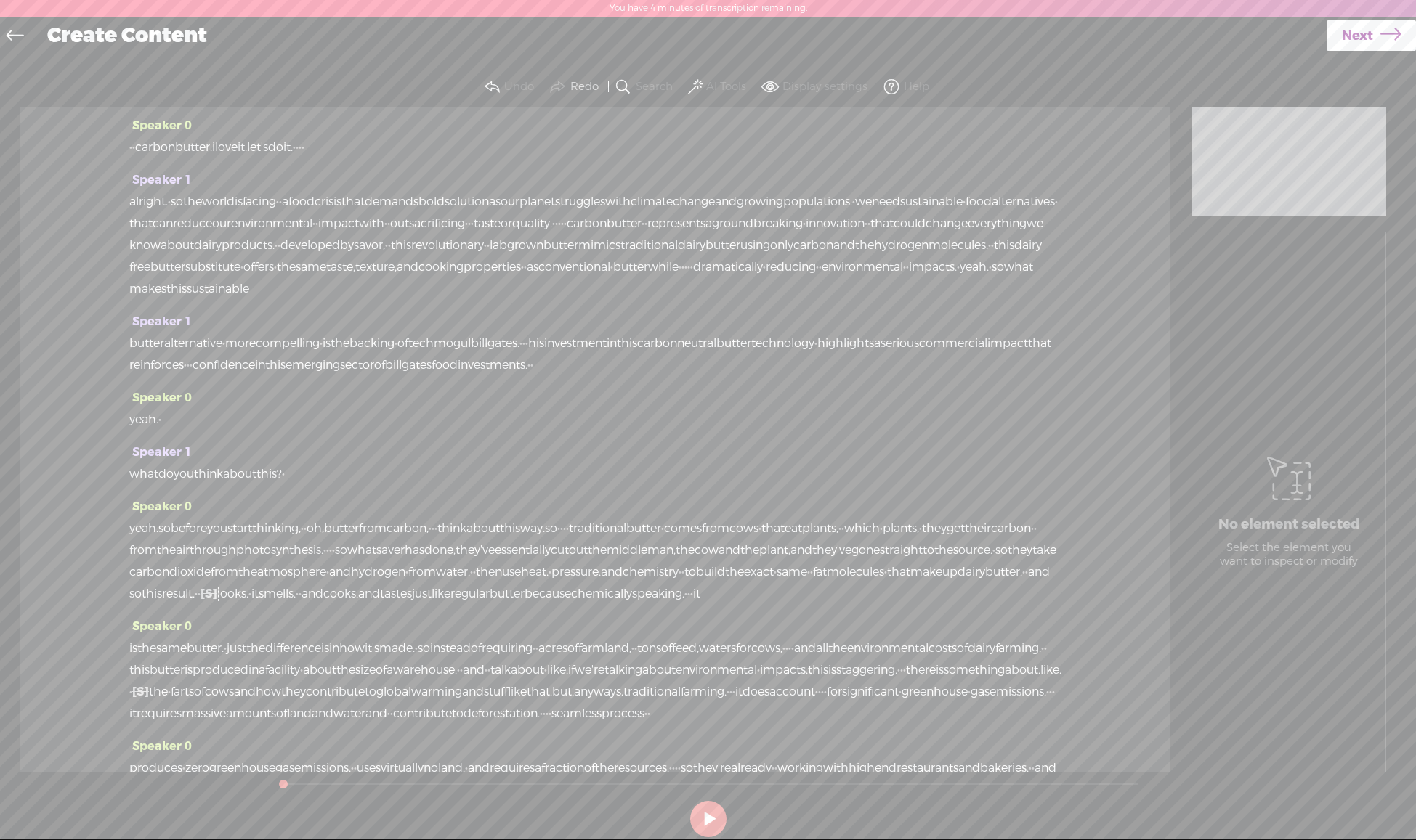
click at [1380, 40] on icon at bounding box center [1390, 36] width 20 height 37
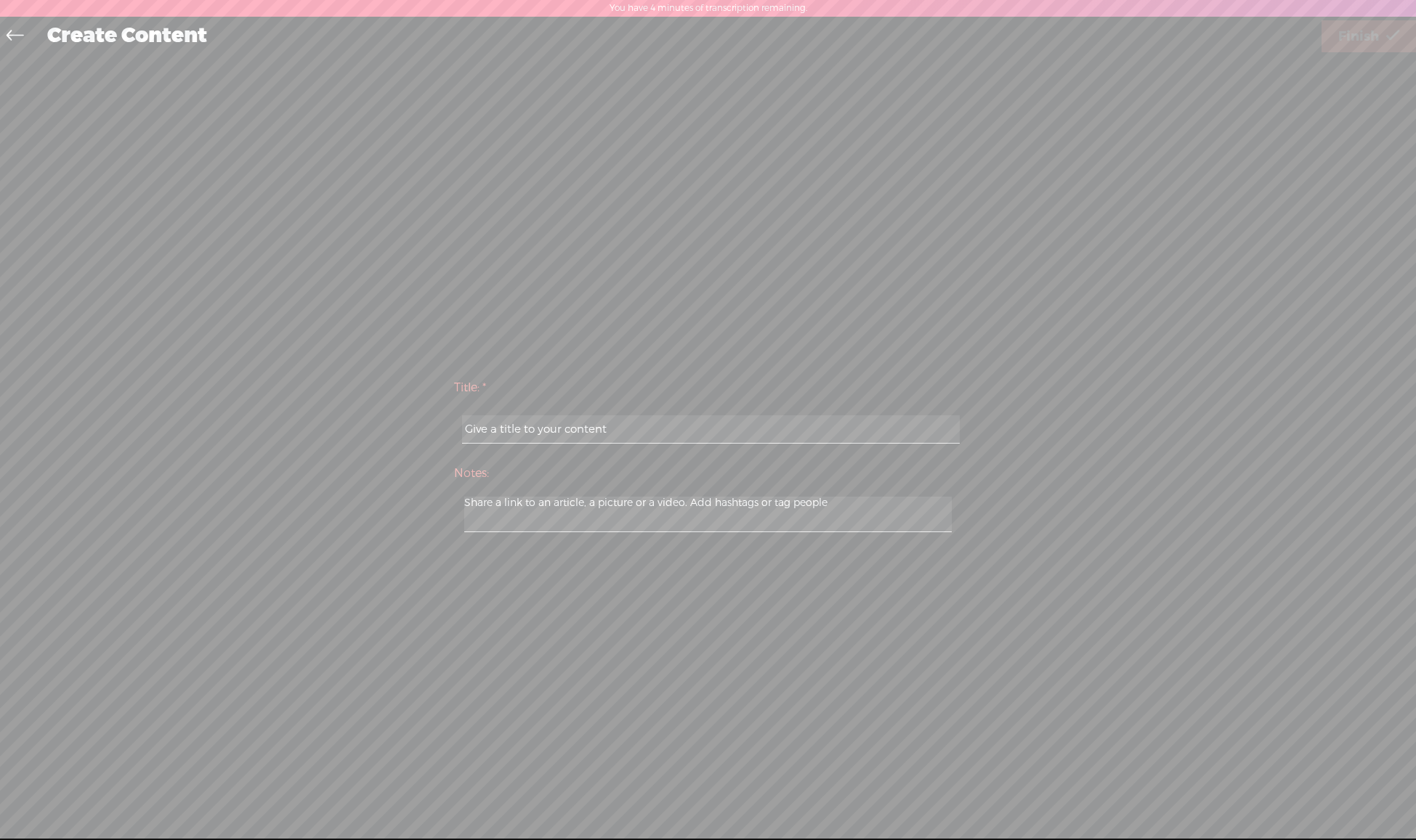
click at [735, 418] on input "text" at bounding box center [711, 429] width 498 height 28
paste input "carbon butter"
type input "carbon butter"
click at [1353, 28] on span "Finish" at bounding box center [1358, 36] width 41 height 37
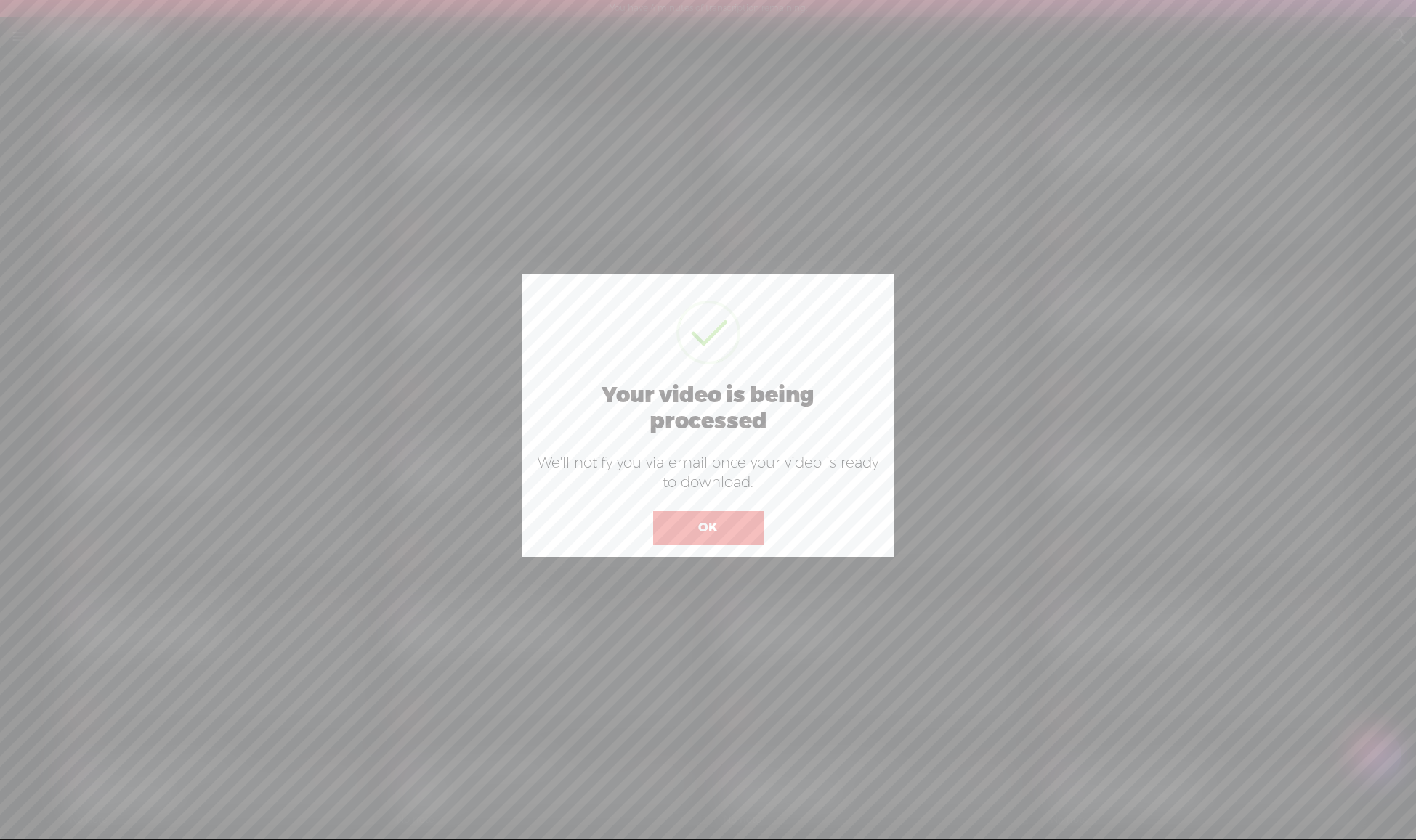
click at [719, 525] on button "OK" at bounding box center [708, 528] width 110 height 34
